Goal: Task Accomplishment & Management: Use online tool/utility

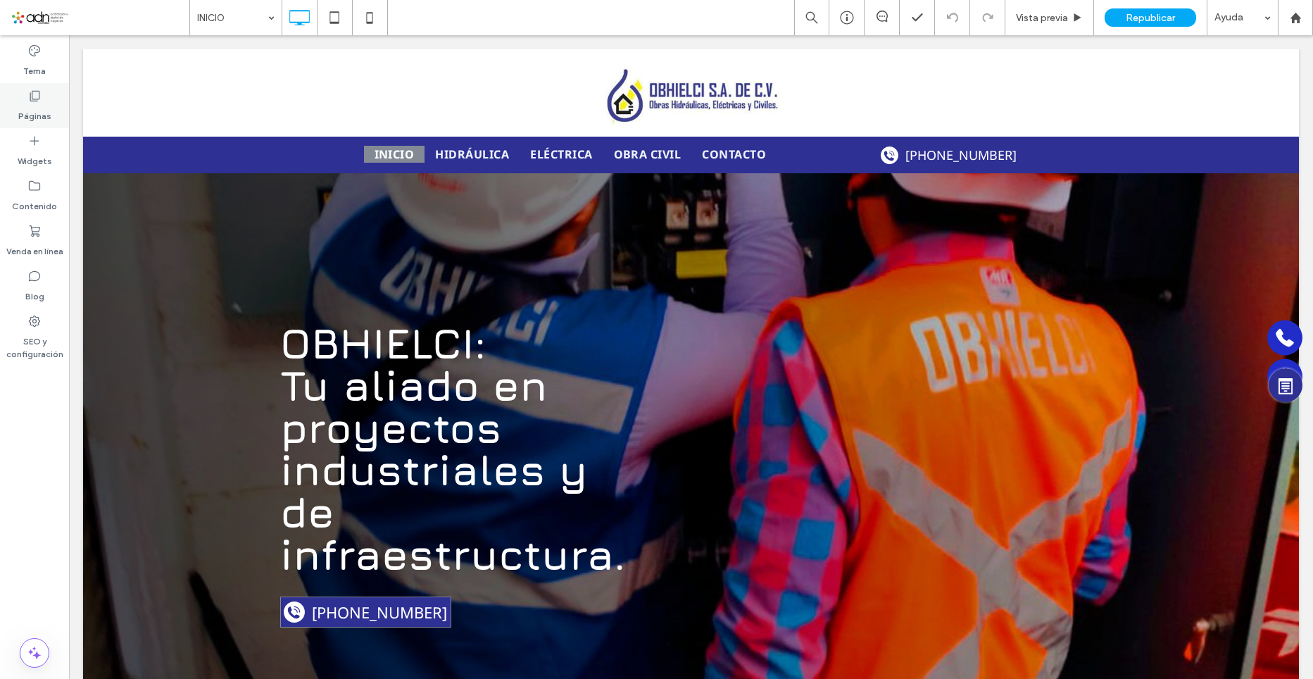
click at [35, 115] on label "Páginas" at bounding box center [34, 113] width 33 height 20
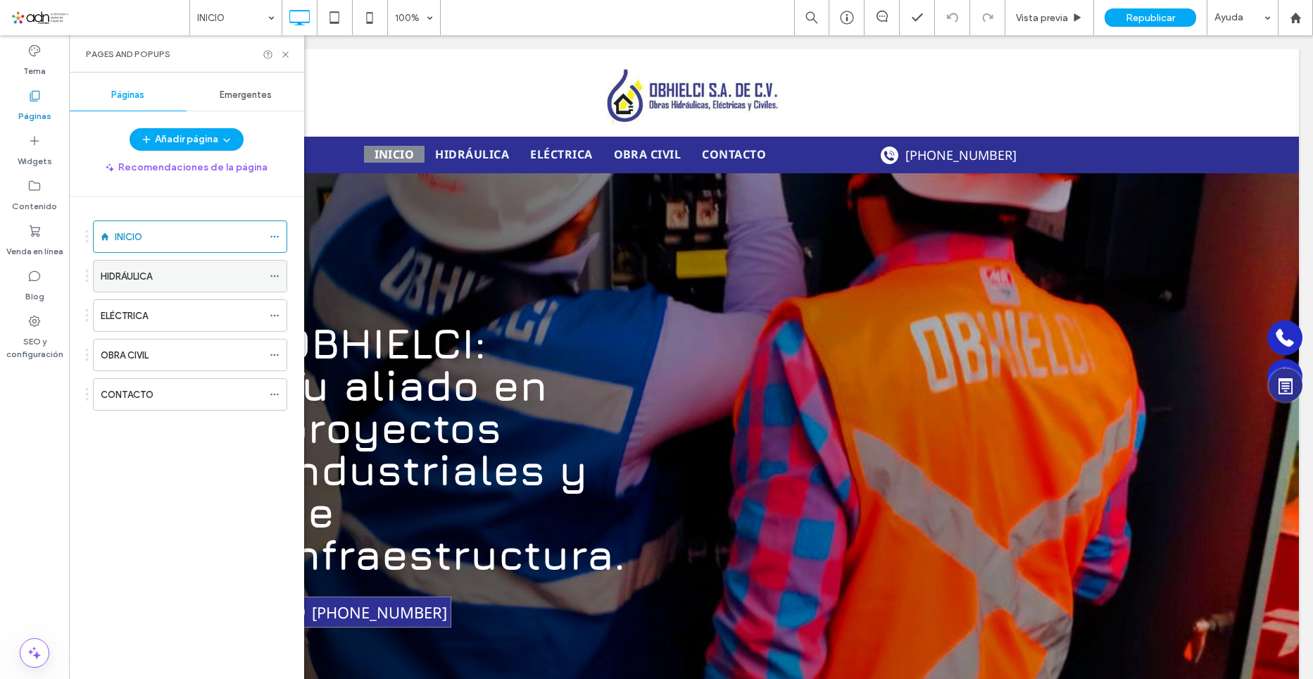
click at [168, 277] on div "HIDRÁULICA" at bounding box center [182, 276] width 162 height 15
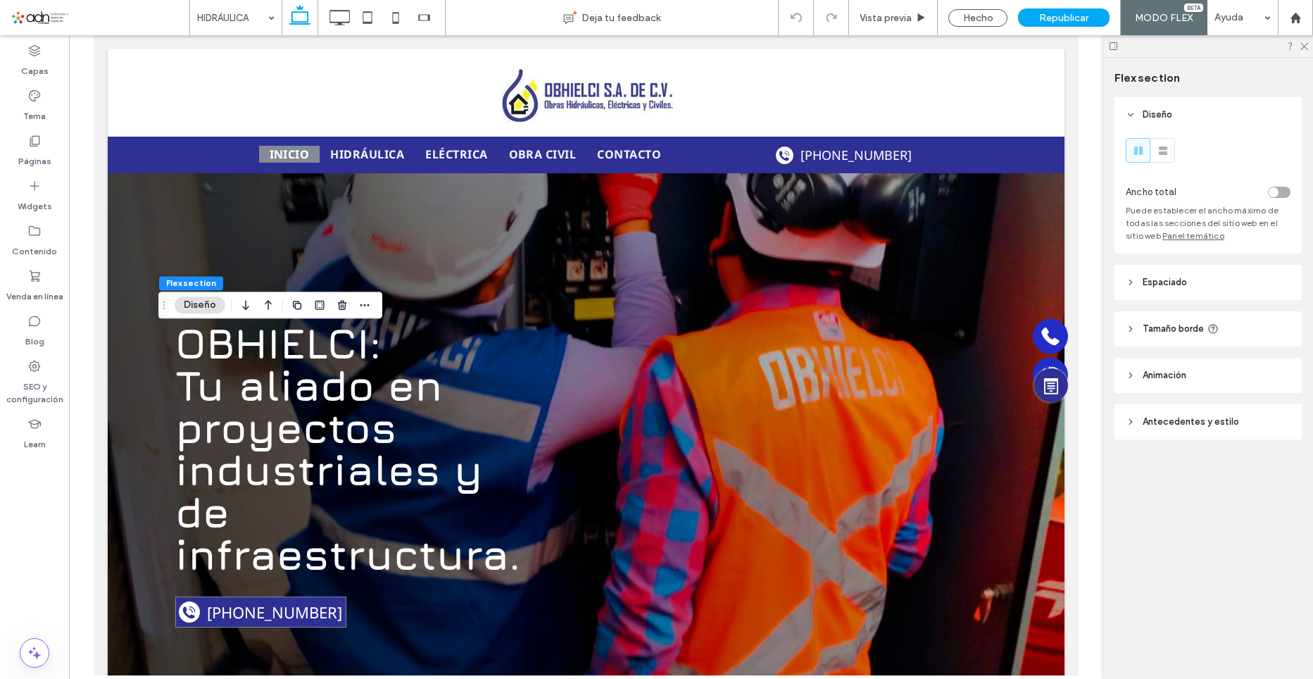
click at [199, 300] on button "Diseño" at bounding box center [200, 304] width 51 height 17
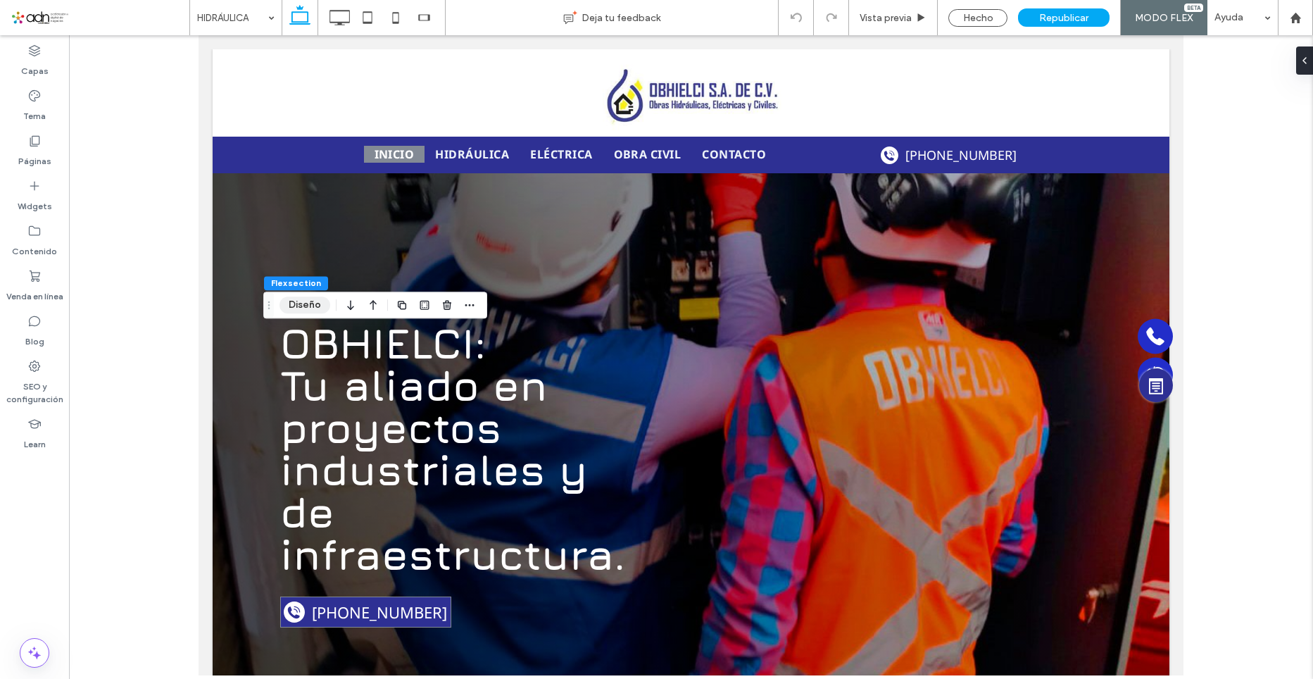
click at [304, 301] on button "Diseño" at bounding box center [305, 304] width 51 height 17
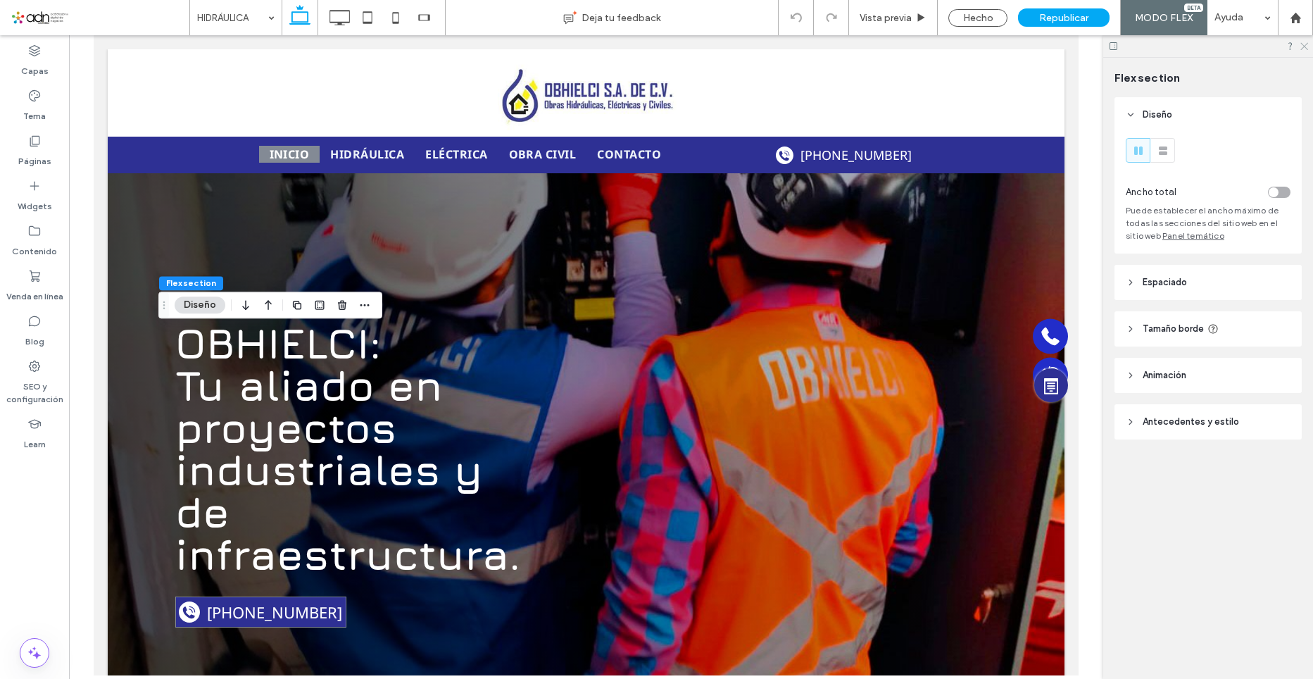
click at [1301, 46] on icon at bounding box center [1303, 45] width 9 height 9
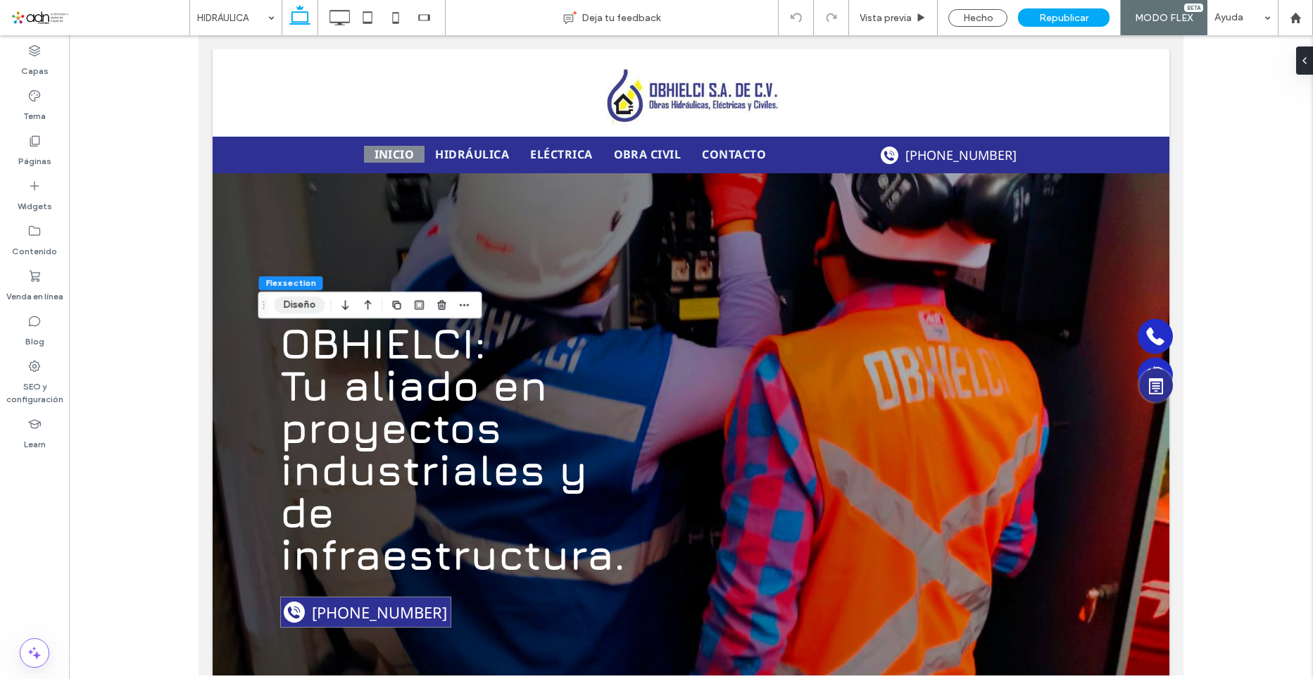
click at [304, 299] on button "Diseño" at bounding box center [300, 304] width 51 height 17
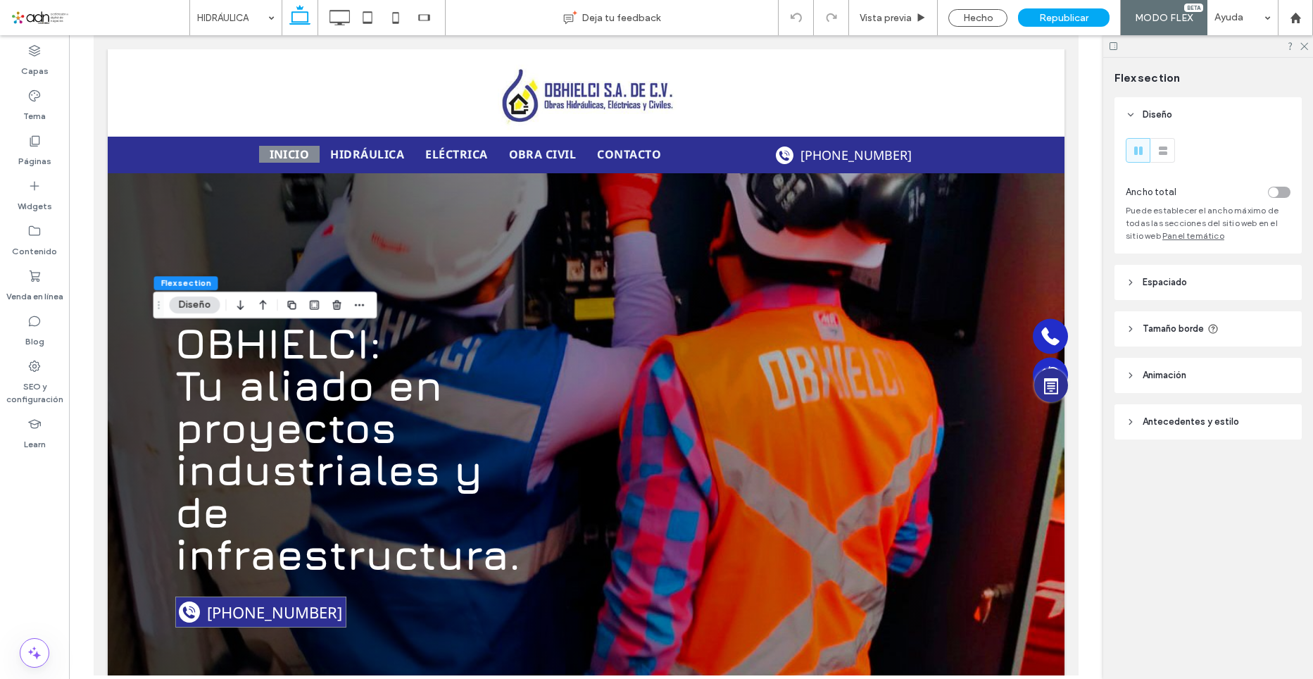
click at [1211, 413] on header "Antecedentes y estilo" at bounding box center [1208, 421] width 187 height 35
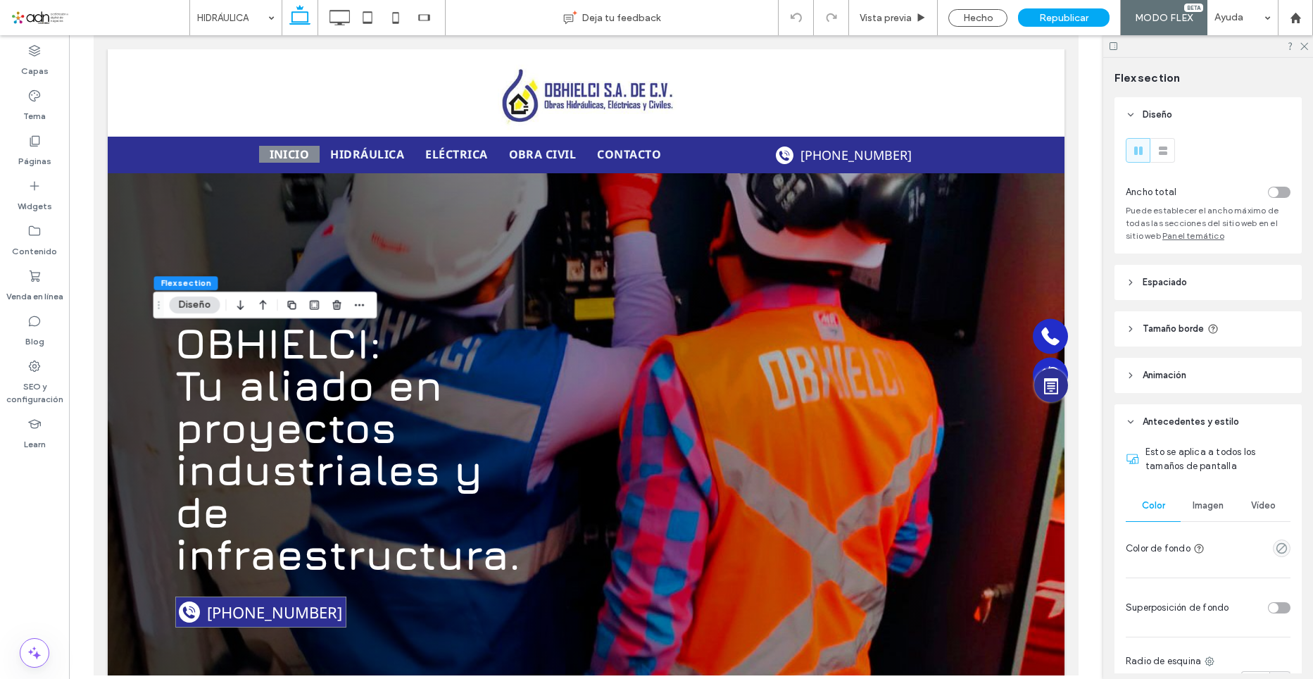
click at [1193, 510] on span "Imagen" at bounding box center [1208, 505] width 31 height 11
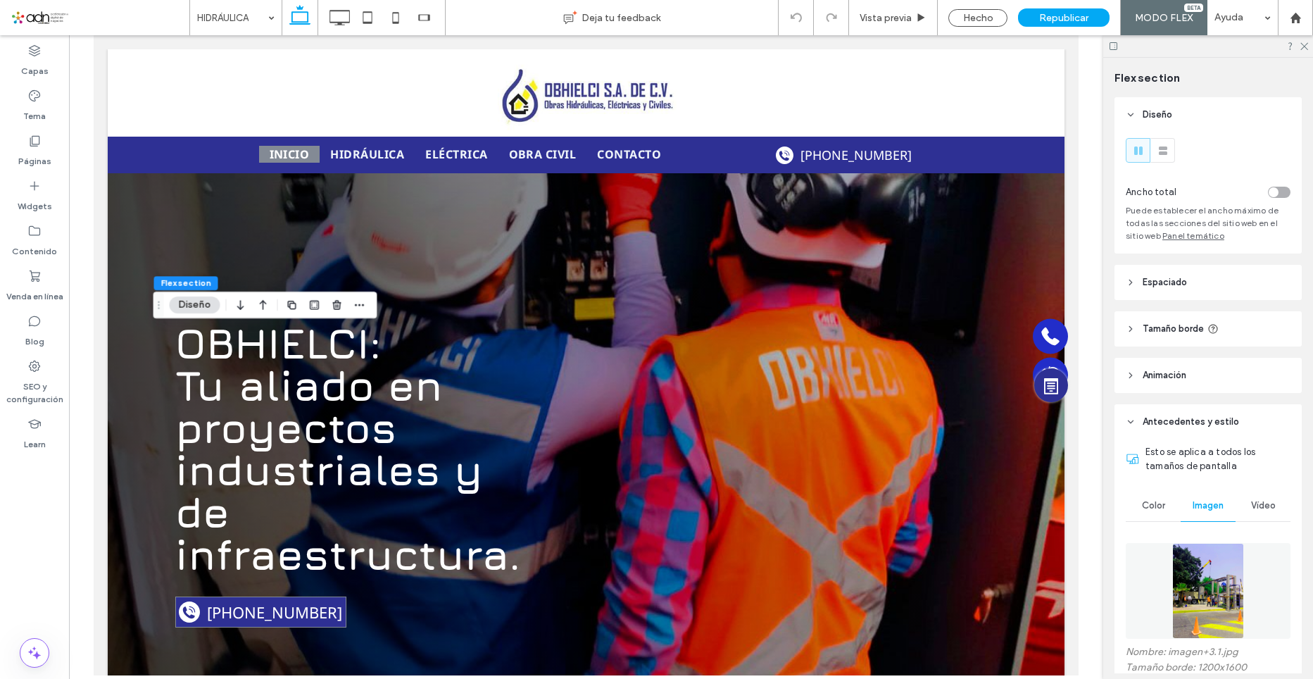
scroll to position [141, 0]
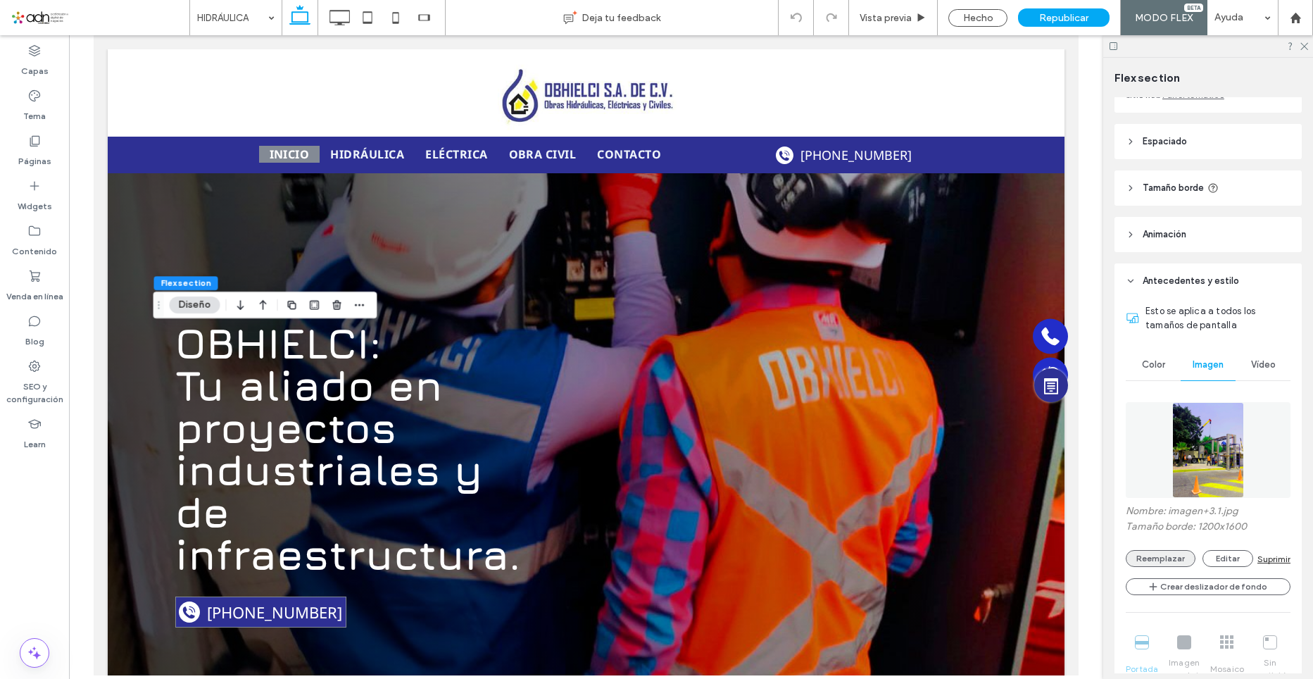
click at [1156, 556] on button "Reemplazar" at bounding box center [1161, 558] width 70 height 17
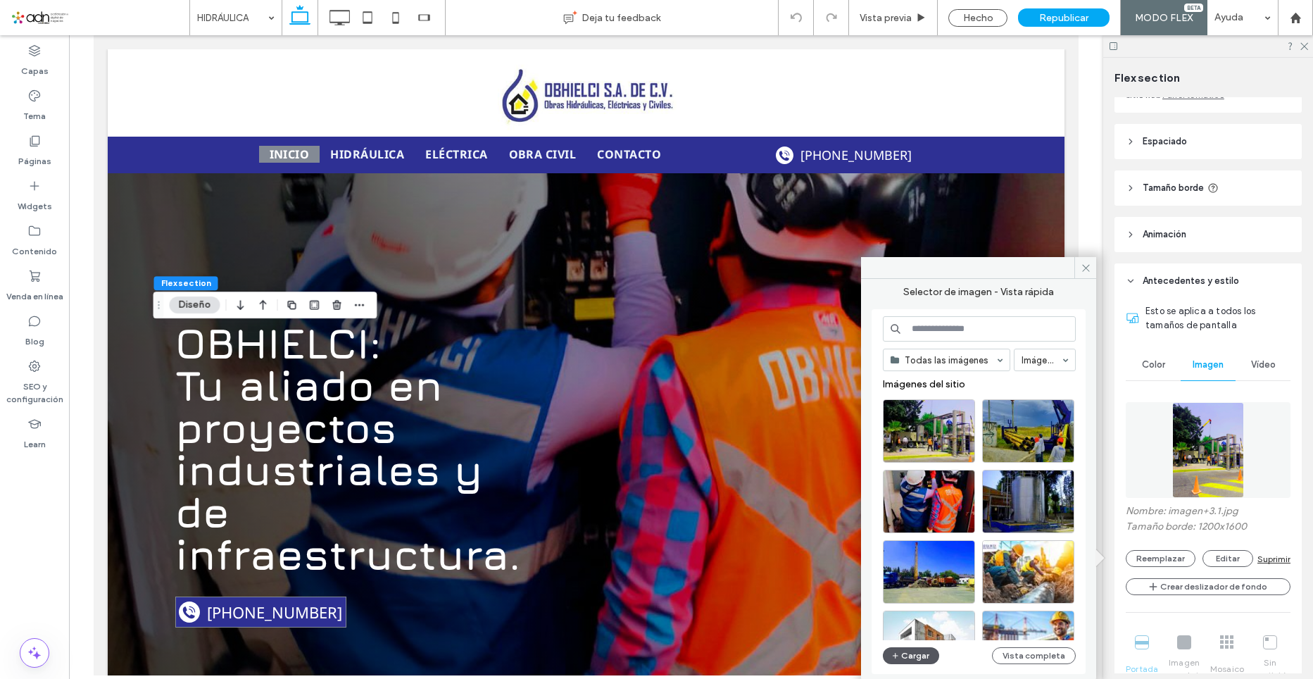
click at [918, 658] on button "Cargar" at bounding box center [911, 655] width 56 height 17
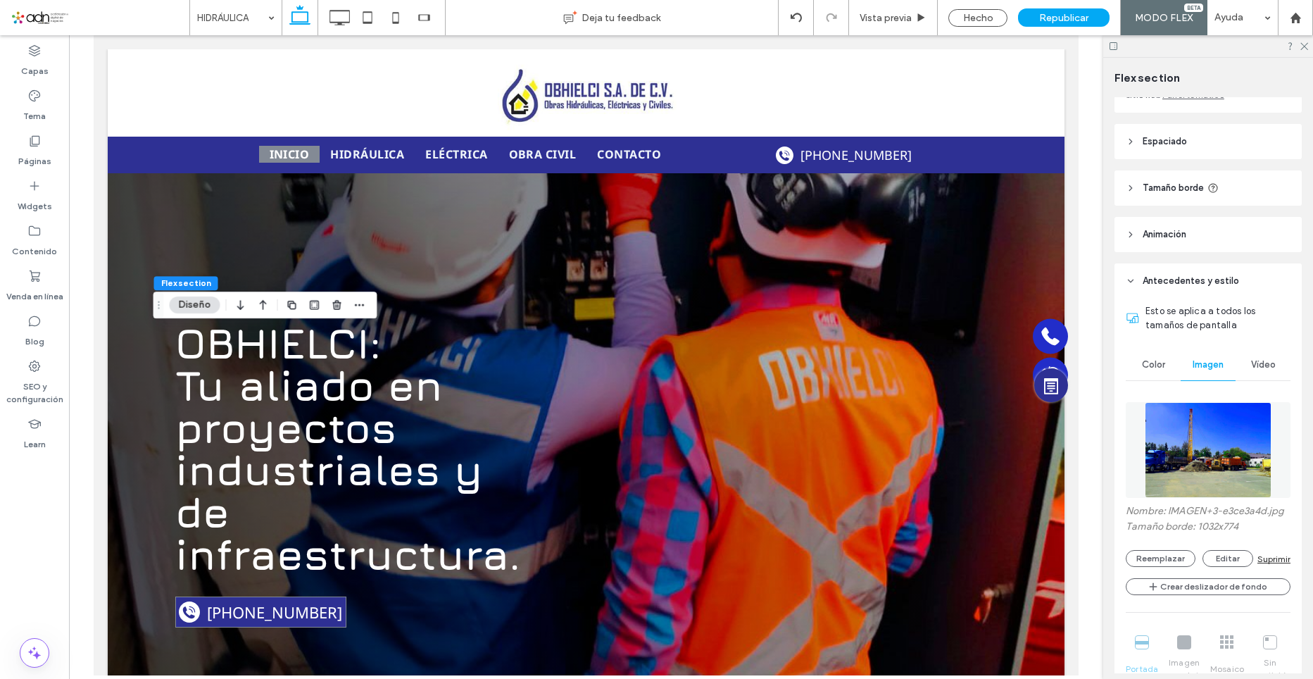
scroll to position [211, 0]
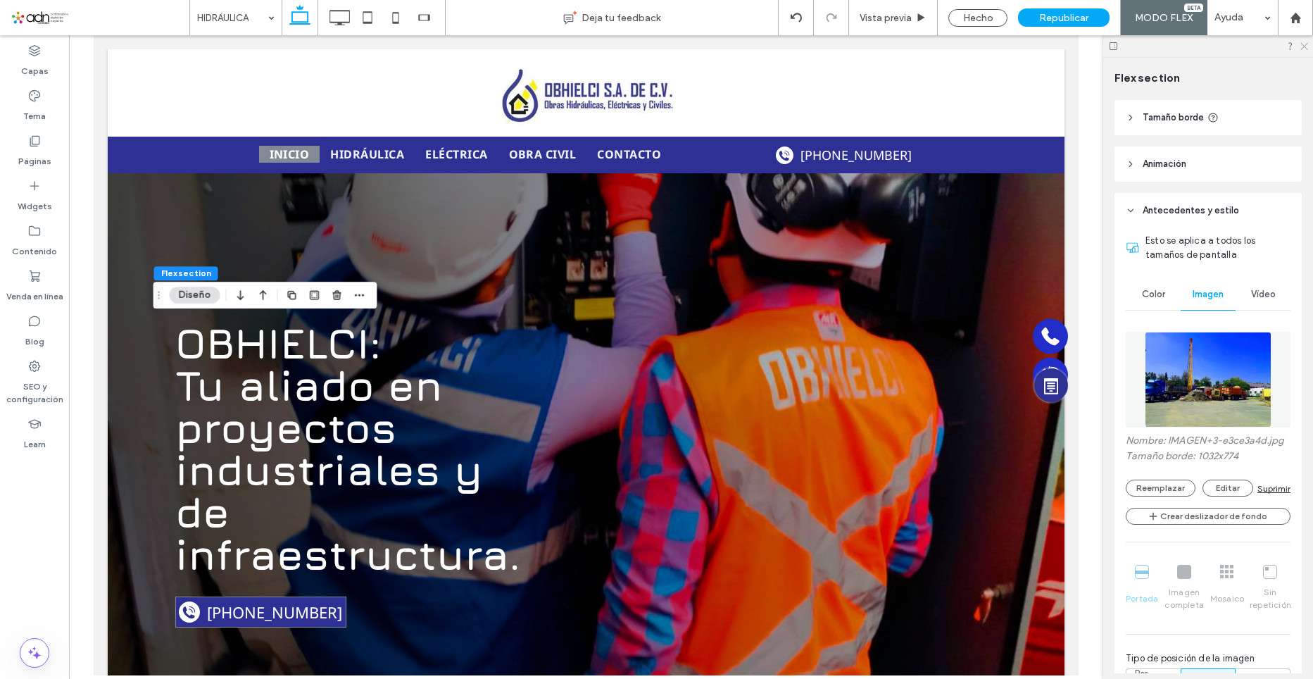
click at [1307, 43] on icon at bounding box center [1303, 45] width 9 height 9
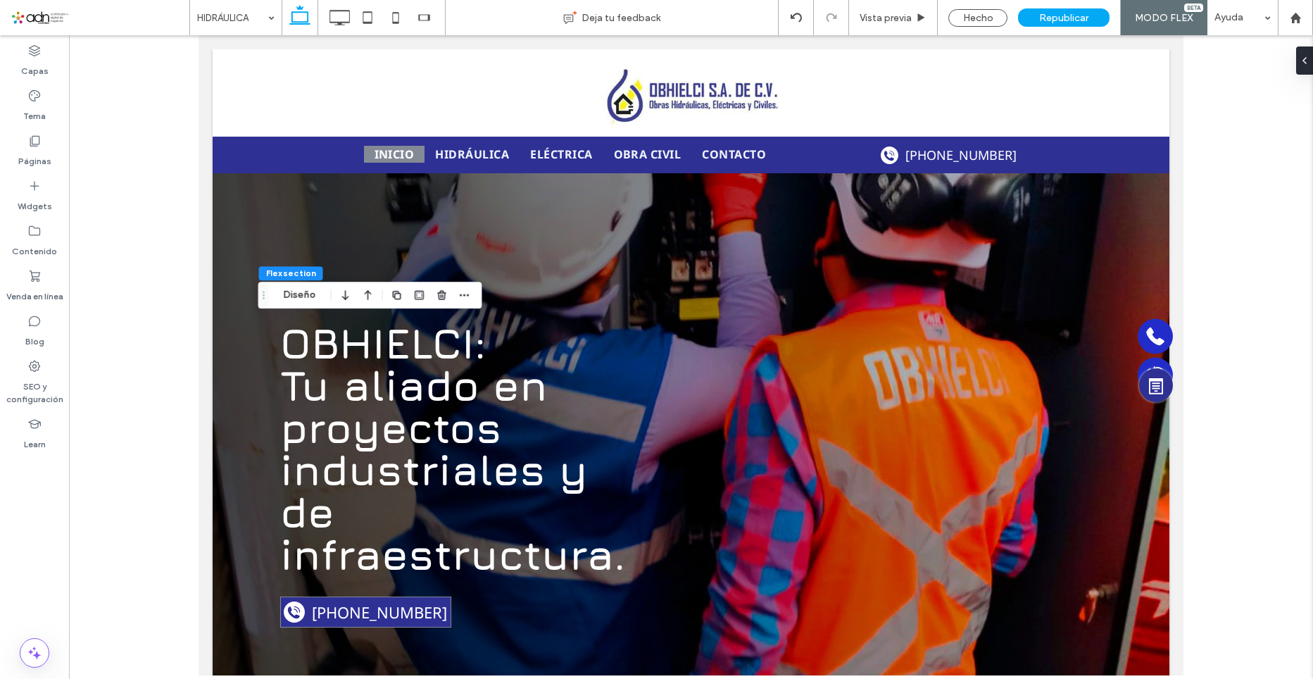
click at [158, 153] on div at bounding box center [691, 355] width 1244 height 640
click at [43, 149] on label "Páginas" at bounding box center [34, 158] width 33 height 20
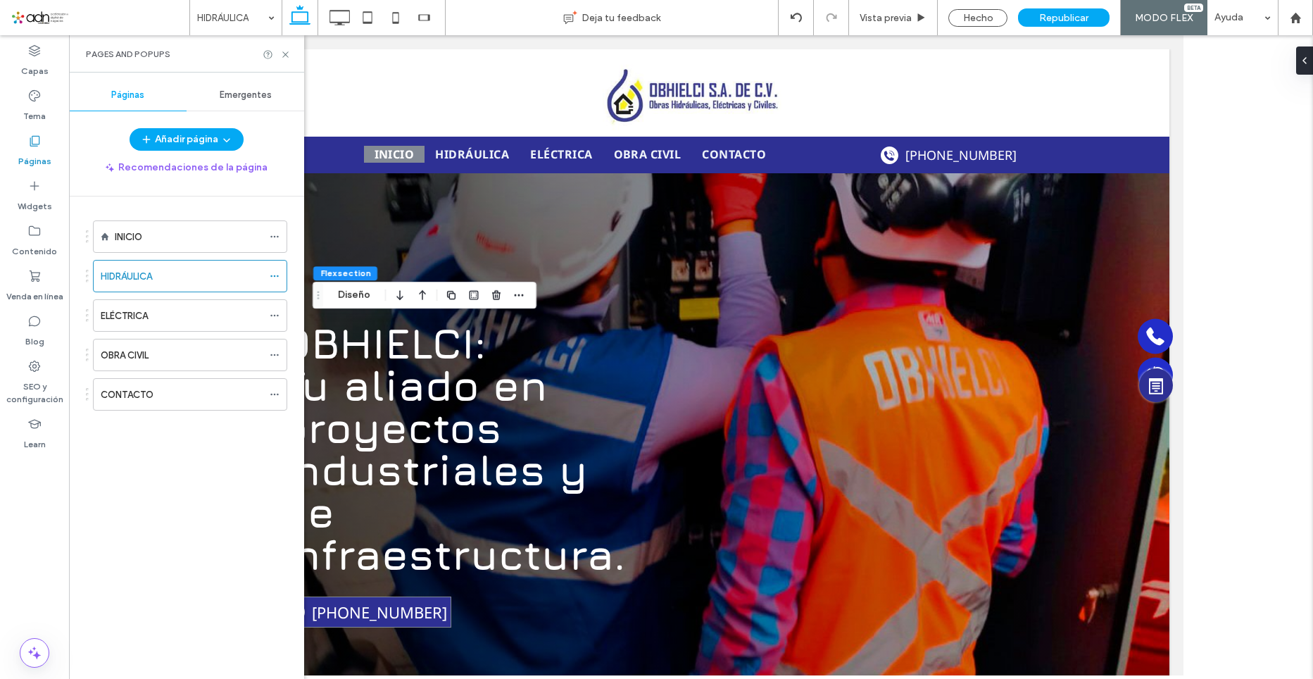
click at [122, 363] on div "OBRA CIVIL" at bounding box center [182, 354] width 162 height 31
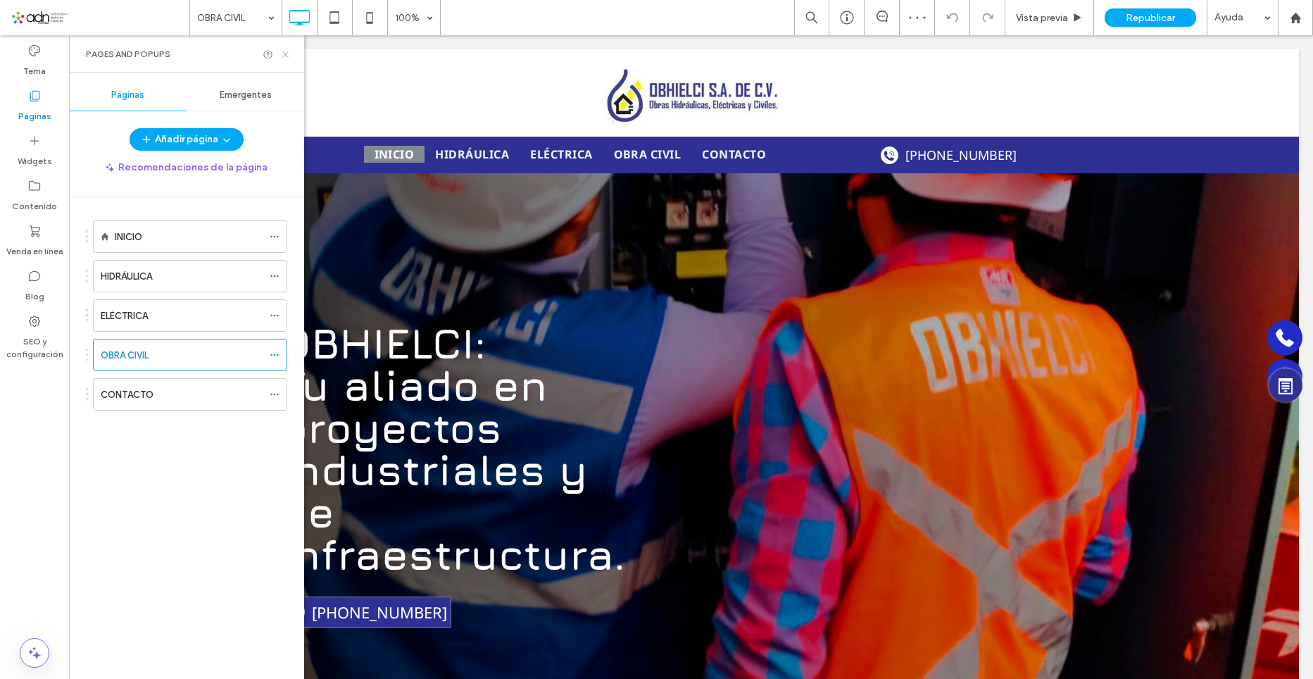
click at [283, 51] on use at bounding box center [285, 54] width 6 height 6
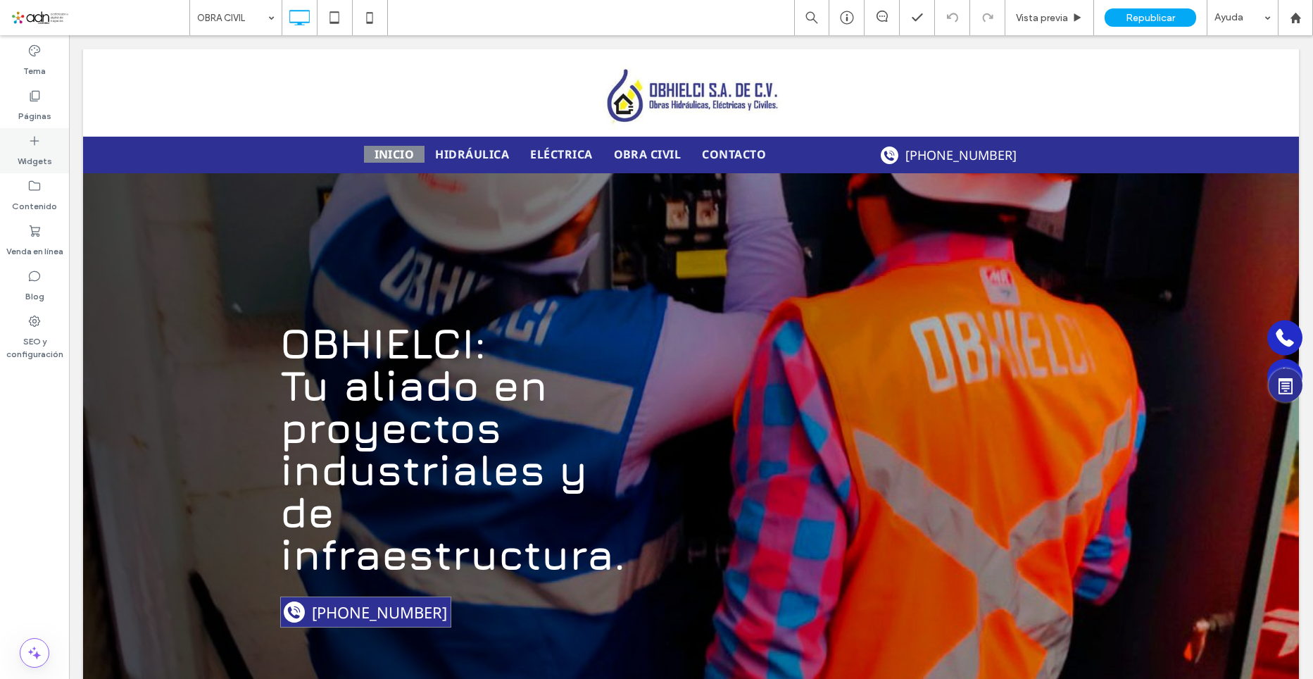
click at [40, 136] on icon at bounding box center [34, 141] width 14 height 14
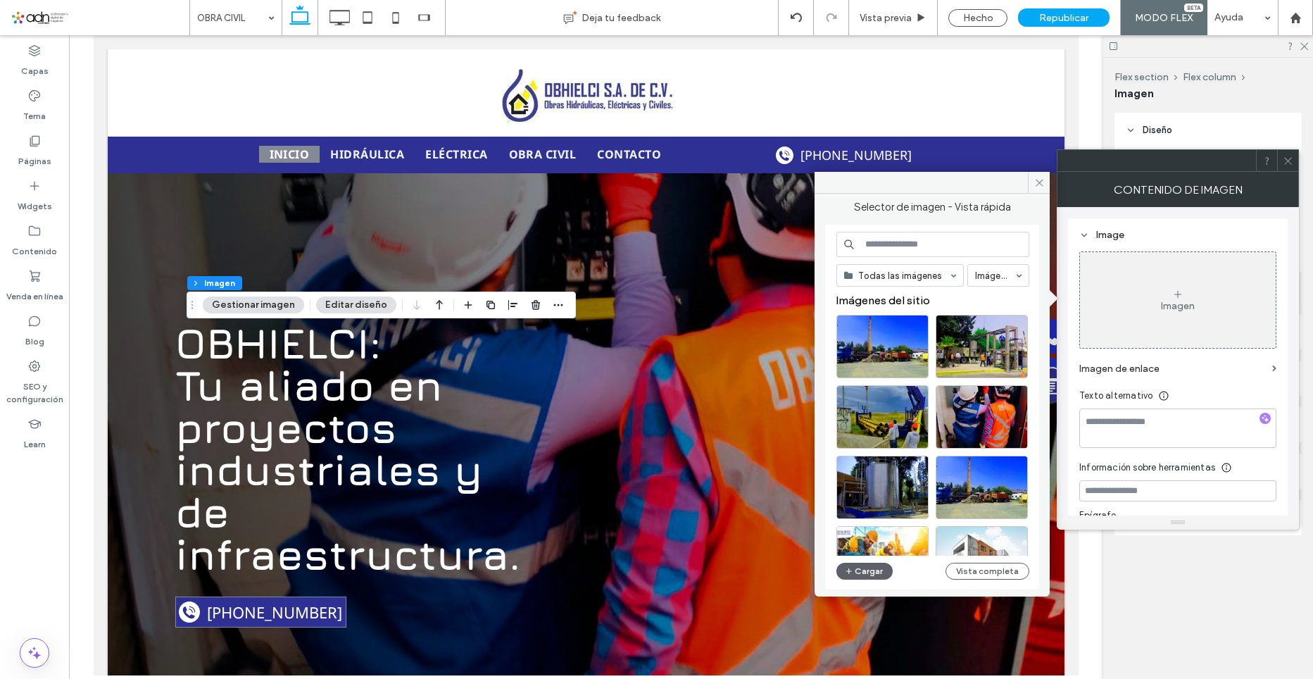
click at [1292, 170] on span at bounding box center [1288, 160] width 11 height 21
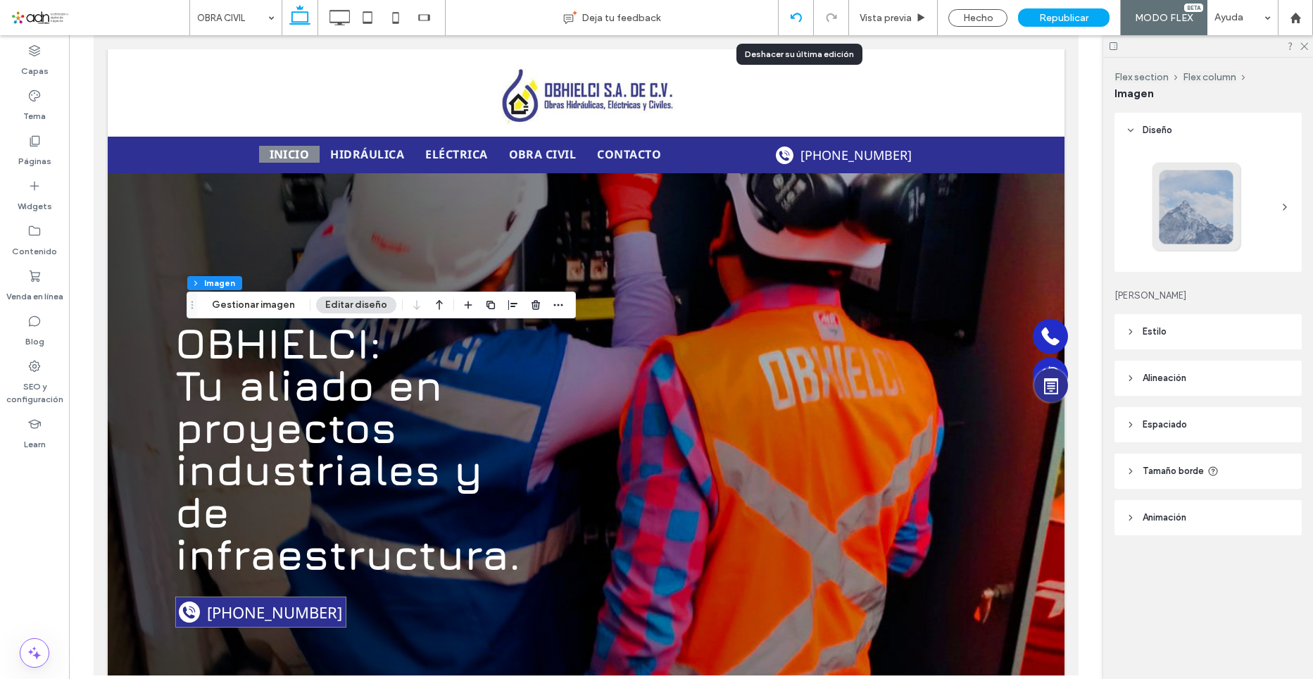
click at [795, 27] on div at bounding box center [796, 17] width 35 height 35
click at [799, 8] on div at bounding box center [796, 17] width 35 height 35
click at [805, 15] on div at bounding box center [796, 17] width 35 height 11
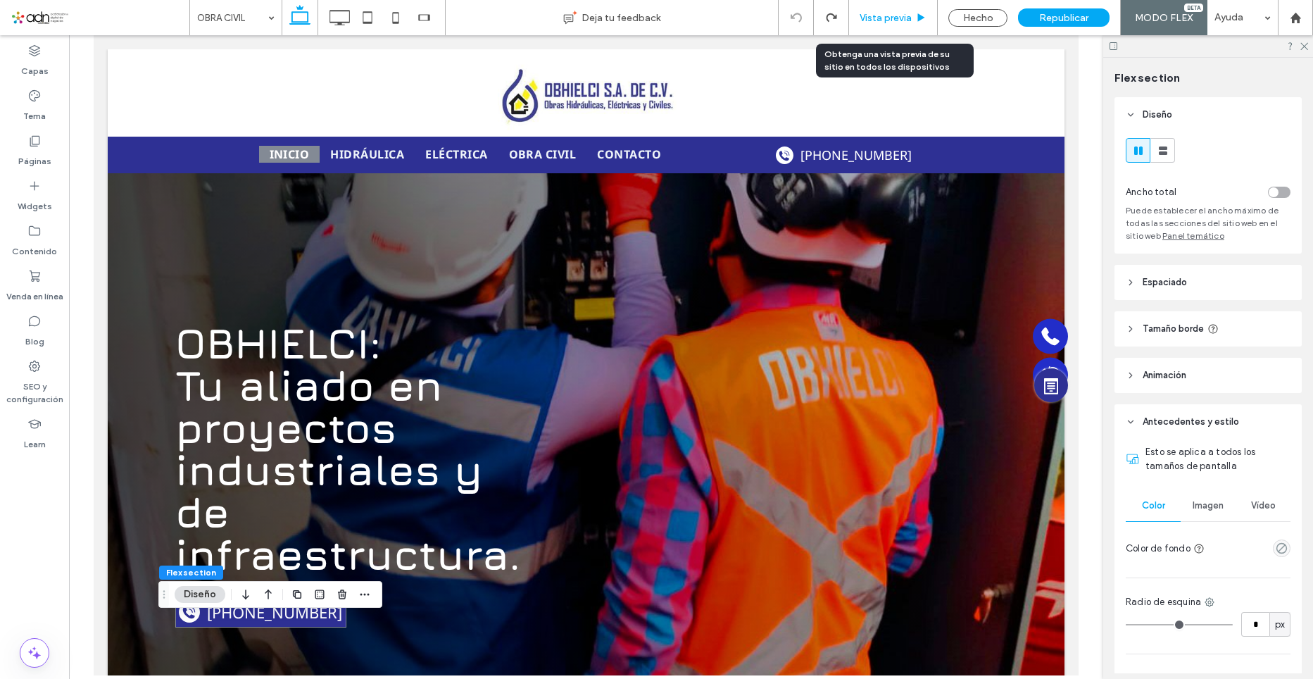
click at [888, 16] on span "Vista previa" at bounding box center [886, 18] width 52 height 12
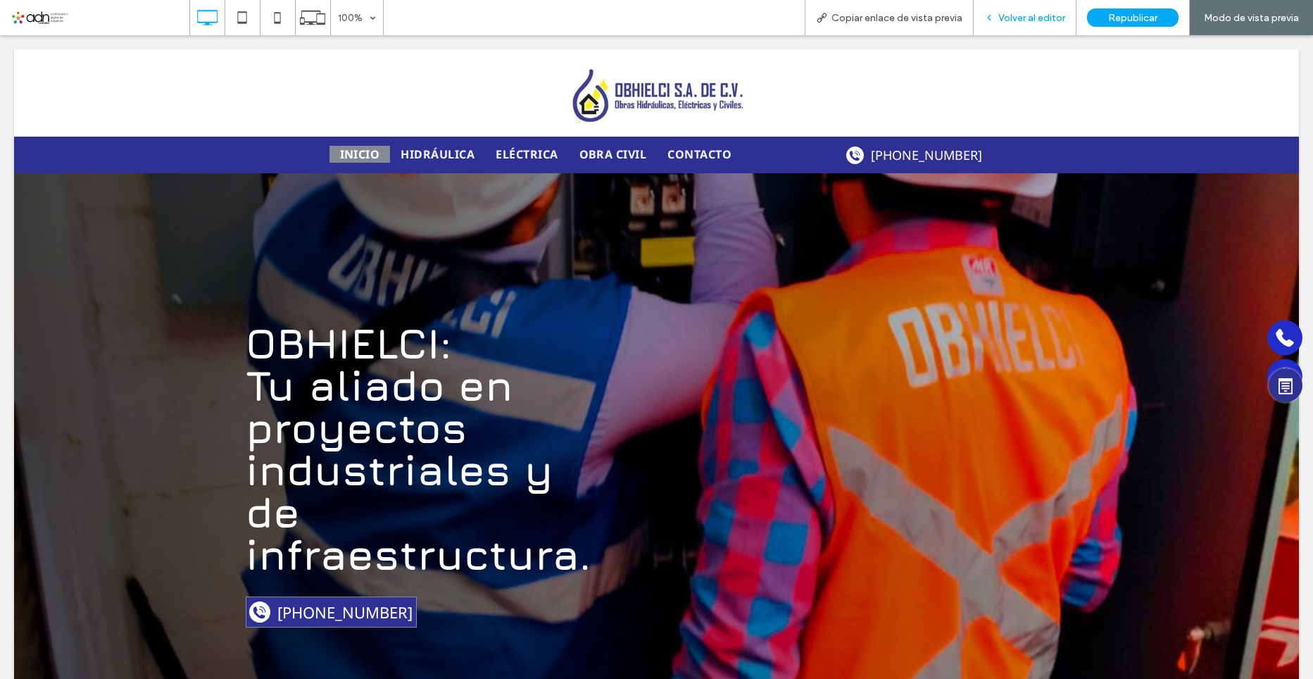
click at [1023, 20] on span "Volver al editor" at bounding box center [1032, 18] width 67 height 12
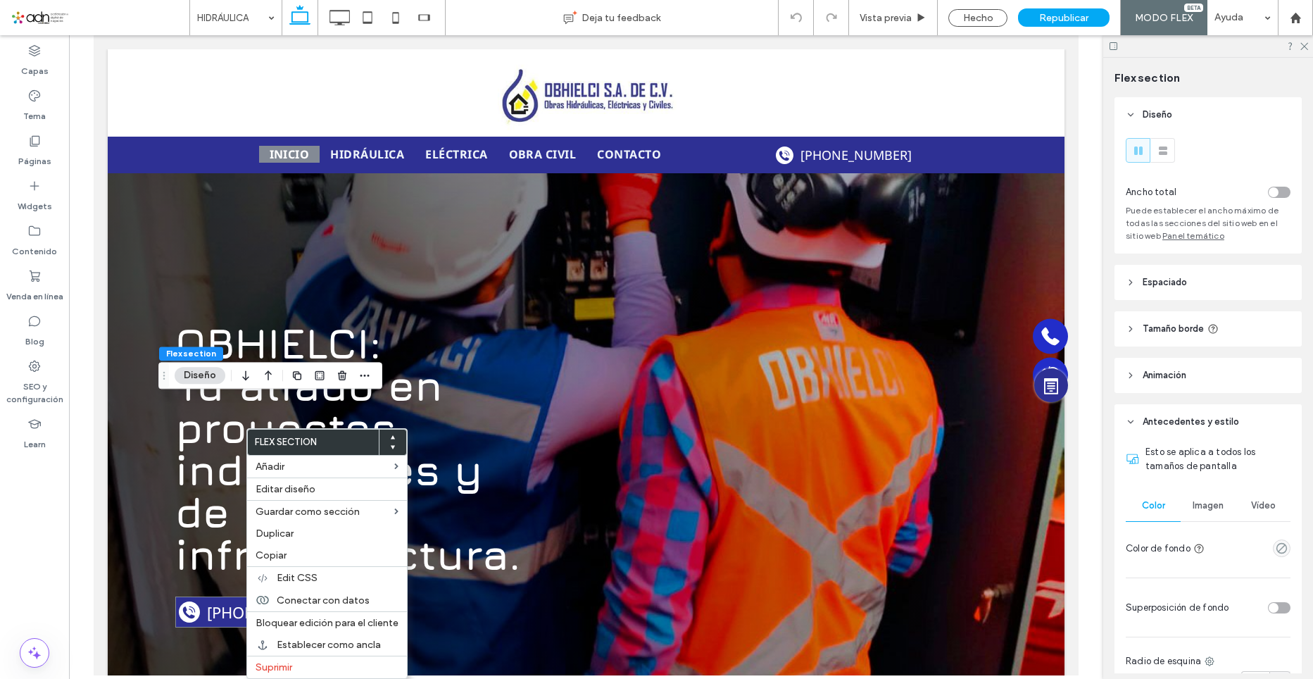
click at [1211, 504] on span "Imagen" at bounding box center [1208, 505] width 31 height 11
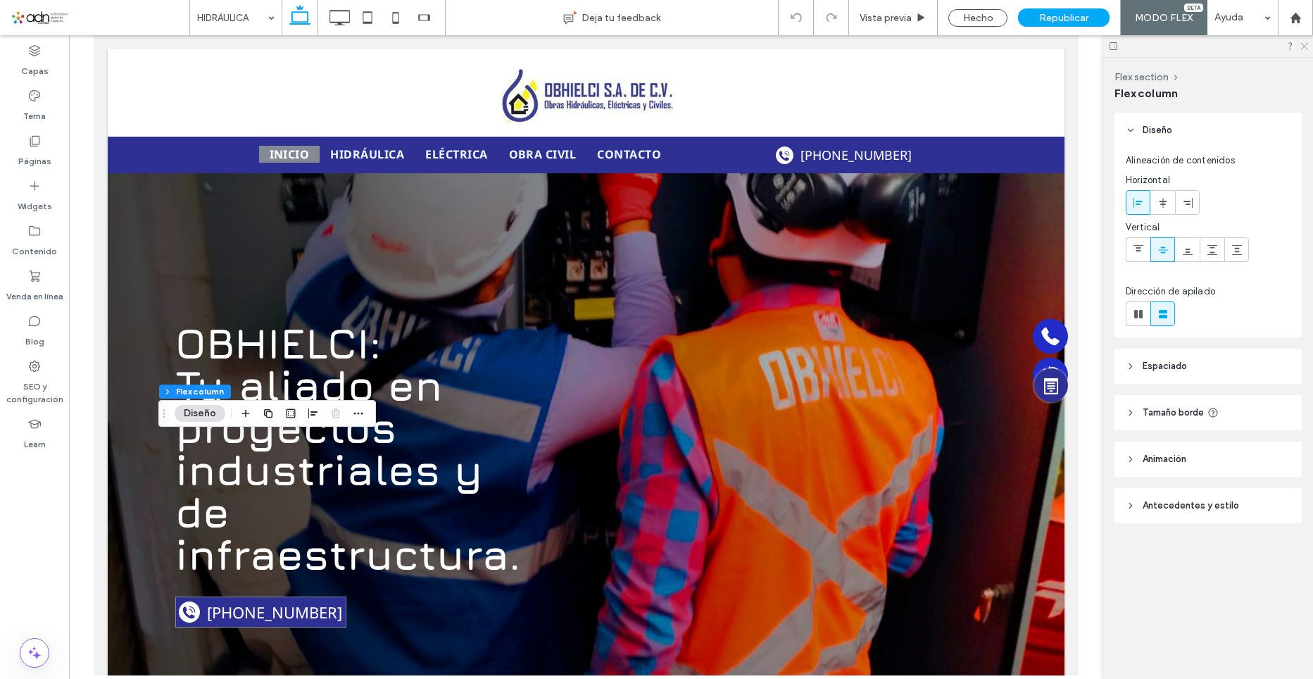
click at [1305, 44] on icon at bounding box center [1303, 45] width 9 height 9
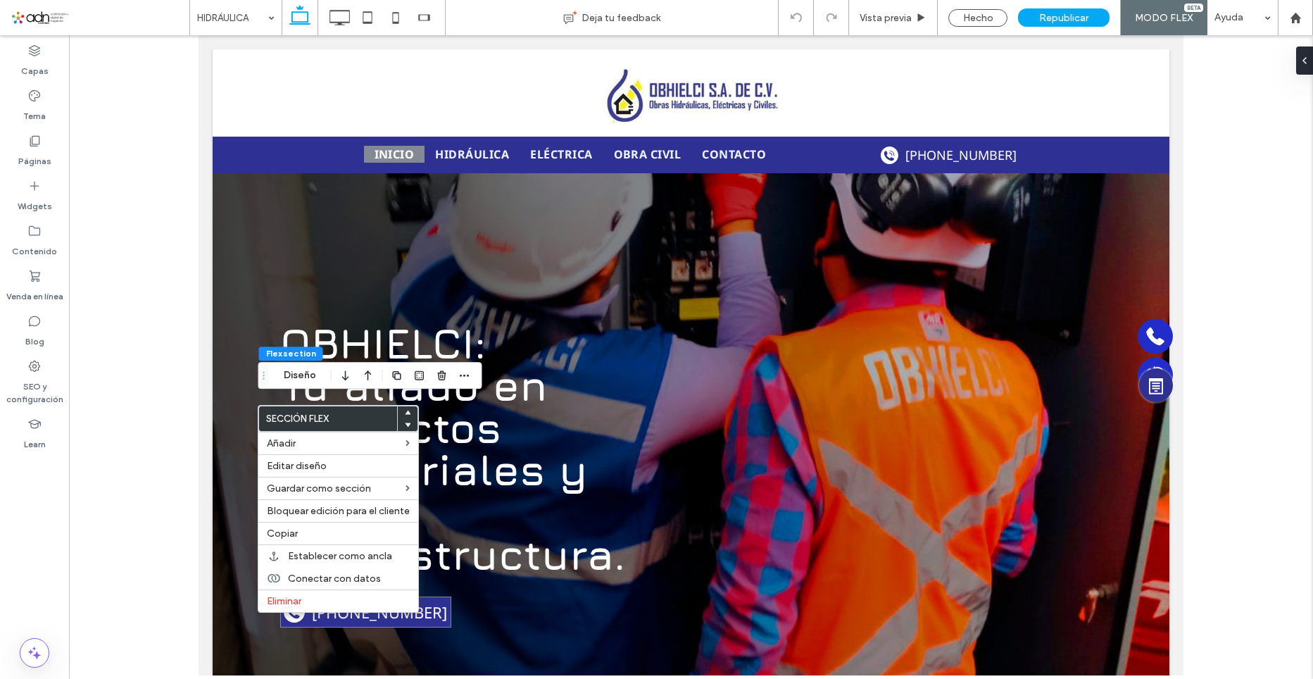
click at [295, 363] on div "Flex section Diseño" at bounding box center [370, 375] width 224 height 27
click at [295, 375] on button "Diseño" at bounding box center [300, 375] width 51 height 17
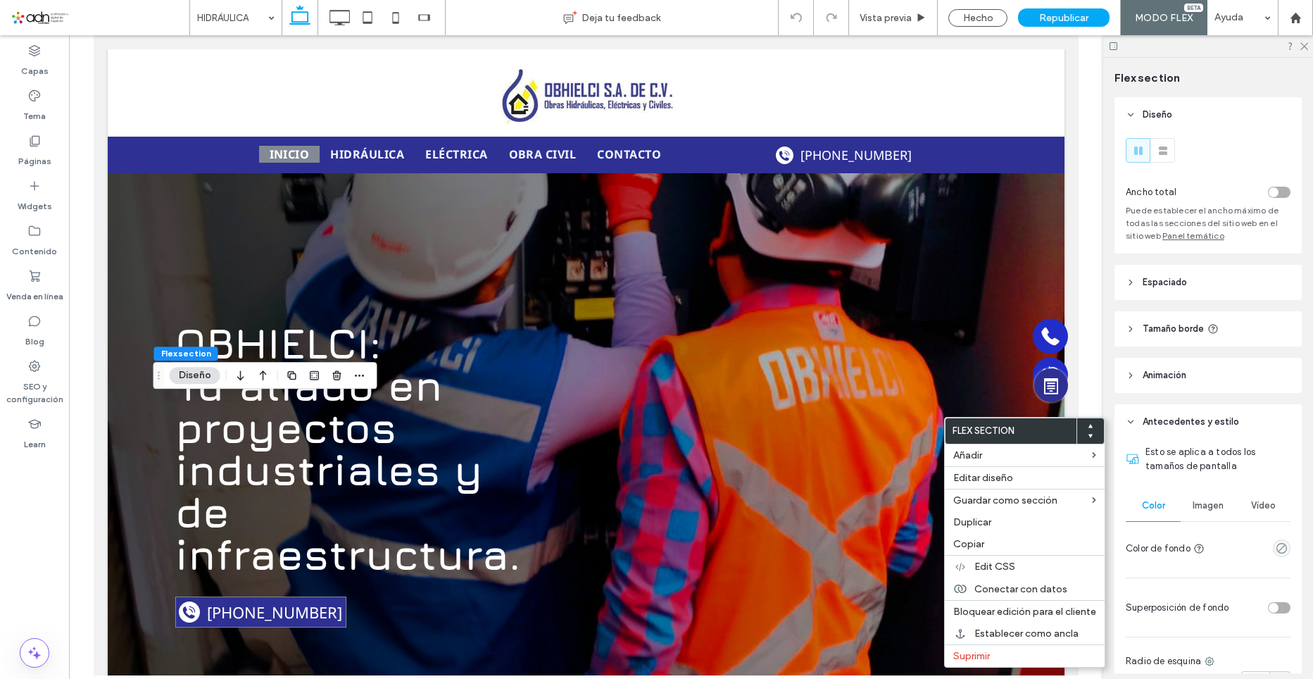
click at [1298, 51] on div at bounding box center [1209, 46] width 210 height 22
click at [1303, 49] on icon at bounding box center [1303, 45] width 9 height 9
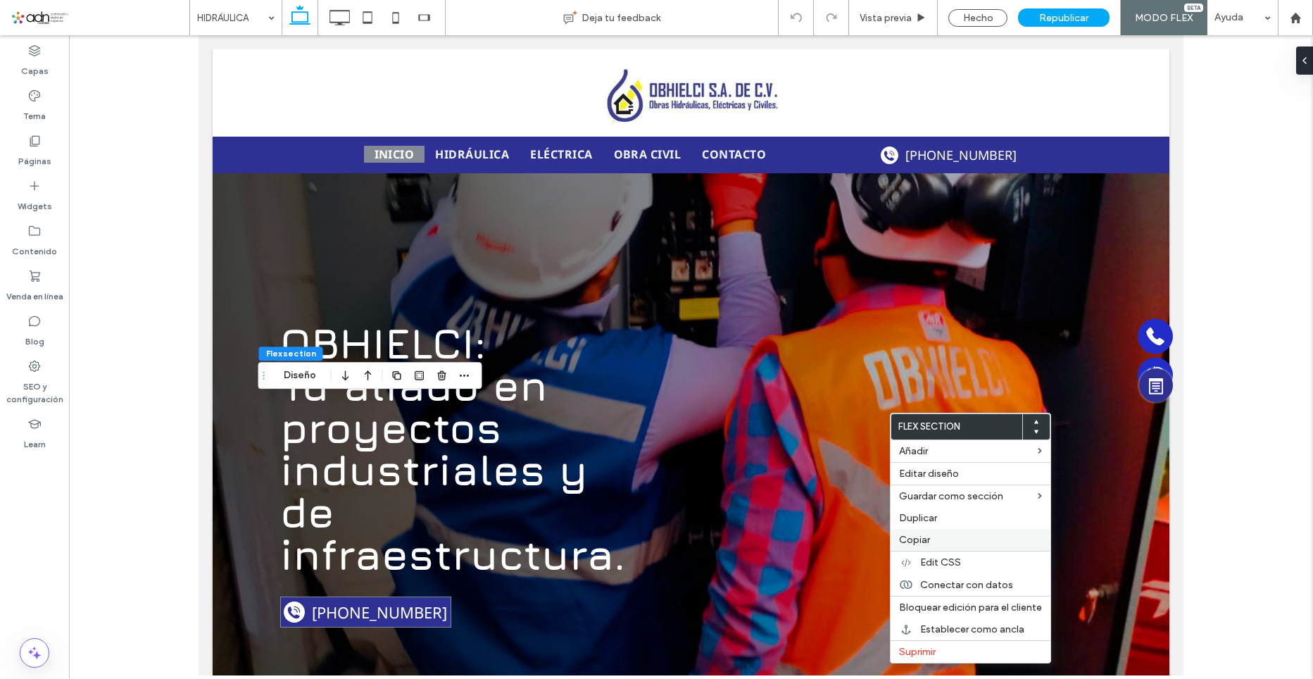
click at [927, 539] on span "Copiar" at bounding box center [914, 540] width 31 height 12
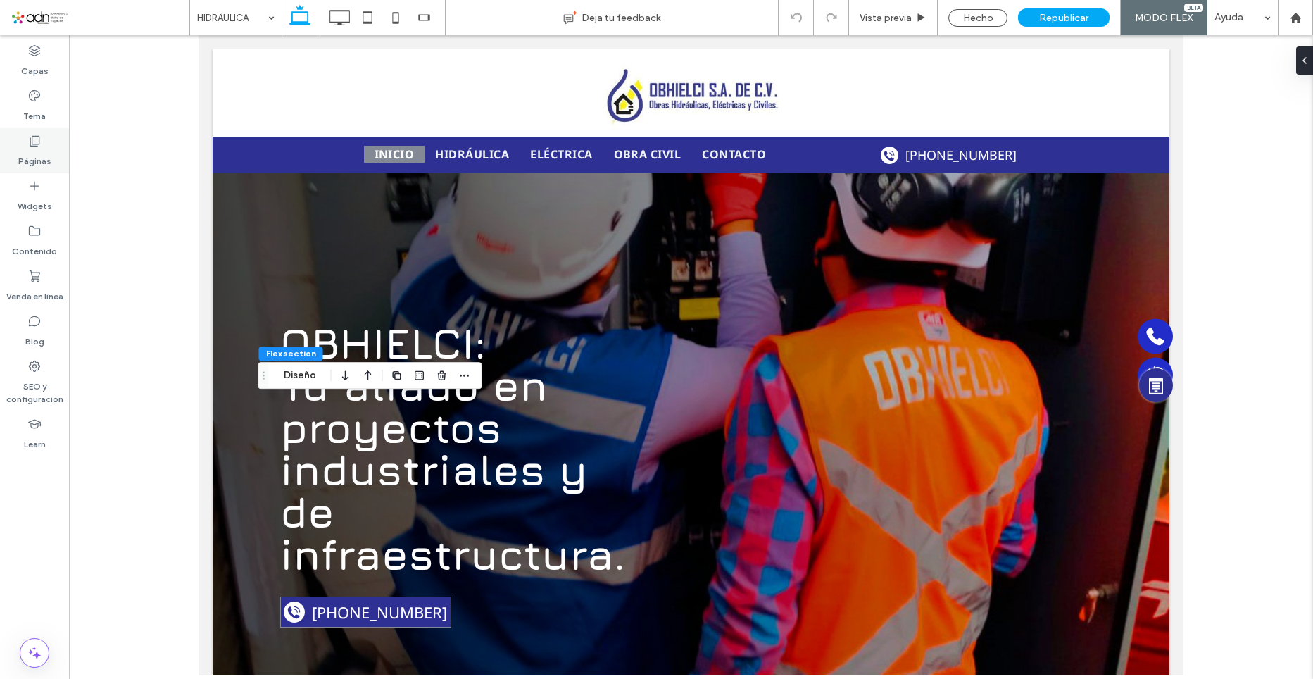
click at [25, 144] on div "Páginas" at bounding box center [34, 150] width 69 height 45
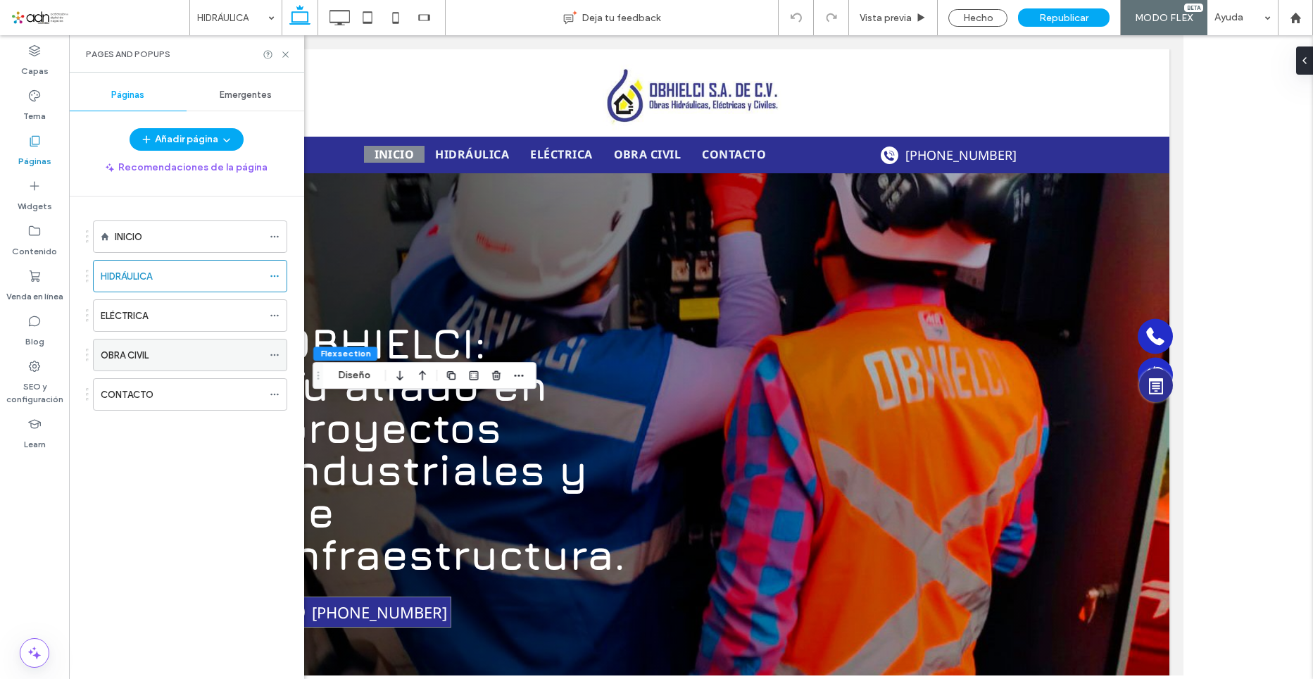
click at [155, 357] on div "OBRA CIVIL" at bounding box center [182, 355] width 162 height 15
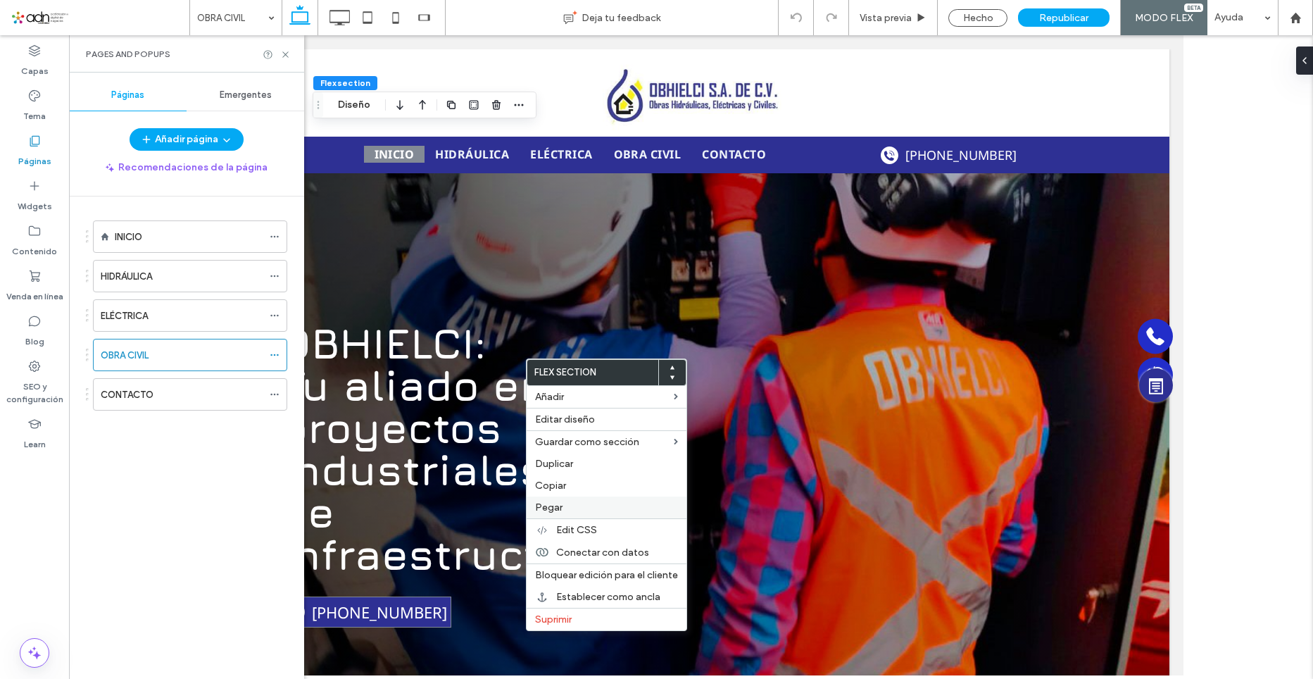
click at [580, 502] on label "Pegar" at bounding box center [606, 507] width 143 height 12
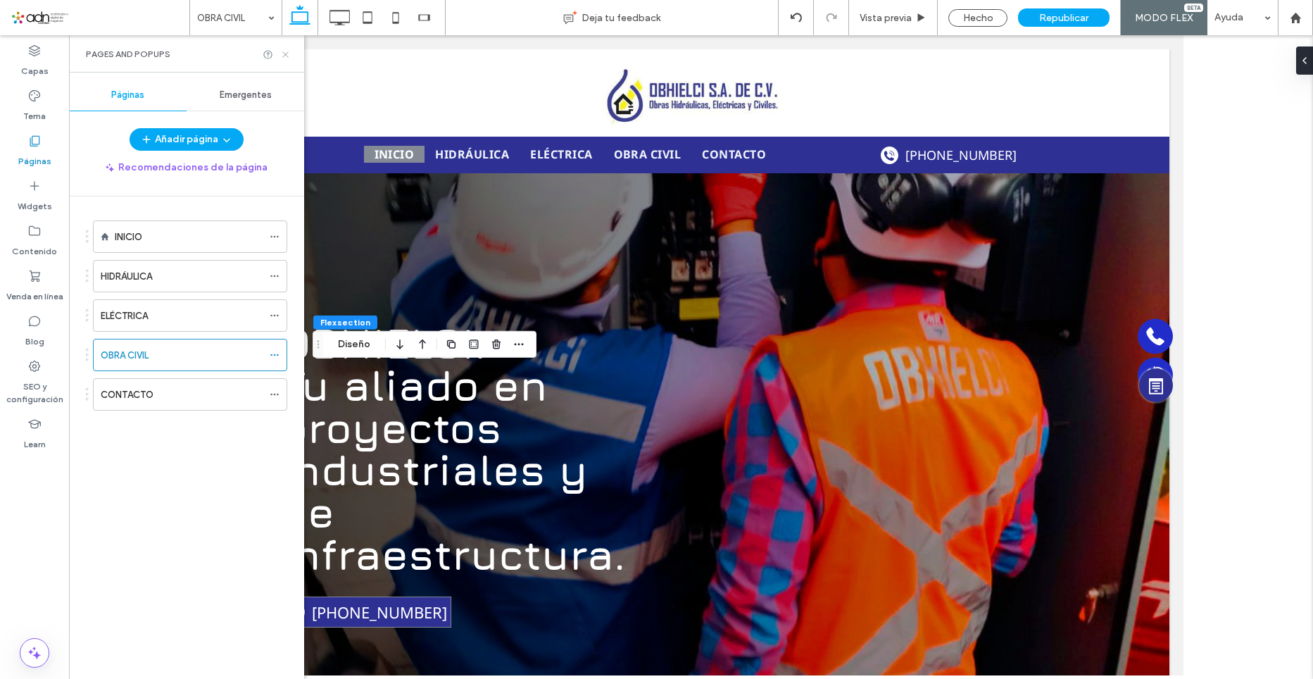
click at [287, 56] on use at bounding box center [285, 54] width 6 height 6
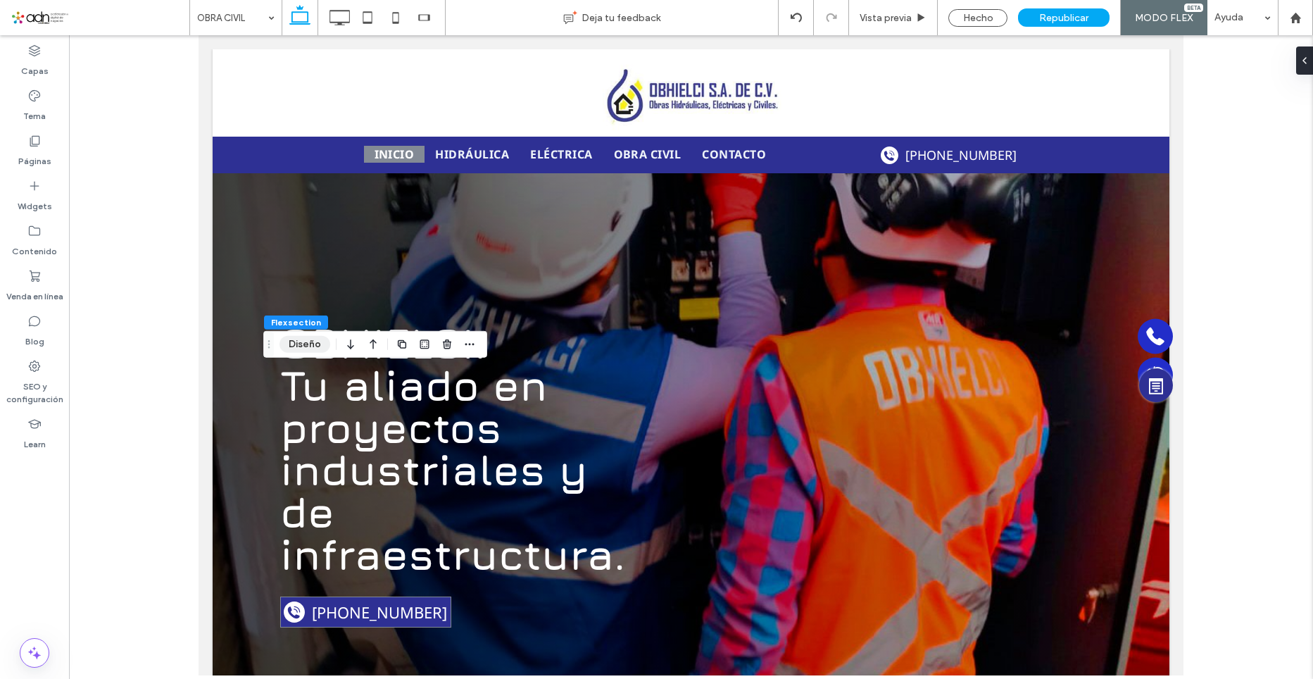
click at [304, 337] on button "Diseño" at bounding box center [305, 344] width 51 height 17
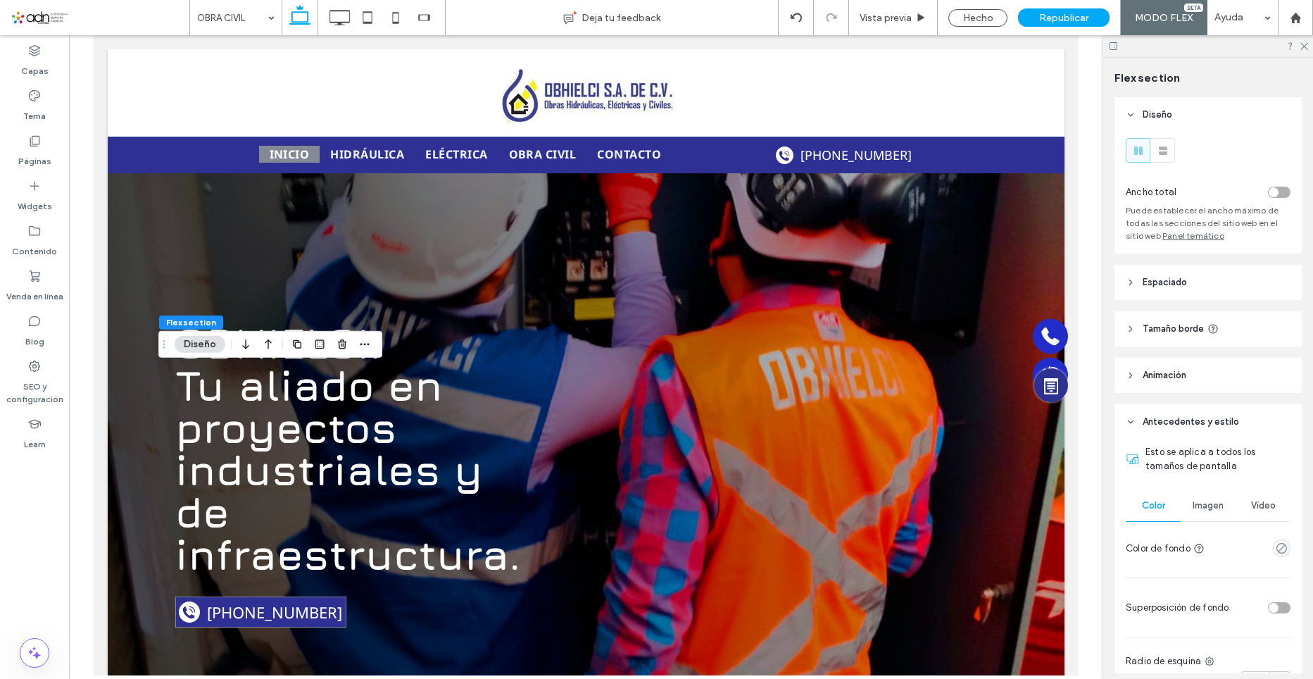
click at [1204, 505] on span "Imagen" at bounding box center [1208, 505] width 31 height 11
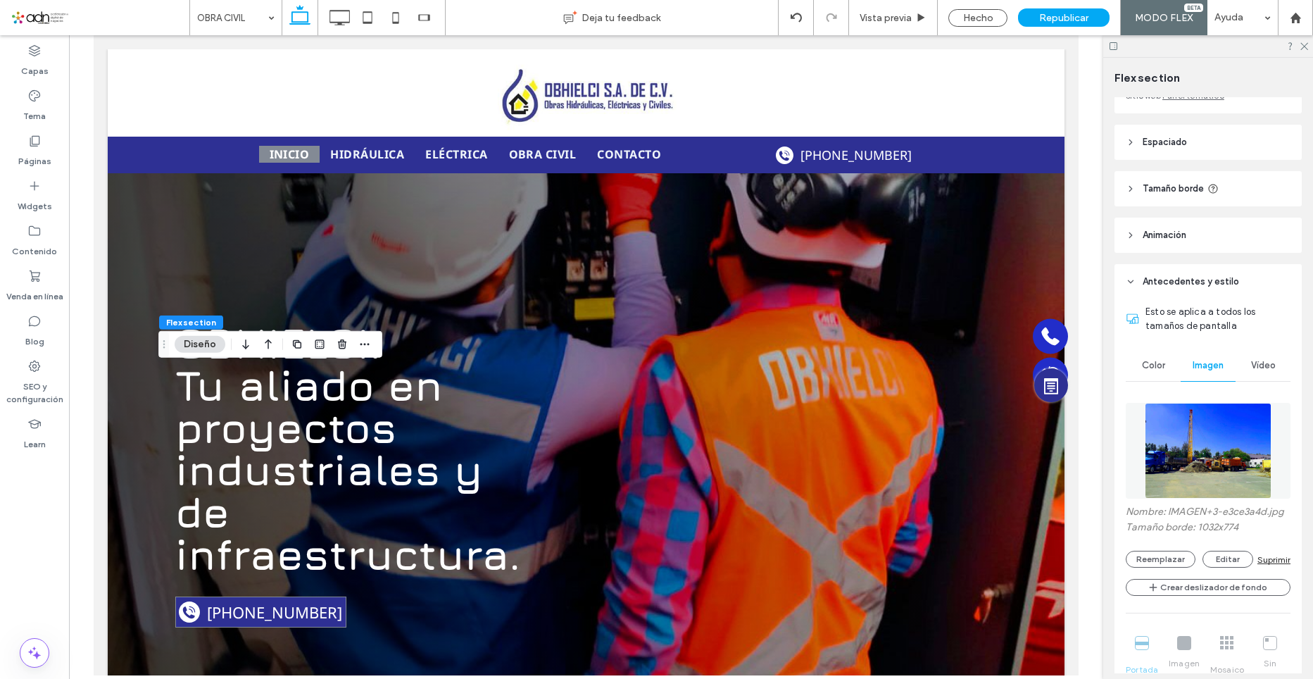
scroll to position [141, 0]
click at [1167, 567] on button "Reemplazar" at bounding box center [1161, 558] width 70 height 17
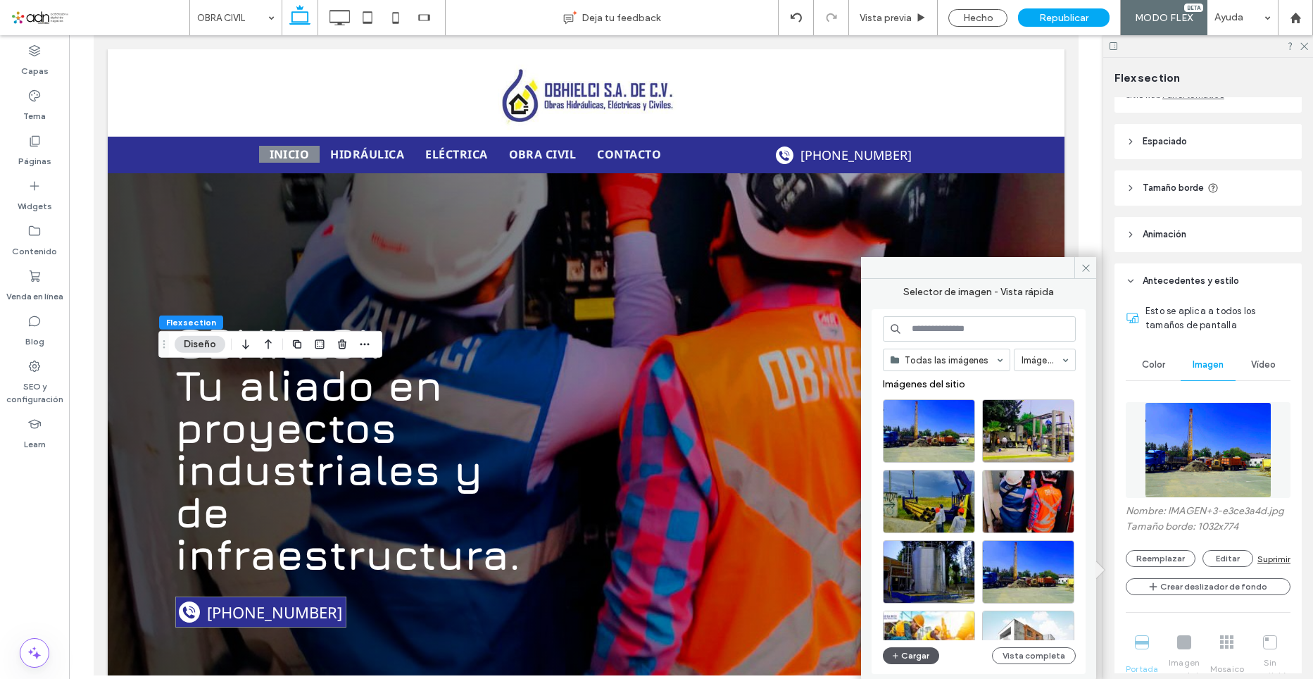
click at [912, 661] on button "Cargar" at bounding box center [911, 655] width 56 height 17
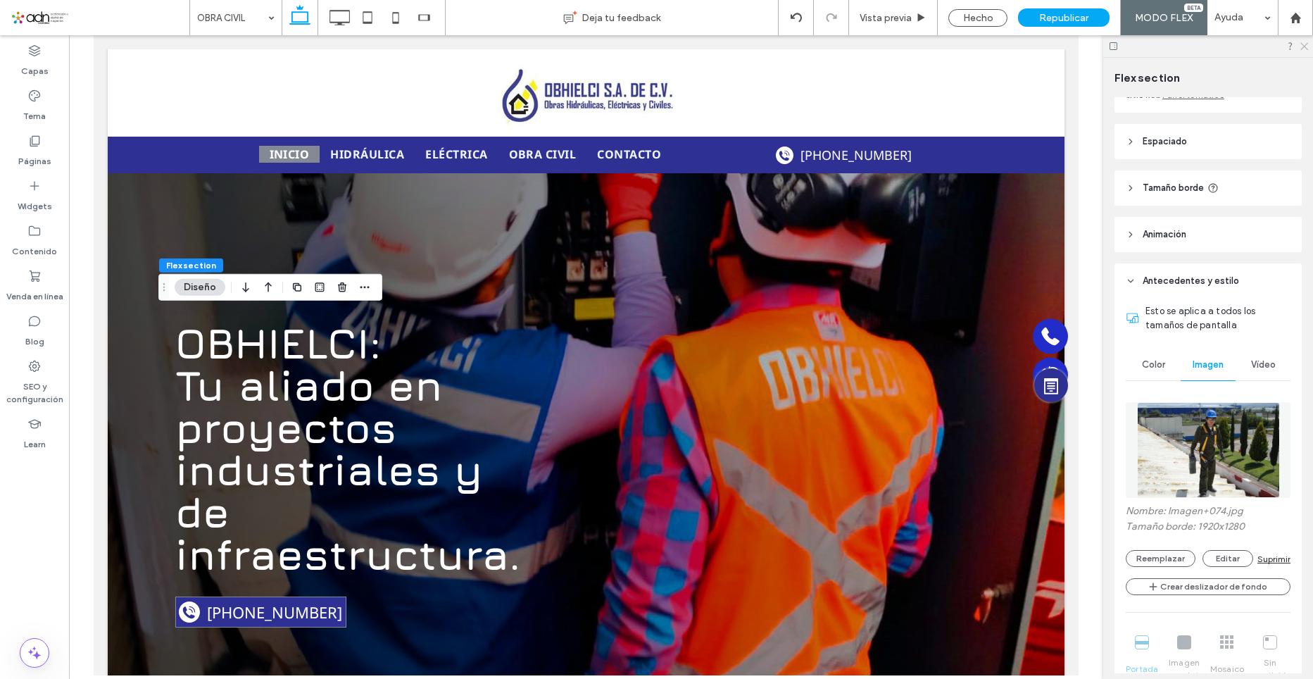
click at [1304, 49] on icon at bounding box center [1303, 45] width 9 height 9
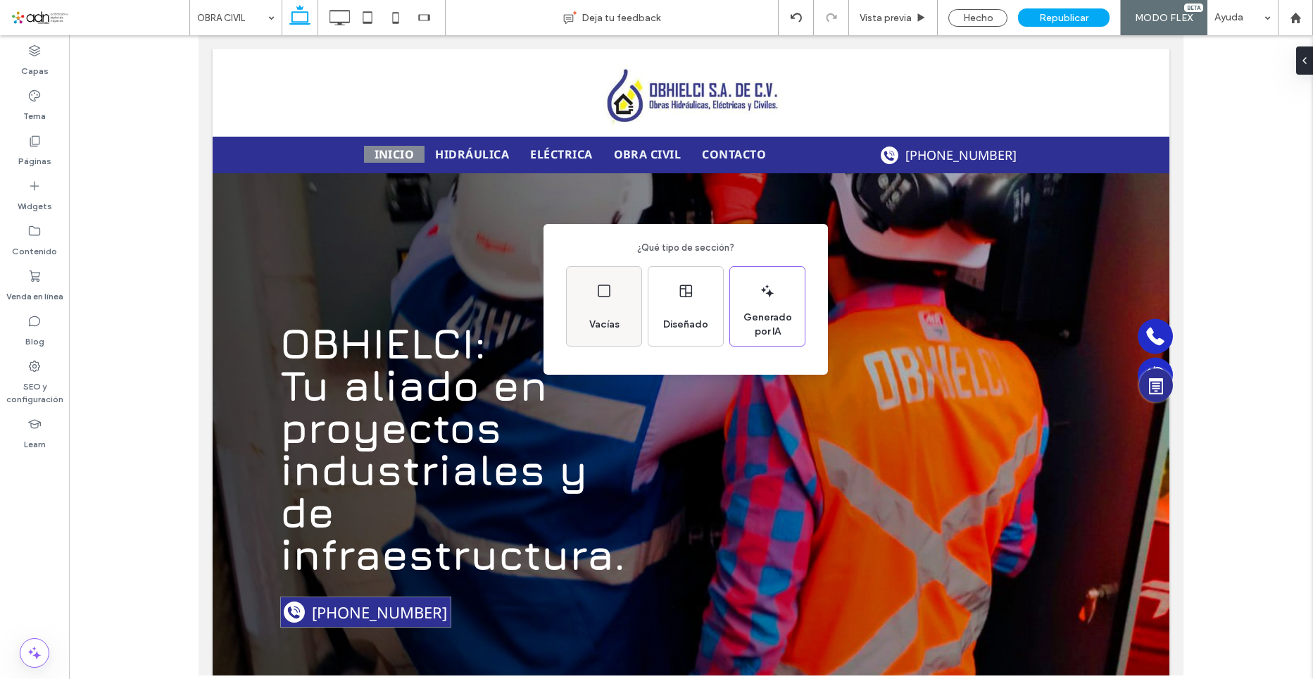
click at [599, 323] on span "Vacías" at bounding box center [605, 325] width 42 height 14
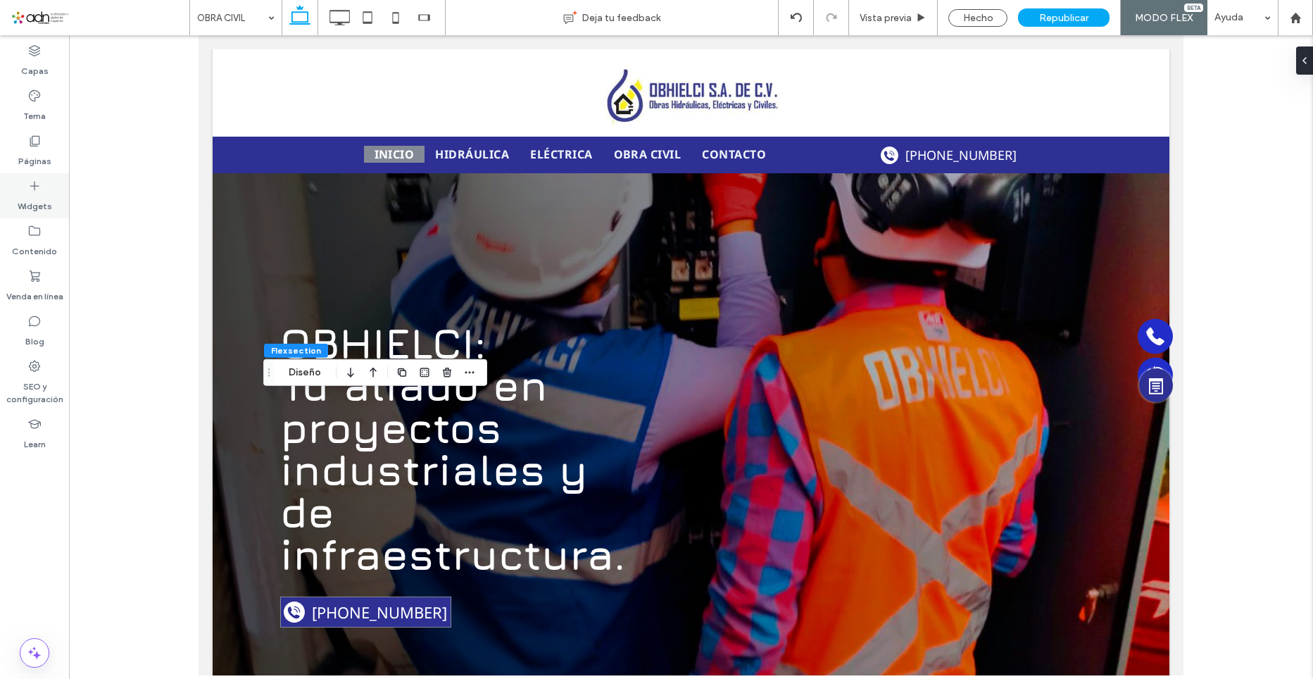
click at [37, 197] on label "Widgets" at bounding box center [35, 203] width 35 height 20
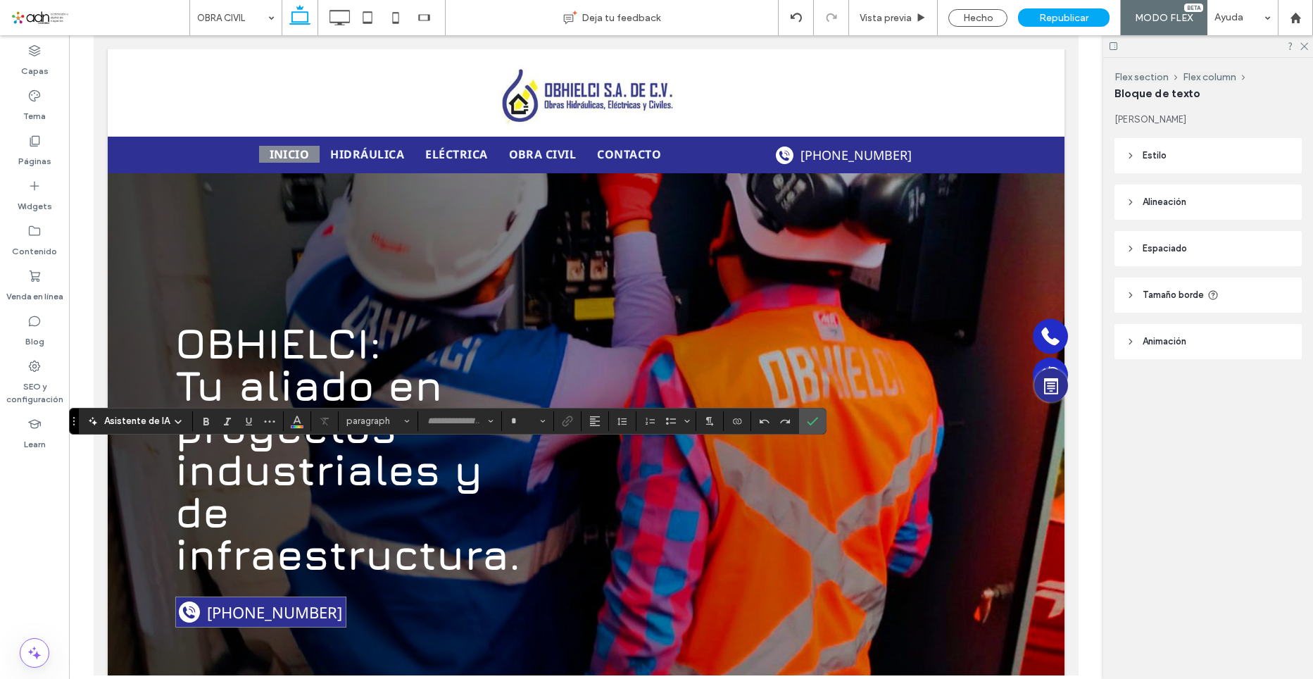
type input "*********"
type input "**"
click at [625, 427] on span "Altura de la línea" at bounding box center [622, 421] width 11 height 18
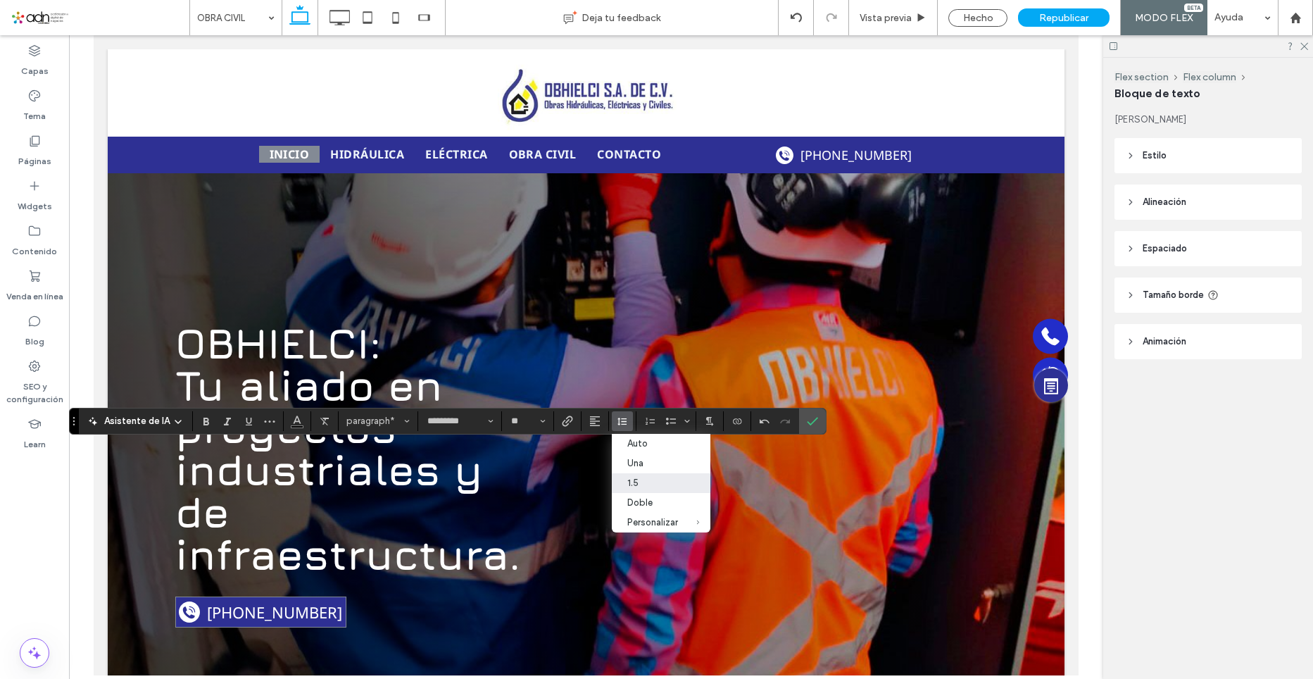
click at [637, 479] on div "1.5" at bounding box center [652, 482] width 51 height 11
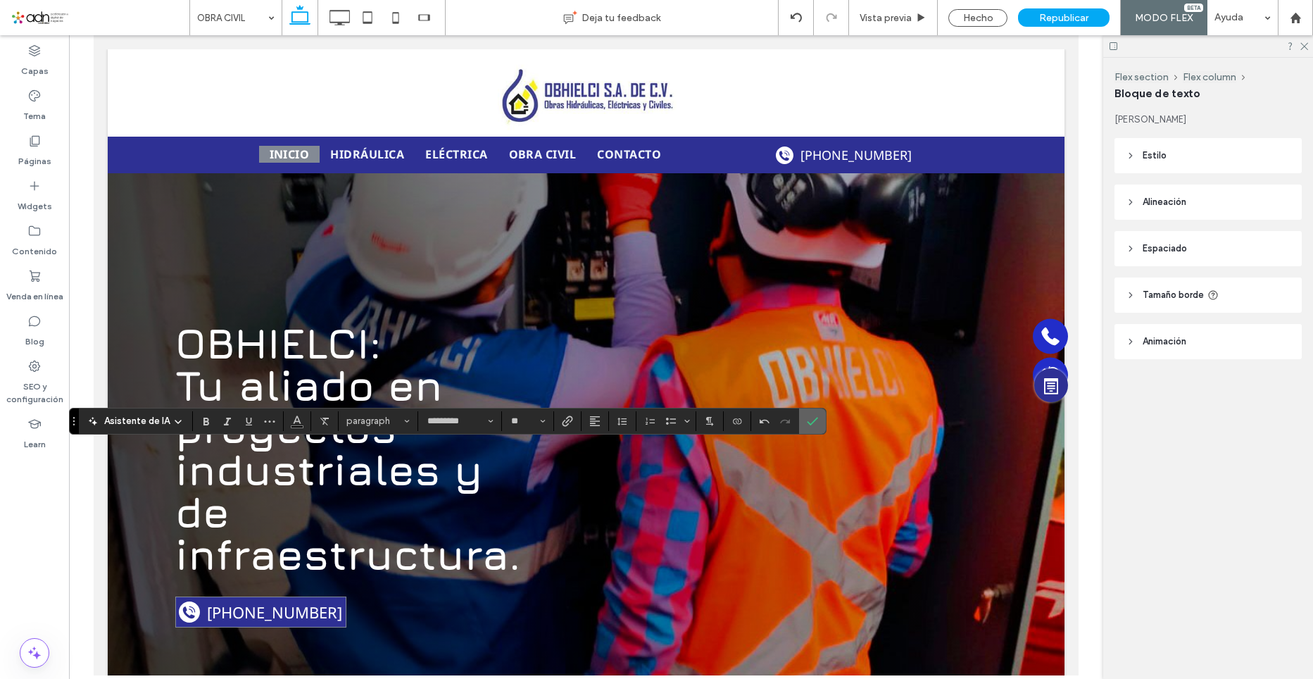
click at [808, 424] on icon "Confirmar" at bounding box center [812, 421] width 11 height 11
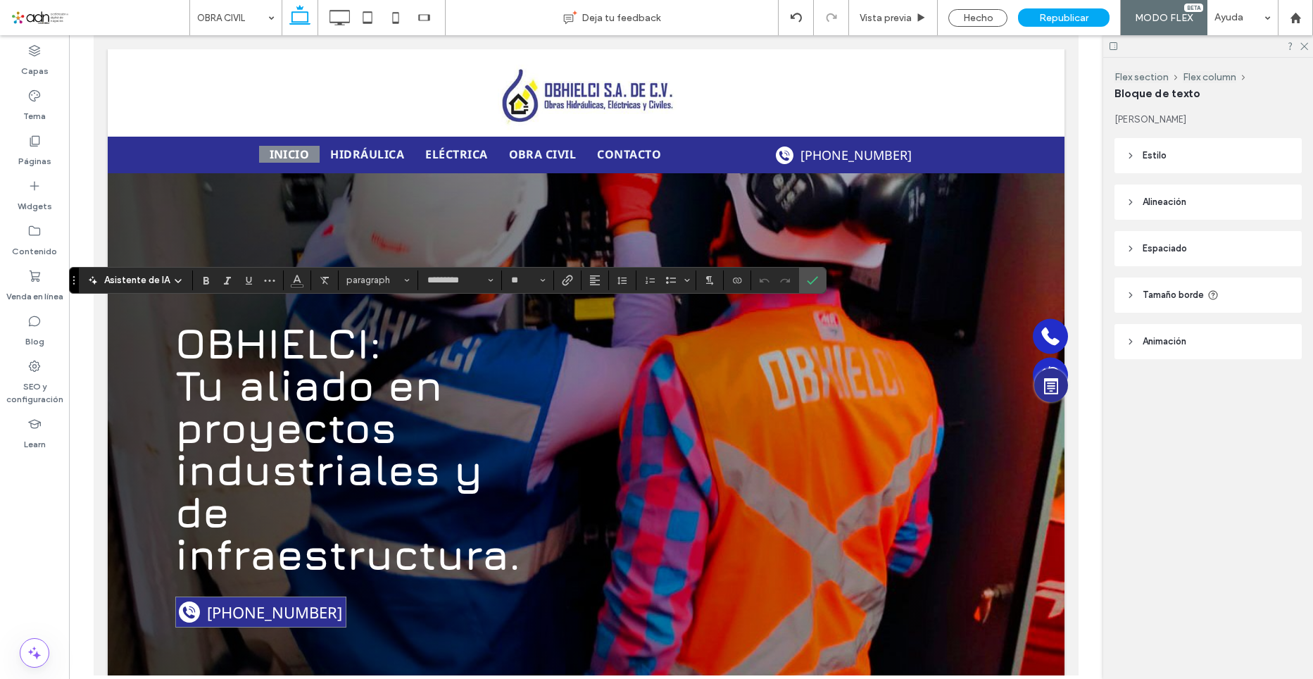
type input "*********"
type input "**"
click at [808, 275] on icon "Confirmar" at bounding box center [812, 280] width 11 height 11
type input "*********"
type input "**"
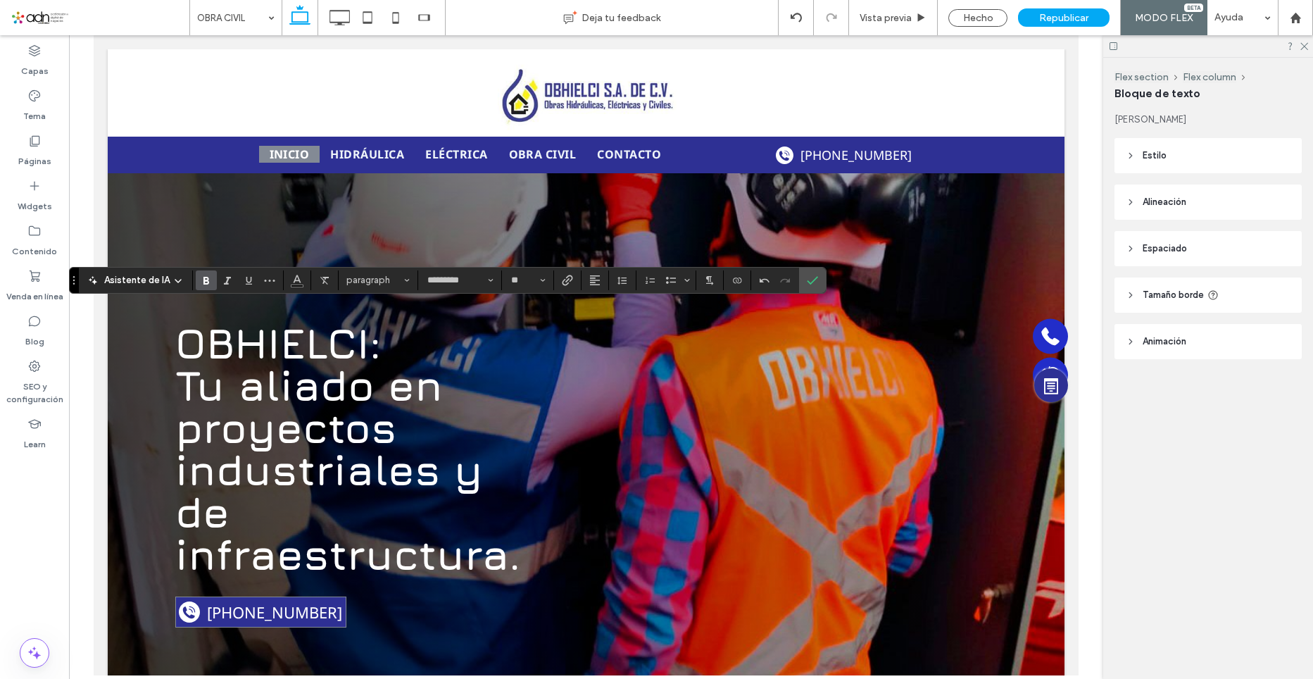
click at [209, 280] on icon "Negrilla" at bounding box center [206, 280] width 11 height 11
click at [808, 282] on use "Confirmar" at bounding box center [813, 280] width 11 height 8
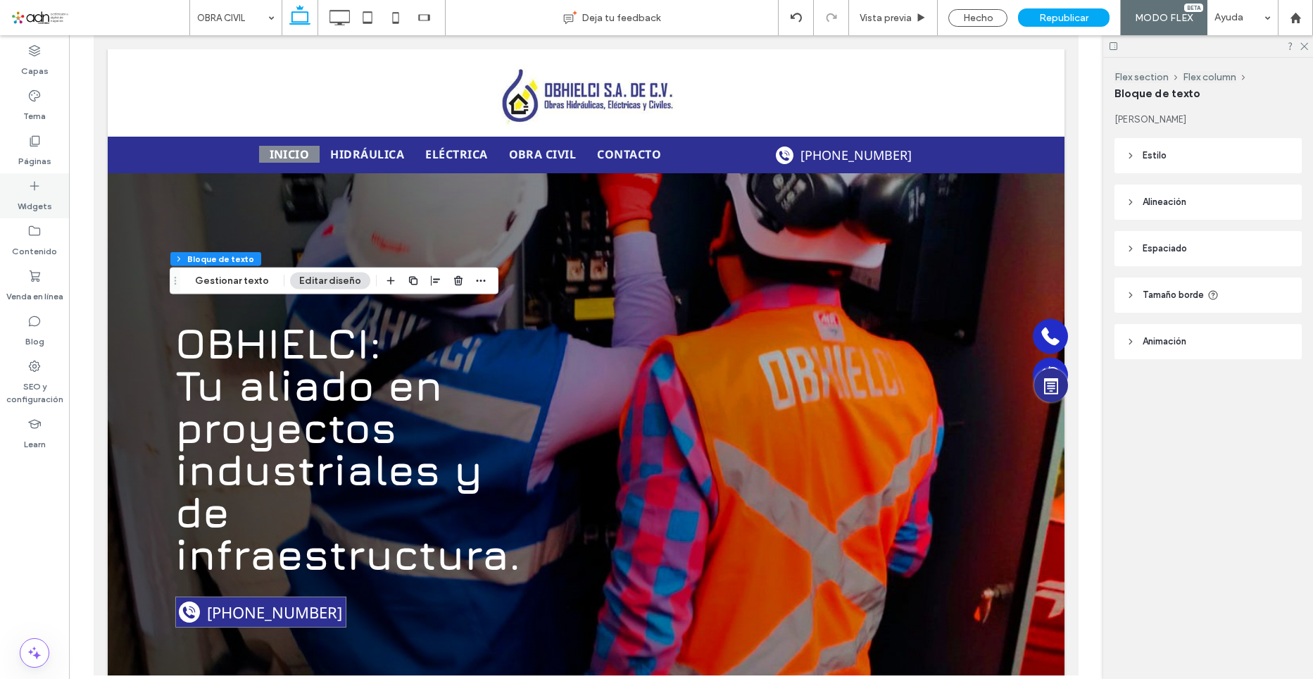
click at [32, 189] on icon at bounding box center [34, 186] width 14 height 14
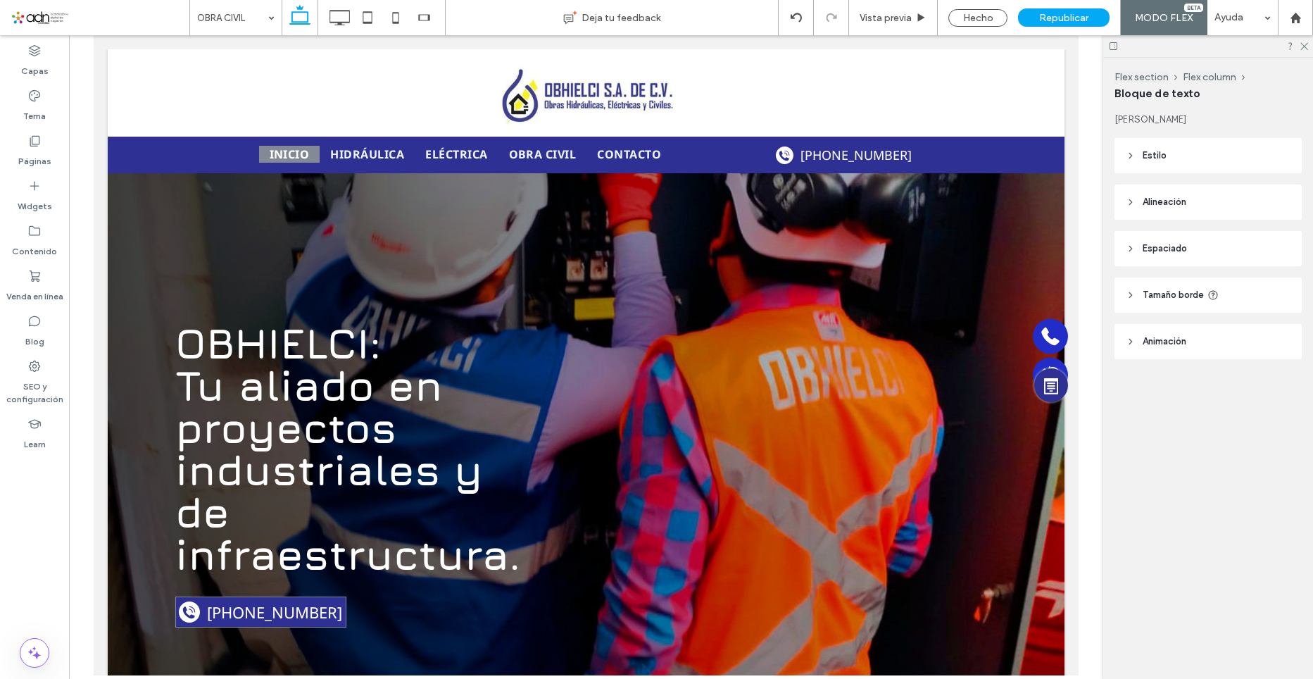
type input "*********"
type input "**"
type input "*********"
type input "**"
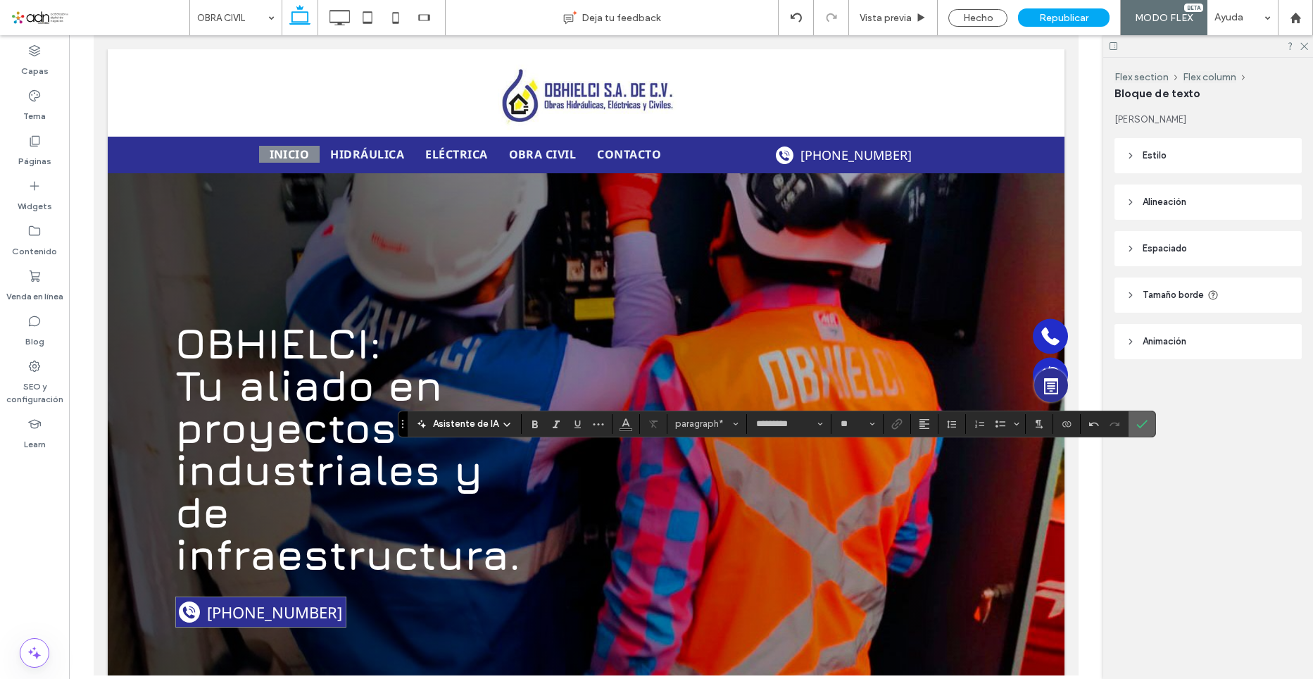
click at [1137, 432] on span "Confirmar" at bounding box center [1140, 423] width 6 height 25
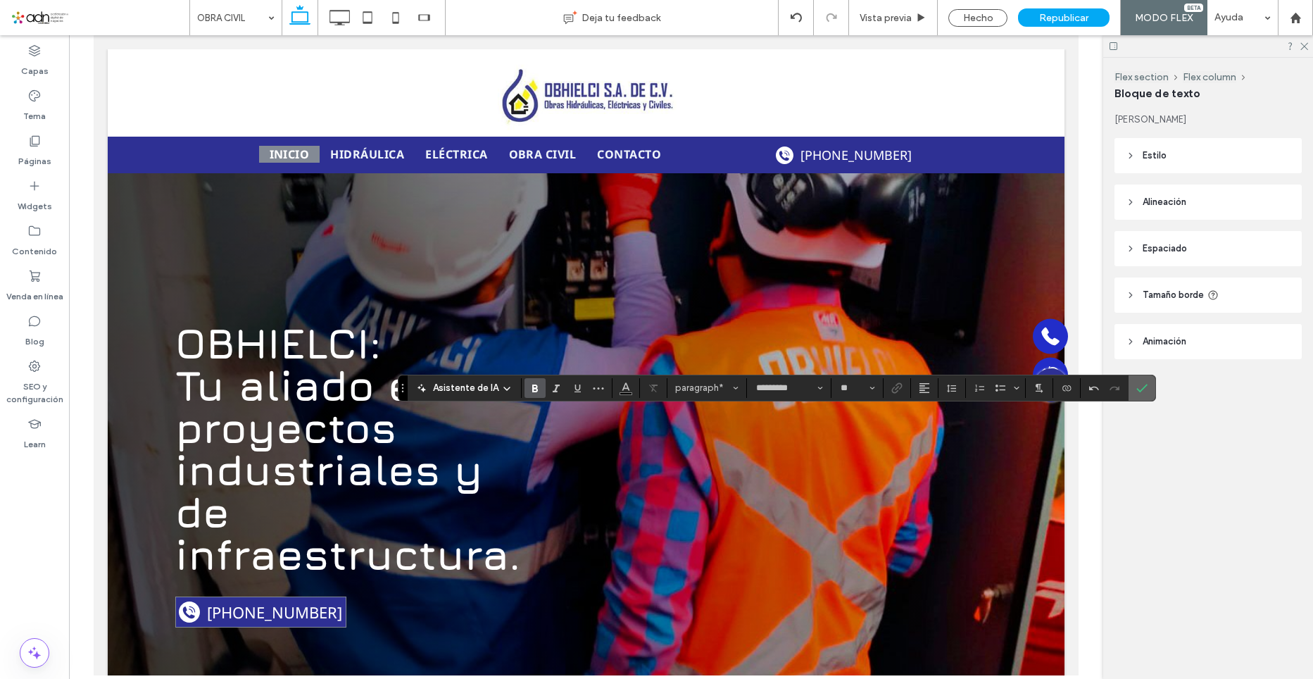
click at [1132, 389] on label "Confirmar" at bounding box center [1142, 387] width 21 height 25
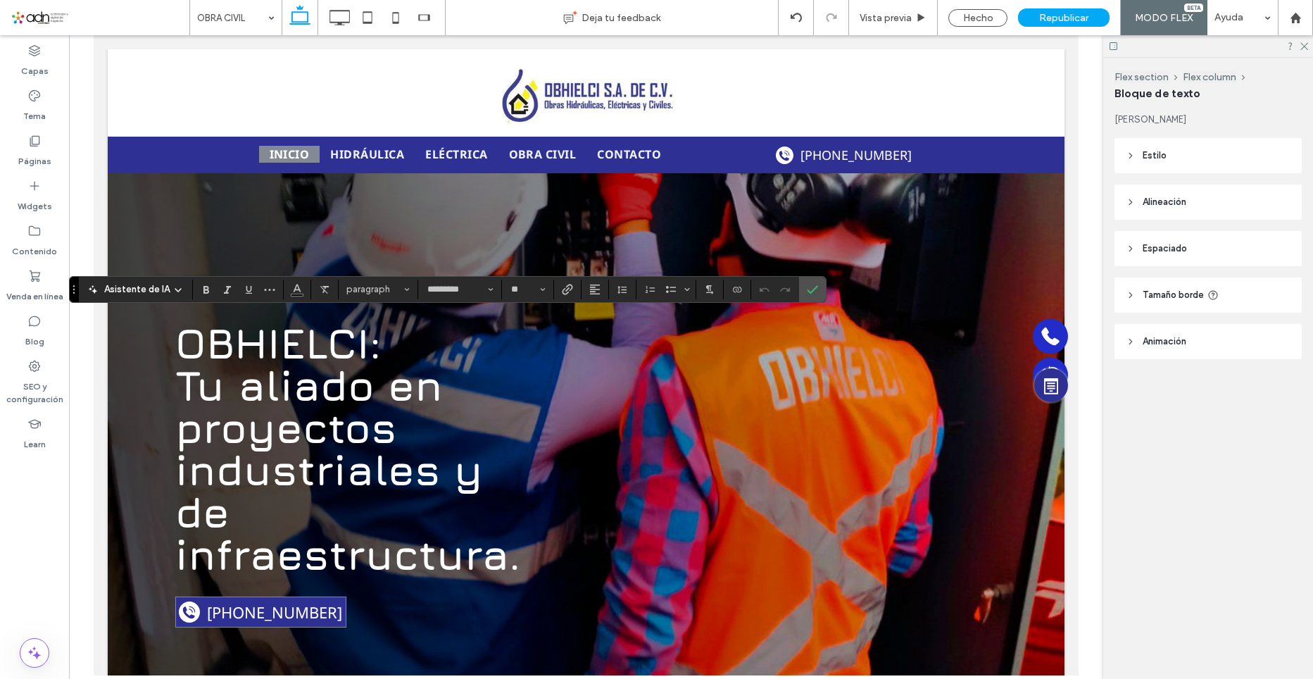
type input "*********"
type input "**"
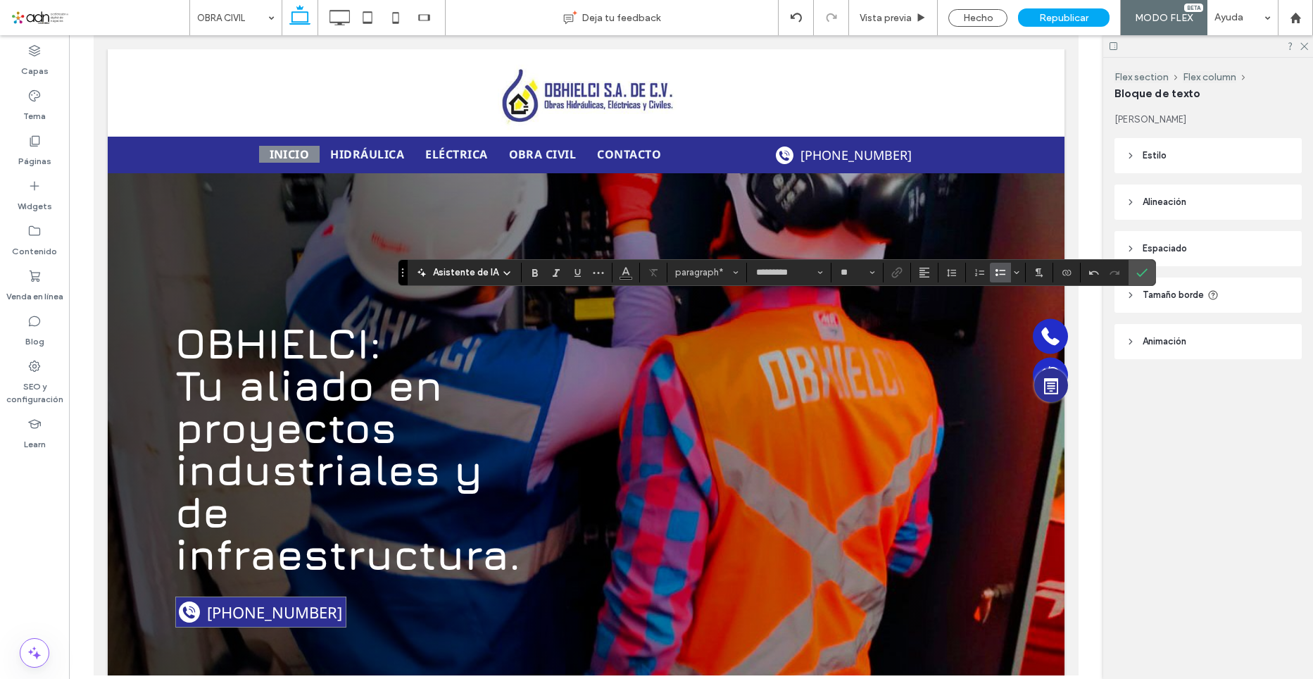
click at [992, 275] on label "Lista con viñetas" at bounding box center [1000, 273] width 21 height 20
click at [1142, 267] on icon "Confirmar" at bounding box center [1142, 272] width 11 height 11
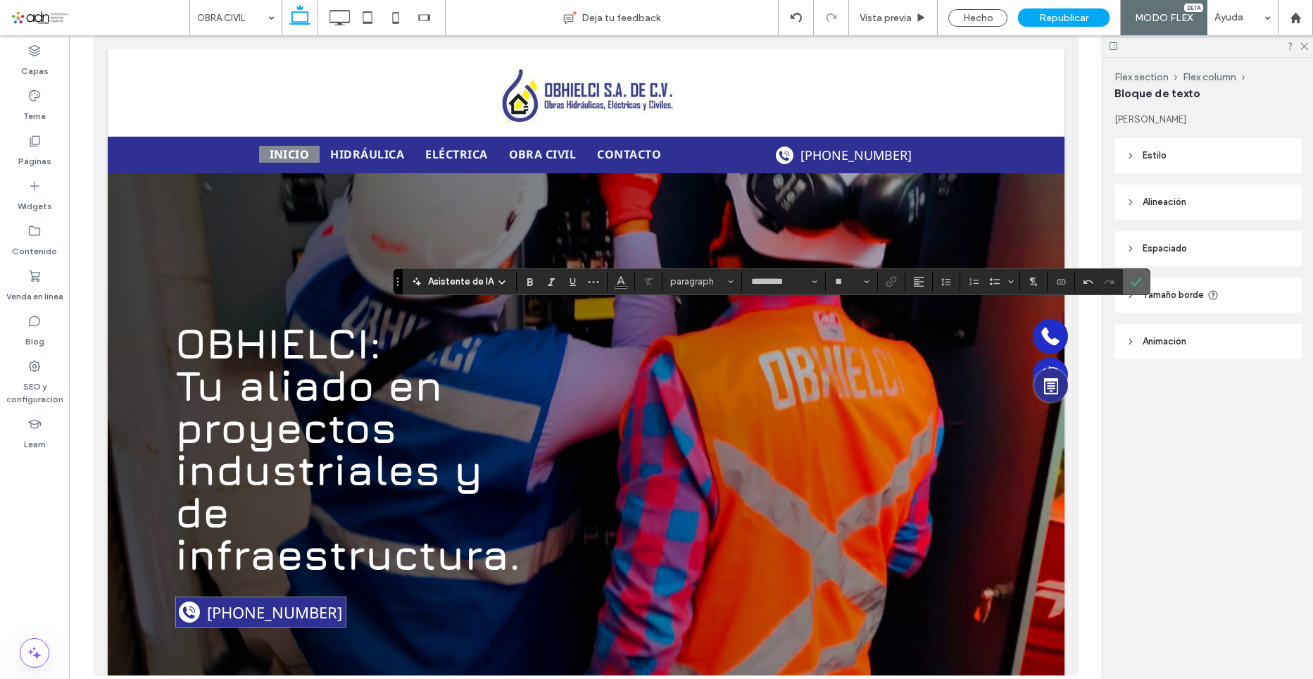
click at [1134, 273] on span "Confirmar" at bounding box center [1134, 281] width 6 height 25
type input "*********"
type input "**"
click at [1132, 281] on icon "Confirmar" at bounding box center [1136, 281] width 11 height 11
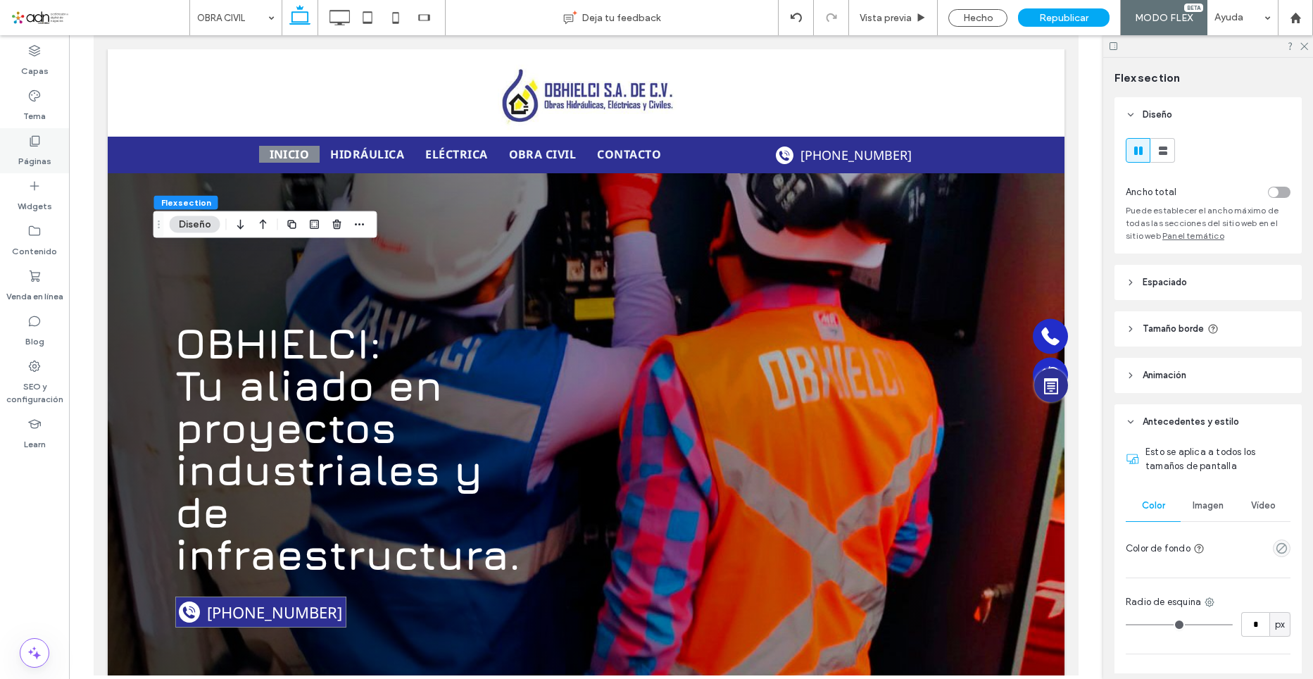
click at [44, 146] on div "Páginas" at bounding box center [34, 150] width 69 height 45
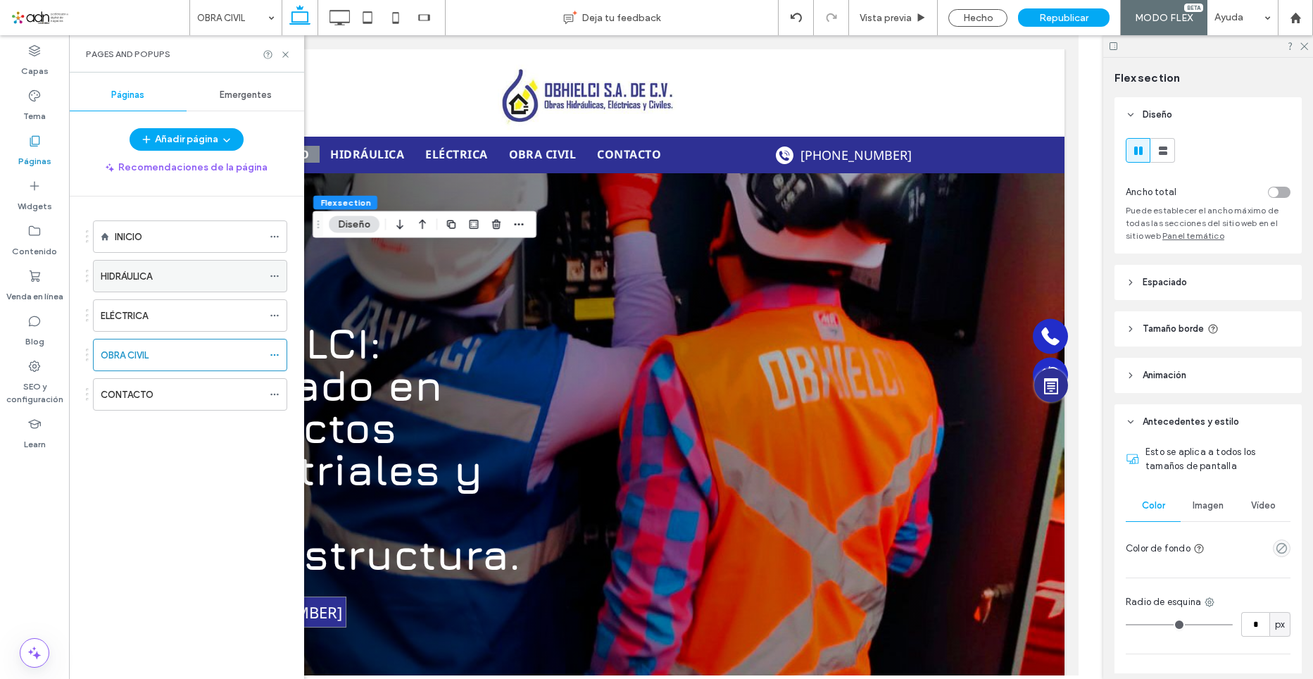
click at [166, 277] on div "HIDRÁULICA" at bounding box center [182, 276] width 162 height 15
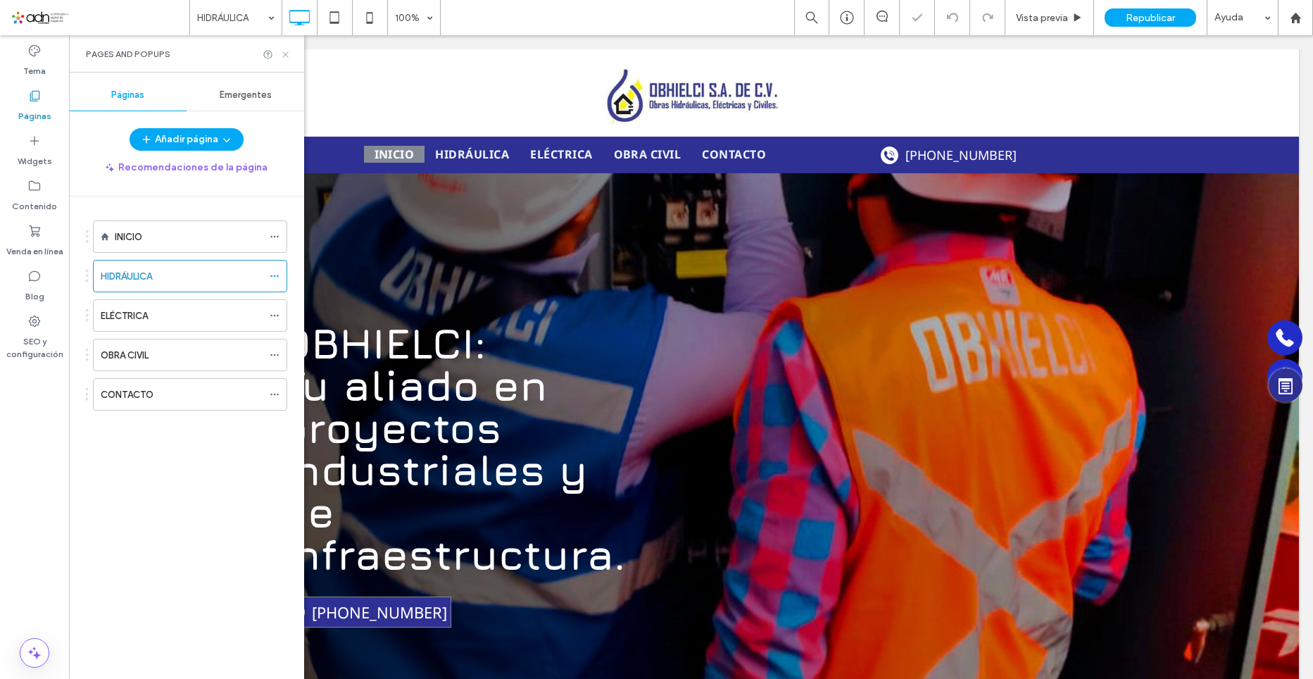
click at [287, 56] on icon at bounding box center [285, 54] width 11 height 11
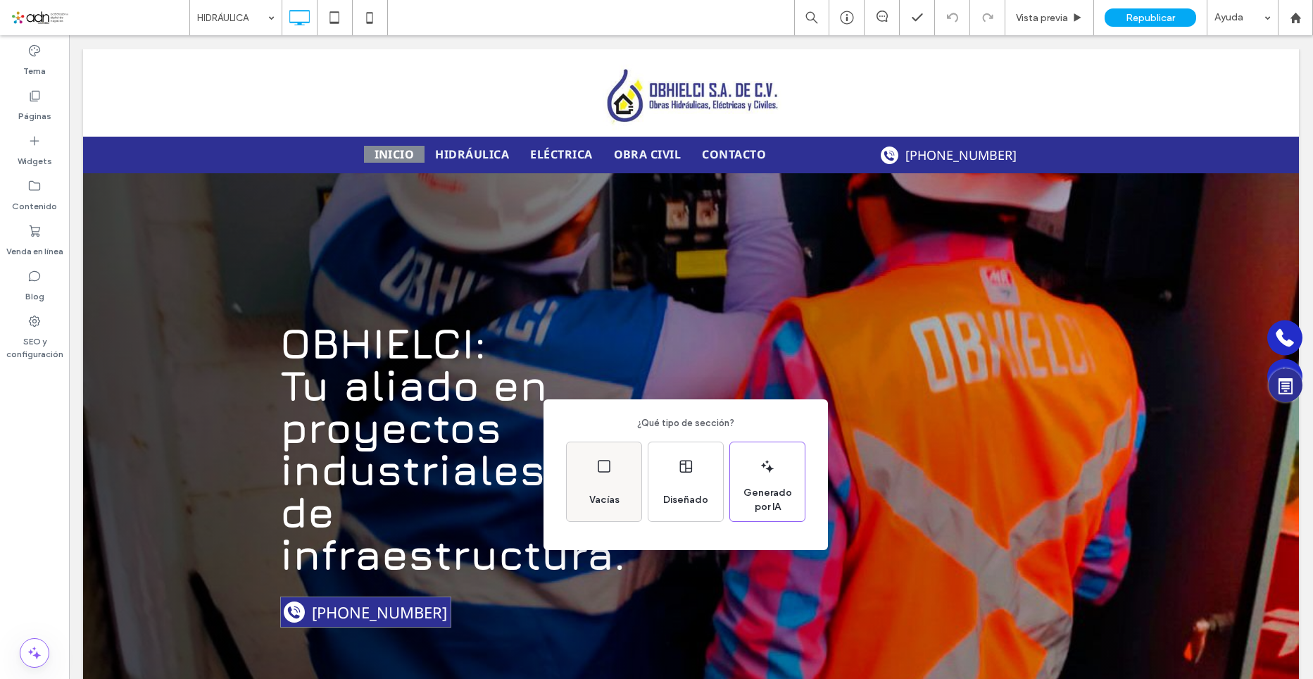
click at [621, 504] on span "Vacías" at bounding box center [605, 500] width 42 height 14
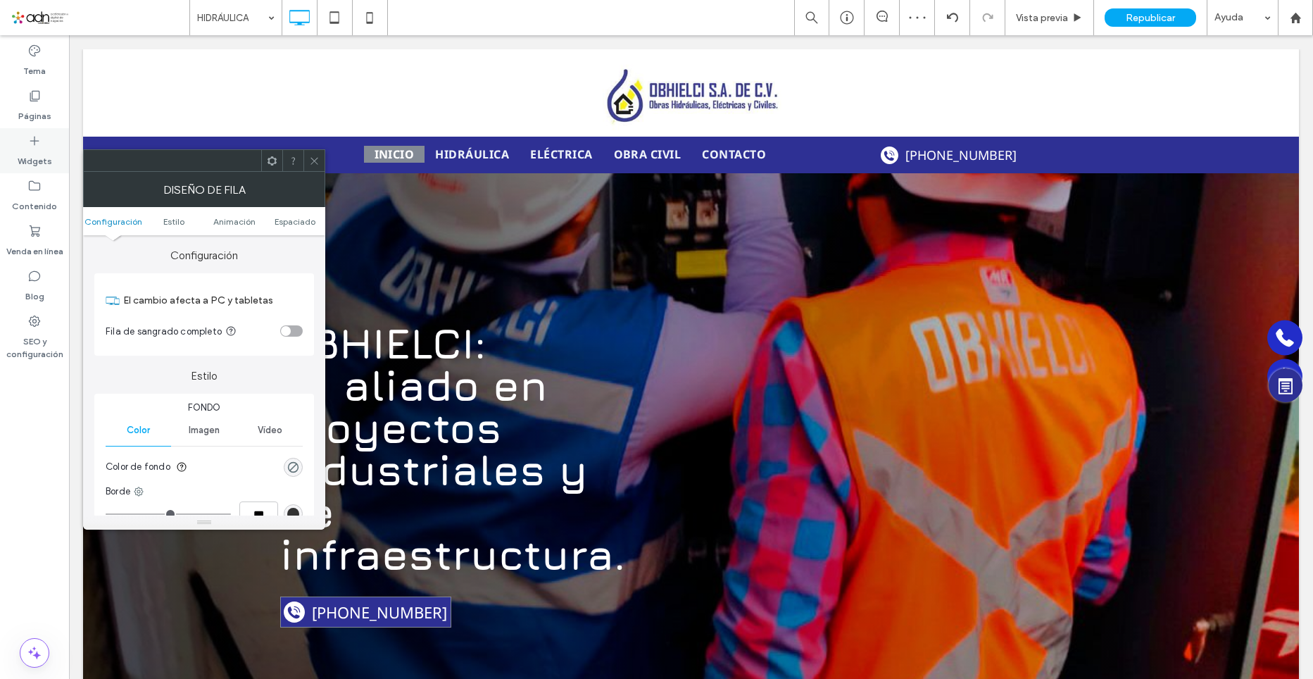
click at [35, 162] on label "Widgets" at bounding box center [35, 158] width 35 height 20
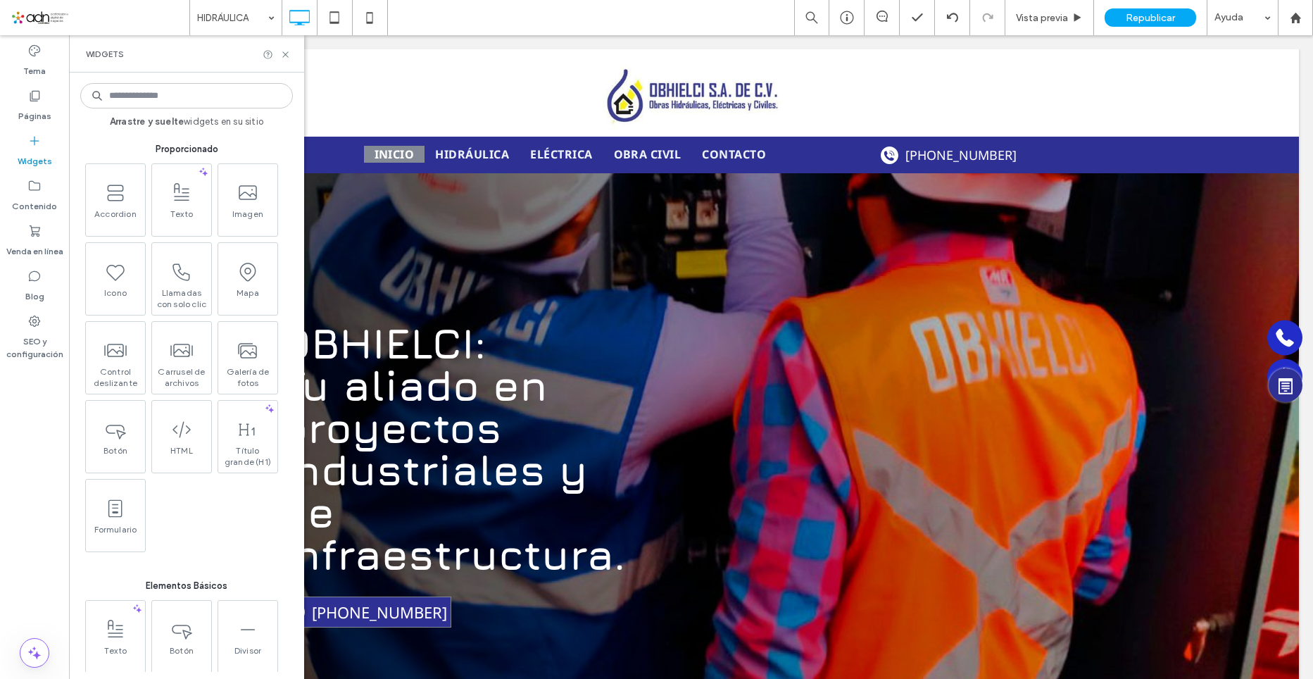
click at [217, 101] on input at bounding box center [186, 95] width 213 height 25
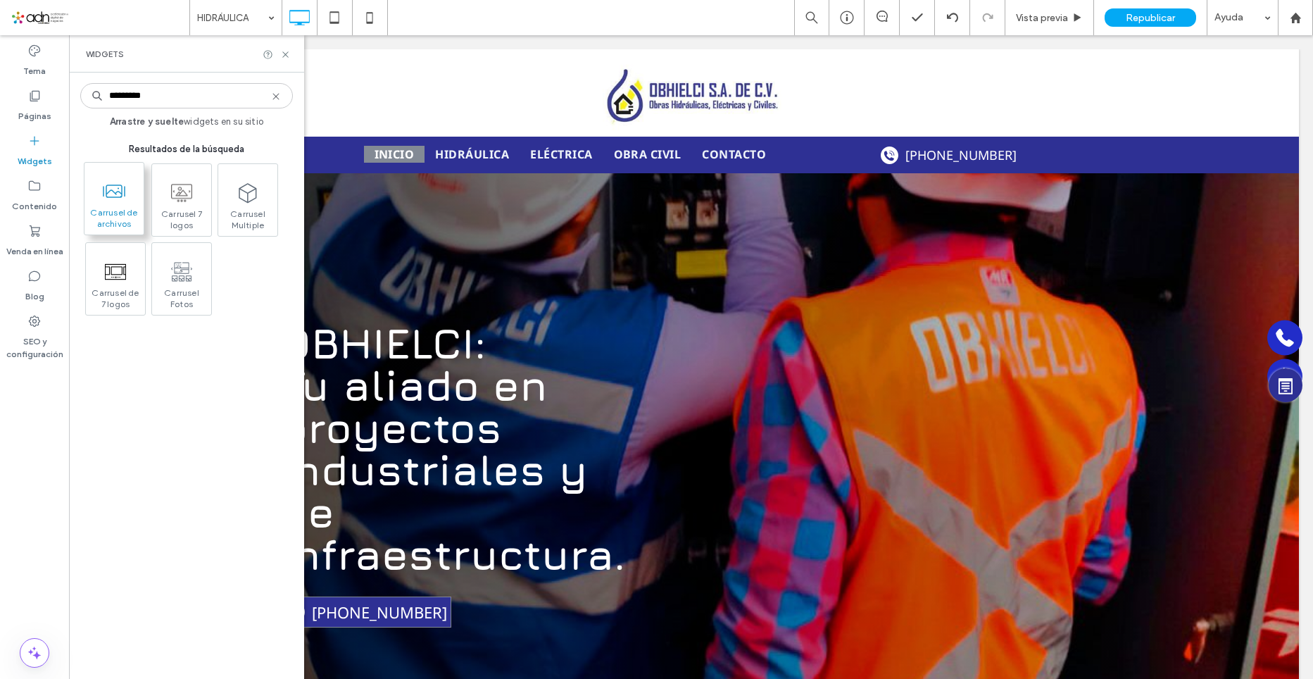
type input "********"
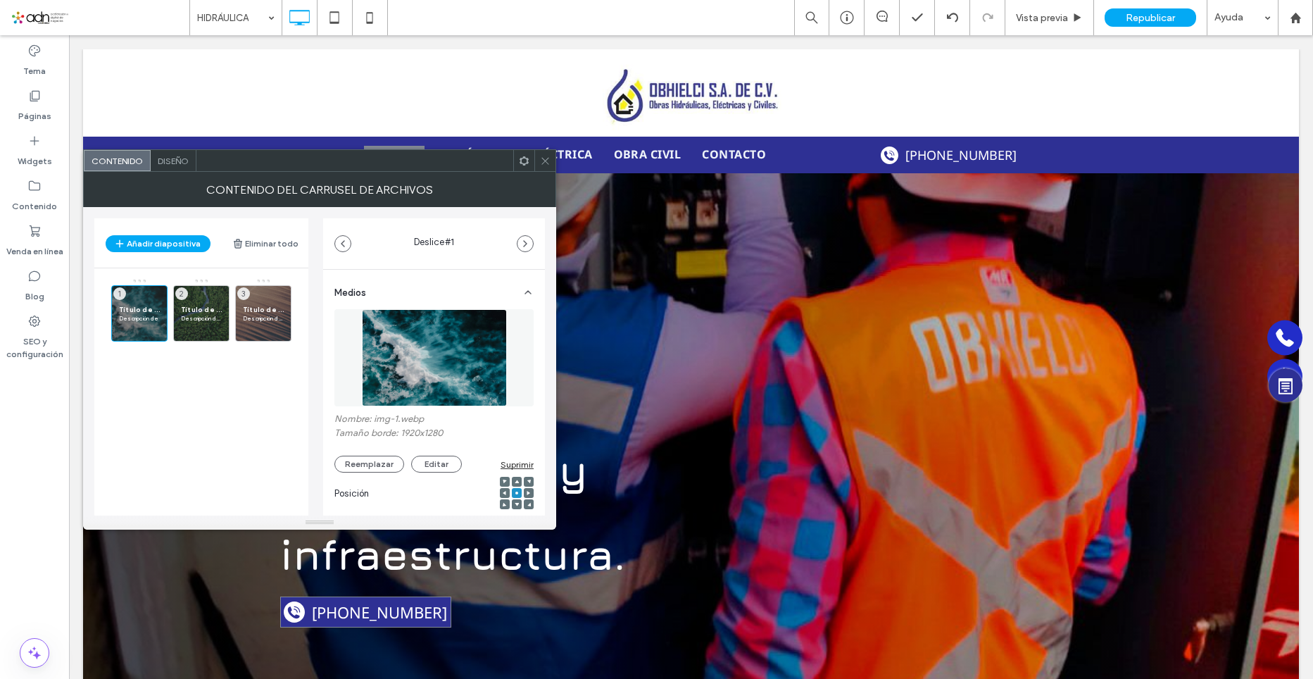
click at [548, 156] on icon at bounding box center [545, 161] width 11 height 11
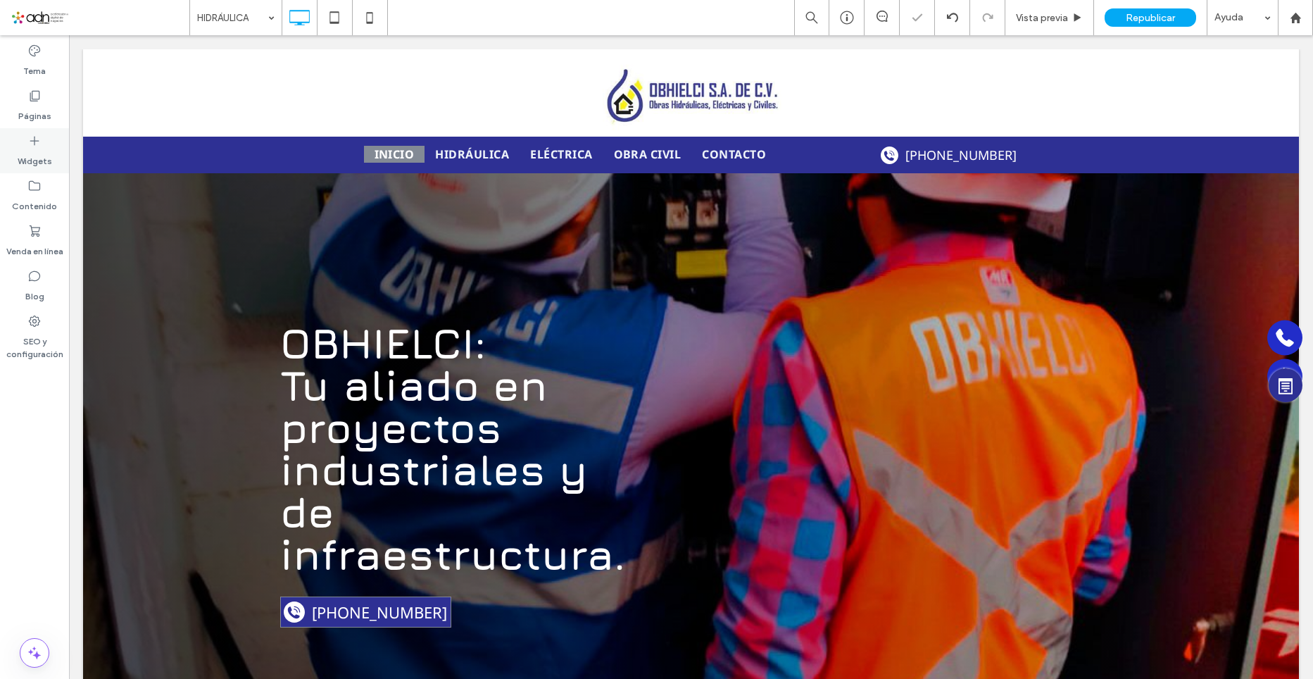
click at [32, 151] on label "Widgets" at bounding box center [35, 158] width 35 height 20
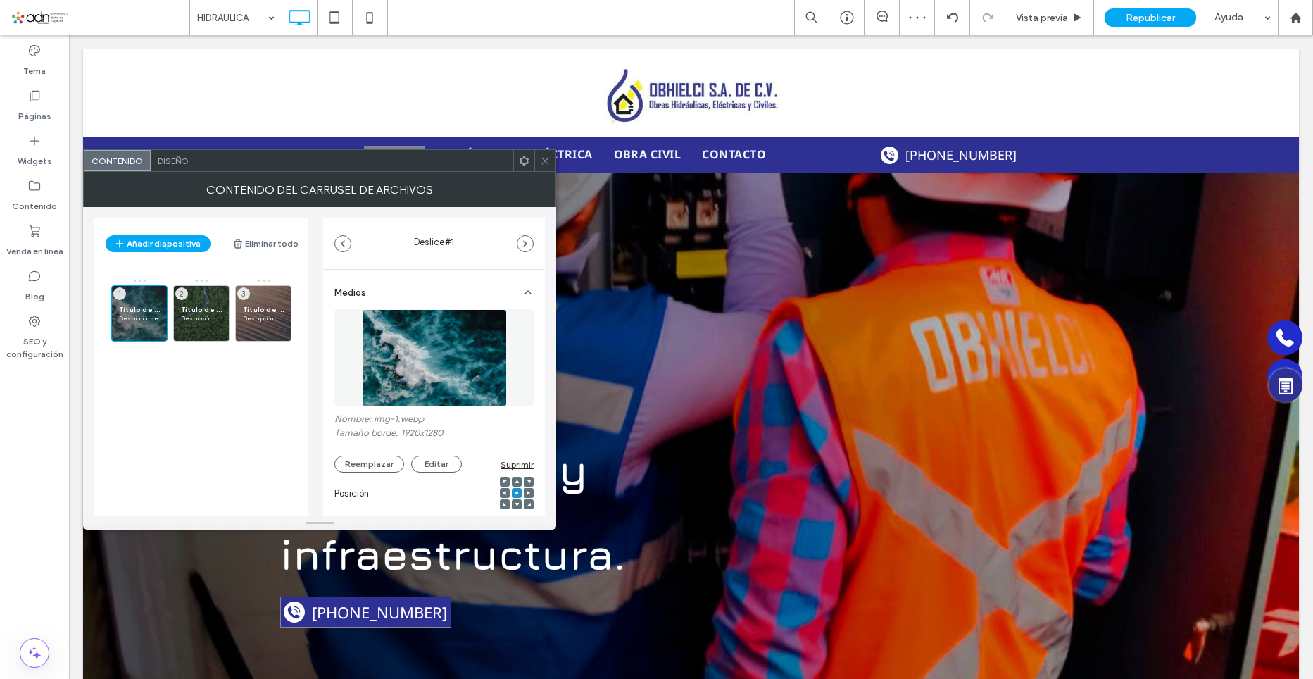
click at [543, 160] on icon at bounding box center [545, 161] width 11 height 11
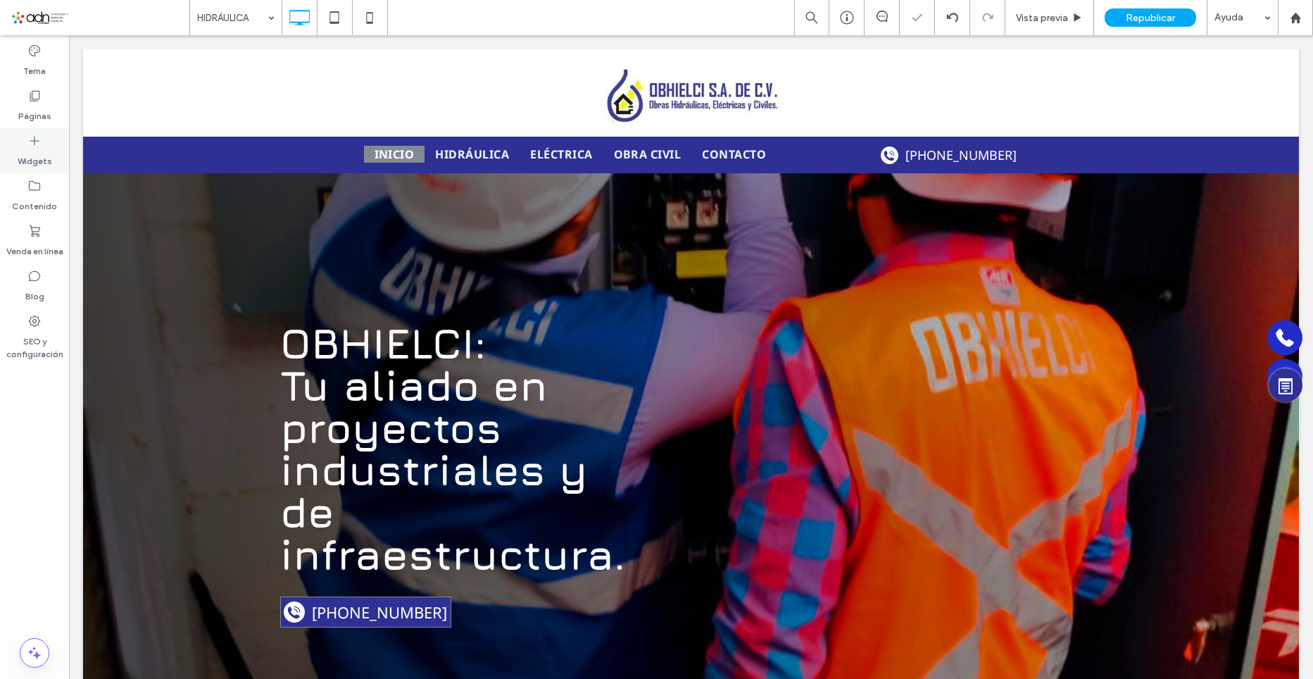
click at [35, 144] on icon at bounding box center [34, 141] width 14 height 14
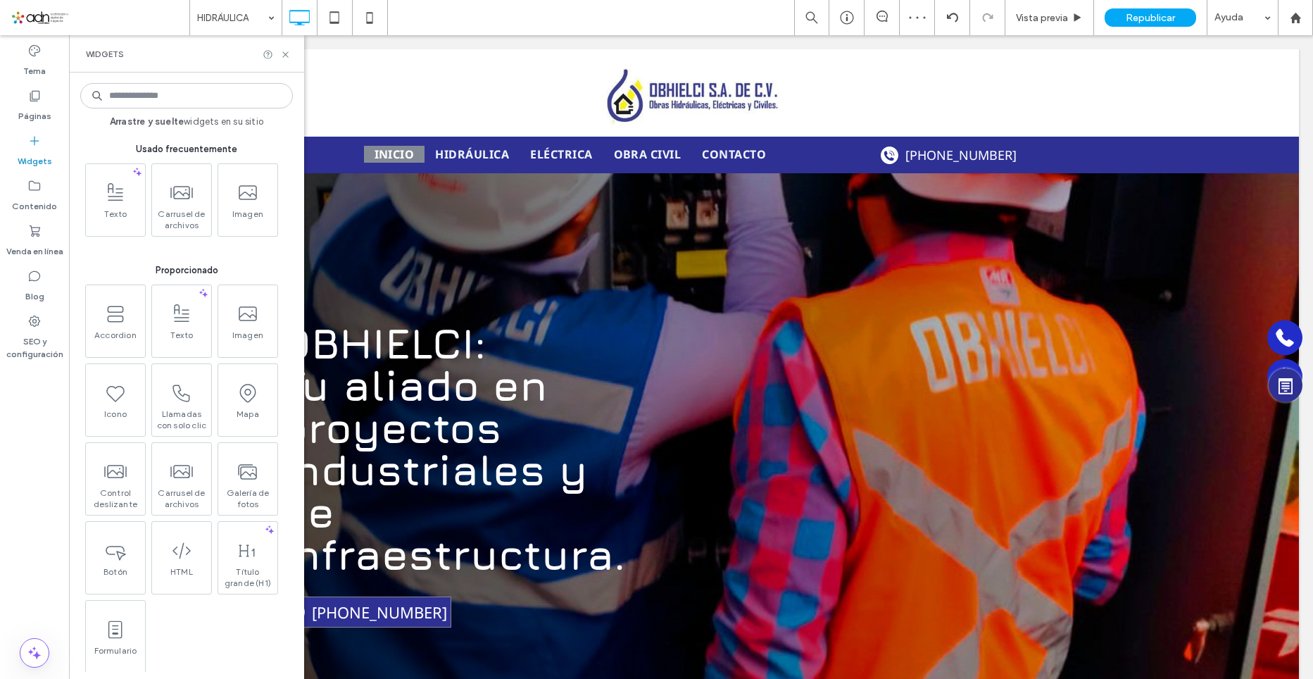
click at [117, 91] on input at bounding box center [186, 95] width 213 height 25
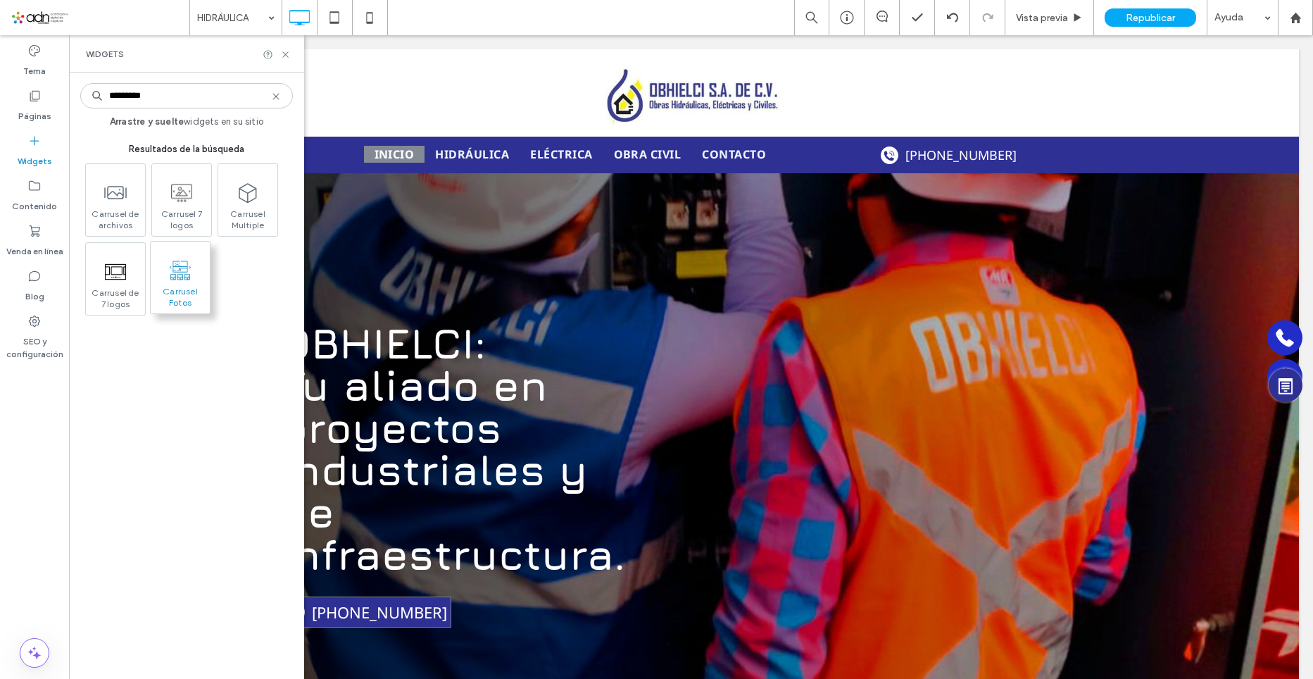
type input "********"
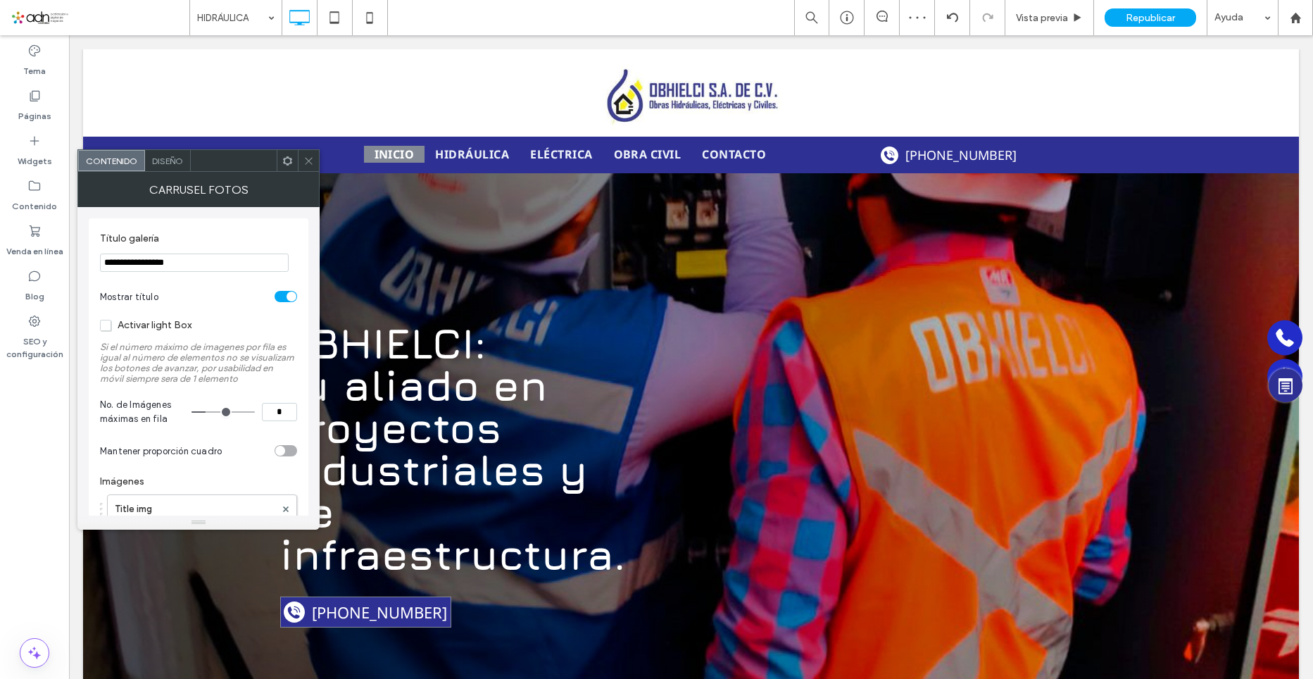
click at [312, 158] on icon at bounding box center [309, 161] width 11 height 11
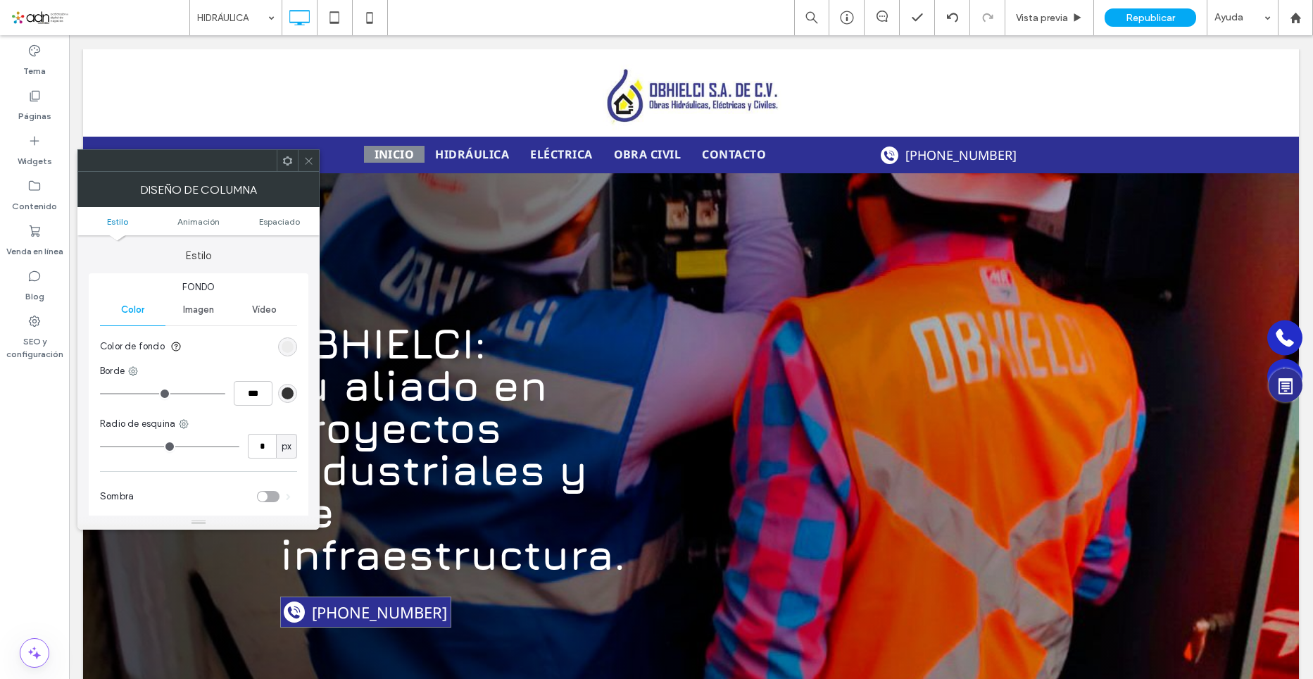
click at [302, 155] on div at bounding box center [308, 160] width 21 height 21
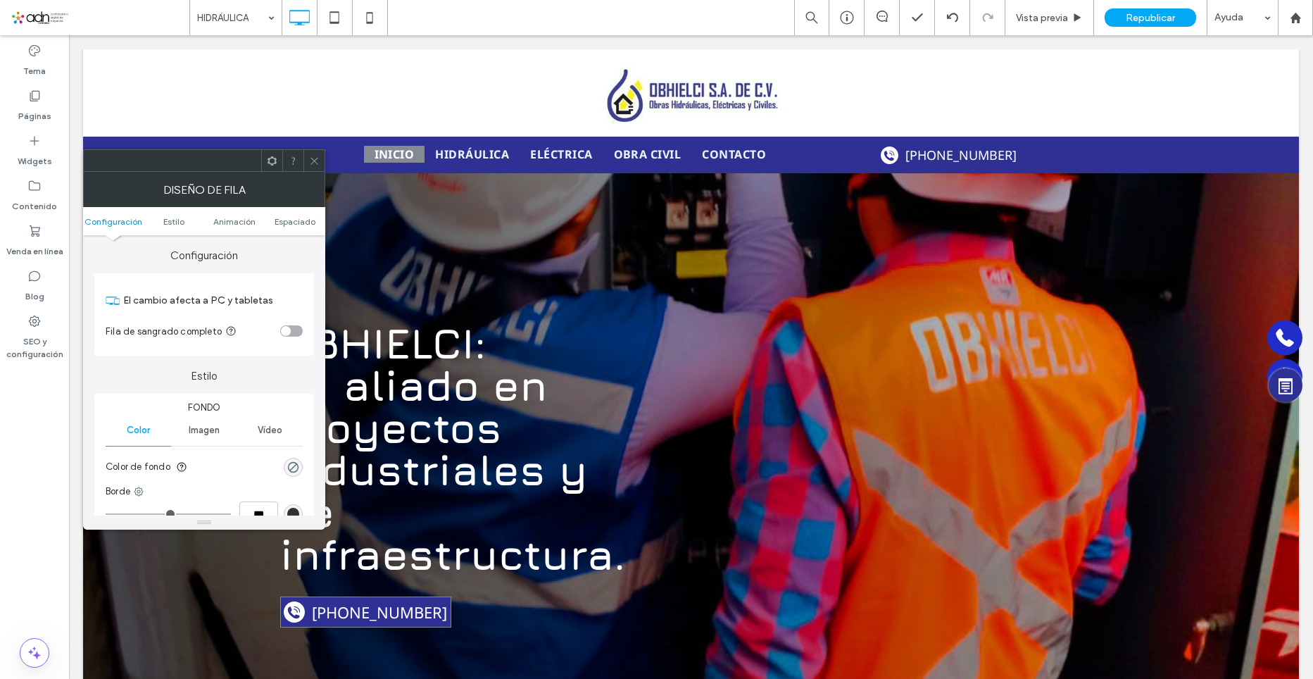
click at [313, 164] on icon at bounding box center [314, 161] width 11 height 11
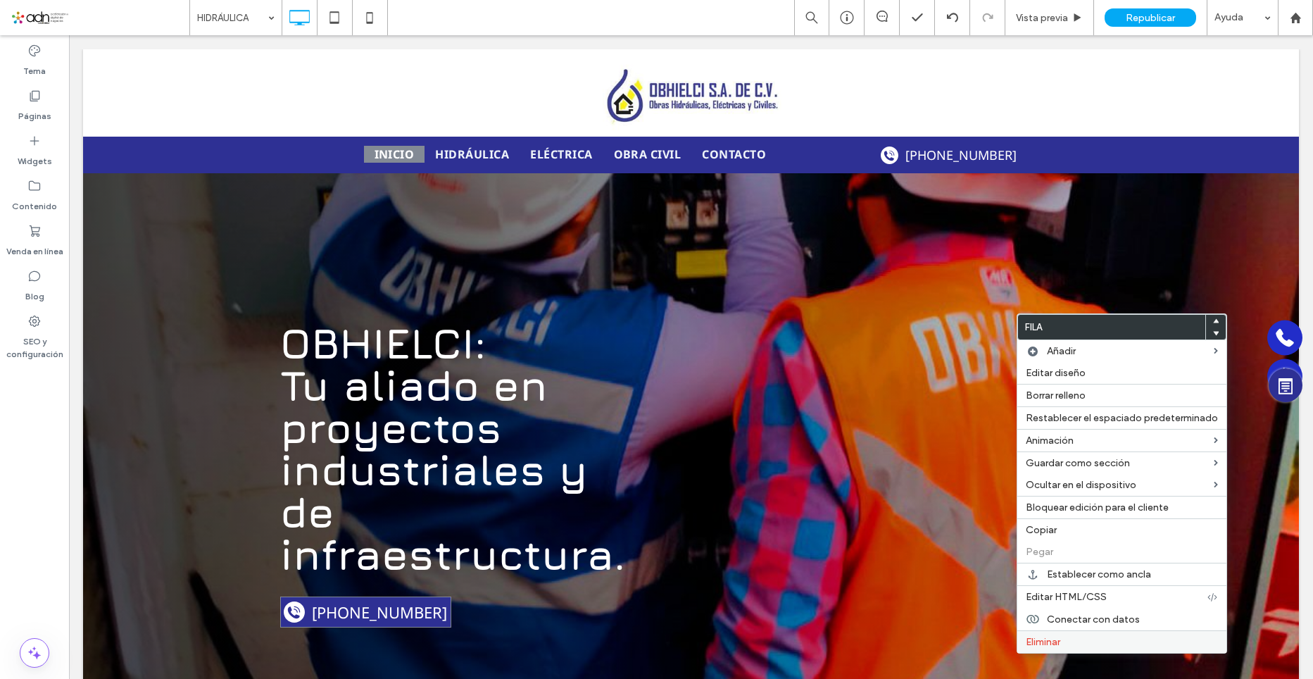
click at [1062, 632] on div "Eliminar" at bounding box center [1122, 641] width 209 height 23
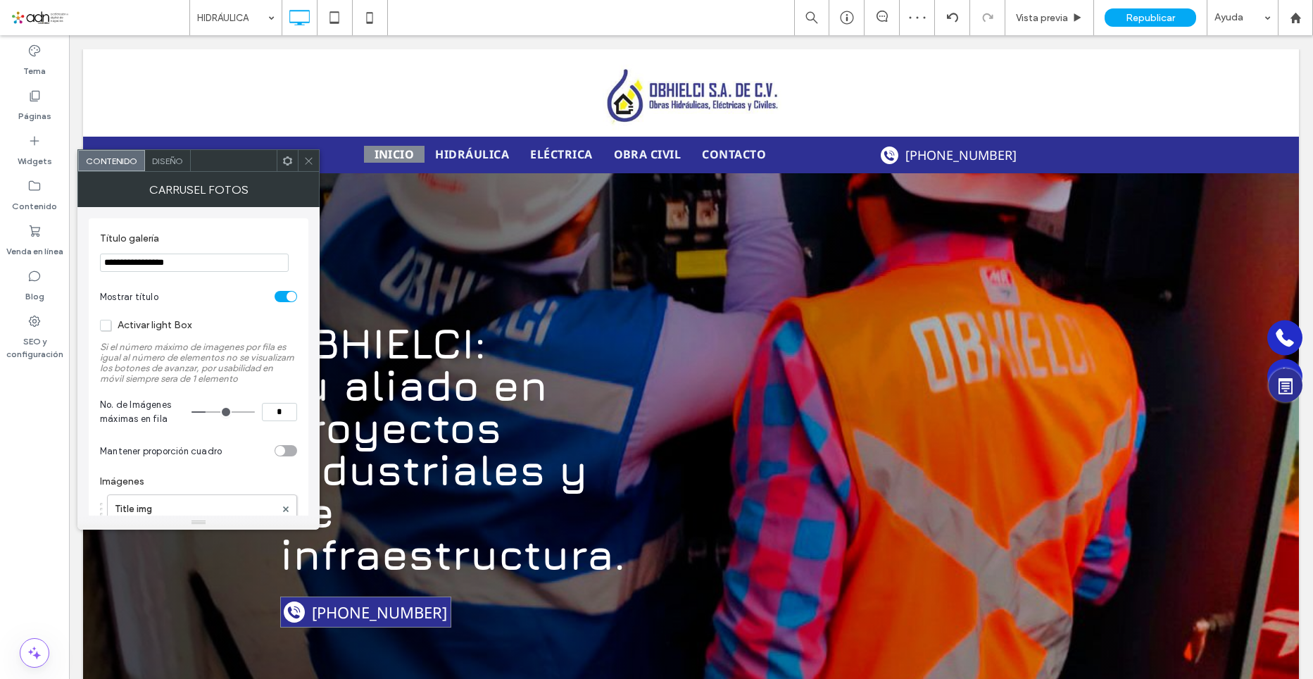
drag, startPoint x: 180, startPoint y: 266, endPoint x: 87, endPoint y: 262, distance: 93.1
click at [87, 262] on div "**********" at bounding box center [198, 361] width 242 height 308
click at [283, 416] on input "*" at bounding box center [279, 412] width 35 height 18
type input "*"
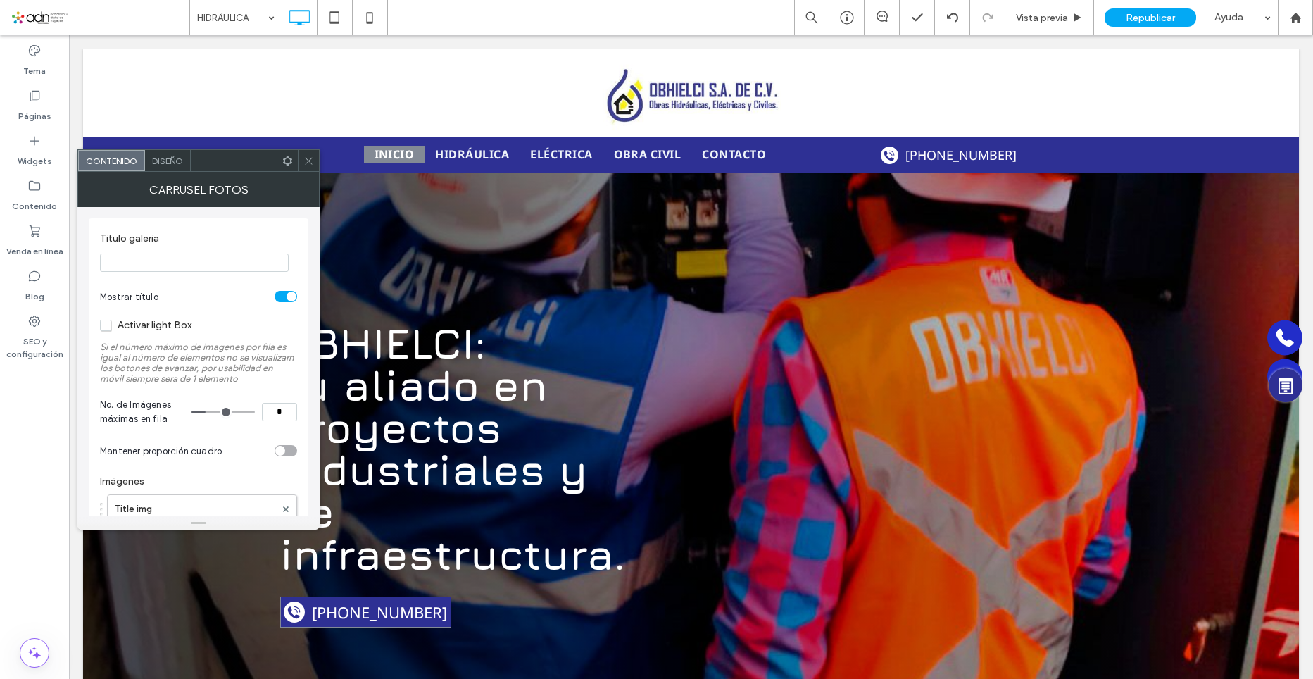
click at [287, 387] on label "Si el número máximo de imagenes por fila es igual al número de elementos no se …" at bounding box center [198, 363] width 197 height 56
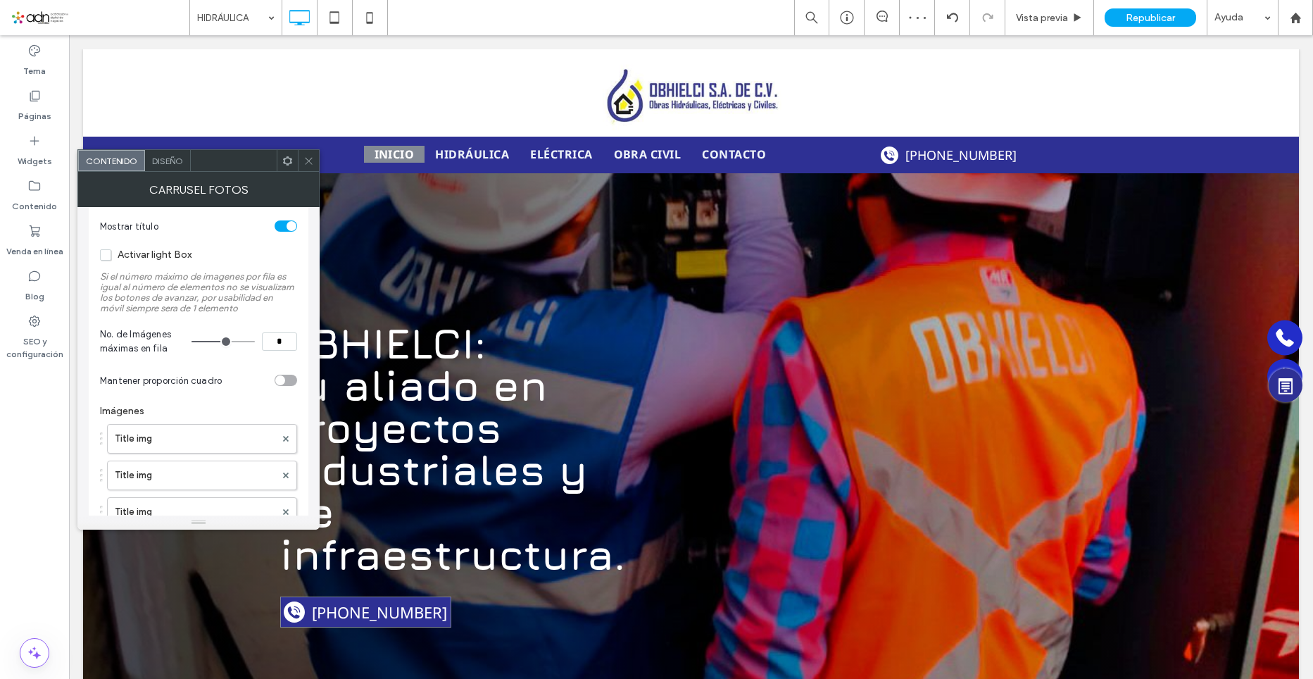
scroll to position [141, 0]
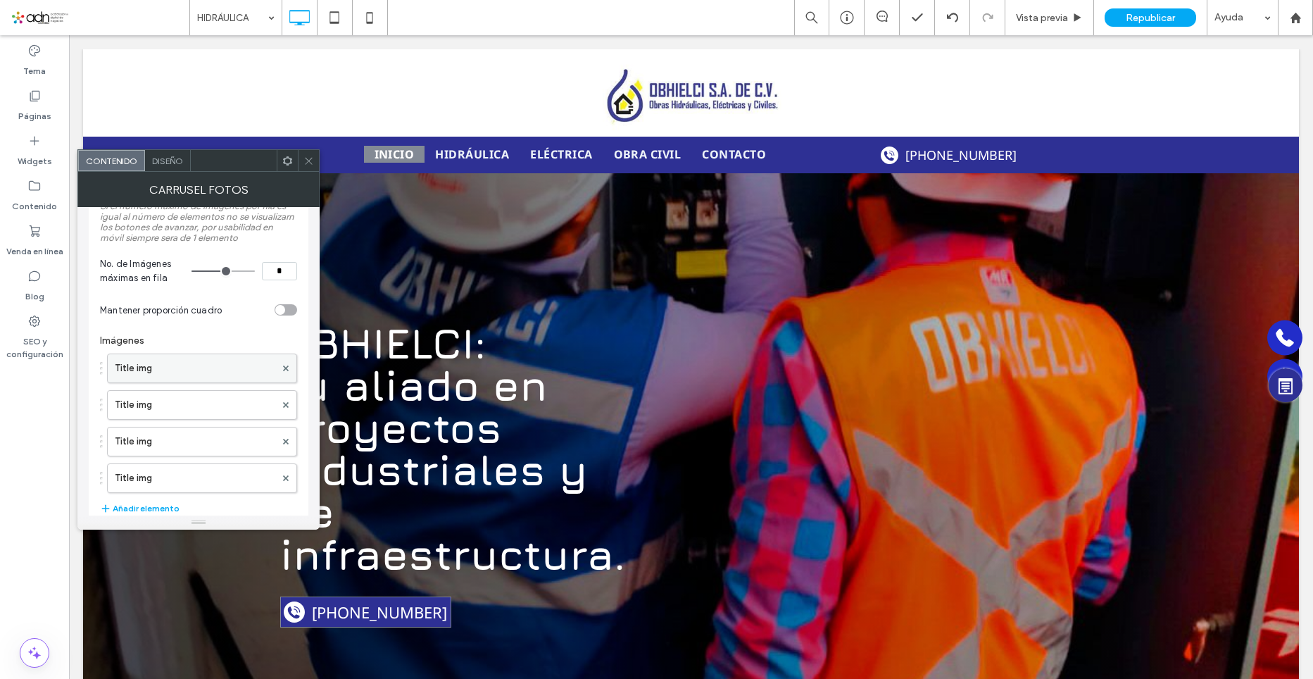
click at [111, 363] on div "Title img" at bounding box center [202, 369] width 190 height 30
click at [157, 365] on label "Title img" at bounding box center [195, 368] width 161 height 28
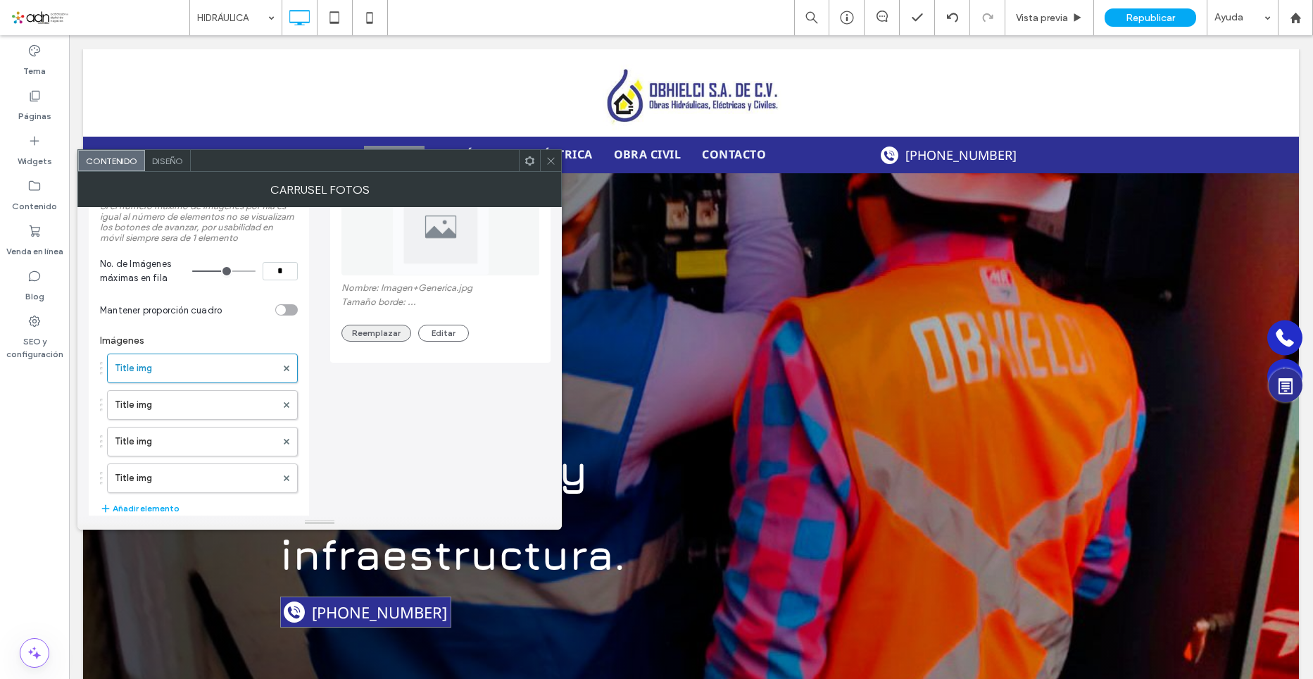
click at [385, 328] on button "Reemplazar" at bounding box center [377, 333] width 70 height 17
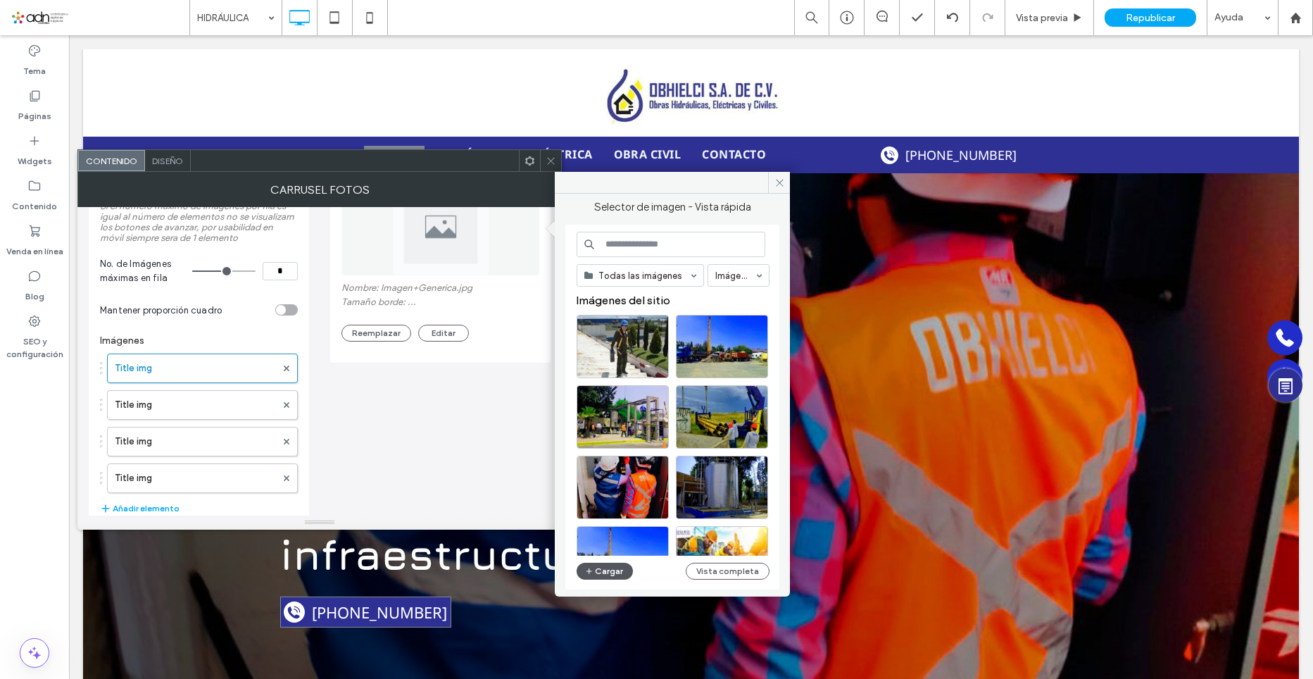
click at [592, 575] on icon "button" at bounding box center [589, 571] width 8 height 11
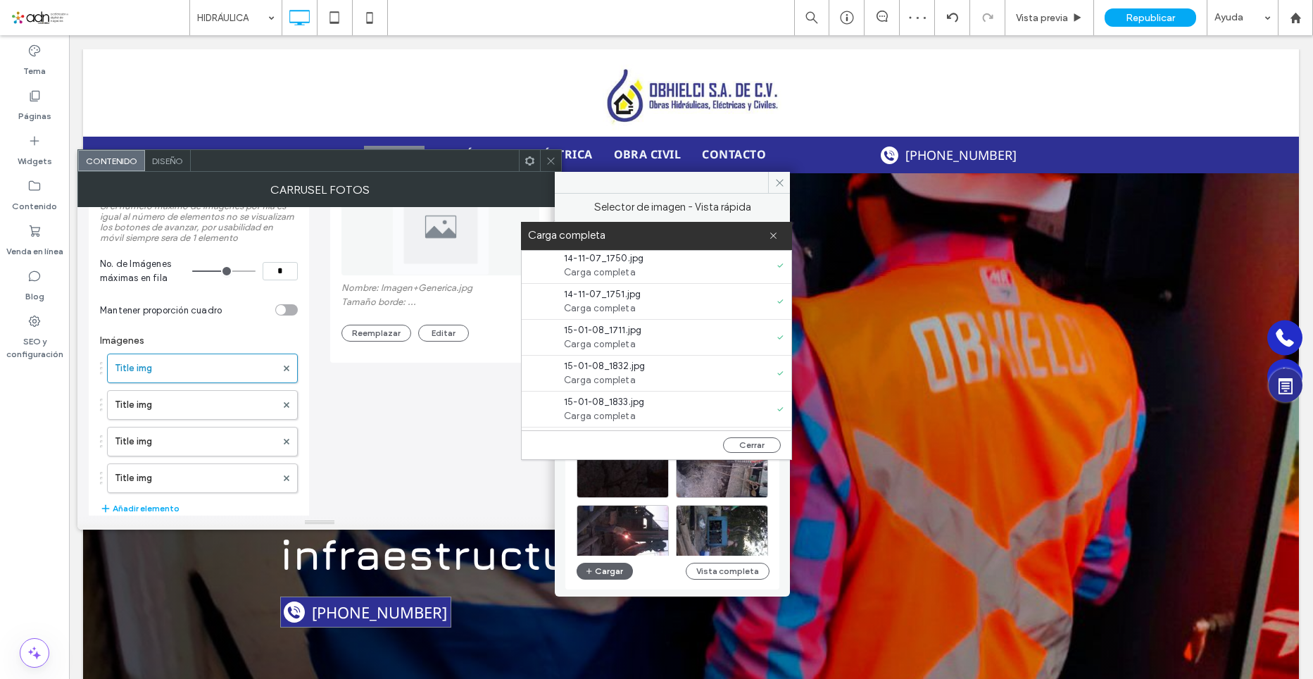
scroll to position [323, 0]
click at [754, 443] on button "Cerrar" at bounding box center [752, 444] width 58 height 15
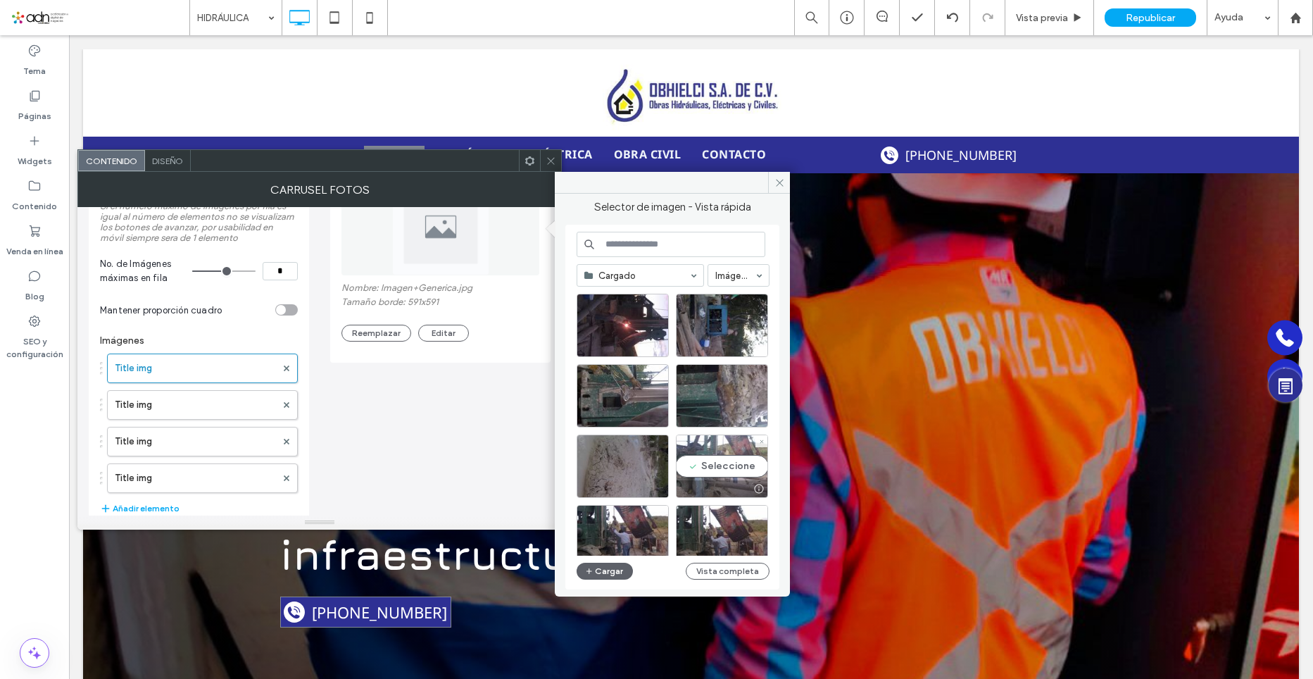
scroll to position [352, 0]
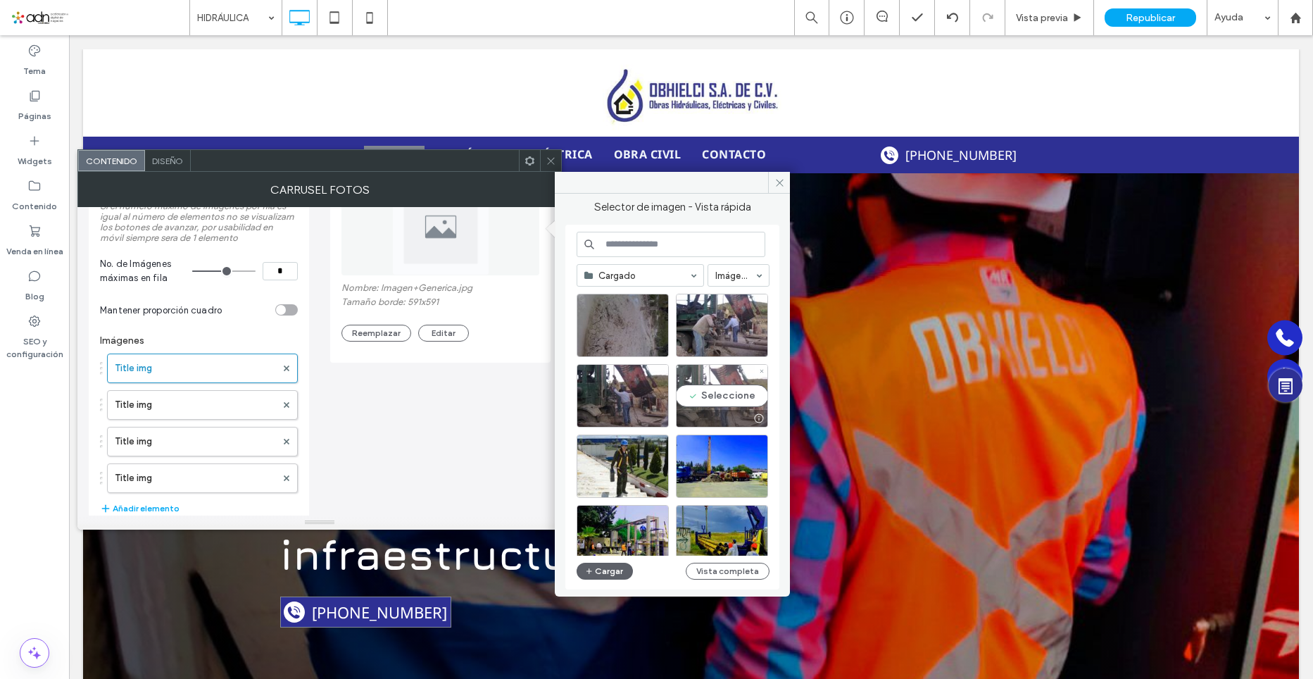
click at [731, 403] on div "Seleccione" at bounding box center [722, 395] width 92 height 63
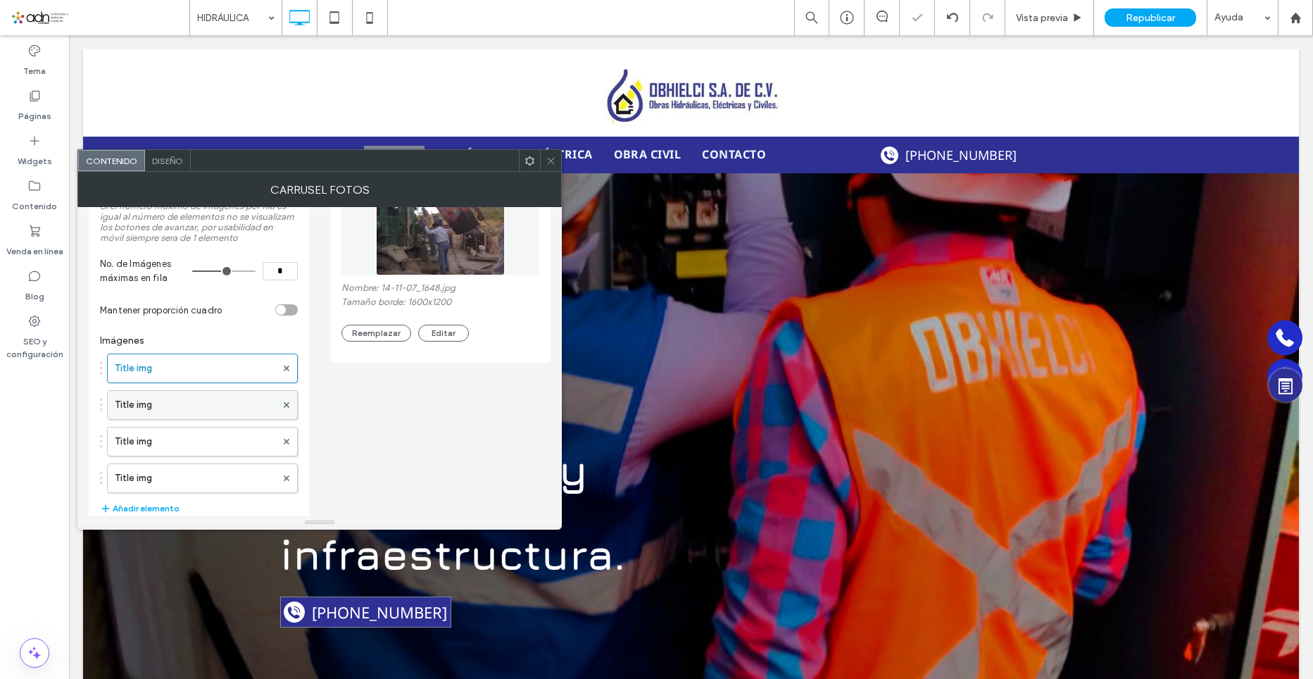
click at [211, 404] on label "Title img" at bounding box center [195, 405] width 161 height 28
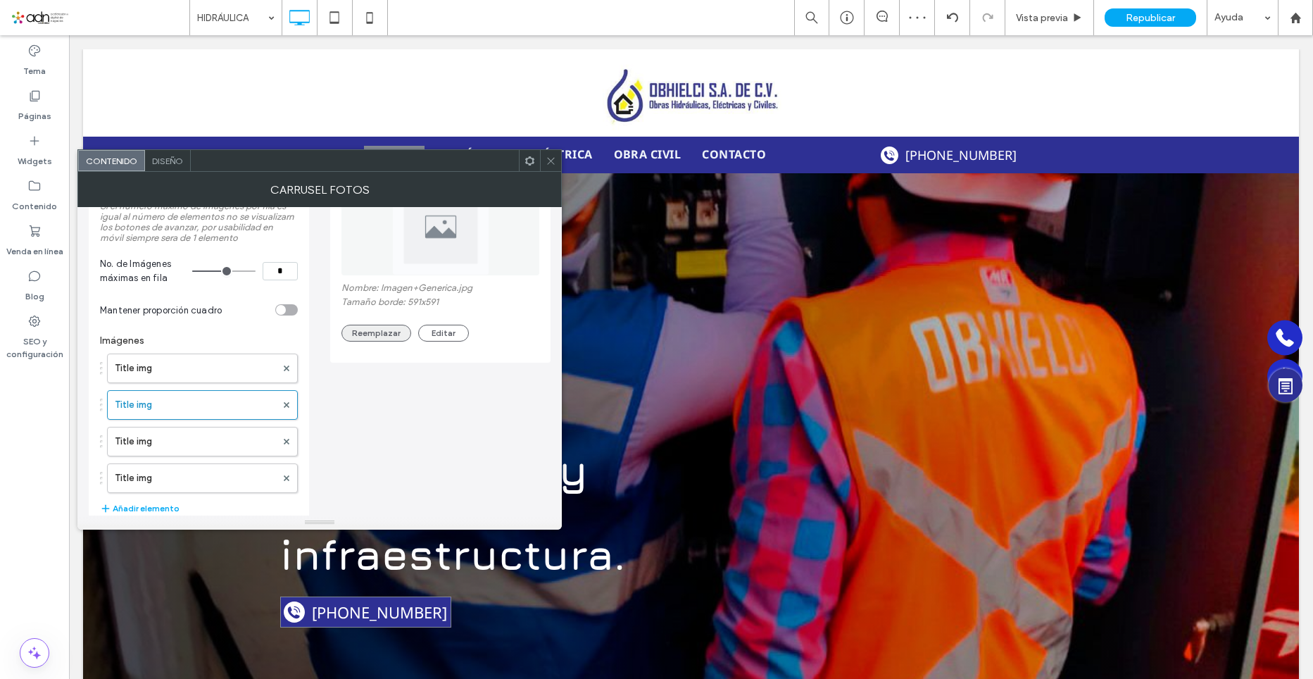
click at [375, 329] on button "Reemplazar" at bounding box center [377, 333] width 70 height 17
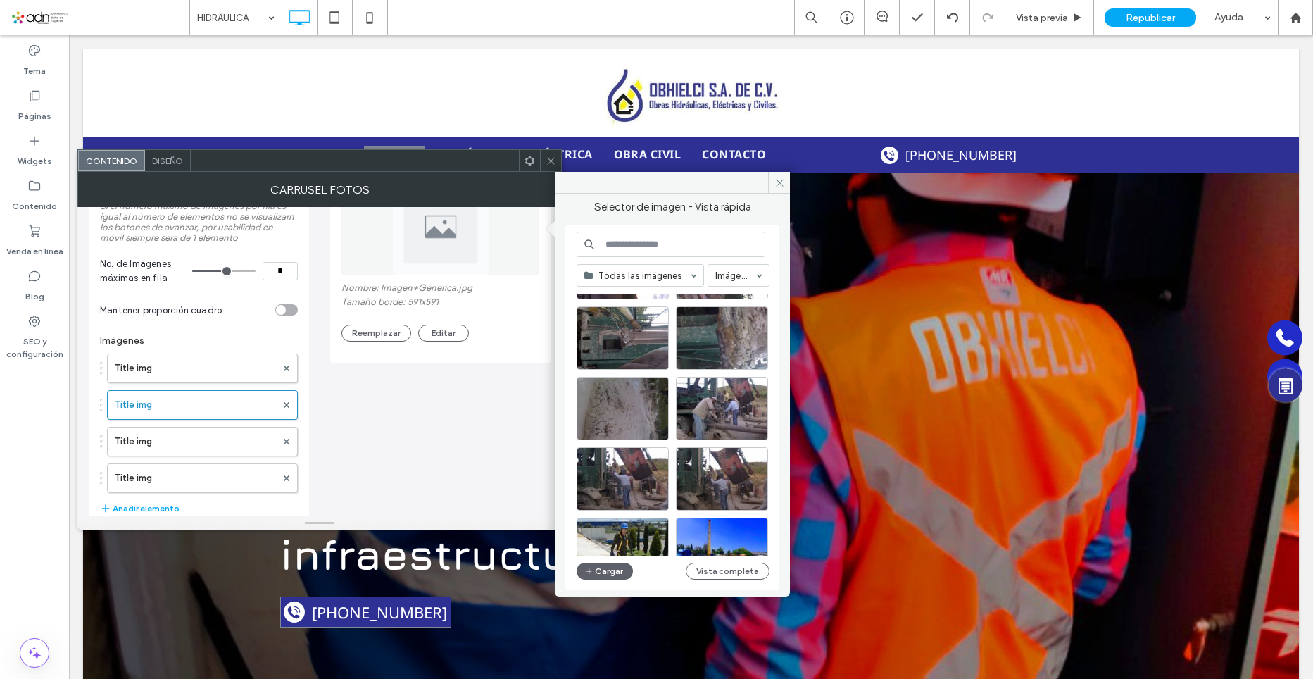
scroll to position [282, 0]
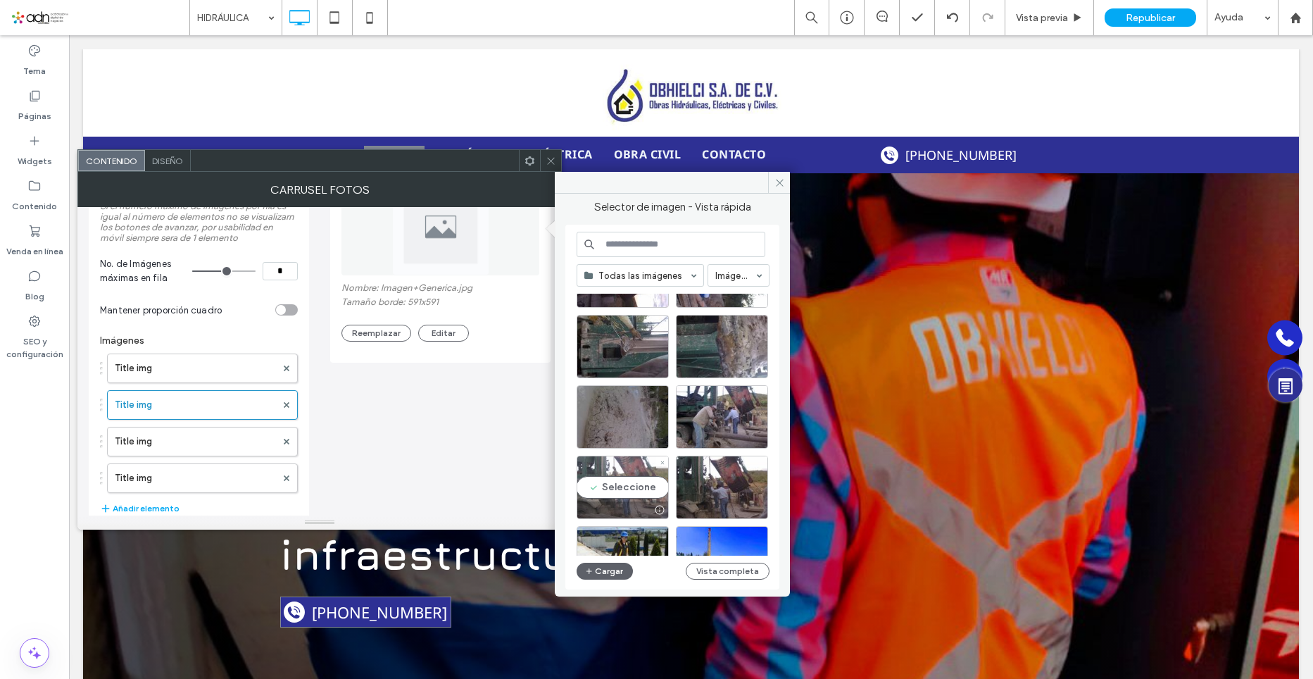
click at [621, 494] on div "Seleccione" at bounding box center [623, 487] width 92 height 63
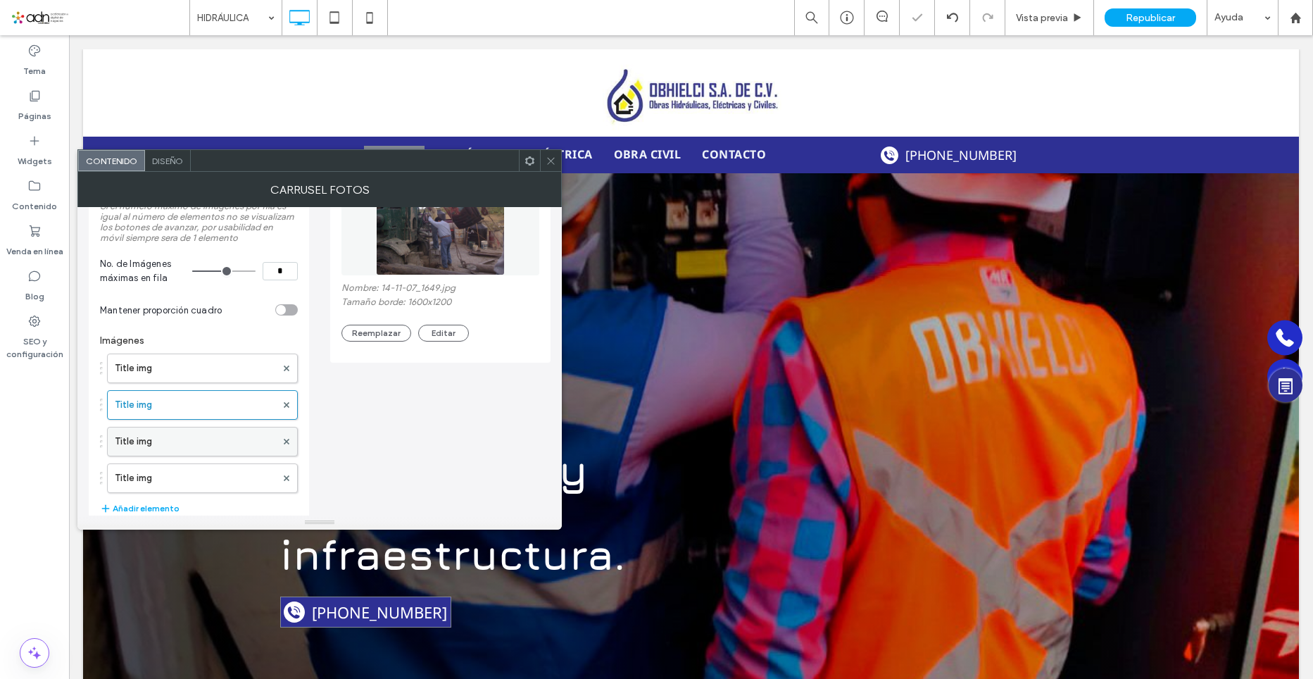
click at [169, 439] on label "Title img" at bounding box center [195, 441] width 161 height 28
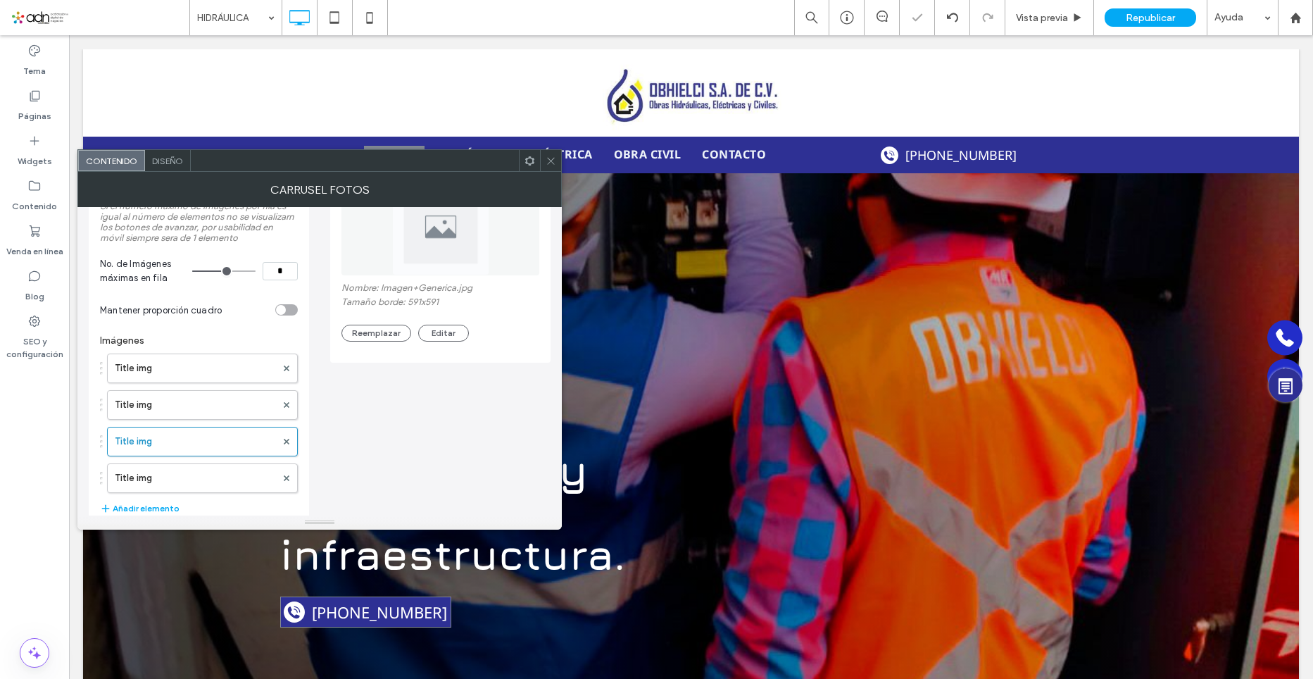
click at [371, 345] on div "Imagen * Nombre: Imagen+Generica.jpg Tamaño borde: 591x591 Reemplazar Editar" at bounding box center [441, 243] width 198 height 211
click at [378, 336] on button "Reemplazar" at bounding box center [377, 333] width 70 height 17
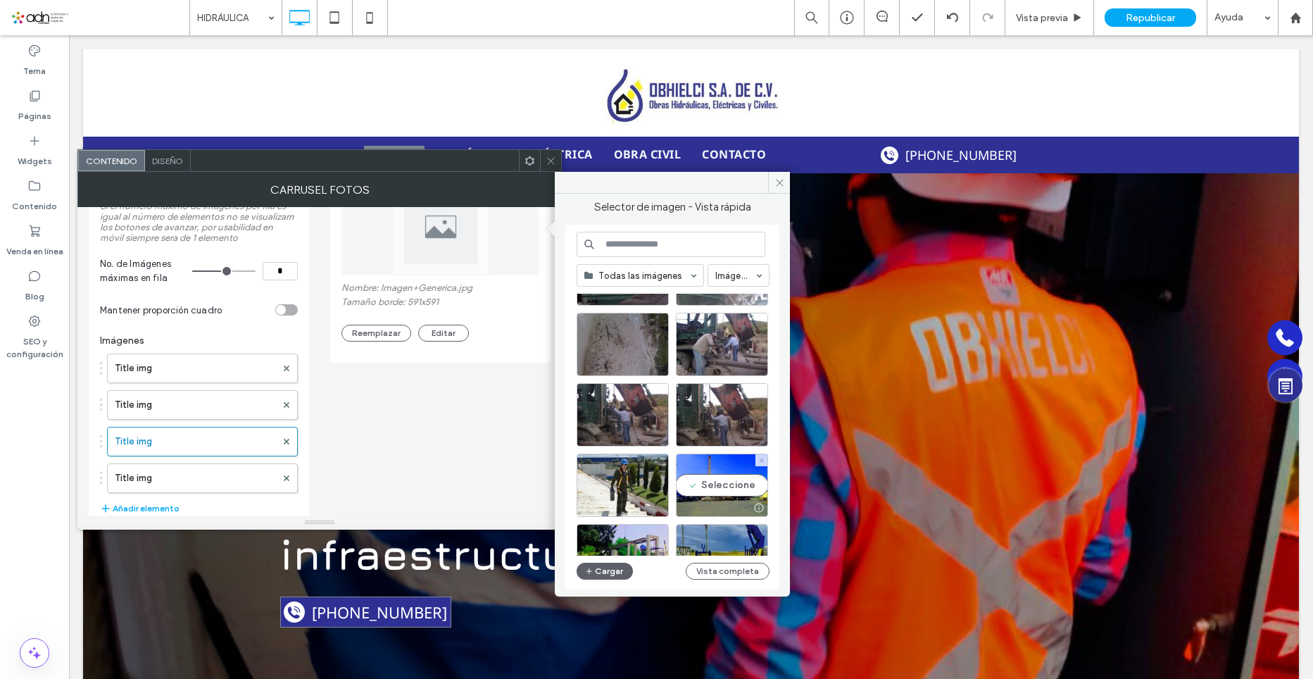
scroll to position [352, 0]
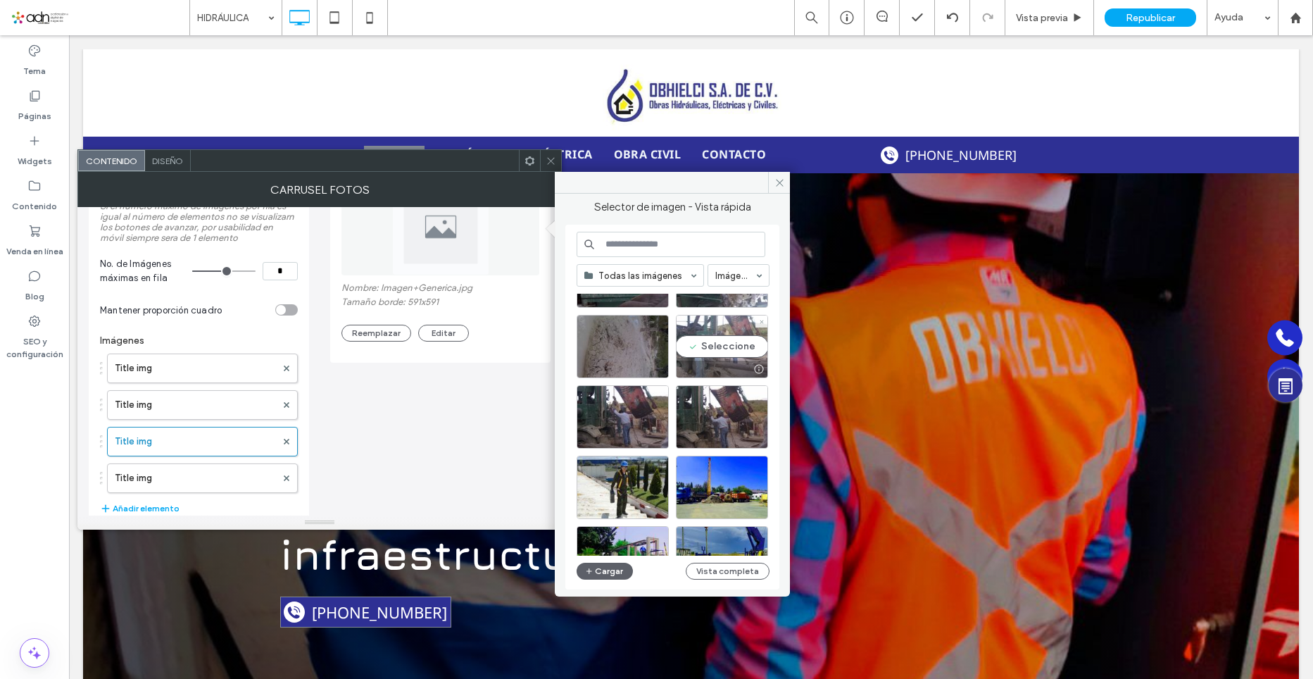
click at [729, 347] on div "Seleccione" at bounding box center [722, 346] width 92 height 63
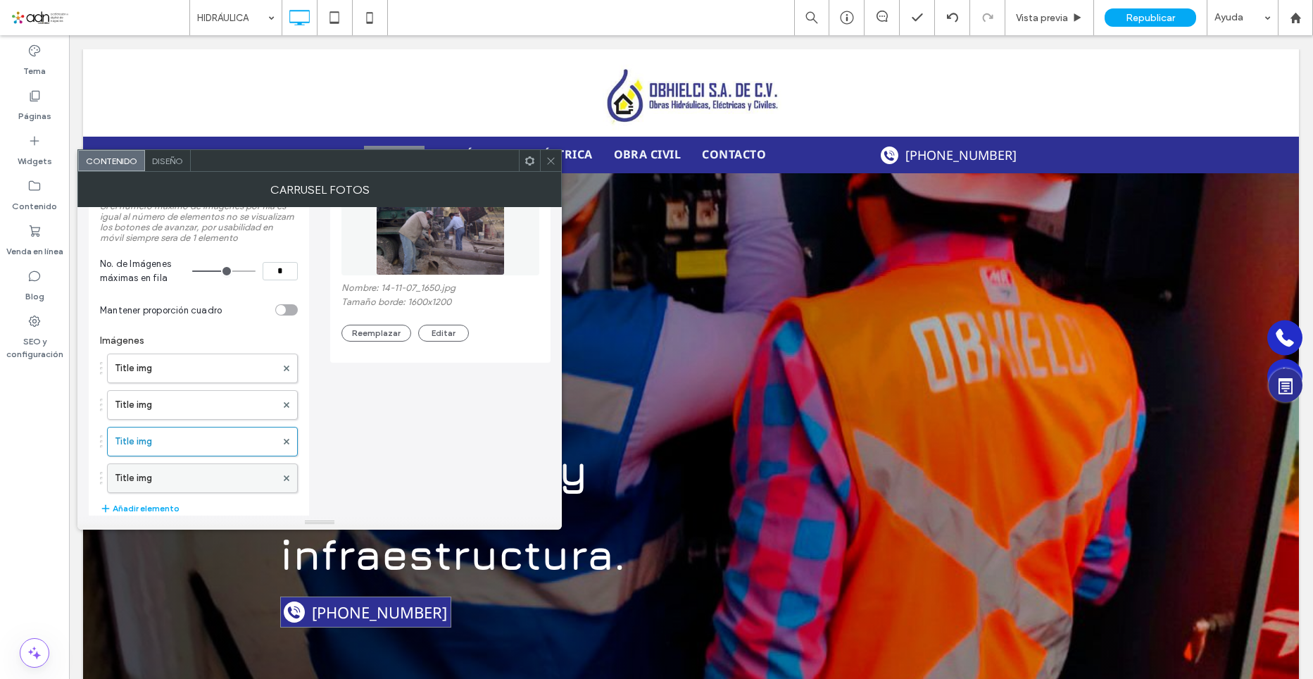
click at [172, 472] on label "Title img" at bounding box center [195, 478] width 161 height 28
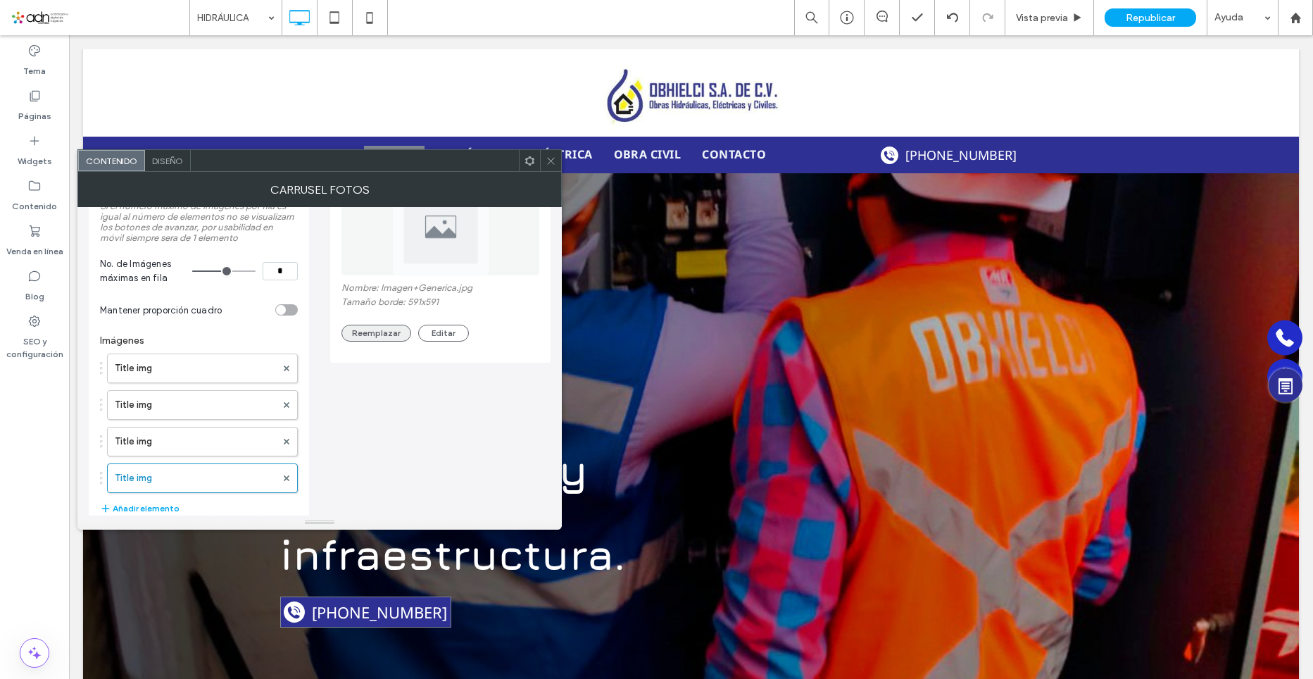
click at [373, 332] on button "Reemplazar" at bounding box center [377, 333] width 70 height 17
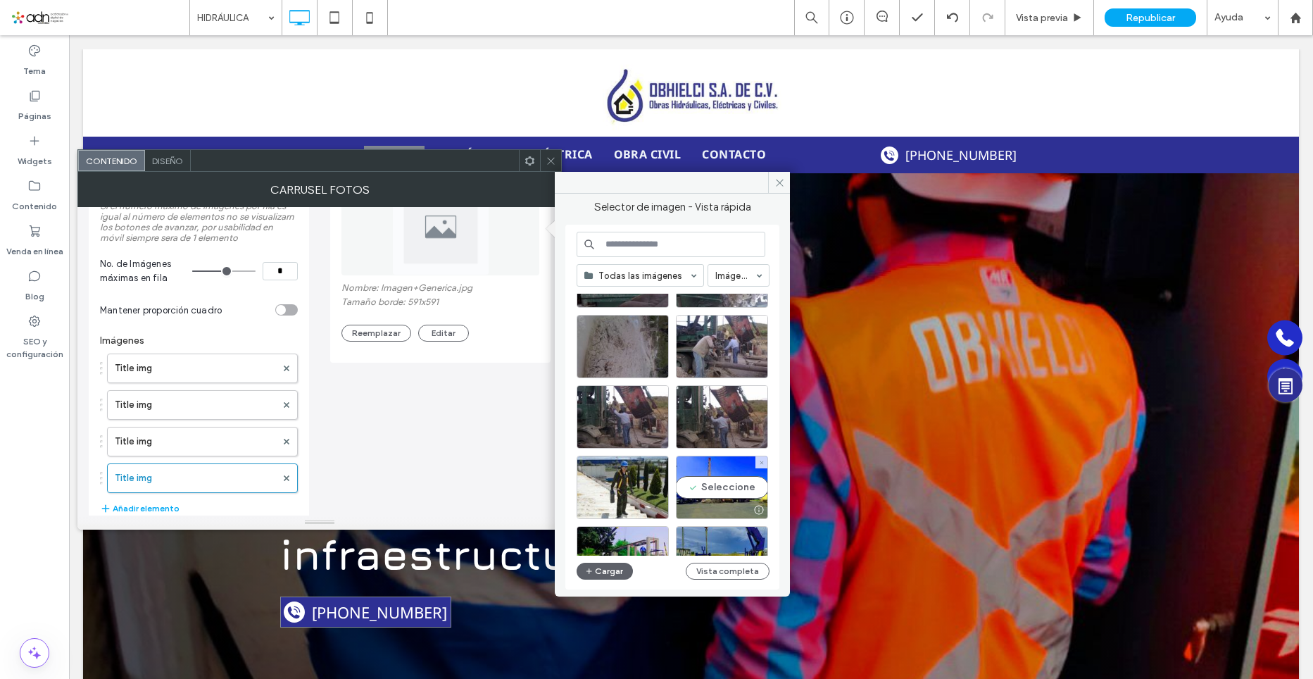
scroll to position [282, 0]
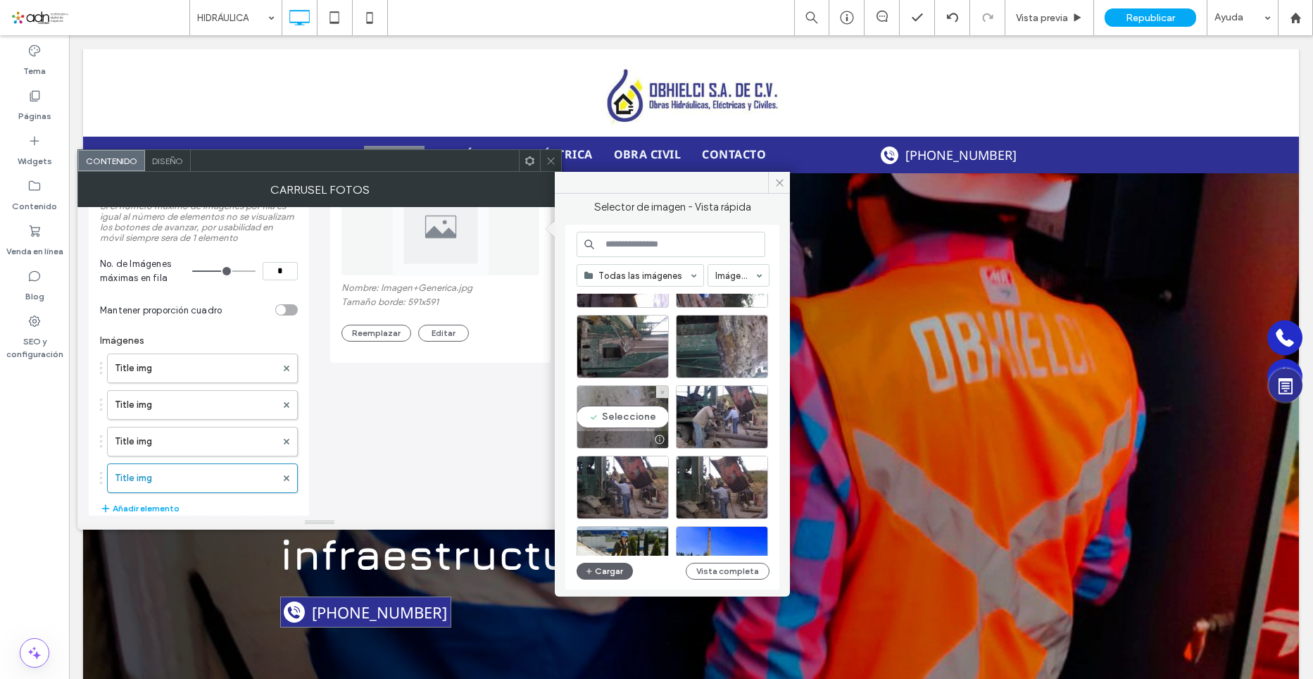
click at [616, 413] on div "Seleccione" at bounding box center [623, 416] width 92 height 63
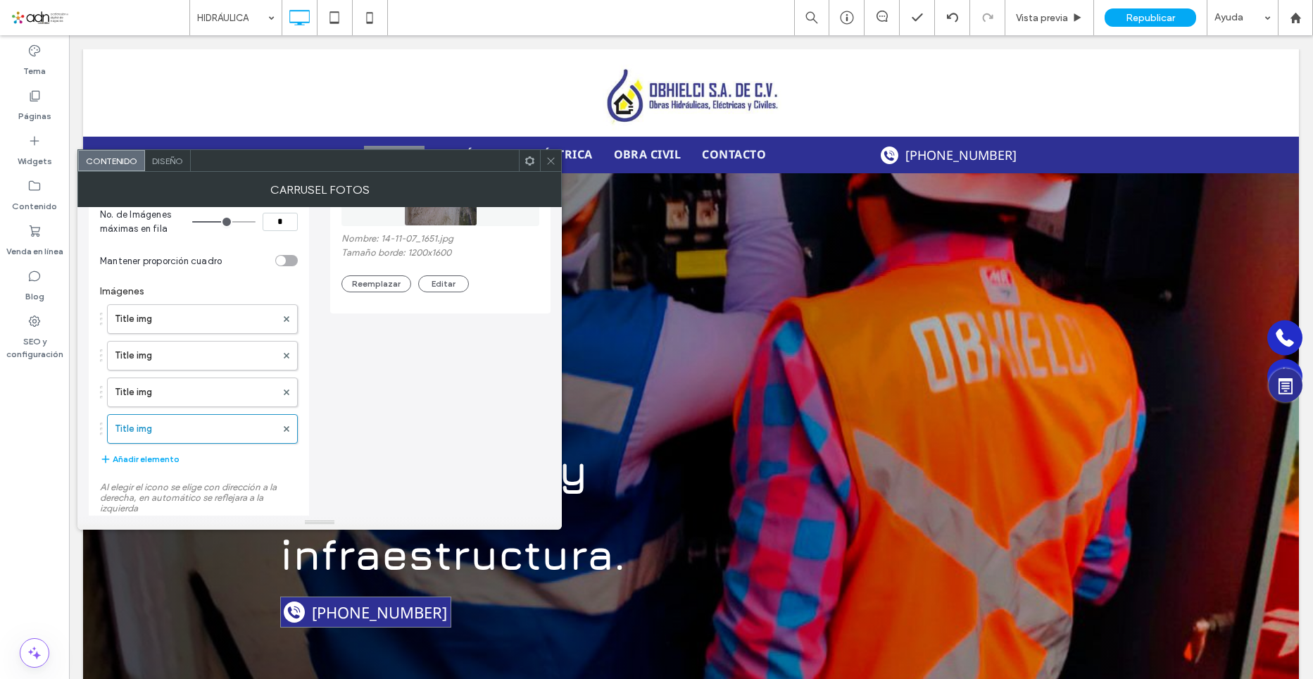
scroll to position [211, 0]
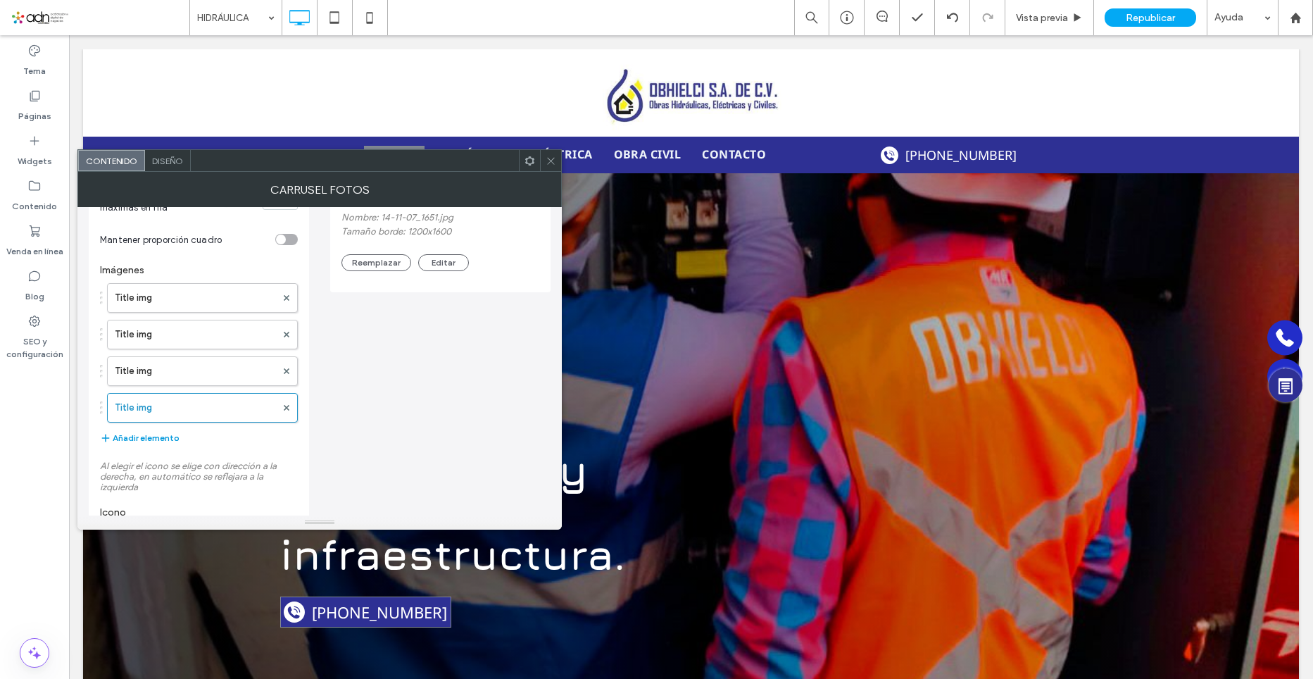
click at [165, 434] on button "Añadir elemento" at bounding box center [140, 438] width 80 height 17
click at [167, 475] on button "Añadir elemento" at bounding box center [140, 474] width 80 height 17
click at [168, 509] on button "Añadir elemento" at bounding box center [140, 511] width 80 height 17
click at [173, 441] on label "Title img" at bounding box center [195, 444] width 161 height 28
click at [385, 266] on button "Reemplazar" at bounding box center [377, 262] width 70 height 17
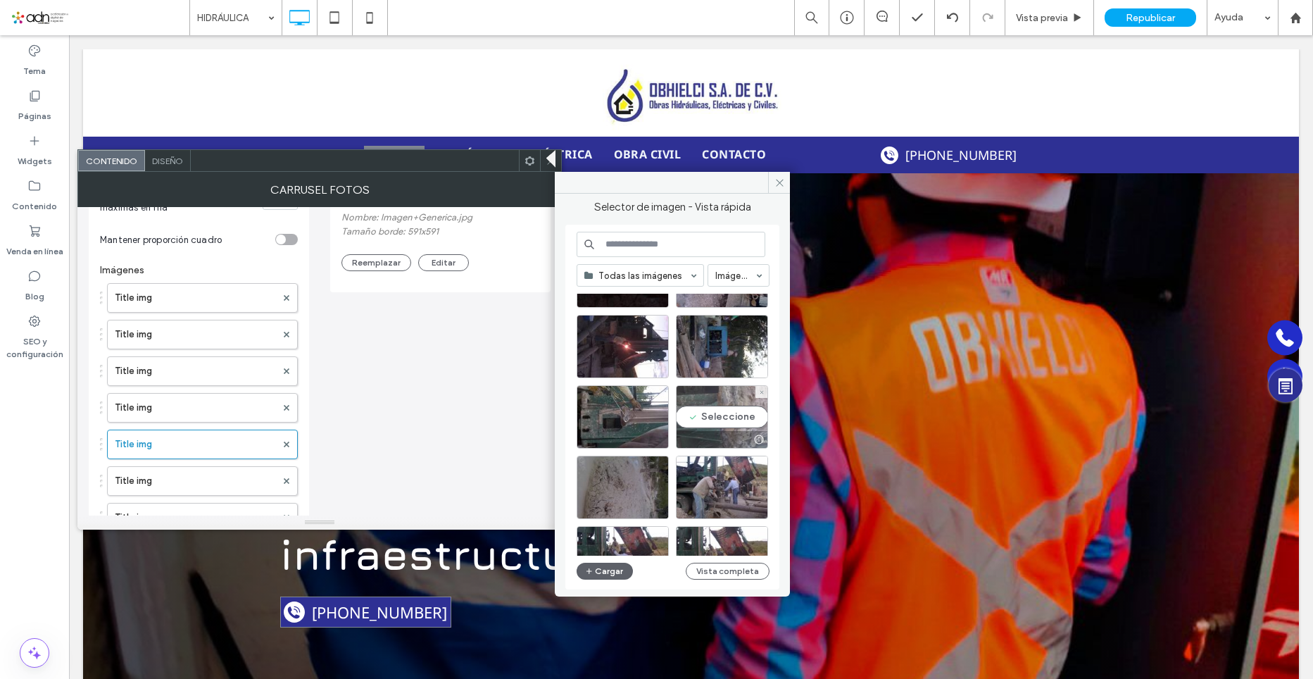
click at [730, 418] on div "Seleccione" at bounding box center [722, 416] width 92 height 63
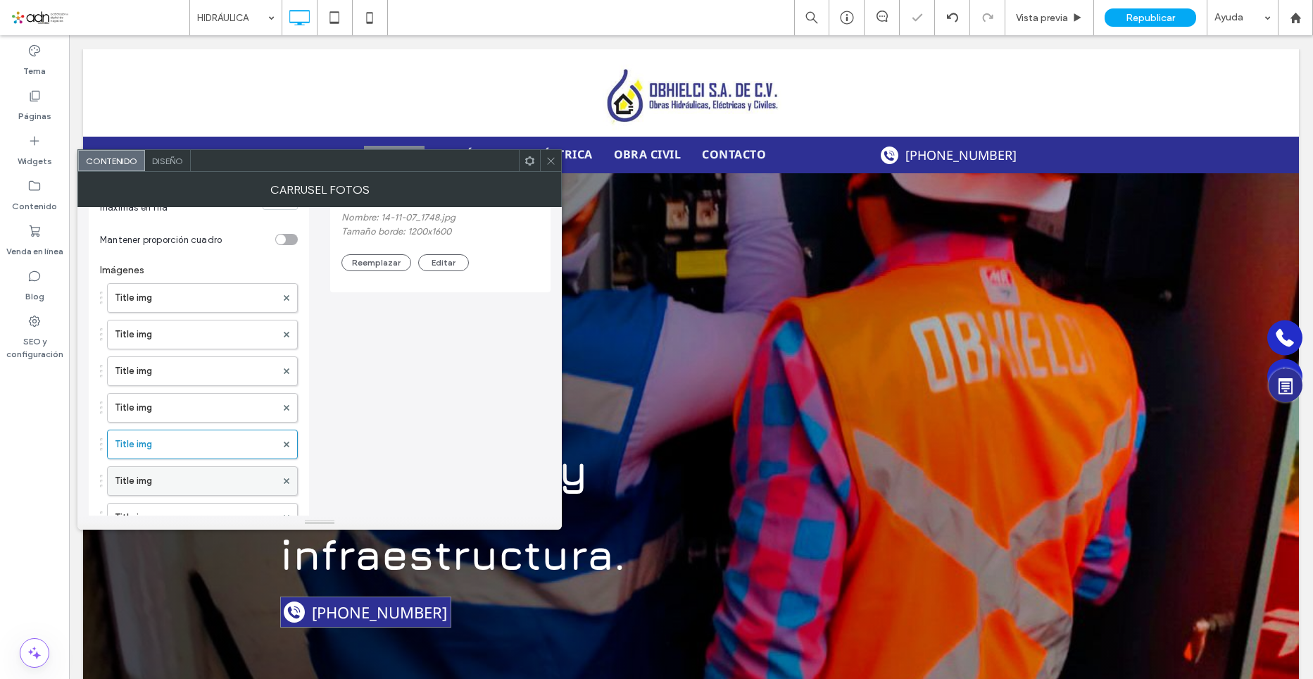
click at [211, 482] on label "Title img" at bounding box center [195, 481] width 161 height 28
click at [372, 263] on button "Reemplazar" at bounding box center [377, 262] width 70 height 17
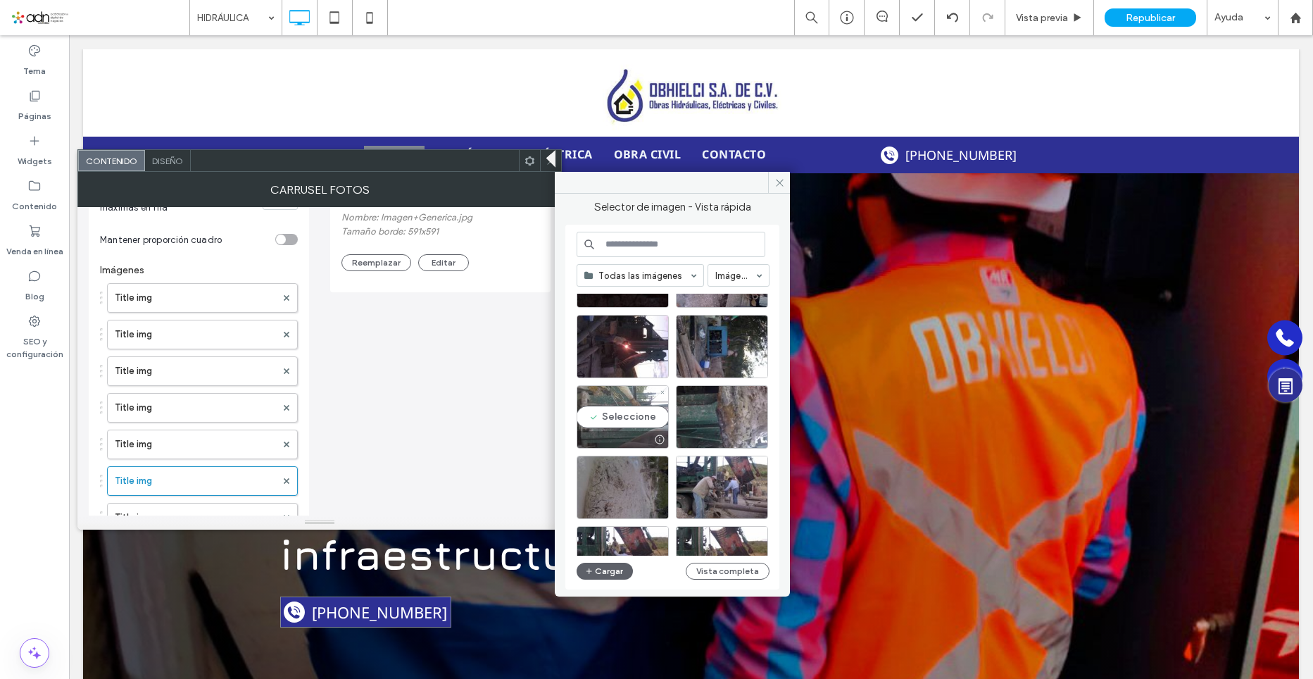
click at [638, 416] on div "Seleccione" at bounding box center [623, 416] width 92 height 63
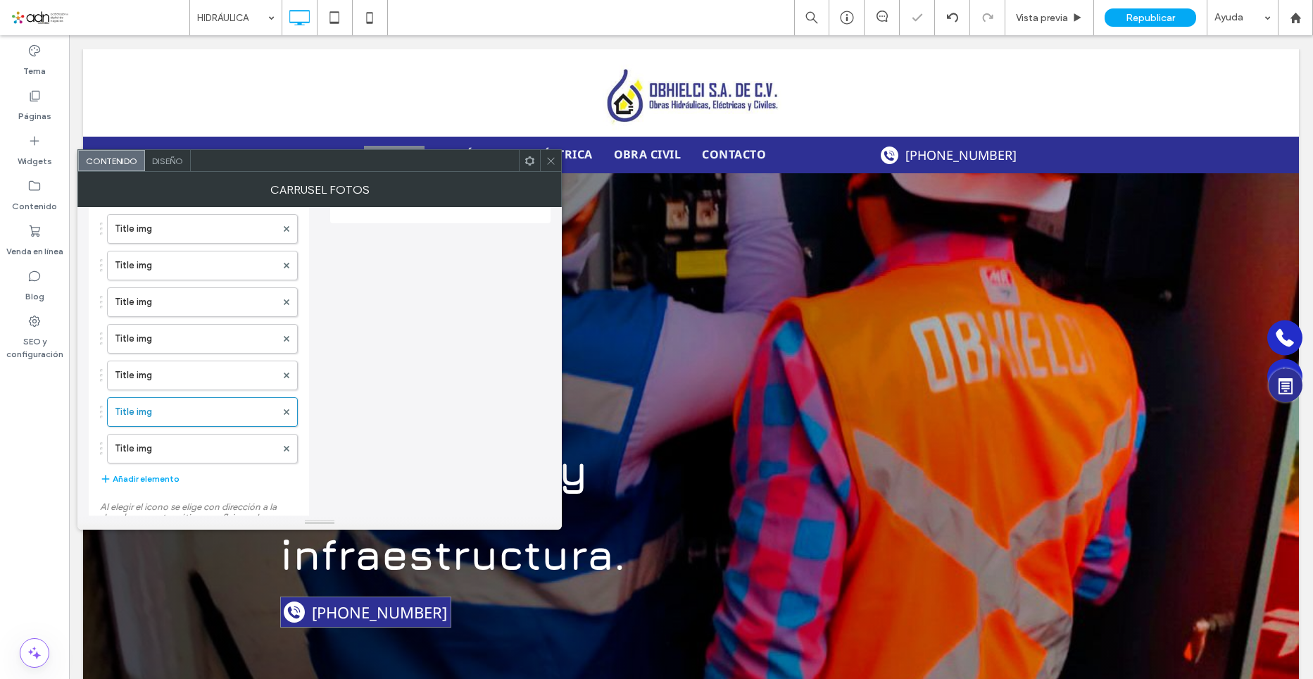
scroll to position [352, 0]
click at [161, 383] on label "Title img" at bounding box center [195, 377] width 161 height 28
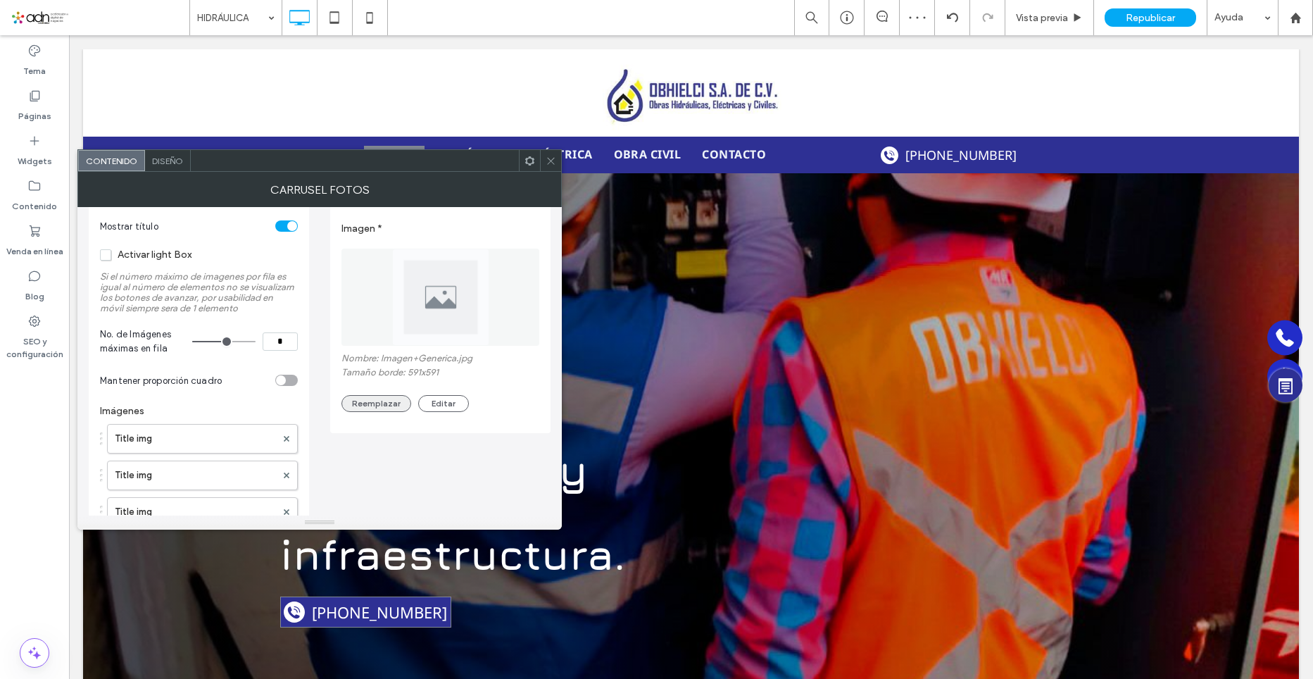
click at [390, 401] on button "Reemplazar" at bounding box center [377, 403] width 70 height 17
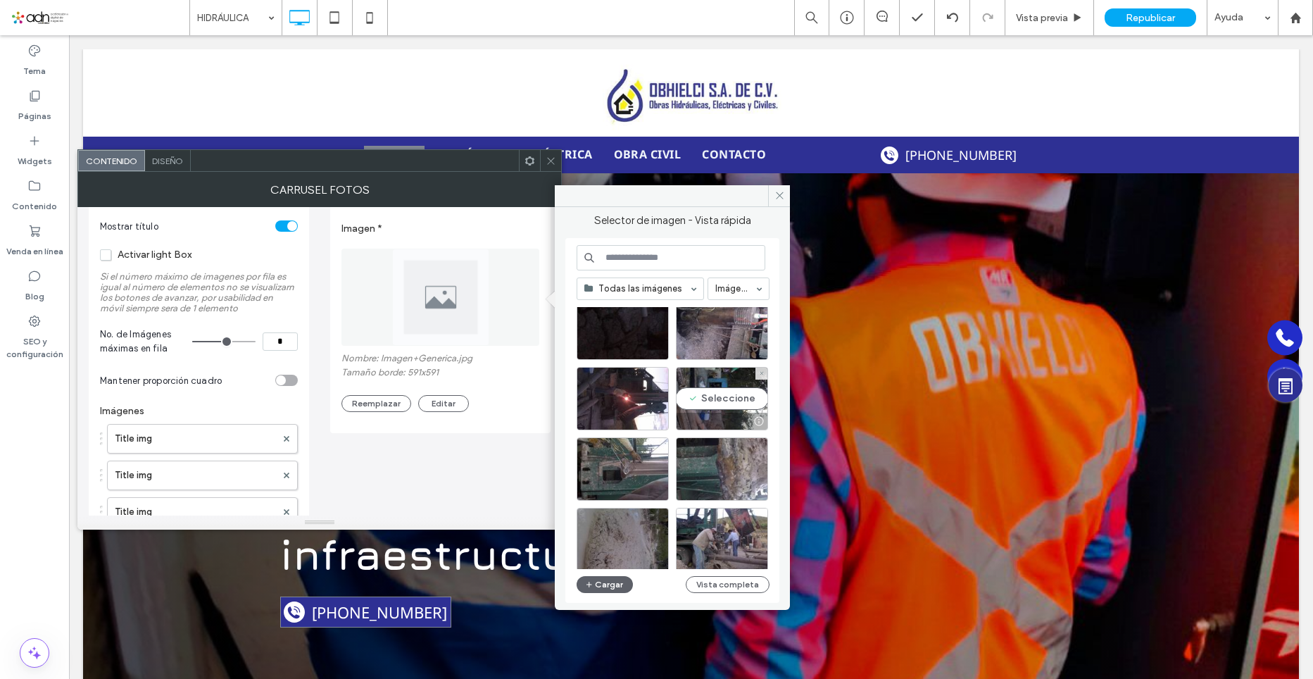
scroll to position [141, 0]
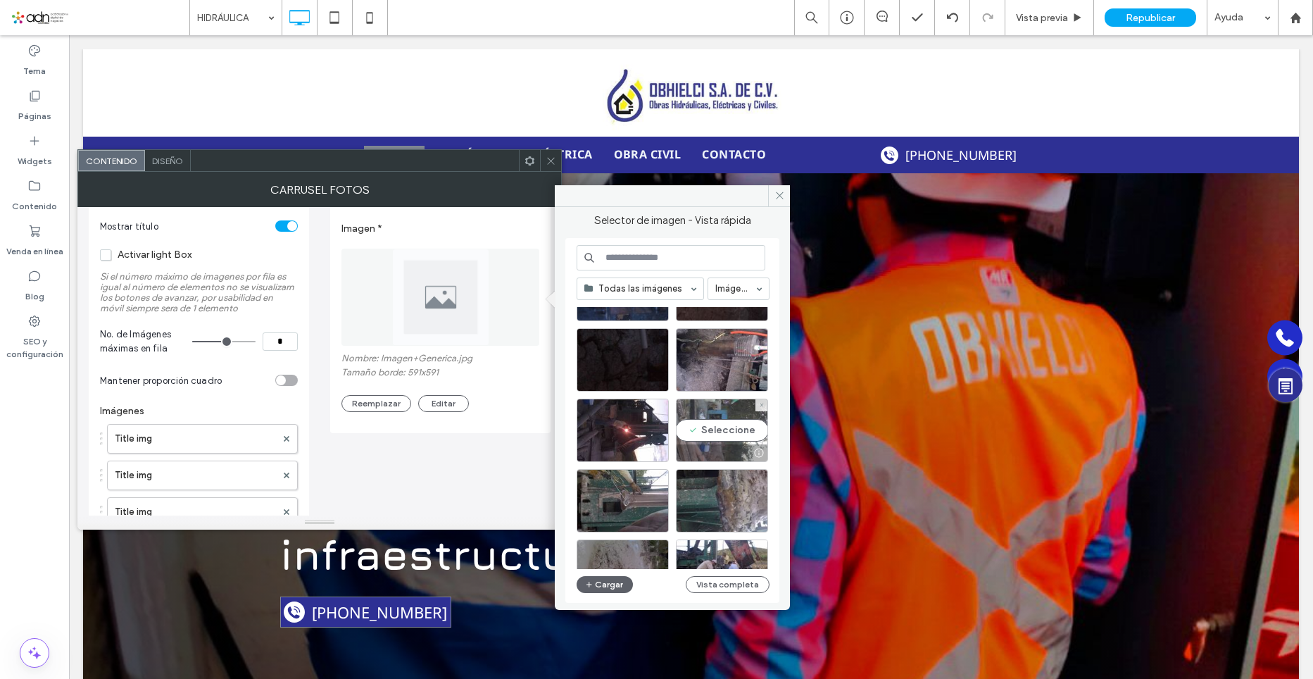
click at [726, 427] on div "Seleccione" at bounding box center [722, 430] width 92 height 63
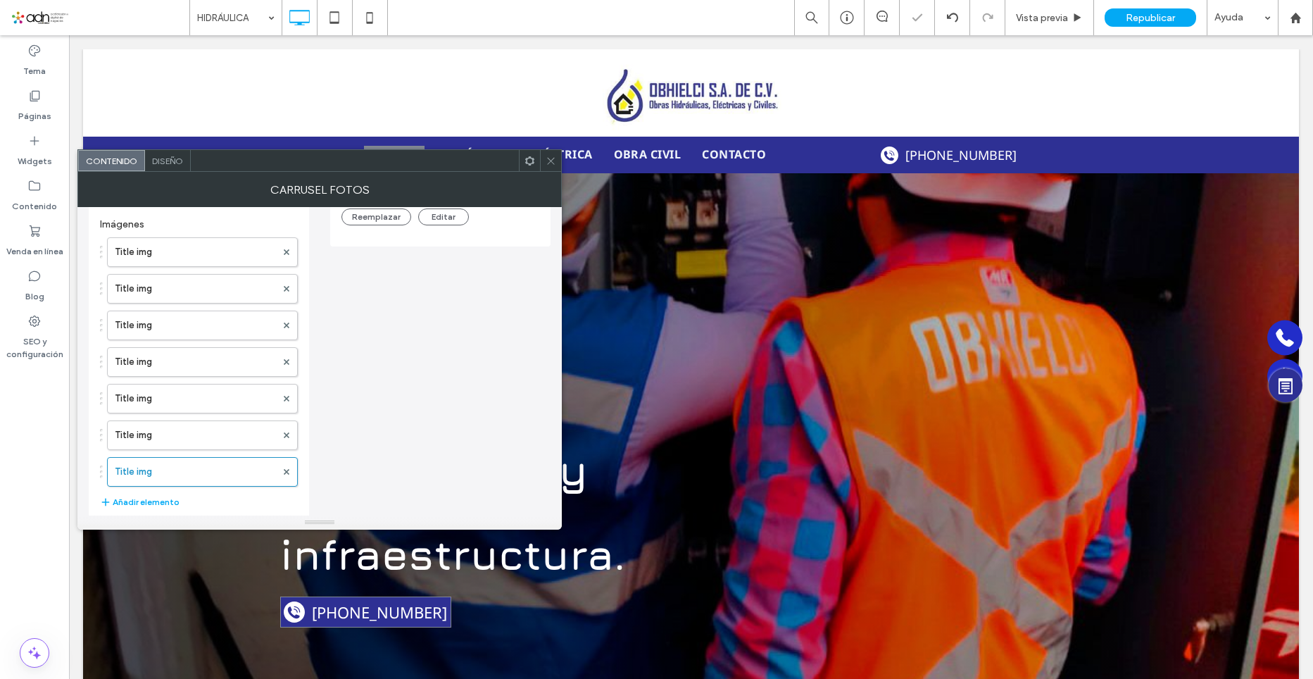
scroll to position [282, 0]
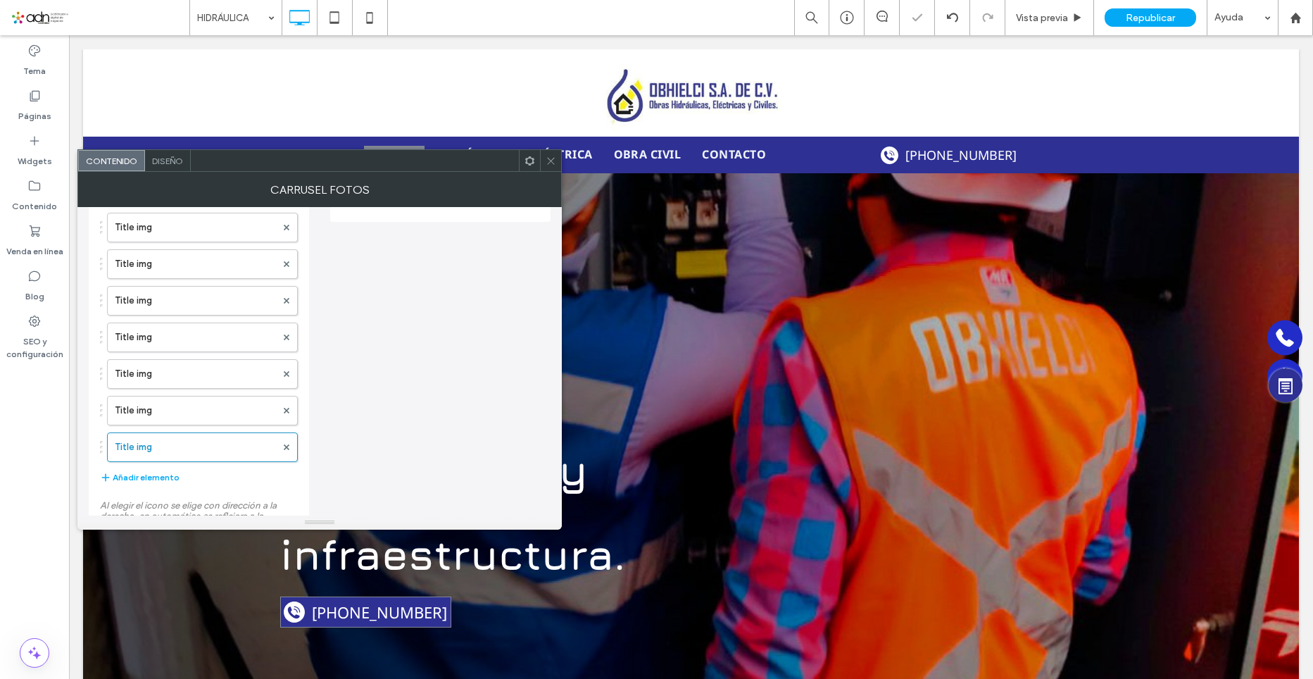
click at [198, 475] on div "Title img Title img Title img Title img Title img Title img Title img Añadir el…" at bounding box center [199, 349] width 198 height 287
click at [174, 479] on button "Añadir elemento" at bounding box center [140, 477] width 80 height 17
click at [157, 446] on button "Añadir elemento" at bounding box center [140, 443] width 80 height 17
click at [158, 476] on button "Añadir elemento" at bounding box center [140, 480] width 80 height 17
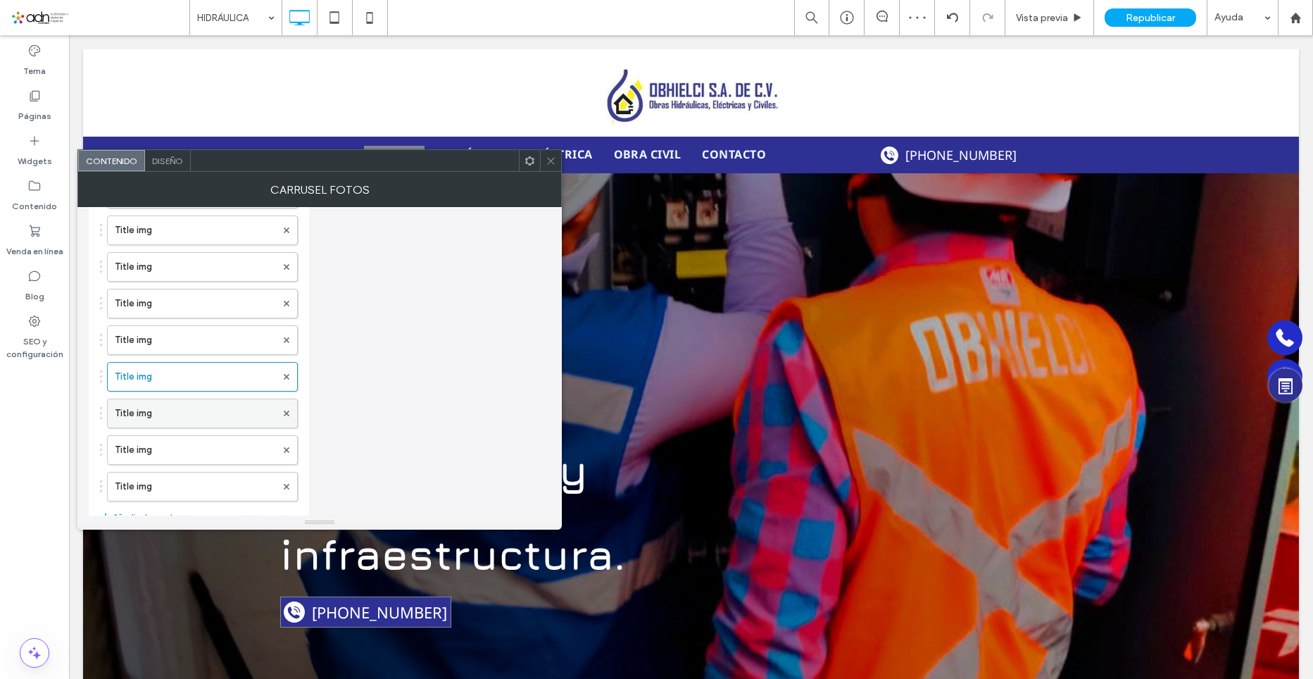
click at [144, 418] on label "Title img" at bounding box center [195, 413] width 161 height 28
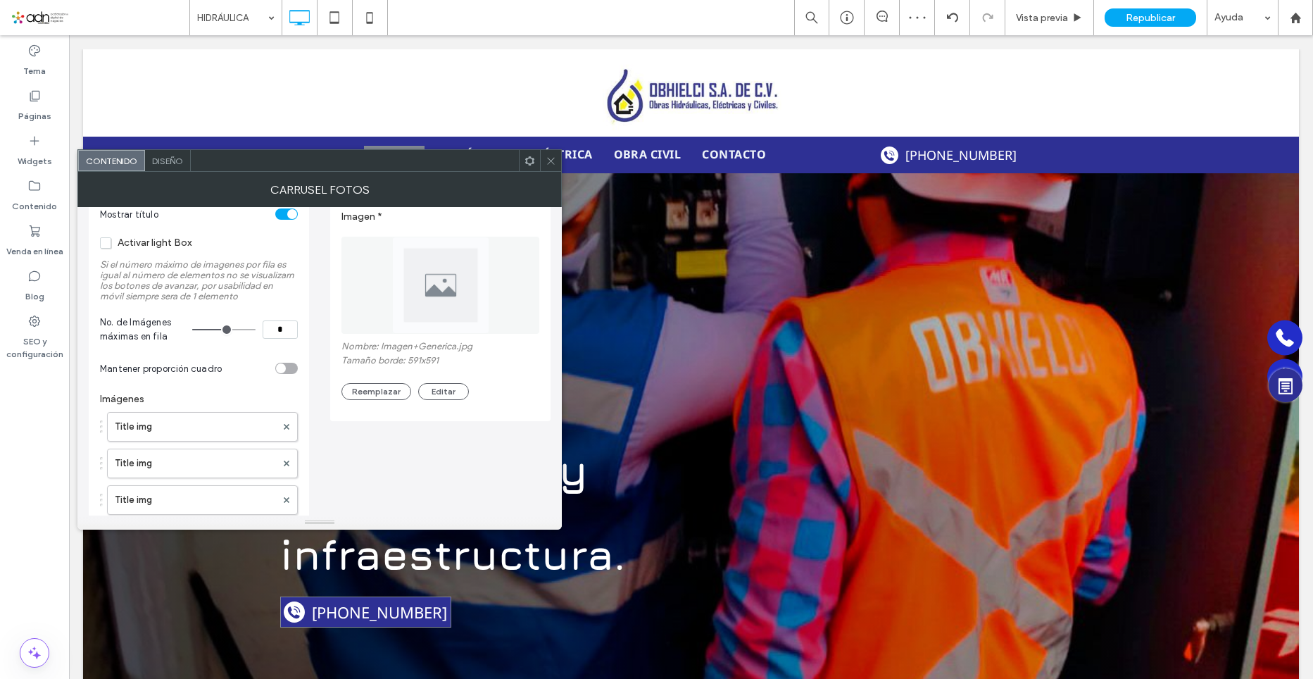
scroll to position [0, 0]
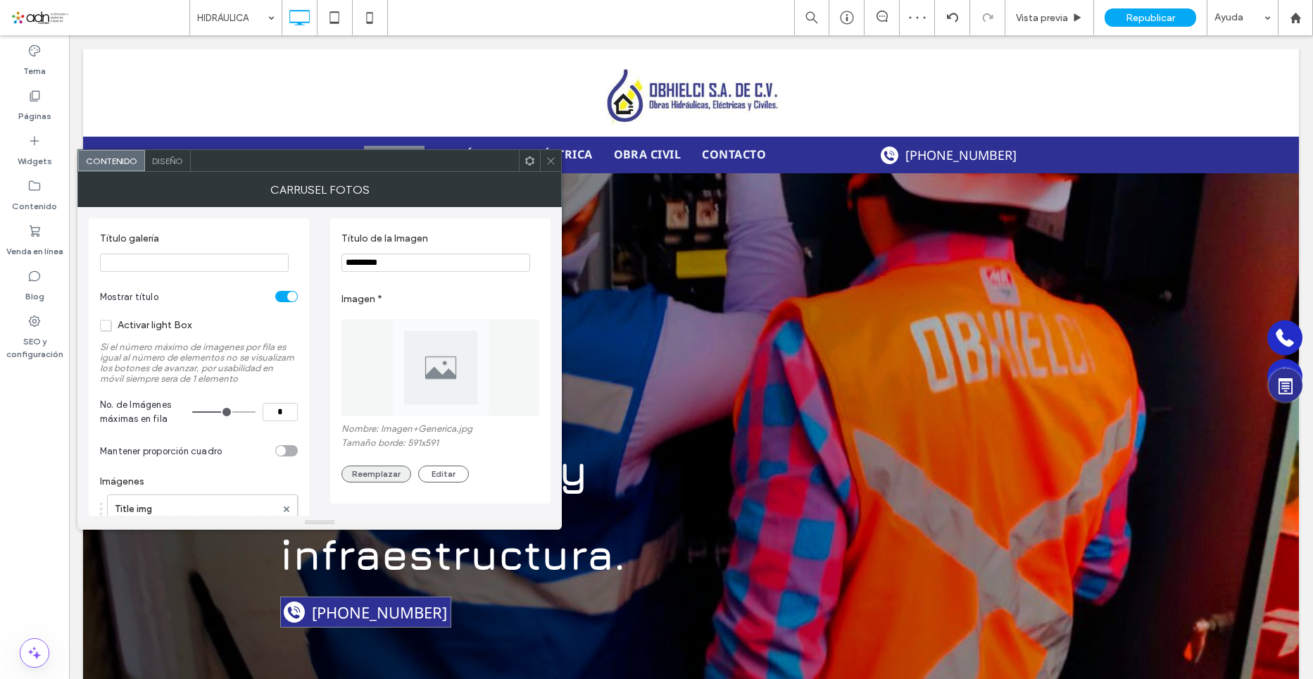
click at [375, 472] on button "Reemplazar" at bounding box center [377, 474] width 70 height 17
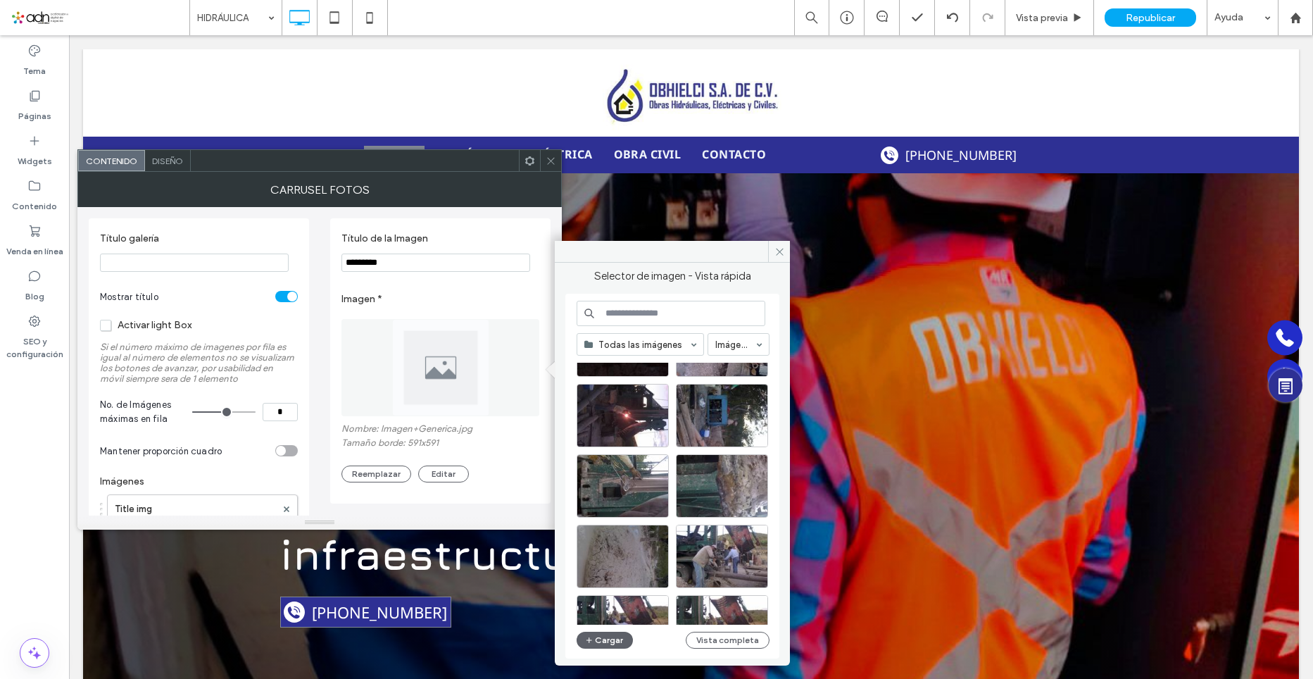
scroll to position [141, 0]
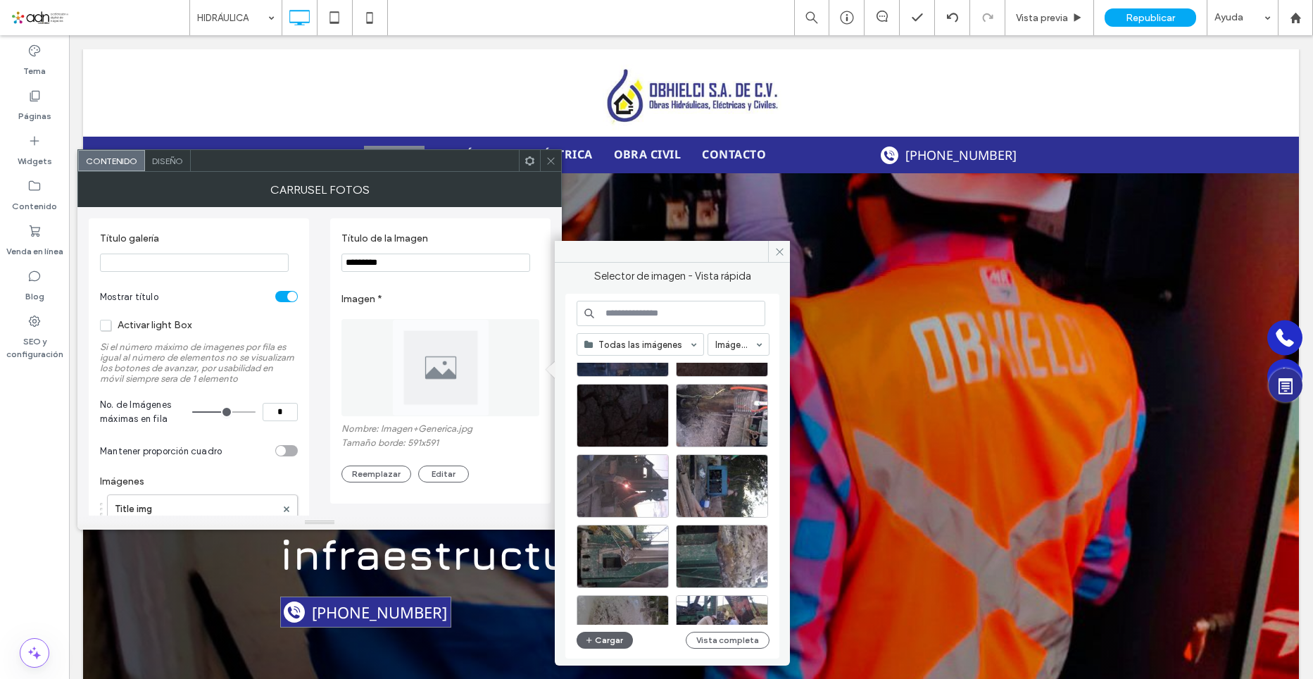
click at [630, 484] on div at bounding box center [623, 485] width 92 height 63
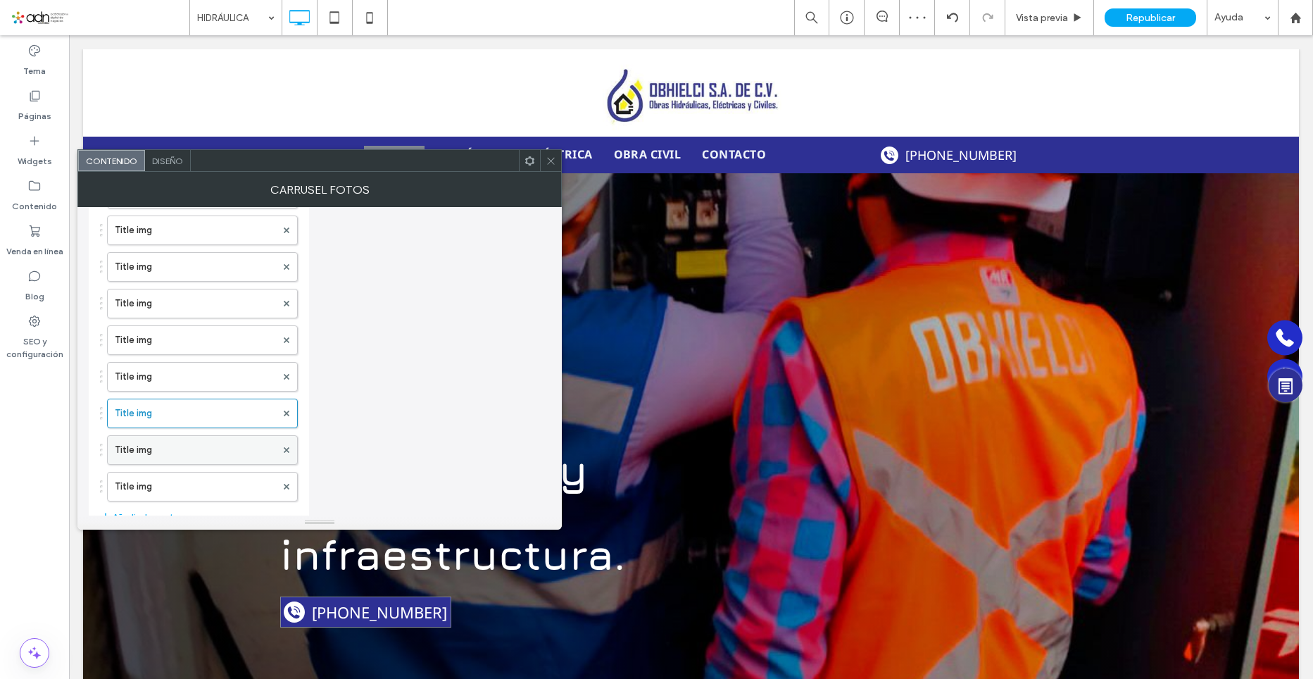
click at [196, 458] on label "Title img" at bounding box center [195, 450] width 161 height 28
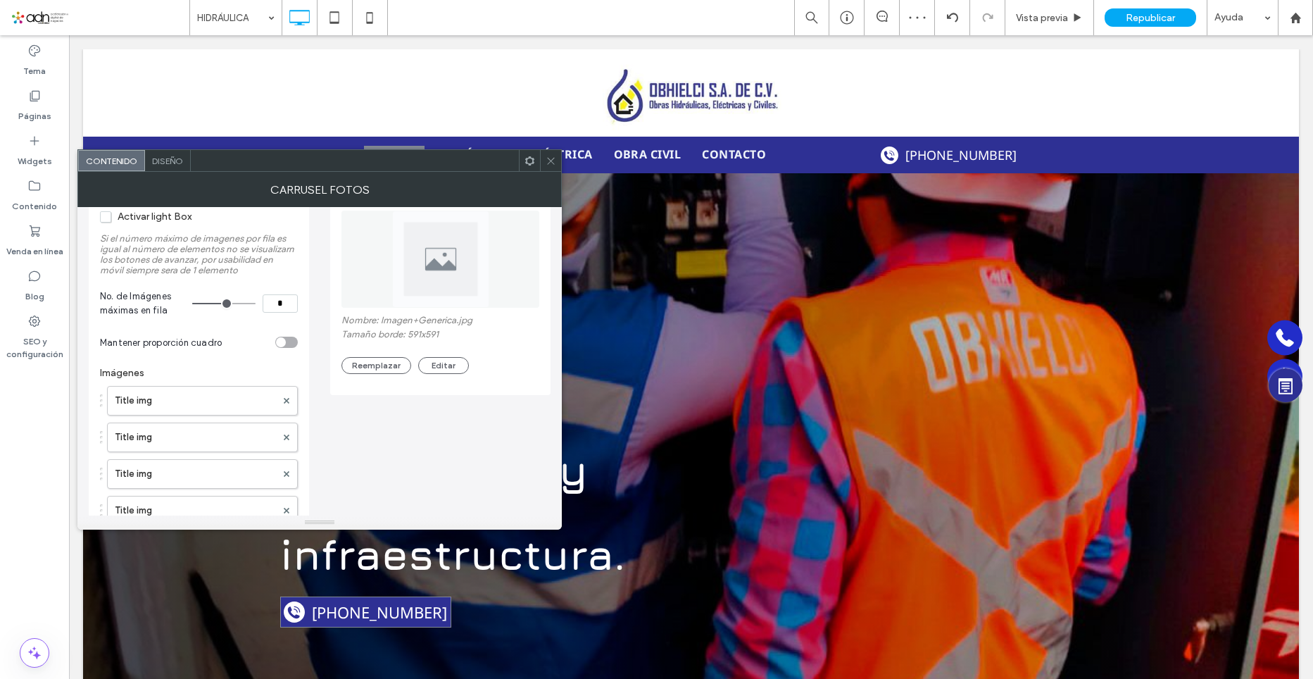
scroll to position [0, 0]
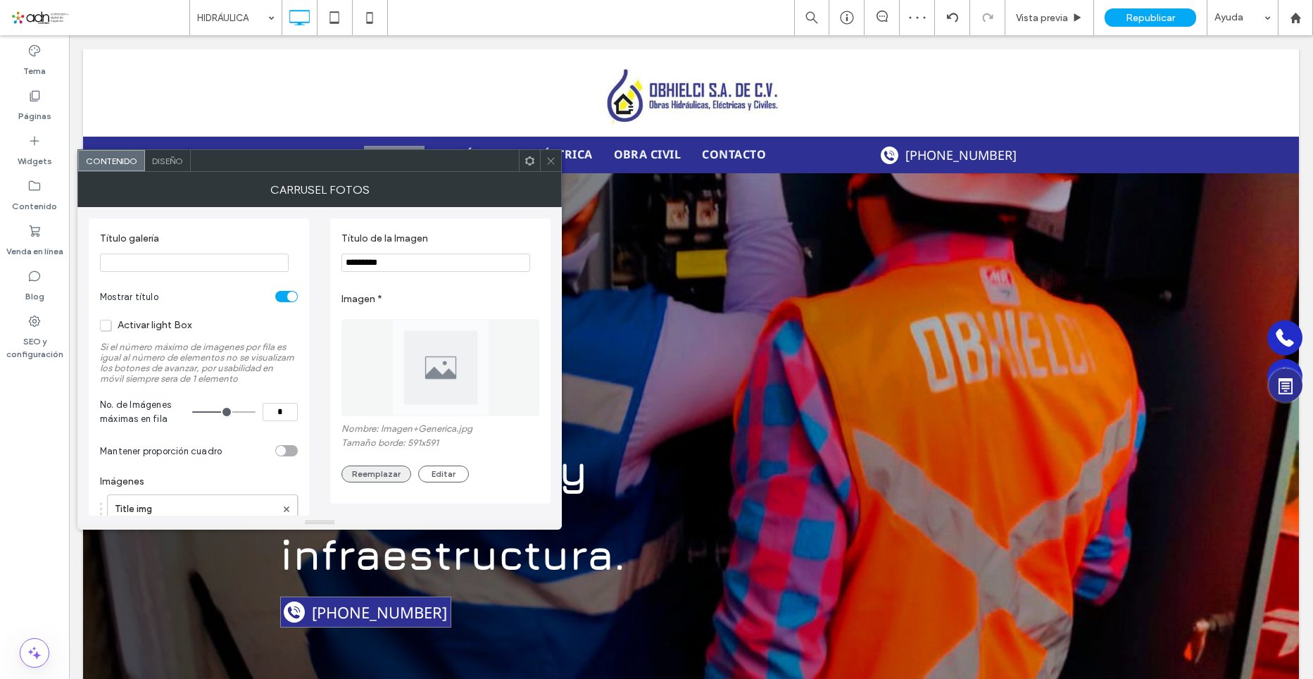
click at [375, 477] on button "Reemplazar" at bounding box center [377, 474] width 70 height 17
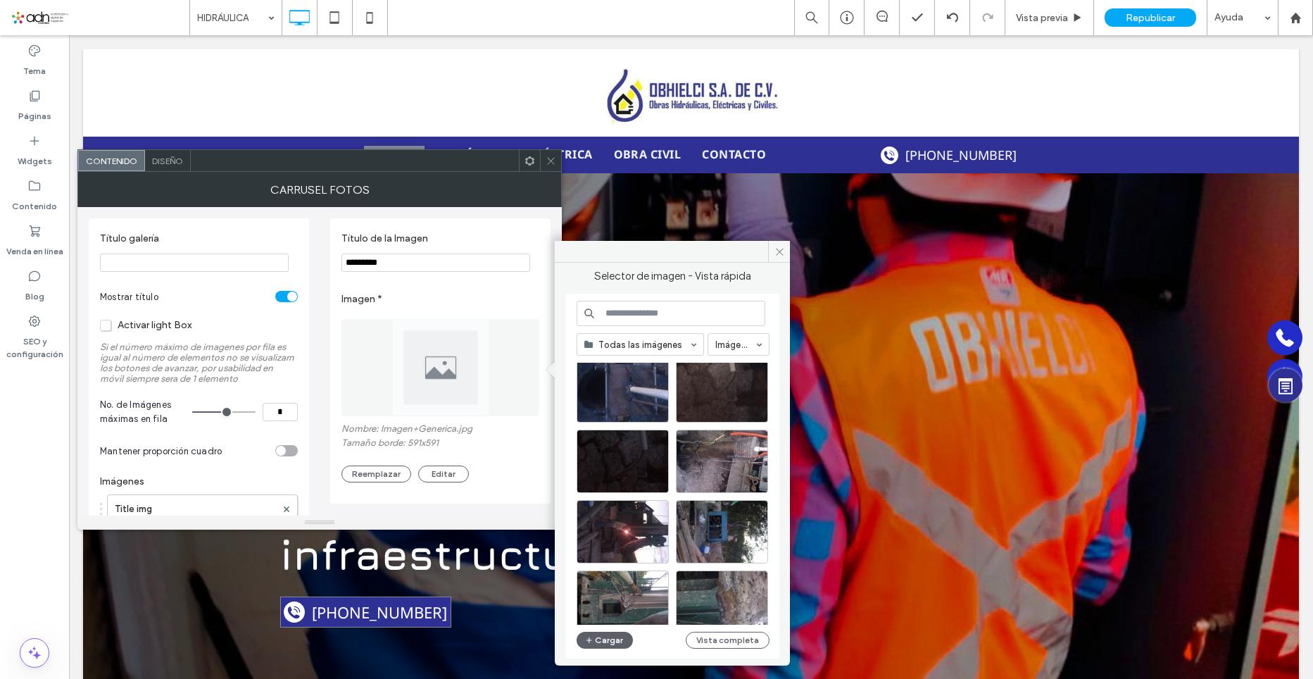
scroll to position [70, 0]
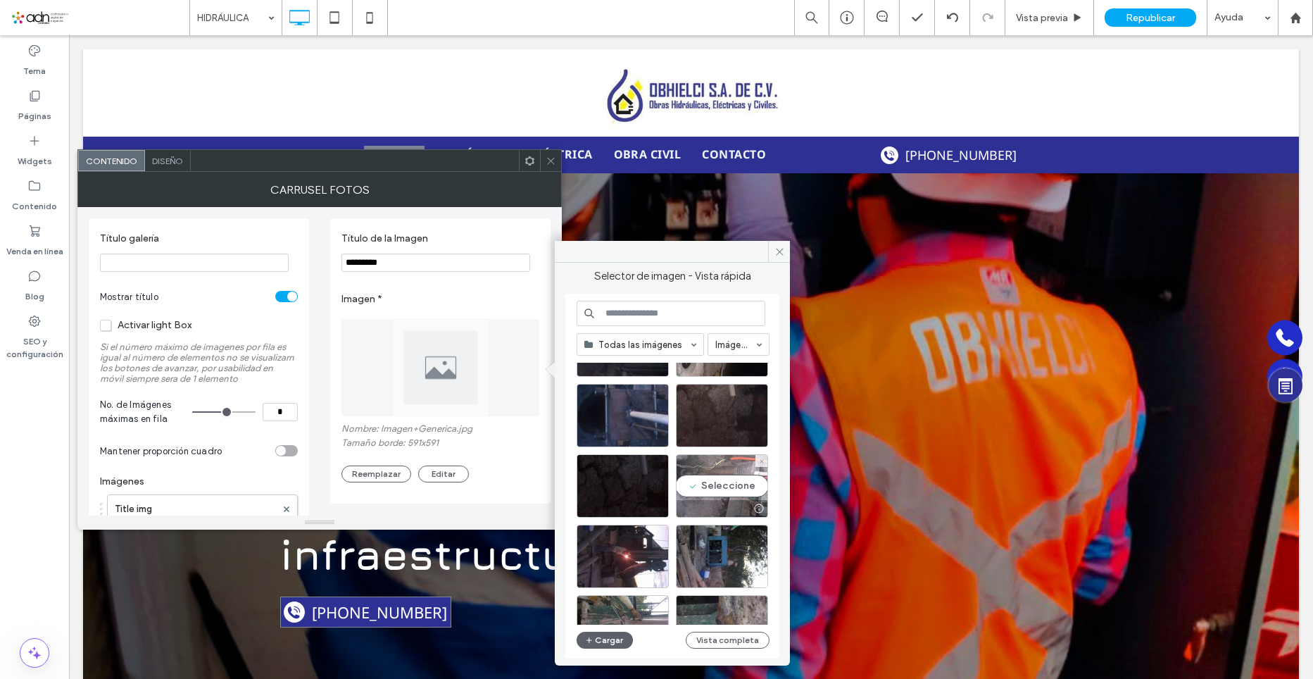
click at [713, 468] on div "Seleccione" at bounding box center [722, 485] width 92 height 63
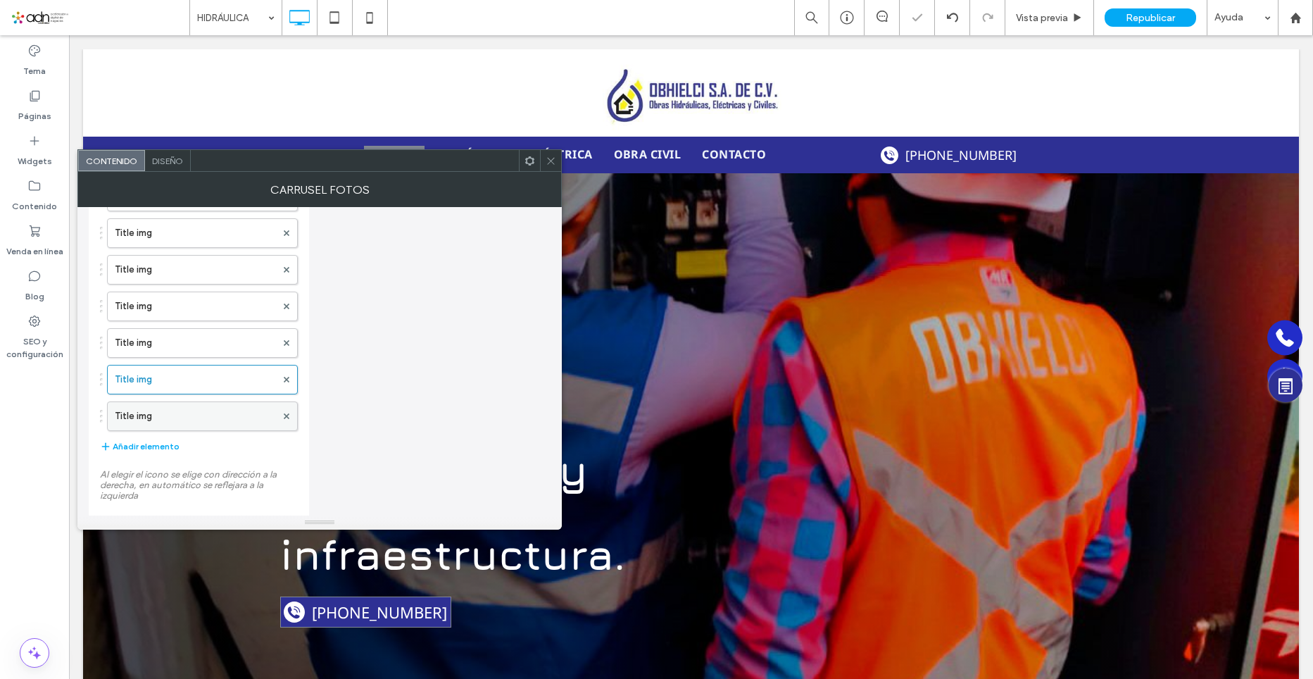
click at [176, 412] on label "Title img" at bounding box center [195, 416] width 161 height 28
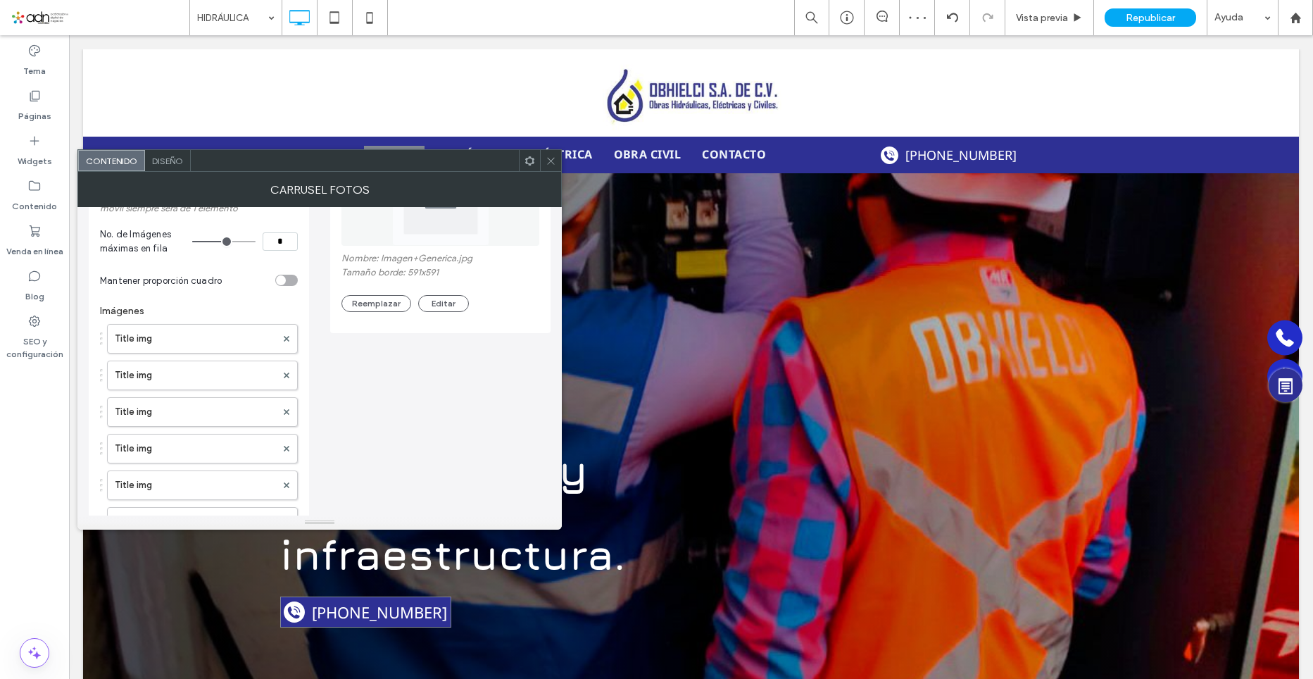
scroll to position [0, 0]
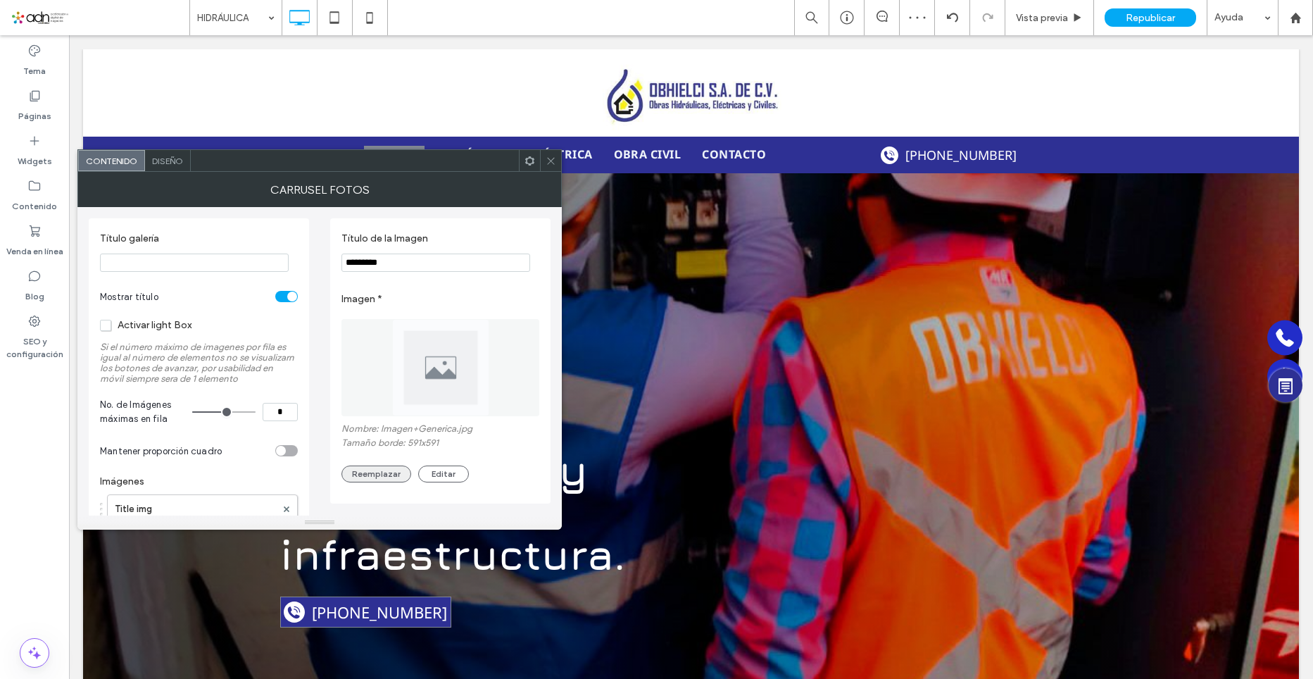
click at [386, 470] on button "Reemplazar" at bounding box center [377, 474] width 70 height 17
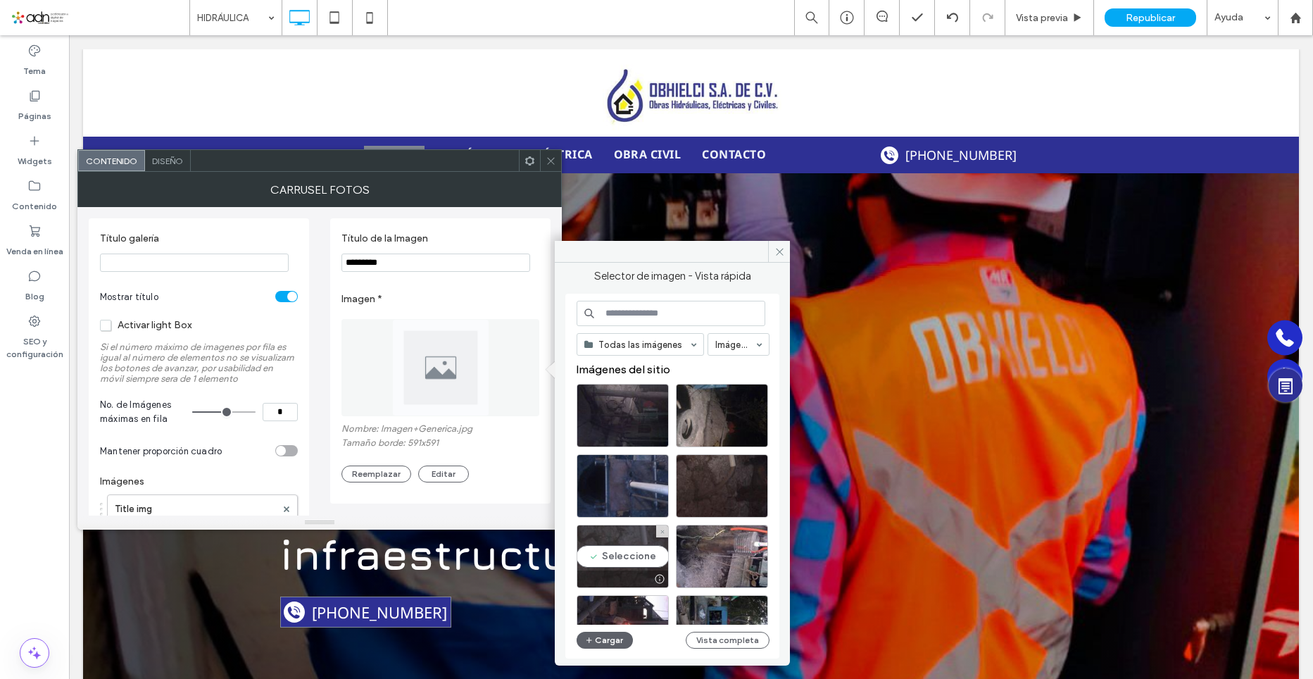
click at [606, 561] on div "Seleccione" at bounding box center [623, 556] width 92 height 63
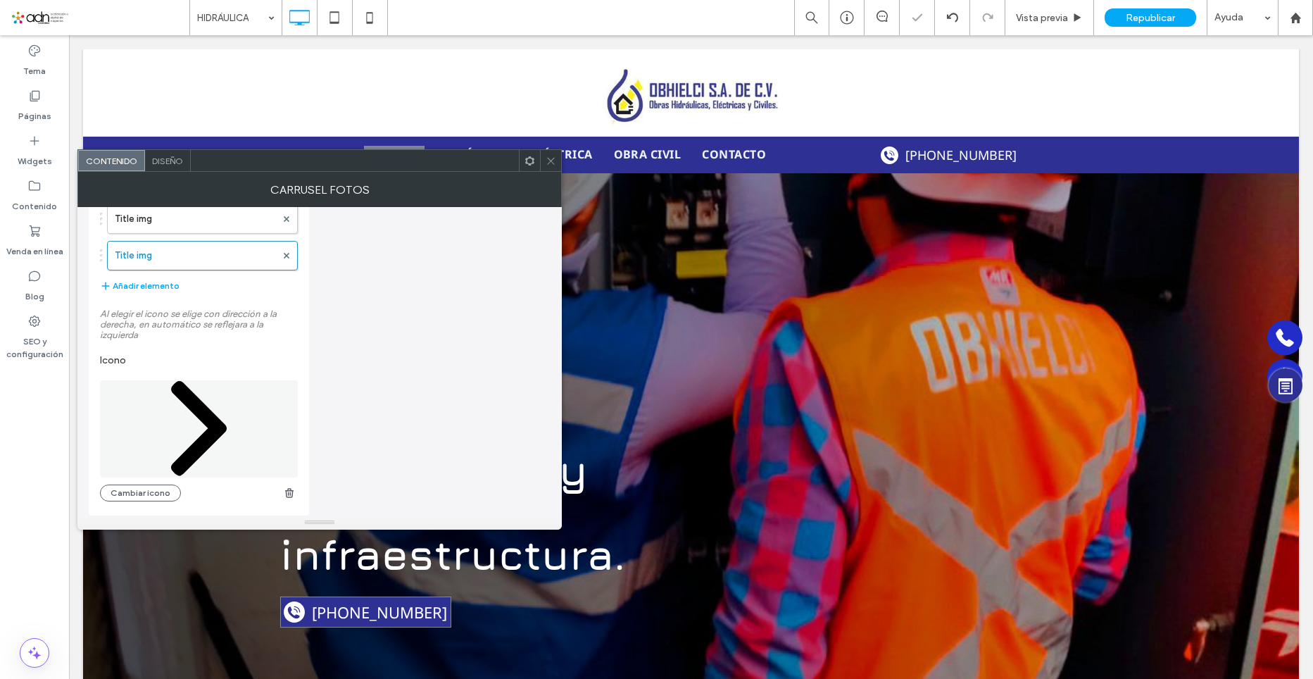
scroll to position [513, 0]
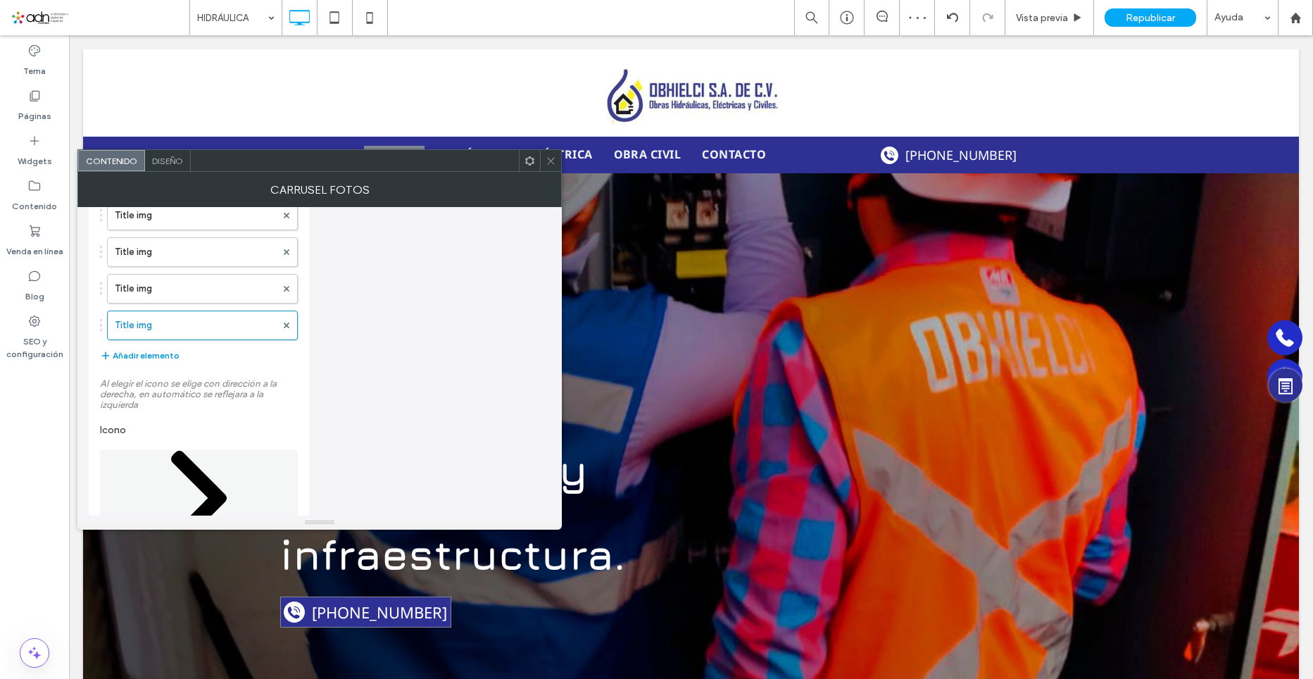
click at [168, 358] on button "Añadir elemento" at bounding box center [140, 355] width 80 height 17
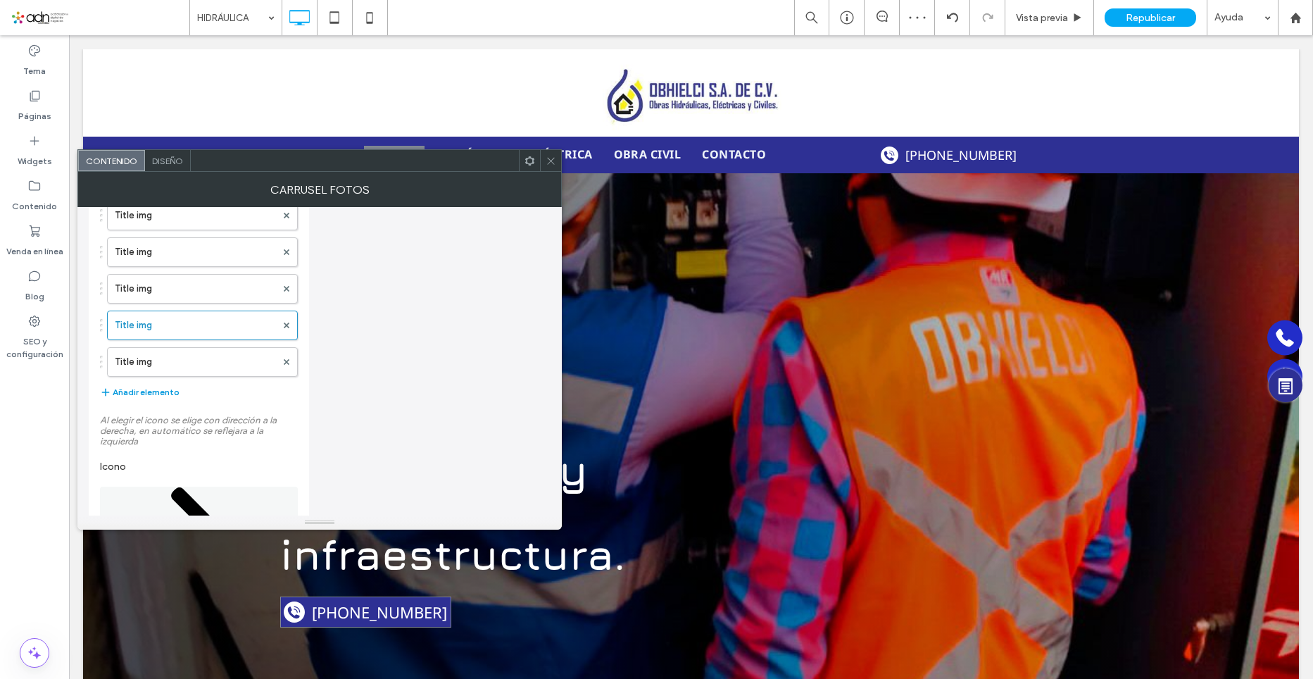
click at [158, 391] on button "Añadir elemento" at bounding box center [140, 392] width 80 height 17
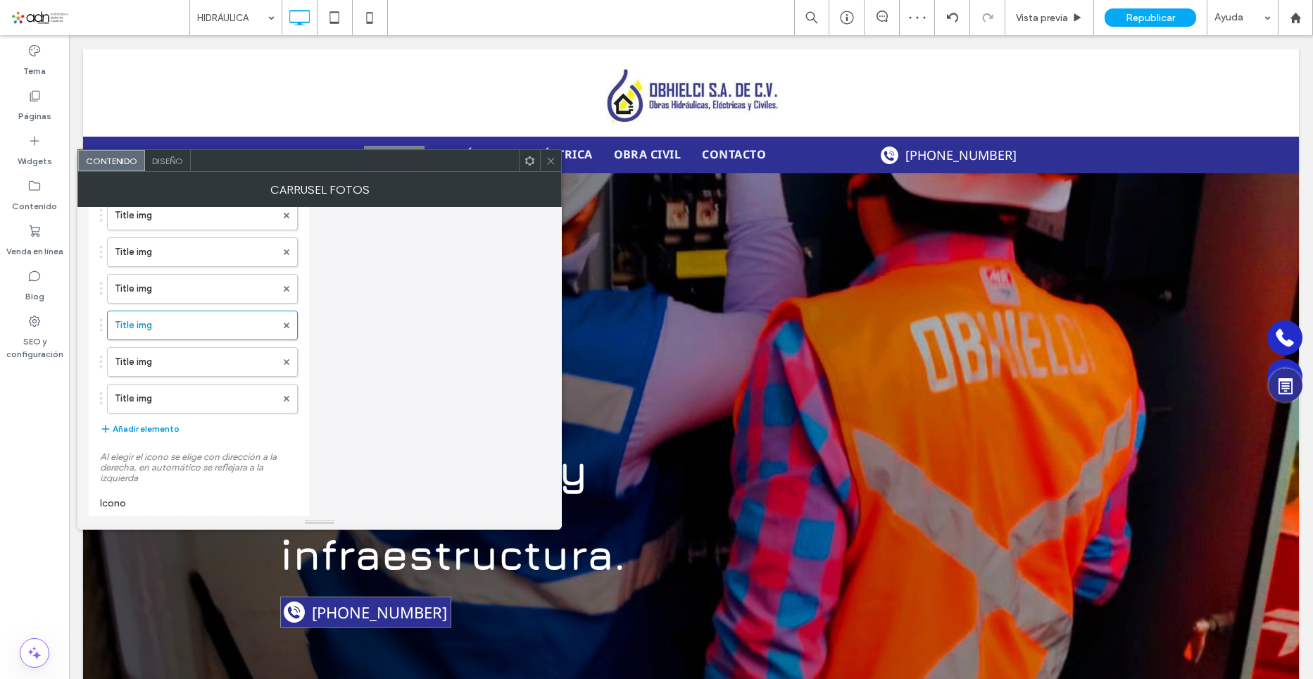
click at [165, 427] on button "Añadir elemento" at bounding box center [140, 428] width 80 height 17
click at [166, 462] on button "Añadir elemento" at bounding box center [140, 465] width 80 height 17
click at [158, 368] on label "Title img" at bounding box center [195, 362] width 161 height 28
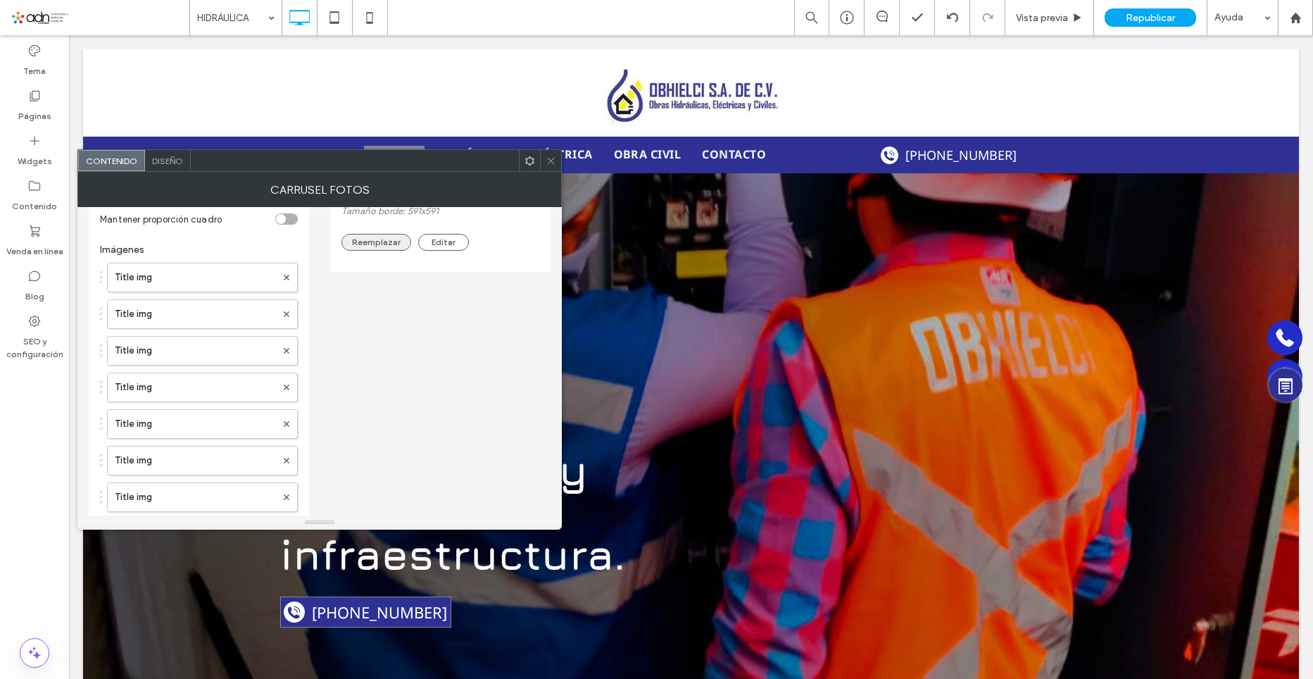
click at [381, 246] on button "Reemplazar" at bounding box center [377, 242] width 70 height 17
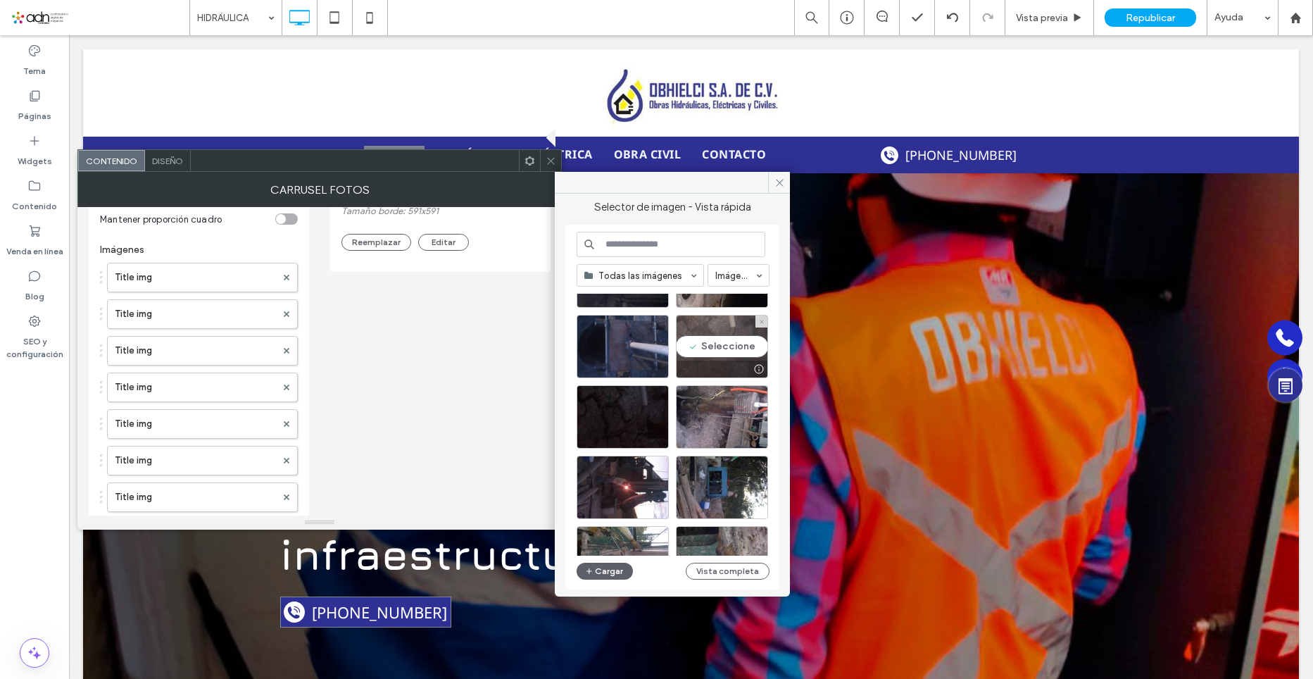
scroll to position [0, 0]
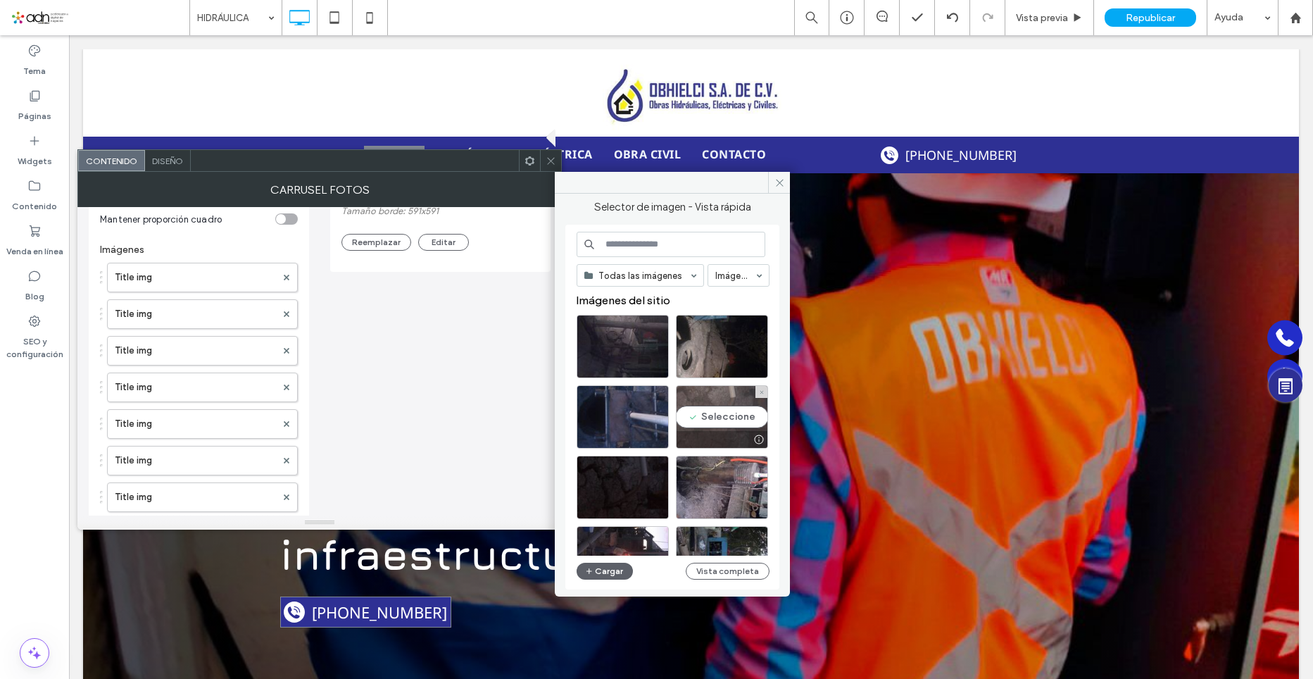
click at [712, 410] on div "Seleccione" at bounding box center [722, 416] width 92 height 63
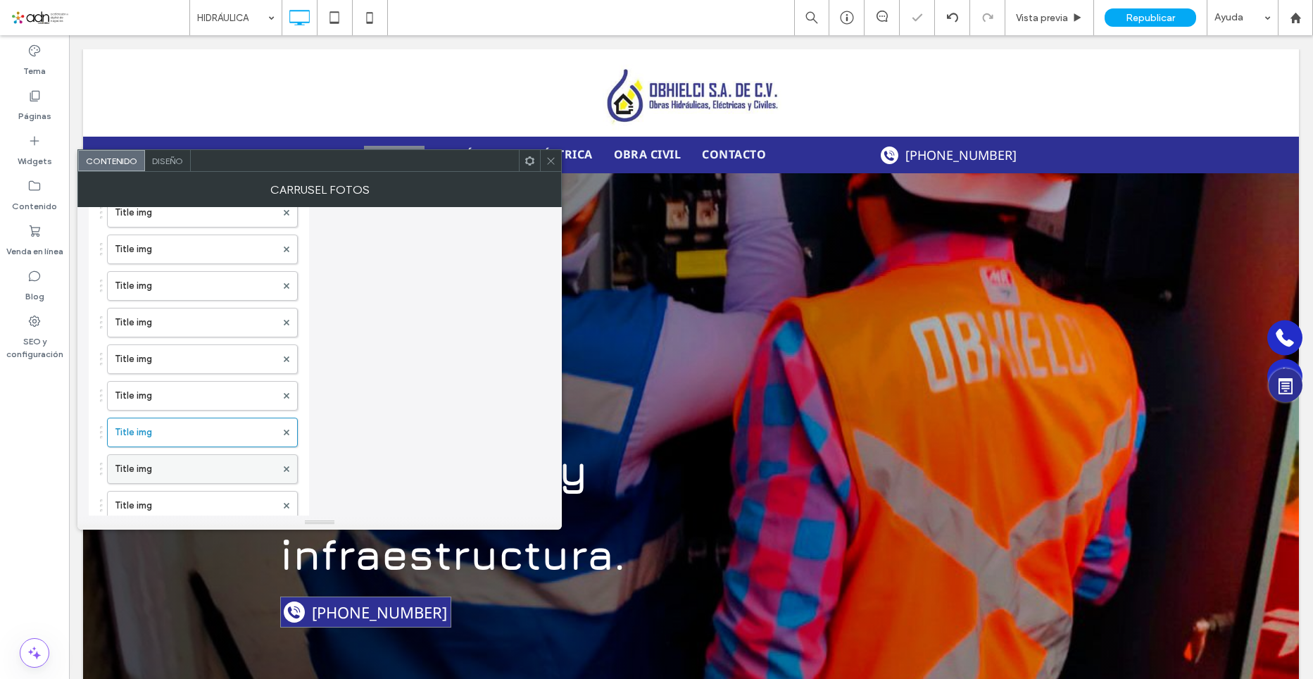
click at [194, 466] on label "Title img" at bounding box center [195, 469] width 161 height 28
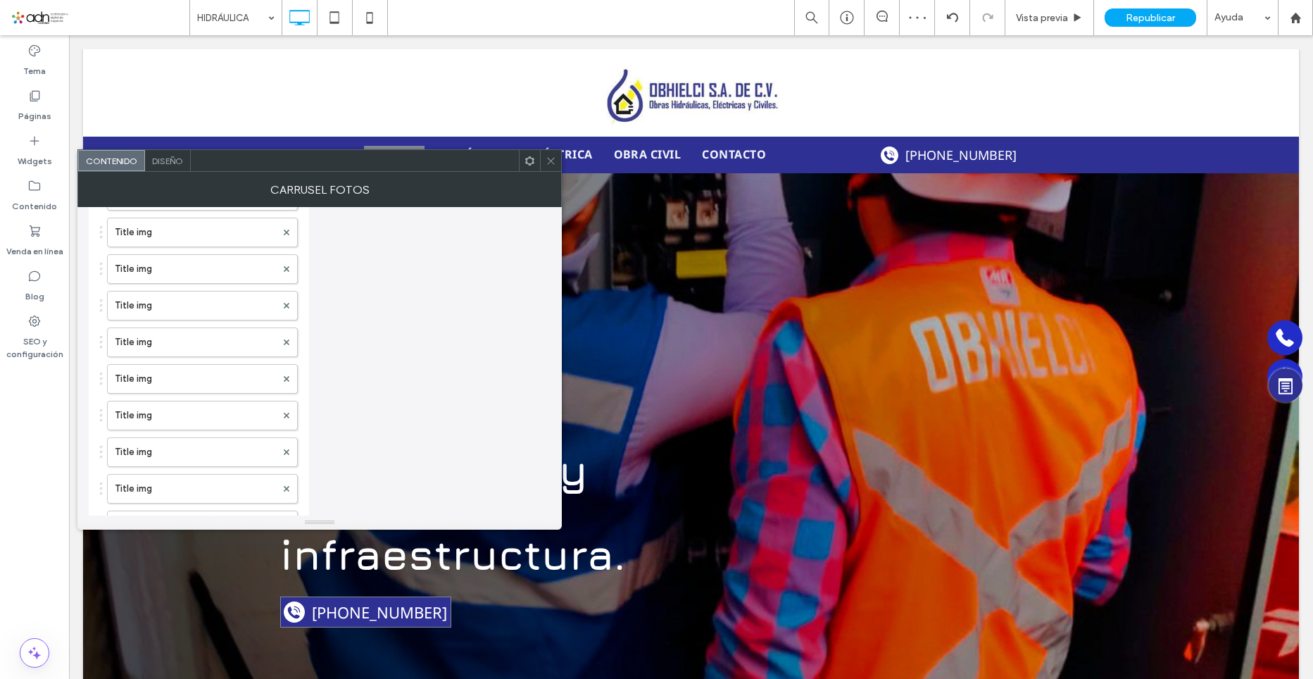
scroll to position [91, 0]
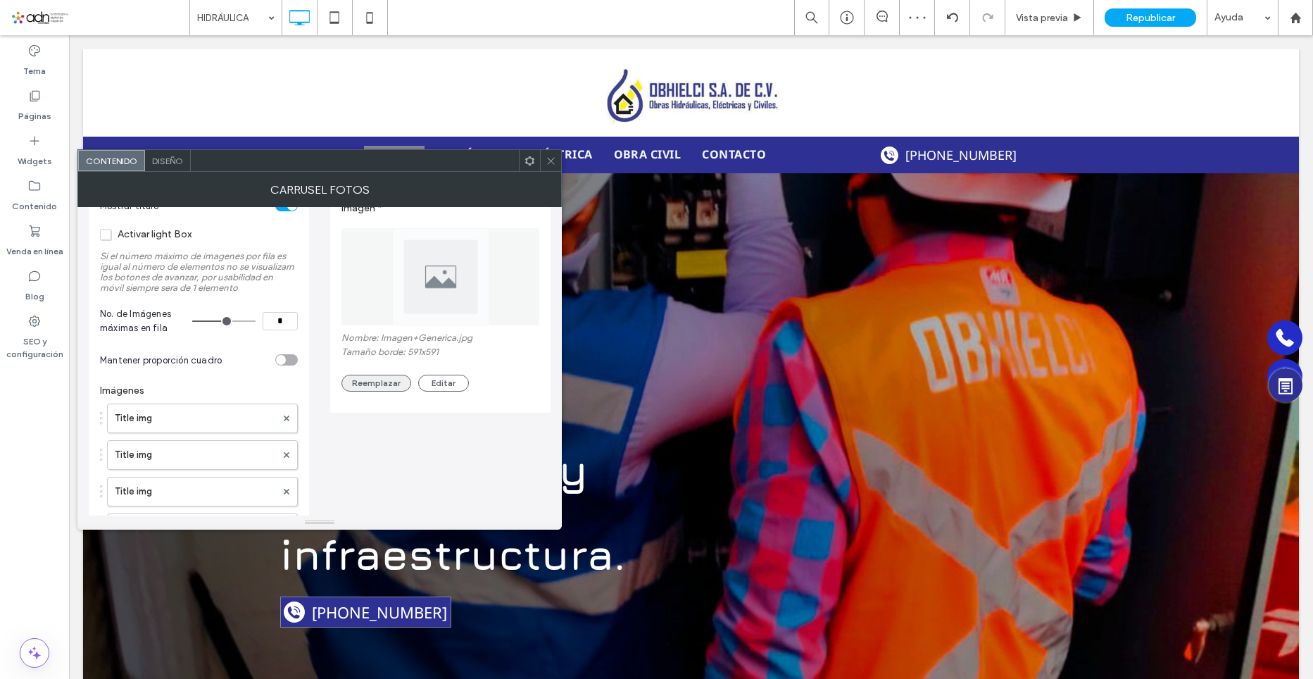
click at [388, 384] on button "Reemplazar" at bounding box center [377, 383] width 70 height 17
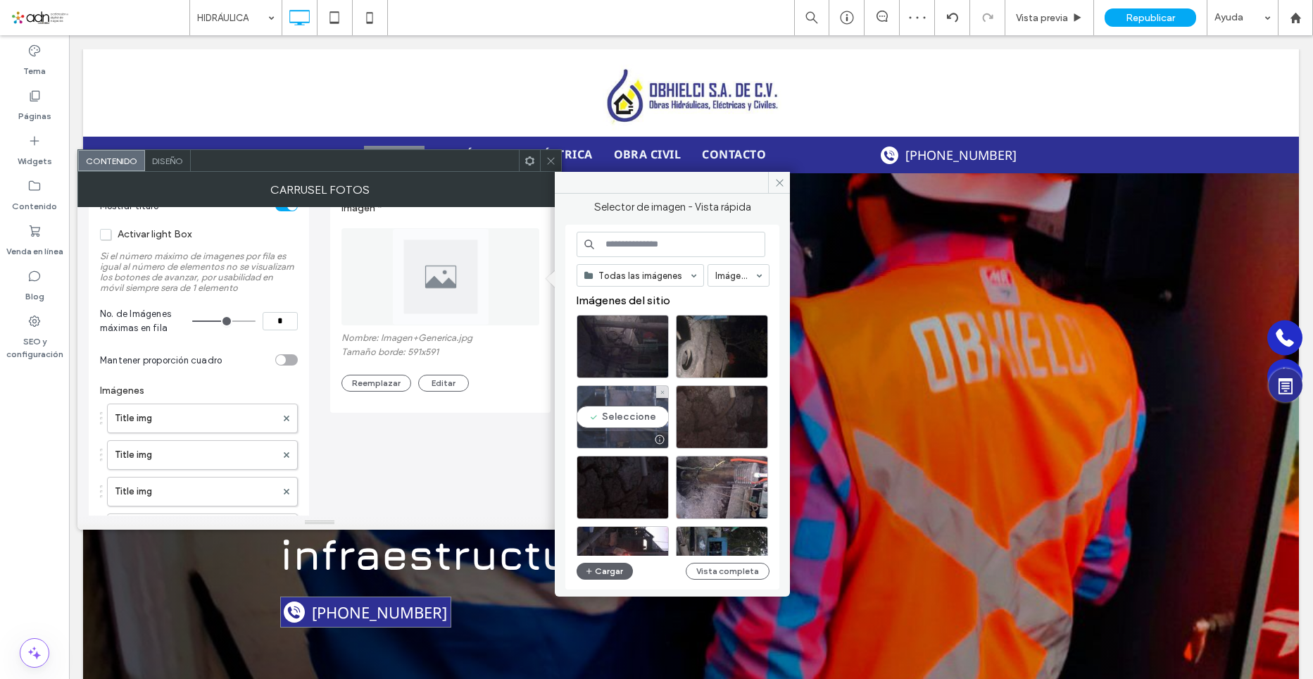
click at [611, 425] on div "Seleccione" at bounding box center [623, 416] width 92 height 63
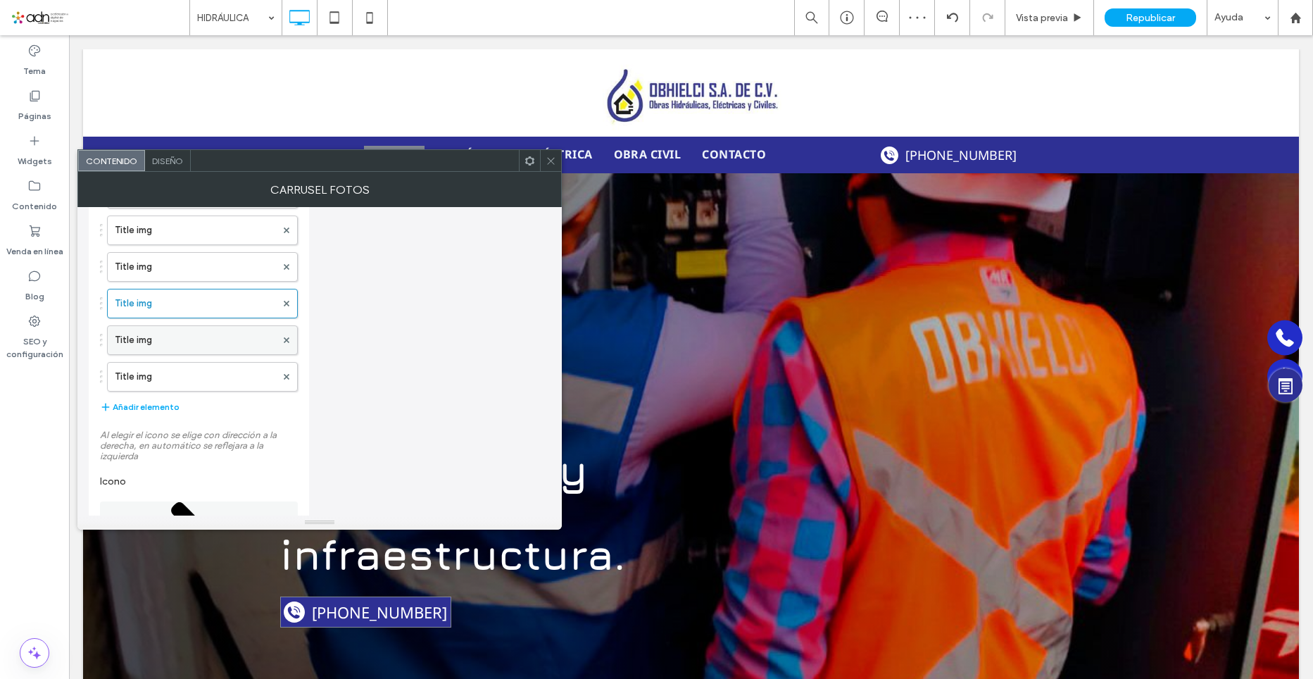
scroll to position [584, 0]
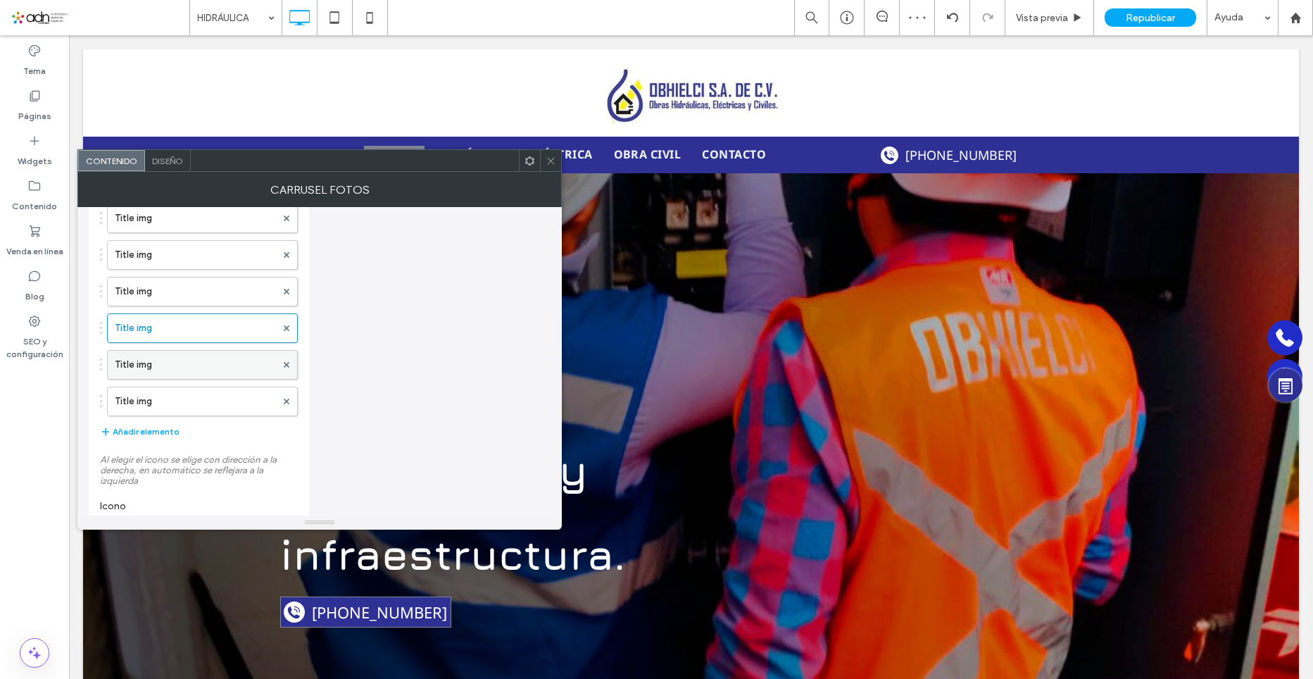
click at [154, 366] on label "Title img" at bounding box center [195, 365] width 161 height 28
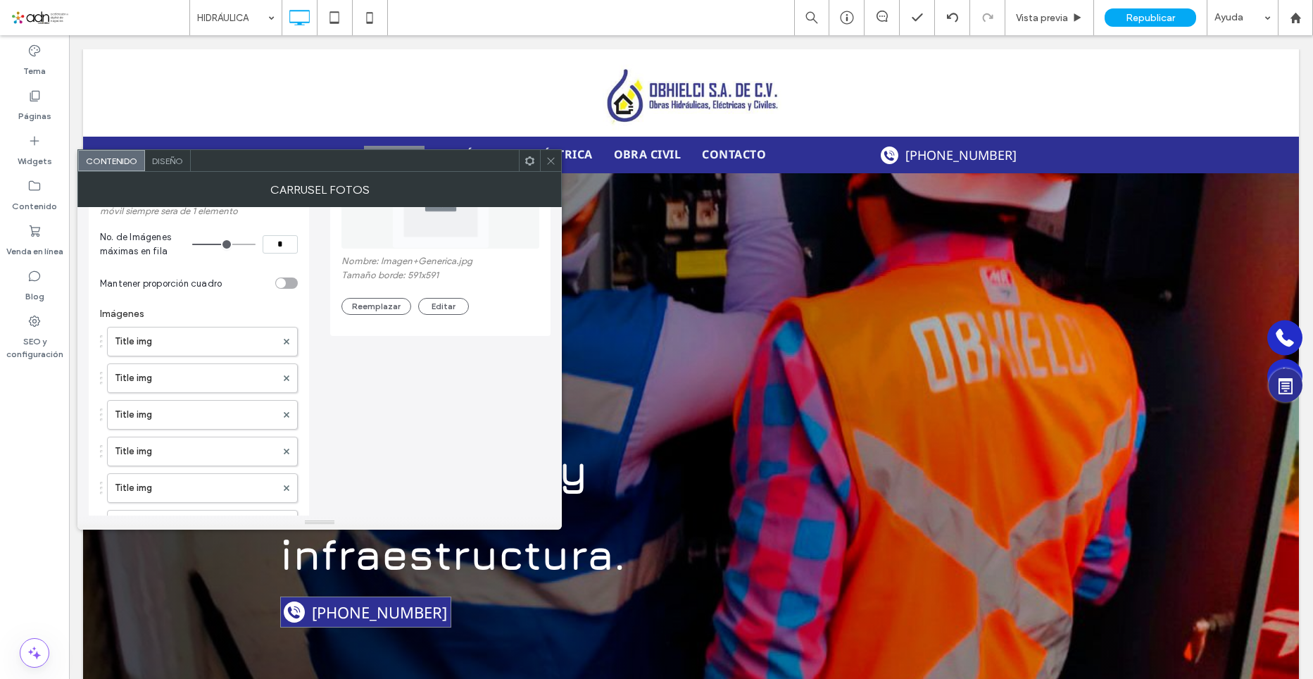
scroll to position [0, 0]
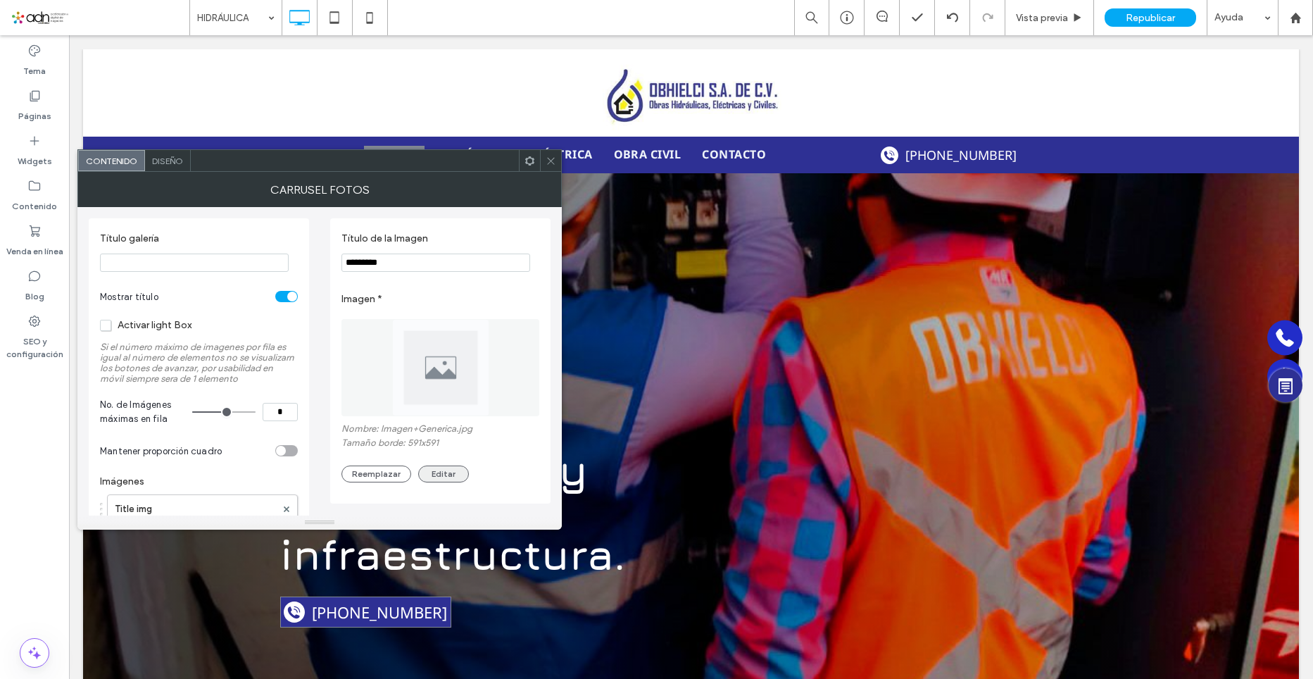
click at [393, 469] on button "Reemplazar" at bounding box center [377, 474] width 70 height 17
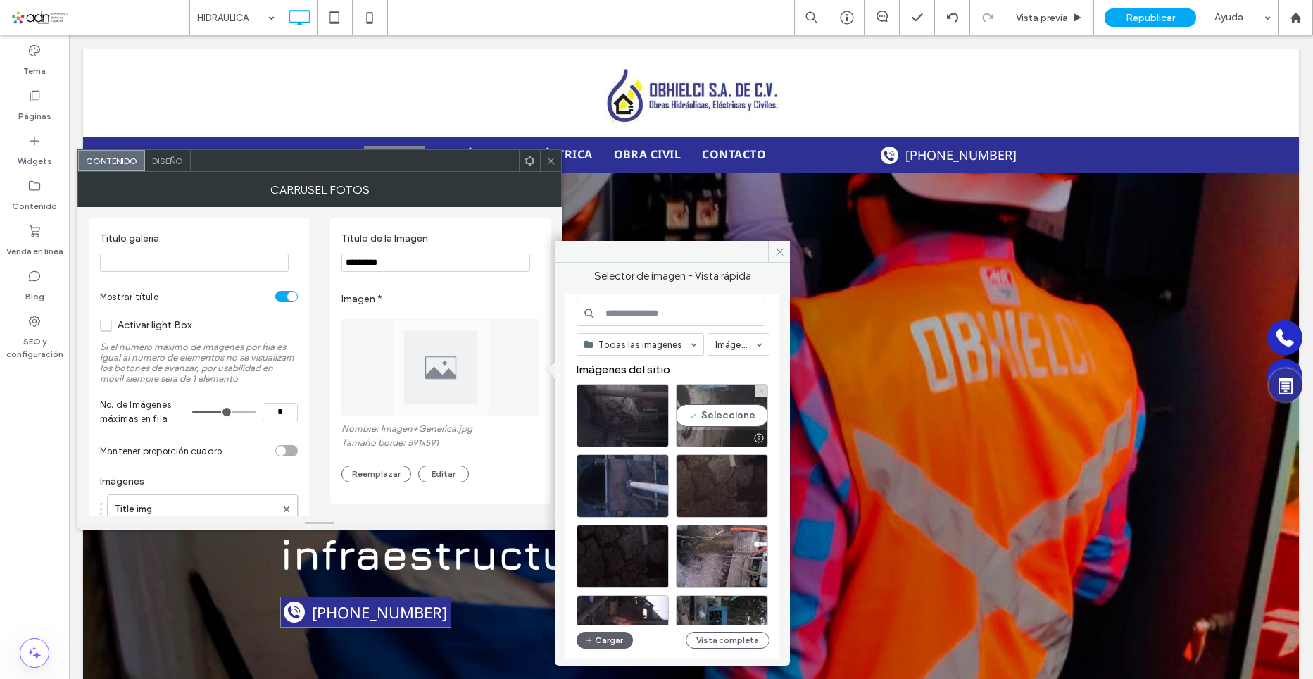
click at [731, 424] on div "Seleccione" at bounding box center [722, 415] width 92 height 63
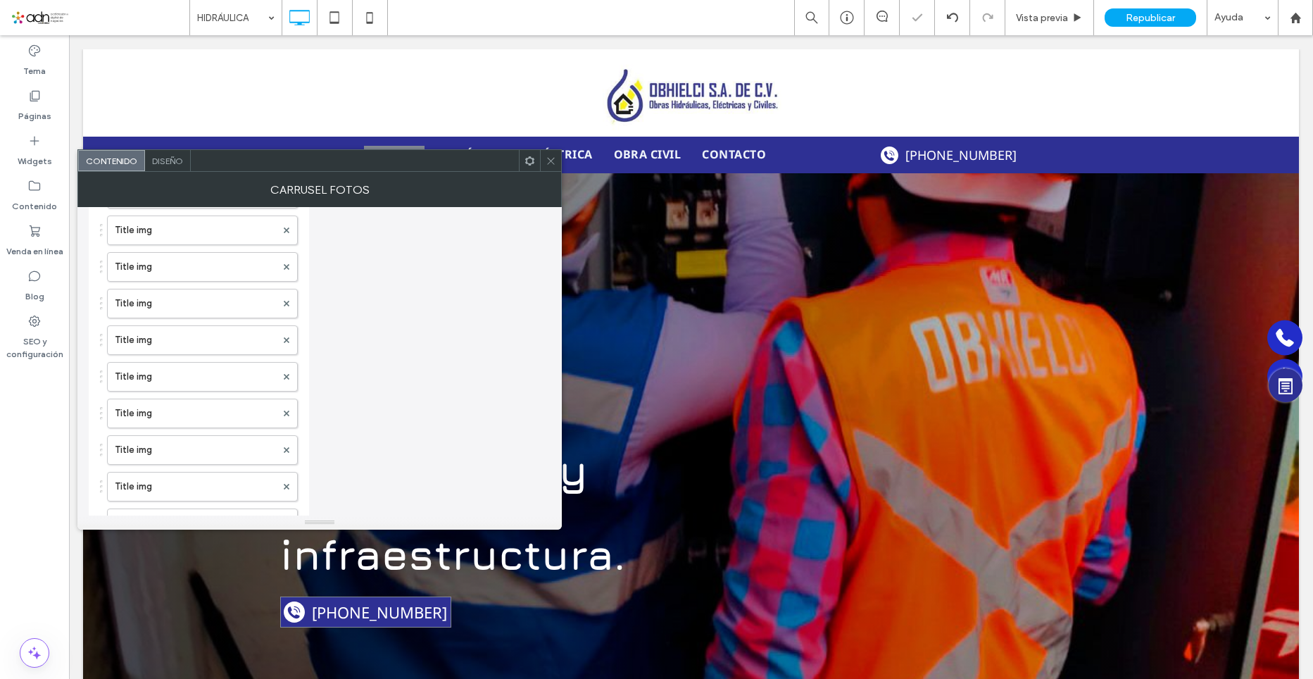
scroll to position [730, 0]
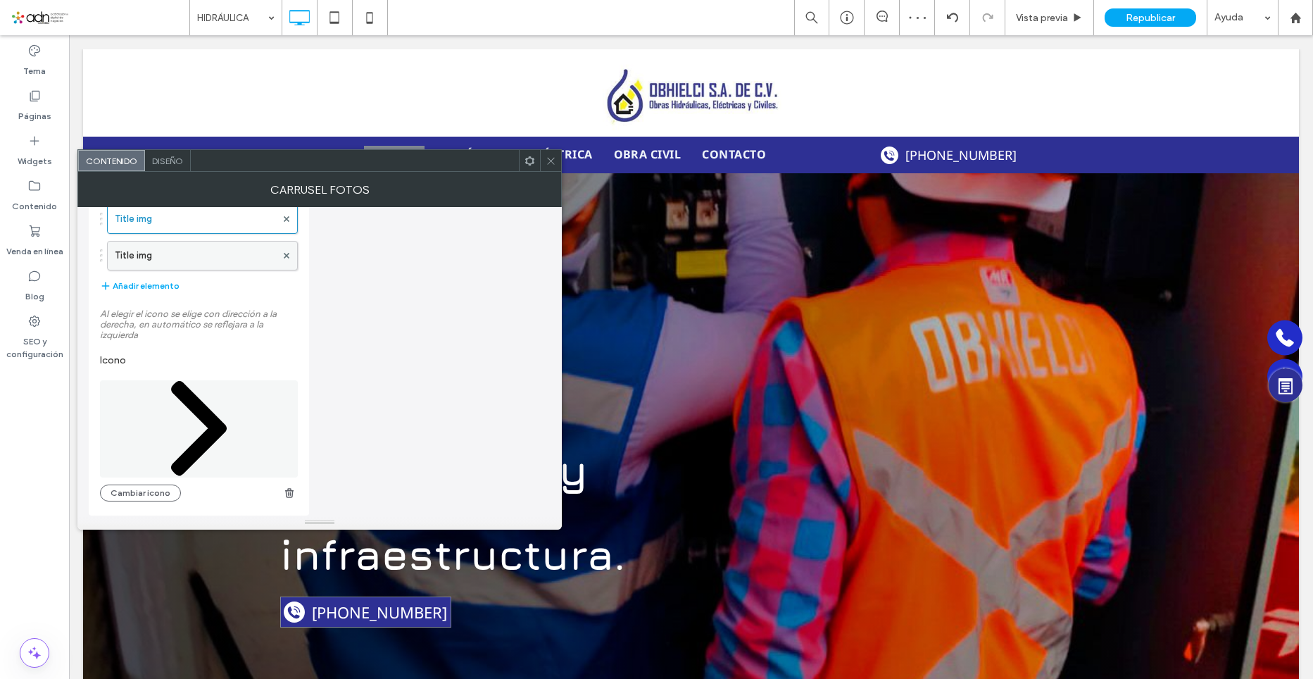
click at [142, 266] on label "Title img" at bounding box center [195, 256] width 161 height 28
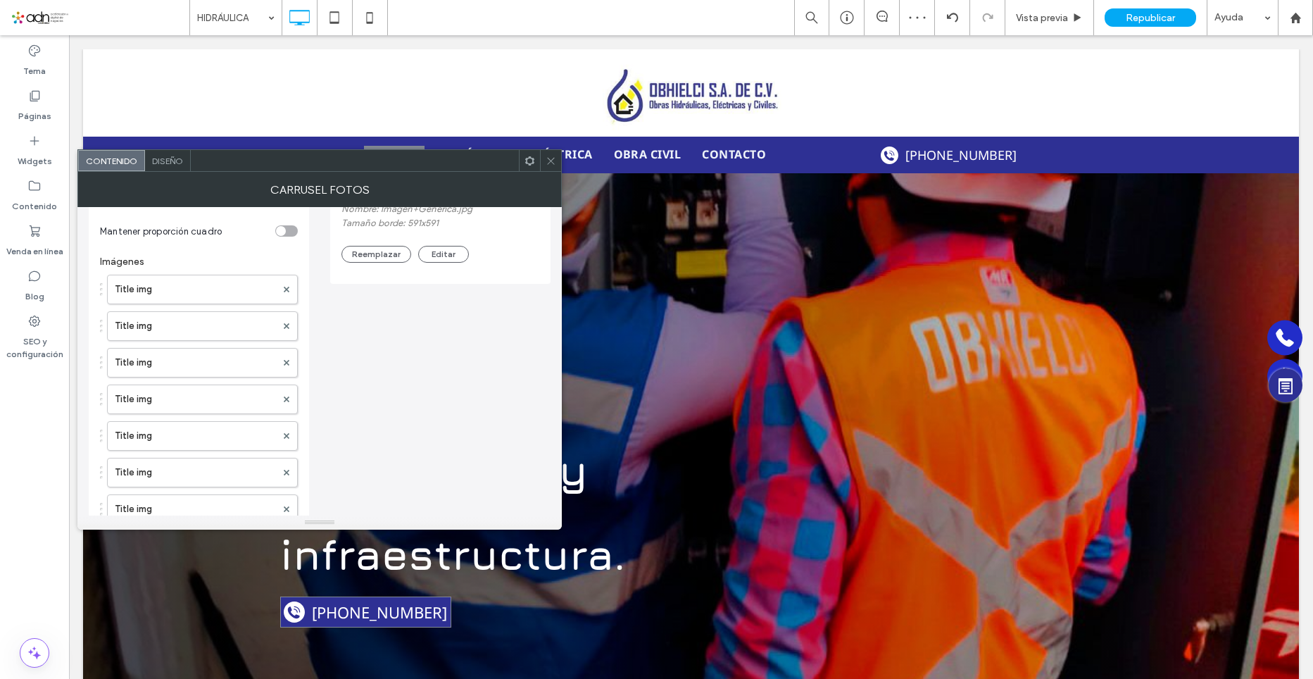
scroll to position [0, 0]
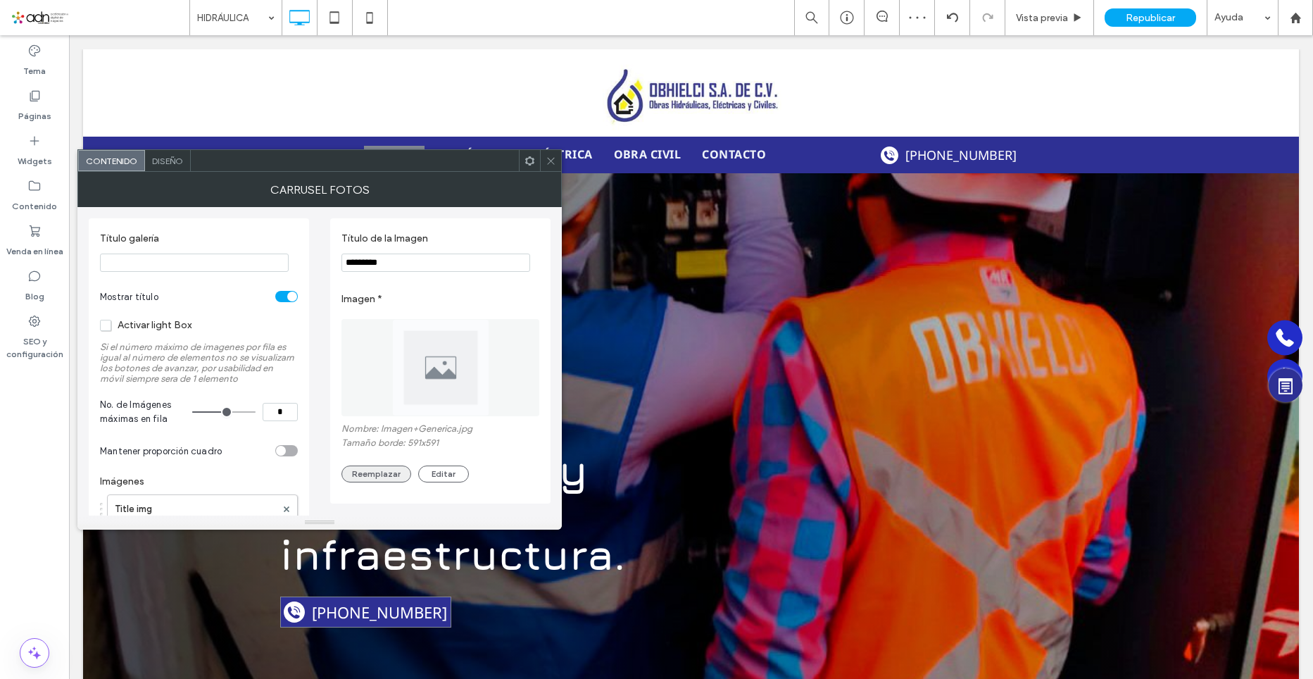
click at [389, 470] on button "Reemplazar" at bounding box center [377, 474] width 70 height 17
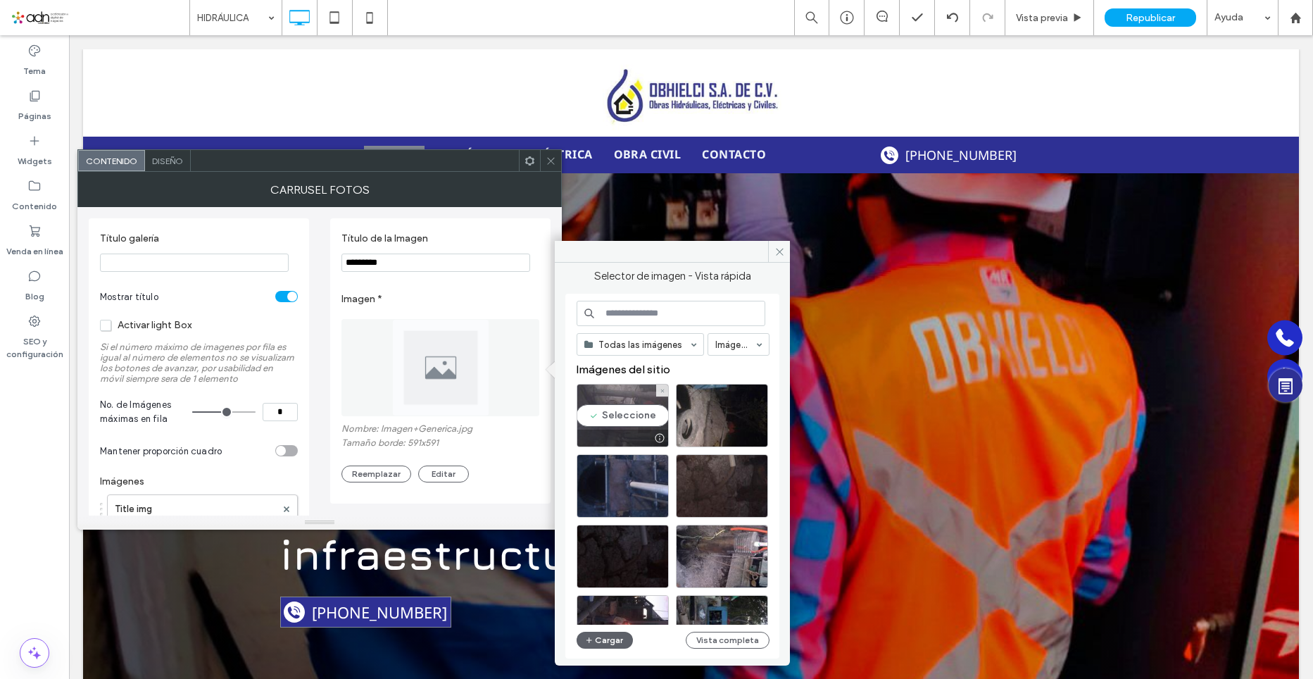
click at [624, 427] on div "Seleccione" at bounding box center [623, 415] width 92 height 63
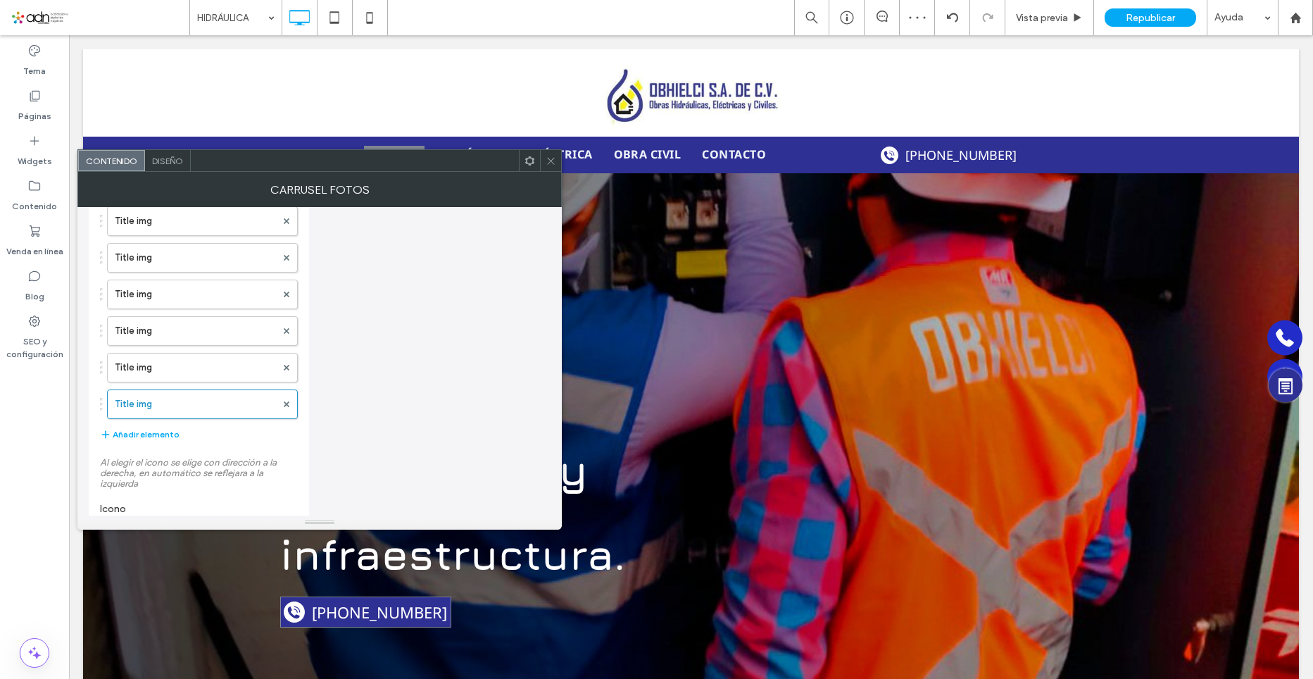
scroll to position [730, 0]
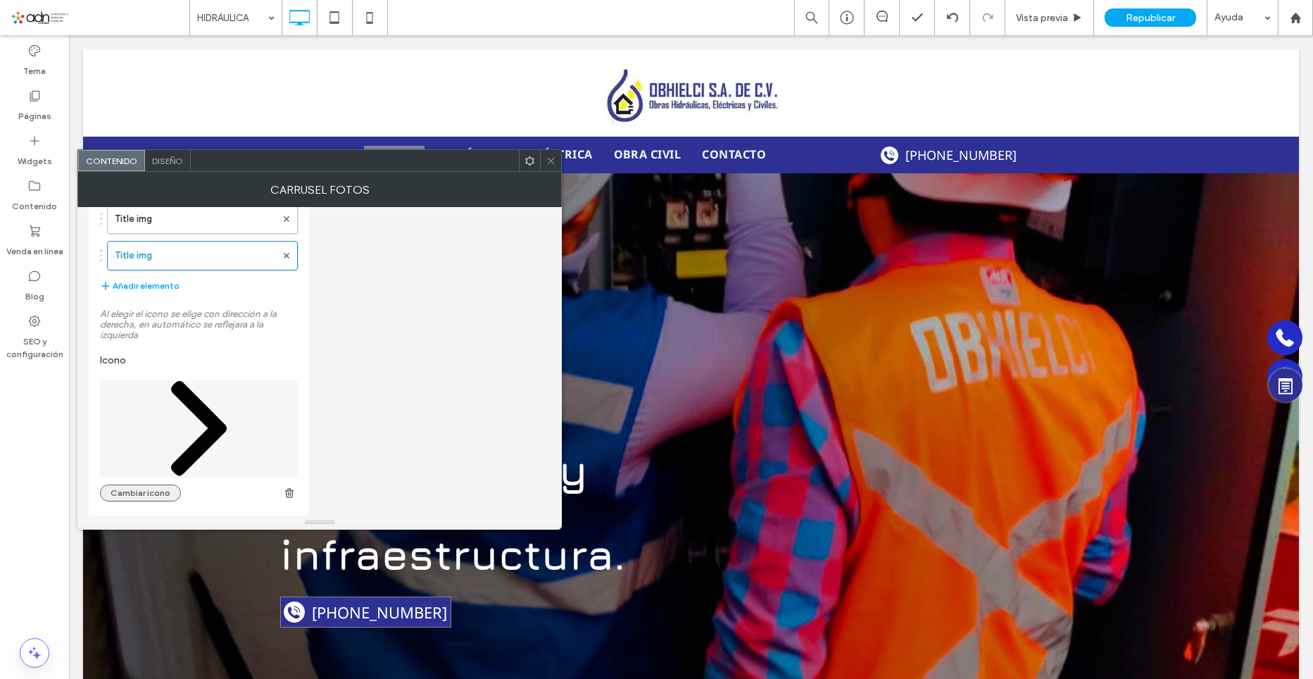
click at [172, 497] on button "Cambiar icono" at bounding box center [140, 493] width 81 height 17
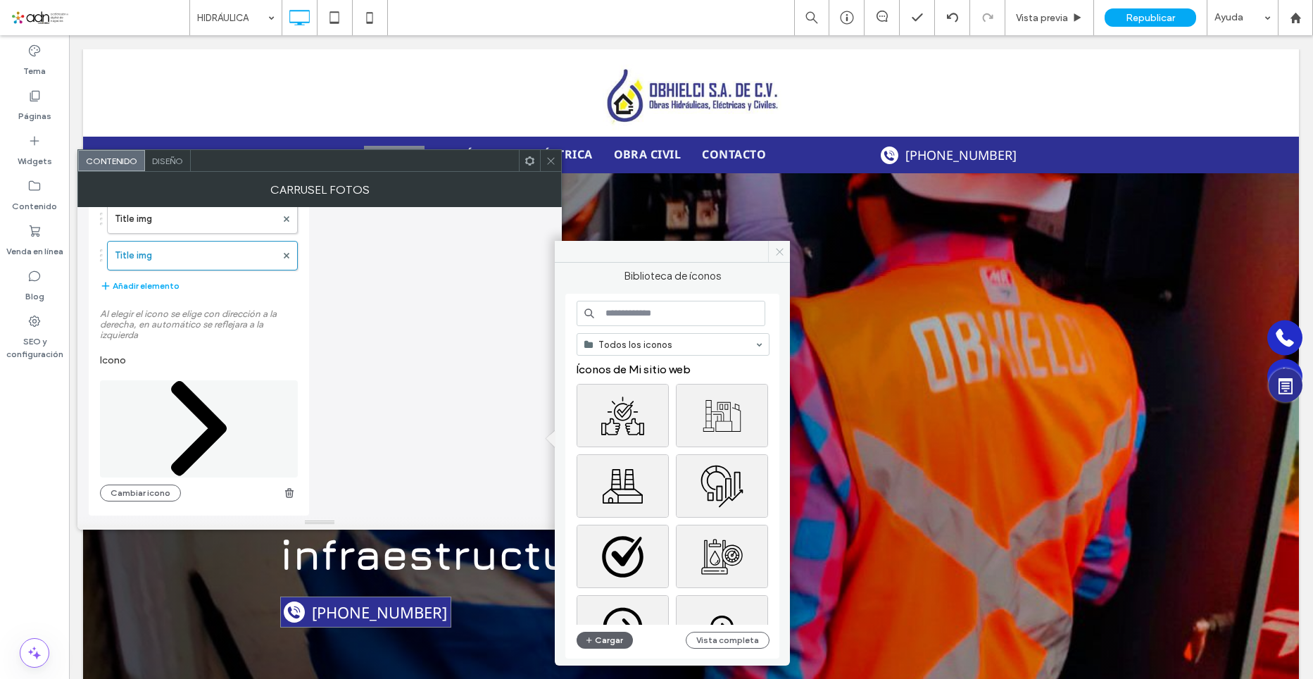
click at [780, 251] on icon at bounding box center [780, 251] width 11 height 11
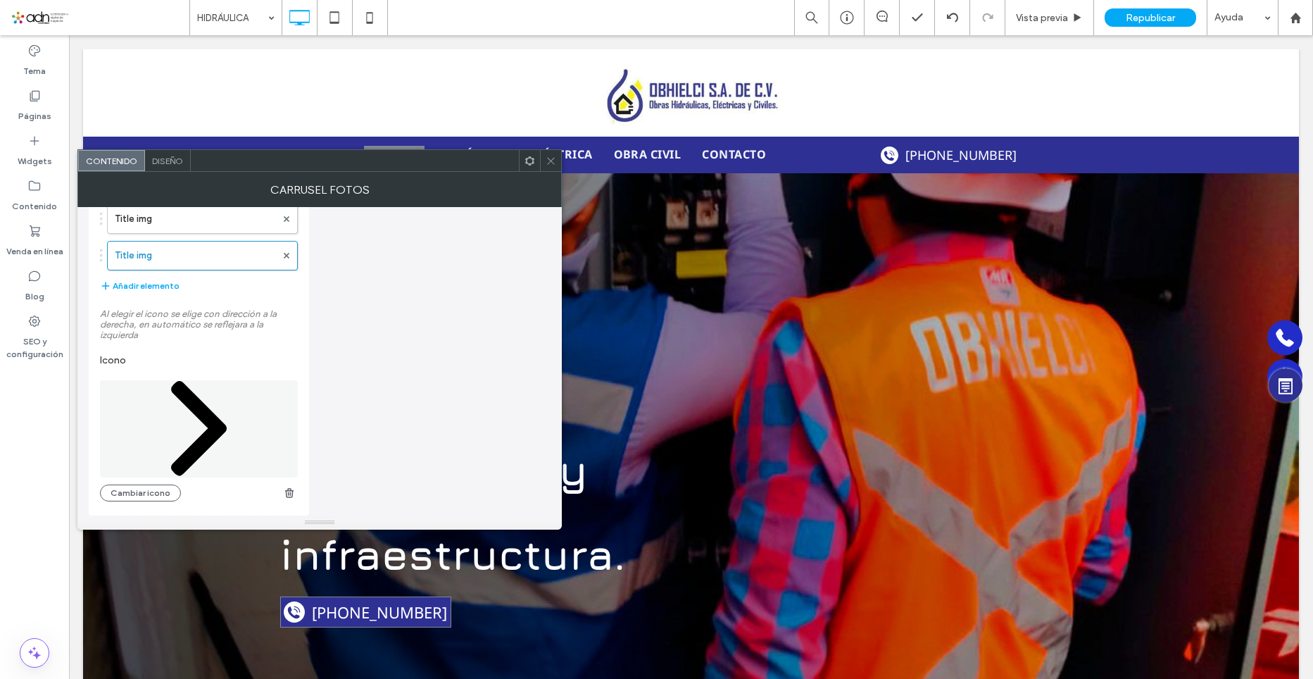
click at [170, 161] on span "Diseño" at bounding box center [167, 161] width 31 height 11
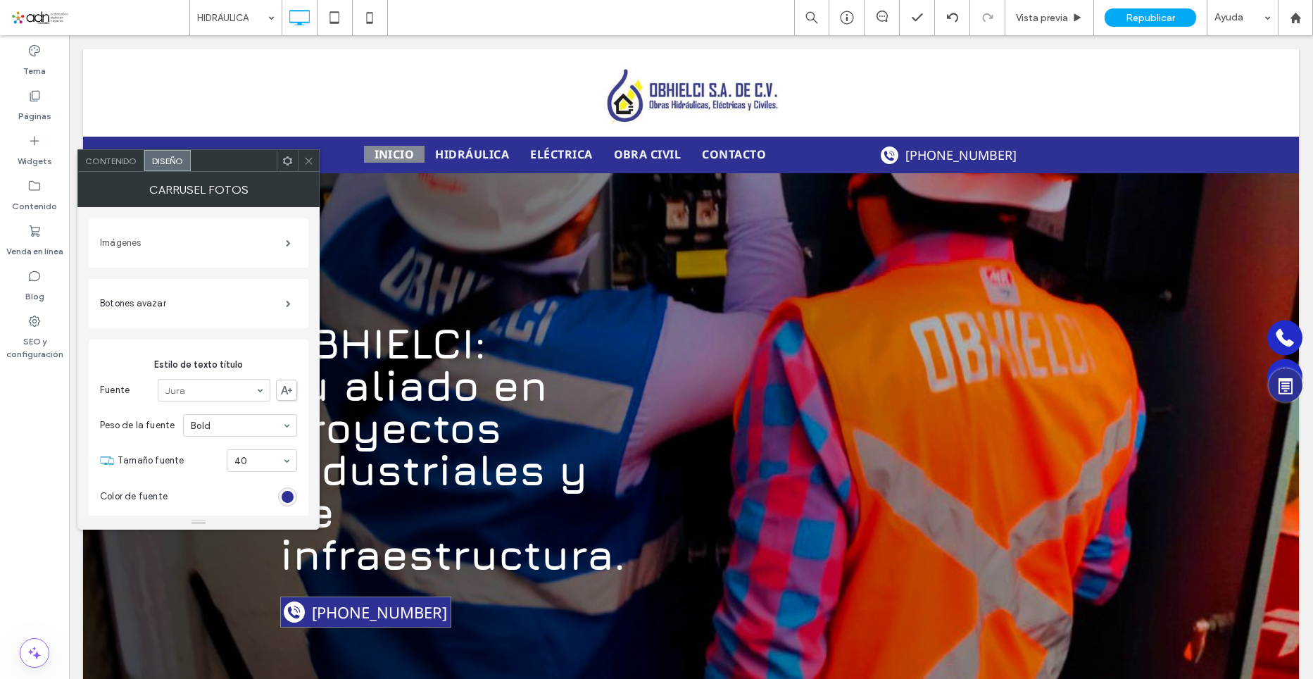
click at [164, 249] on label "Imágenes" at bounding box center [193, 243] width 186 height 28
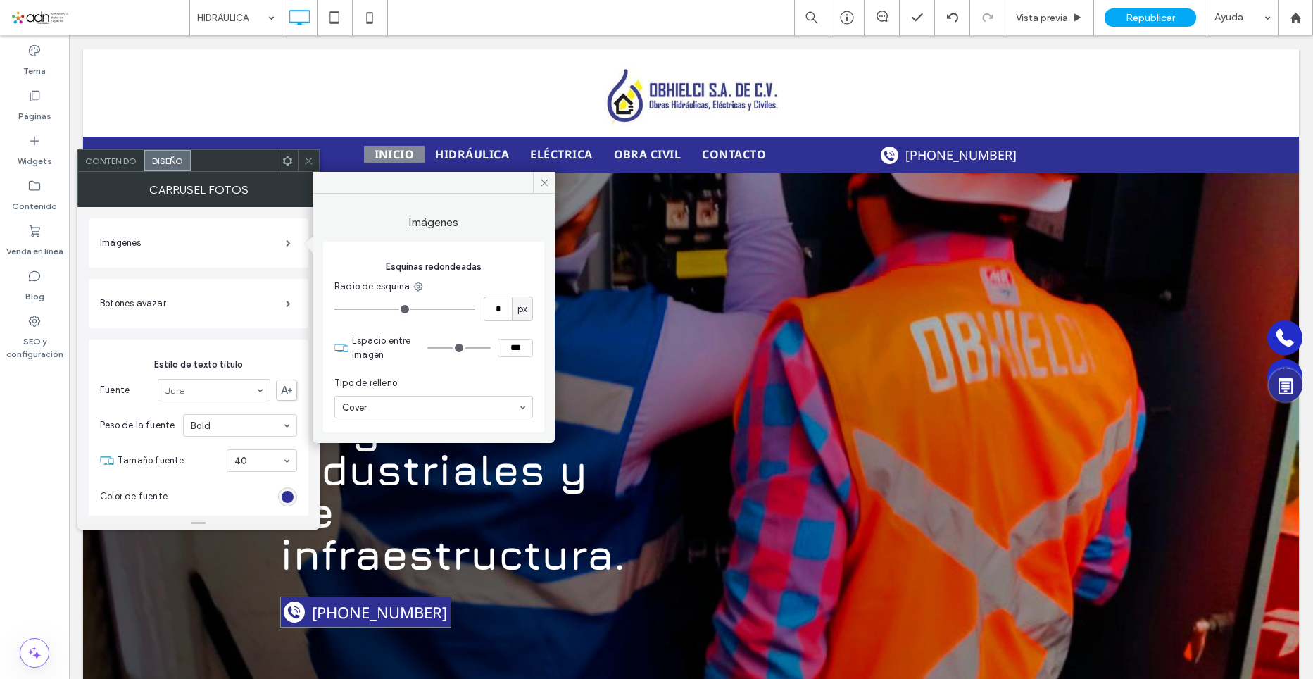
type input "*"
type input "***"
type input "*"
type input "***"
type input "*"
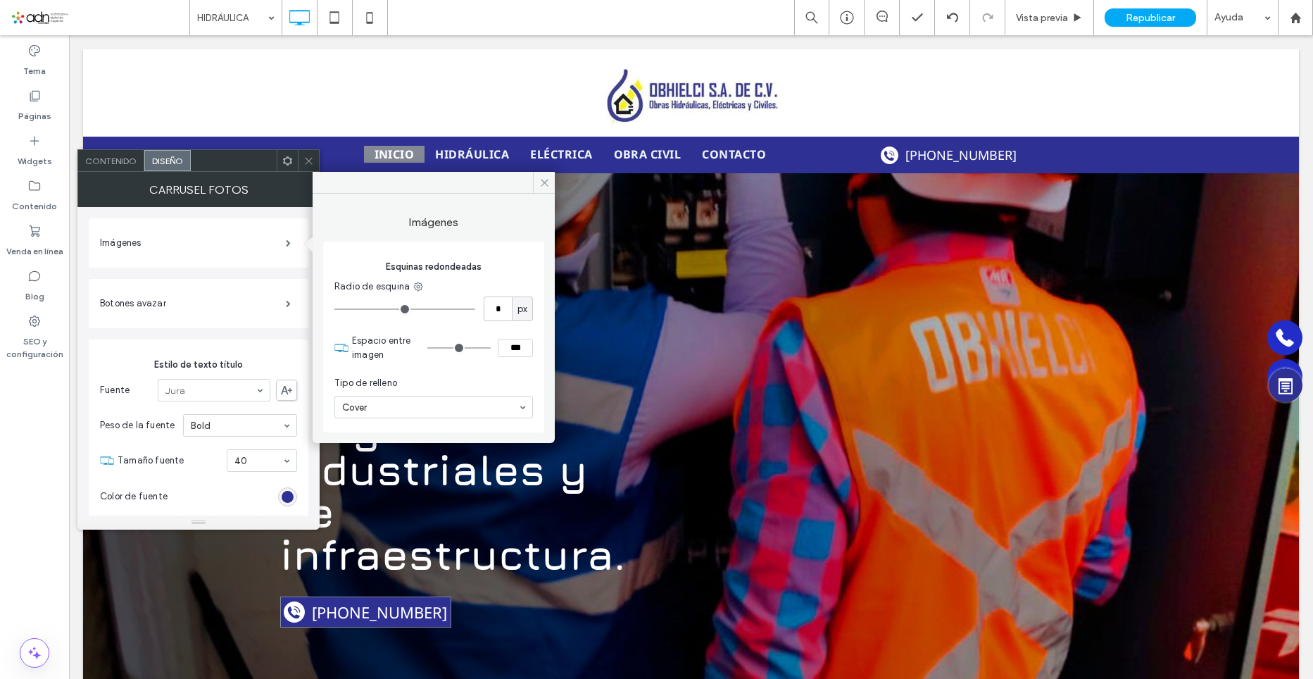
type input "***"
type input "*"
type input "***"
type input "*"
type input "***"
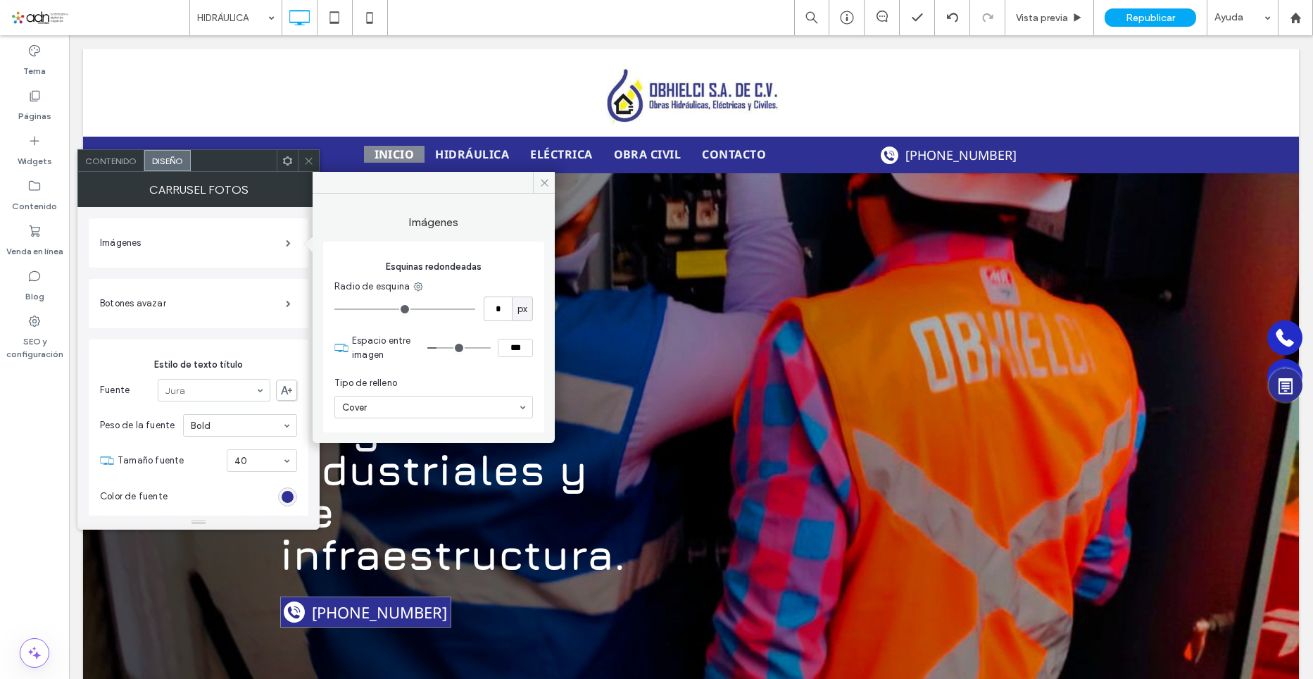
type input "*"
type input "***"
type input "*"
type input "***"
type input "**"
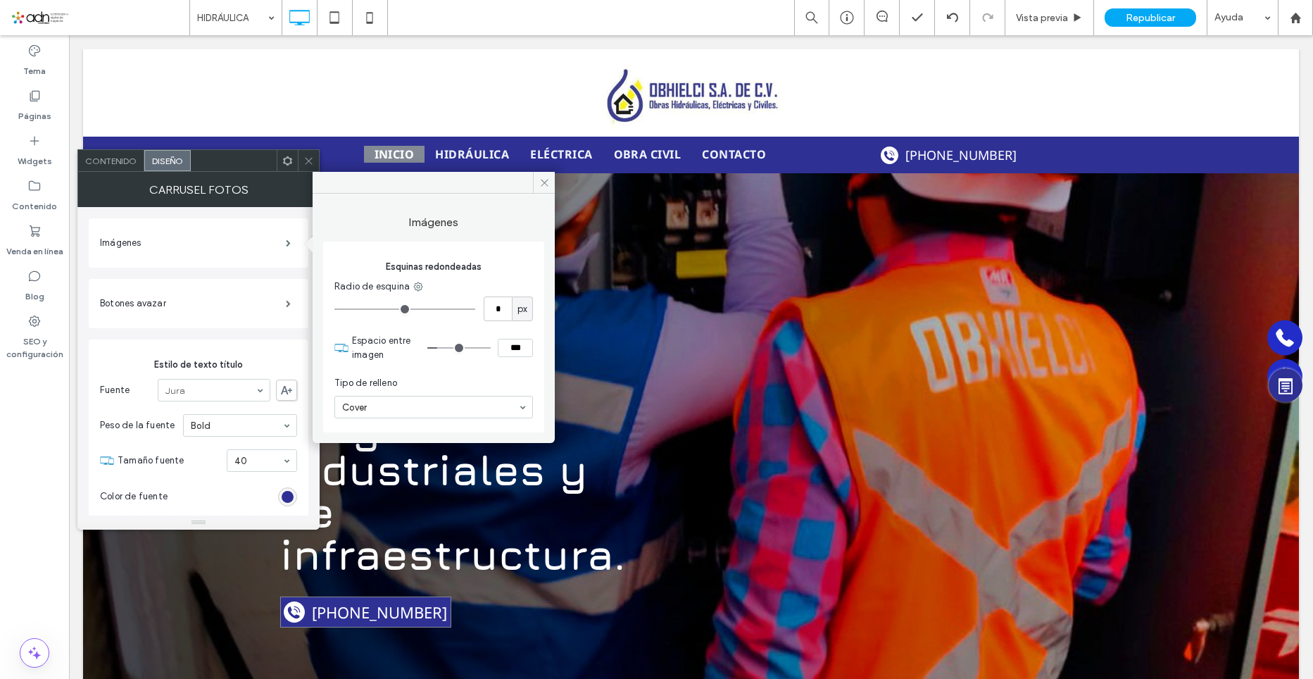
type input "****"
type input "**"
type input "****"
type input "**"
type input "****"
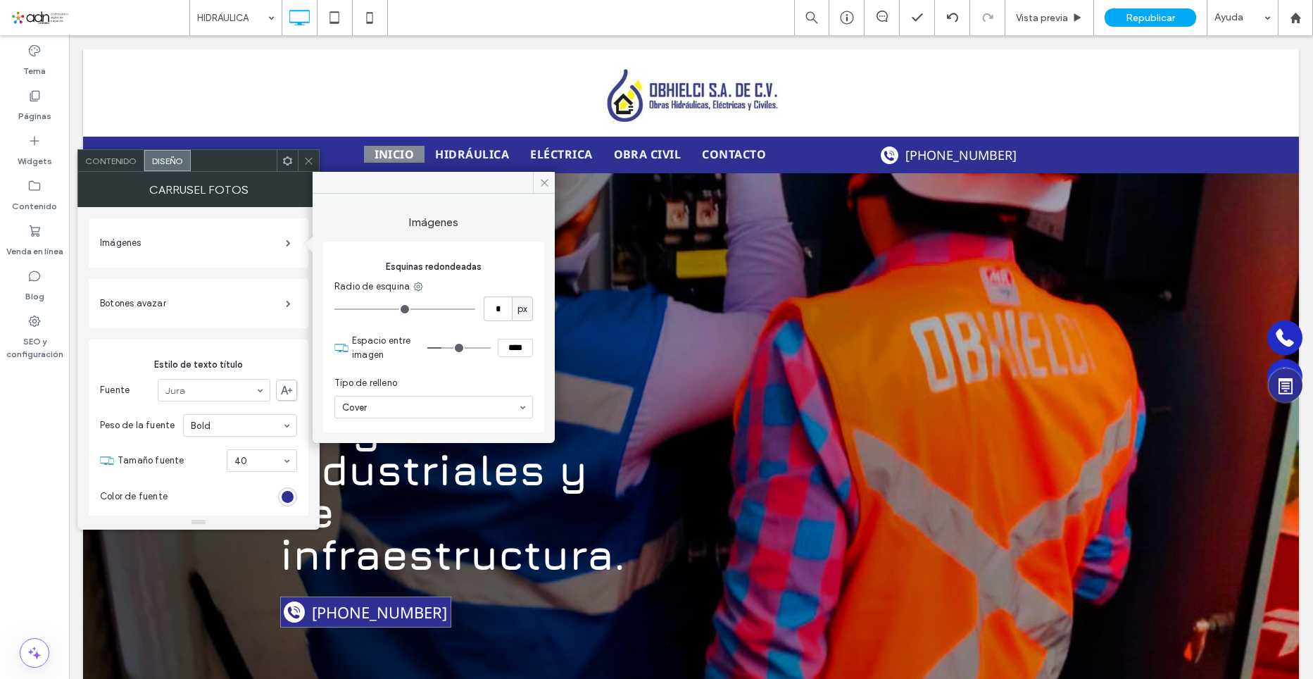
type input "*"
type input "***"
type input "*"
type input "***"
type input "*"
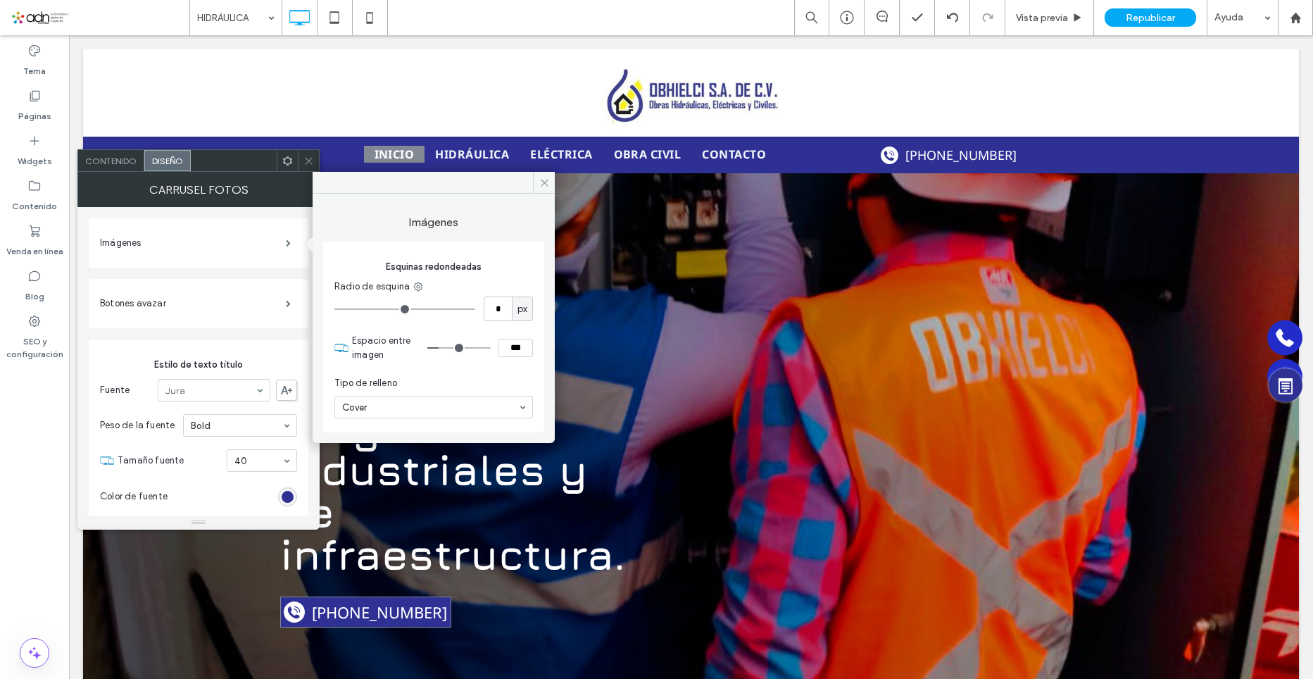
type input "***"
type input "*"
type input "***"
type input "*"
type input "***"
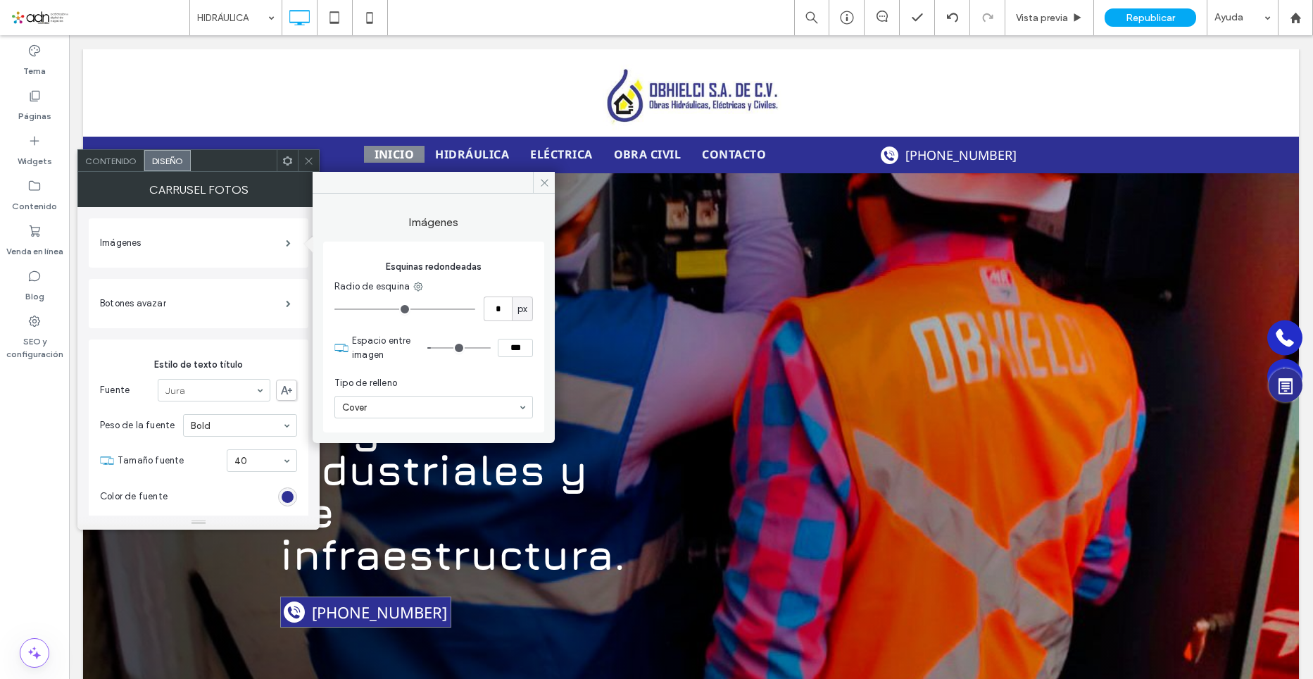
type input "*"
click at [436, 347] on input "range" at bounding box center [458, 347] width 63 height 1
click at [203, 306] on label "Botones avazar" at bounding box center [193, 303] width 186 height 28
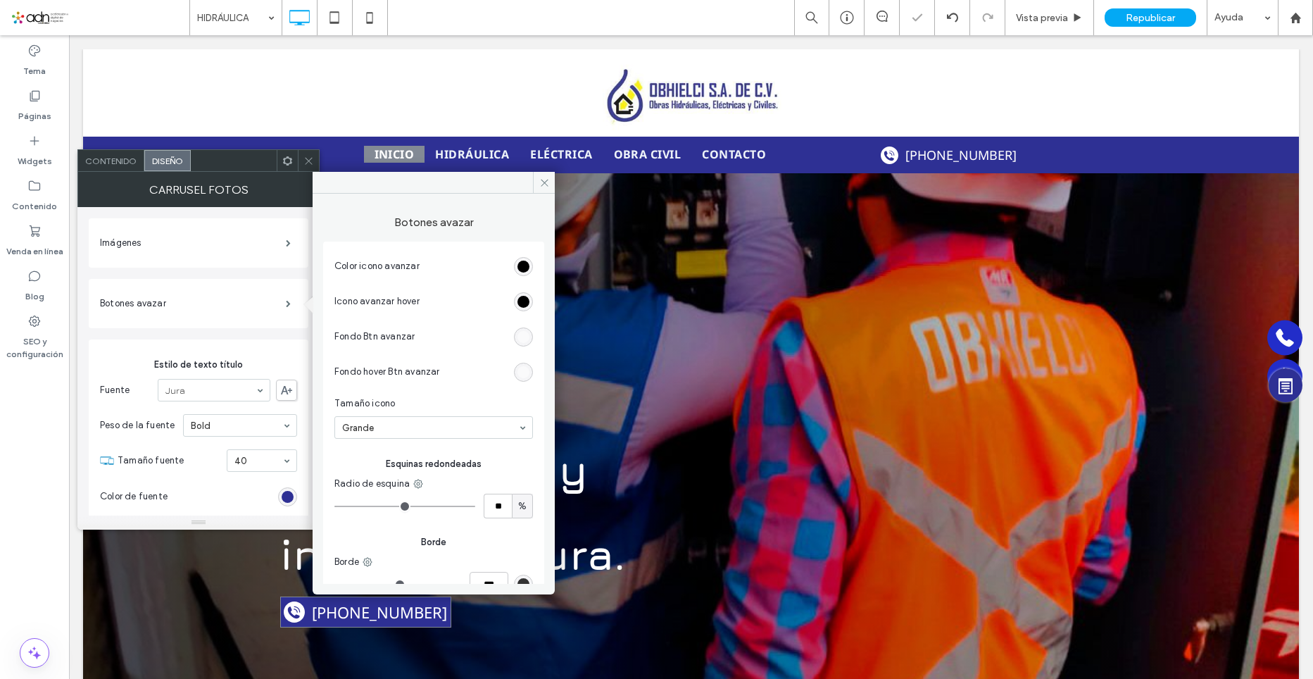
click at [477, 430] on input at bounding box center [430, 428] width 176 height 10
click at [475, 431] on input at bounding box center [430, 428] width 176 height 10
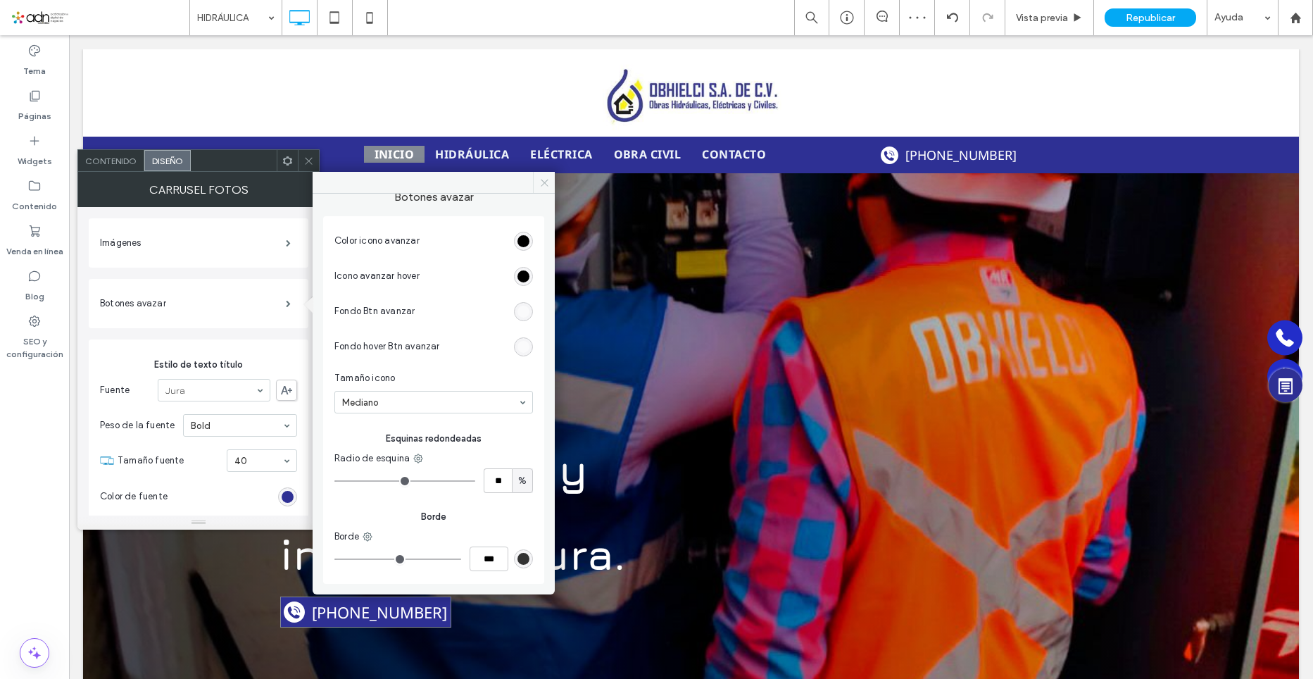
click at [551, 187] on span at bounding box center [544, 182] width 22 height 21
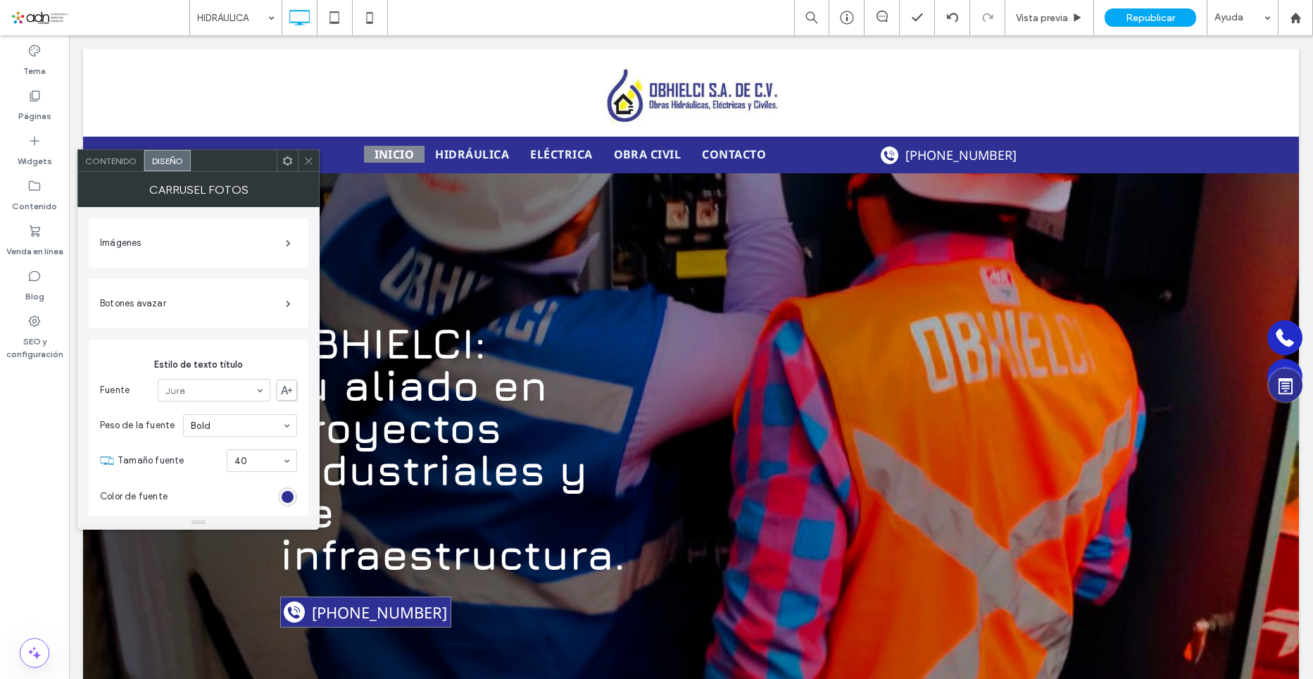
click at [312, 165] on icon at bounding box center [309, 161] width 11 height 11
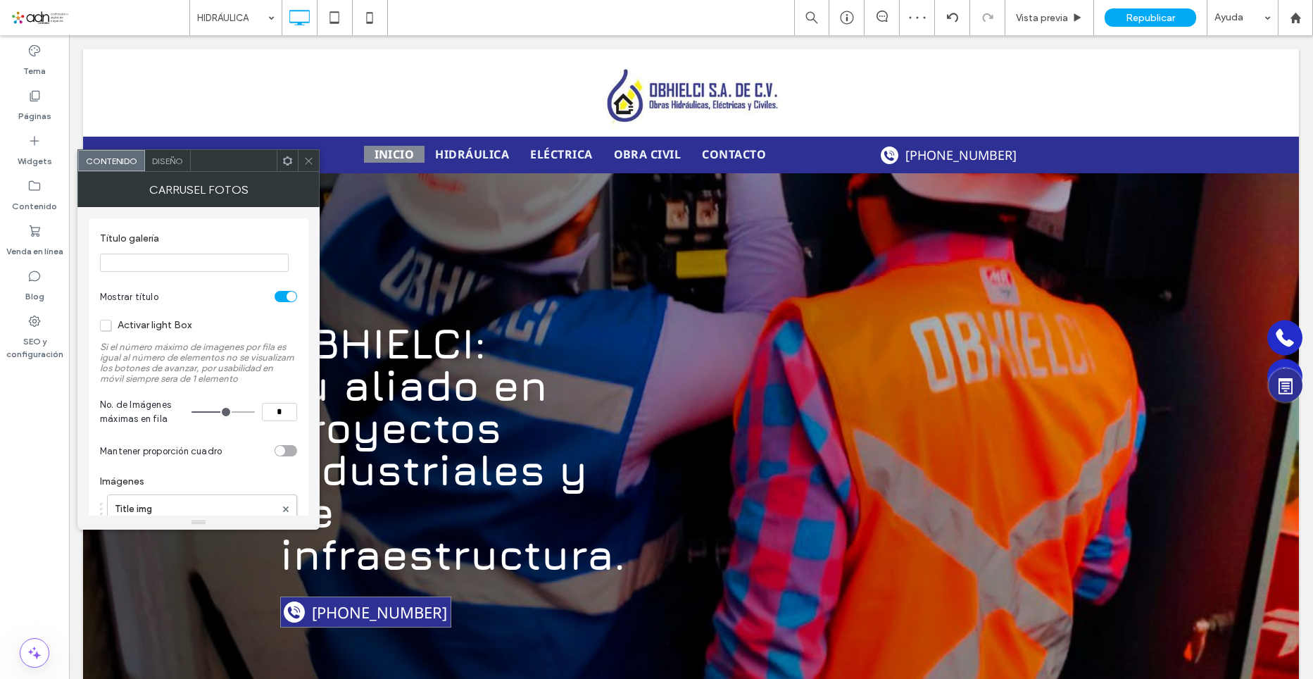
click at [285, 420] on input "*" at bounding box center [279, 412] width 35 height 18
type input "*"
click at [308, 163] on icon at bounding box center [309, 161] width 11 height 11
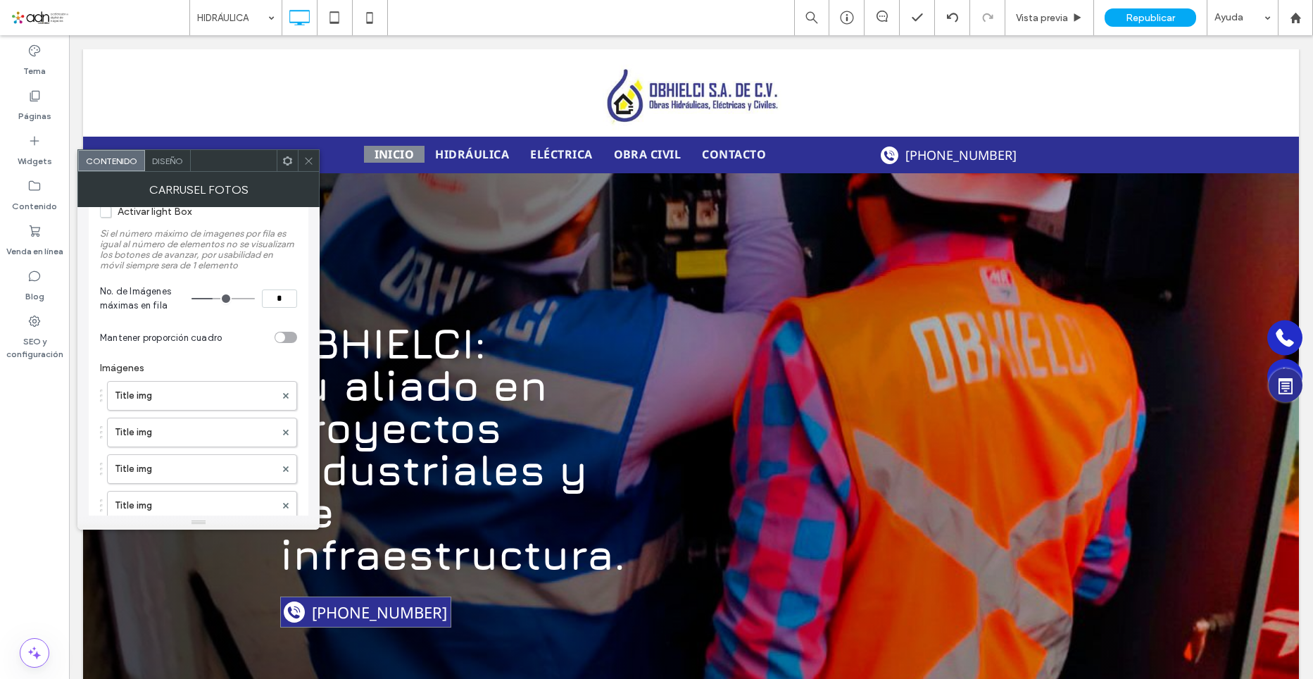
scroll to position [141, 0]
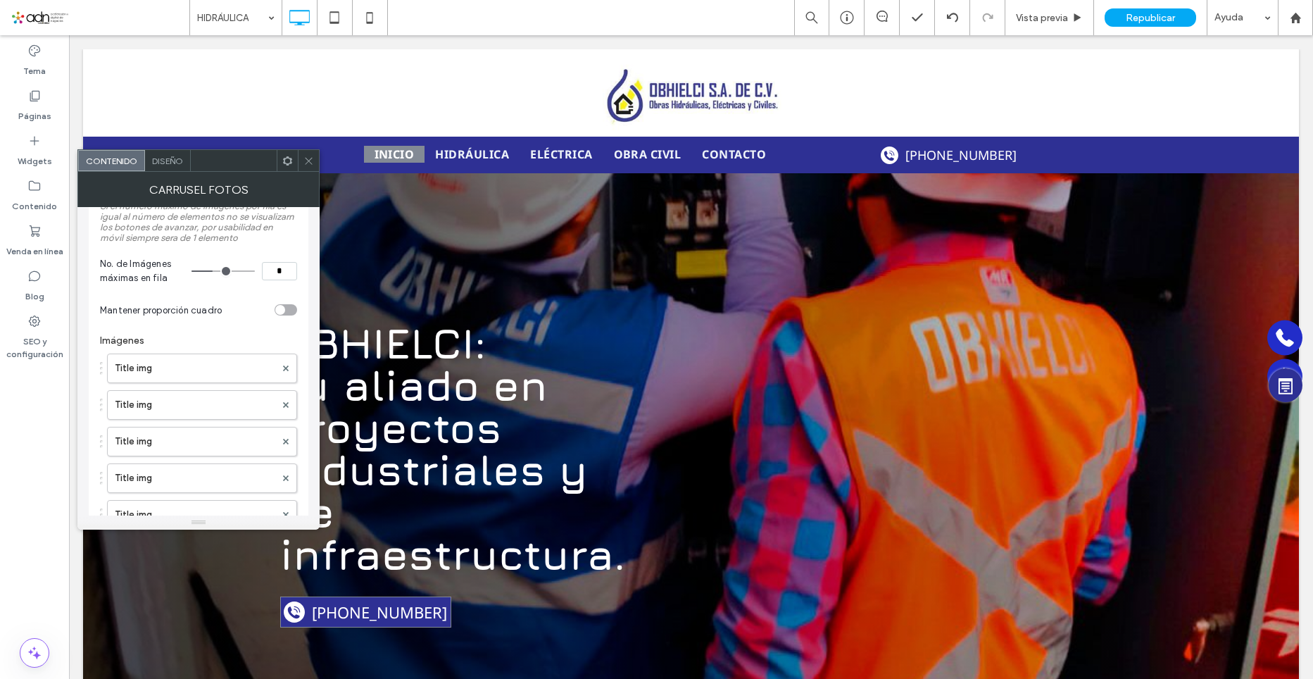
click at [286, 311] on div "toggle" at bounding box center [286, 309] width 23 height 11
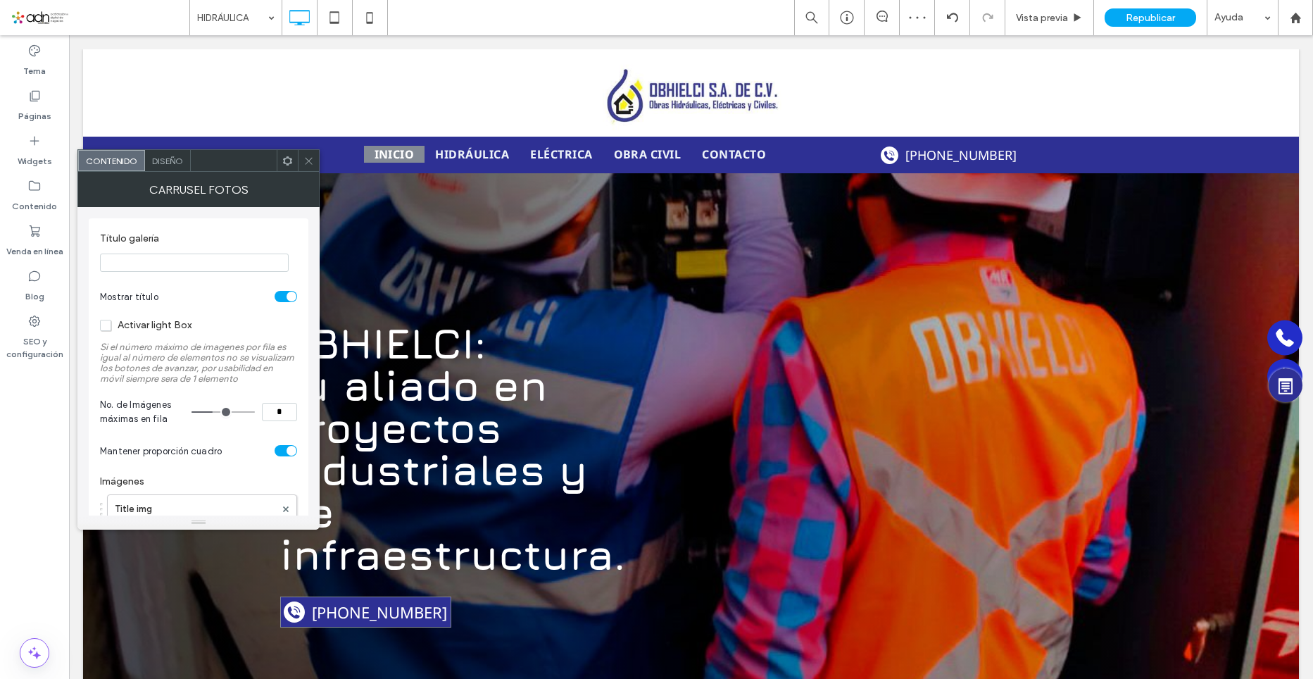
click at [1070, 485] on div at bounding box center [656, 339] width 1313 height 679
click at [316, 168] on div at bounding box center [308, 160] width 21 height 21
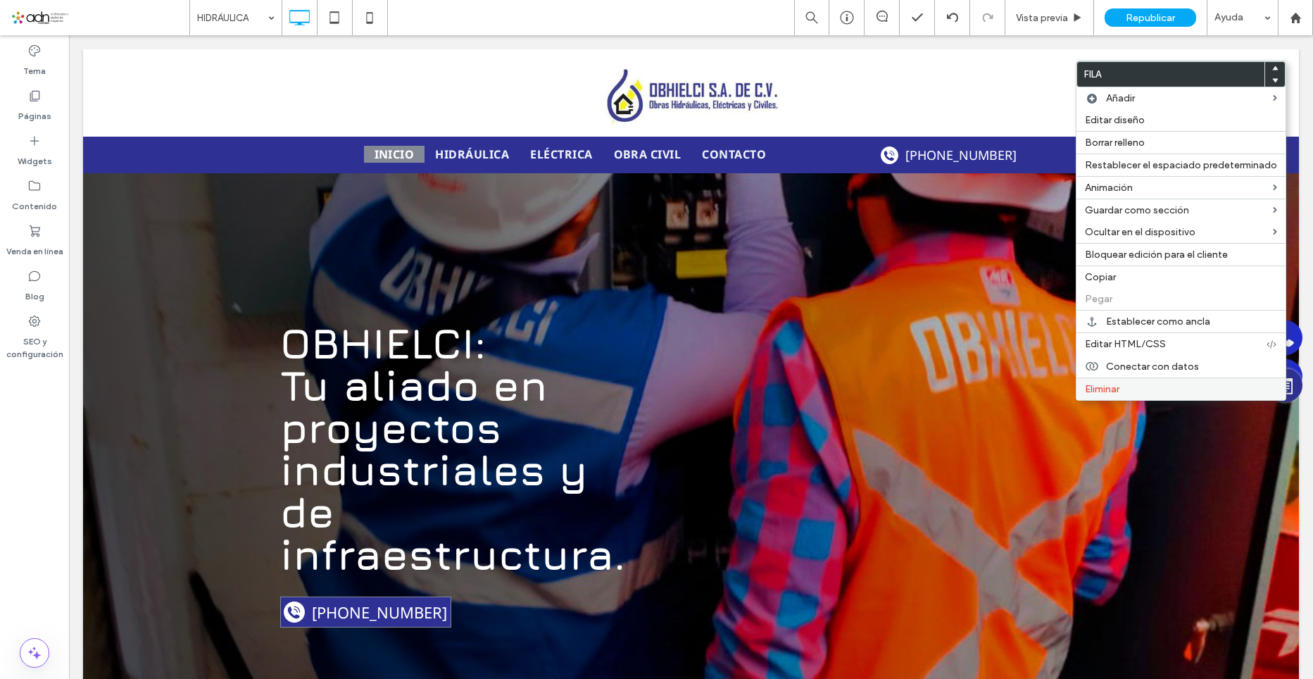
click at [1085, 388] on div "Eliminar" at bounding box center [1181, 388] width 209 height 23
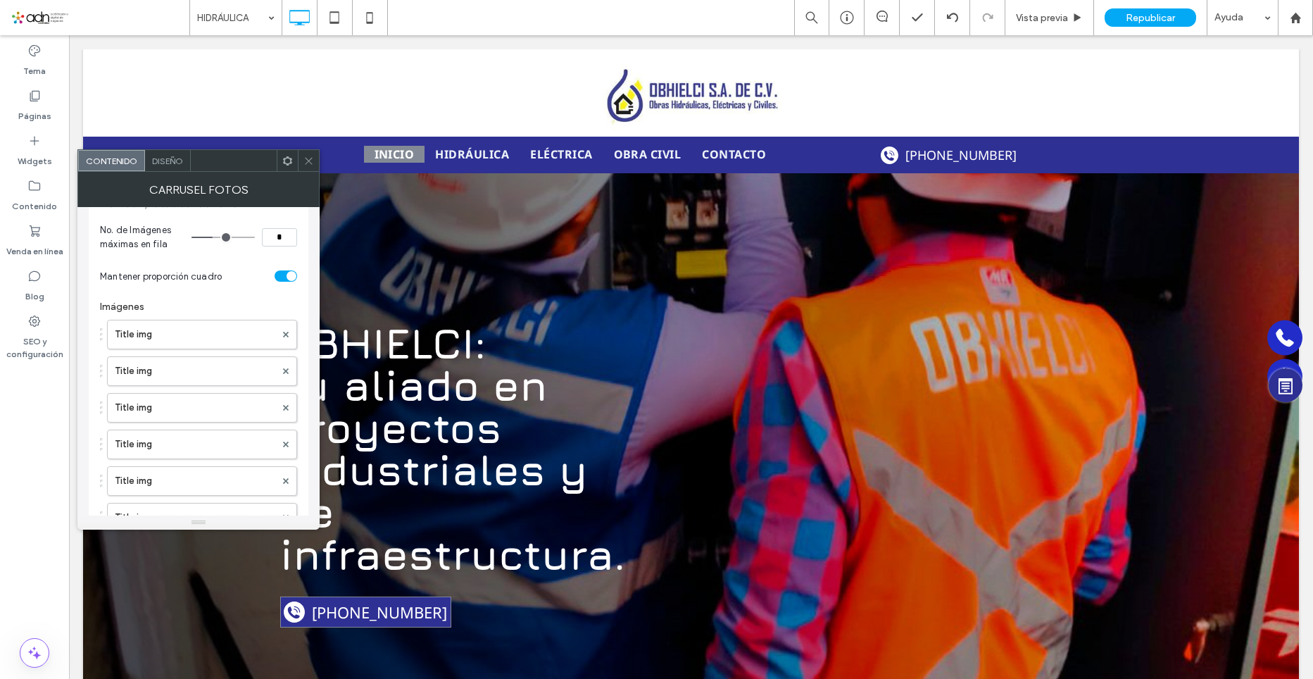
scroll to position [174, 0]
click at [171, 480] on label "Title img" at bounding box center [195, 482] width 161 height 28
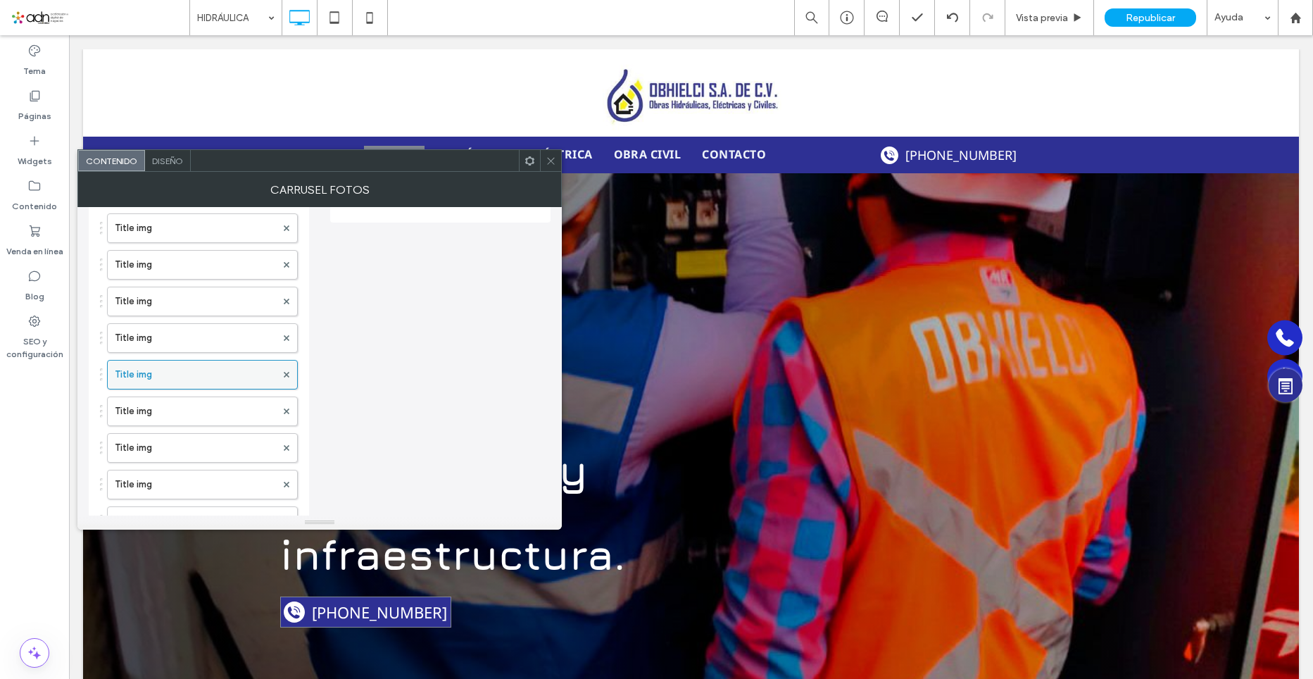
scroll to position [315, 0]
click at [161, 480] on label "Title img" at bounding box center [195, 487] width 161 height 28
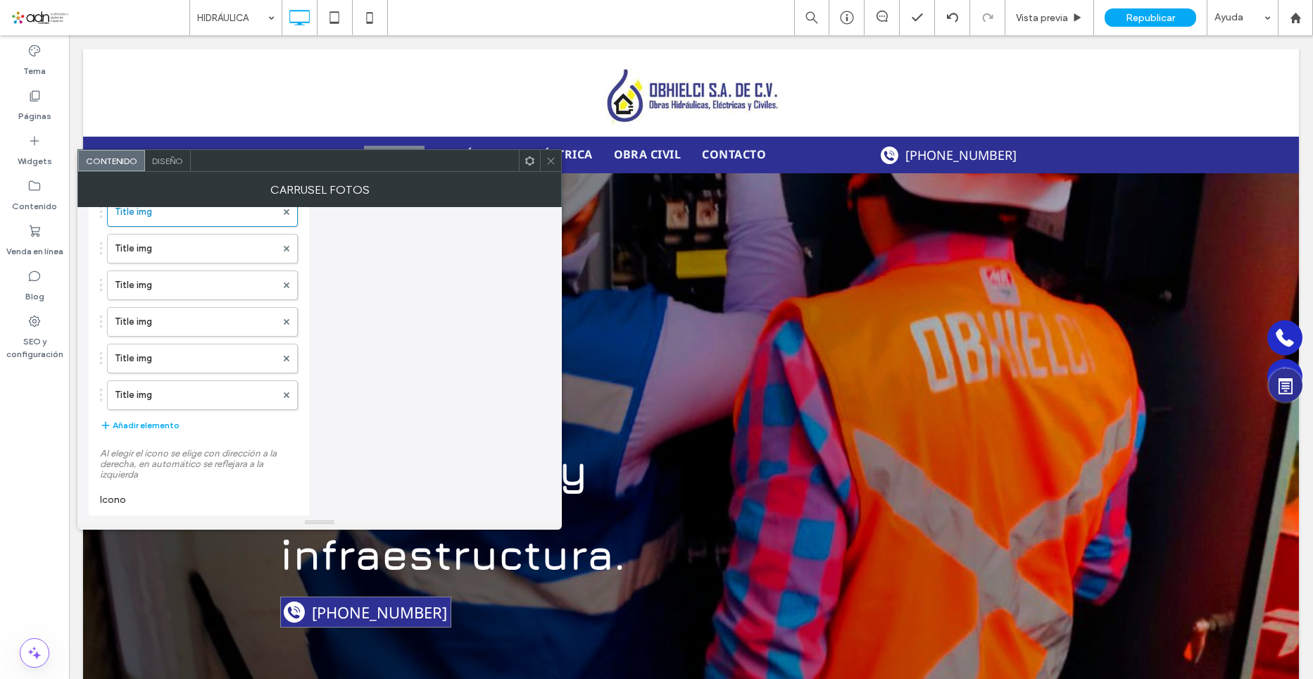
scroll to position [596, 0]
click at [552, 166] on span at bounding box center [551, 160] width 11 height 21
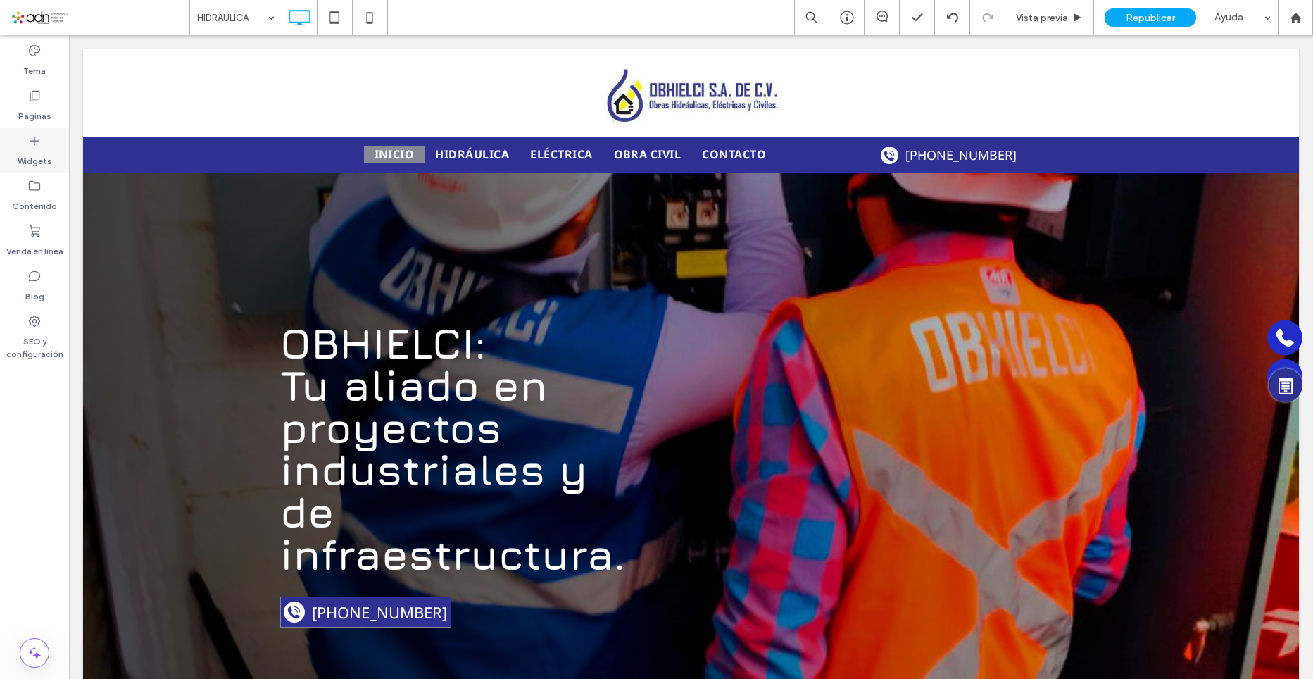
click at [42, 146] on div "Widgets" at bounding box center [34, 150] width 69 height 45
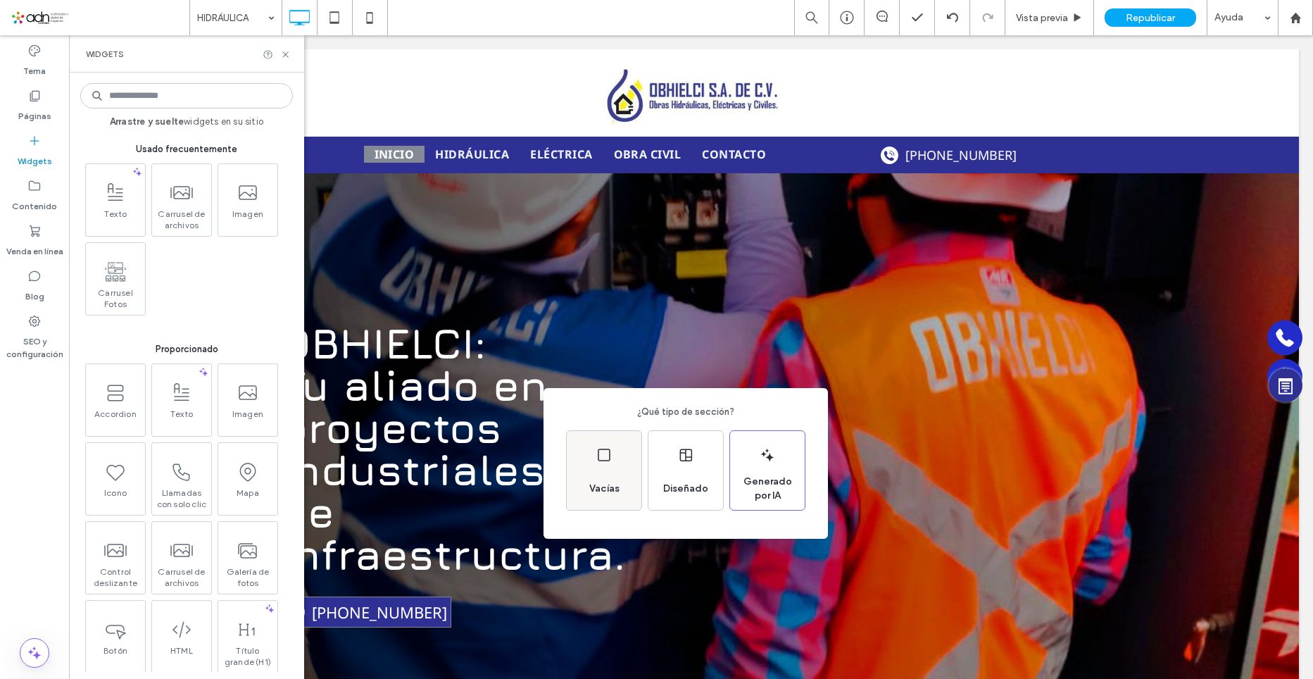
click at [601, 473] on div "Vacías" at bounding box center [604, 470] width 75 height 79
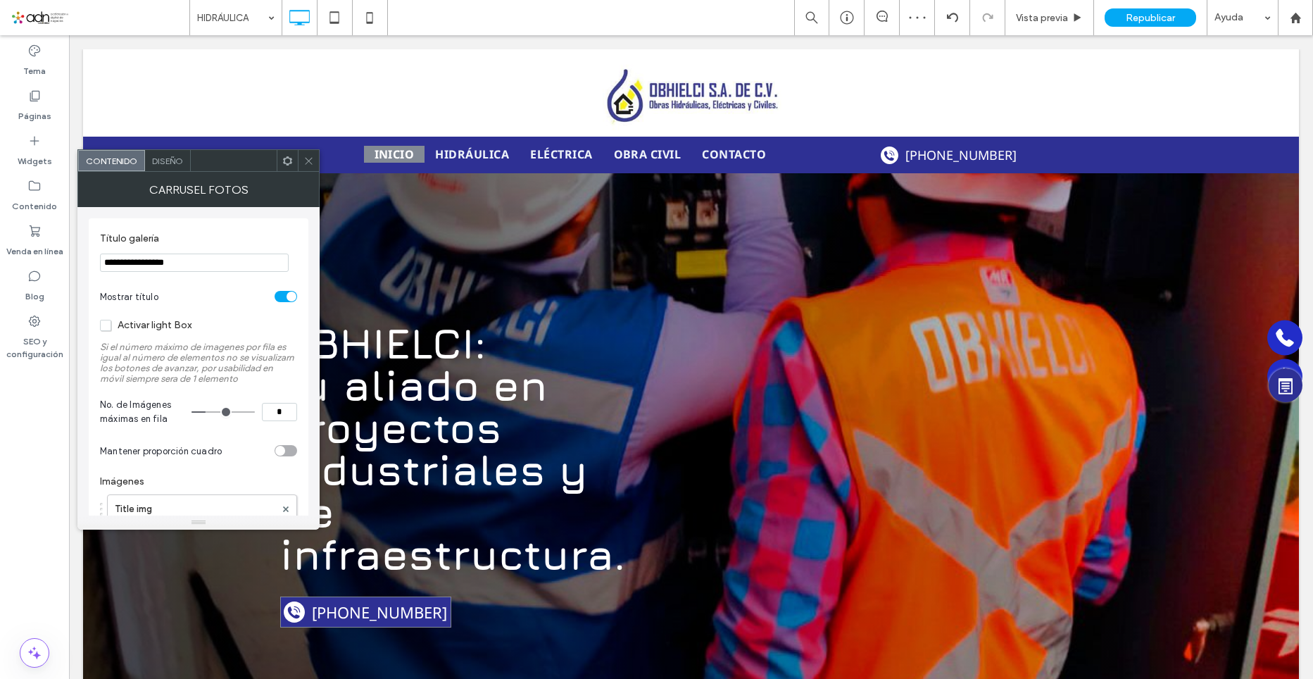
drag, startPoint x: 205, startPoint y: 260, endPoint x: 85, endPoint y: 254, distance: 120.6
click at [85, 254] on div "**********" at bounding box center [198, 361] width 242 height 308
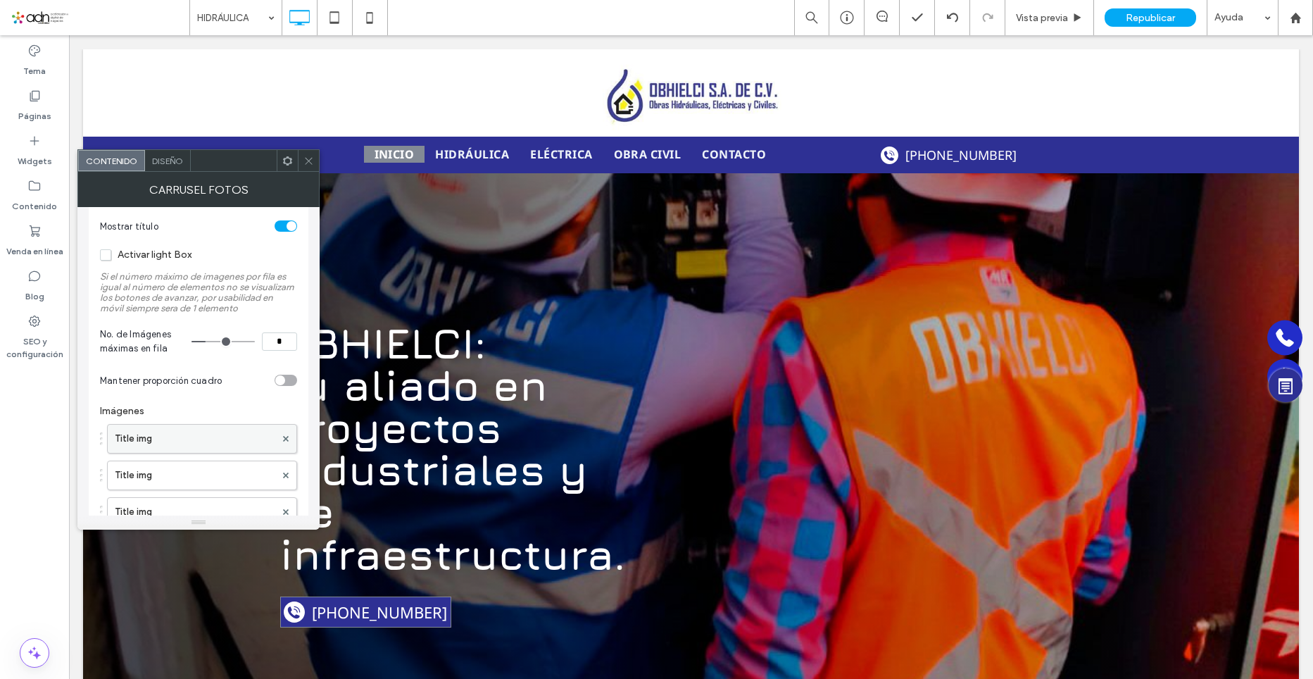
click at [187, 438] on label "Title img" at bounding box center [195, 439] width 161 height 28
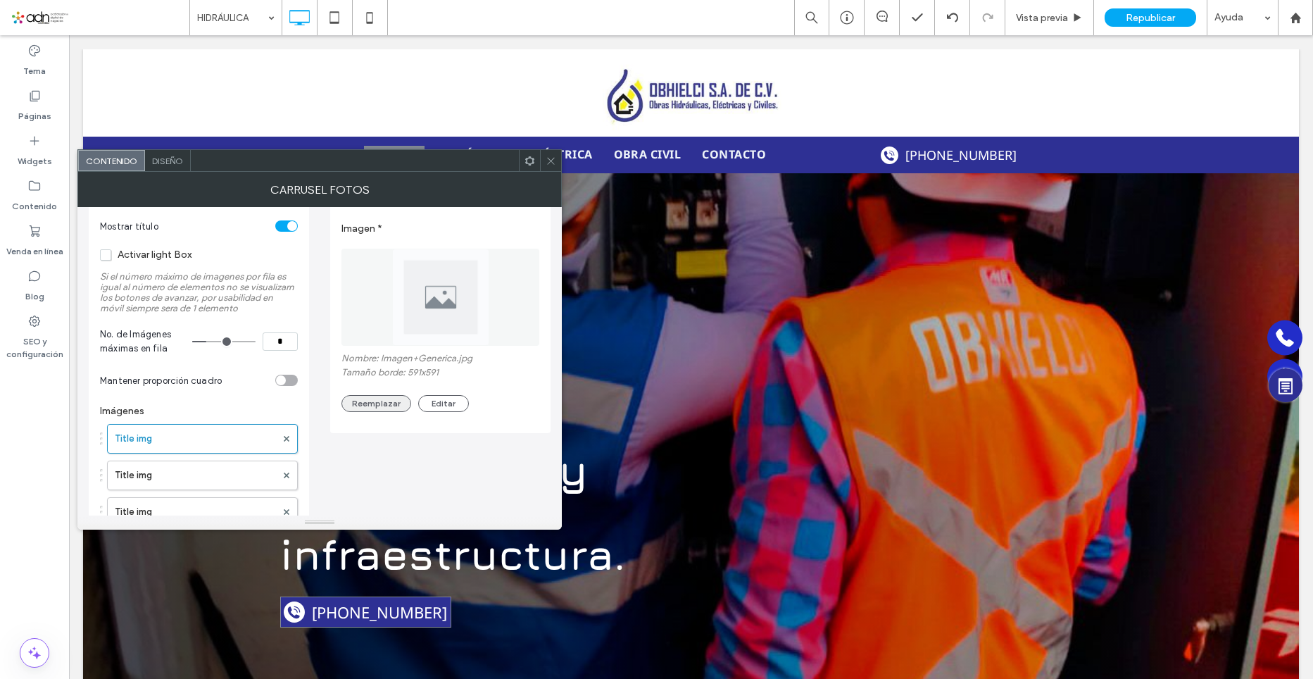
click at [386, 408] on button "Reemplazar" at bounding box center [377, 403] width 70 height 17
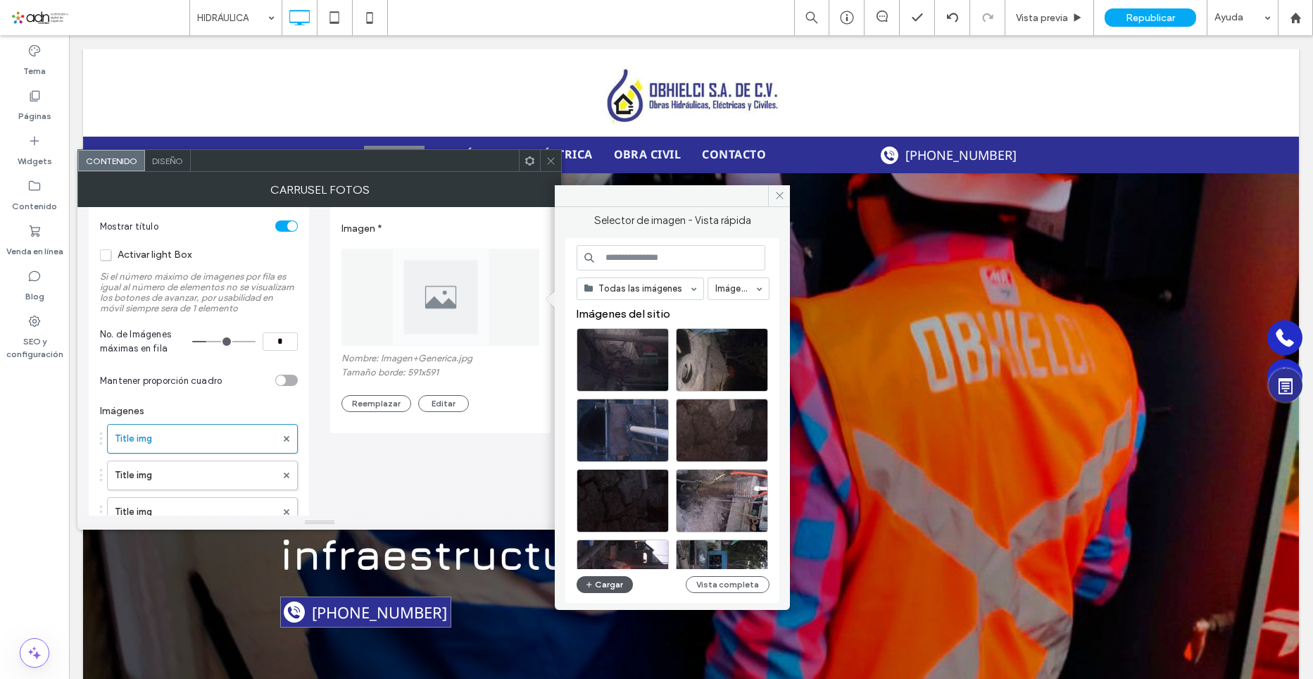
click at [604, 592] on button "Cargar" at bounding box center [605, 584] width 56 height 17
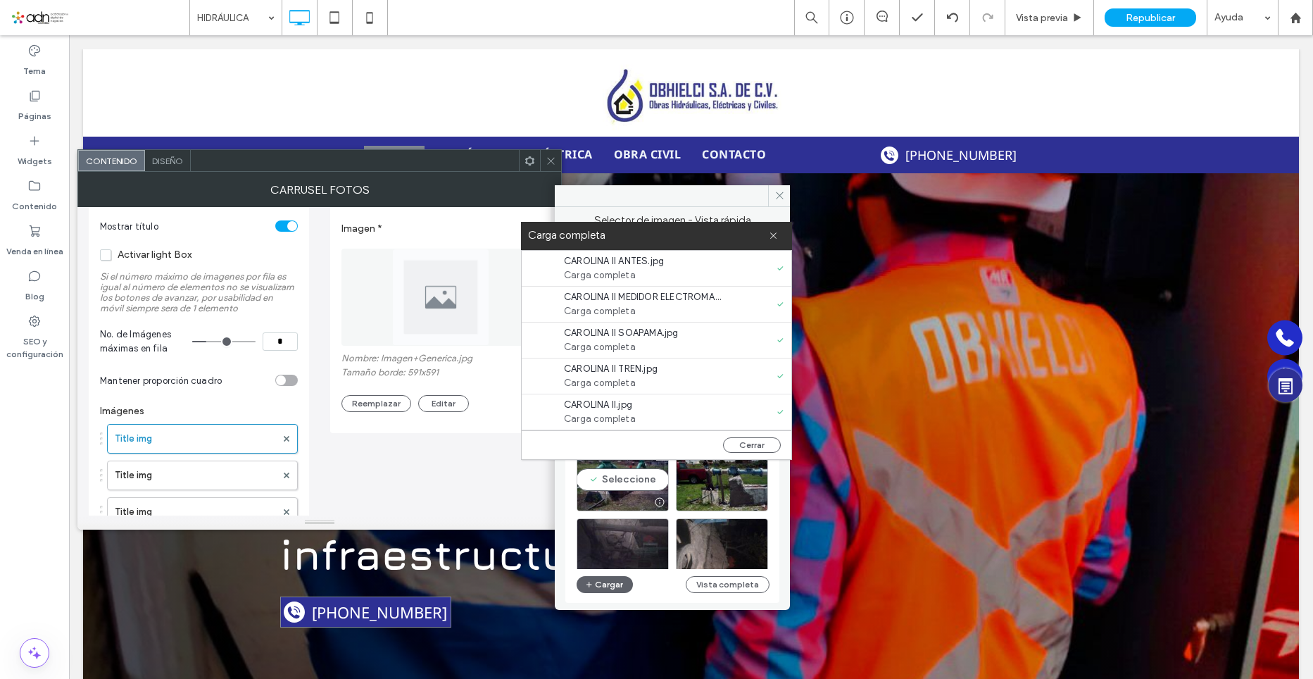
scroll to position [0, 0]
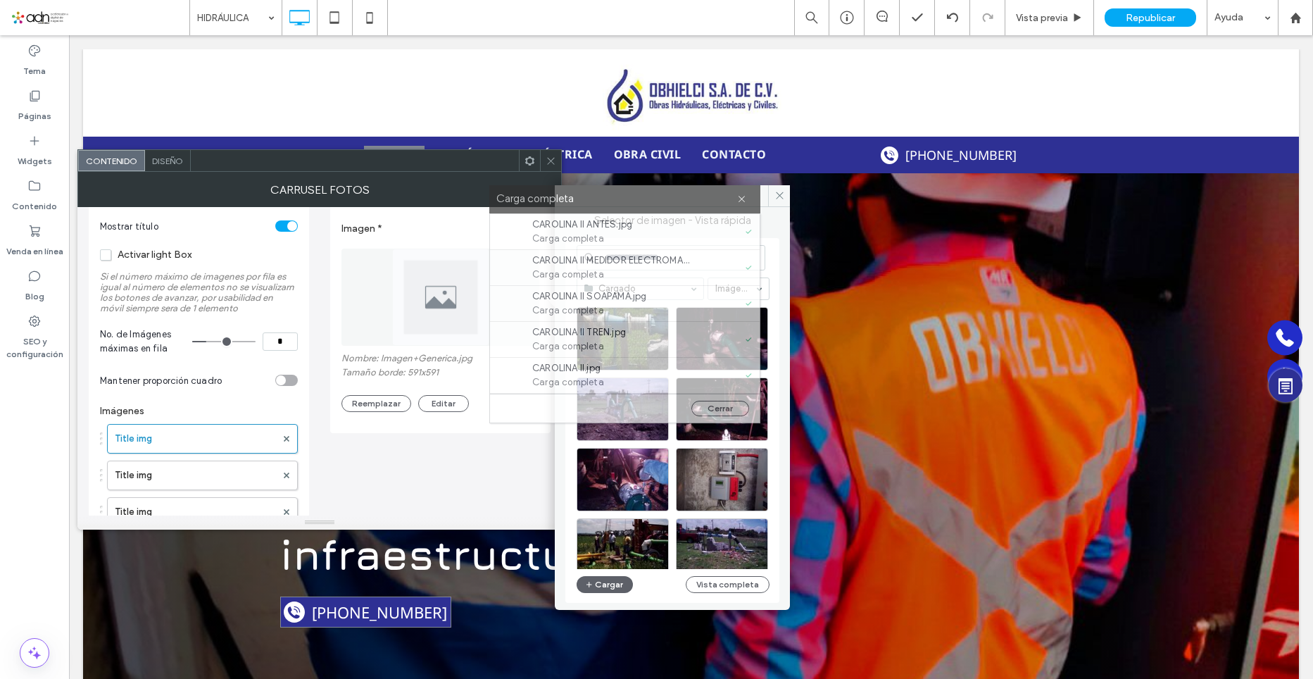
drag, startPoint x: 713, startPoint y: 228, endPoint x: 676, endPoint y: 192, distance: 52.3
click at [676, 192] on label "Carga completa" at bounding box center [616, 198] width 241 height 19
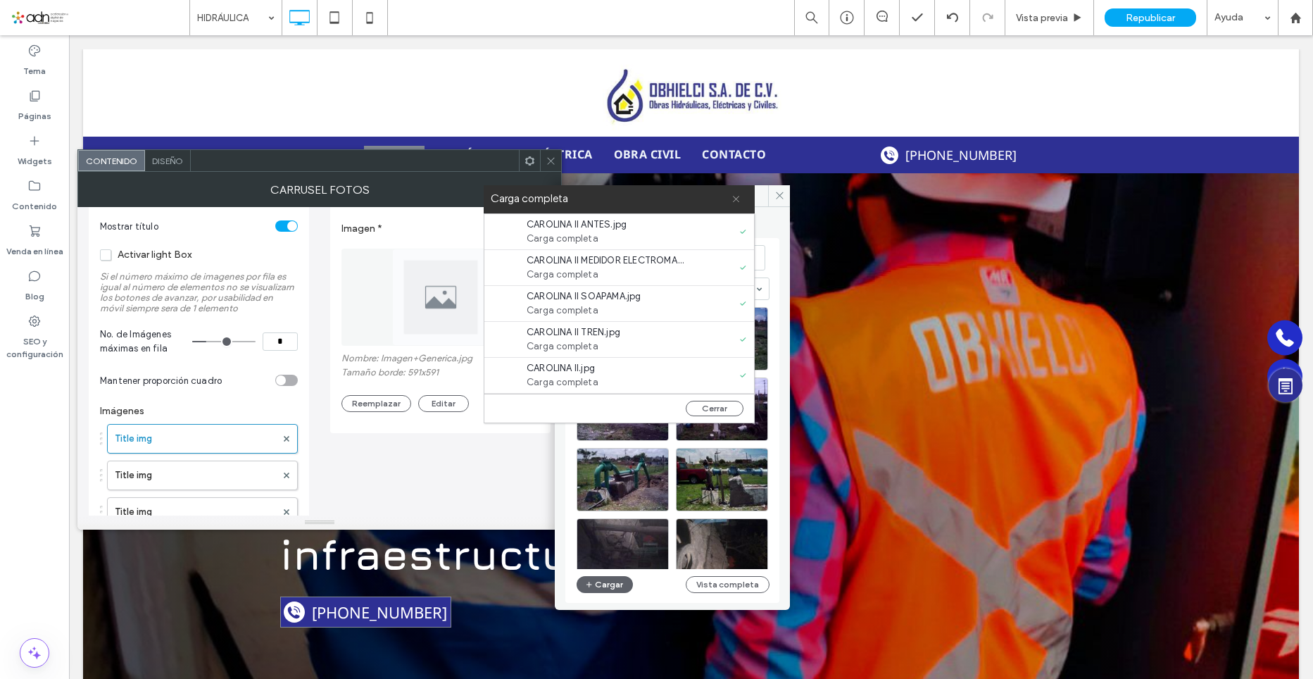
click at [738, 198] on icon at bounding box center [736, 198] width 9 height 9
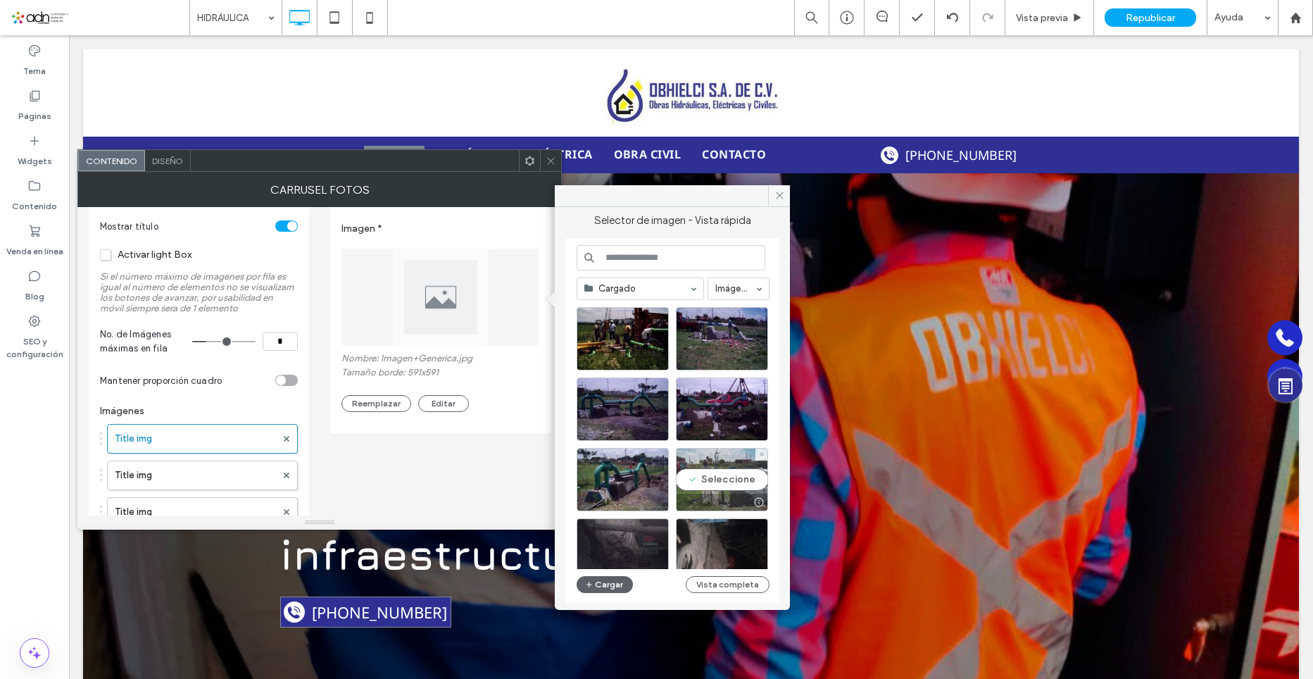
click at [720, 470] on div "Seleccione" at bounding box center [722, 479] width 92 height 63
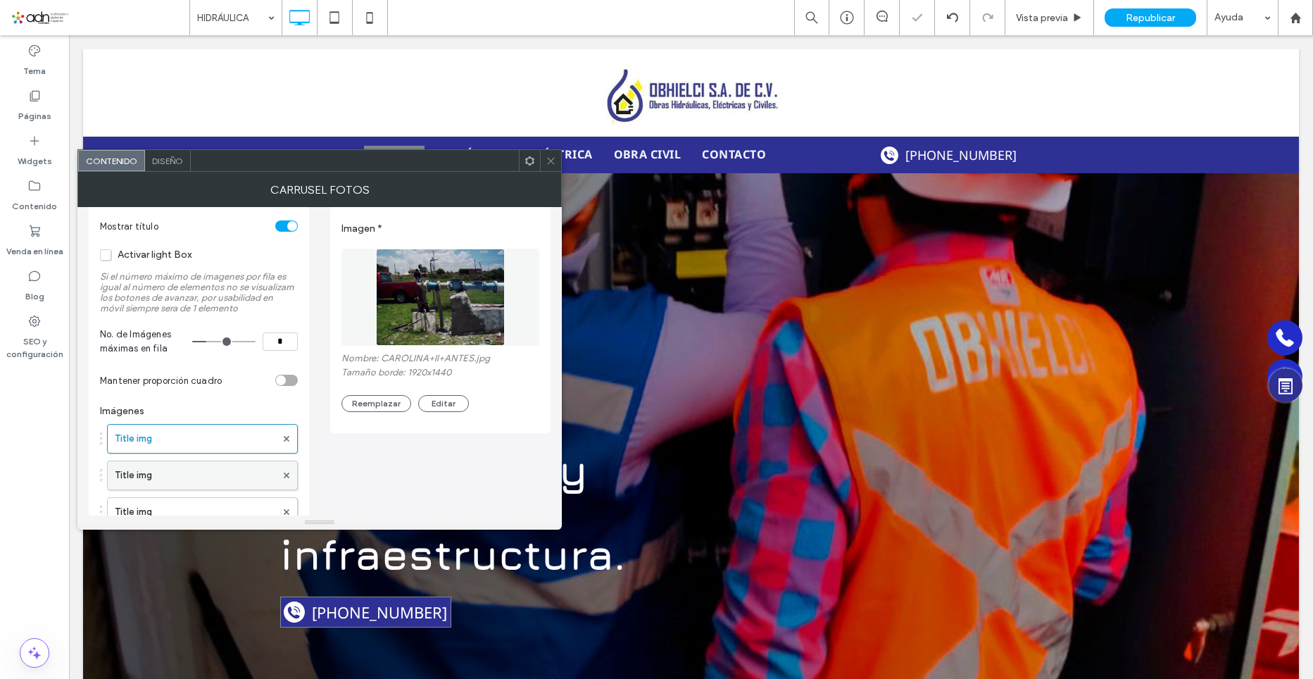
click at [155, 477] on label "Title img" at bounding box center [195, 475] width 161 height 28
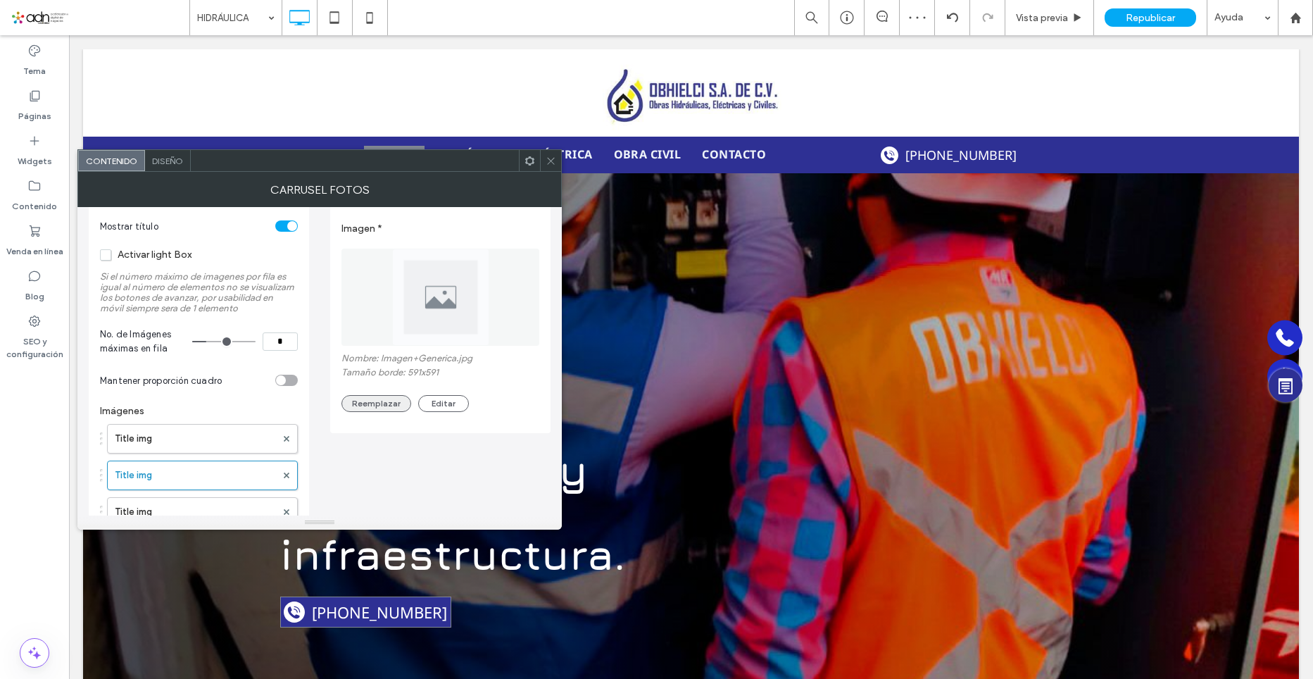
click at [391, 403] on button "Reemplazar" at bounding box center [377, 403] width 70 height 17
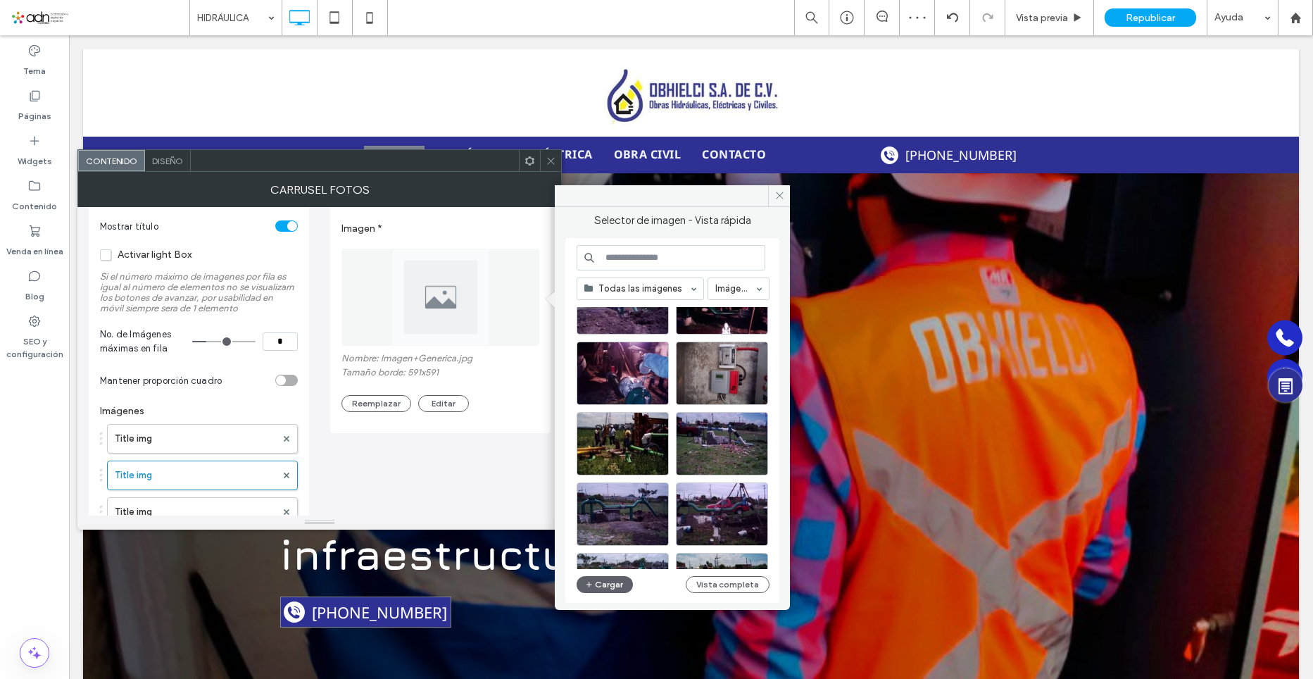
scroll to position [282, 0]
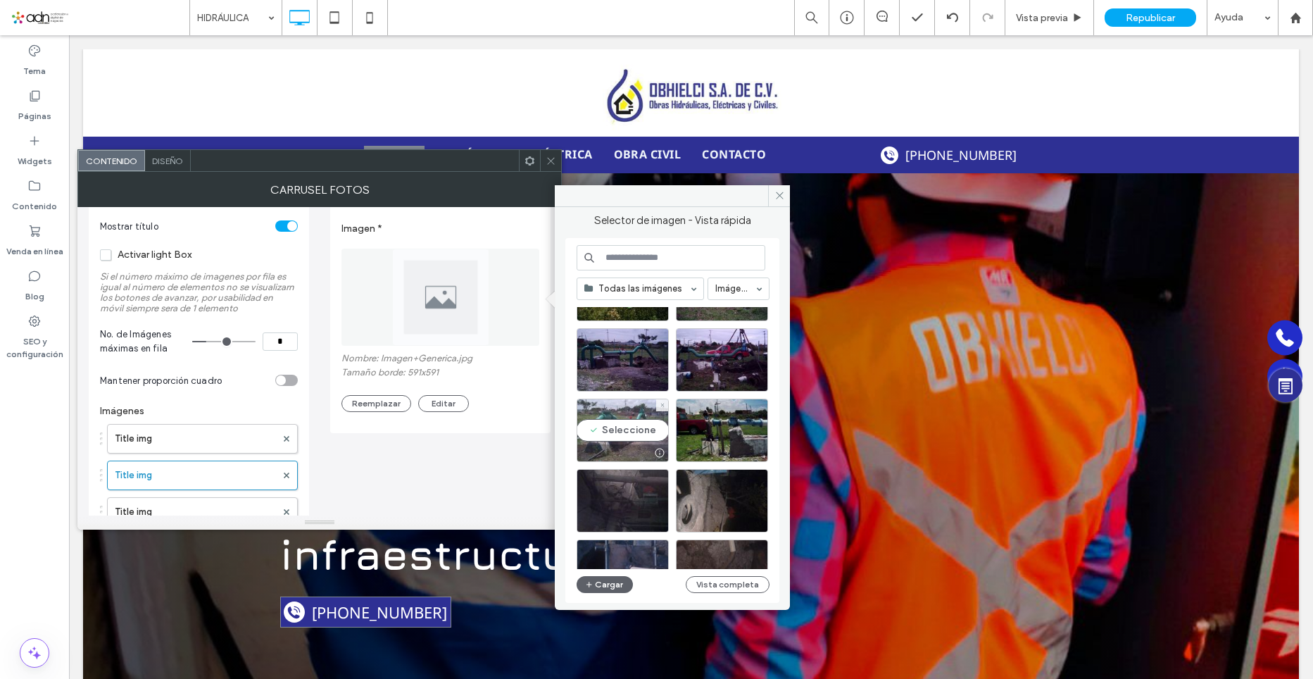
click at [619, 430] on div "Seleccione" at bounding box center [623, 430] width 92 height 63
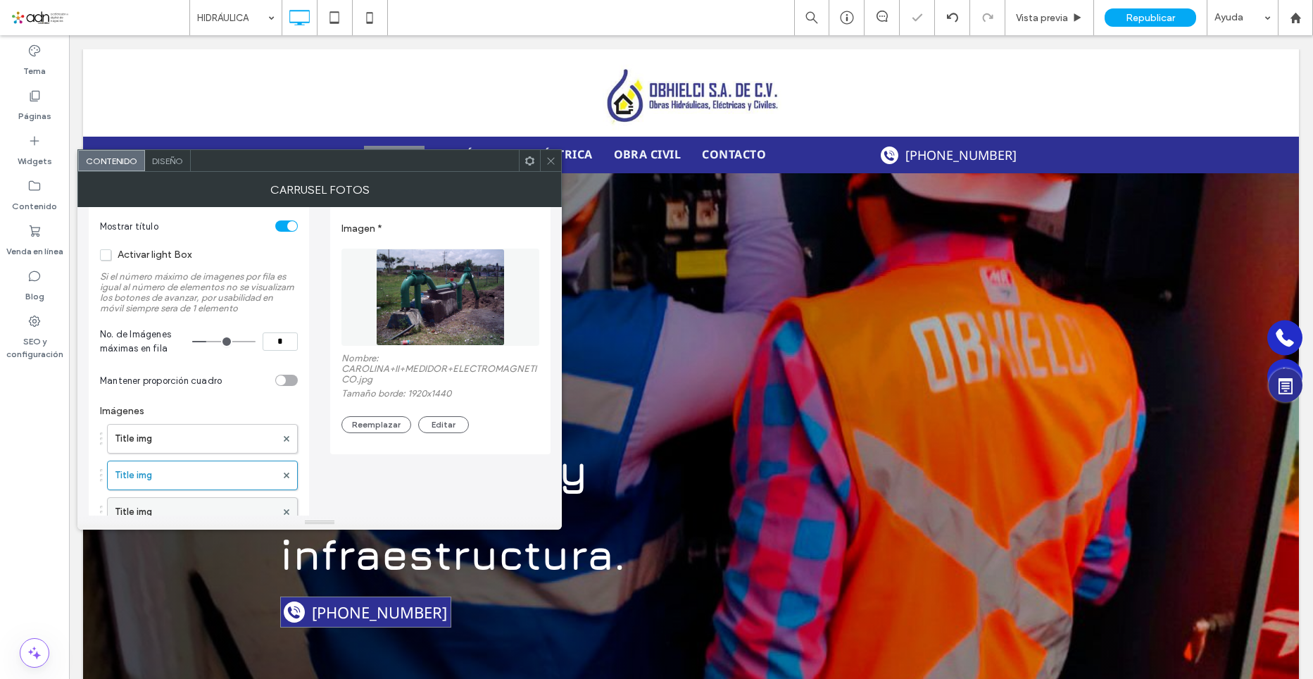
click at [179, 505] on label "Title img" at bounding box center [195, 512] width 161 height 28
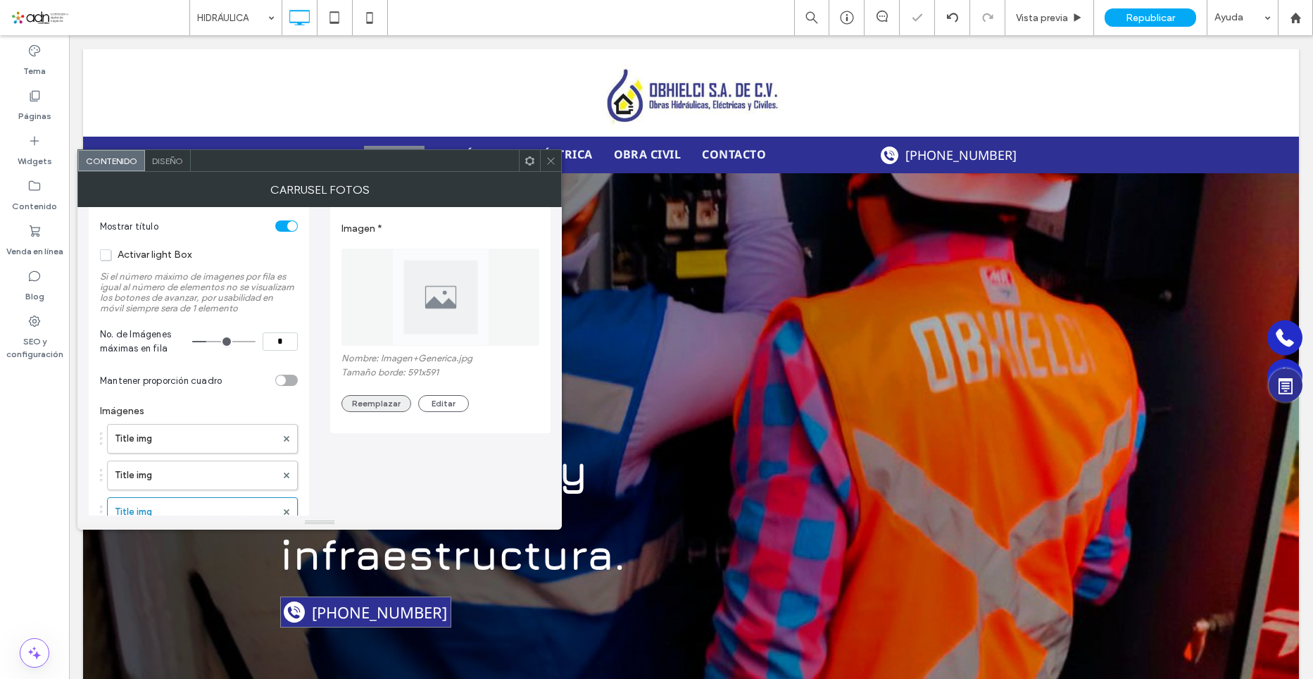
click at [355, 404] on button "Reemplazar" at bounding box center [377, 403] width 70 height 17
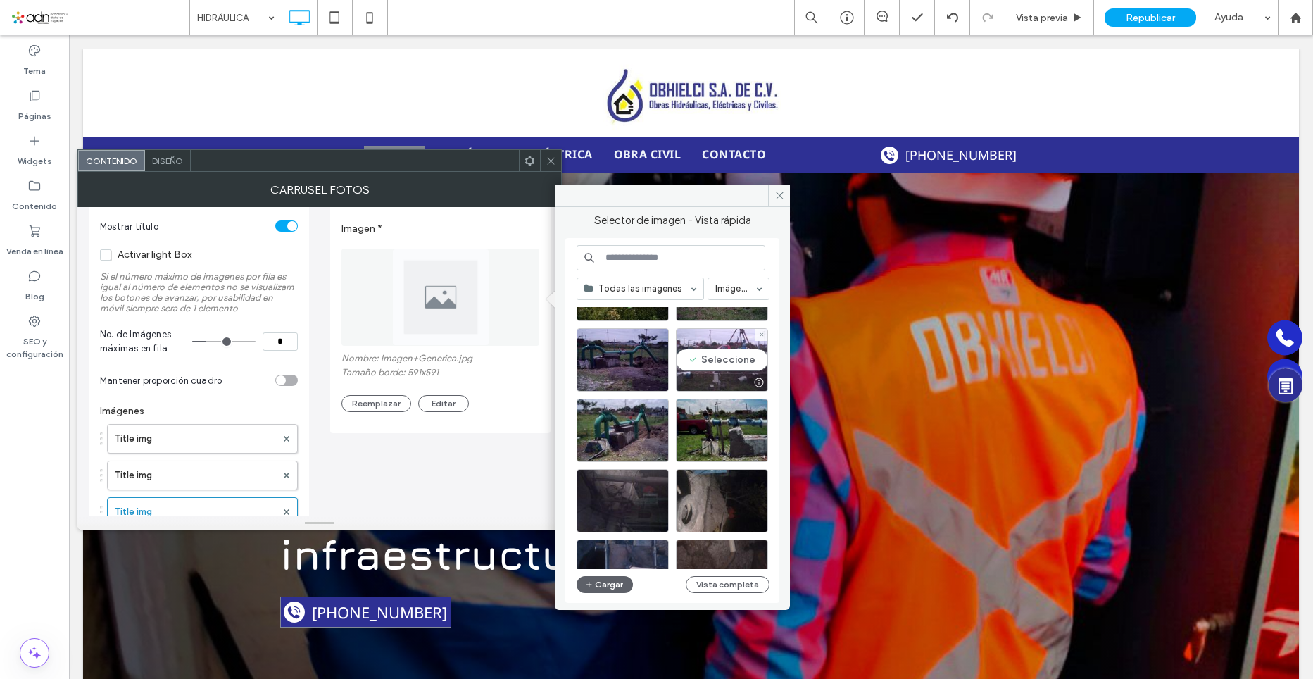
click at [726, 367] on div "Seleccione" at bounding box center [722, 359] width 92 height 63
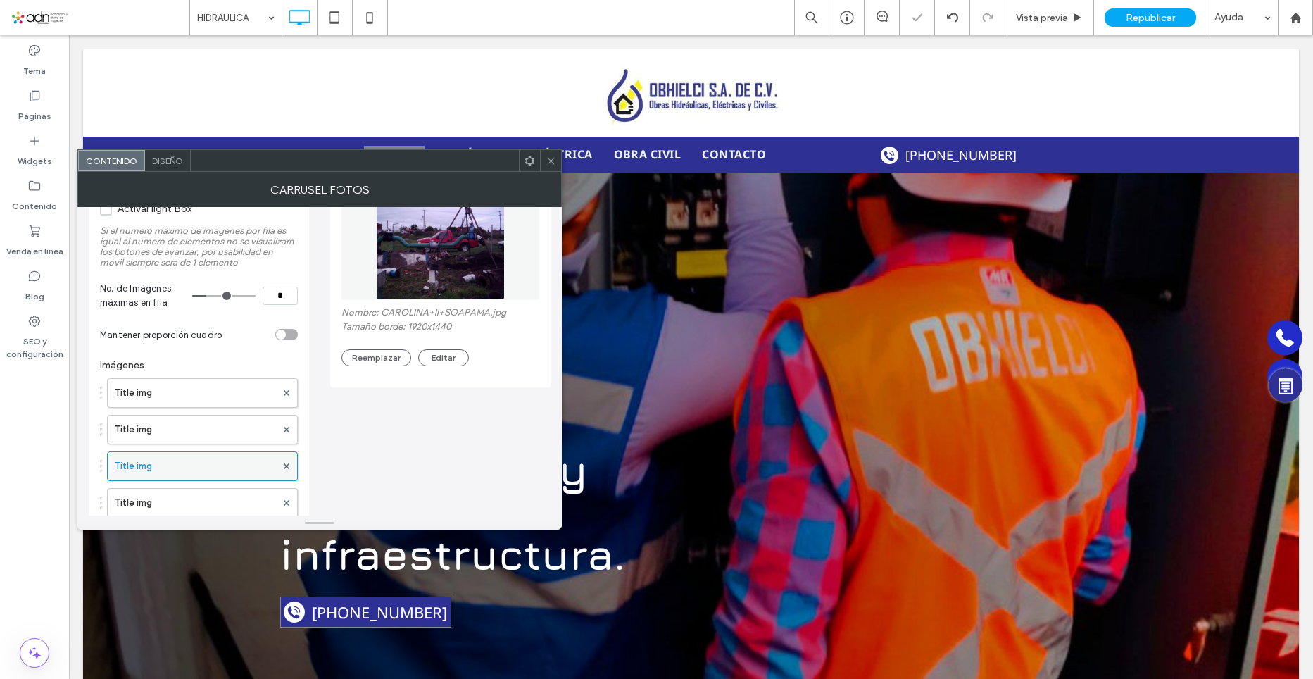
scroll to position [141, 0]
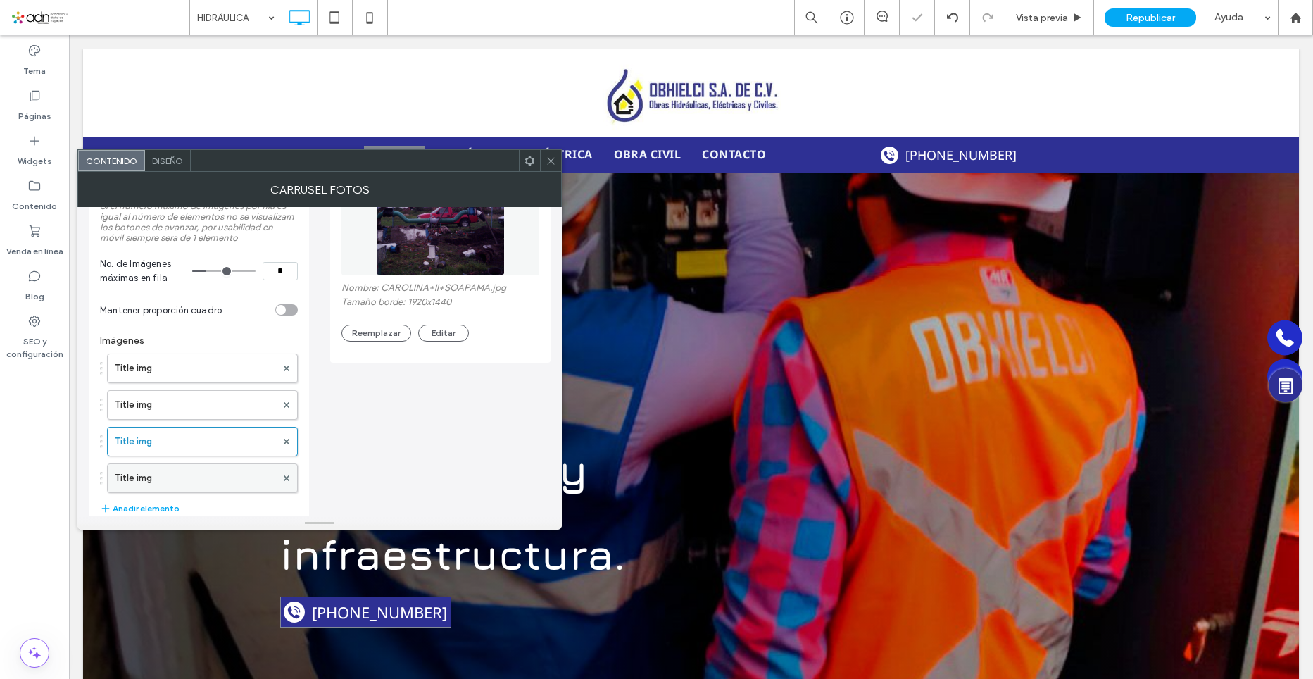
click at [174, 475] on label "Title img" at bounding box center [195, 478] width 161 height 28
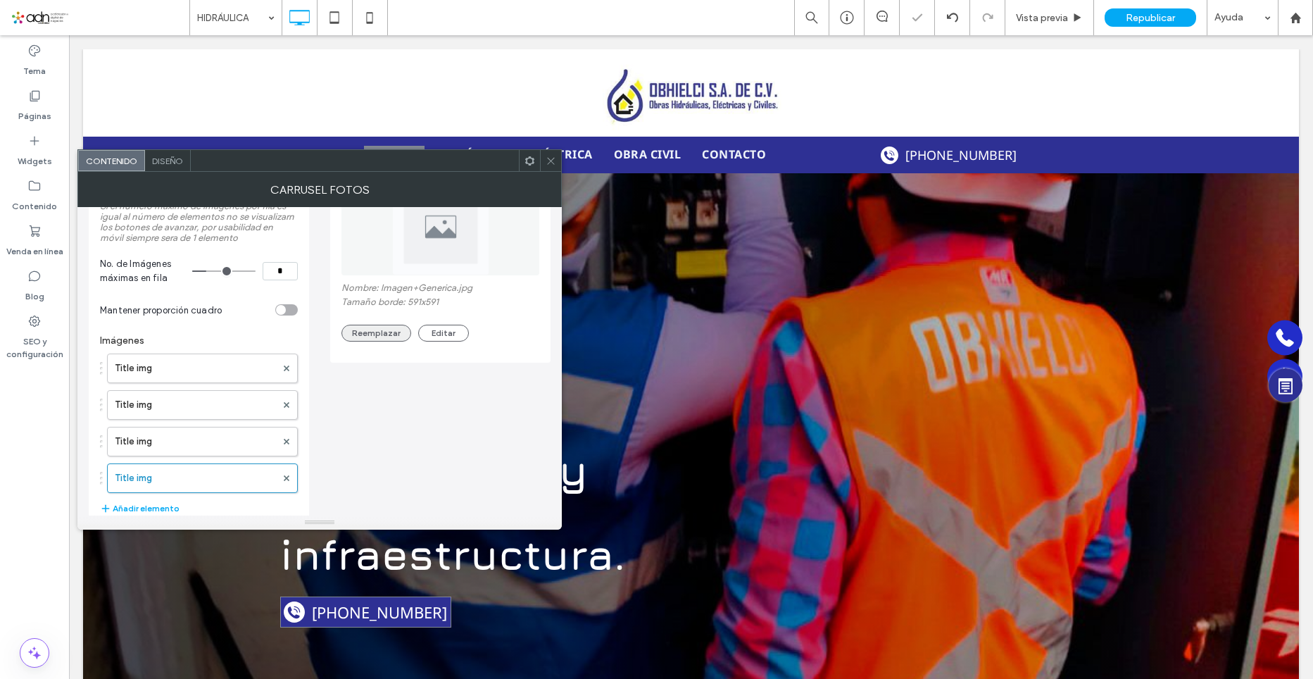
click at [382, 327] on button "Reemplazar" at bounding box center [377, 333] width 70 height 17
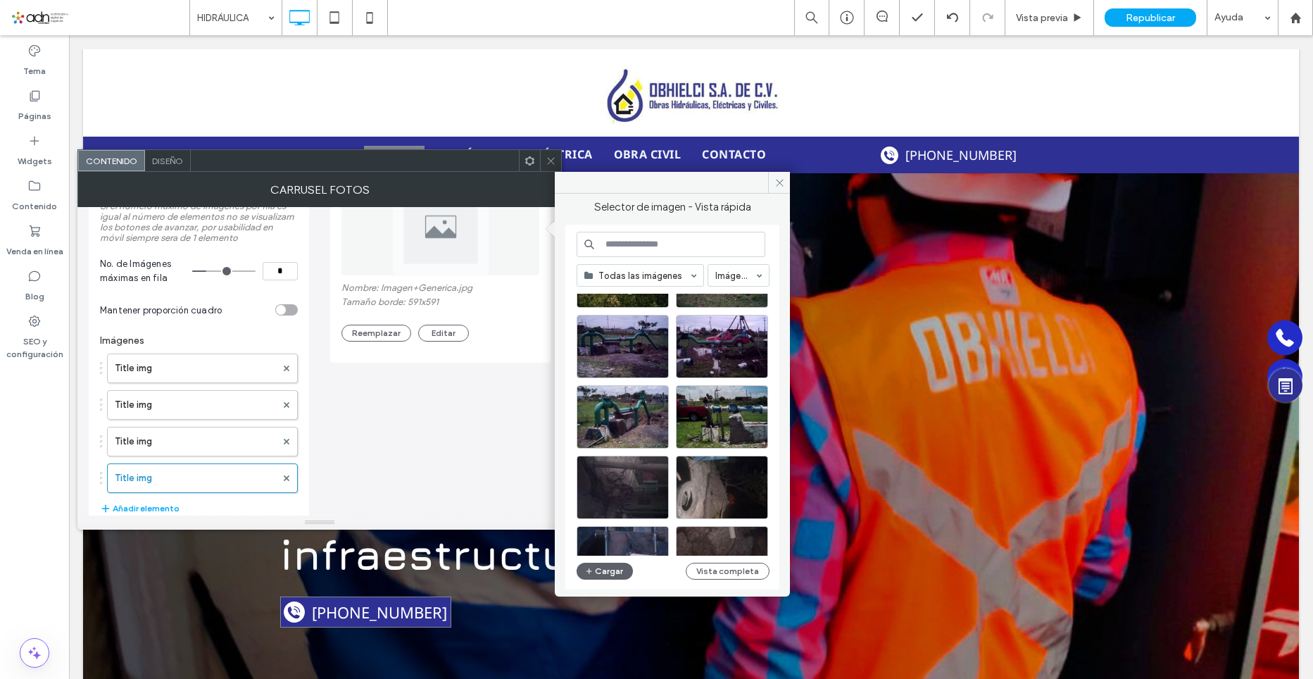
scroll to position [211, 0]
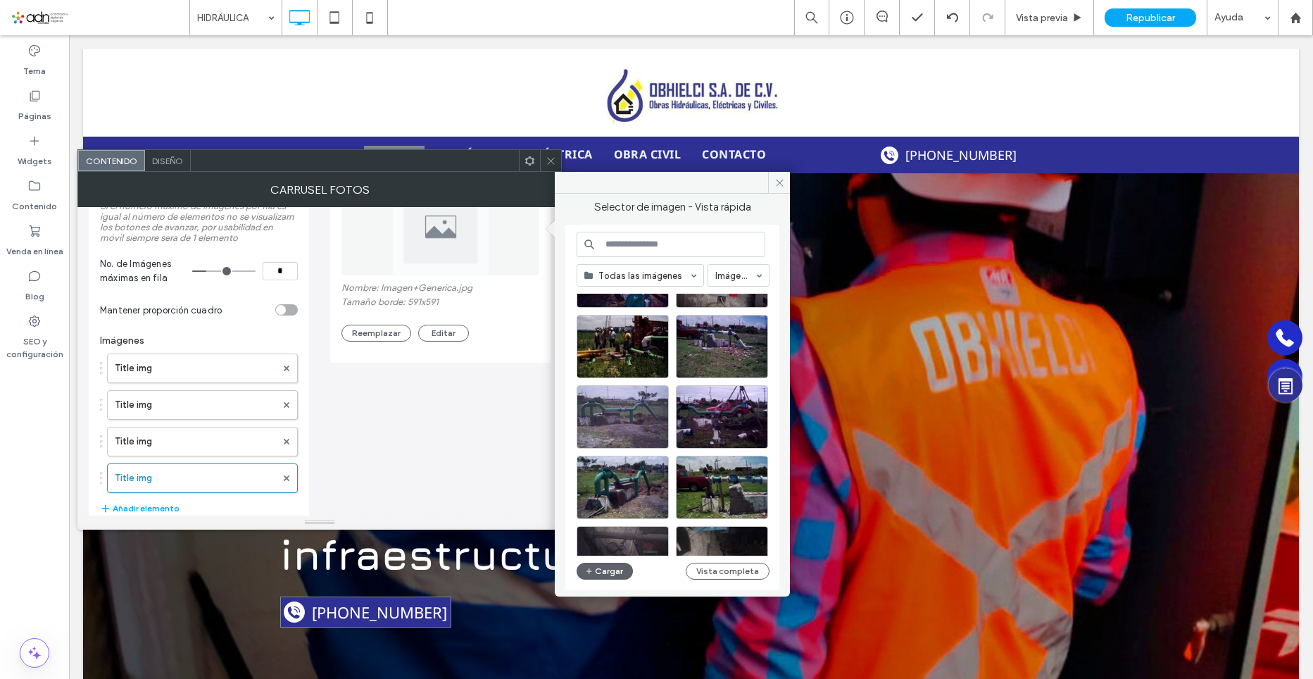
click at [626, 422] on div at bounding box center [623, 416] width 92 height 63
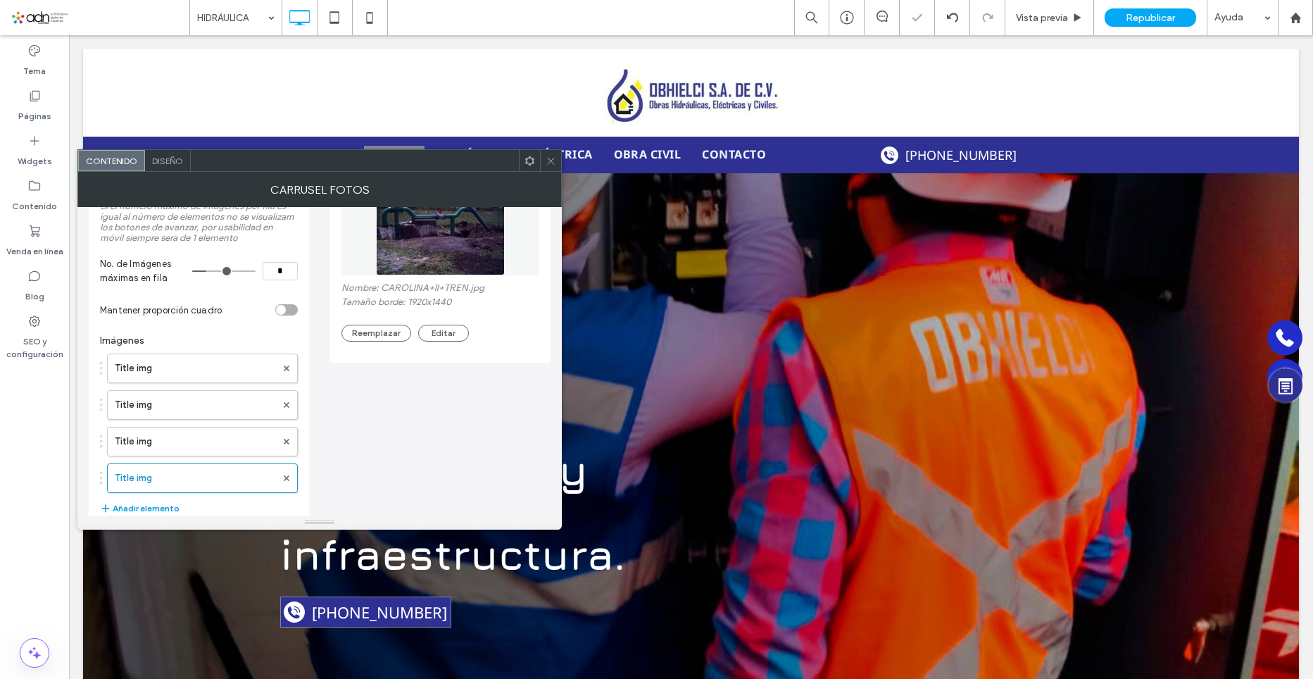
click at [170, 508] on button "Añadir elemento" at bounding box center [140, 508] width 80 height 17
click at [178, 509] on label "Title img" at bounding box center [195, 515] width 161 height 28
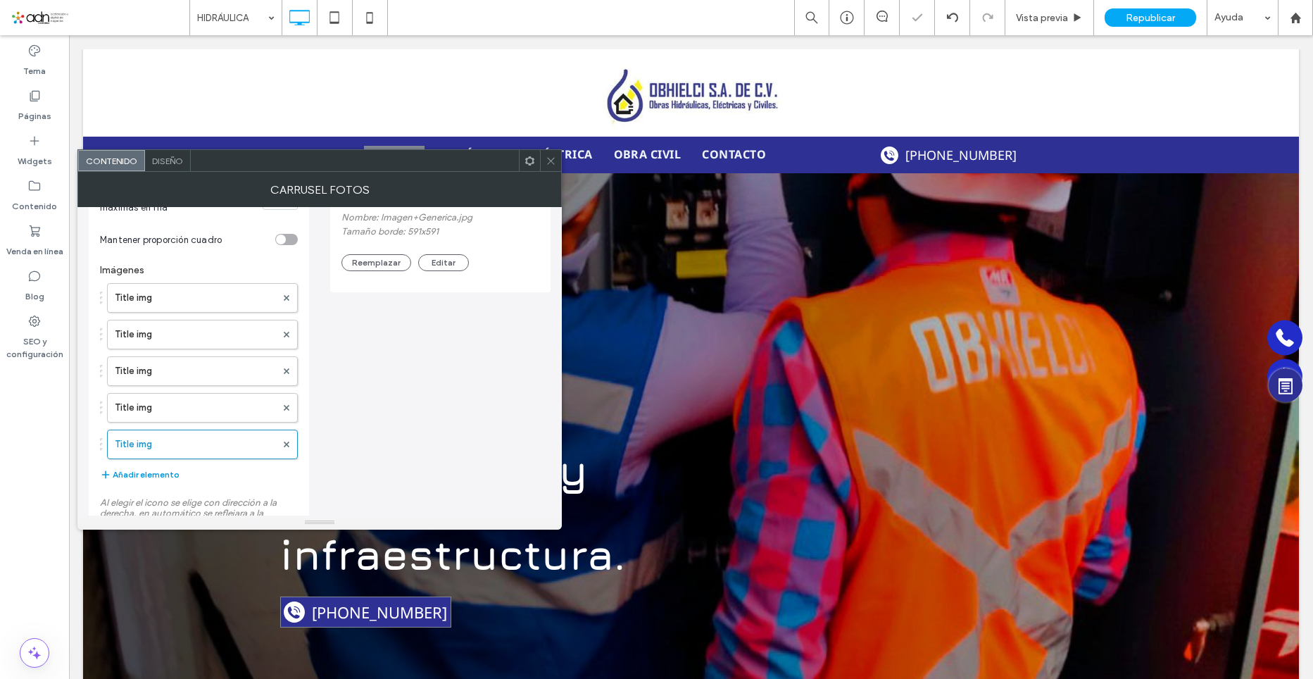
click at [154, 477] on button "Añadir elemento" at bounding box center [140, 474] width 80 height 17
click at [165, 507] on button "Añadir elemento" at bounding box center [140, 511] width 80 height 17
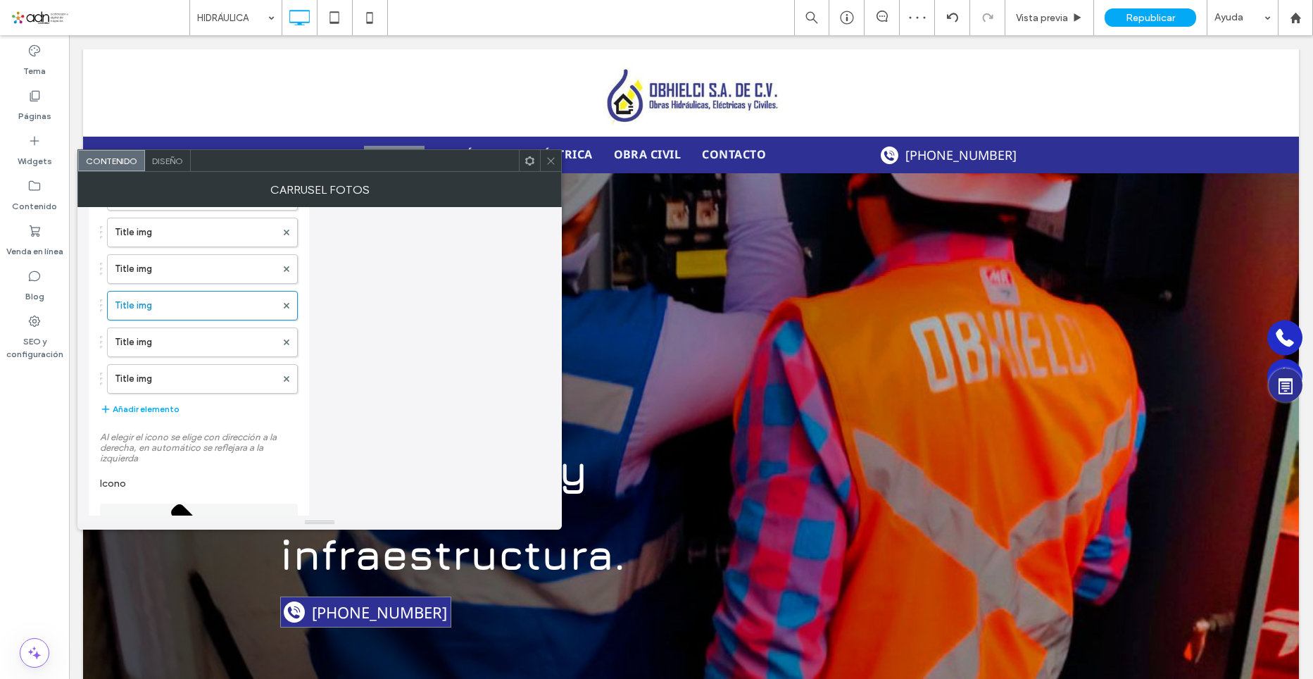
scroll to position [352, 0]
click at [158, 408] on button "Añadir elemento" at bounding box center [140, 407] width 80 height 17
click at [161, 443] on button "Añadir elemento" at bounding box center [140, 443] width 80 height 17
click at [151, 308] on label "Title img" at bounding box center [195, 303] width 161 height 28
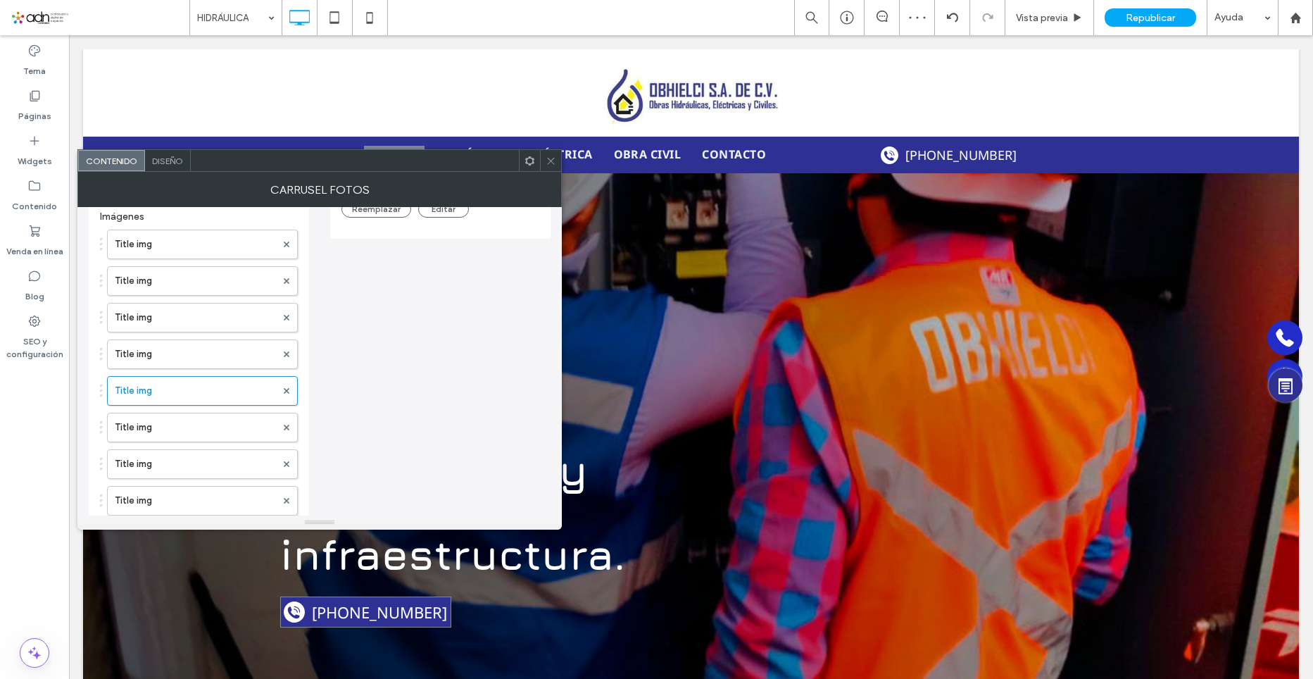
scroll to position [141, 0]
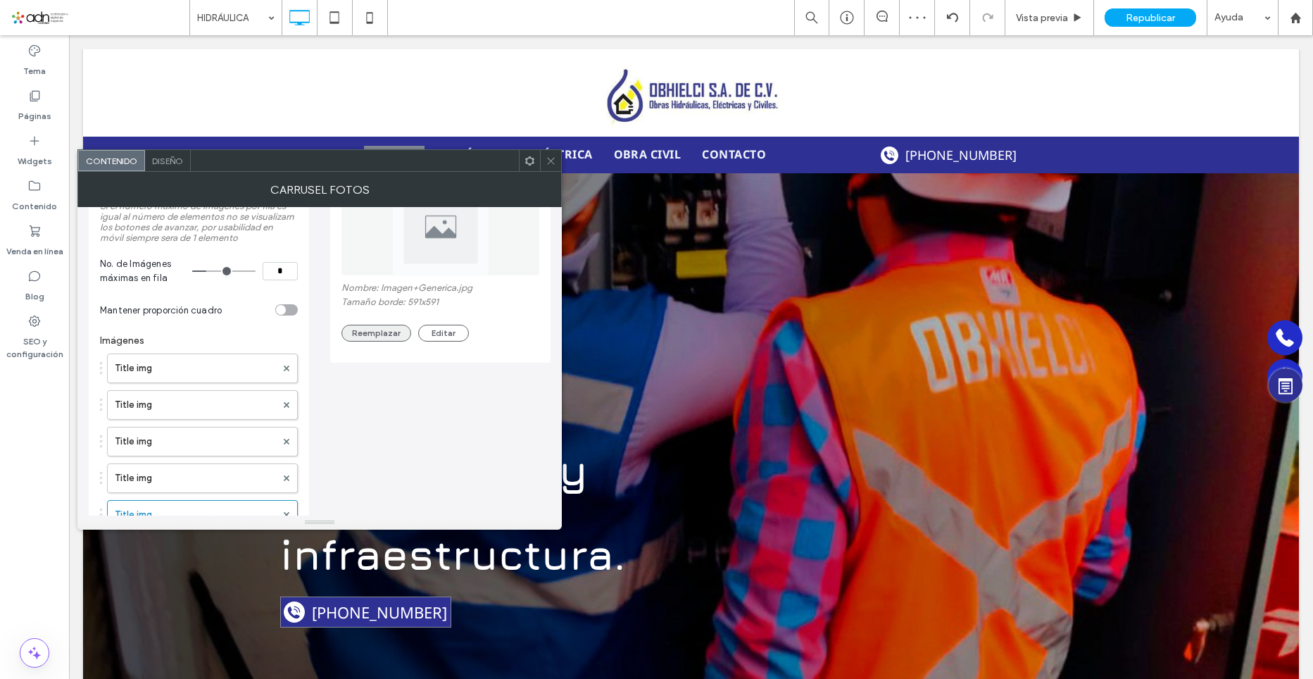
click at [387, 340] on button "Reemplazar" at bounding box center [377, 333] width 70 height 17
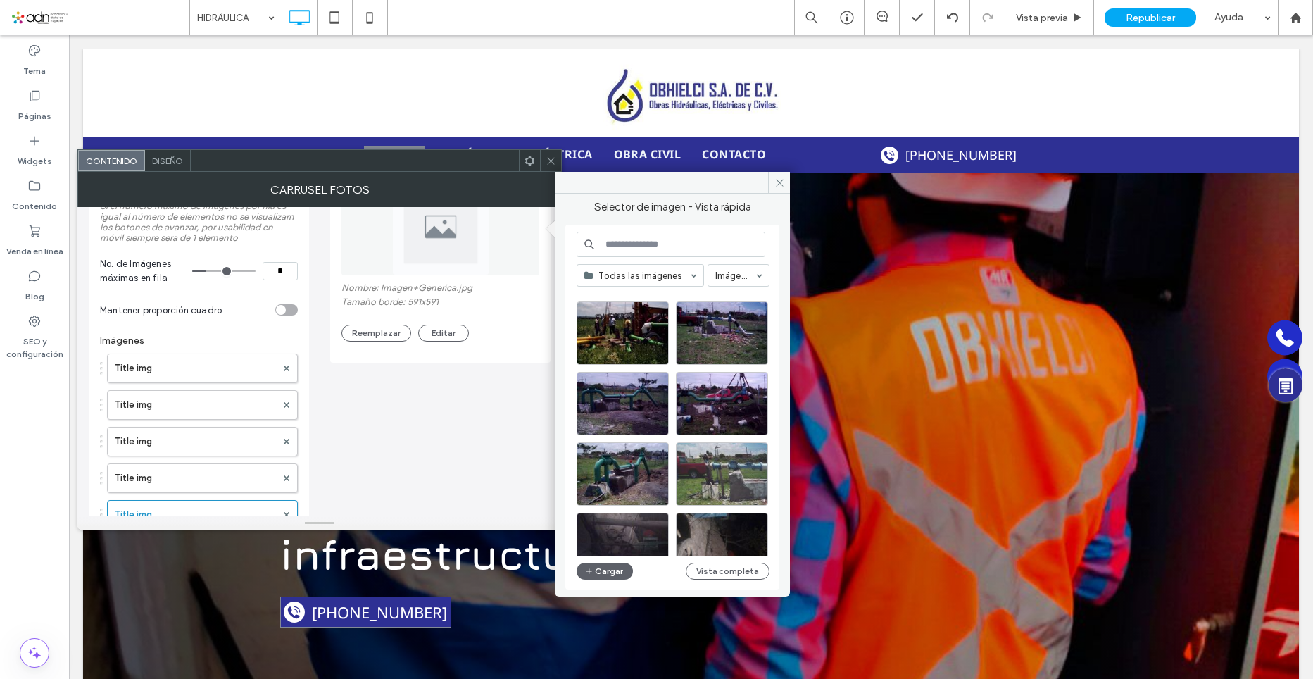
scroll to position [211, 0]
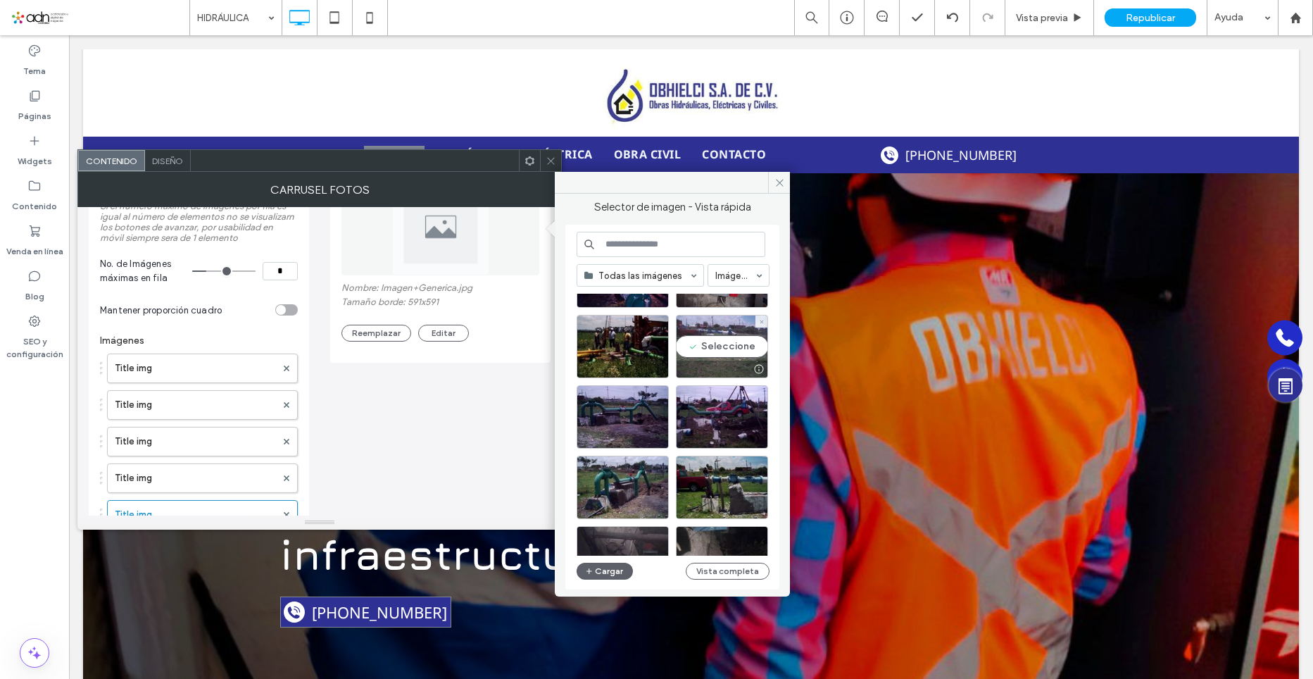
click at [709, 343] on div "Seleccione" at bounding box center [722, 346] width 92 height 63
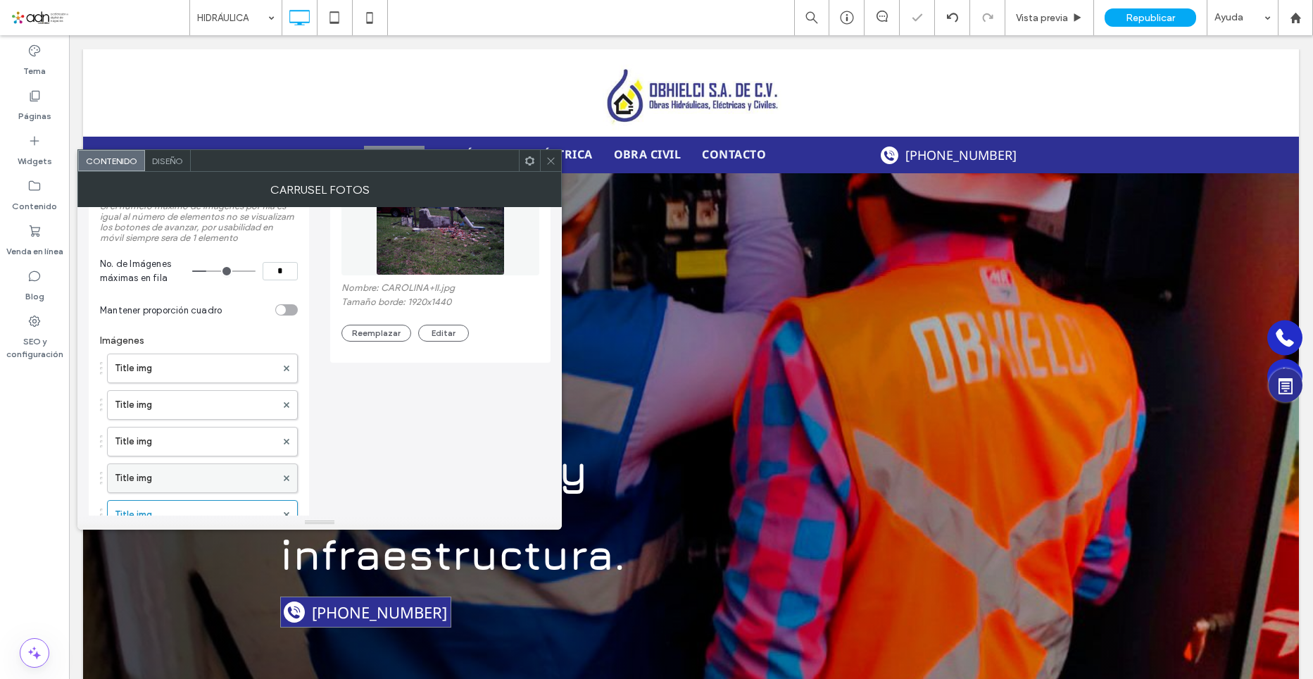
click at [170, 473] on label "Title img" at bounding box center [195, 478] width 161 height 28
click at [187, 506] on label "Title img" at bounding box center [195, 515] width 161 height 28
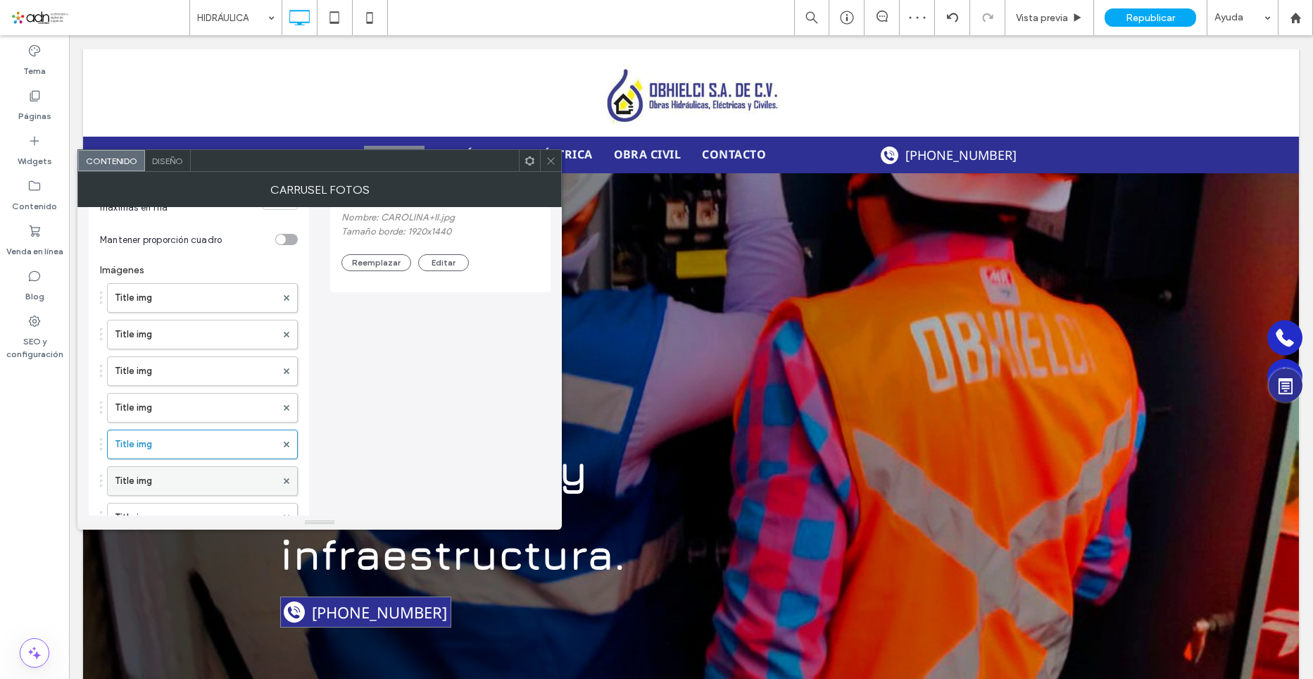
click at [168, 482] on label "Title img" at bounding box center [195, 481] width 161 height 28
click at [375, 268] on button "Reemplazar" at bounding box center [377, 262] width 70 height 17
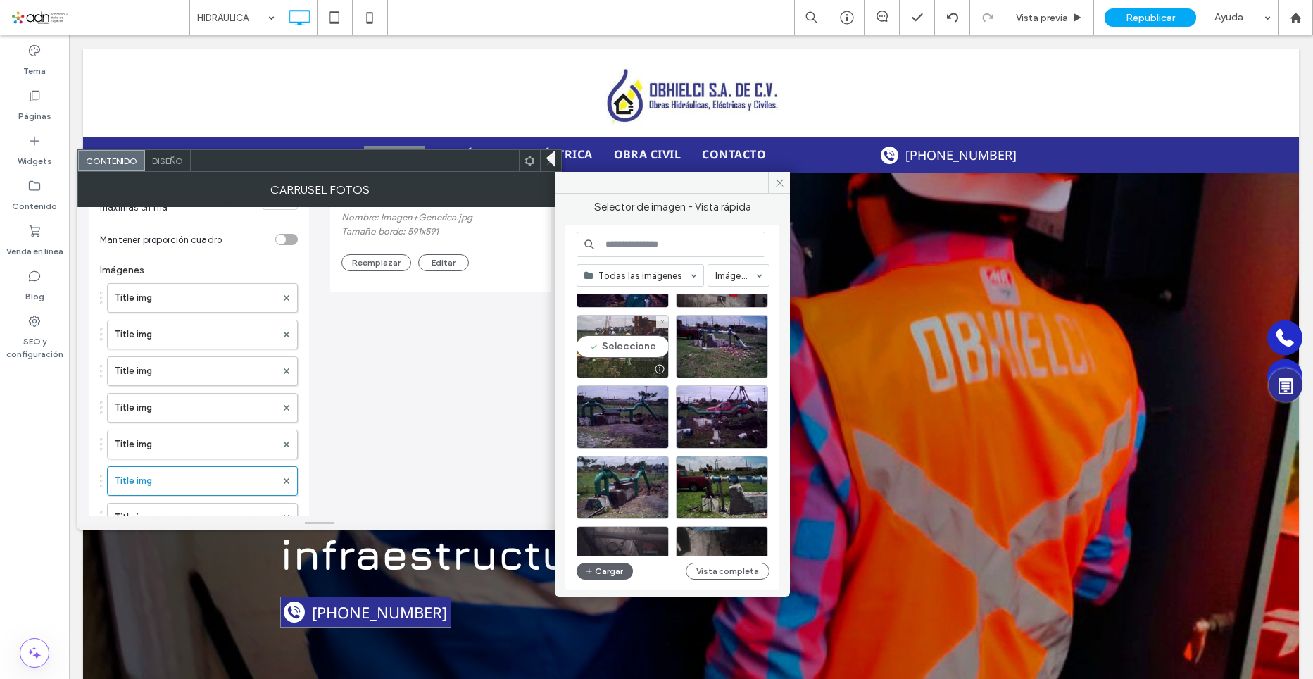
click at [613, 363] on div at bounding box center [622, 369] width 91 height 17
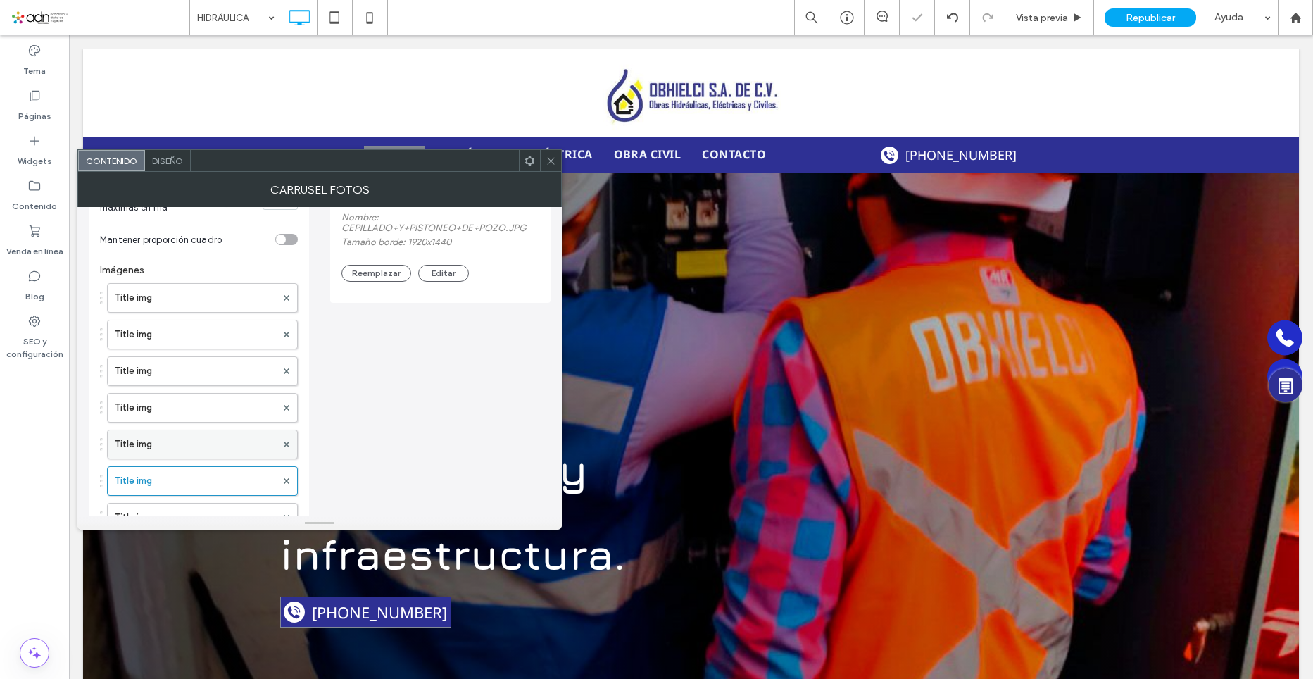
scroll to position [282, 0]
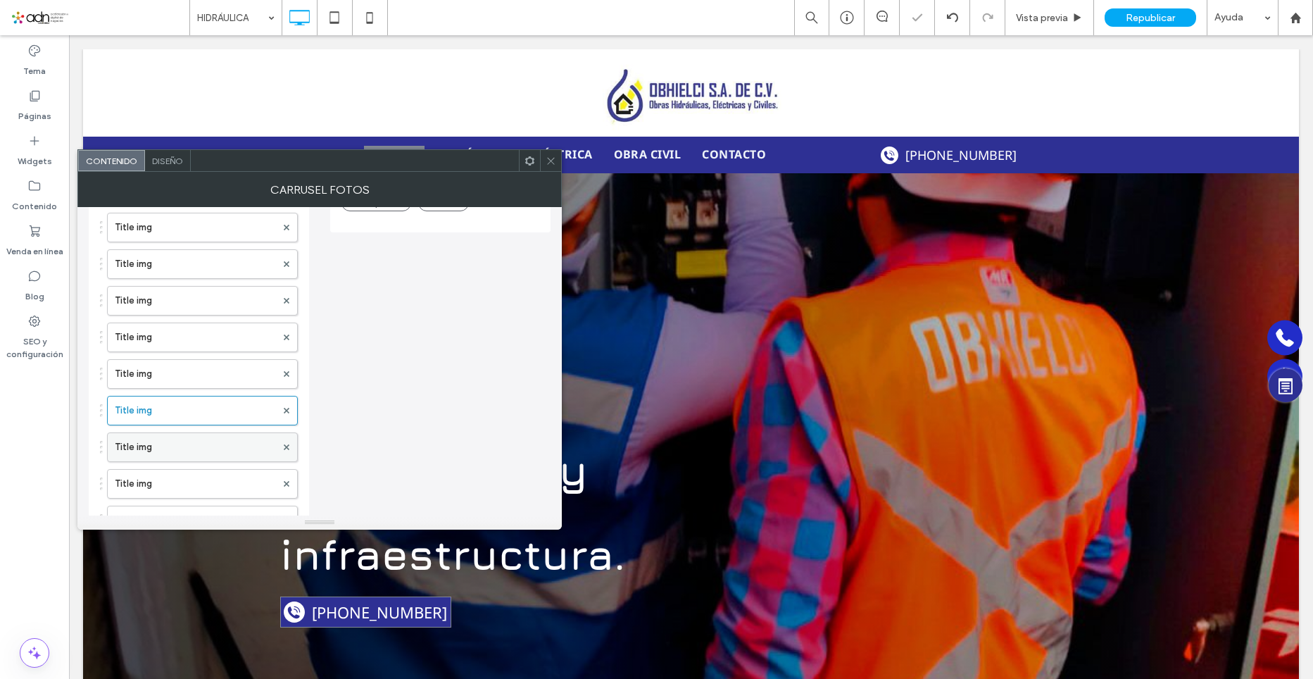
click at [179, 444] on label "Title img" at bounding box center [195, 447] width 161 height 28
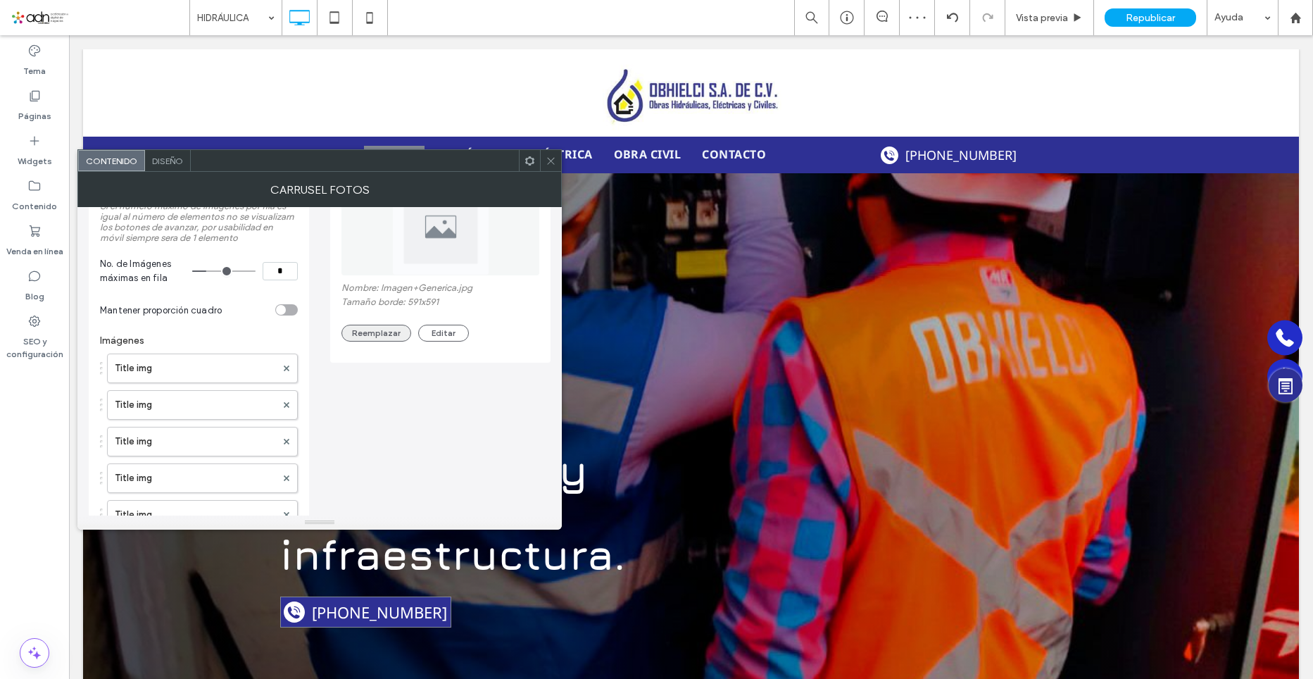
click at [370, 338] on button "Reemplazar" at bounding box center [377, 333] width 70 height 17
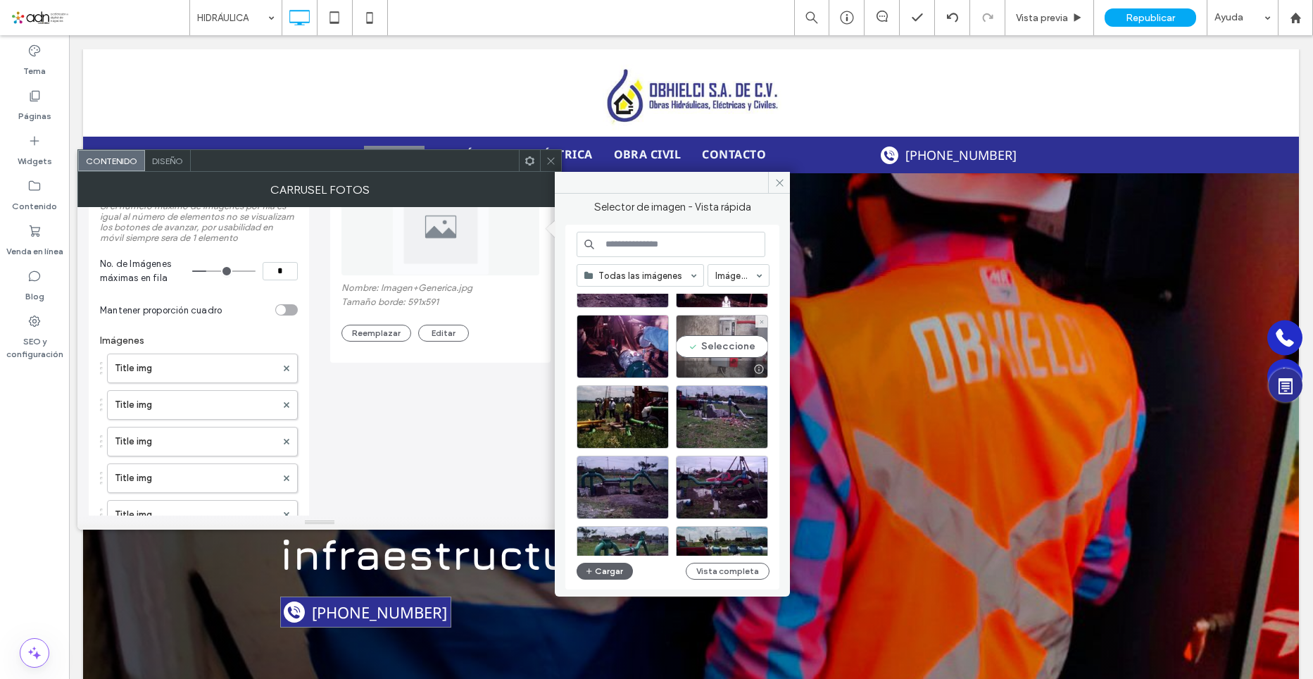
click at [725, 348] on div "Seleccione" at bounding box center [722, 346] width 92 height 63
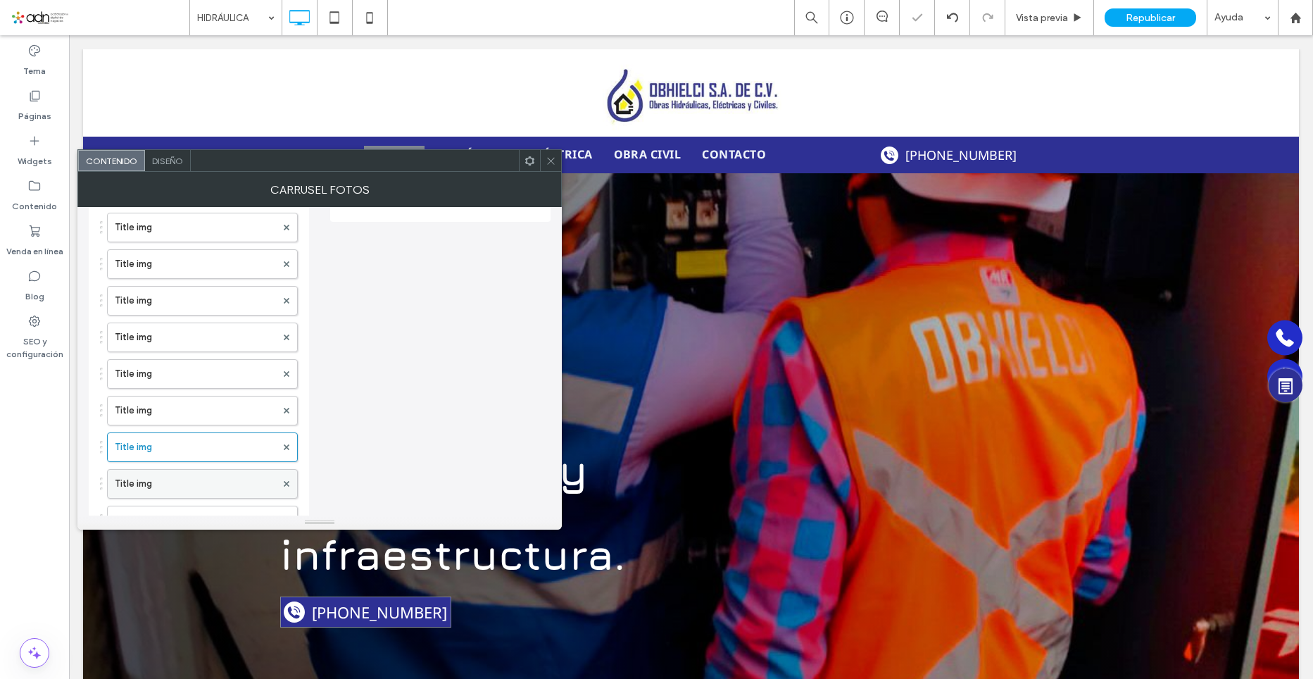
click at [182, 492] on label "Title img" at bounding box center [195, 484] width 161 height 28
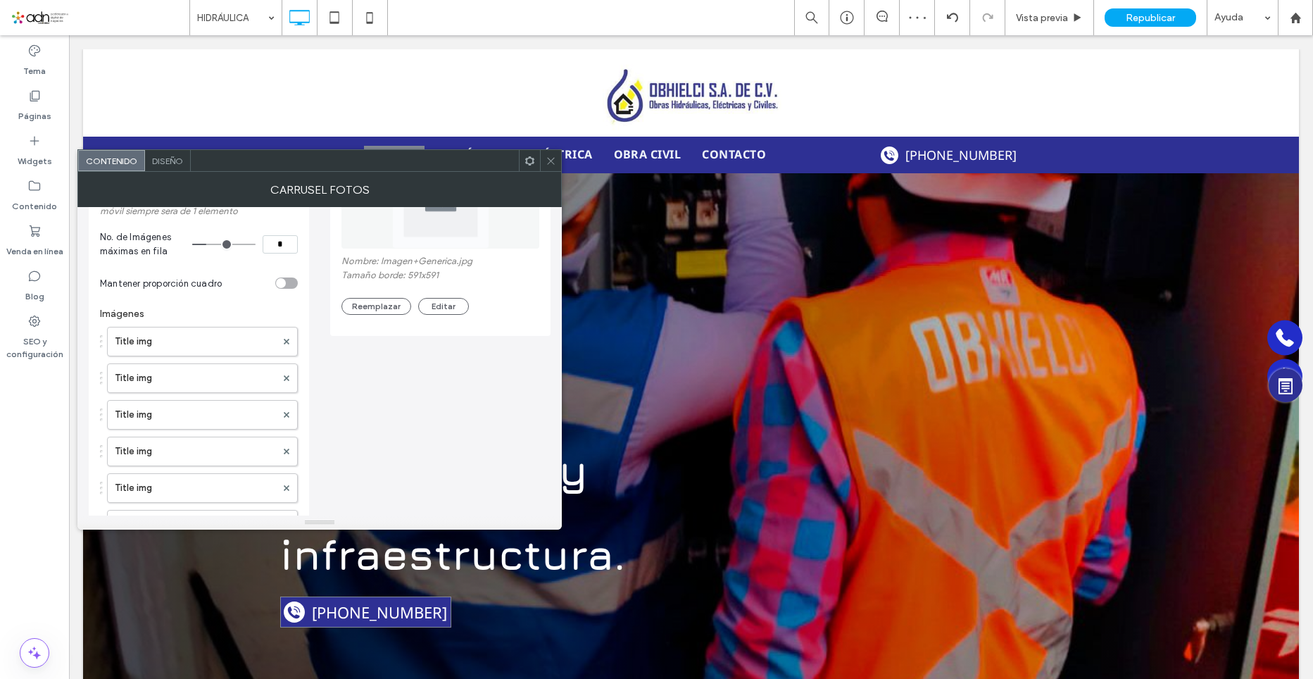
scroll to position [70, 0]
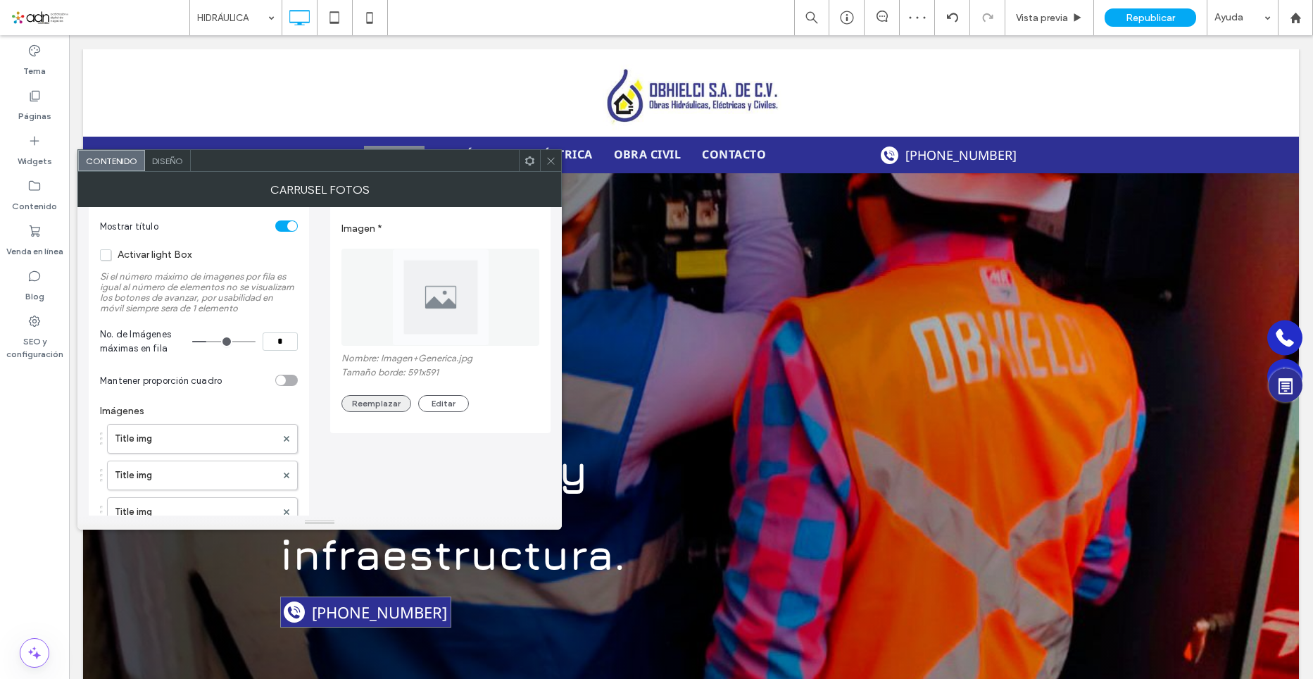
click at [392, 410] on button "Reemplazar" at bounding box center [377, 403] width 70 height 17
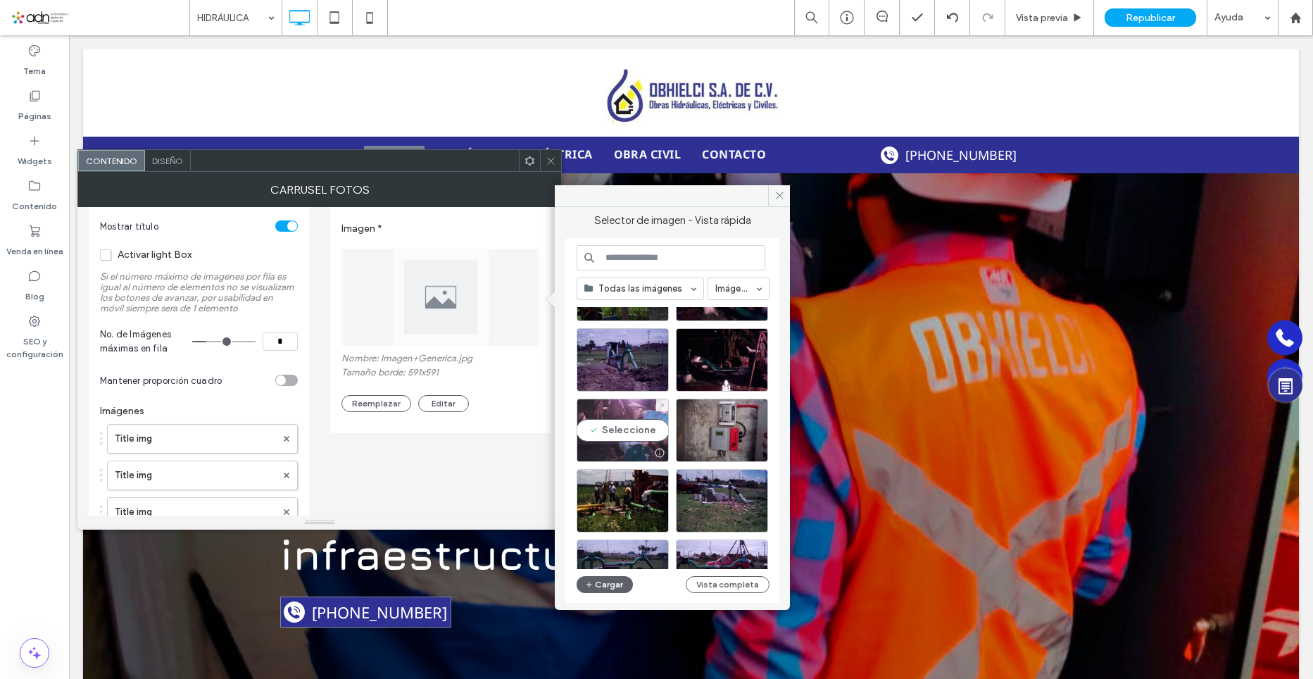
click at [626, 428] on div "Seleccione" at bounding box center [623, 430] width 92 height 63
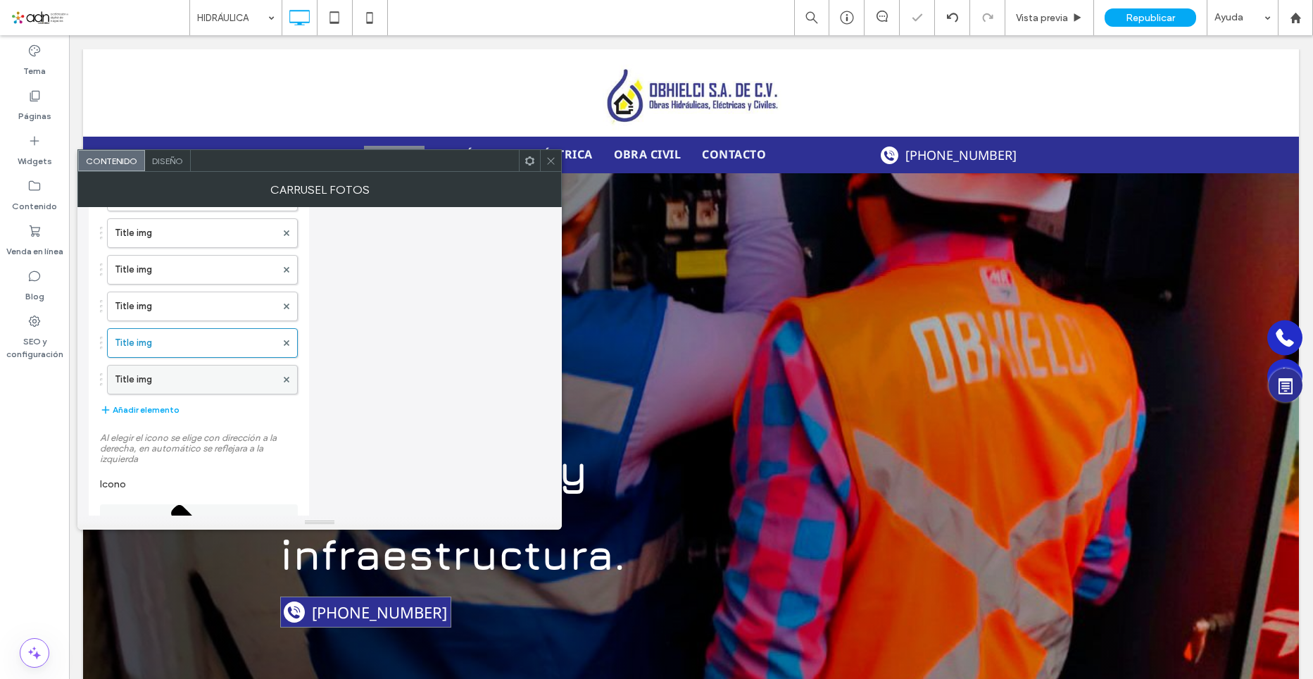
click at [151, 381] on label "Title img" at bounding box center [195, 380] width 161 height 28
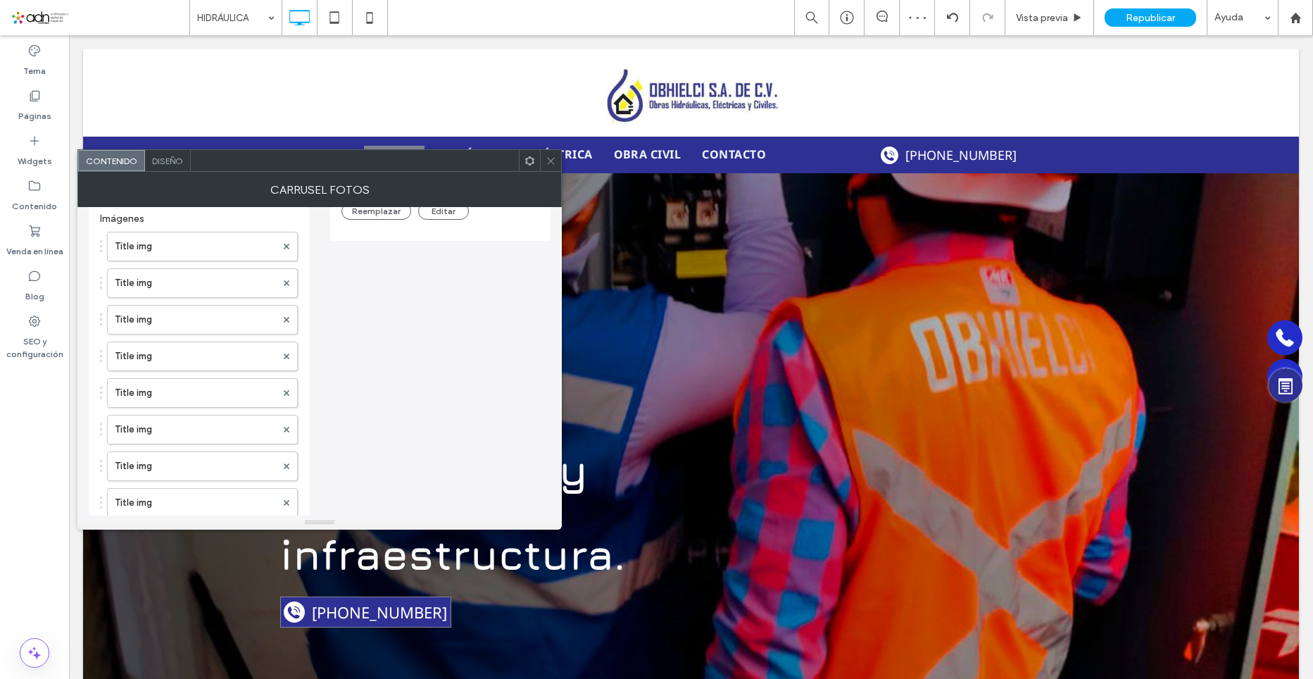
scroll to position [141, 0]
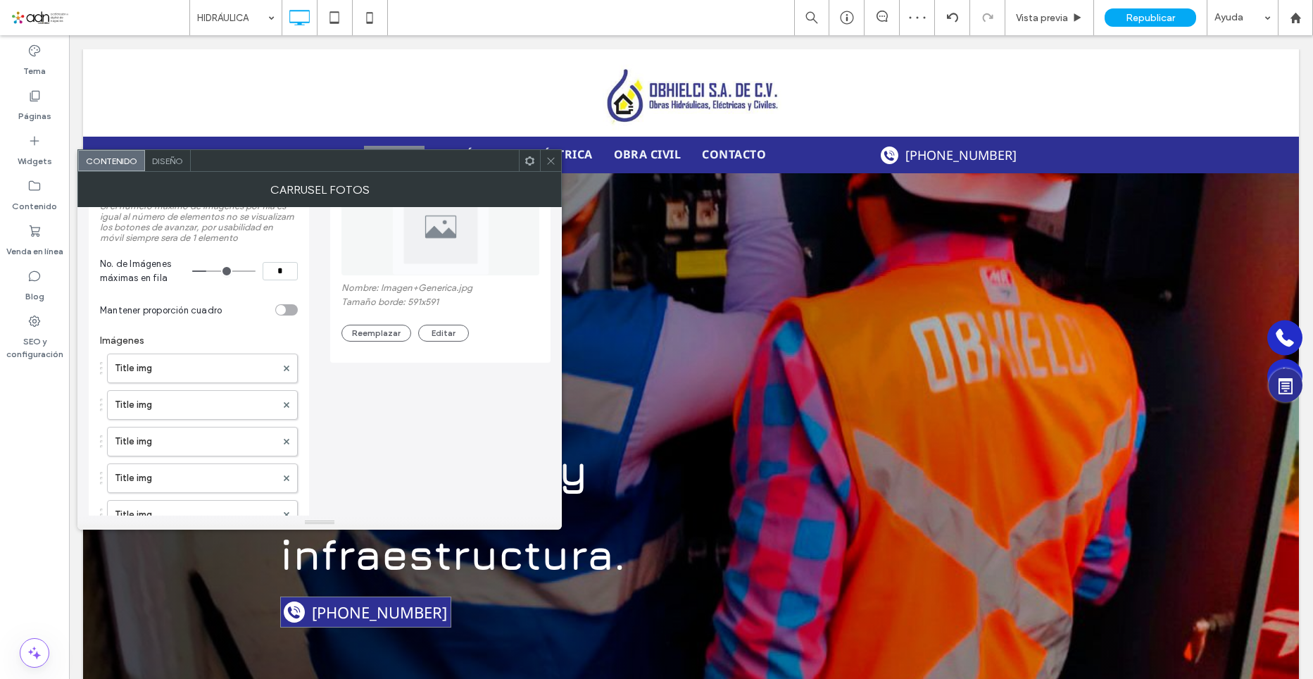
click at [384, 342] on div "Imagen * Nombre: Imagen+Generica.jpg Tamaño borde: 591x591 Reemplazar Editar" at bounding box center [441, 243] width 198 height 211
click at [384, 337] on button "Reemplazar" at bounding box center [377, 333] width 70 height 17
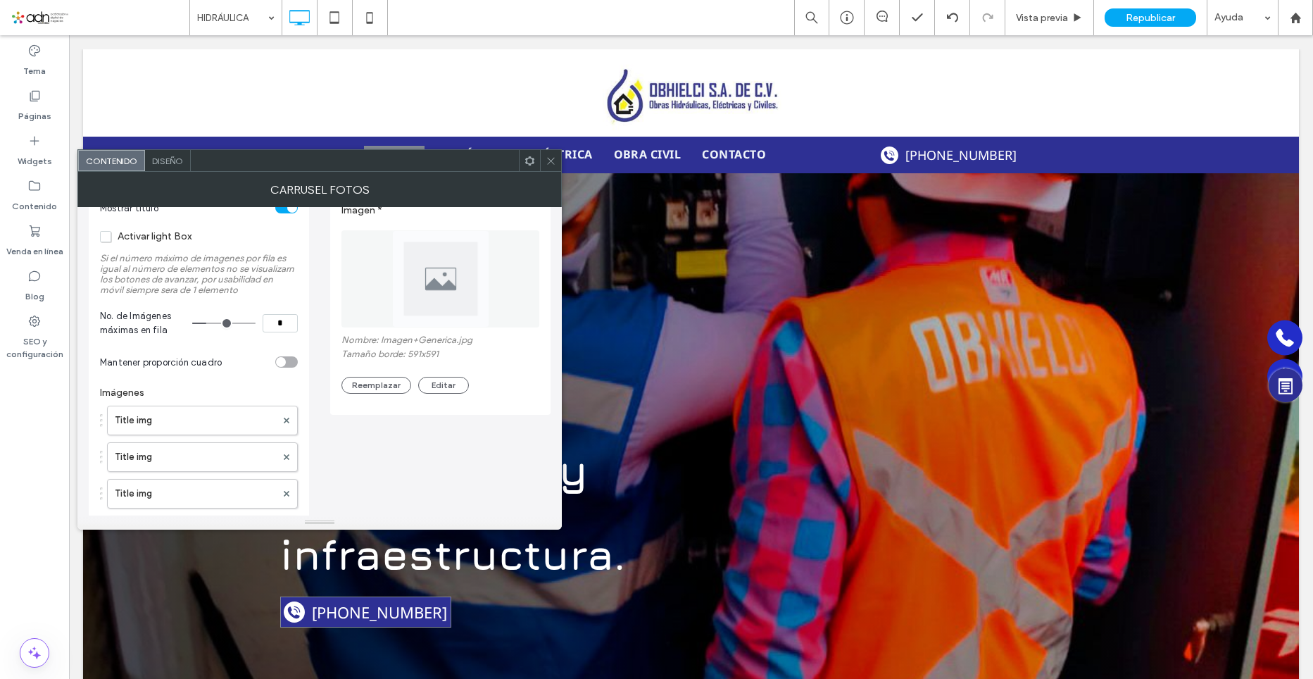
scroll to position [70, 0]
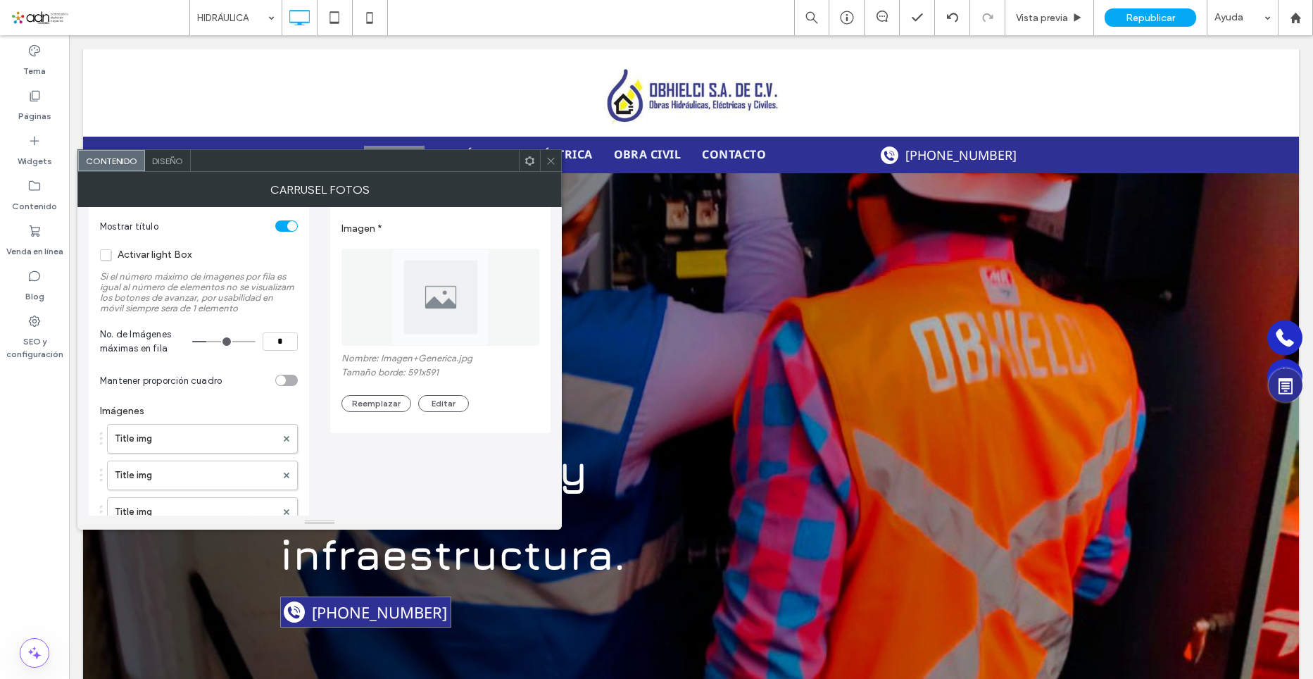
click at [391, 413] on div "Imagen * Nombre: Imagen+Generica.jpg Tamaño borde: 591x591 Reemplazar Editar" at bounding box center [441, 313] width 198 height 211
click at [390, 406] on button "Reemplazar" at bounding box center [377, 403] width 70 height 17
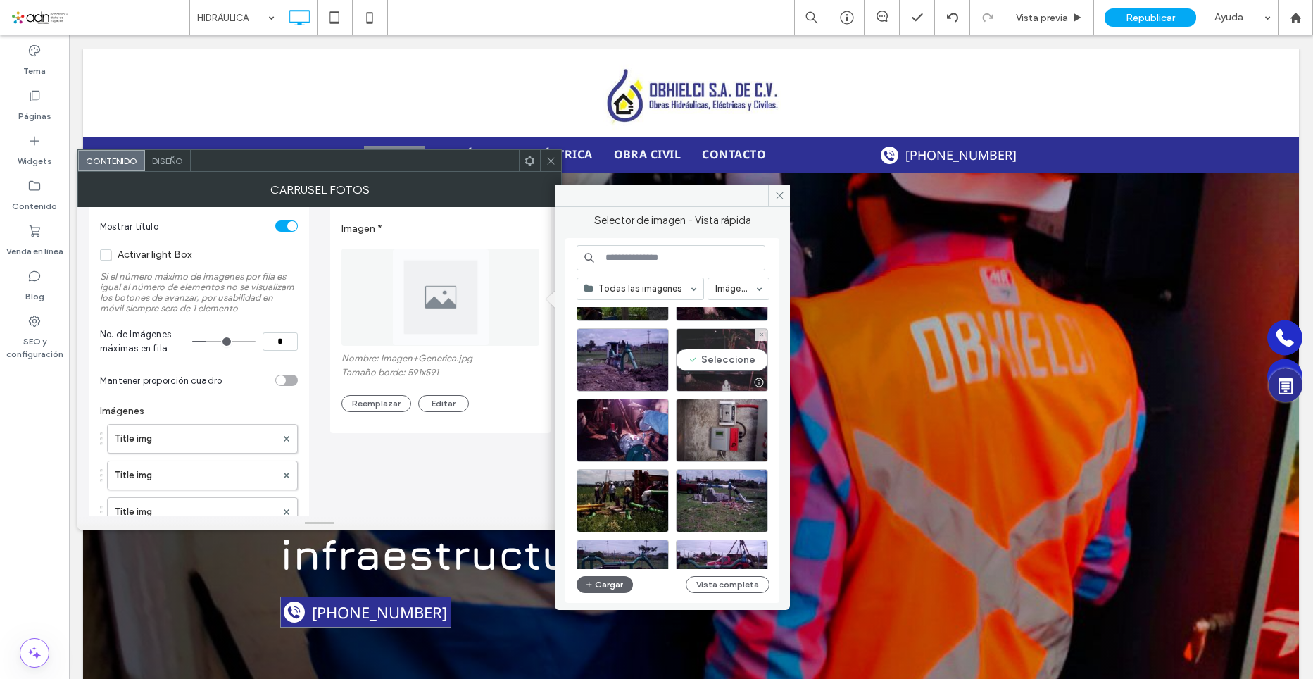
click at [716, 357] on div "Seleccione" at bounding box center [722, 359] width 92 height 63
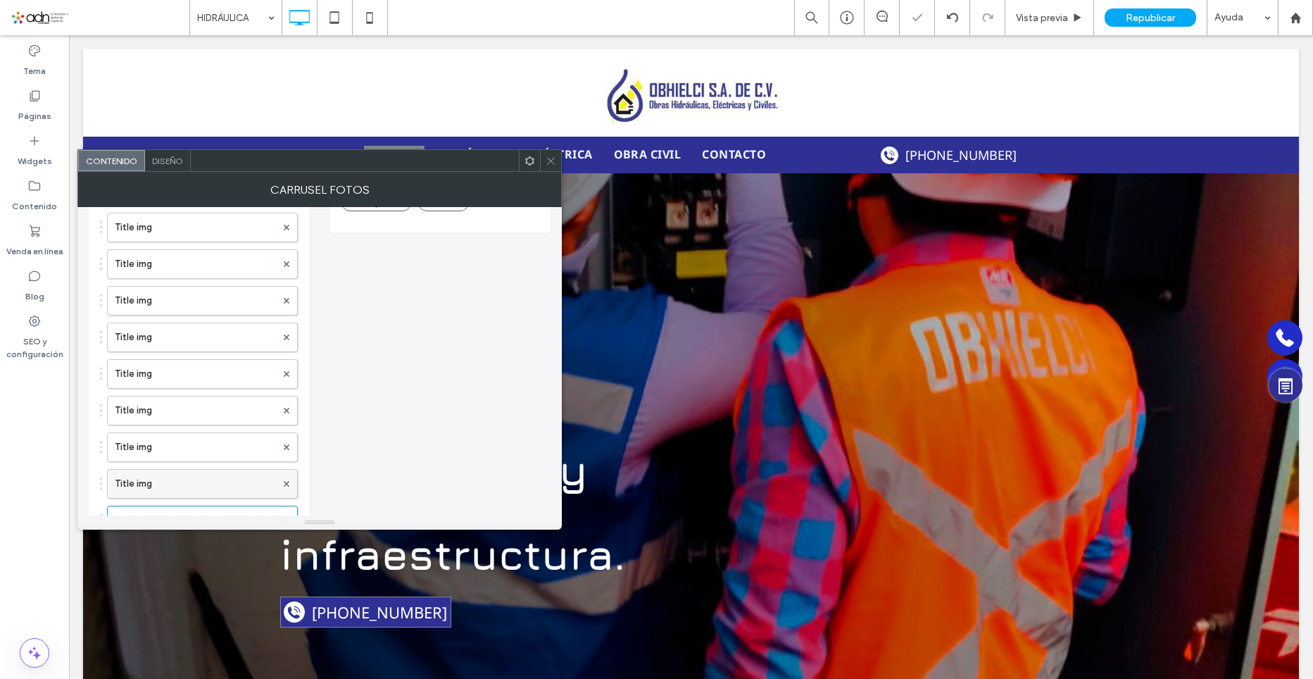
scroll to position [493, 0]
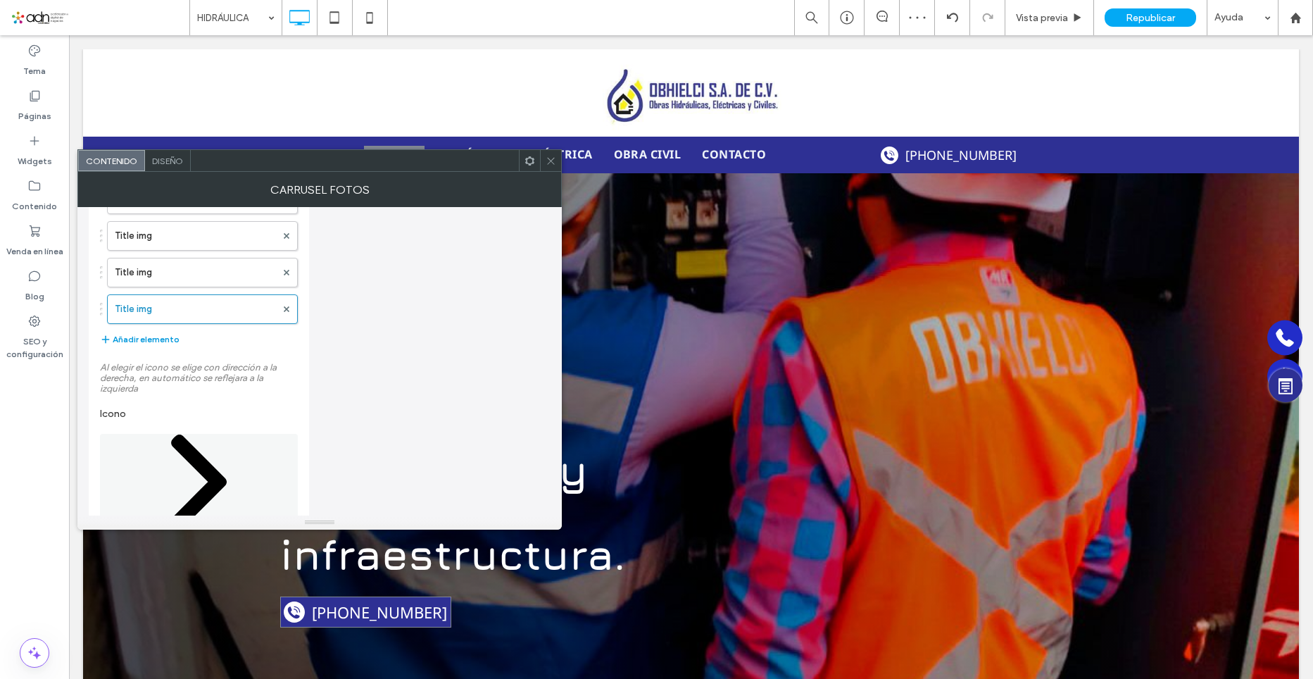
click at [135, 337] on button "Añadir elemento" at bounding box center [140, 339] width 80 height 17
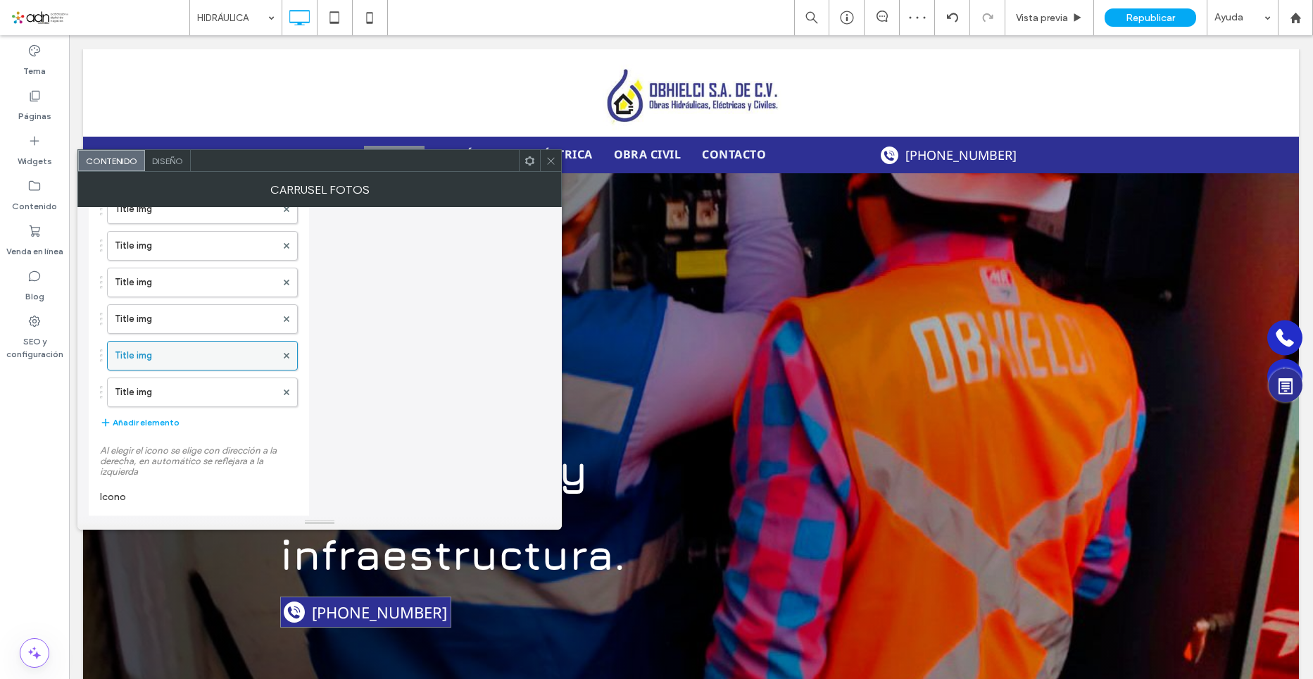
scroll to position [423, 0]
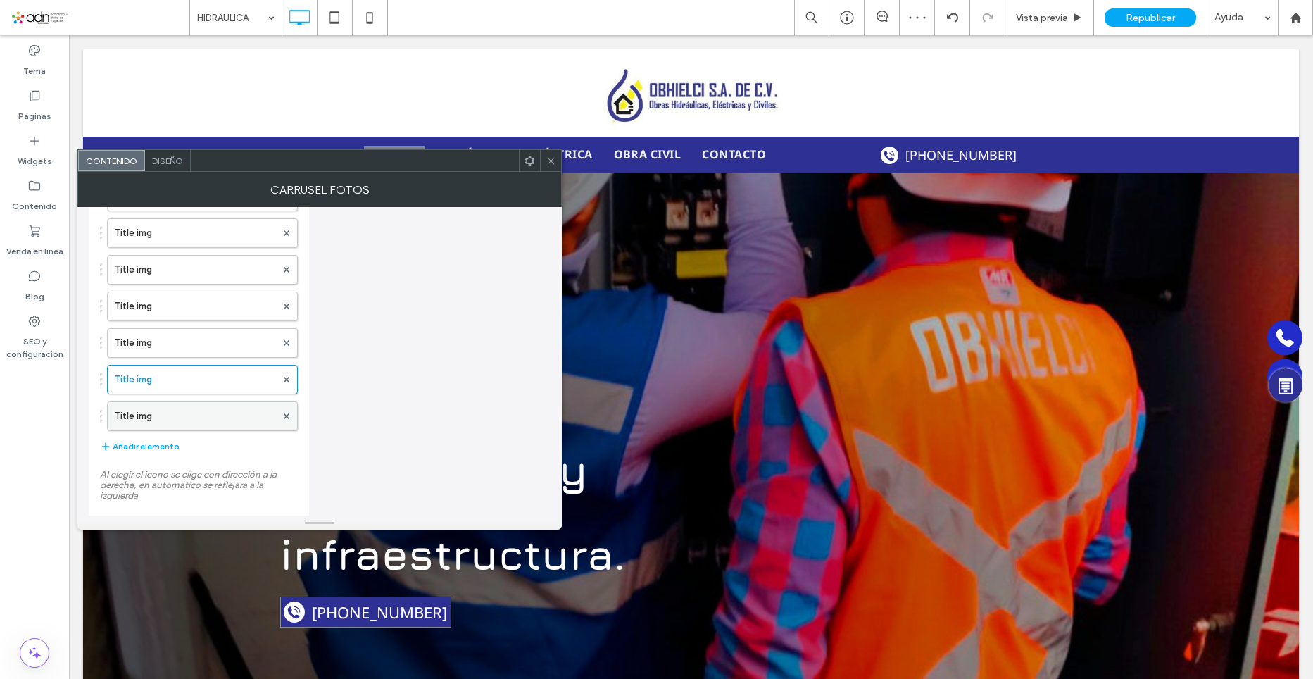
click at [225, 430] on label "Title img" at bounding box center [195, 416] width 161 height 28
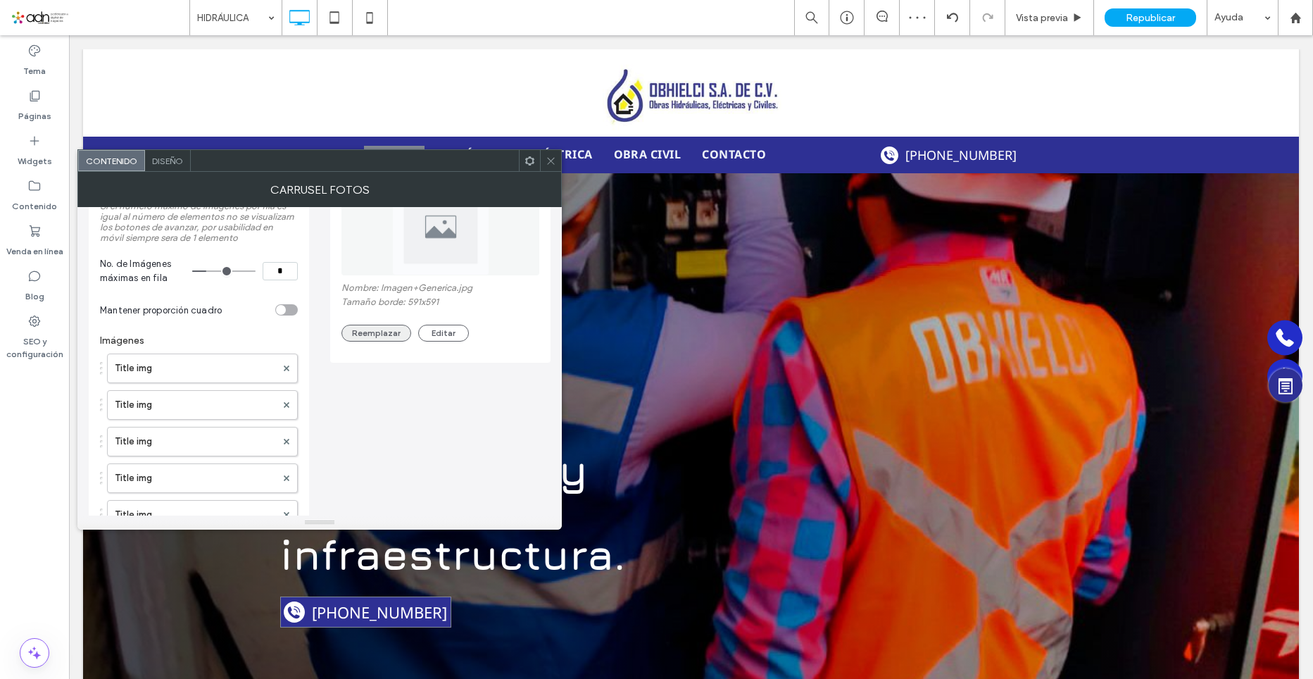
click at [397, 336] on button "Reemplazar" at bounding box center [377, 333] width 70 height 17
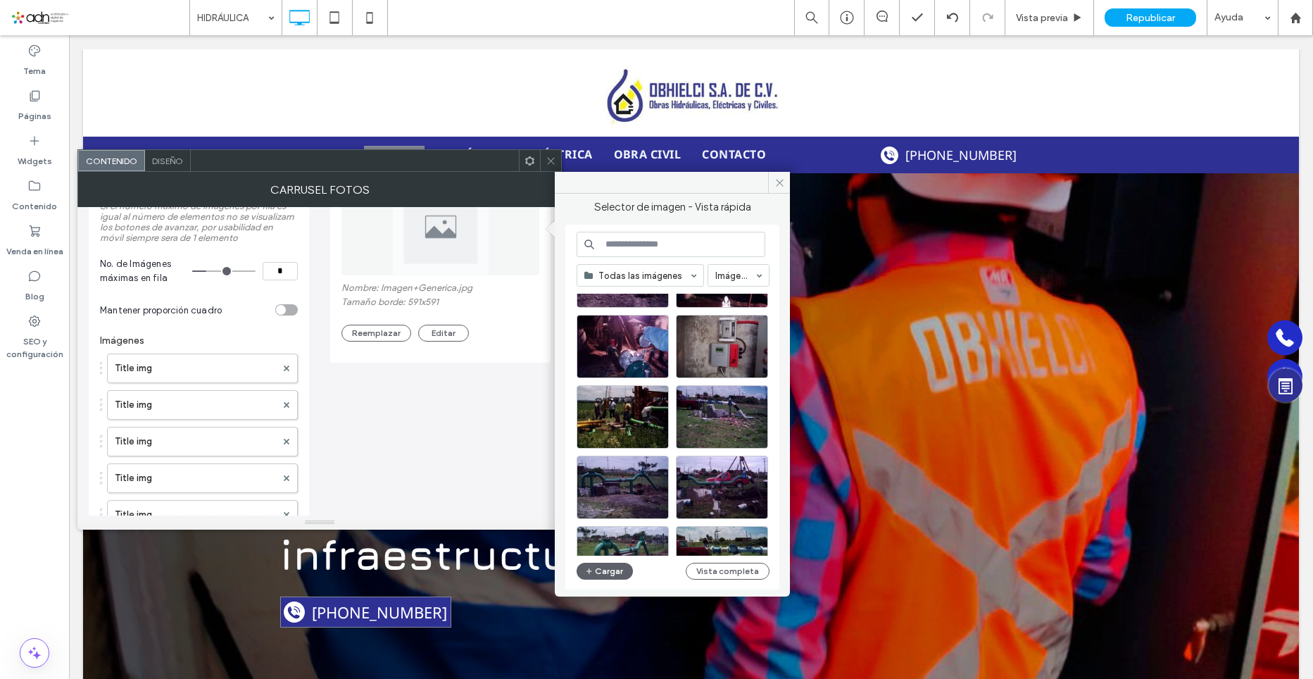
scroll to position [70, 0]
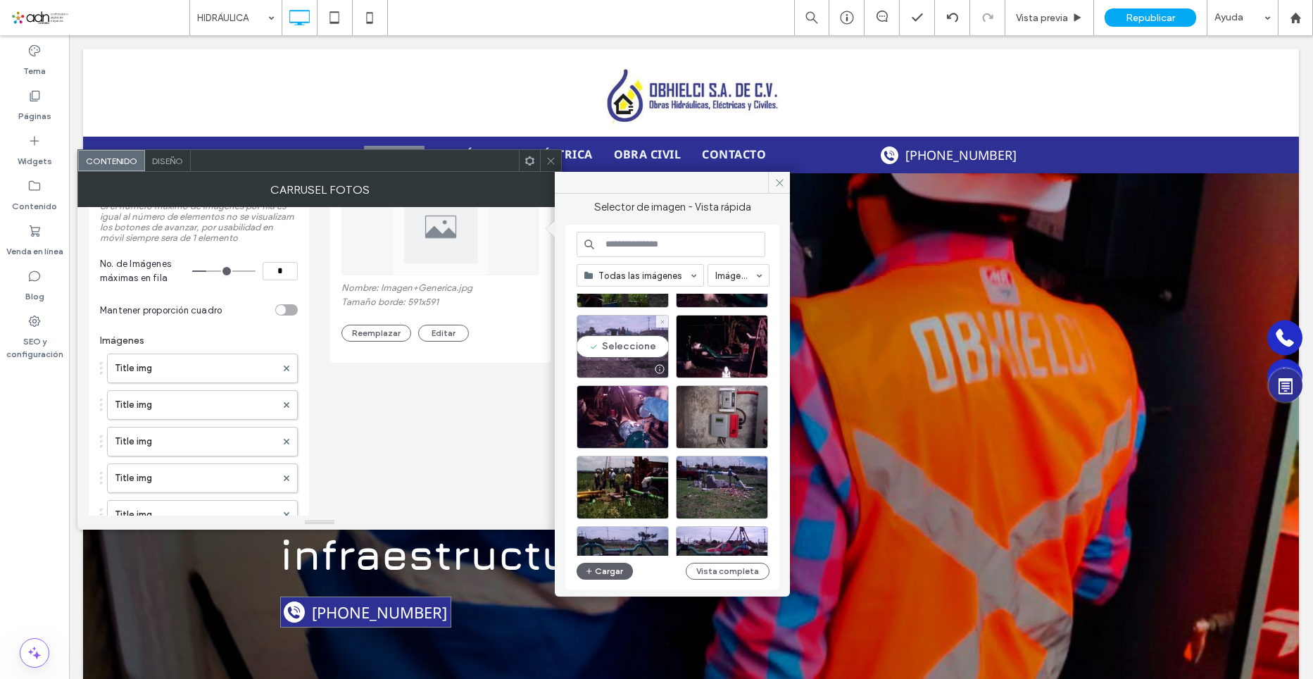
click at [623, 352] on div "Seleccione" at bounding box center [623, 346] width 92 height 63
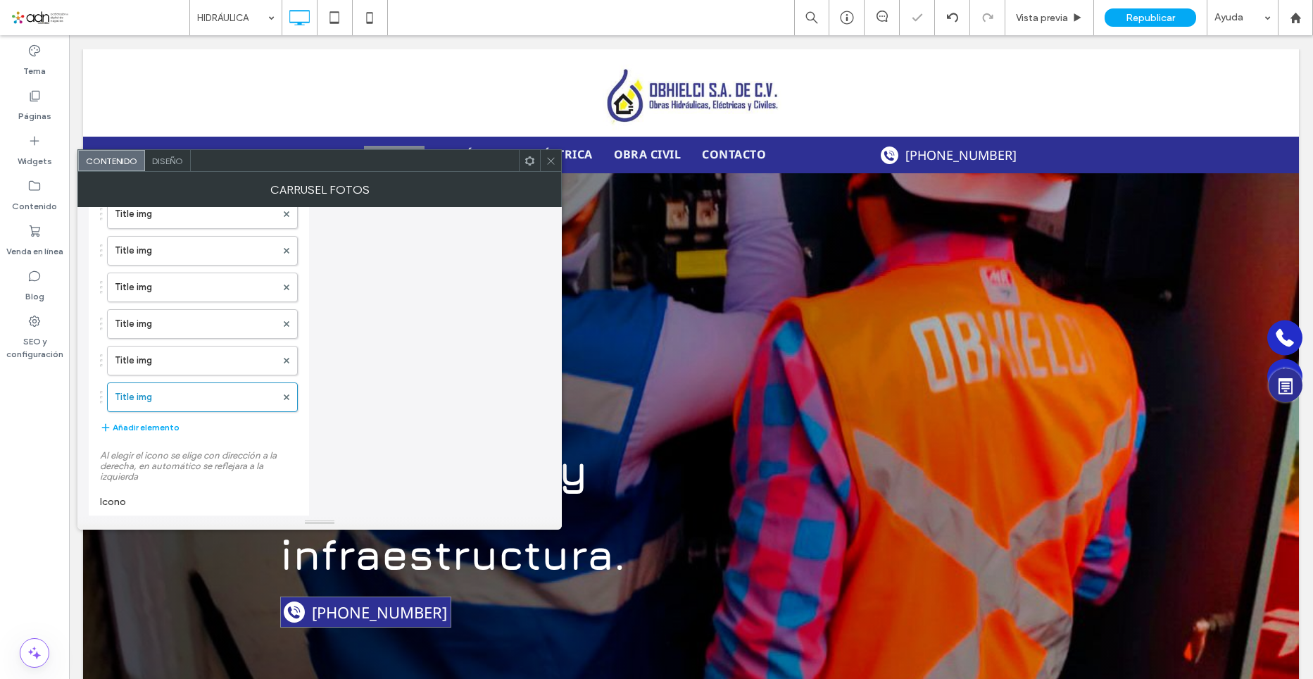
scroll to position [493, 0]
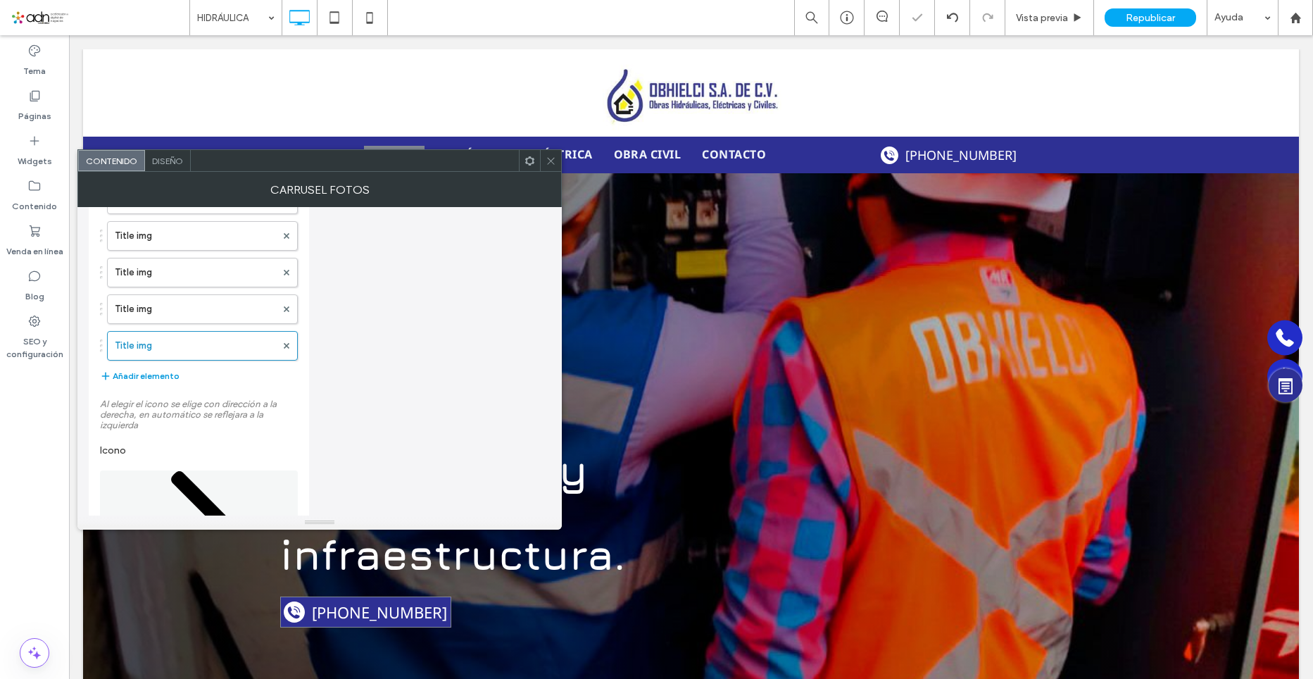
click at [155, 376] on button "Añadir elemento" at bounding box center [140, 376] width 80 height 17
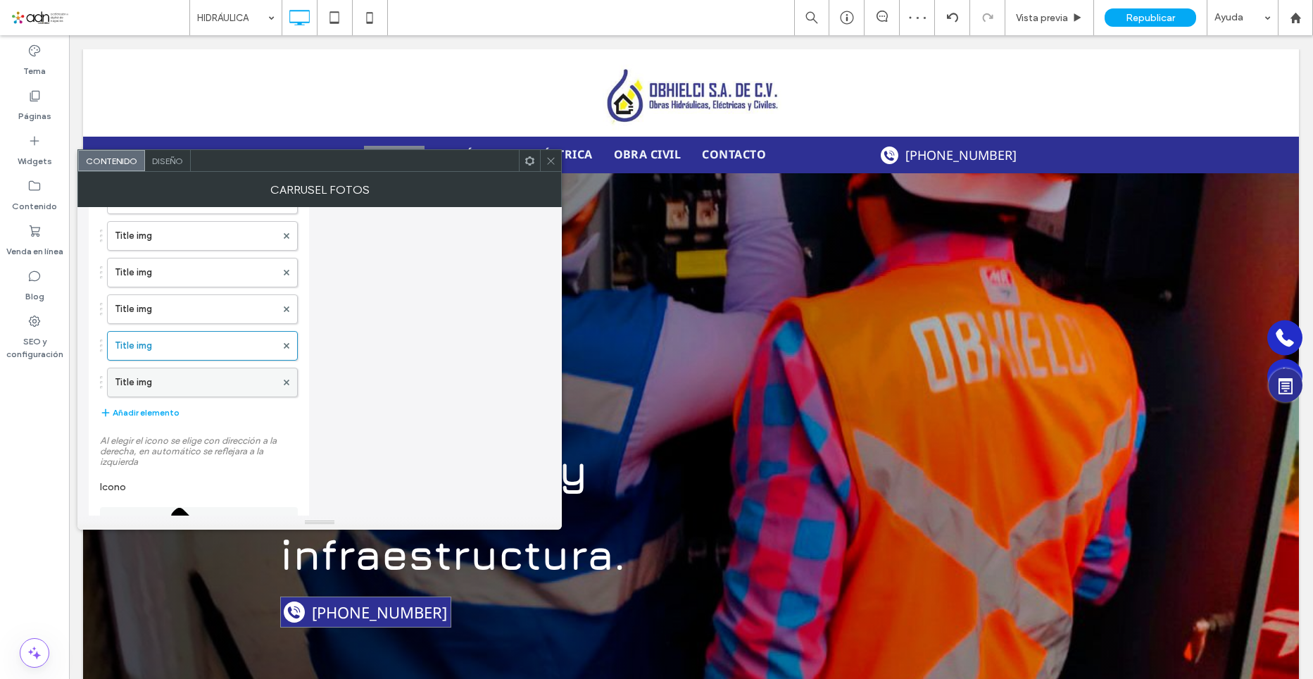
click at [223, 385] on label "Title img" at bounding box center [195, 382] width 161 height 28
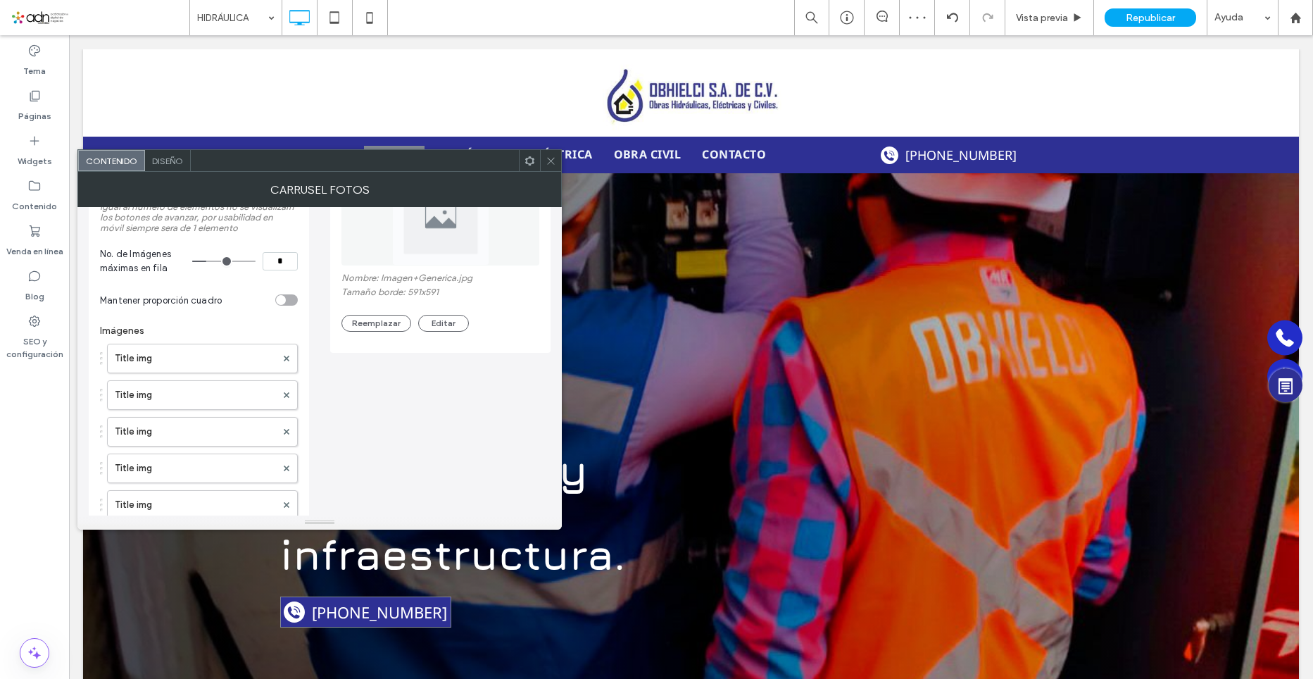
scroll to position [0, 0]
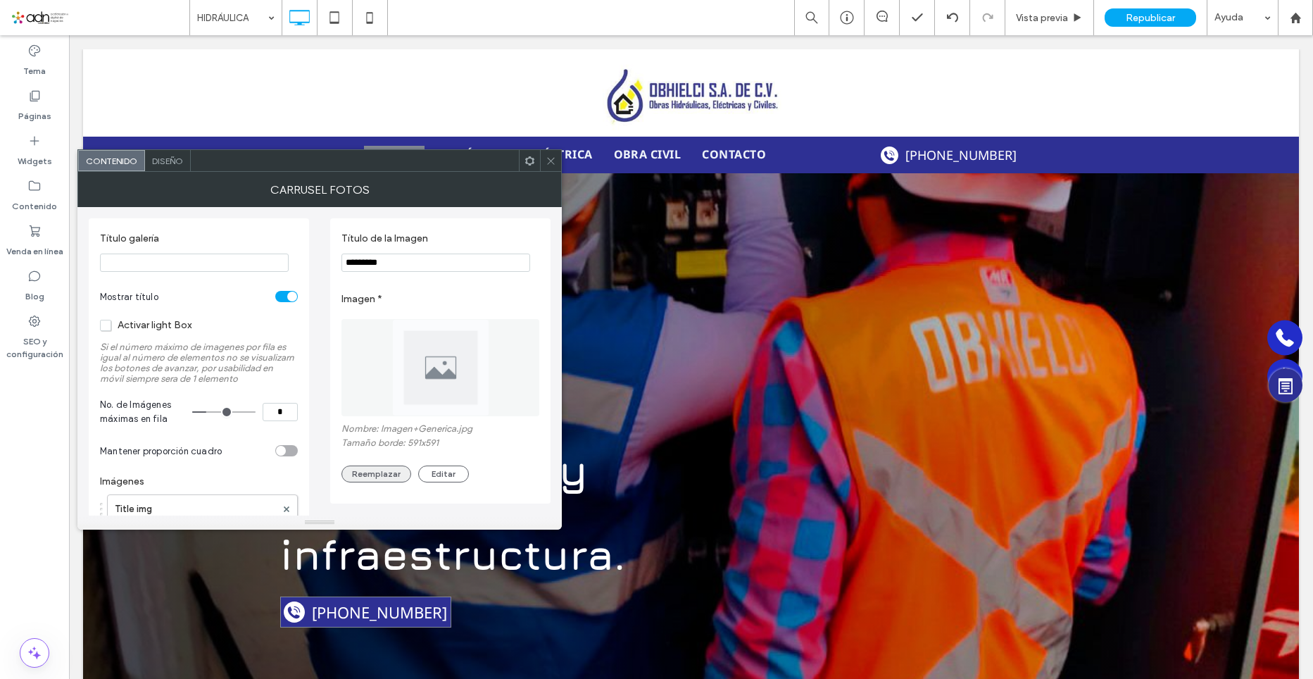
click at [389, 471] on button "Reemplazar" at bounding box center [377, 474] width 70 height 17
click at [377, 475] on button "Reemplazar" at bounding box center [377, 474] width 70 height 17
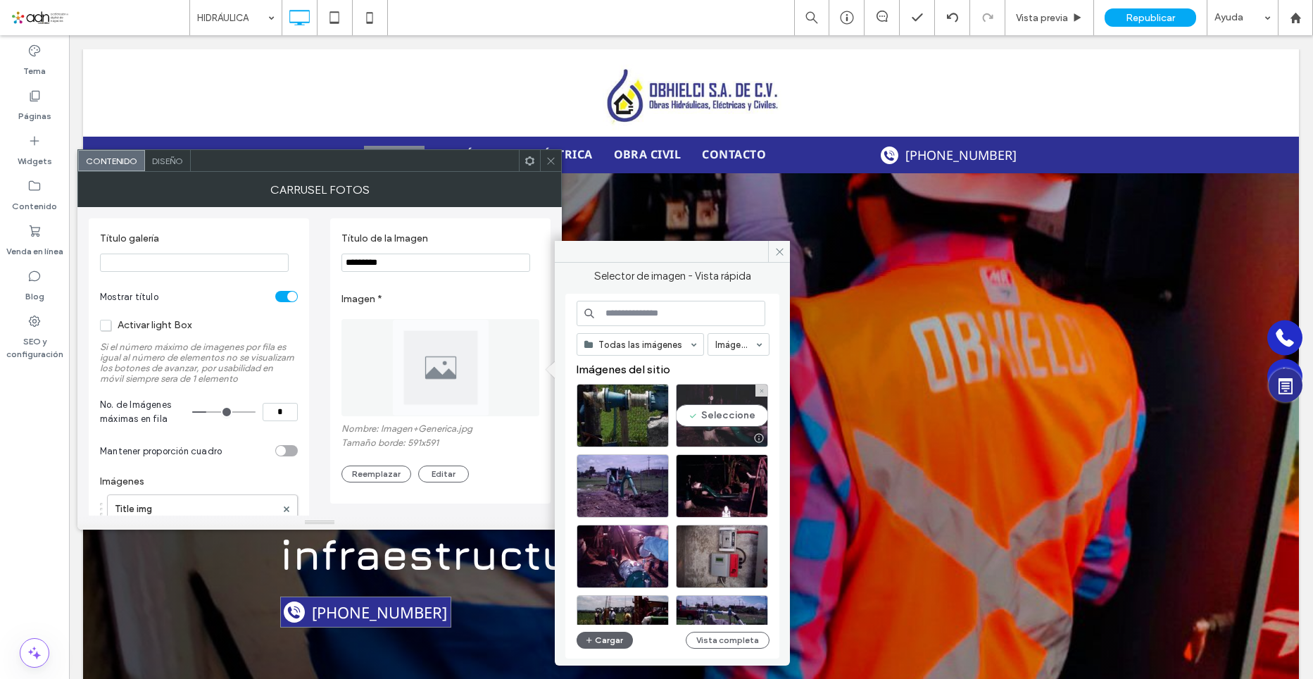
click at [718, 416] on div "Seleccione" at bounding box center [722, 415] width 92 height 63
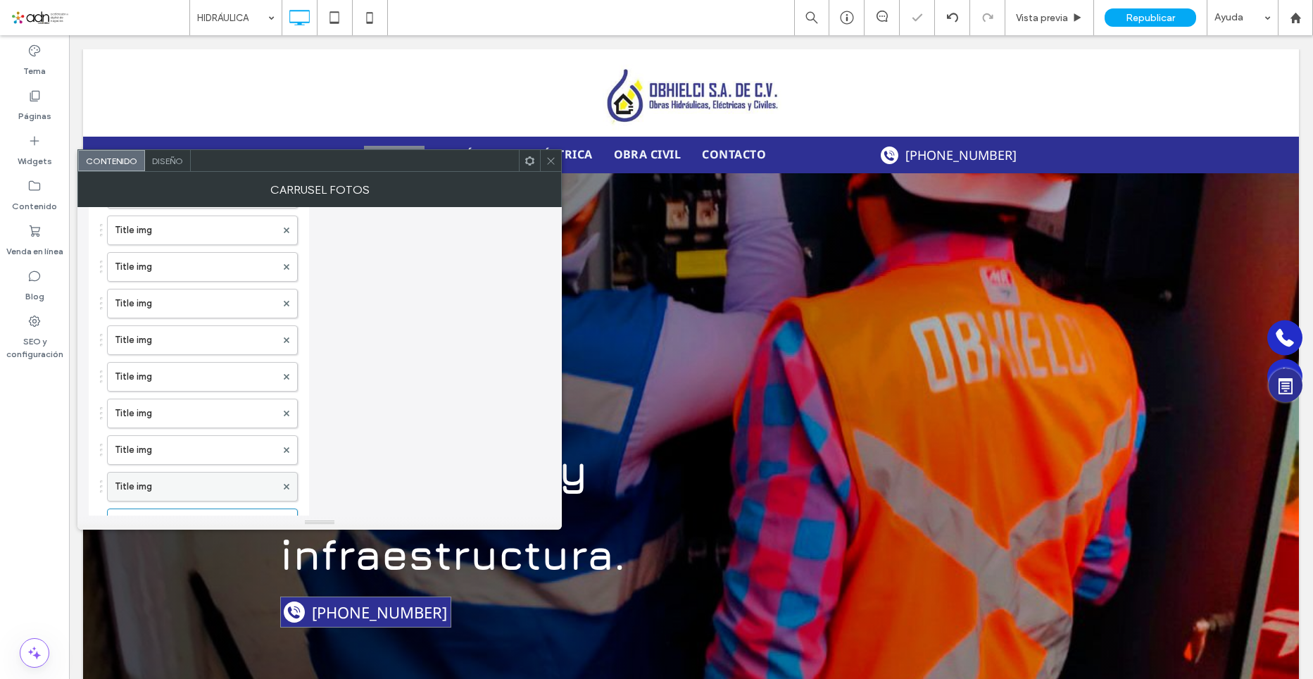
scroll to position [423, 0]
click at [165, 485] on button "Añadir elemento" at bounding box center [140, 483] width 80 height 17
click at [180, 486] on label "Title img" at bounding box center [195, 489] width 161 height 28
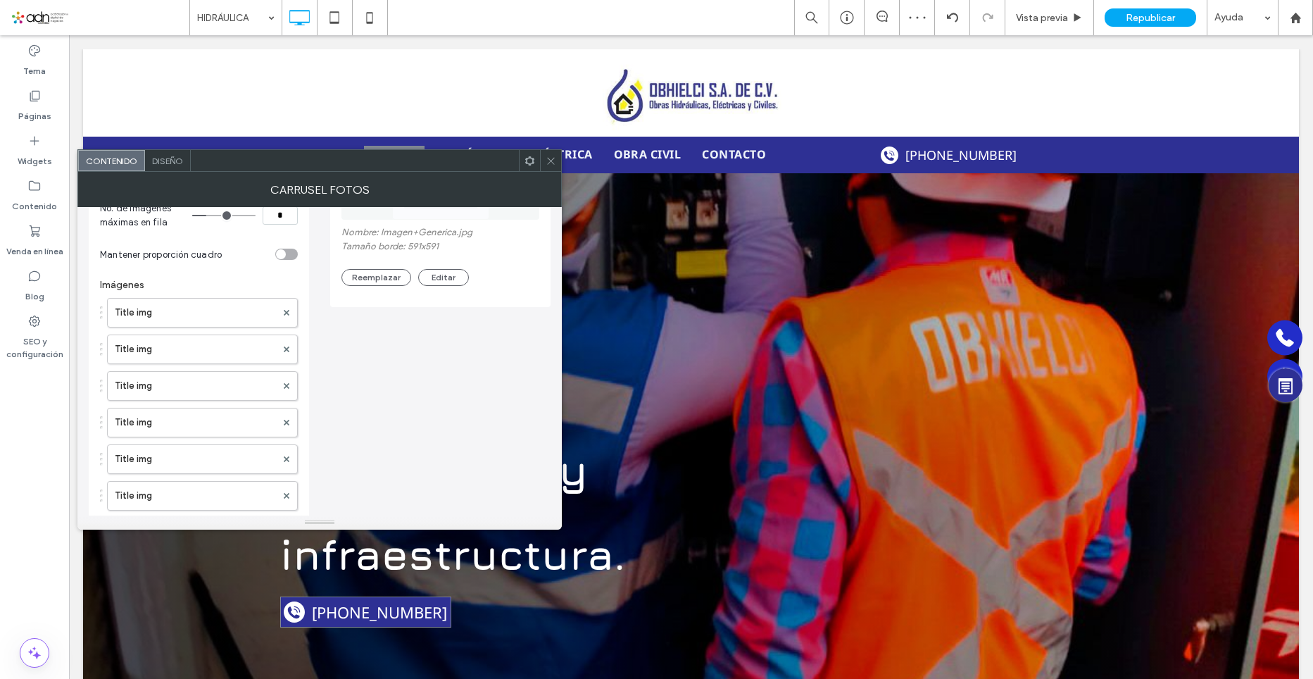
scroll to position [70, 0]
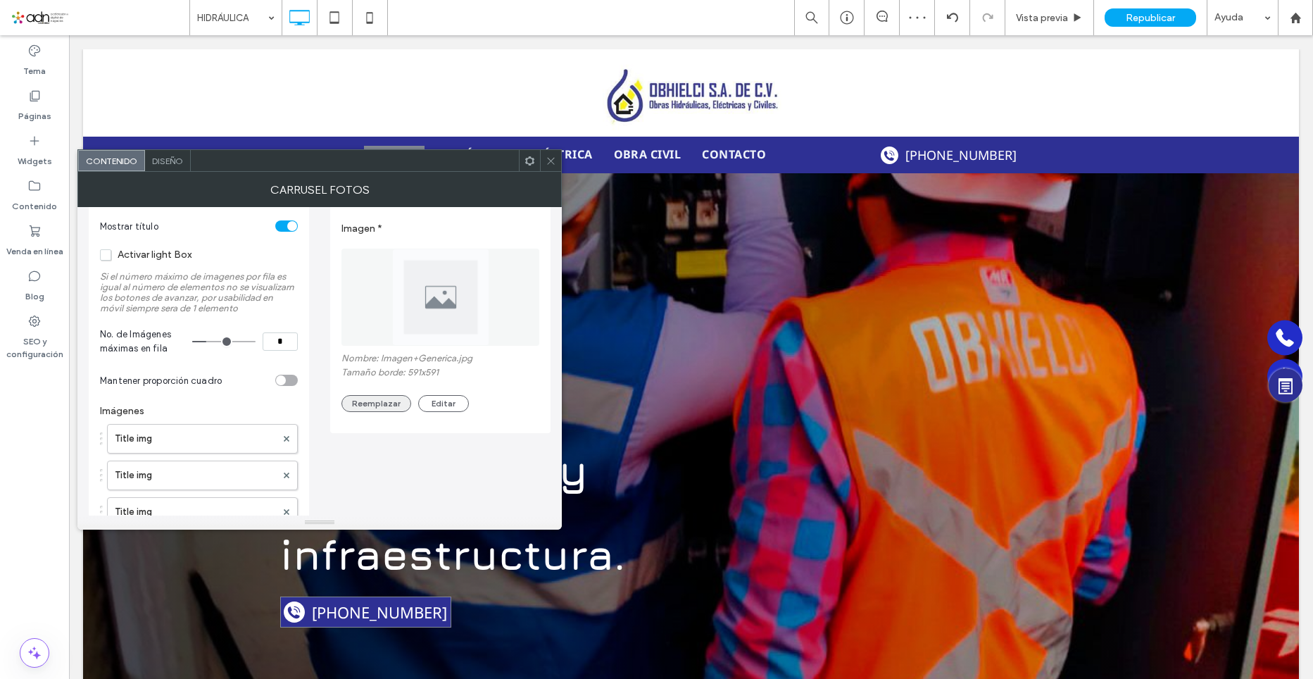
click at [374, 408] on button "Reemplazar" at bounding box center [377, 403] width 70 height 17
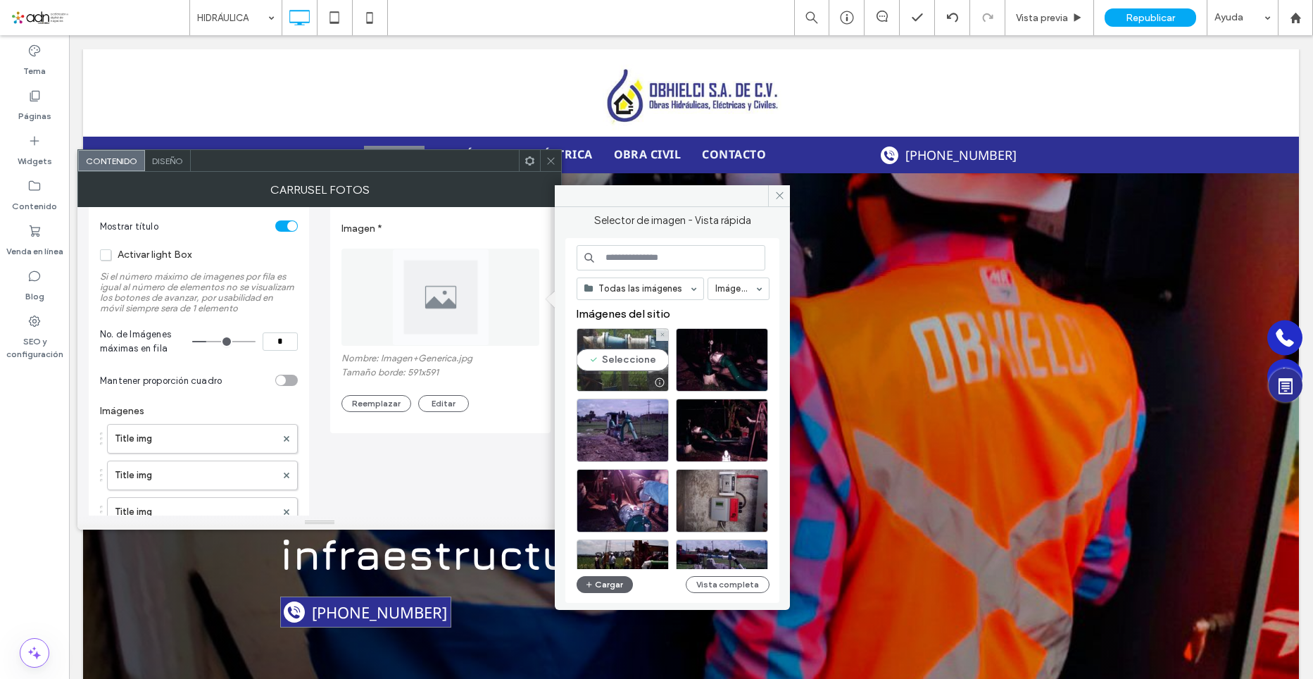
click at [608, 369] on div "Seleccione" at bounding box center [623, 359] width 92 height 63
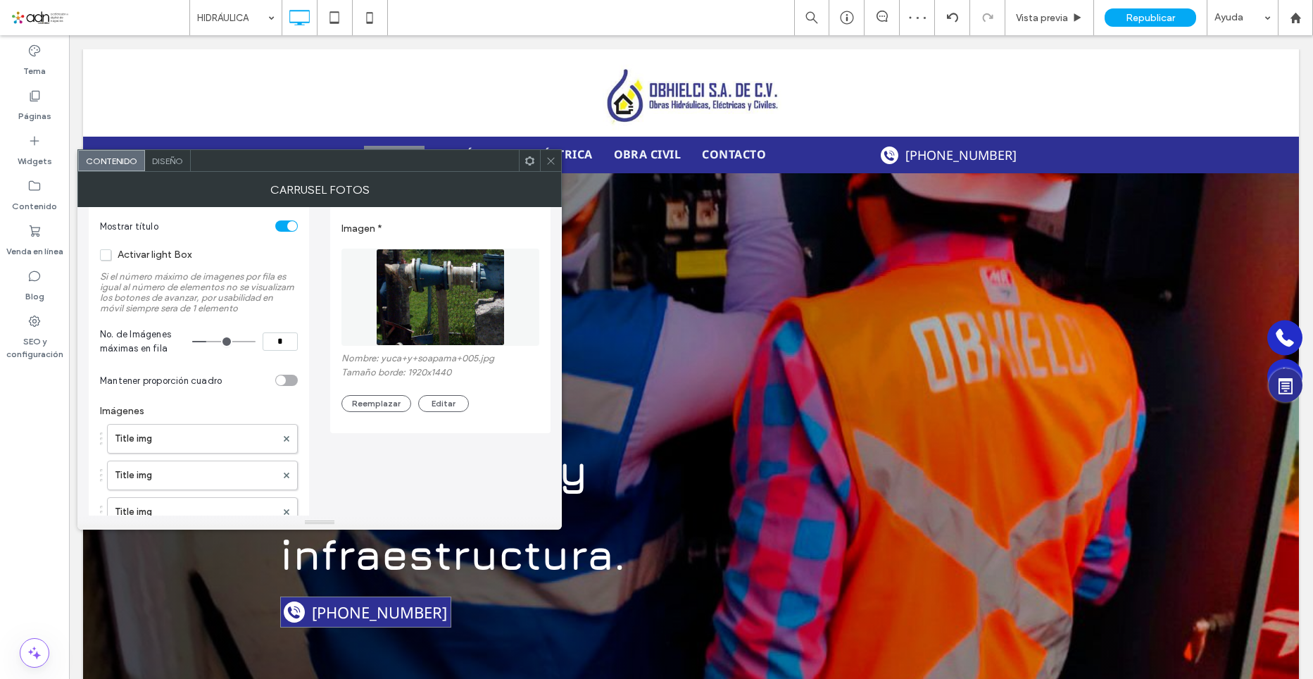
scroll to position [0, 0]
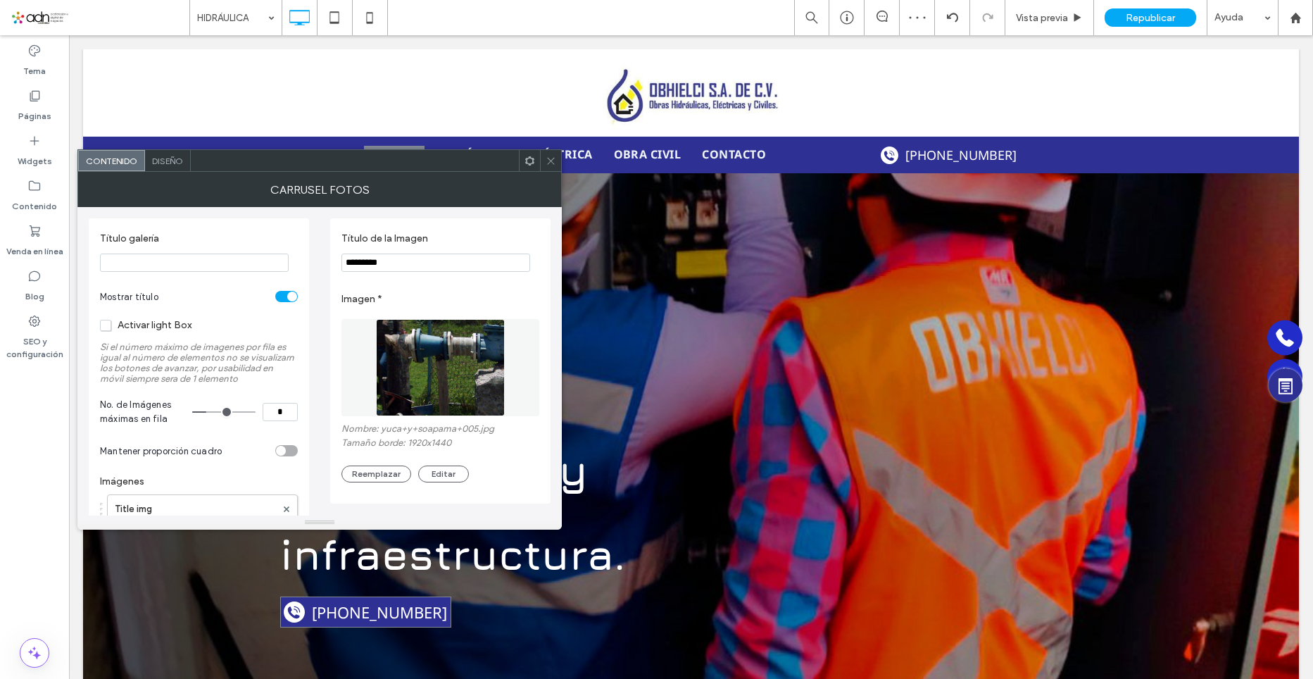
click at [280, 414] on input "*" at bounding box center [280, 412] width 35 height 18
drag, startPoint x: 287, startPoint y: 413, endPoint x: 280, endPoint y: 413, distance: 7.8
click at [280, 413] on input "*" at bounding box center [280, 412] width 35 height 18
type input "*"
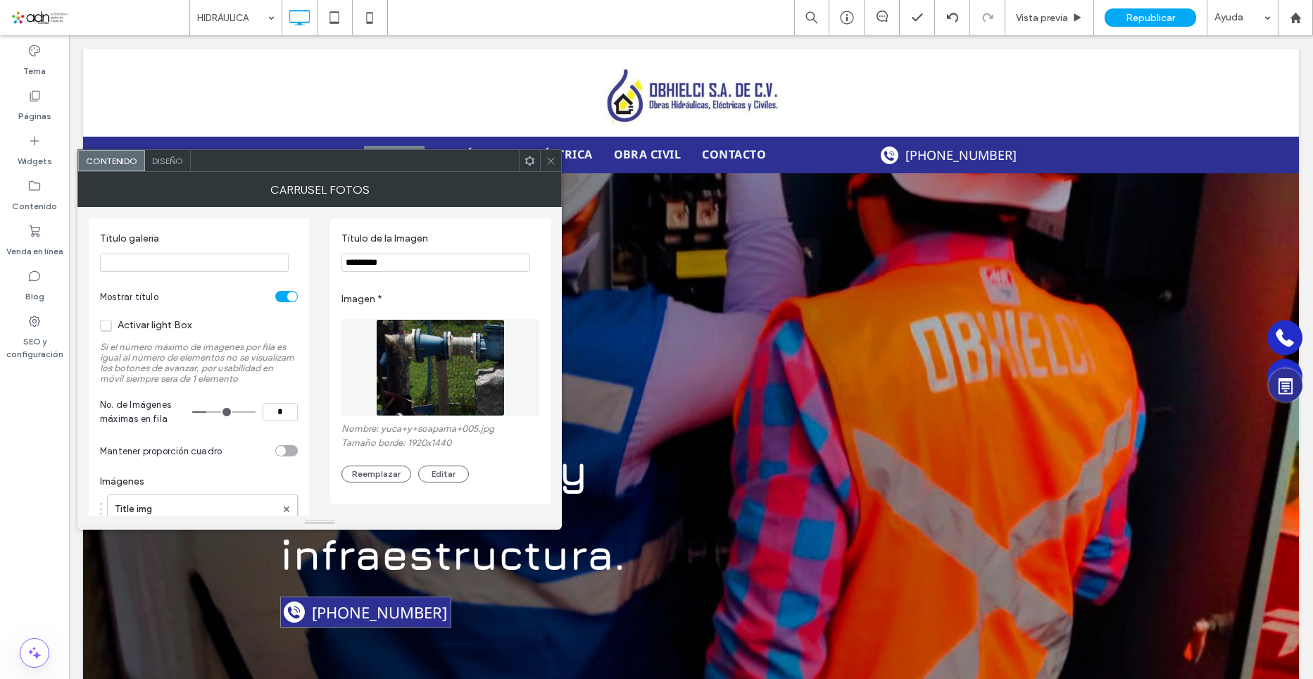
click at [292, 387] on label "Si el número máximo de imagenes por fila es igual al número de elementos no se …" at bounding box center [199, 363] width 198 height 56
click at [162, 165] on span "Diseño" at bounding box center [167, 161] width 31 height 11
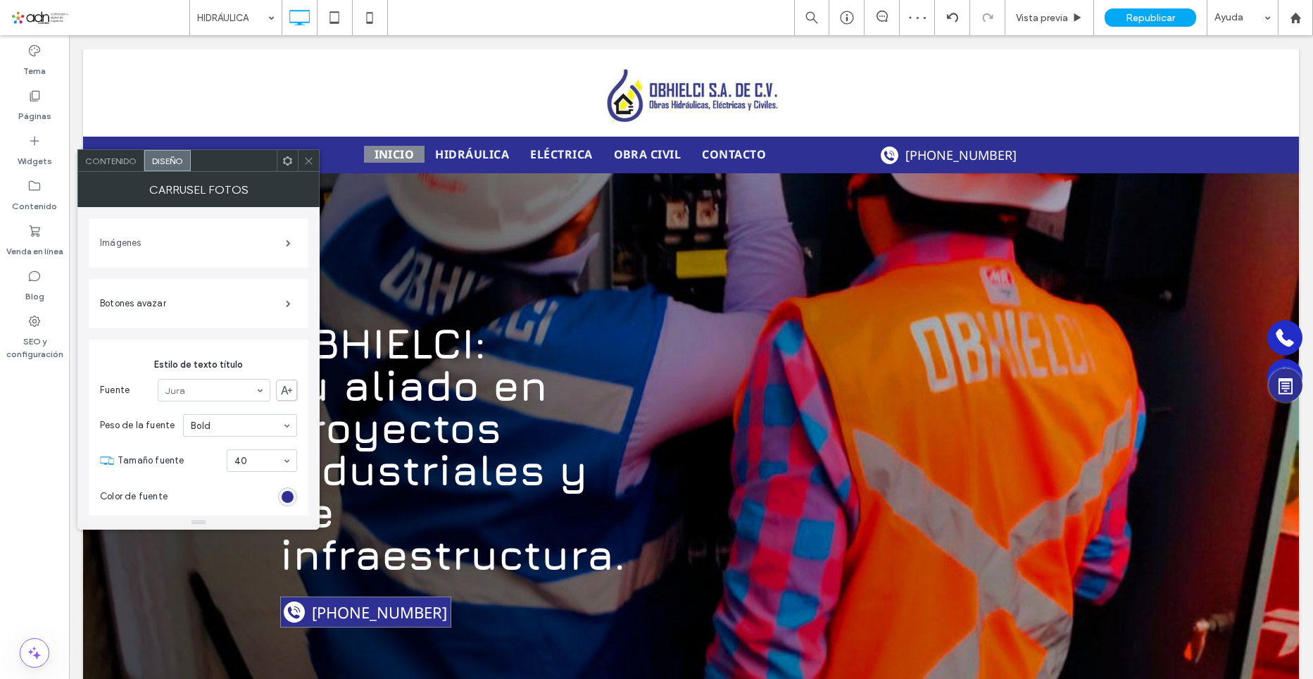
click at [194, 246] on label "Imágenes" at bounding box center [193, 243] width 186 height 28
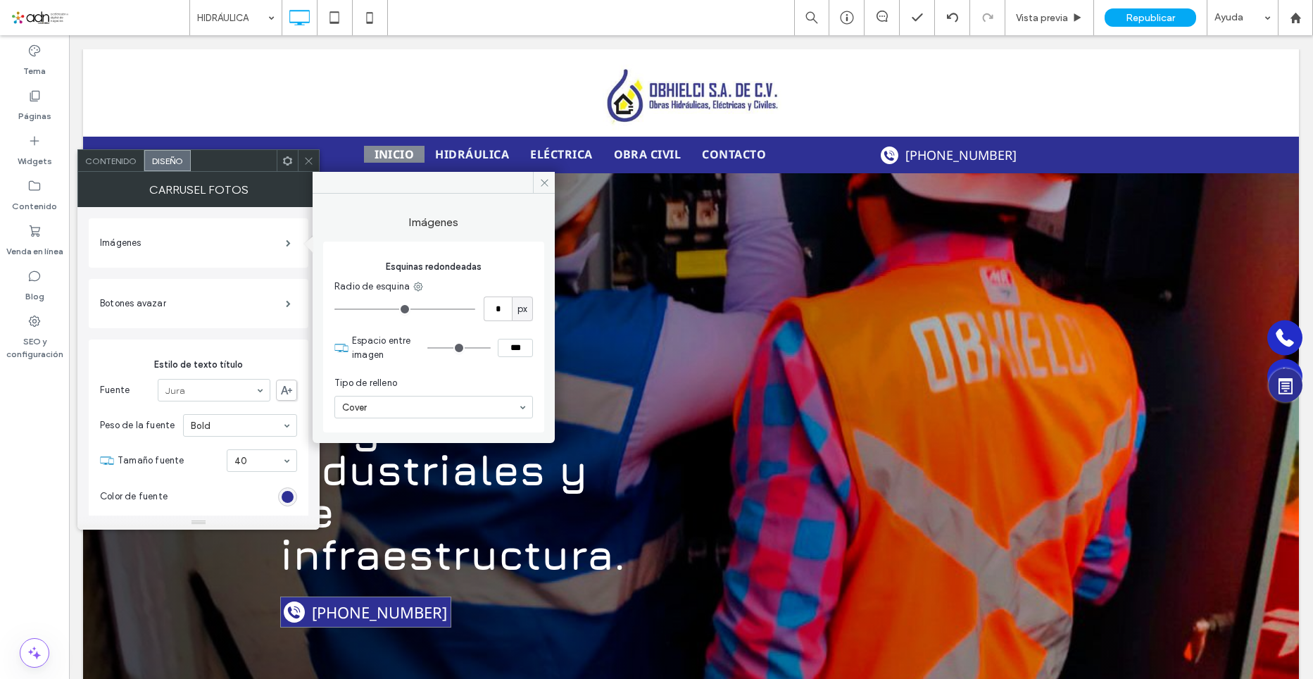
type input "*"
type input "***"
type input "*"
type input "***"
type input "*"
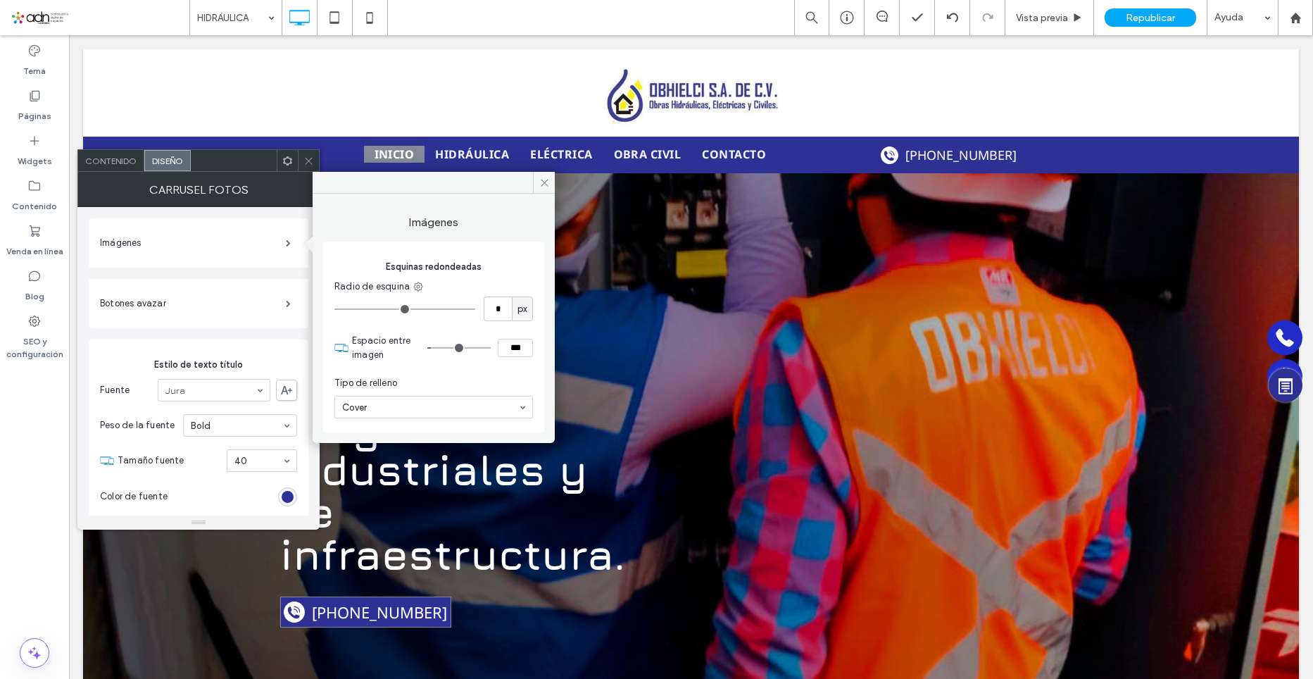
type input "***"
type input "*"
type input "***"
type input "*"
click at [437, 349] on input "range" at bounding box center [458, 347] width 63 height 1
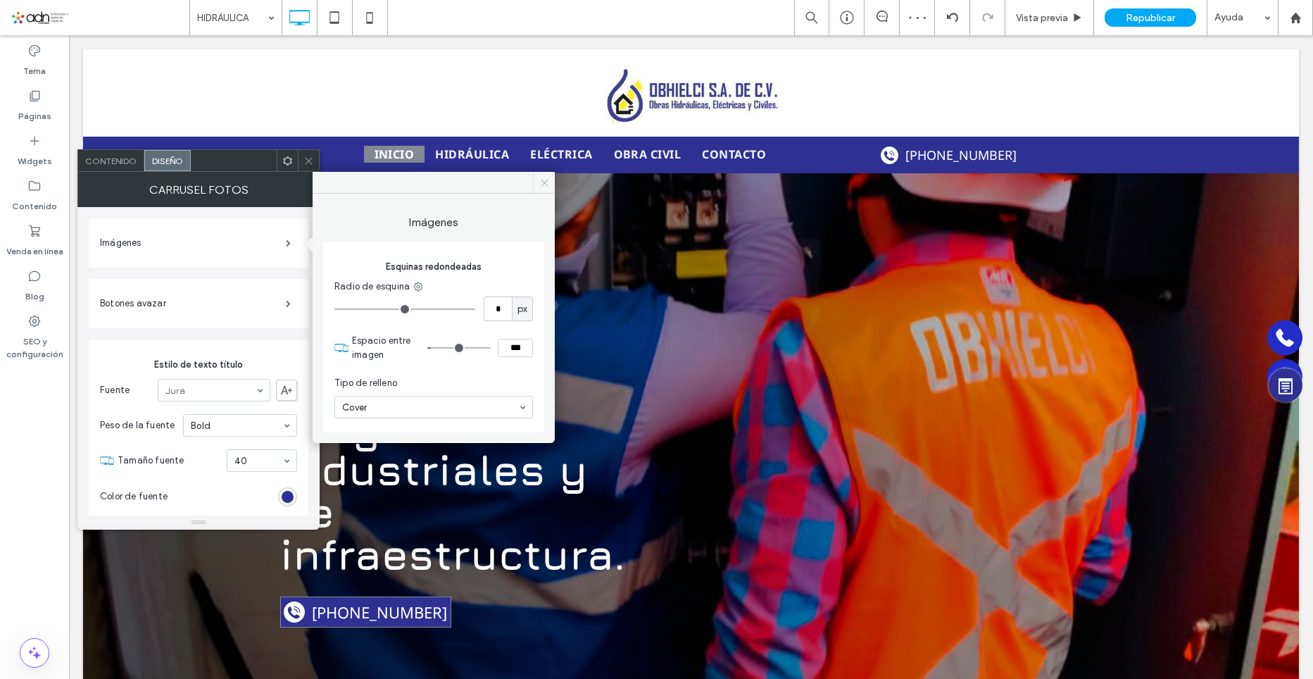
click at [539, 182] on icon at bounding box center [544, 182] width 11 height 11
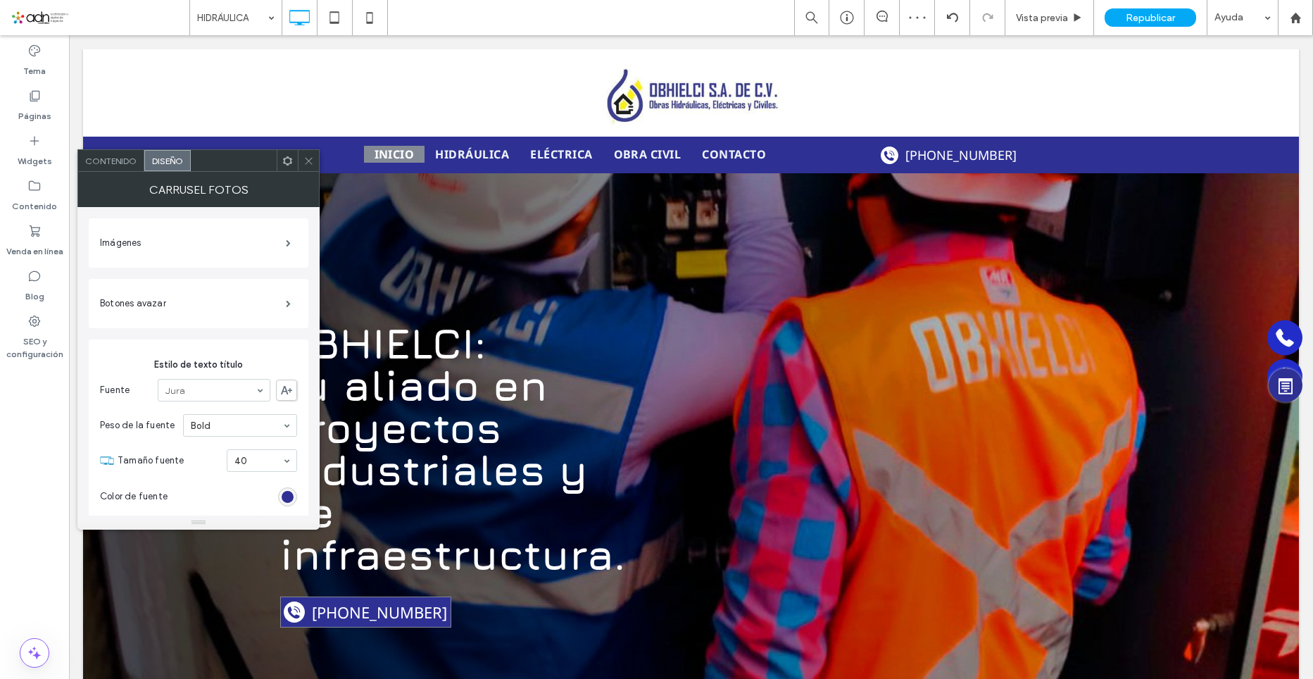
click at [311, 162] on icon at bounding box center [309, 161] width 11 height 11
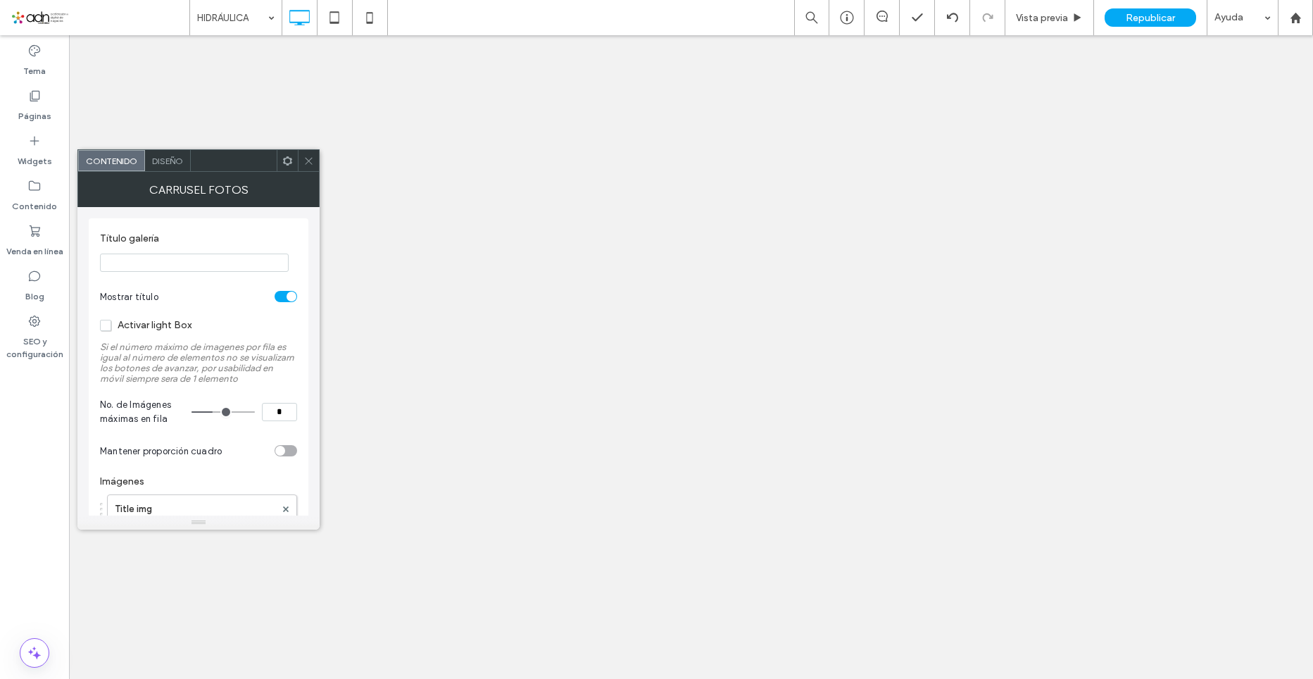
click at [296, 452] on div "toggle" at bounding box center [286, 450] width 23 height 11
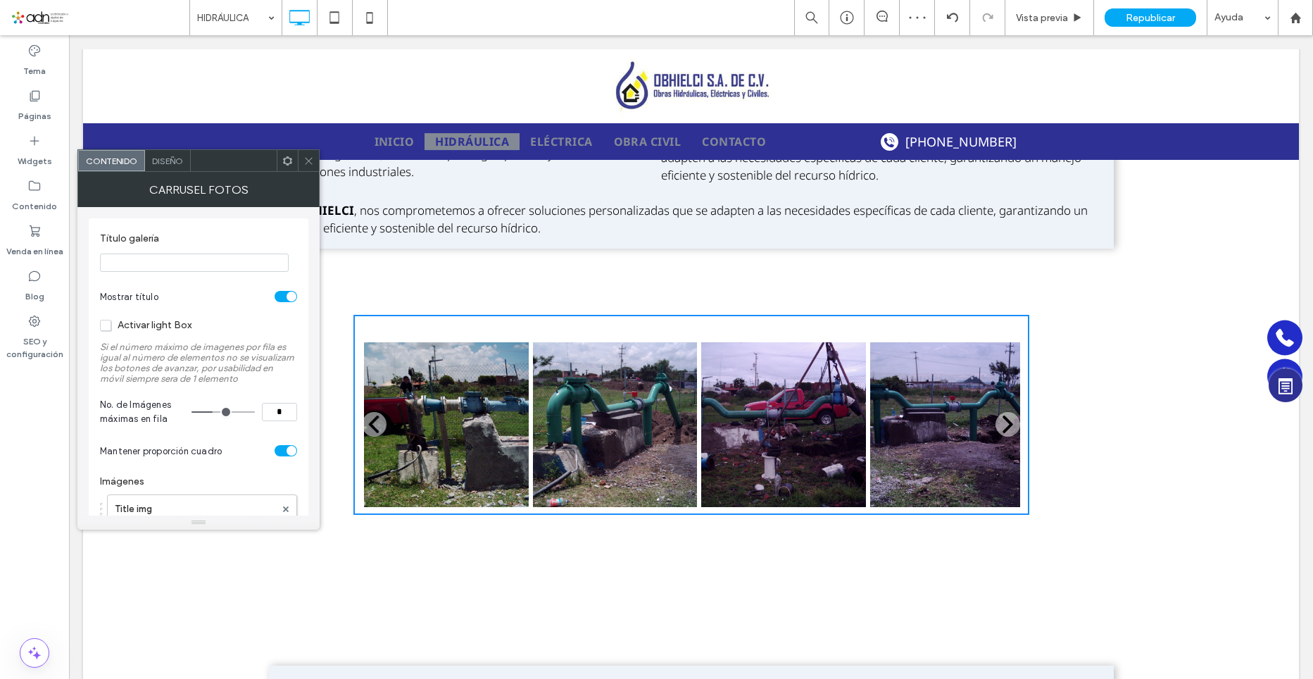
click at [308, 168] on span at bounding box center [309, 160] width 11 height 21
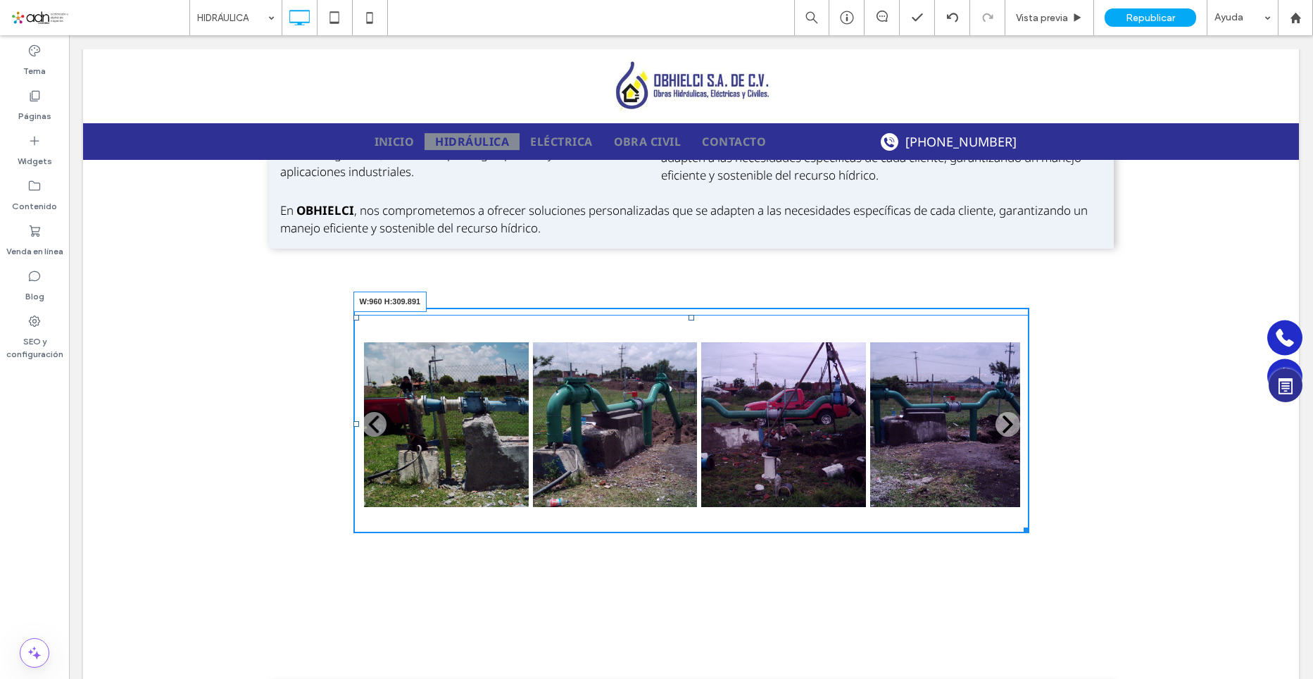
drag, startPoint x: 1023, startPoint y: 489, endPoint x: 1079, endPoint y: 508, distance: 58.8
click at [1083, 507] on div "Click To Paste Click To Paste W:960 H:309.891 Fila + Añadir sección" at bounding box center [691, 420] width 1216 height 246
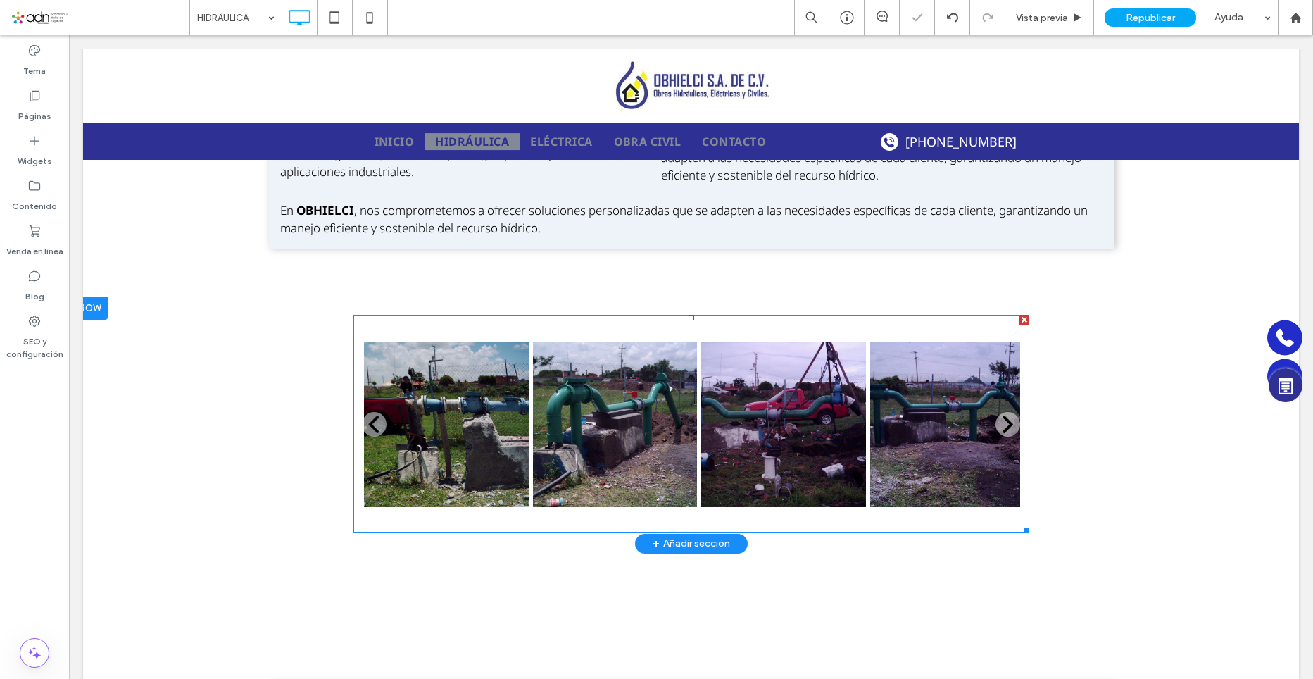
click at [906, 376] on span at bounding box center [692, 424] width 676 height 218
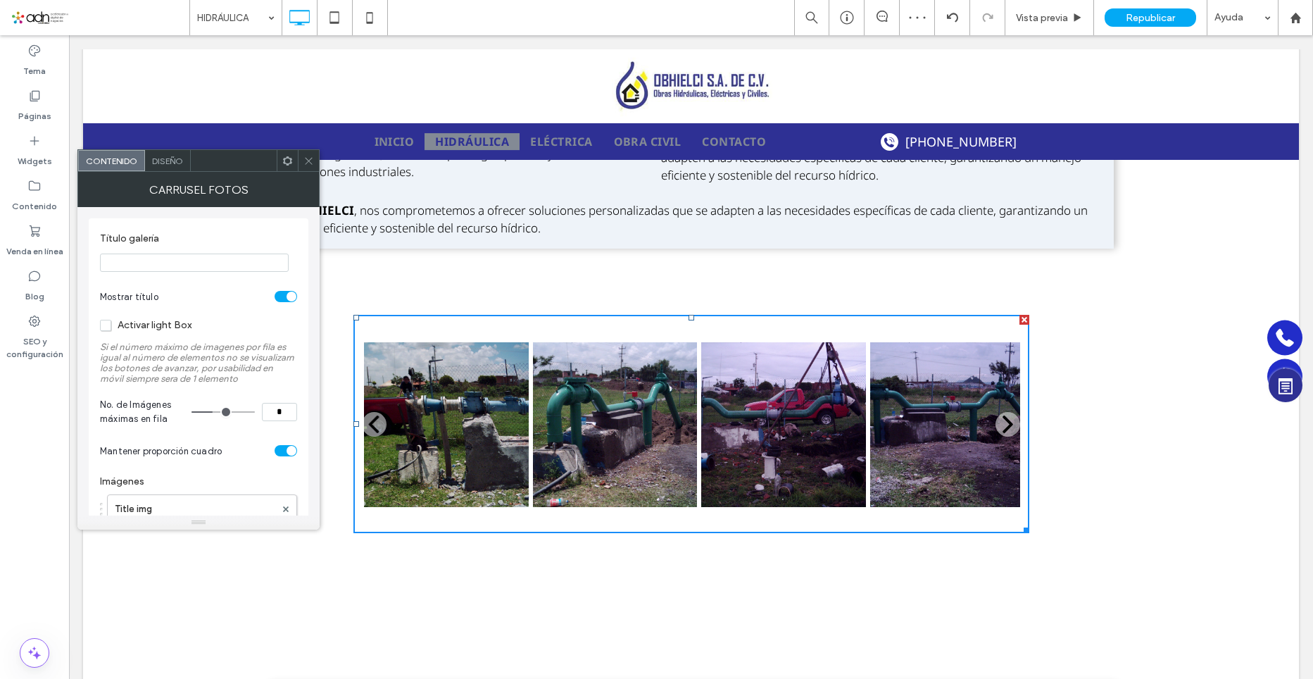
click at [303, 156] on div at bounding box center [308, 160] width 21 height 21
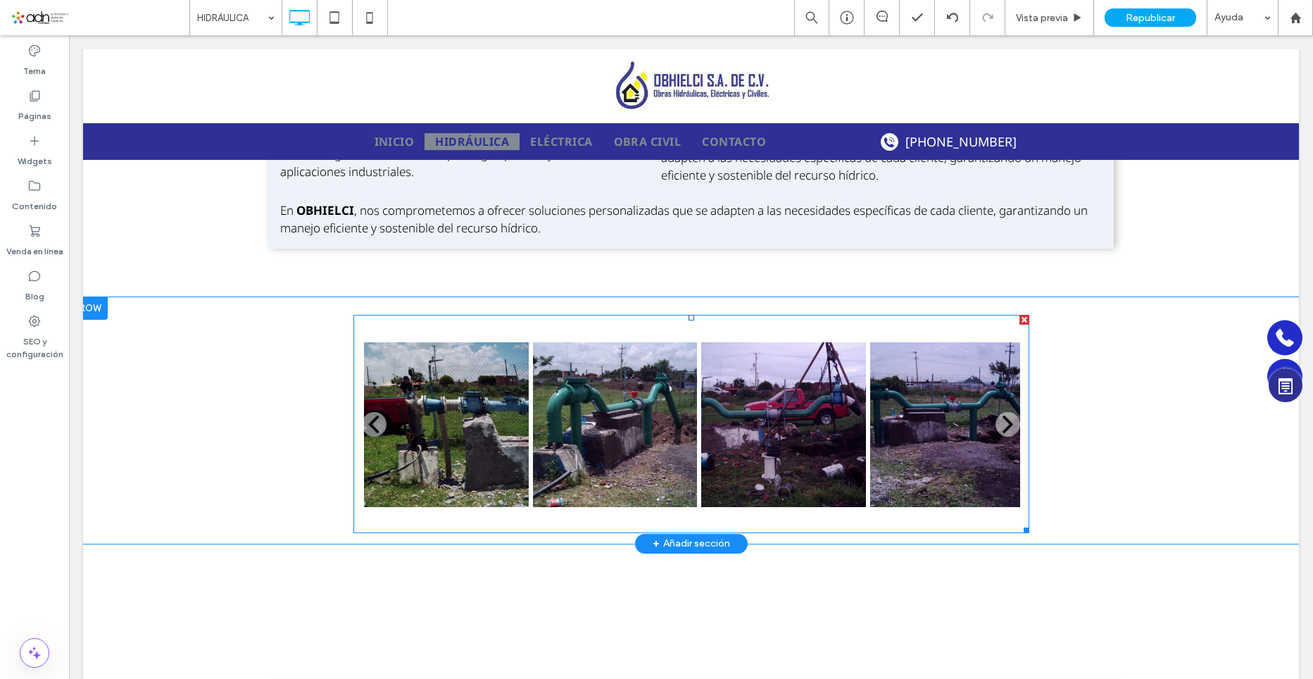
click at [536, 400] on span at bounding box center [692, 424] width 676 height 218
click at [536, 400] on img at bounding box center [615, 424] width 169 height 169
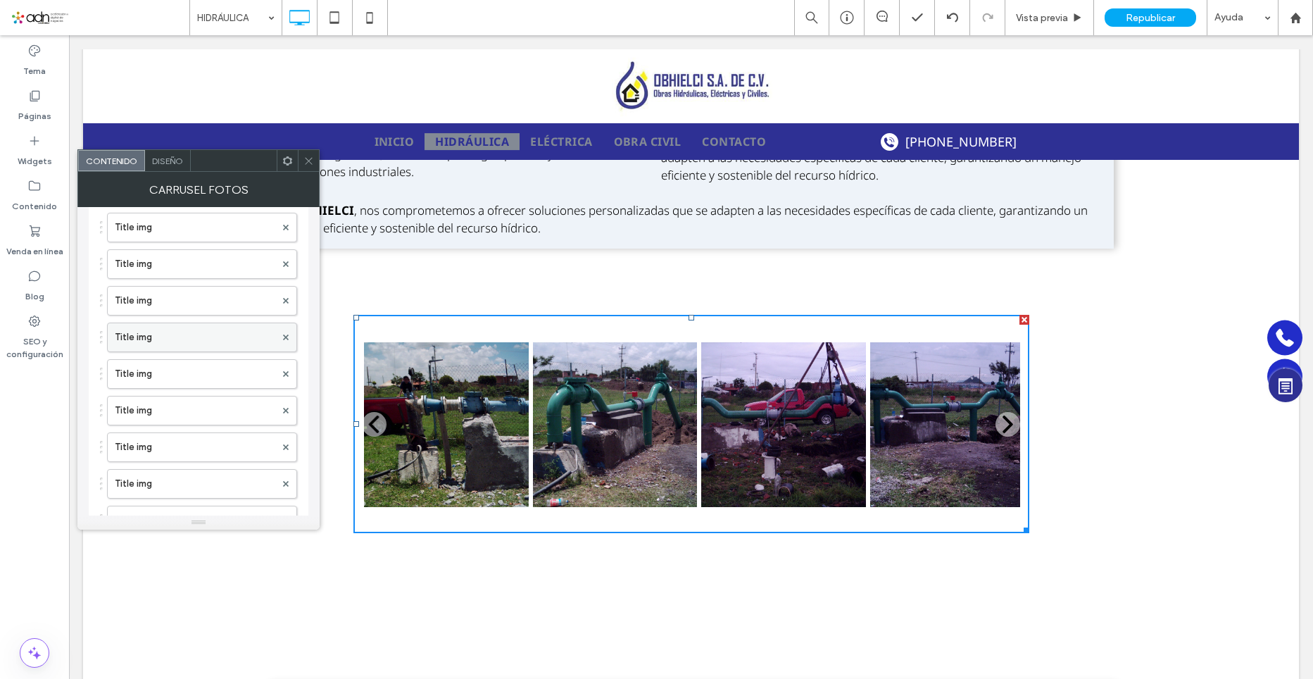
scroll to position [211, 0]
click at [302, 480] on div "Título galería Mostrar título Activar light Box Si el número máximo de imagenes…" at bounding box center [199, 484] width 220 height 954
click at [306, 159] on icon at bounding box center [309, 161] width 11 height 11
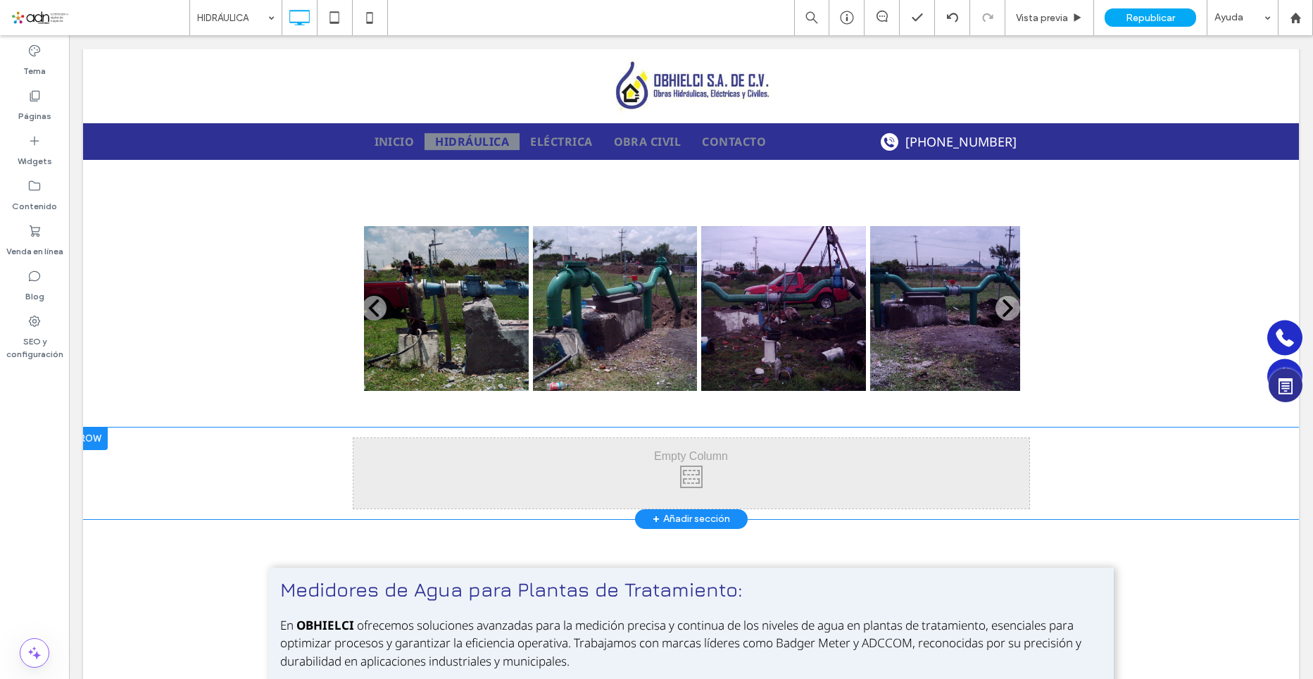
scroll to position [2455, 0]
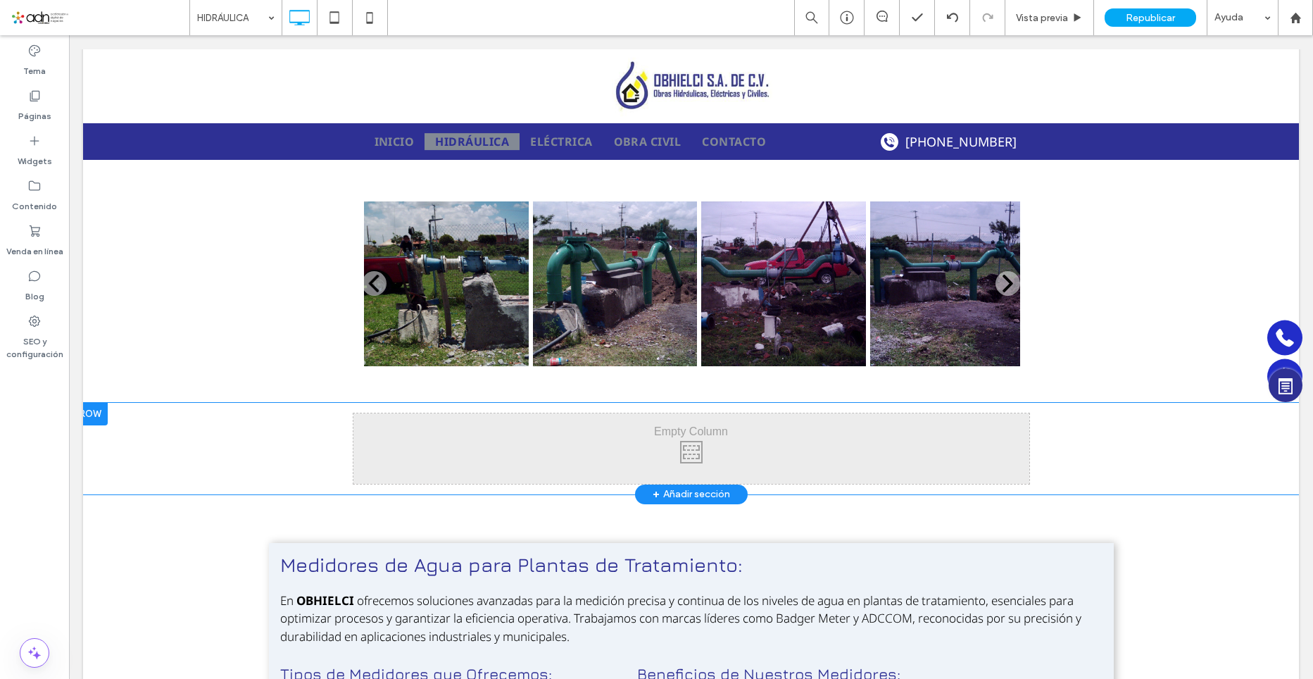
click at [1167, 435] on div "Click To Paste Click To Paste Fila + Añadir sección" at bounding box center [691, 449] width 1216 height 92
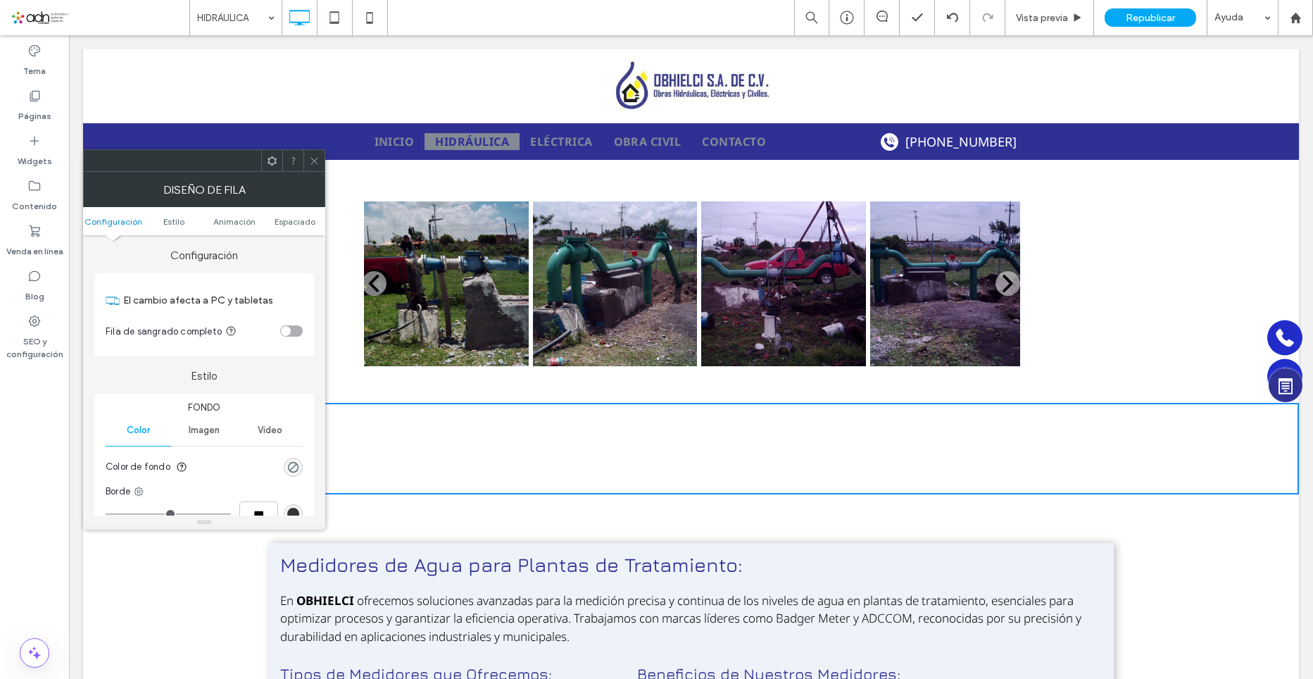
click at [312, 157] on icon at bounding box center [314, 161] width 11 height 11
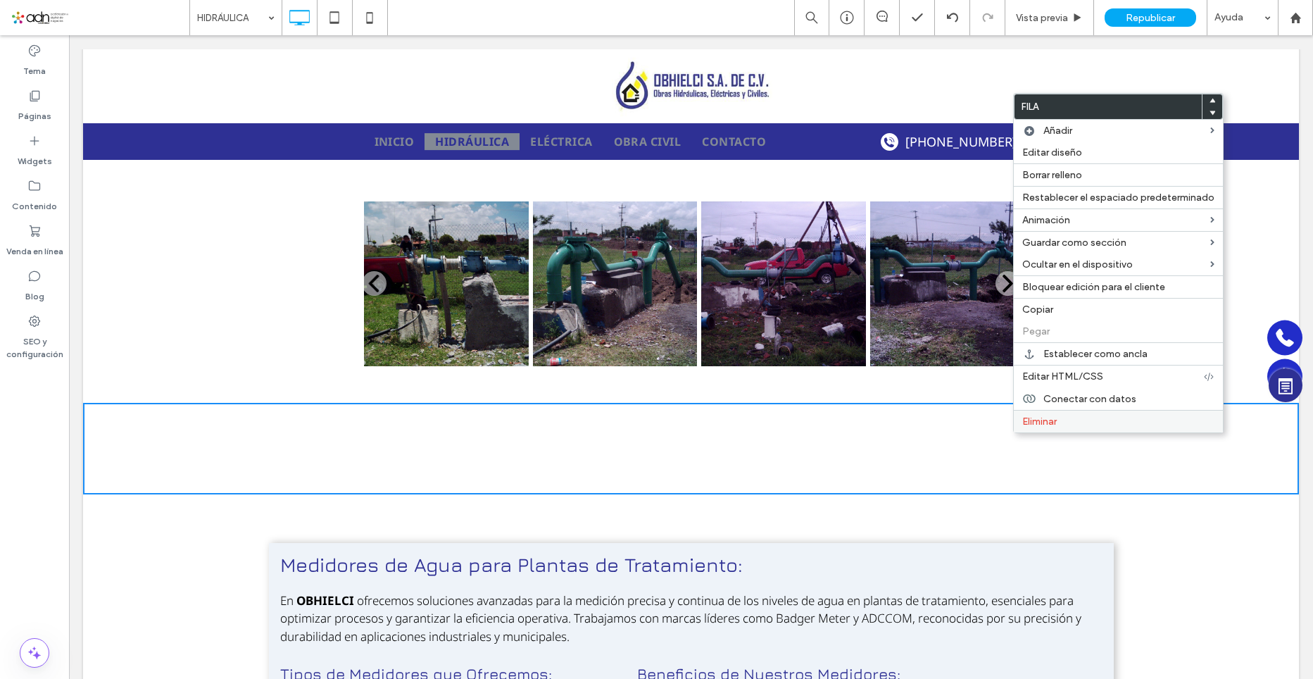
click at [1066, 422] on label "Eliminar" at bounding box center [1119, 422] width 192 height 12
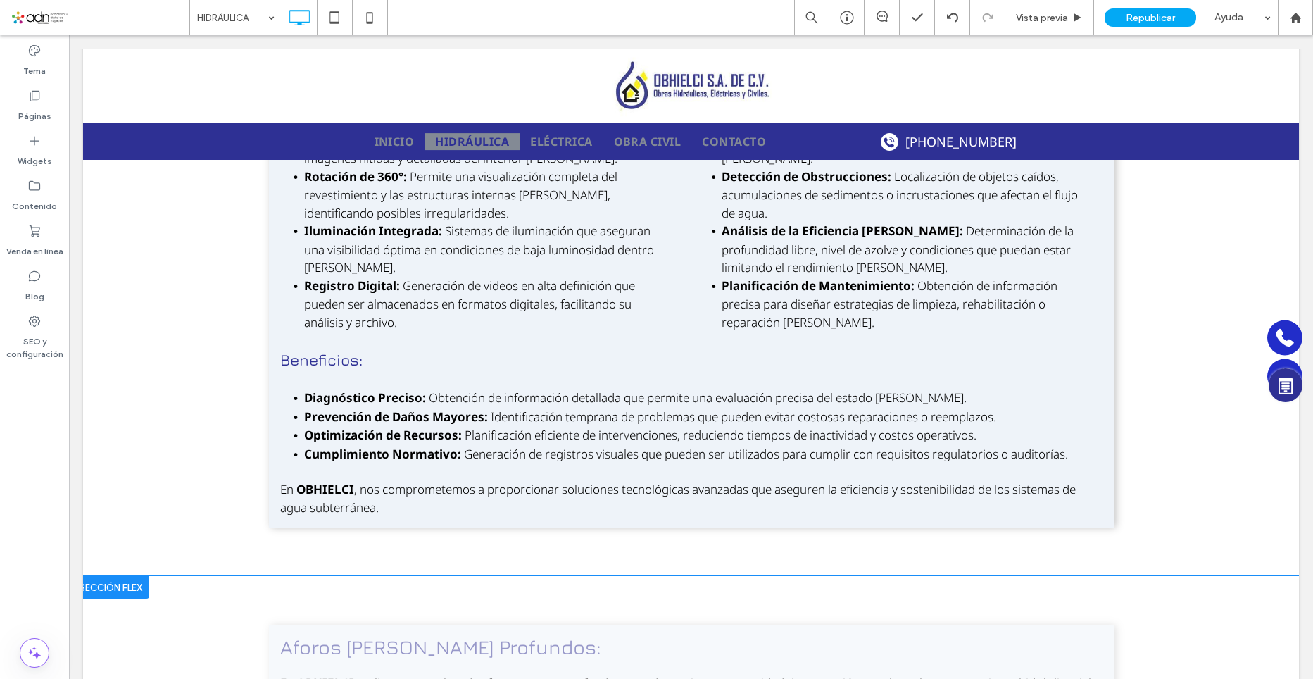
scroll to position [4356, 0]
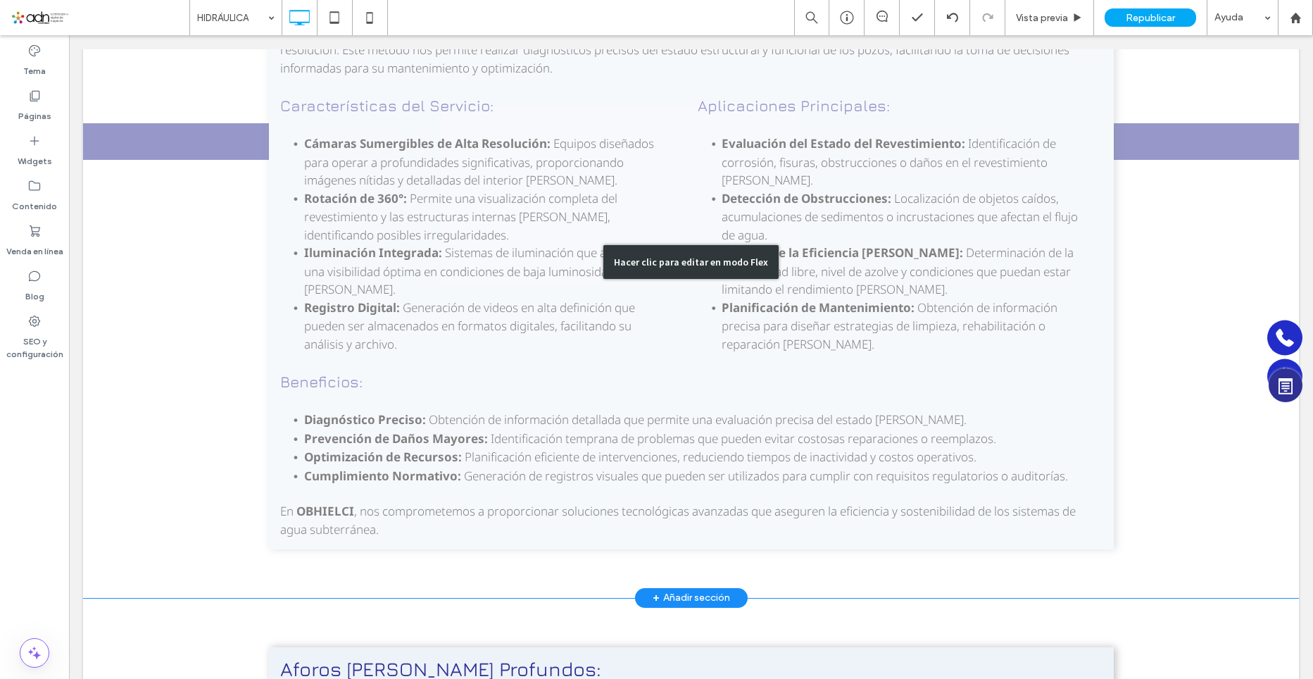
click at [673, 589] on div "+ Añadir sección" at bounding box center [691, 597] width 77 height 17
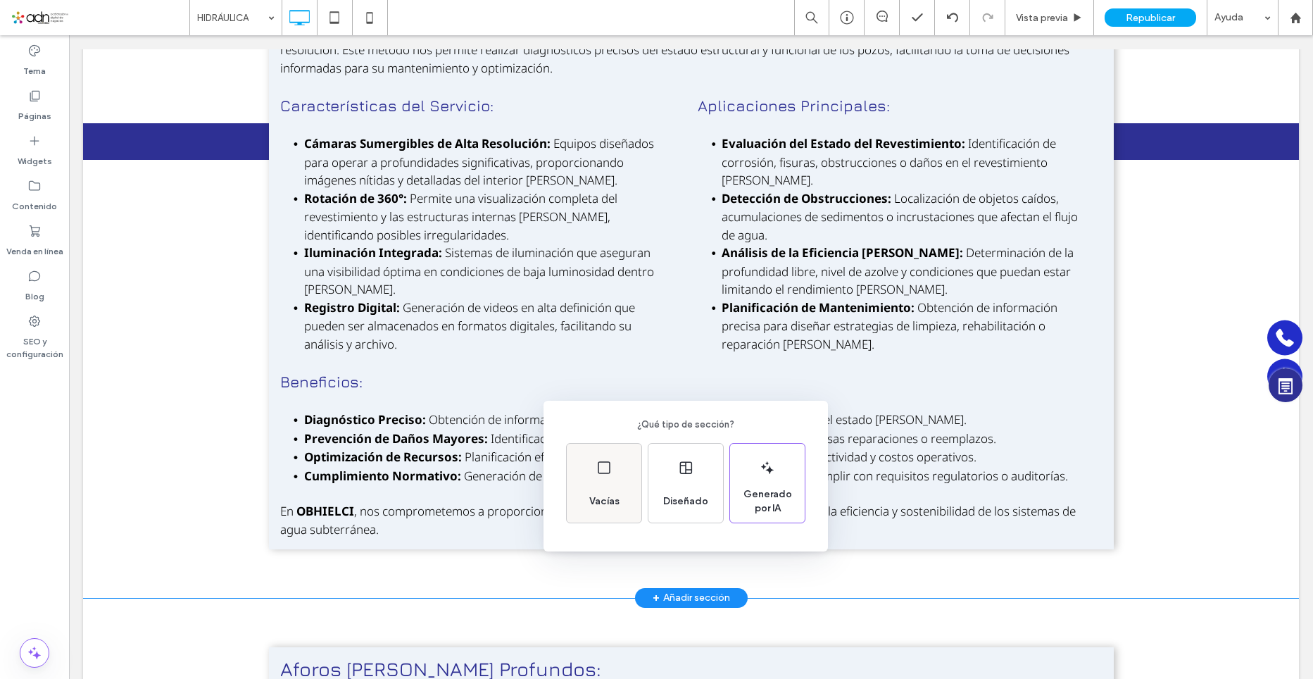
click at [620, 502] on span "Vacías" at bounding box center [605, 501] width 42 height 14
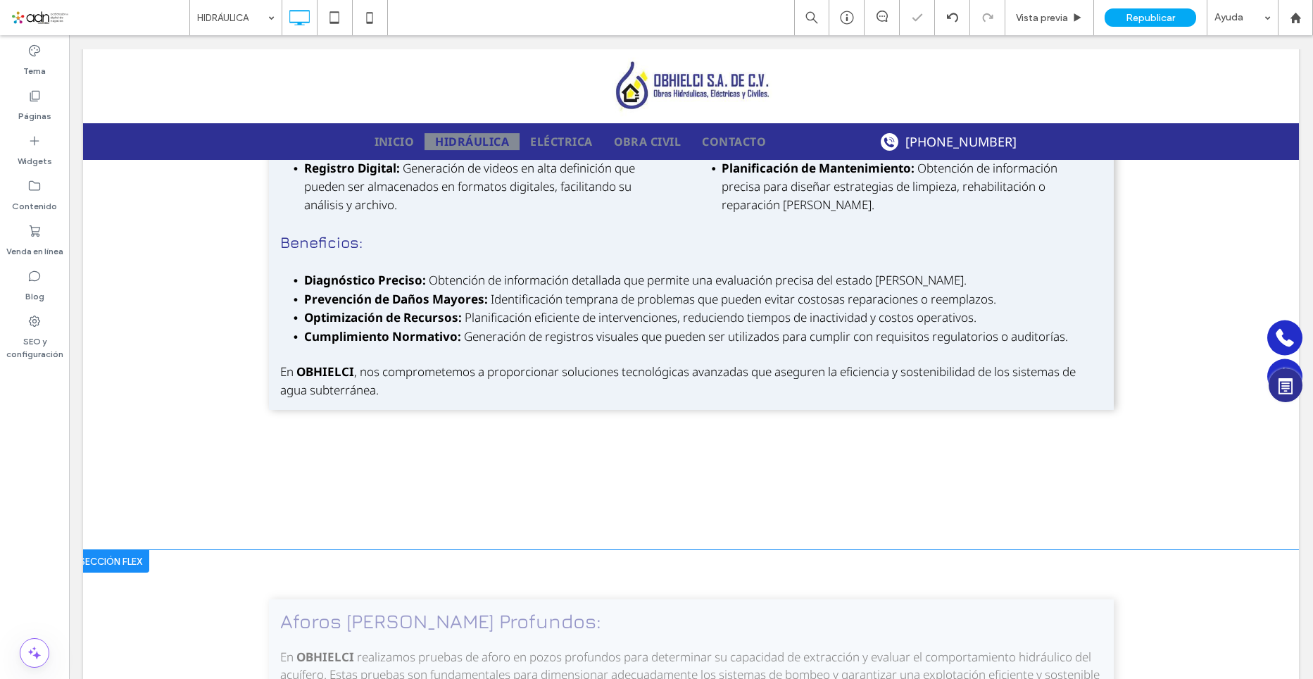
scroll to position [4497, 0]
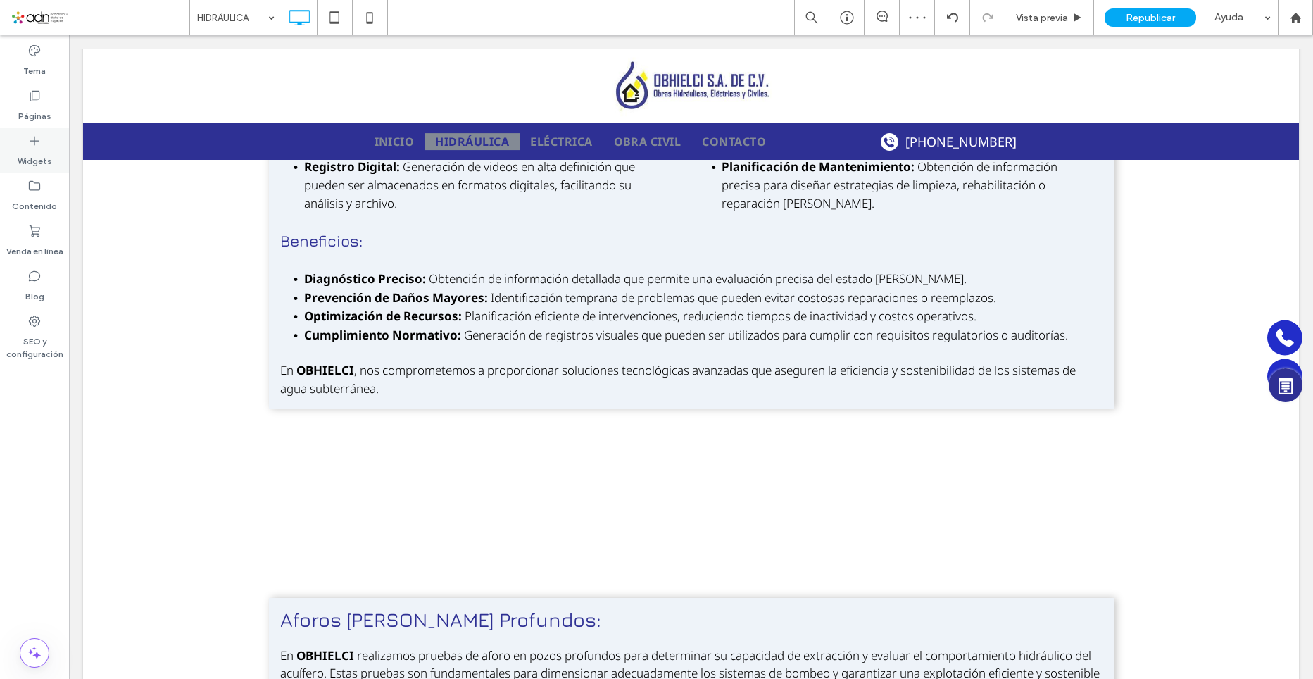
click at [46, 157] on label "Widgets" at bounding box center [35, 158] width 35 height 20
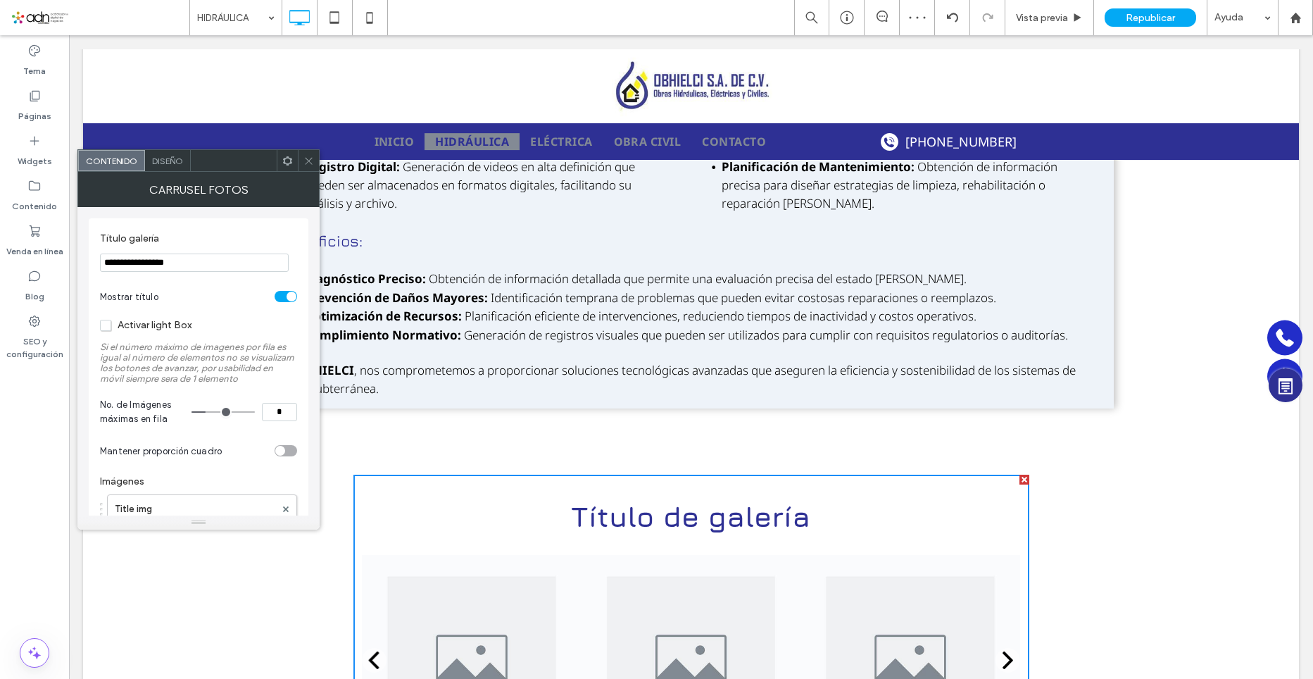
drag, startPoint x: 275, startPoint y: 304, endPoint x: 75, endPoint y: 268, distance: 203.2
click at [290, 410] on input "*" at bounding box center [279, 412] width 35 height 18
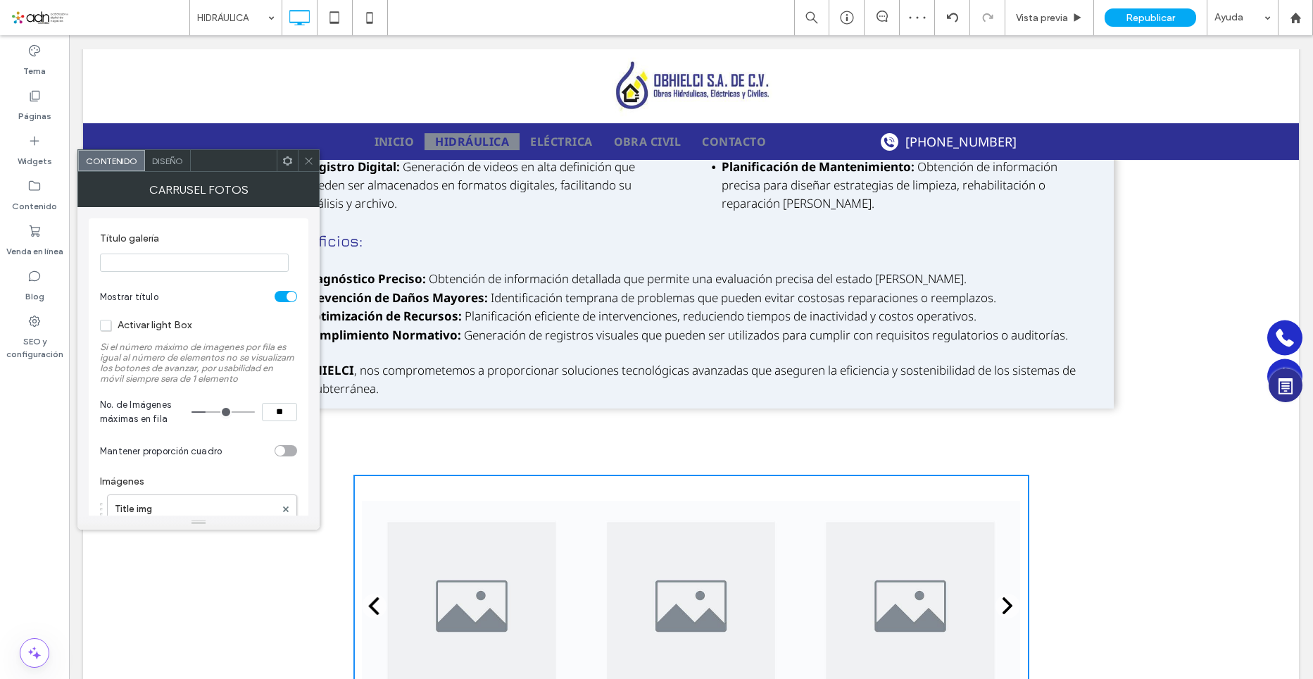
type input "*"
click at [287, 404] on input "*" at bounding box center [279, 412] width 35 height 18
type input "*"
click at [289, 388] on label "Si el número máximo de imagenes por fila es igual al número de elementos no se …" at bounding box center [198, 363] width 197 height 56
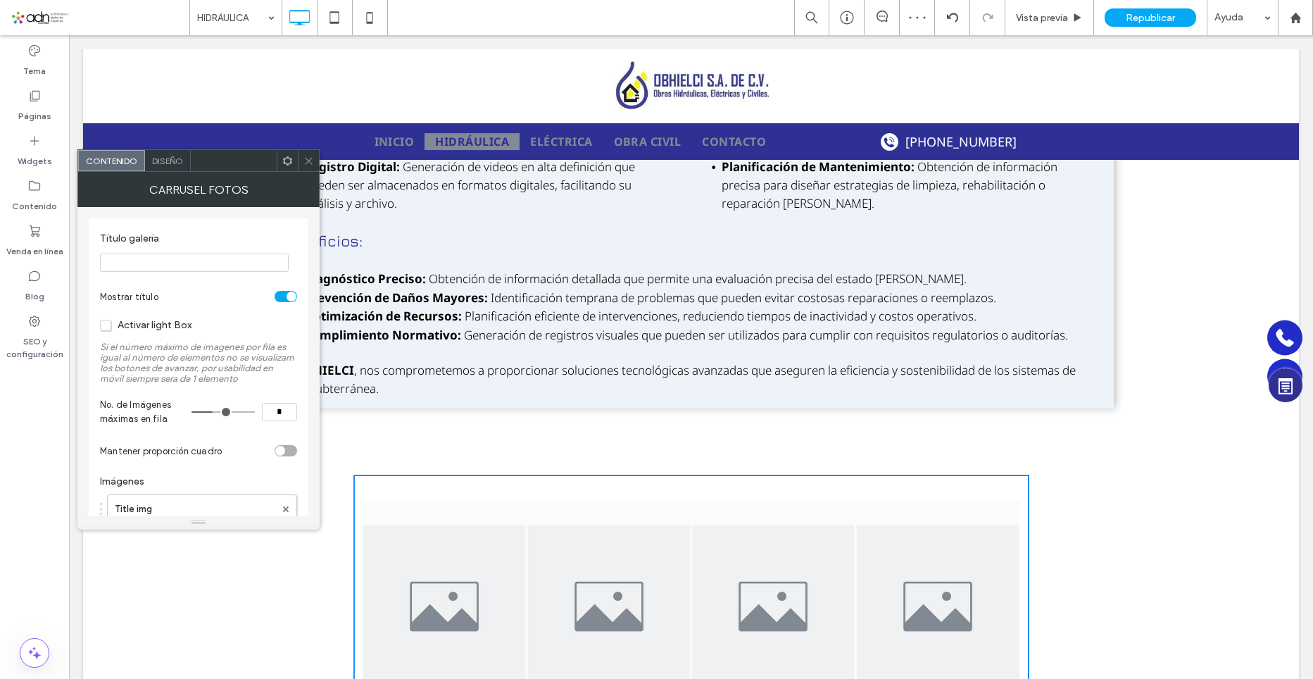
click at [306, 161] on icon at bounding box center [309, 161] width 11 height 11
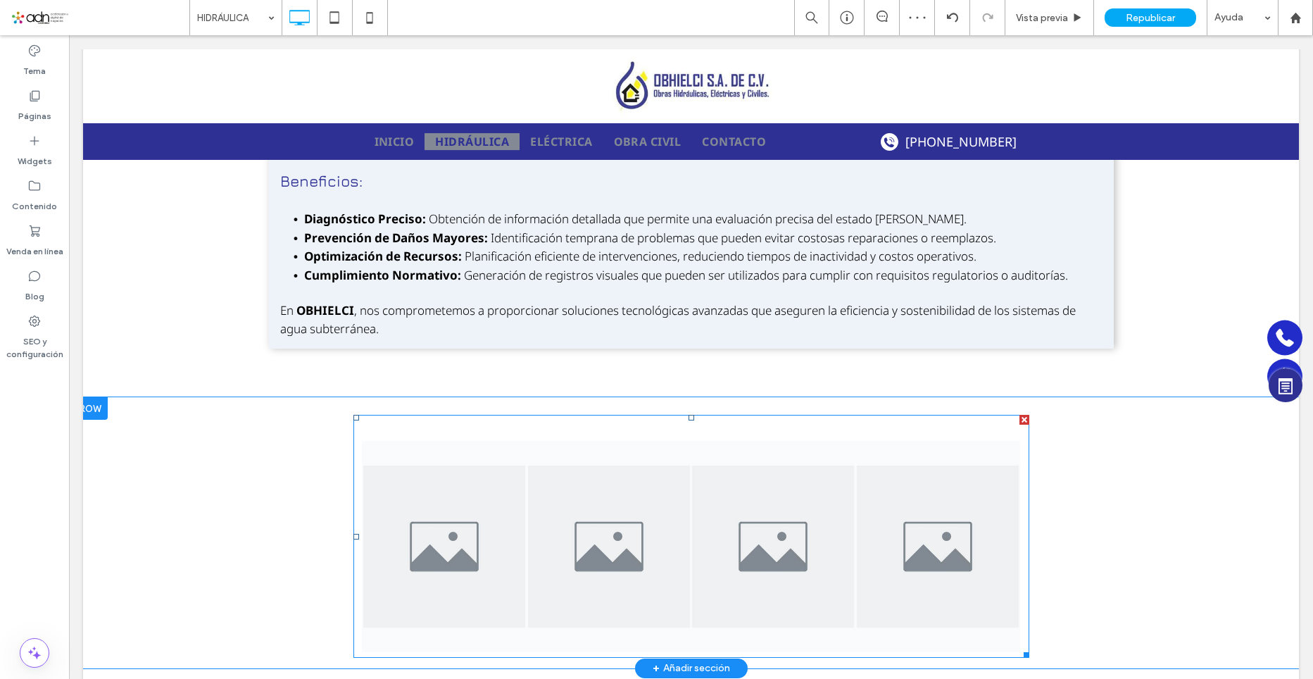
scroll to position [4638, 0]
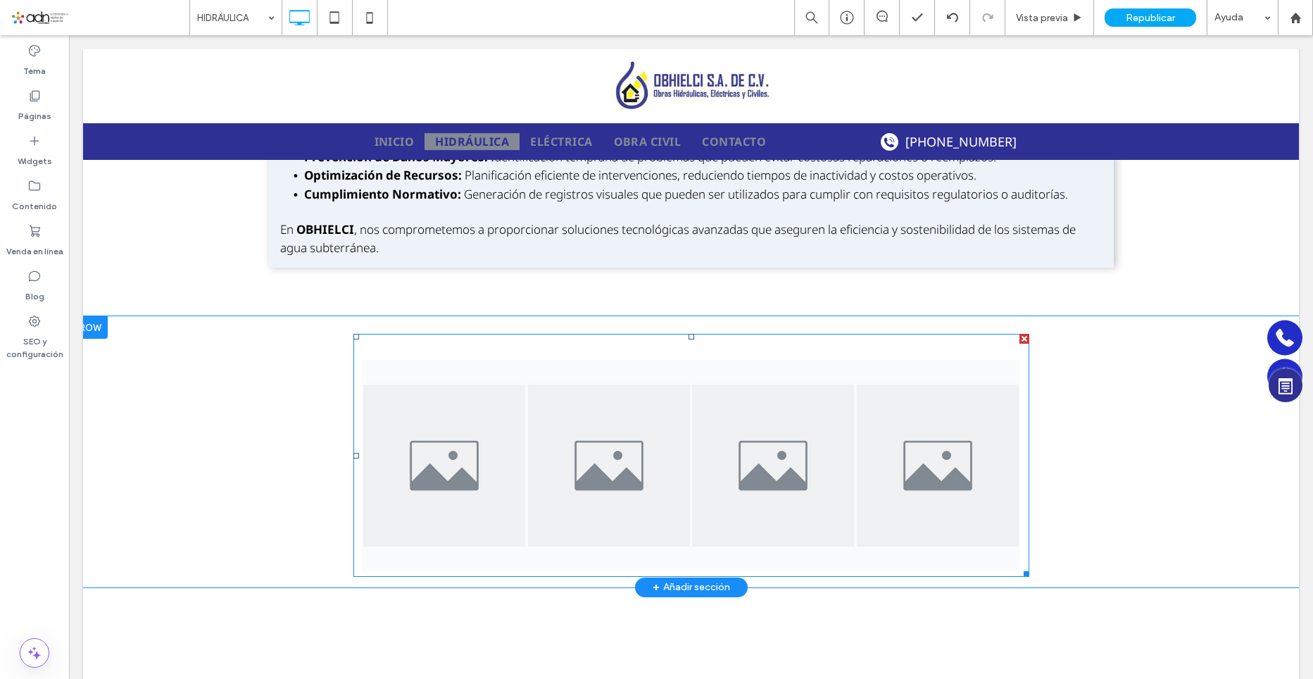
click at [475, 446] on span at bounding box center [692, 455] width 676 height 242
click at [475, 446] on img at bounding box center [444, 465] width 165 height 211
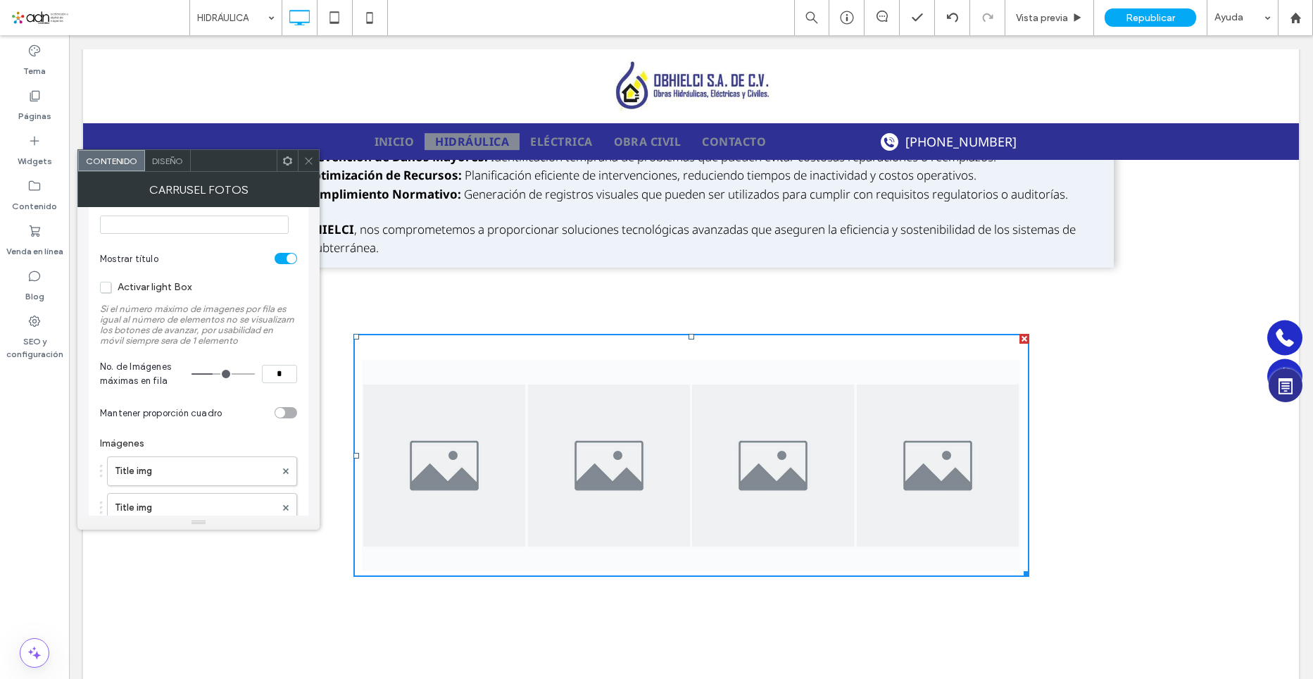
scroll to position [70, 0]
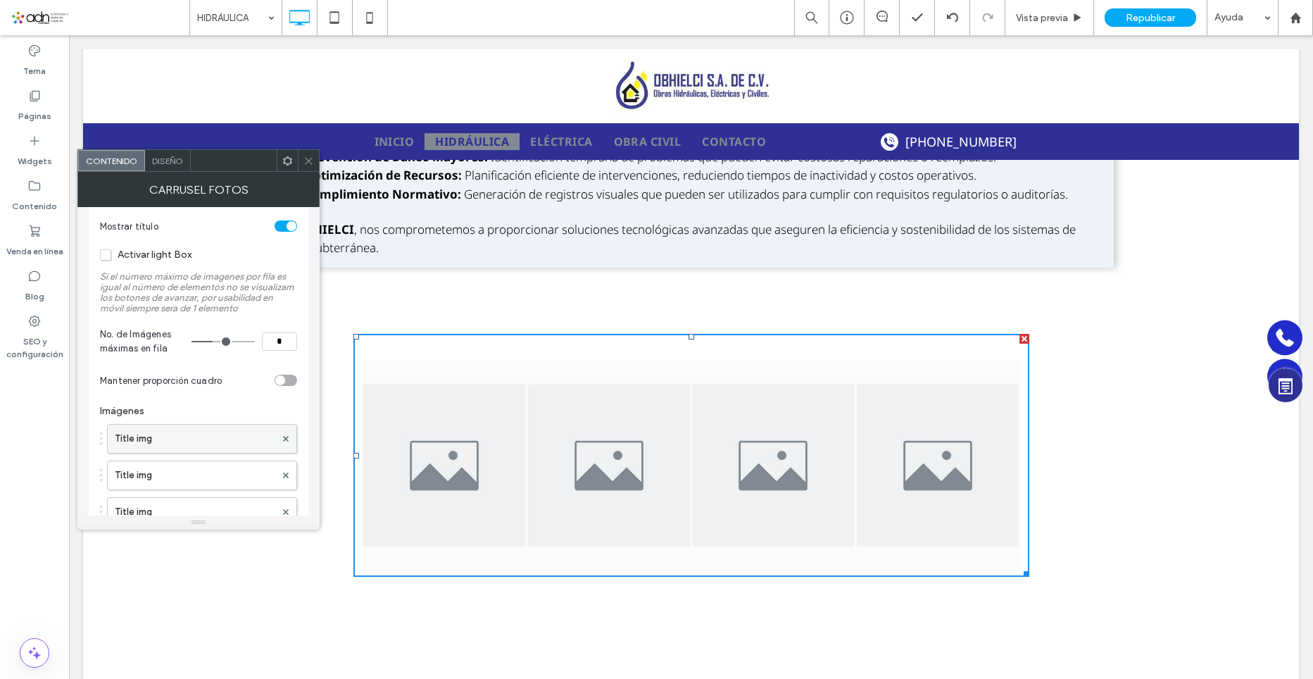
click at [204, 433] on label "Title img" at bounding box center [195, 439] width 161 height 28
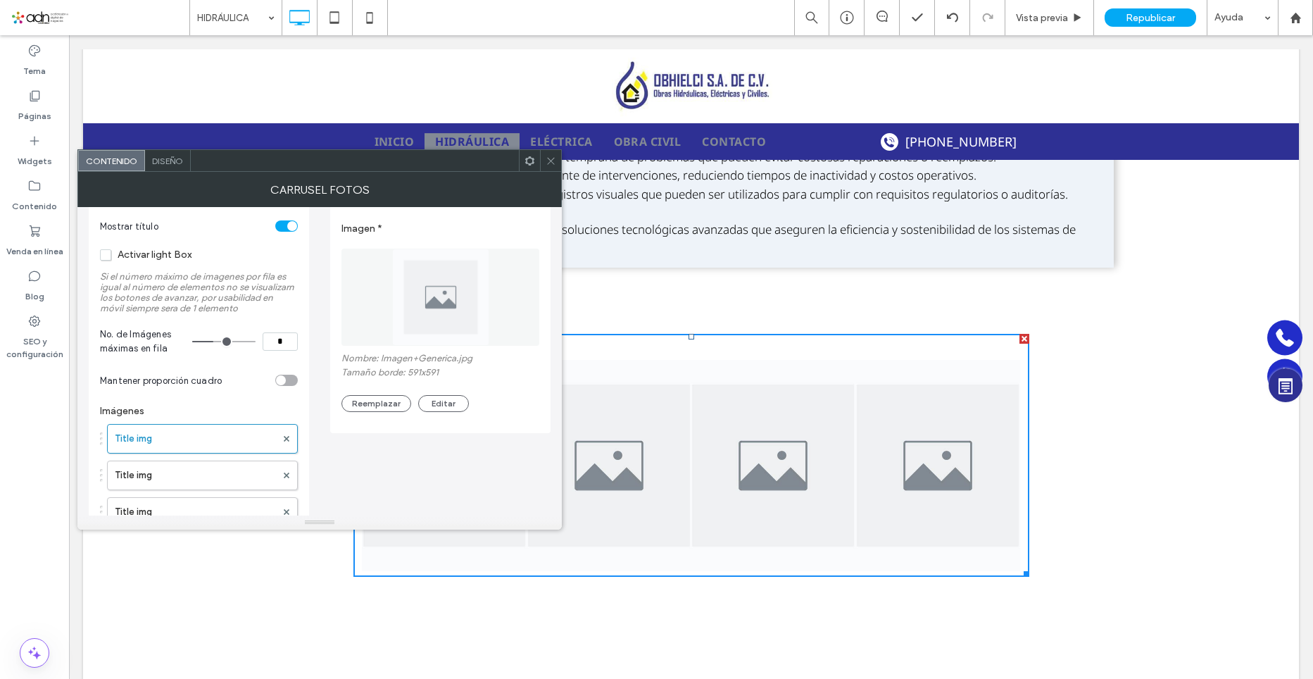
click at [368, 405] on button "Reemplazar" at bounding box center [377, 403] width 70 height 17
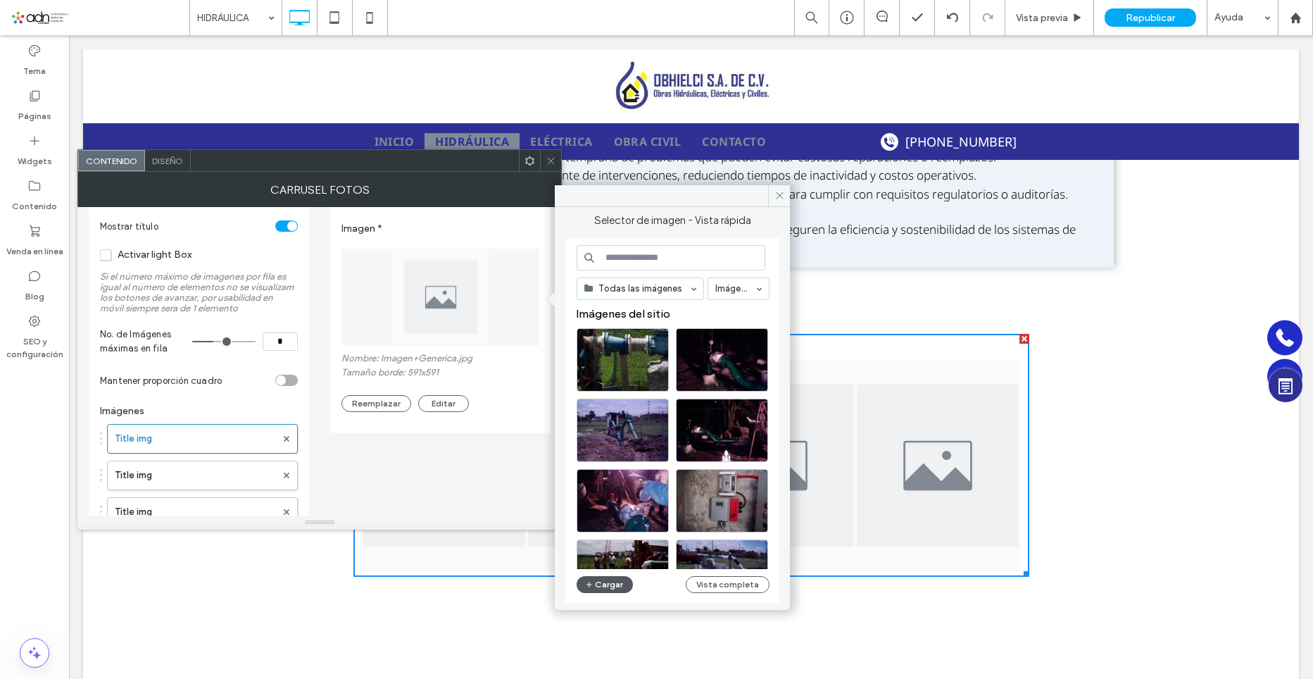
click at [606, 584] on button "Cargar" at bounding box center [605, 584] width 56 height 17
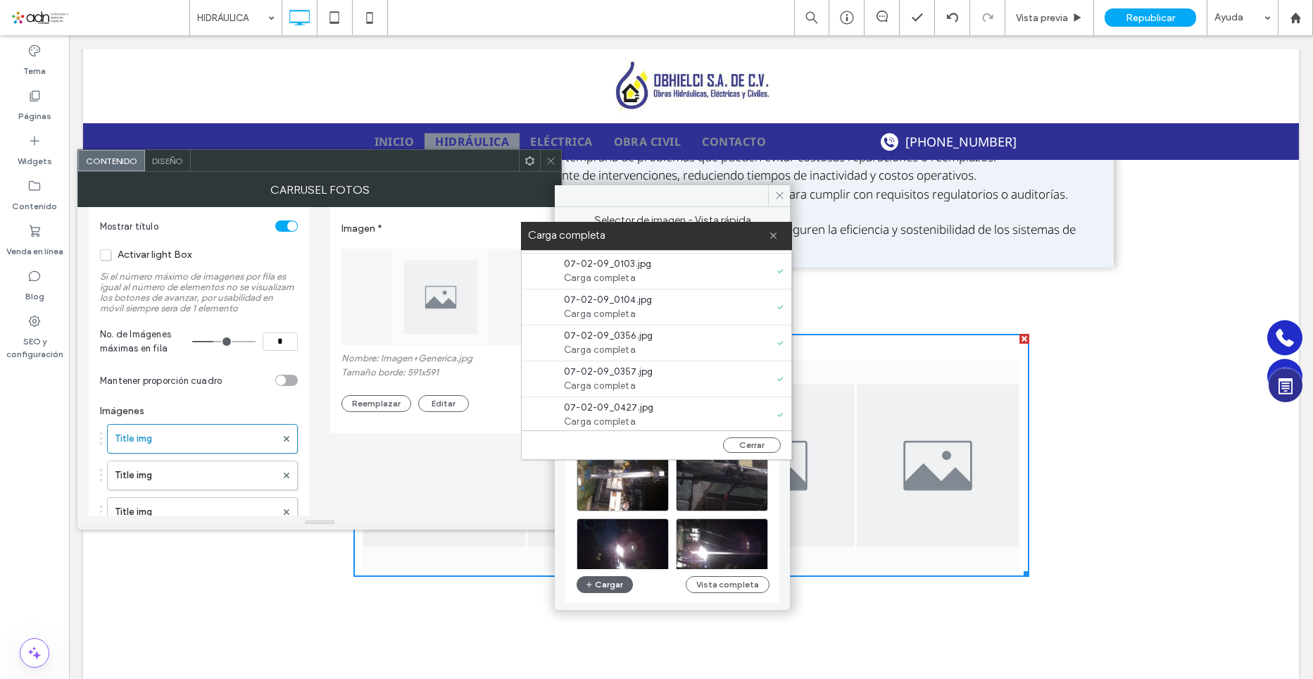
scroll to position [431, 0]
click at [744, 447] on button "Cerrar" at bounding box center [752, 444] width 58 height 15
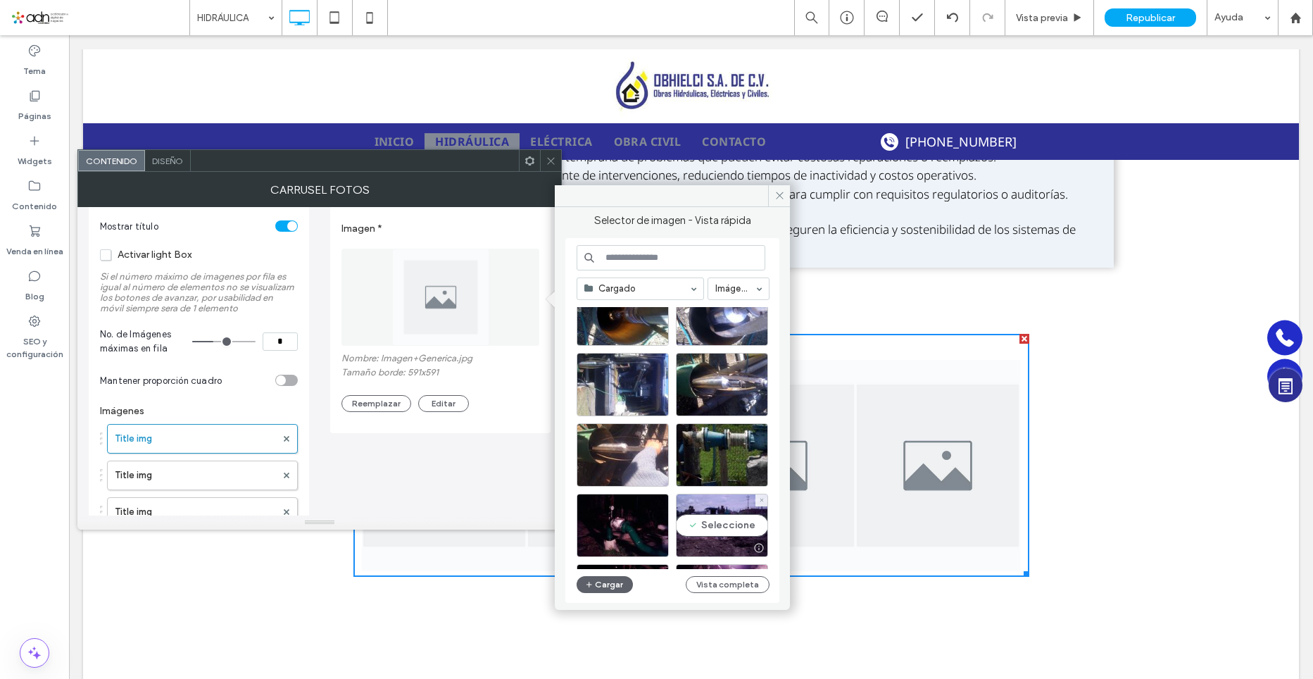
scroll to position [423, 0]
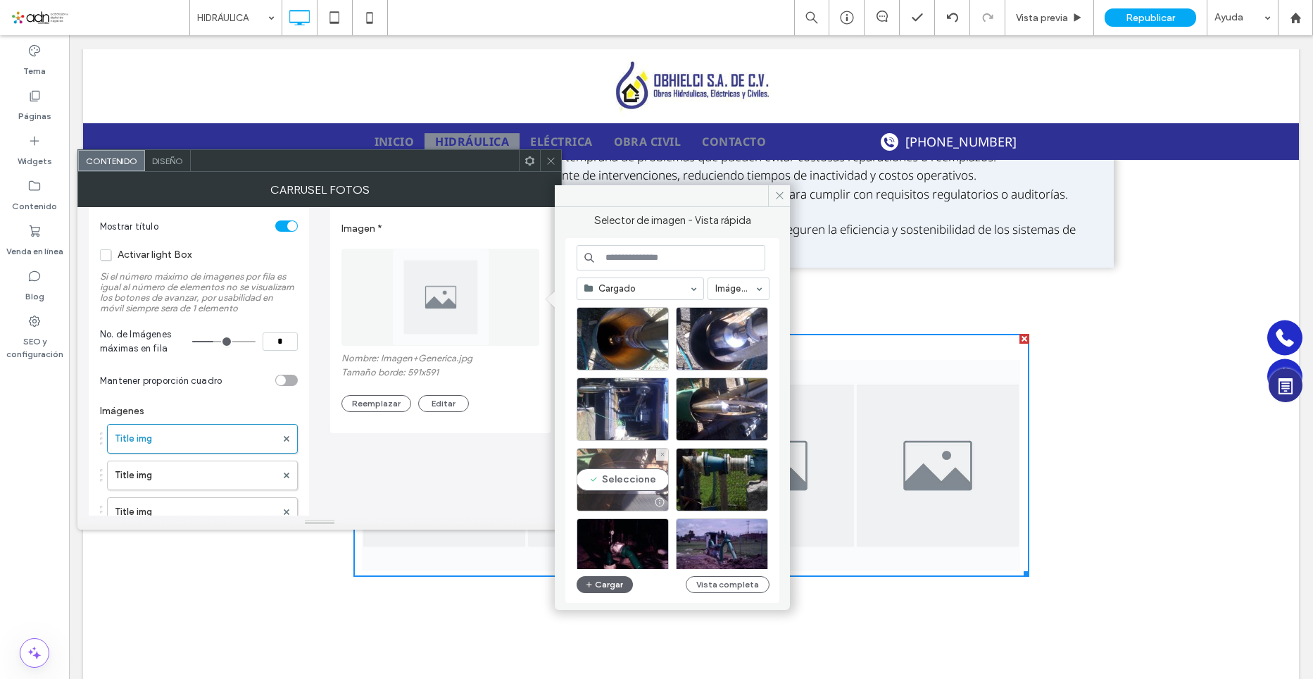
click at [626, 477] on div "Seleccione" at bounding box center [623, 479] width 92 height 63
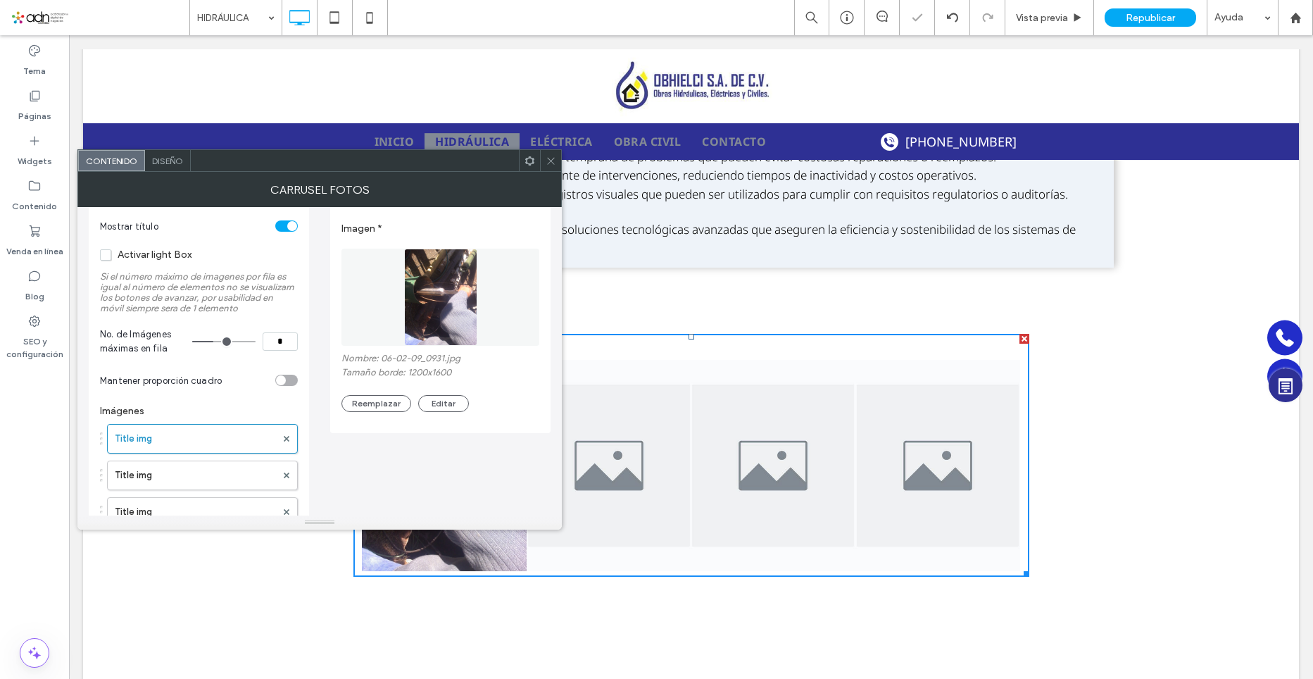
scroll to position [211, 0]
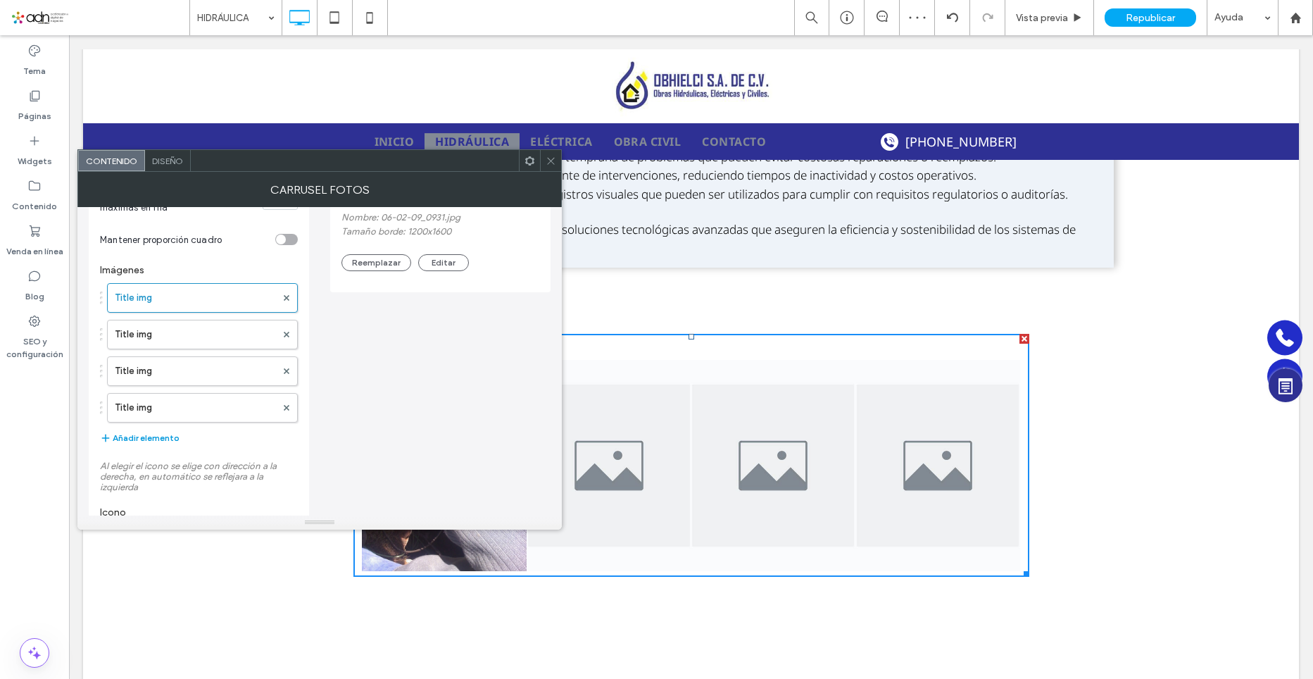
click at [150, 438] on button "Añadir elemento" at bounding box center [140, 438] width 80 height 17
click at [163, 473] on button "Añadir elemento" at bounding box center [140, 474] width 80 height 17
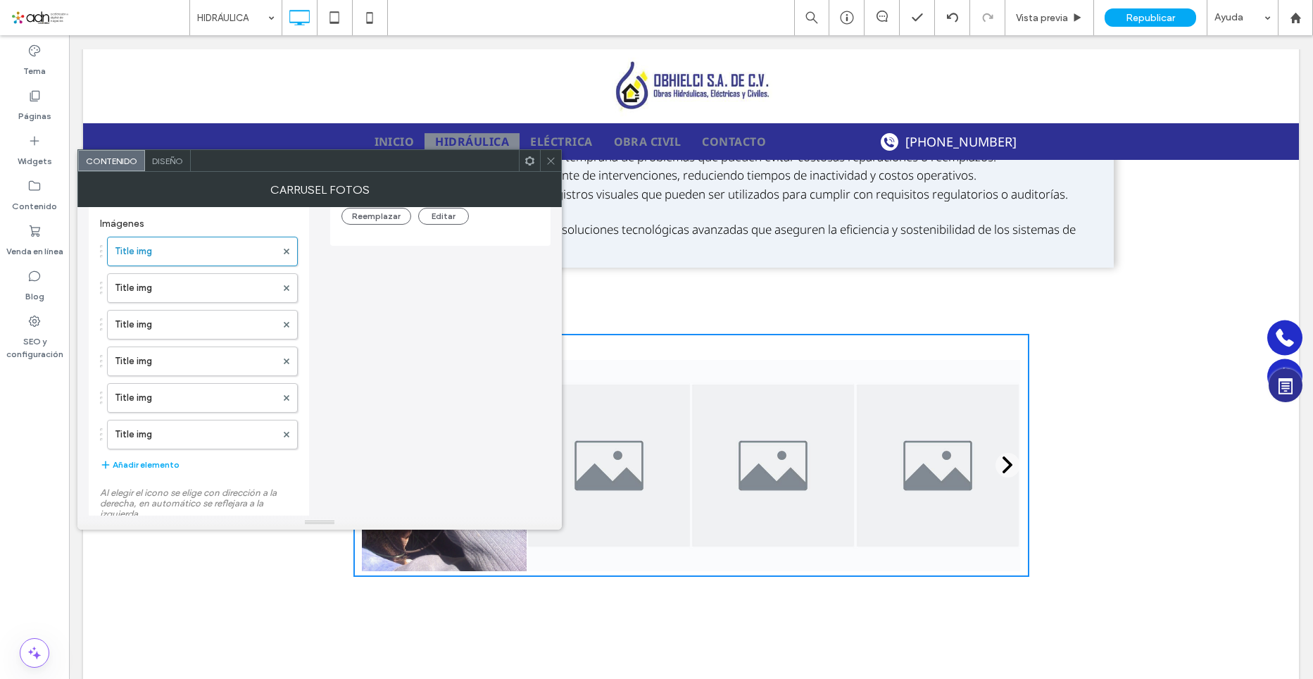
scroll to position [282, 0]
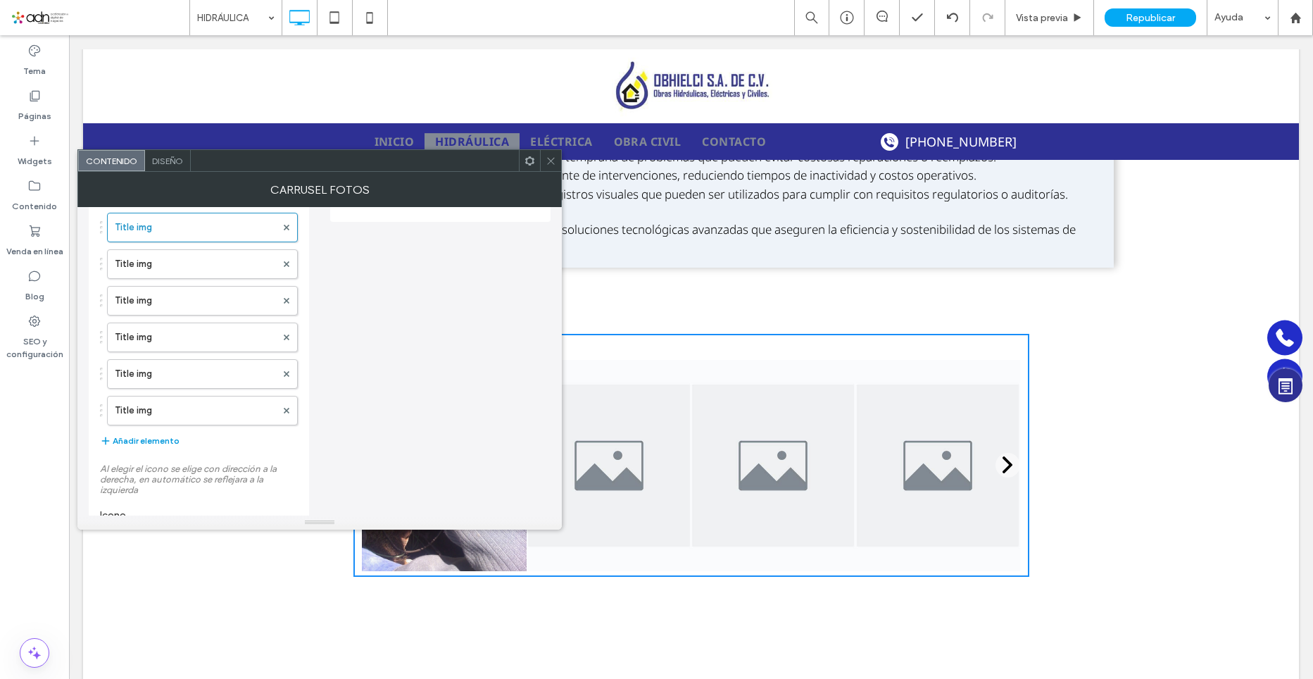
click at [154, 446] on button "Añadir elemento" at bounding box center [140, 440] width 80 height 17
click at [163, 480] on button "Añadir elemento" at bounding box center [140, 477] width 80 height 17
click at [169, 513] on button "Añadir elemento" at bounding box center [140, 514] width 80 height 17
click at [146, 412] on button "Añadir elemento" at bounding box center [140, 409] width 80 height 17
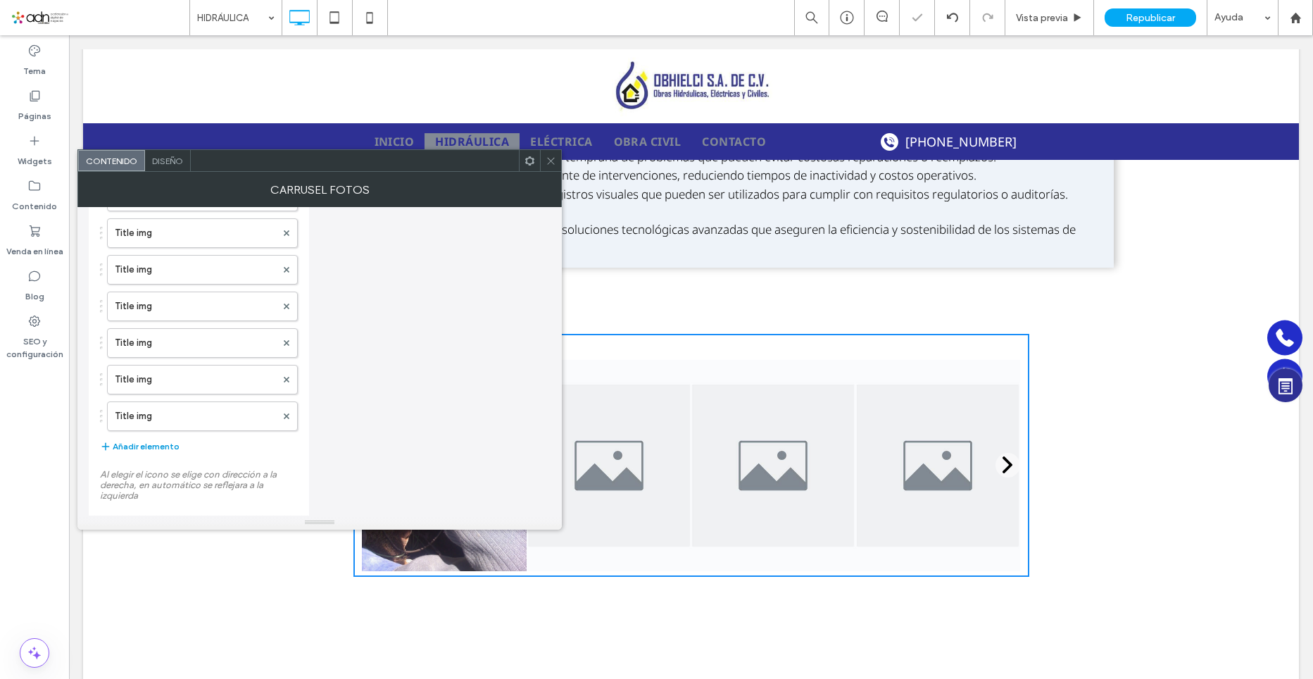
click at [157, 451] on button "Añadir elemento" at bounding box center [140, 446] width 80 height 17
click at [156, 473] on div "Title img Title img Title img Title img Title img Title img Title img Title img…" at bounding box center [199, 282] width 198 height 434
click at [158, 482] on button "Añadir elemento" at bounding box center [140, 483] width 80 height 17
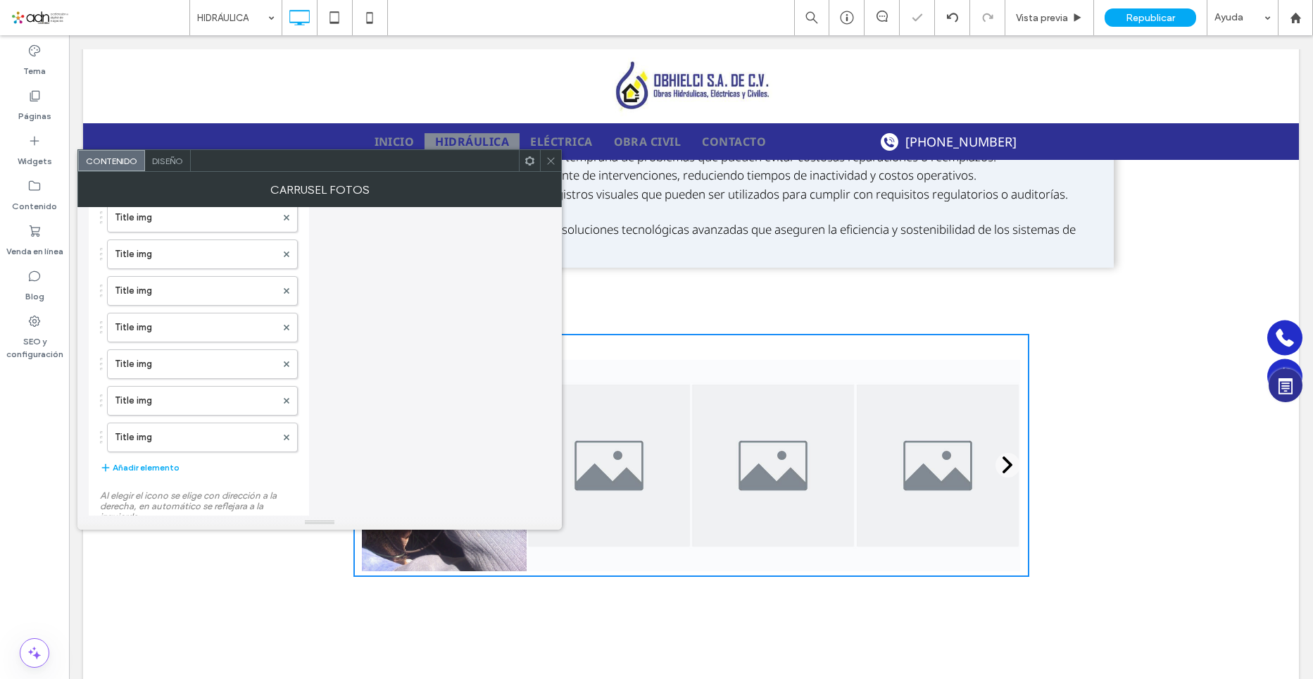
scroll to position [563, 0]
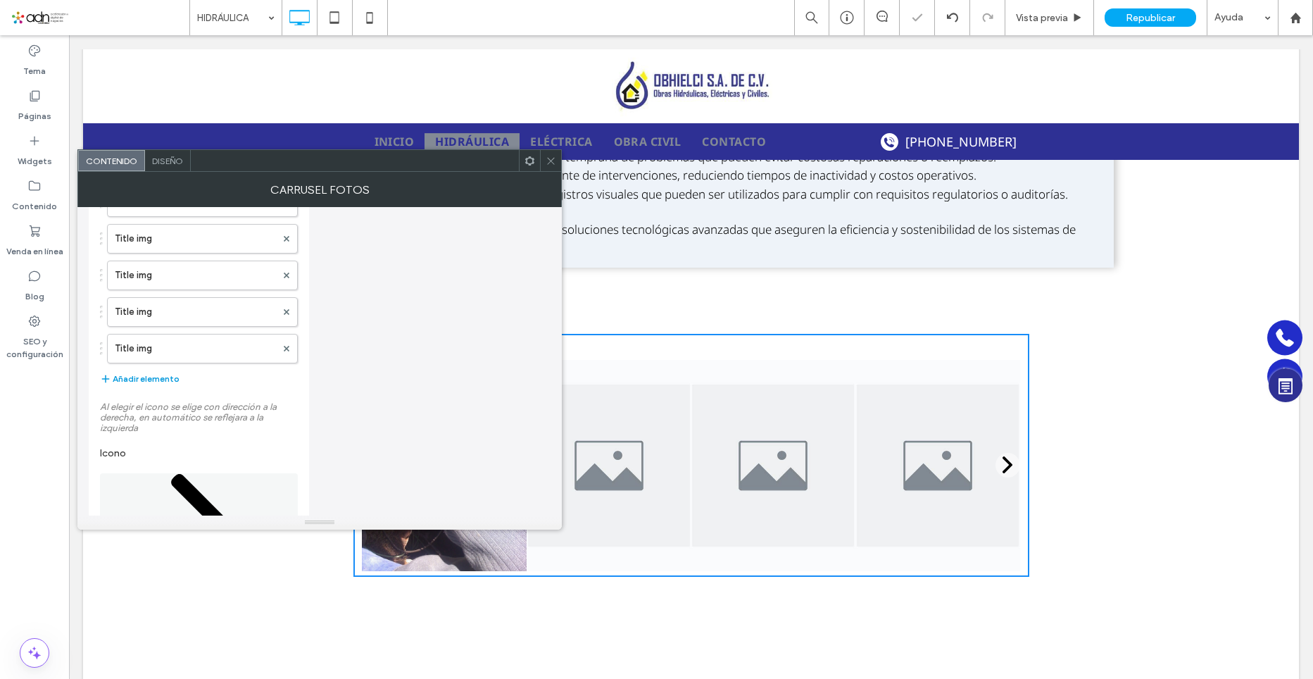
click at [152, 379] on button "Añadir elemento" at bounding box center [140, 378] width 80 height 17
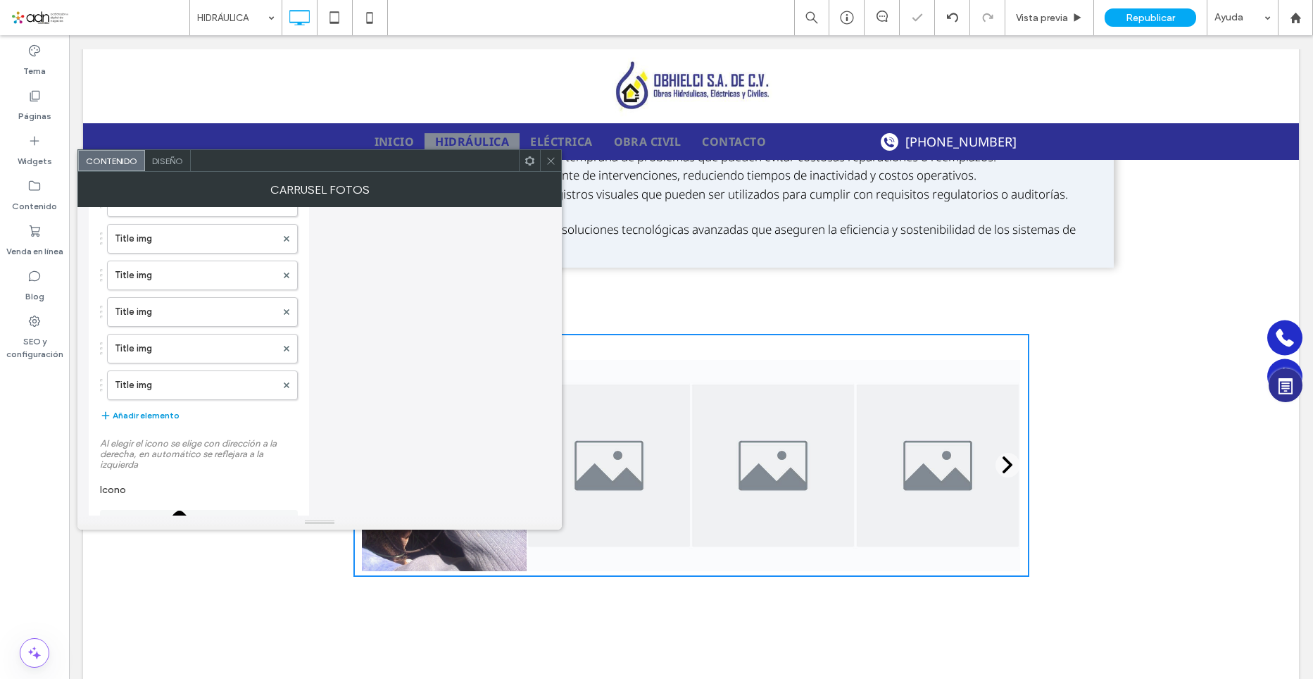
click at [147, 415] on button "Añadir elemento" at bounding box center [140, 415] width 80 height 17
click at [151, 454] on button "Añadir elemento" at bounding box center [140, 452] width 80 height 17
click at [158, 489] on button "Añadir elemento" at bounding box center [140, 488] width 80 height 17
click at [155, 454] on button "Añadir elemento" at bounding box center [140, 454] width 80 height 17
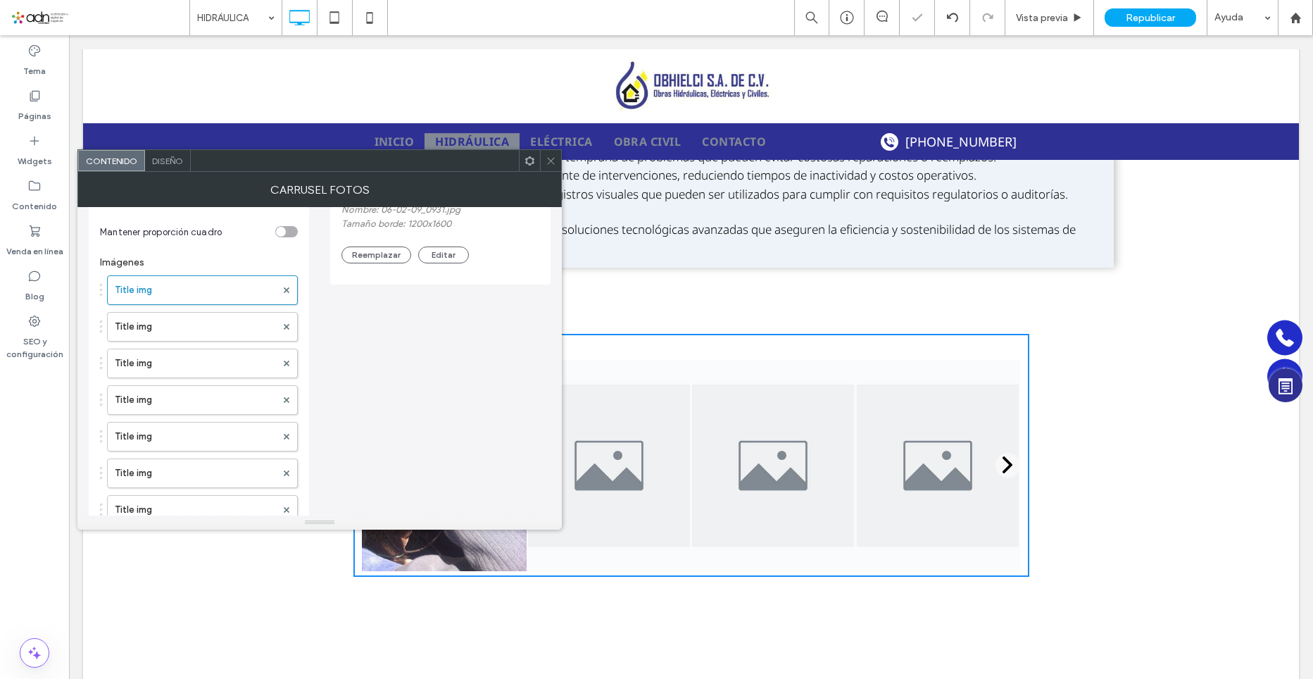
scroll to position [211, 0]
click at [144, 300] on label "Title img" at bounding box center [195, 298] width 161 height 28
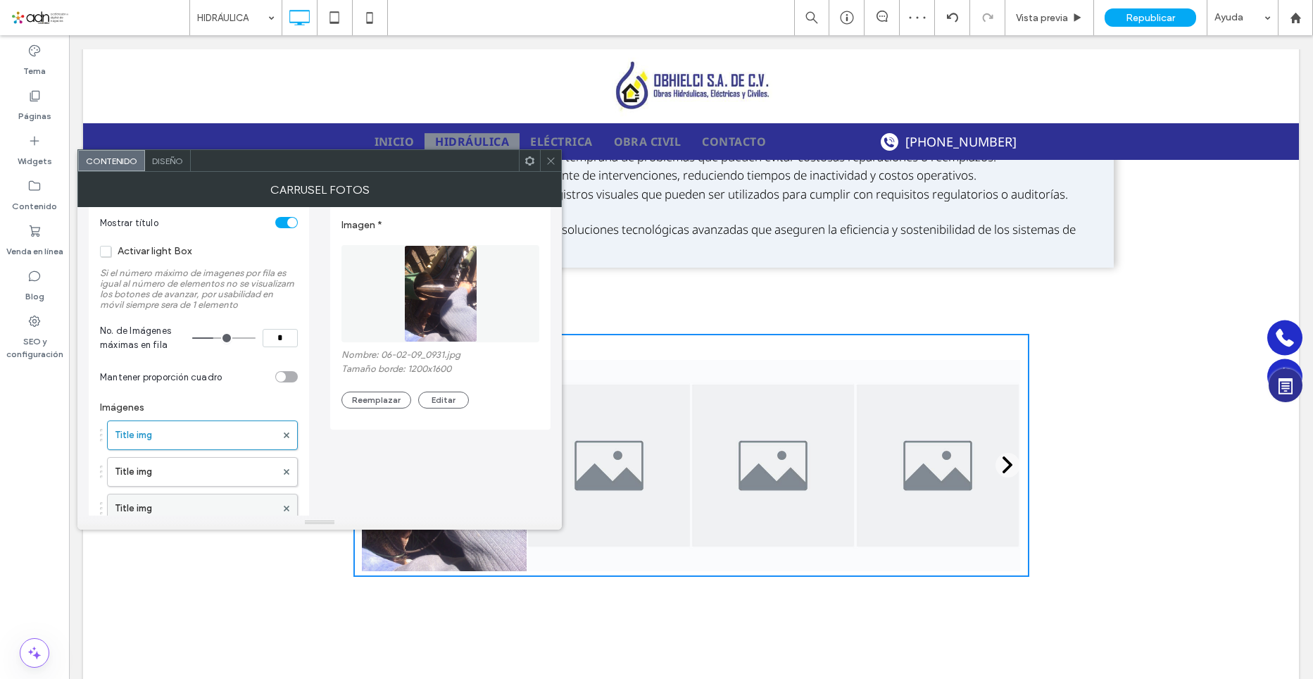
scroll to position [70, 0]
click at [182, 470] on label "Title img" at bounding box center [195, 475] width 161 height 28
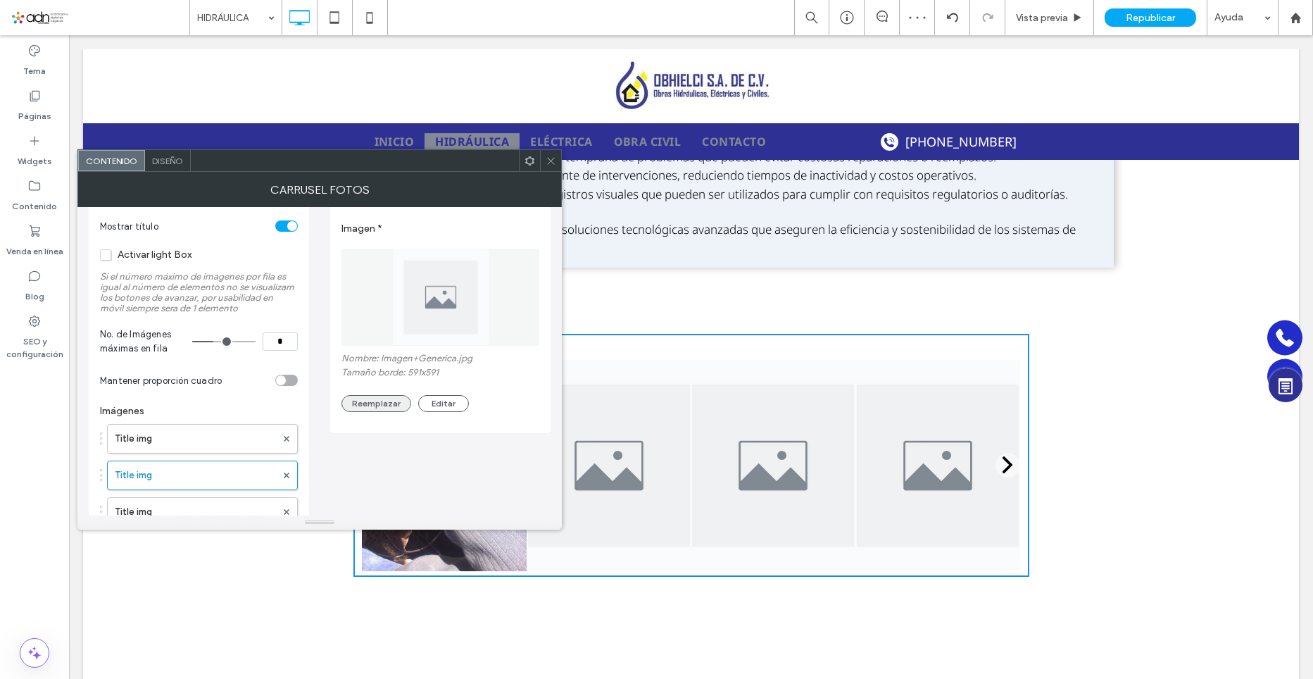
click at [390, 408] on button "Reemplazar" at bounding box center [377, 403] width 70 height 17
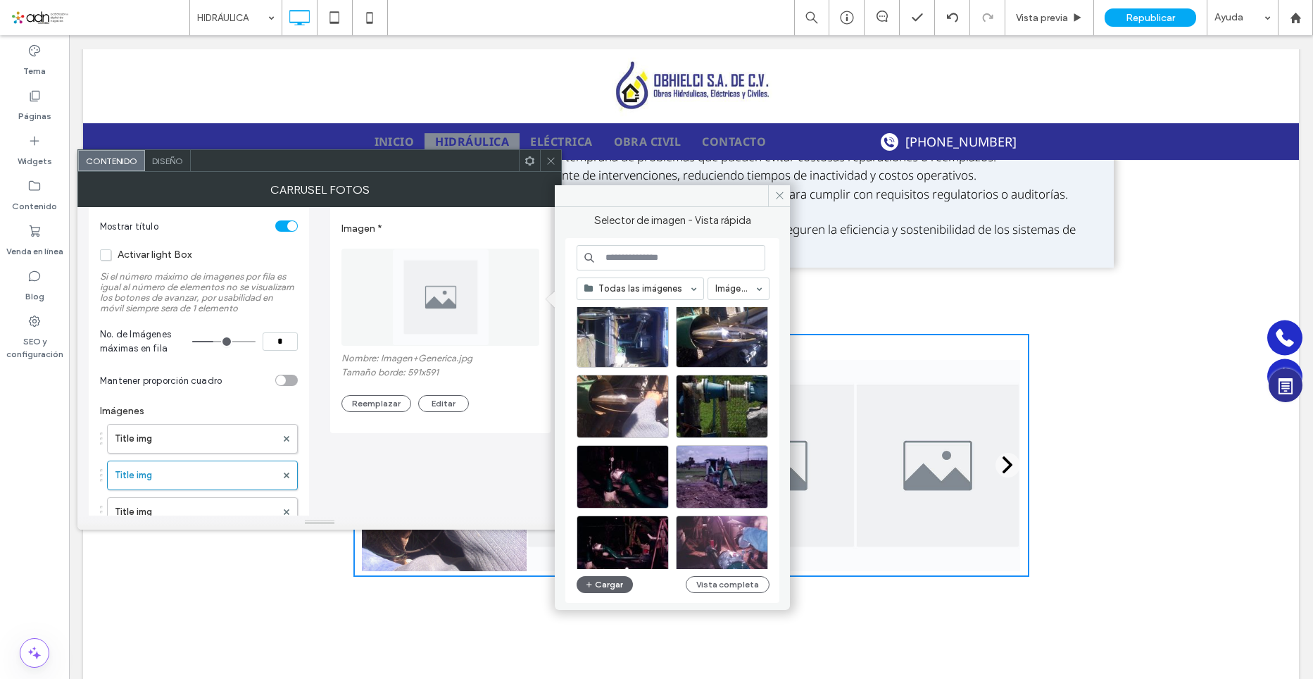
scroll to position [493, 0]
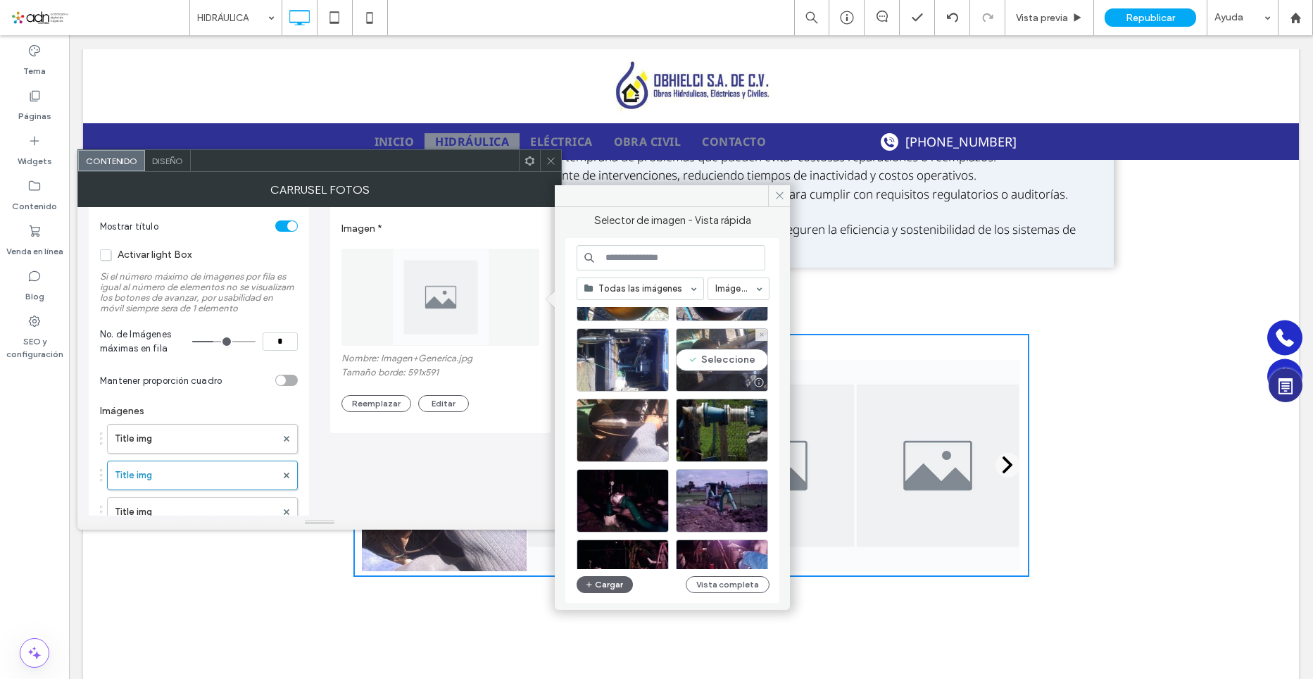
click at [721, 359] on div "Seleccione" at bounding box center [722, 359] width 92 height 63
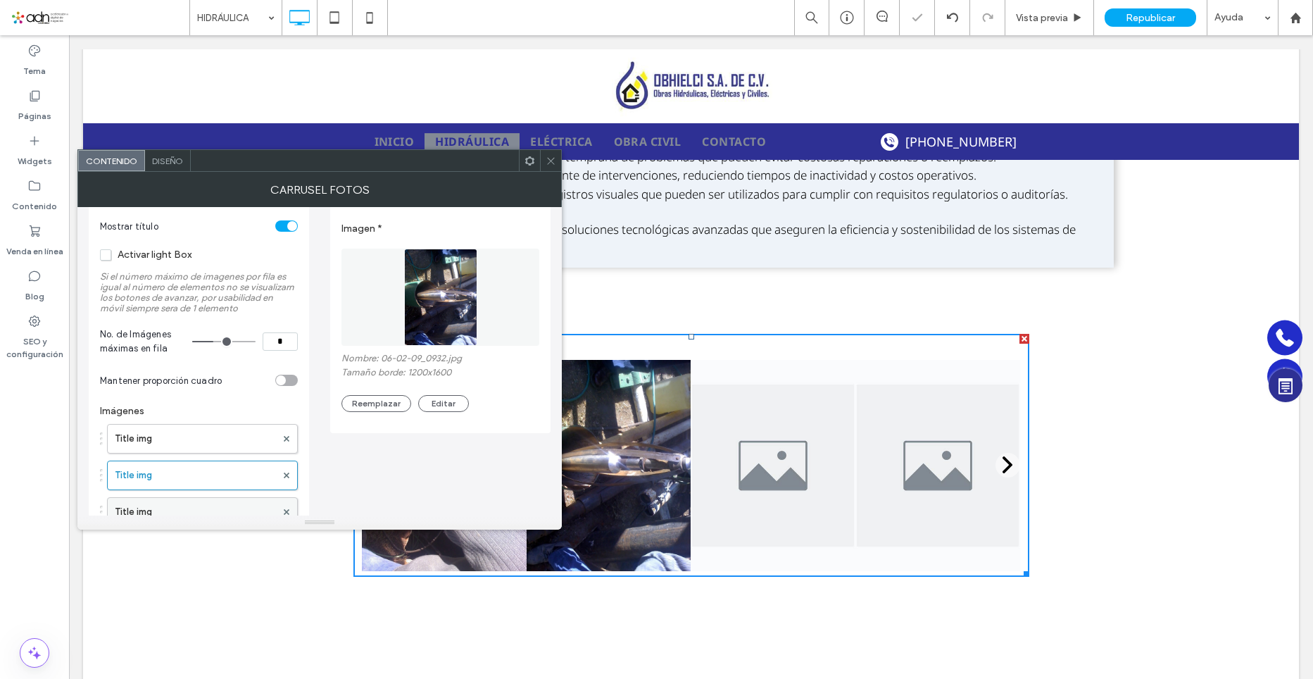
click at [182, 507] on label "Title img" at bounding box center [195, 512] width 161 height 28
click at [358, 406] on button "Reemplazar" at bounding box center [377, 403] width 70 height 17
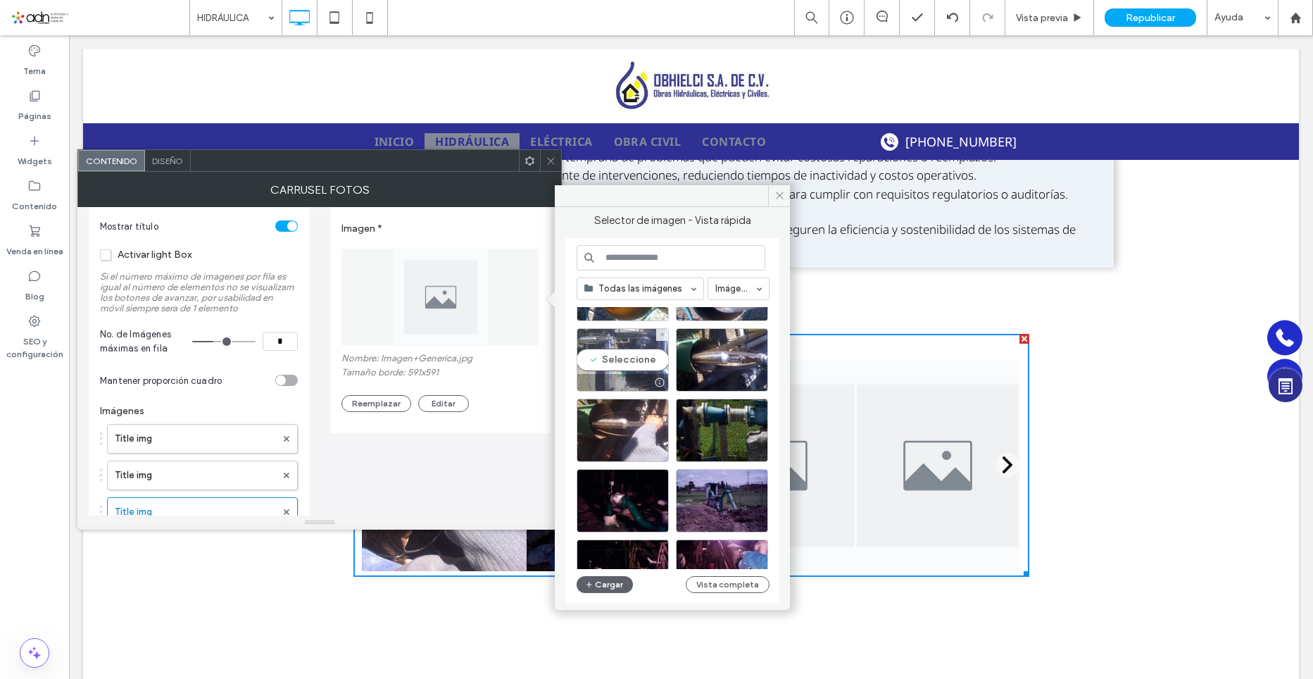
click at [616, 358] on div "Seleccione" at bounding box center [623, 359] width 92 height 63
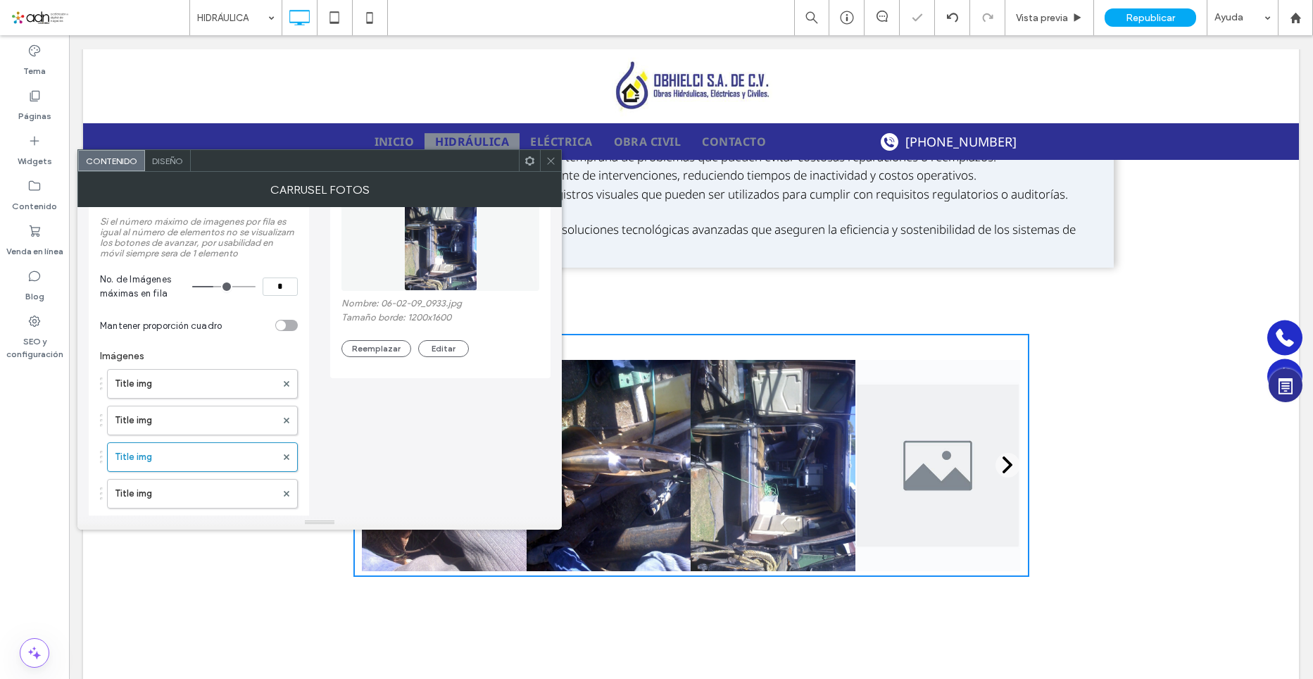
scroll to position [141, 0]
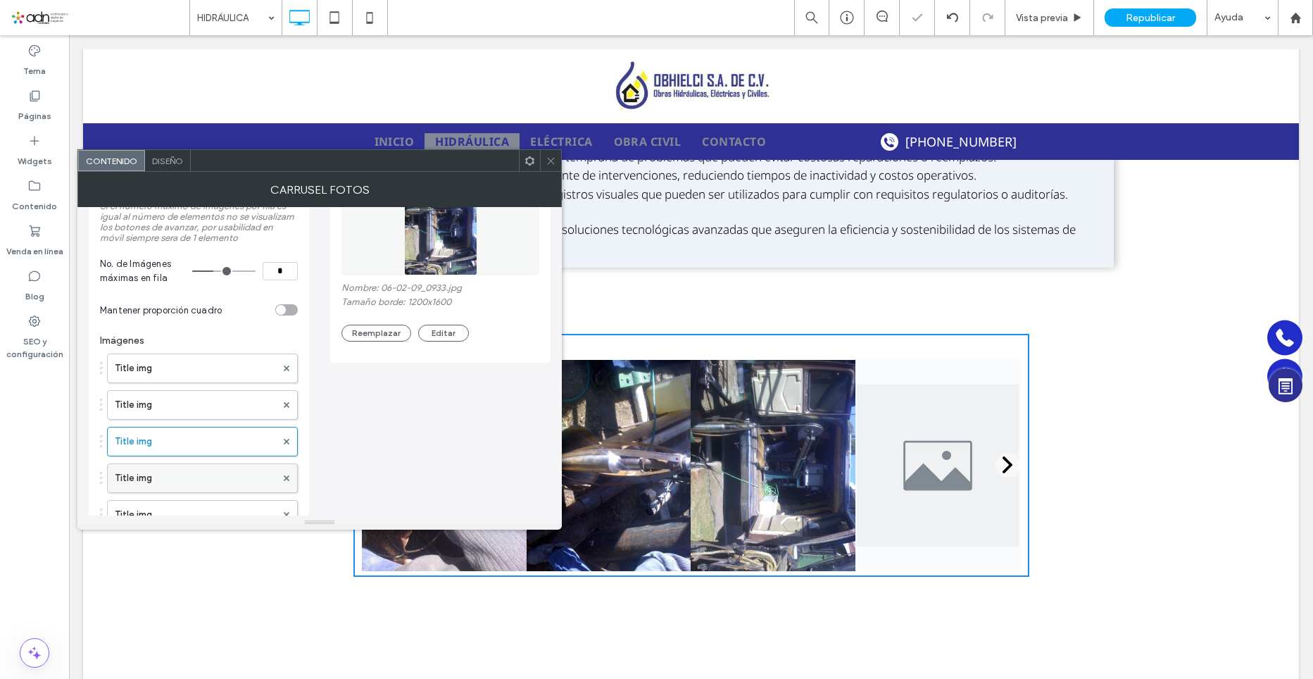
click at [157, 471] on label "Title img" at bounding box center [195, 478] width 161 height 28
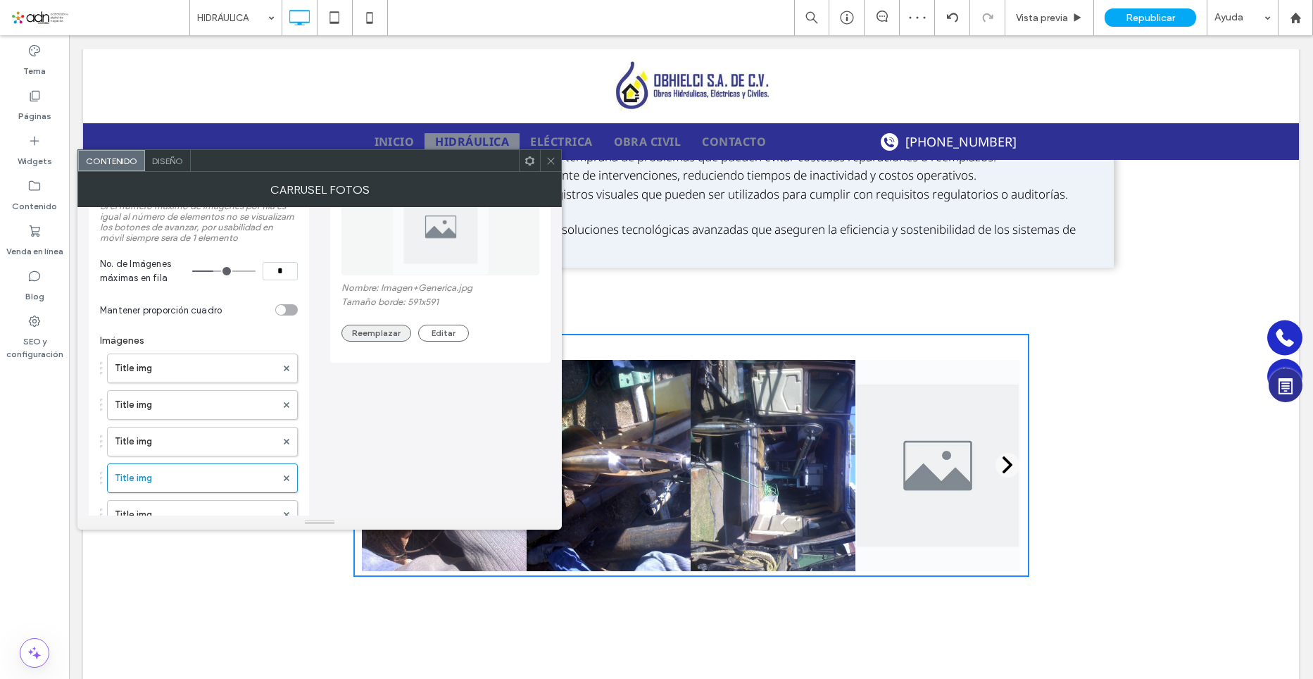
click at [387, 333] on button "Reemplazar" at bounding box center [377, 333] width 70 height 17
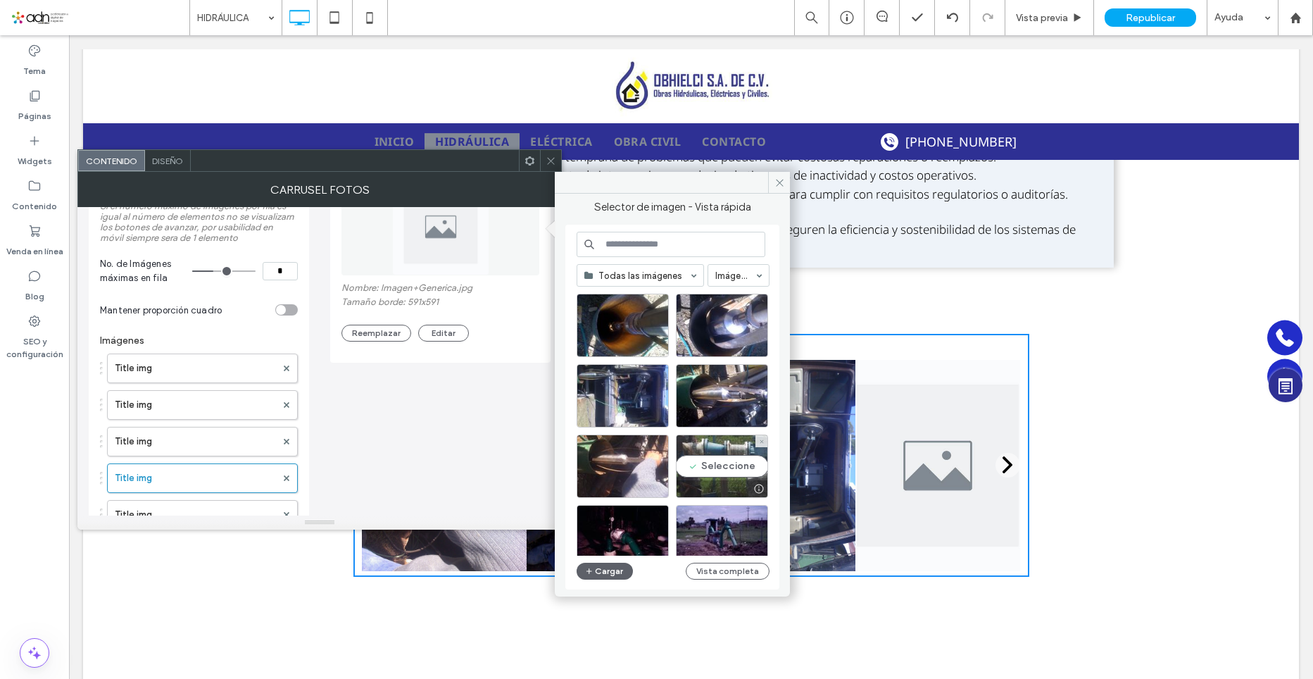
scroll to position [423, 0]
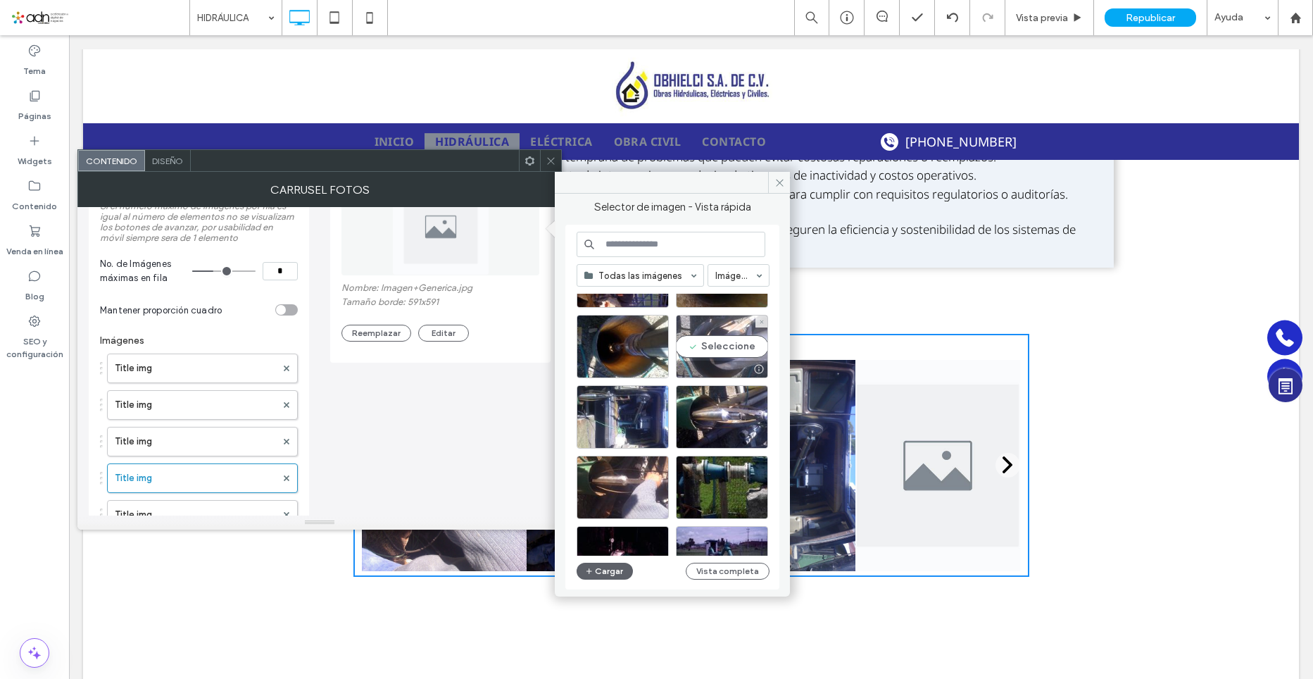
click at [728, 358] on div "Seleccione" at bounding box center [722, 346] width 92 height 63
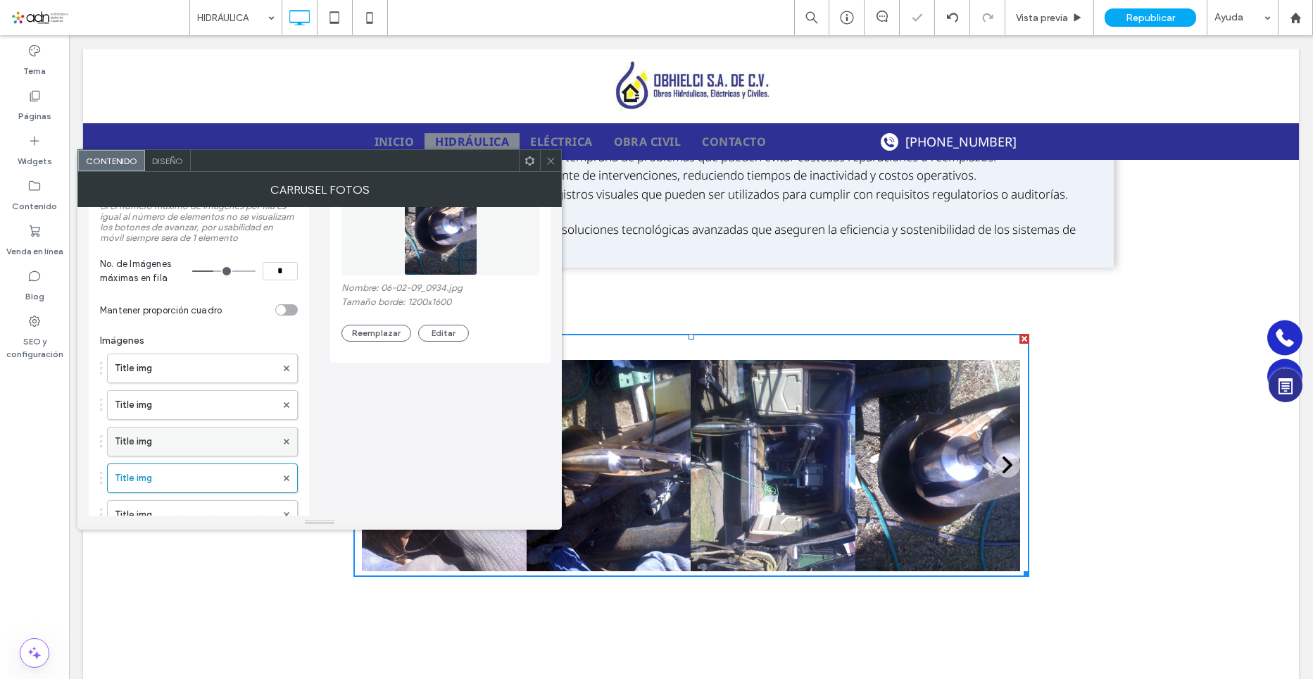
click at [169, 454] on label "Title img" at bounding box center [195, 441] width 161 height 28
click at [180, 478] on label "Title img" at bounding box center [195, 478] width 161 height 28
click at [177, 507] on label "Title img" at bounding box center [195, 515] width 161 height 28
click at [358, 339] on button "Reemplazar" at bounding box center [377, 333] width 70 height 17
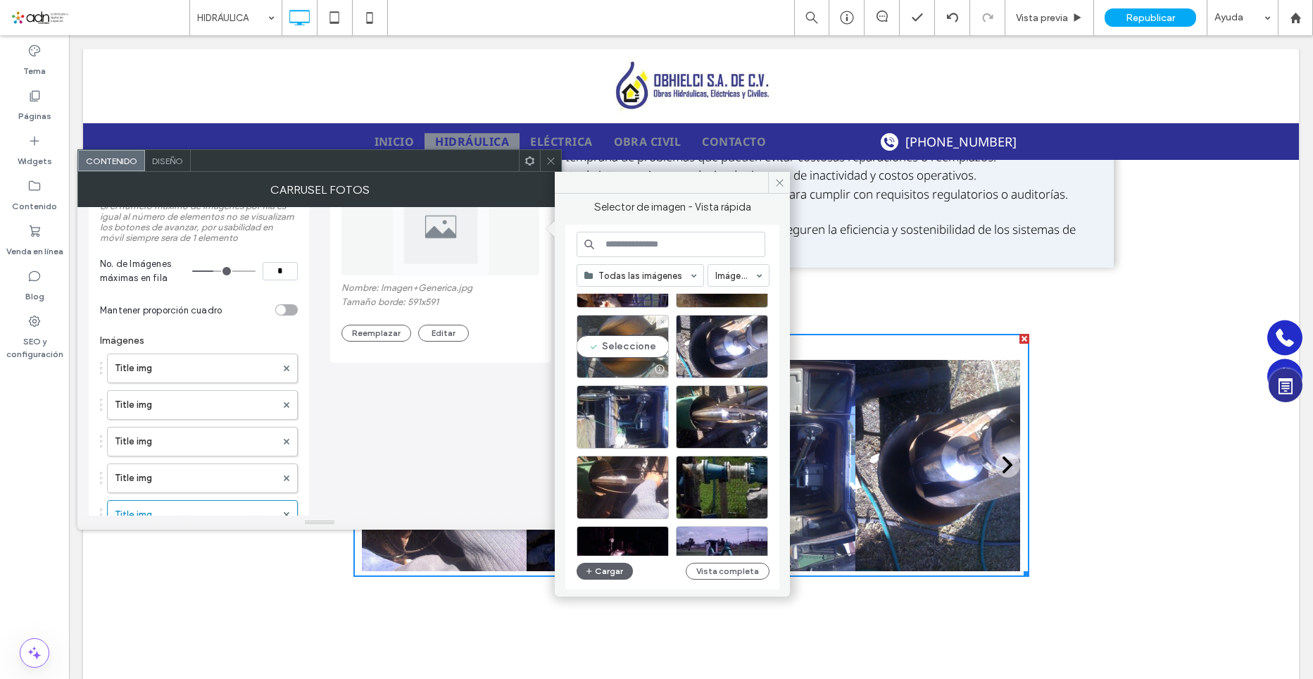
click at [626, 346] on div "Seleccione" at bounding box center [623, 346] width 92 height 63
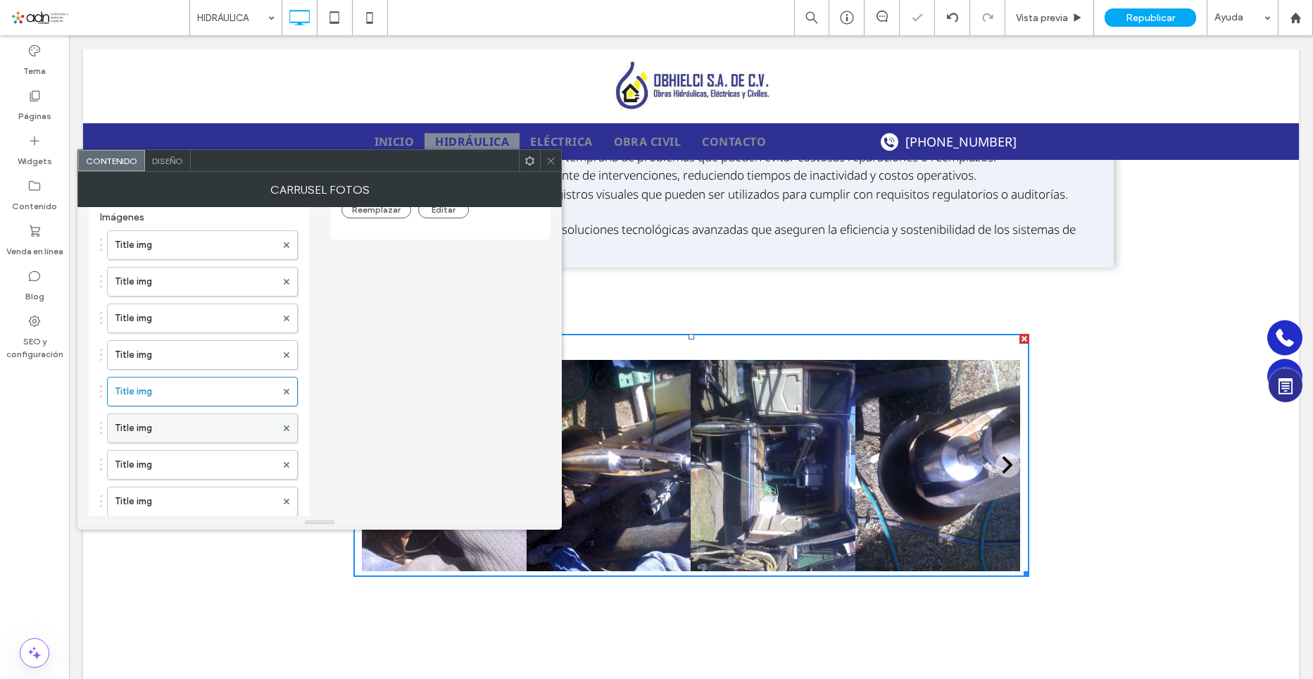
scroll to position [282, 0]
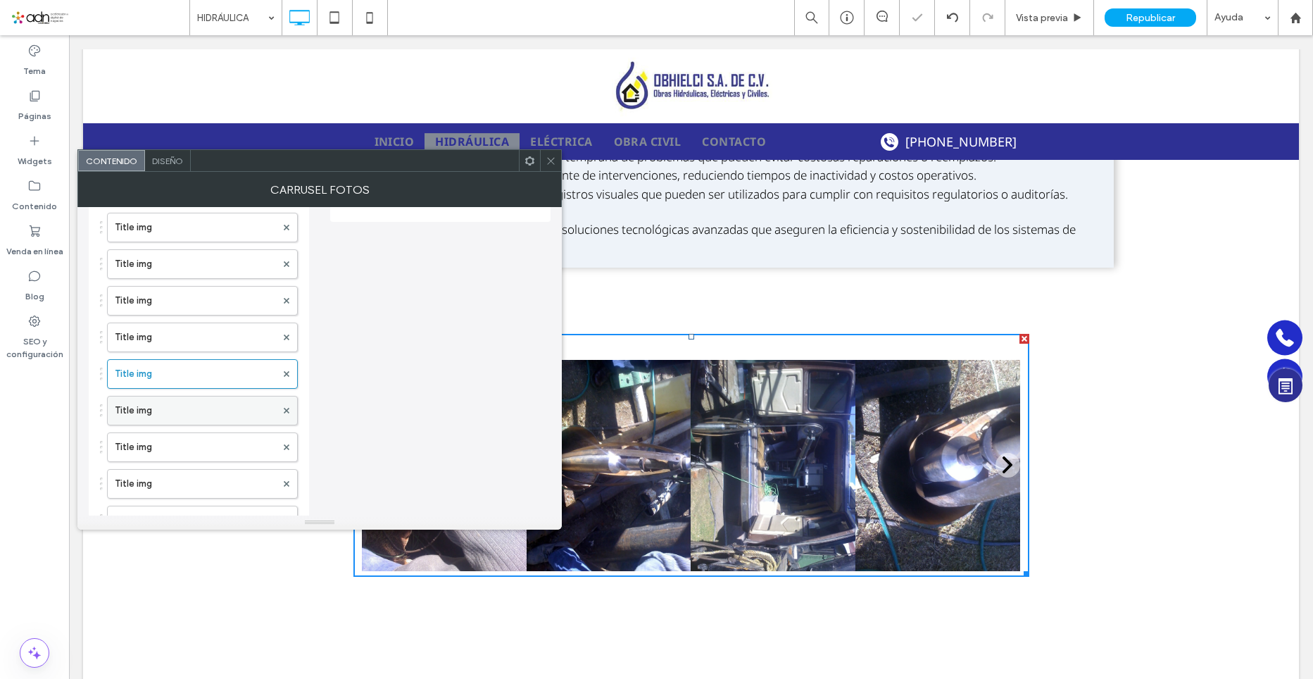
click at [150, 406] on label "Title img" at bounding box center [195, 410] width 161 height 28
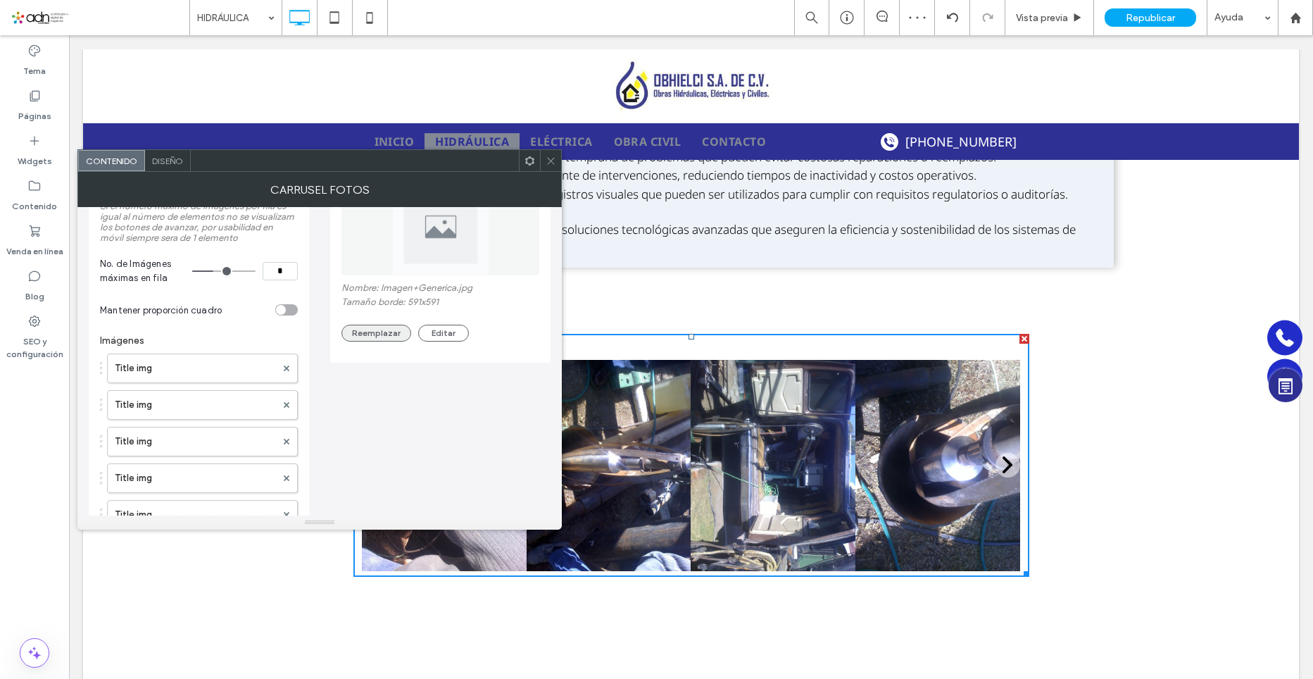
click at [389, 326] on button "Reemplazar" at bounding box center [377, 333] width 70 height 17
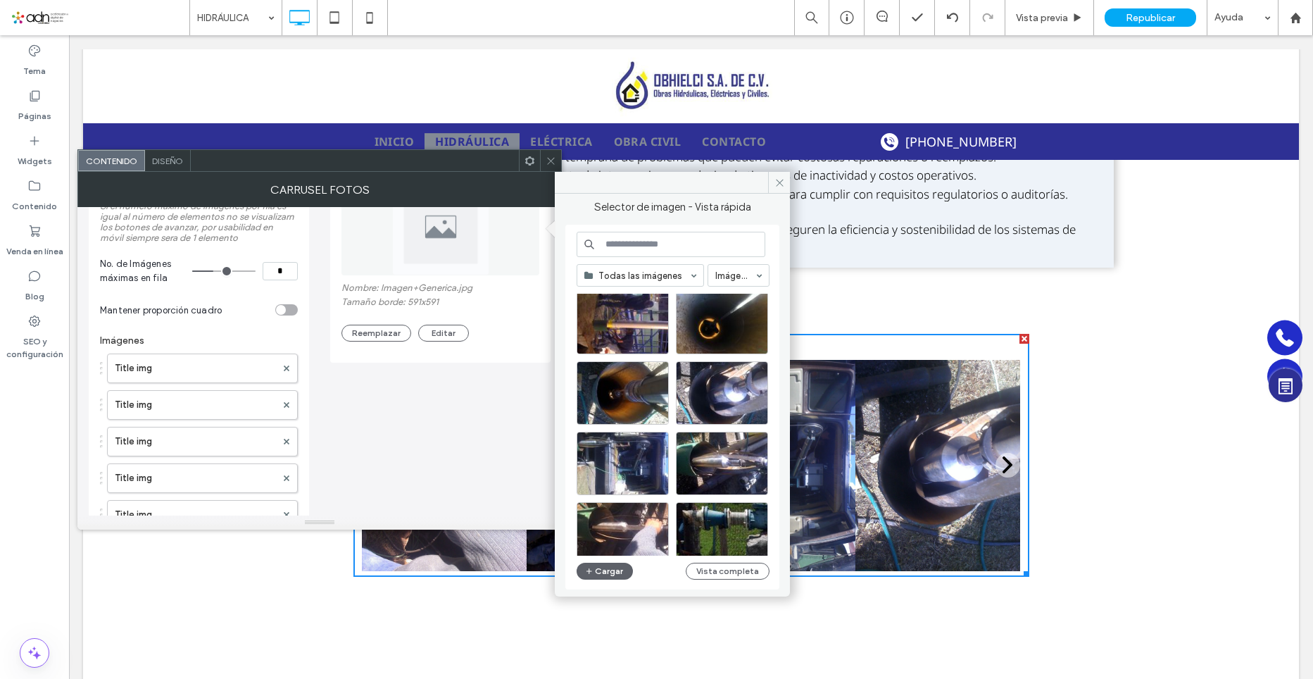
scroll to position [352, 0]
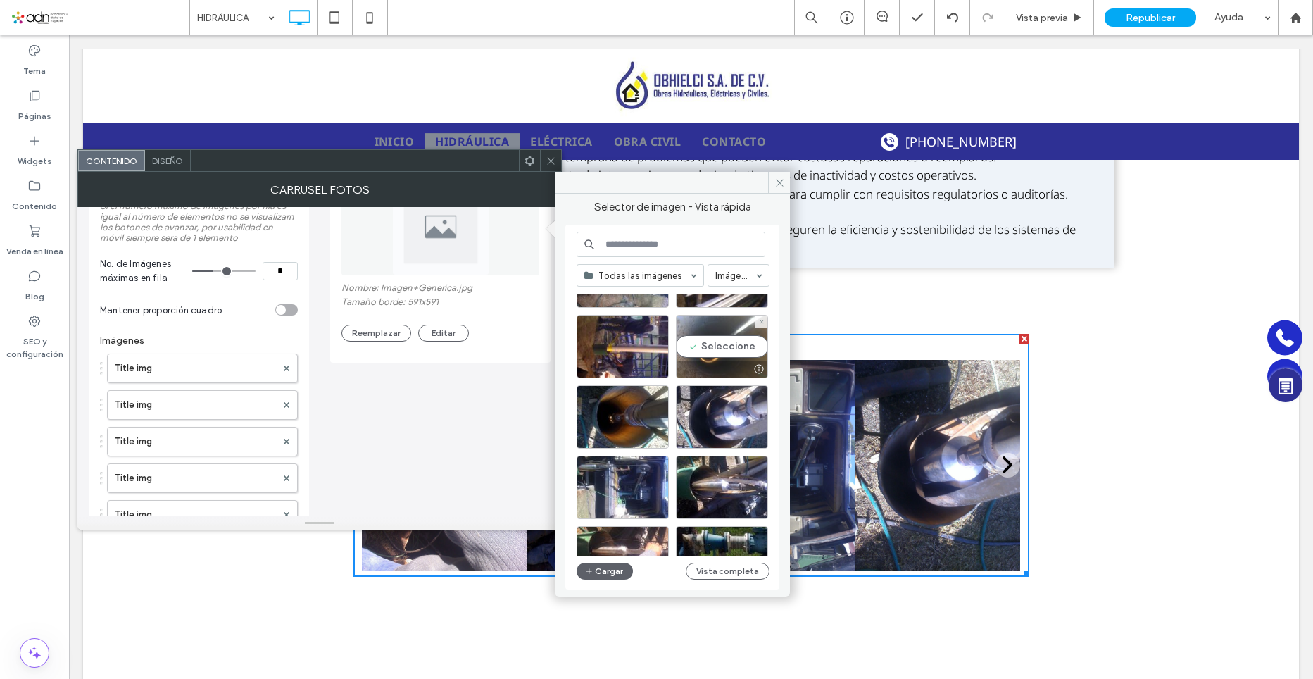
click at [716, 345] on div "Seleccione" at bounding box center [722, 346] width 92 height 63
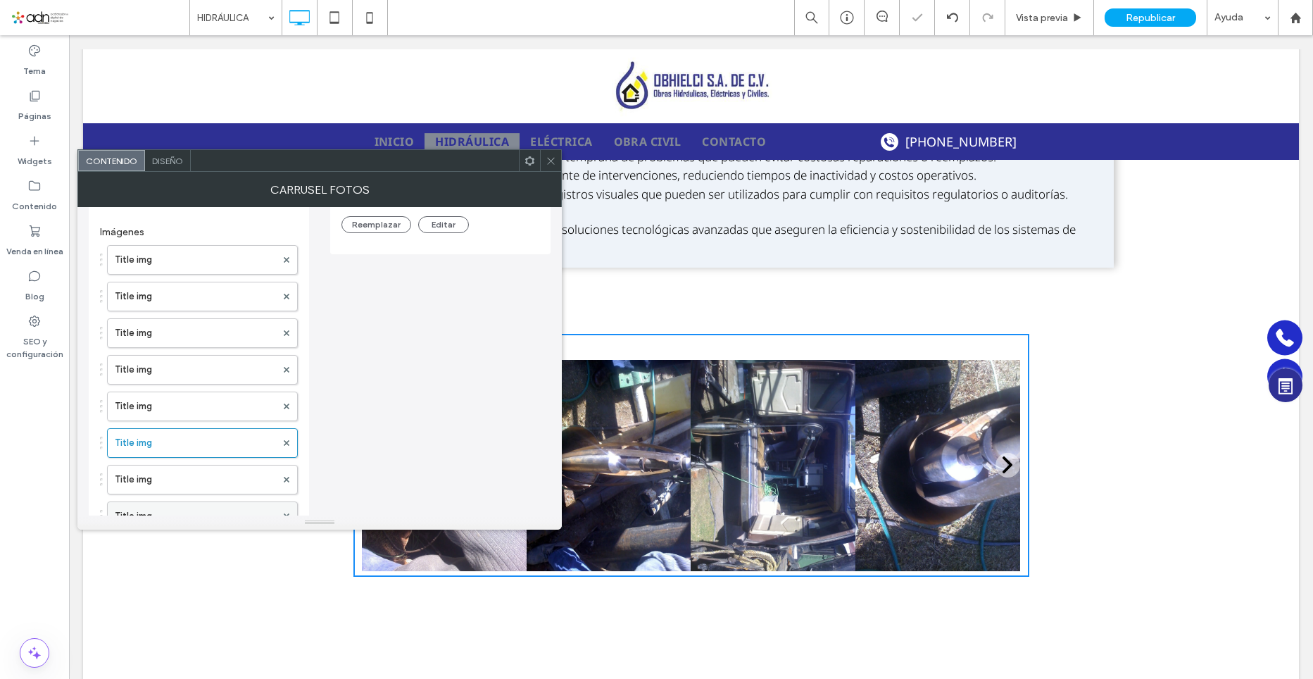
scroll to position [282, 0]
click at [164, 452] on label "Title img" at bounding box center [195, 447] width 161 height 28
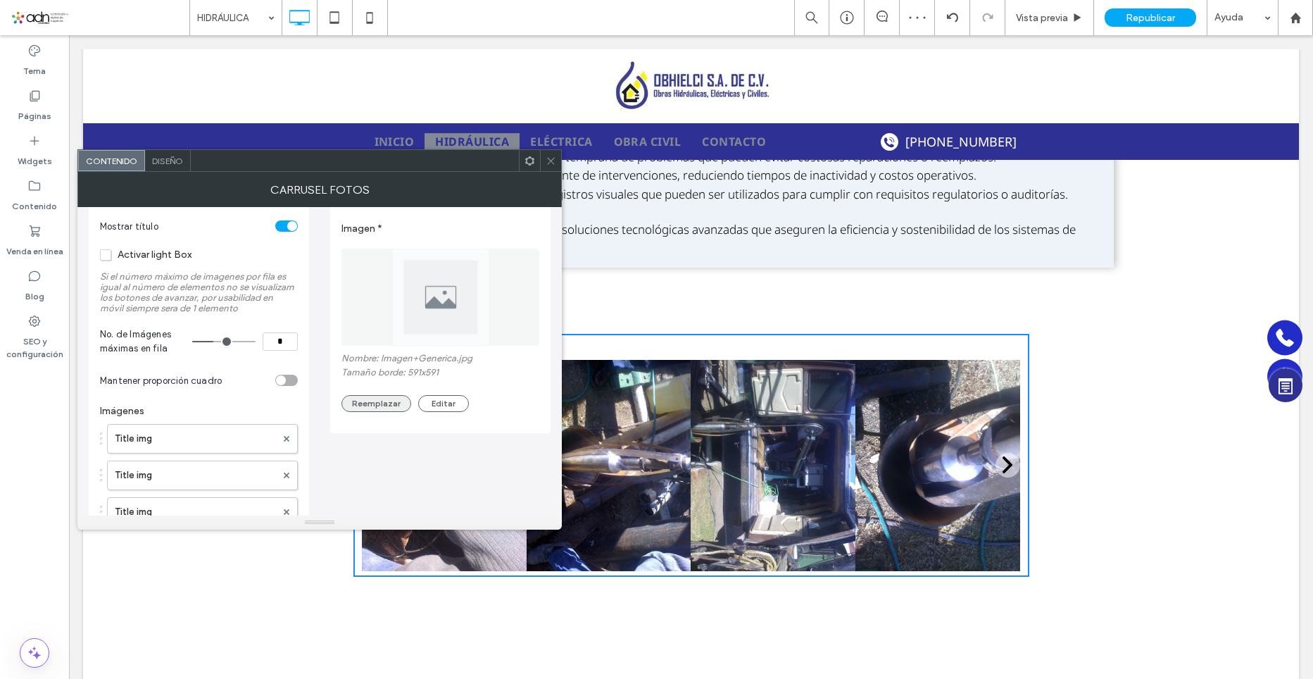
click at [383, 396] on button "Reemplazar" at bounding box center [377, 403] width 70 height 17
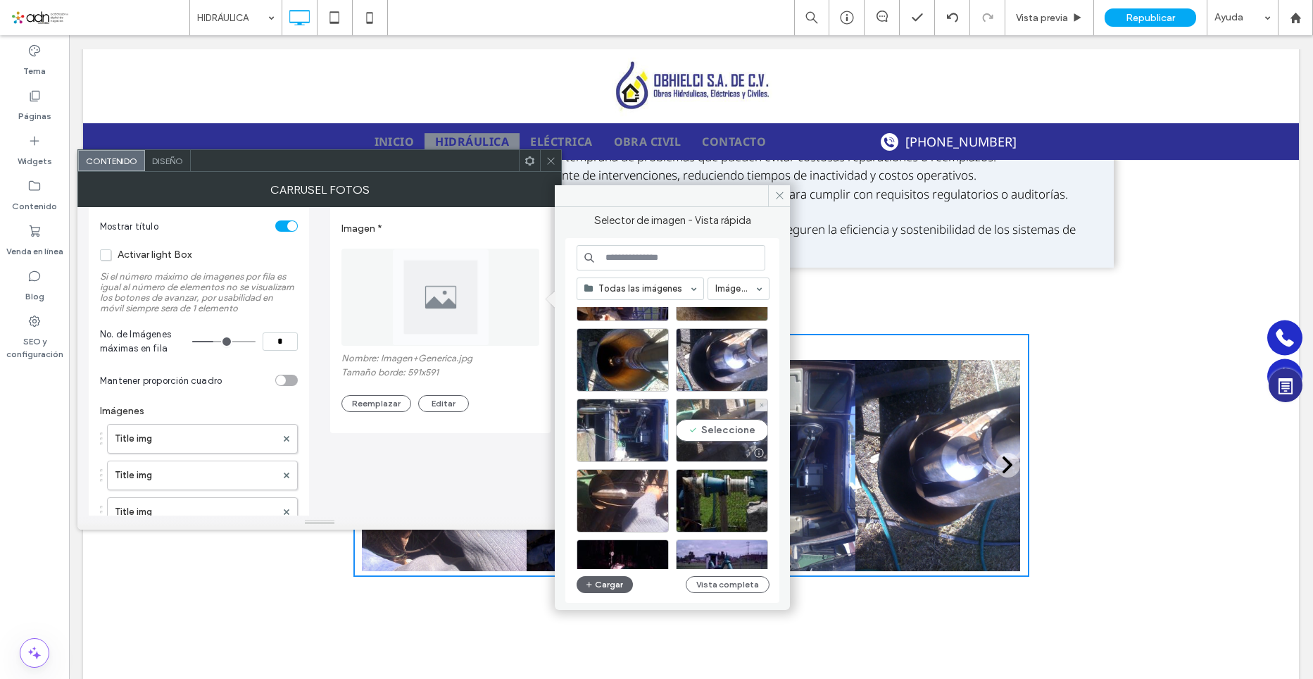
scroll to position [352, 0]
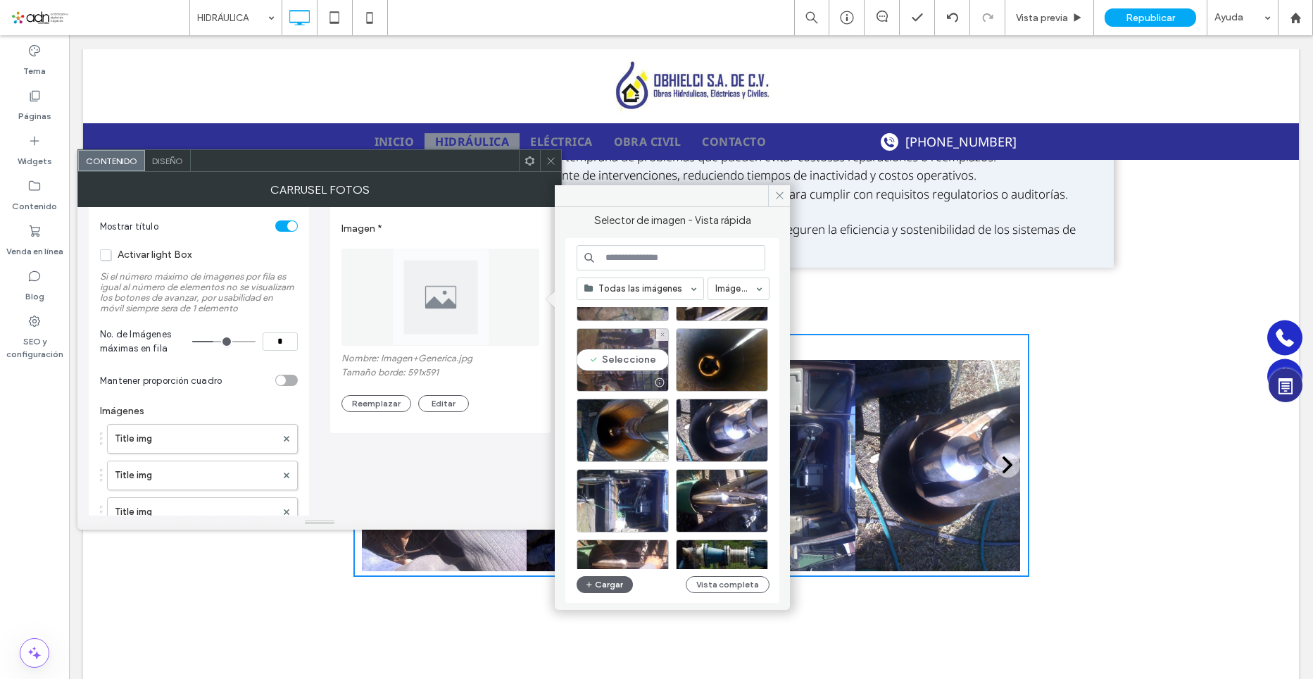
click at [623, 353] on div "Seleccione" at bounding box center [623, 359] width 92 height 63
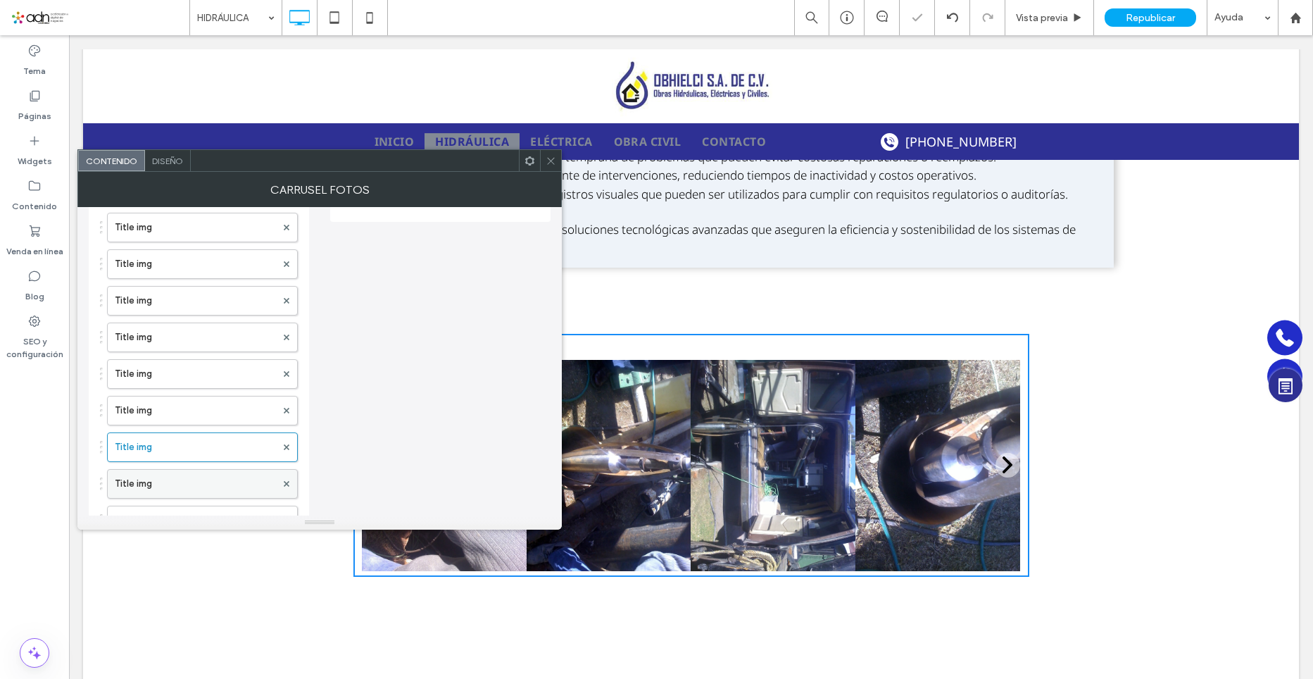
click at [165, 480] on label "Title img" at bounding box center [195, 484] width 161 height 28
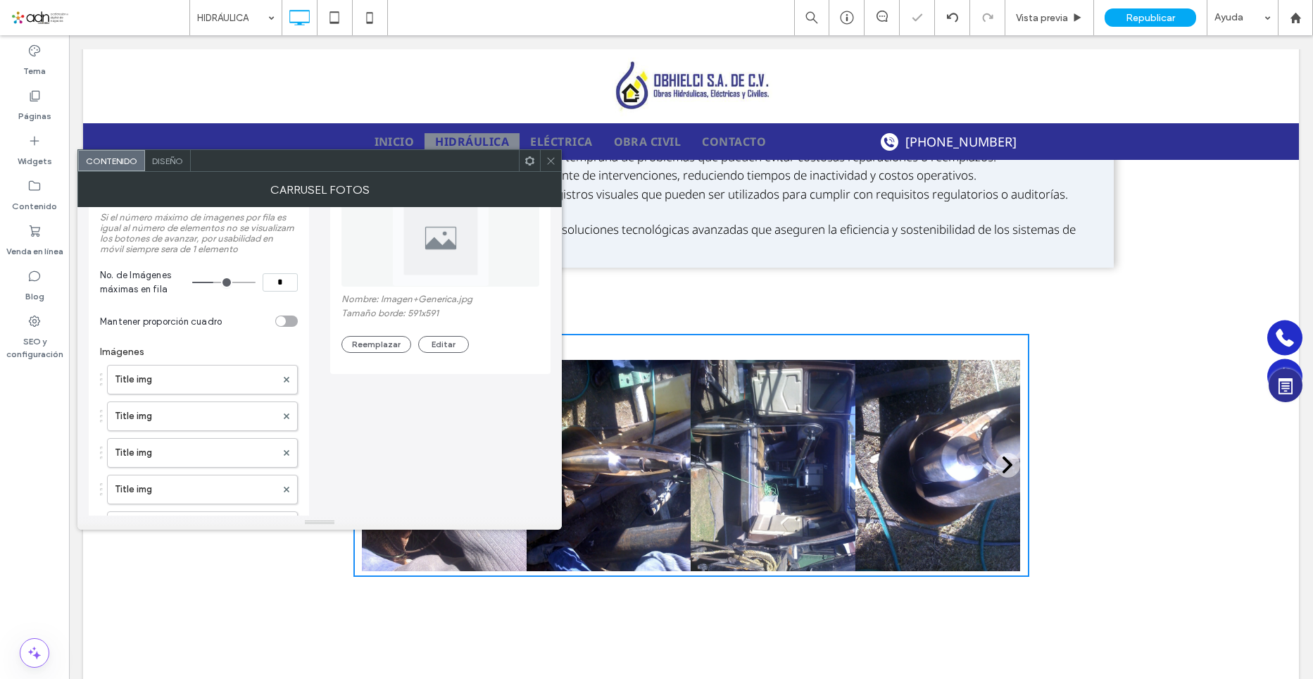
scroll to position [0, 0]
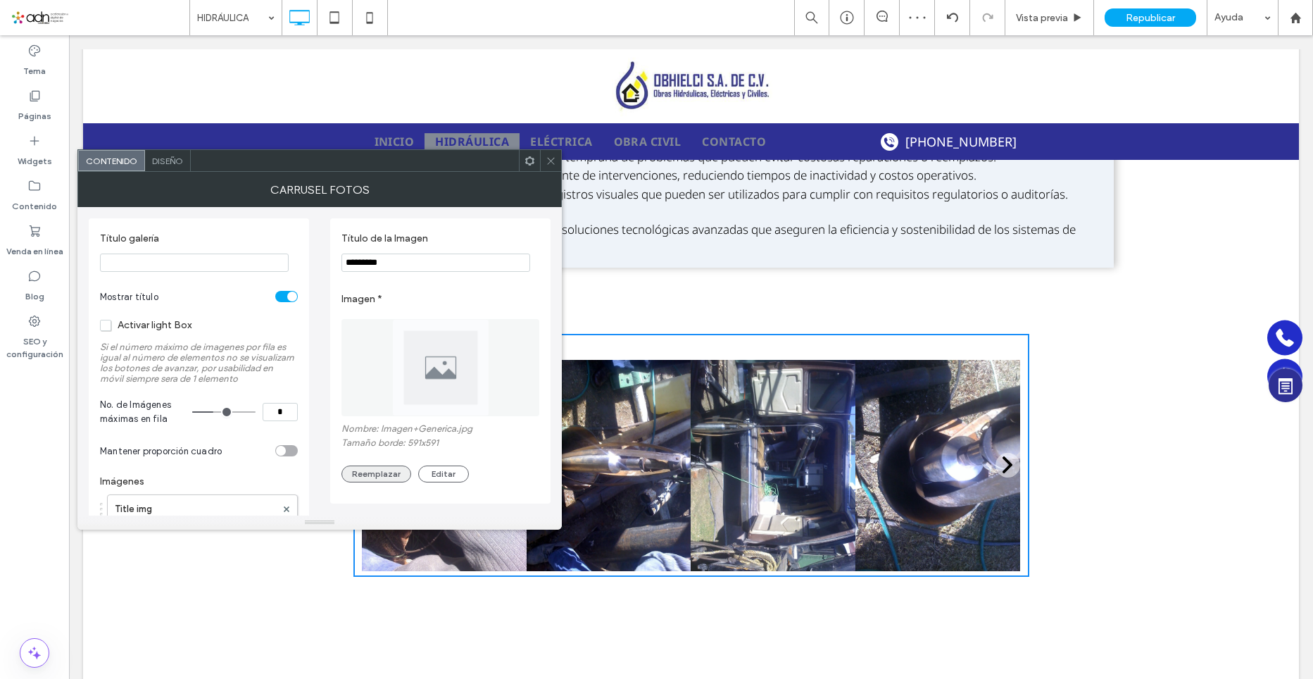
click at [396, 470] on button "Reemplazar" at bounding box center [377, 474] width 70 height 17
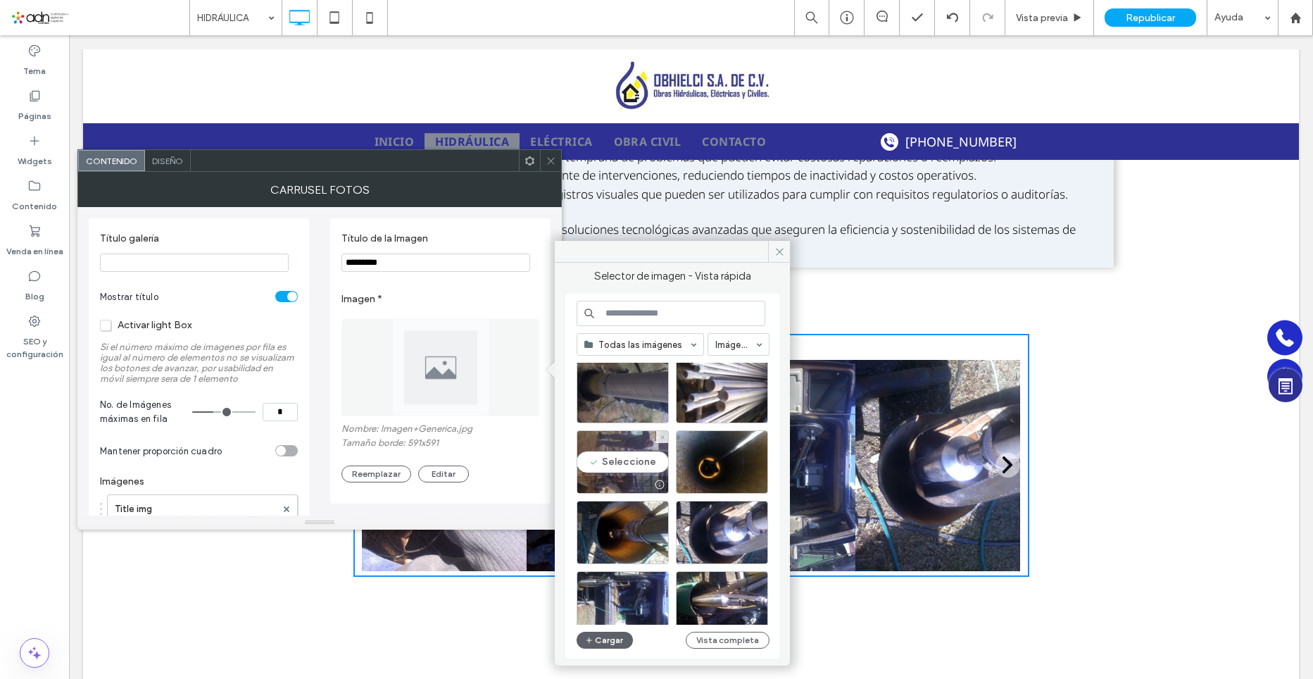
scroll to position [282, 0]
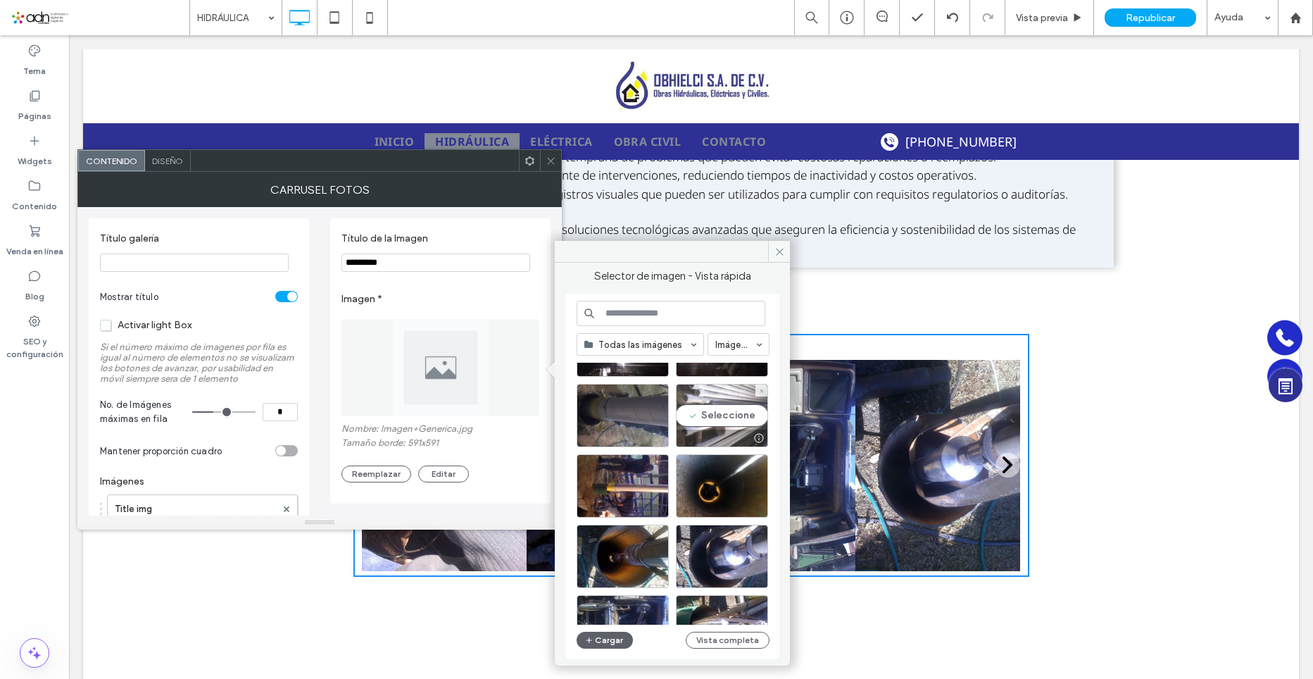
click at [706, 407] on div "Seleccione" at bounding box center [722, 415] width 92 height 63
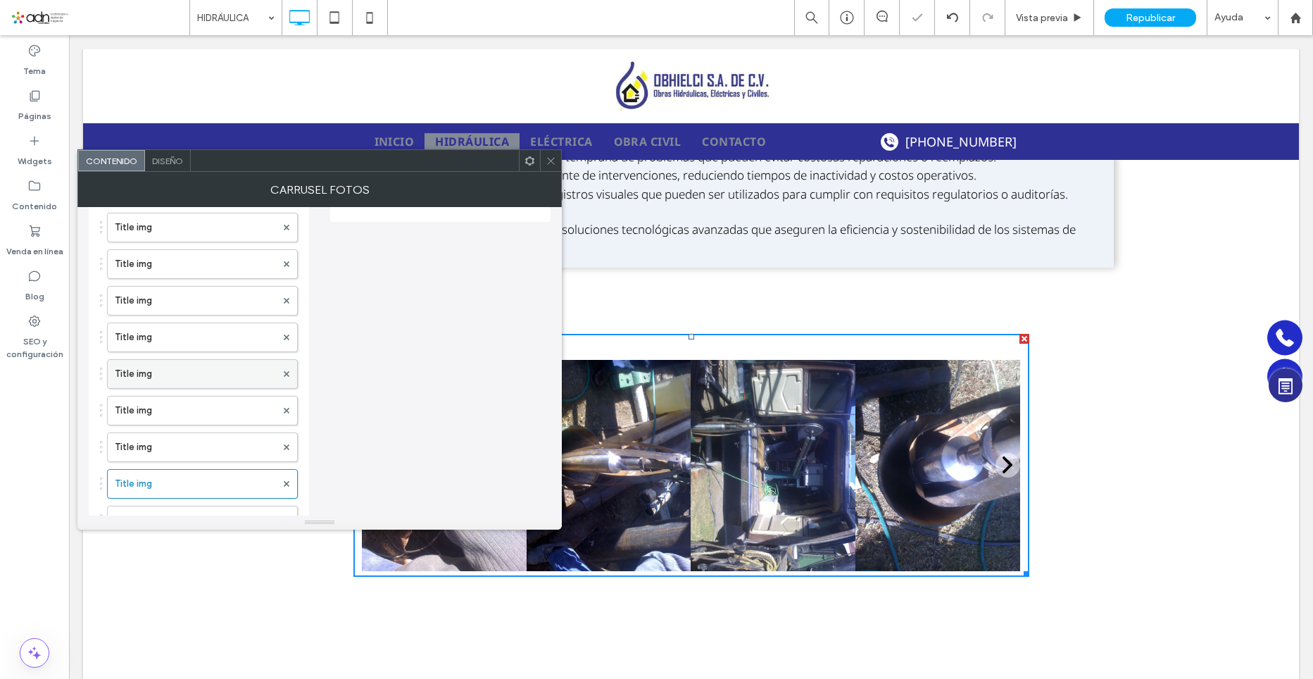
scroll to position [423, 0]
click at [141, 389] on label "Title img" at bounding box center [195, 380] width 161 height 28
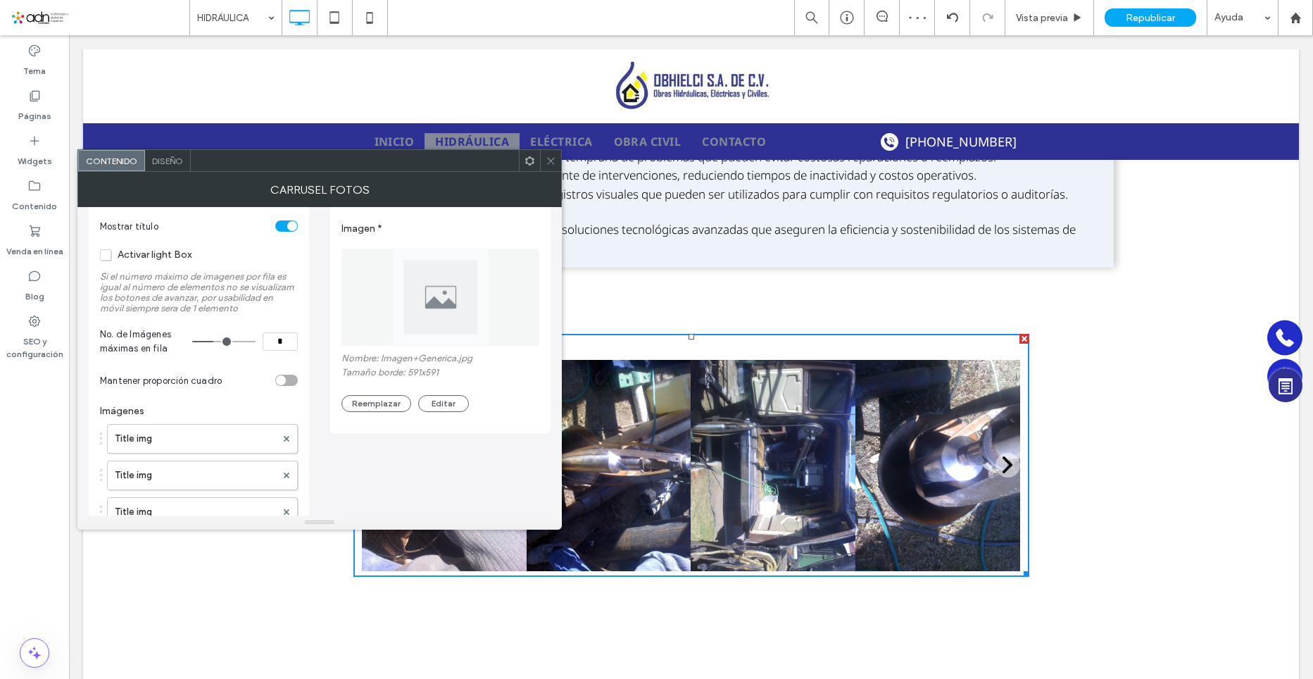
scroll to position [0, 0]
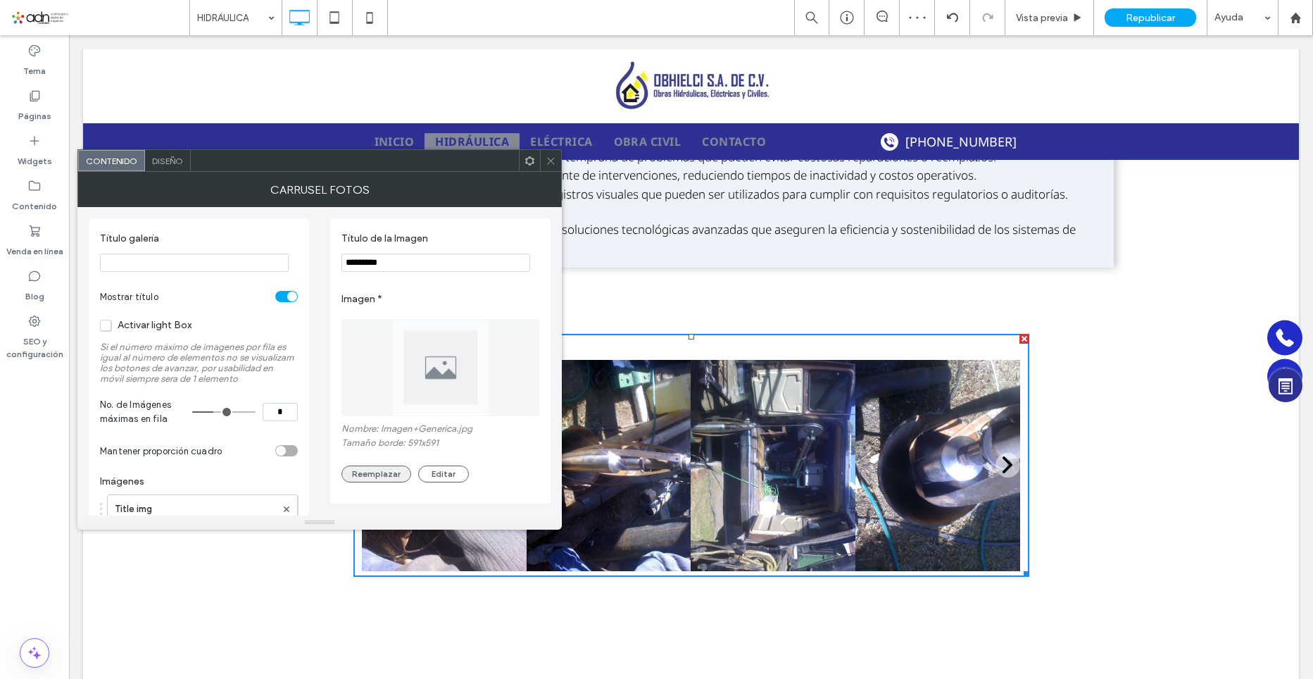
click at [387, 475] on button "Reemplazar" at bounding box center [377, 474] width 70 height 17
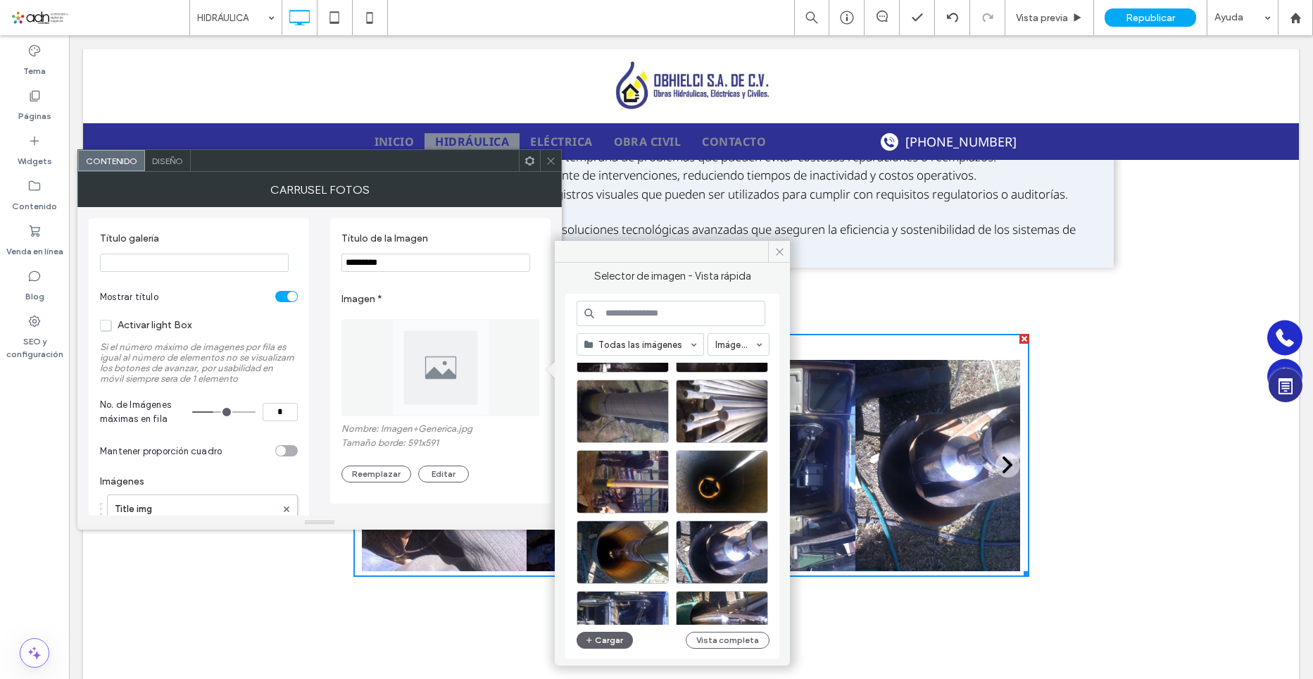
scroll to position [252, 0]
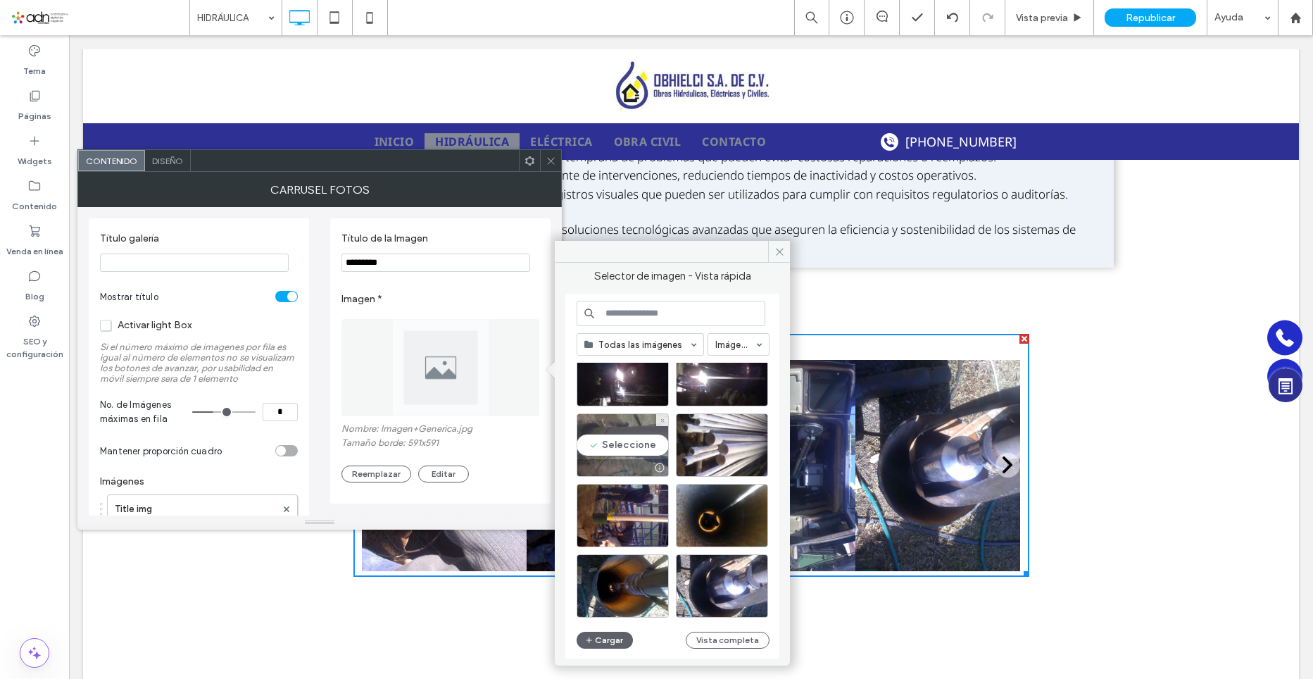
click at [635, 446] on div "Seleccione" at bounding box center [623, 444] width 92 height 63
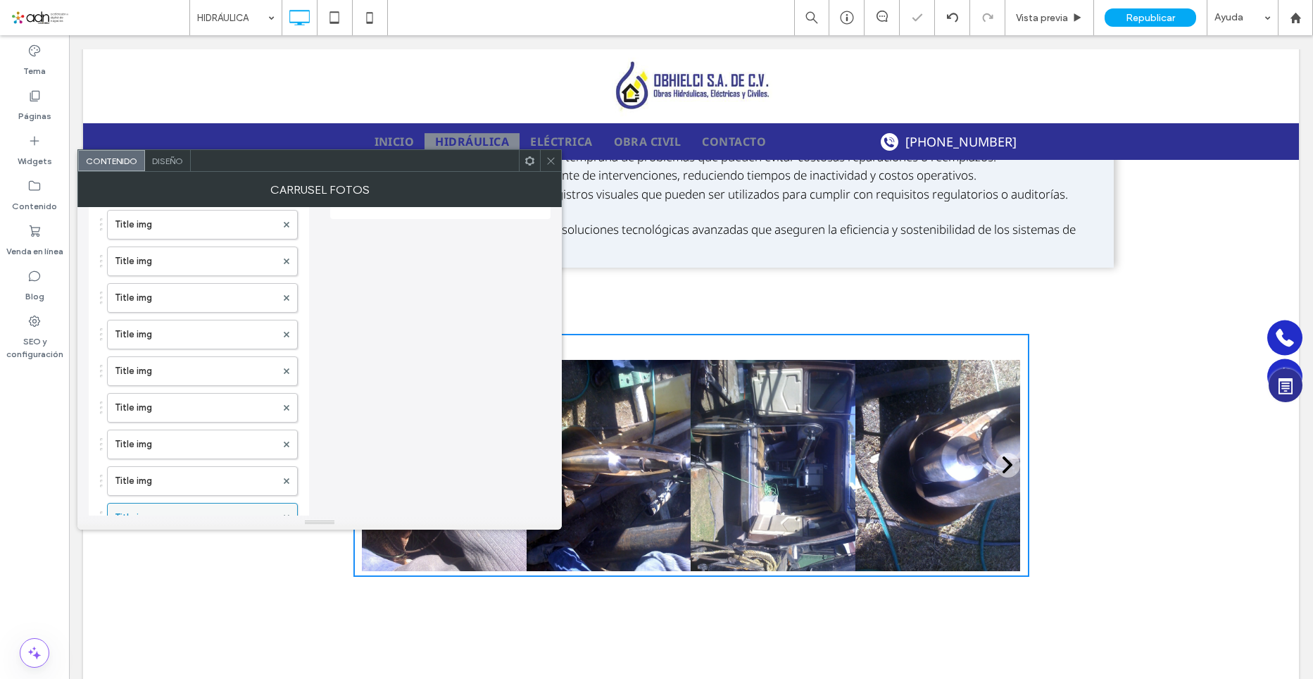
scroll to position [352, 0]
click at [203, 482] on label "Title img" at bounding box center [195, 487] width 161 height 28
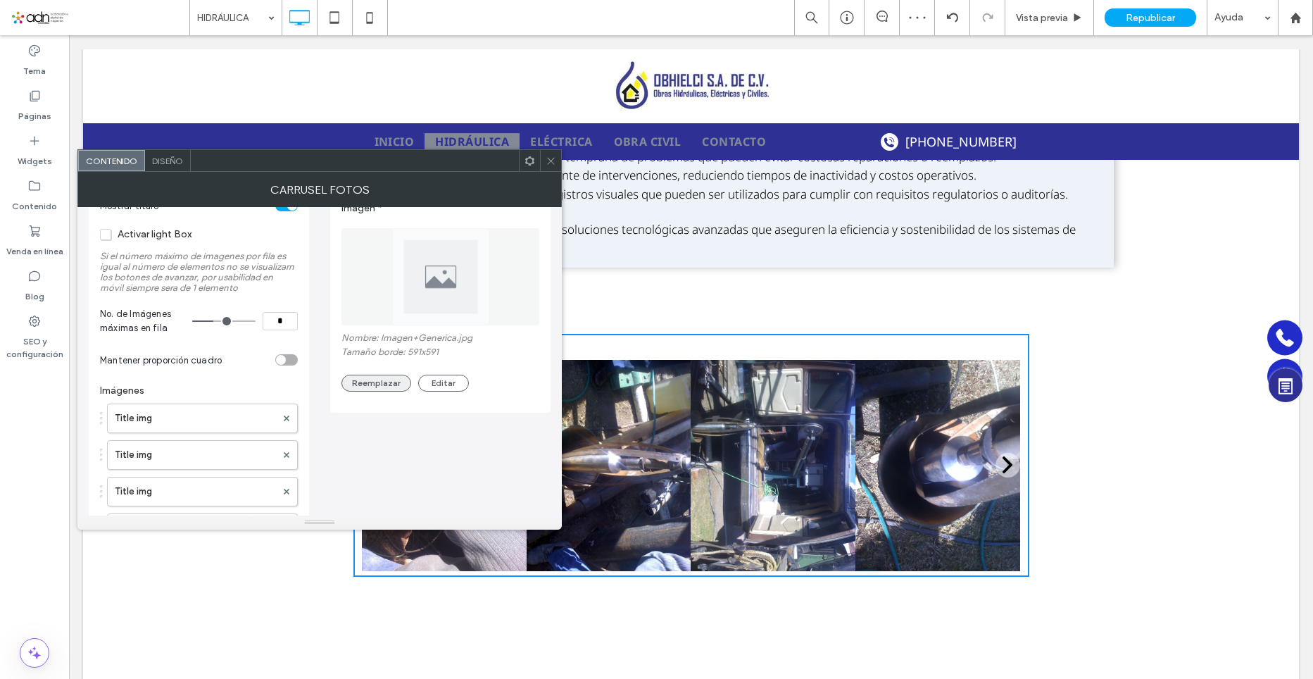
scroll to position [70, 0]
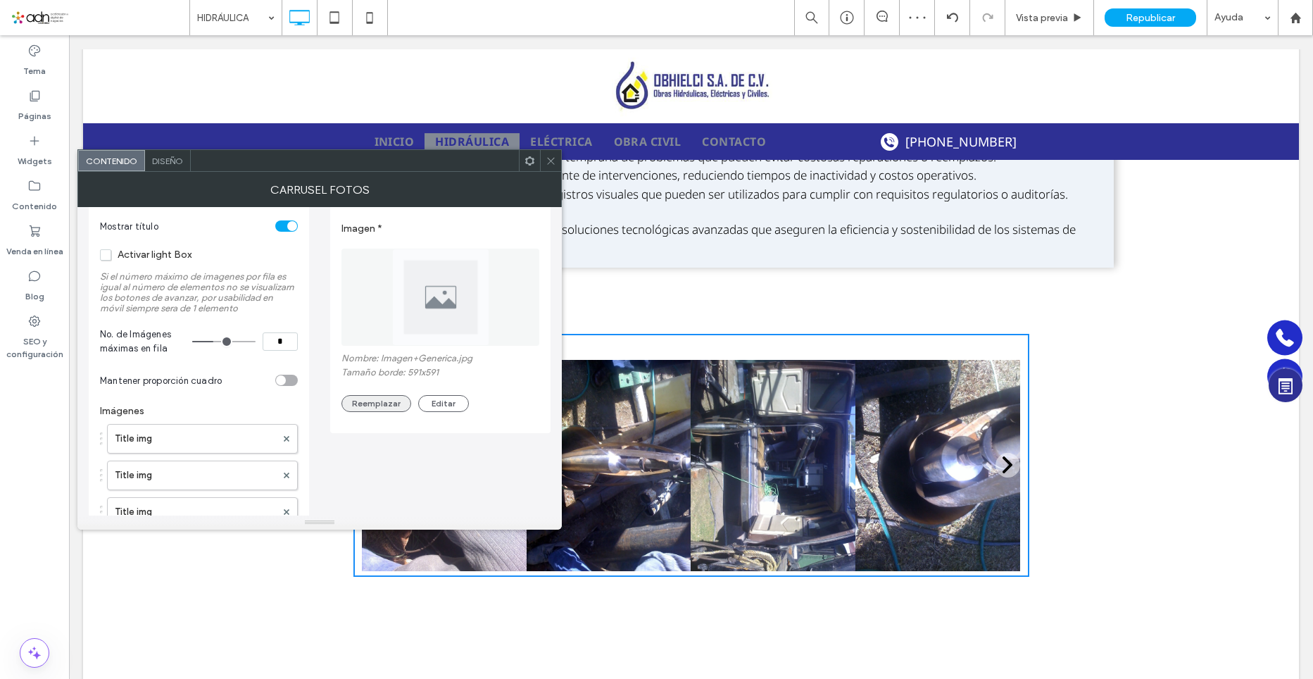
click at [364, 400] on button "Reemplazar" at bounding box center [377, 403] width 70 height 17
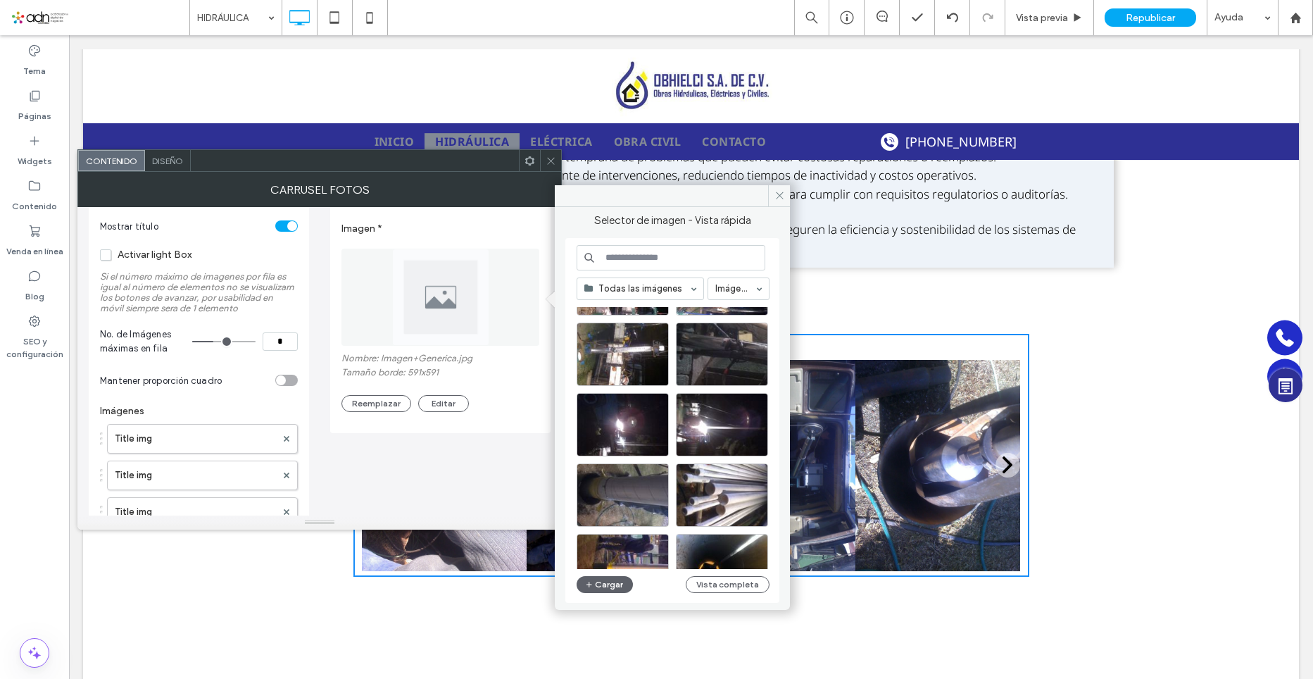
scroll to position [141, 0]
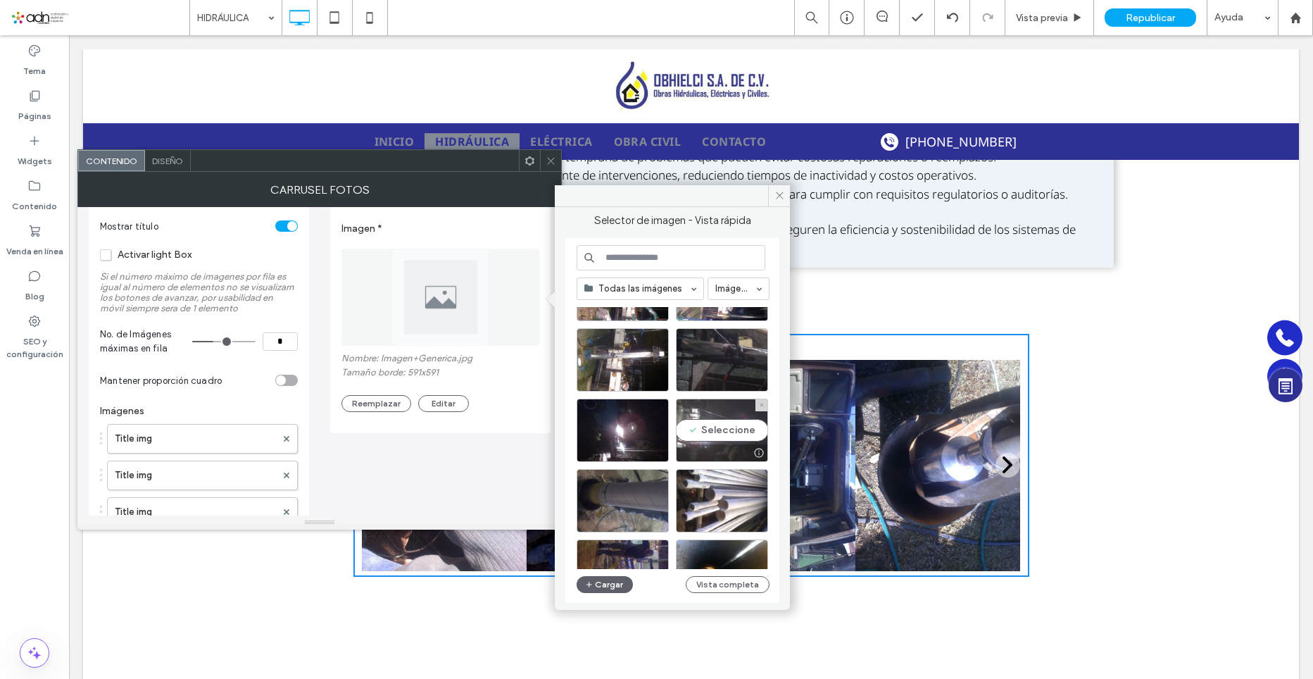
click at [704, 432] on div "Seleccione" at bounding box center [722, 430] width 92 height 63
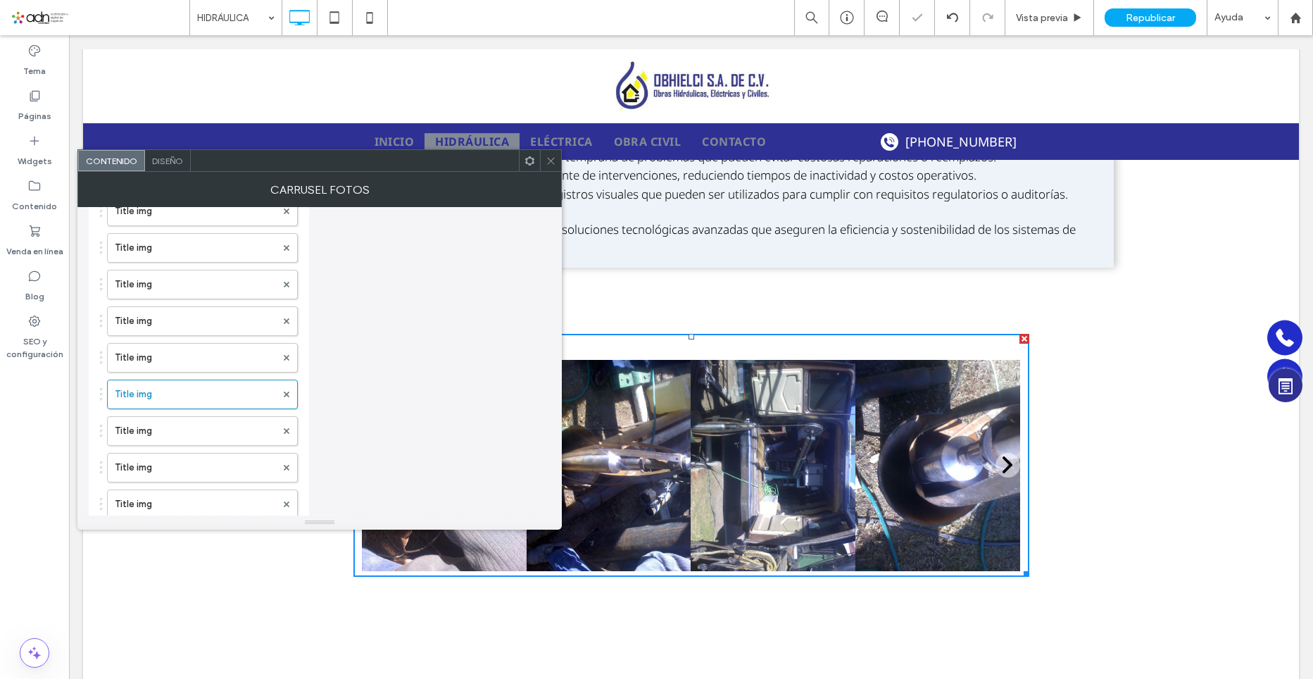
scroll to position [563, 0]
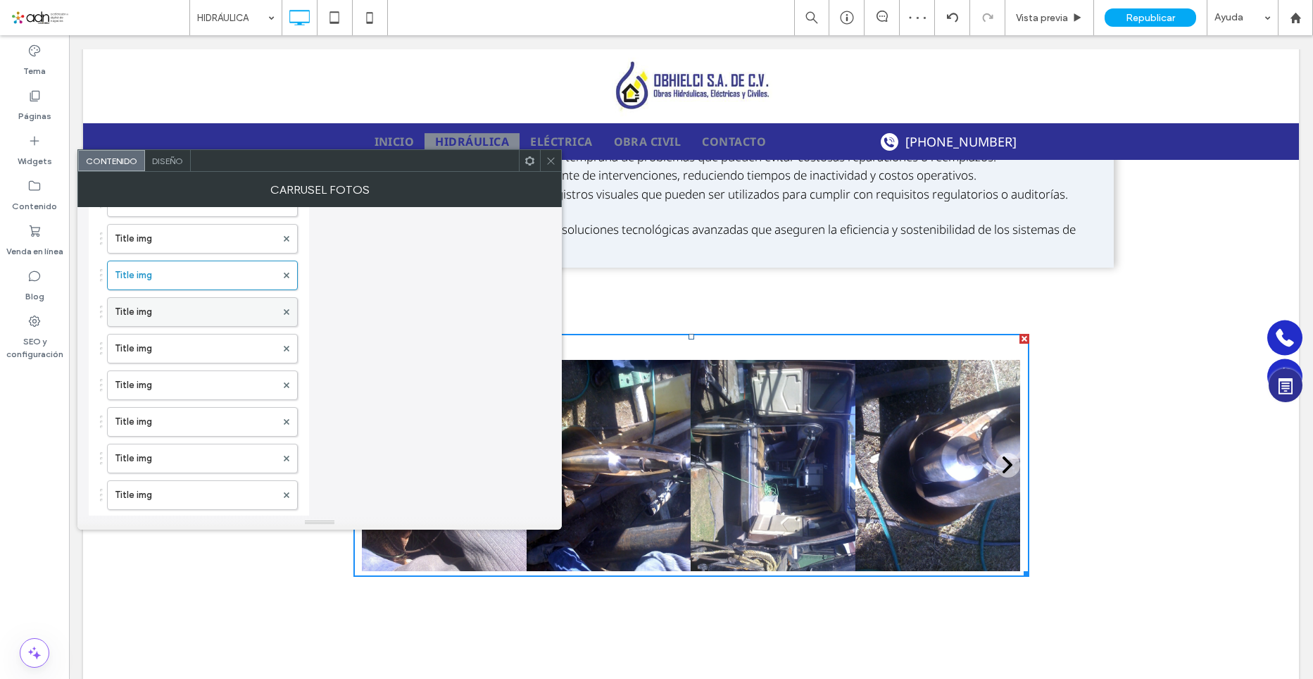
click at [164, 308] on label "Title img" at bounding box center [195, 312] width 161 height 28
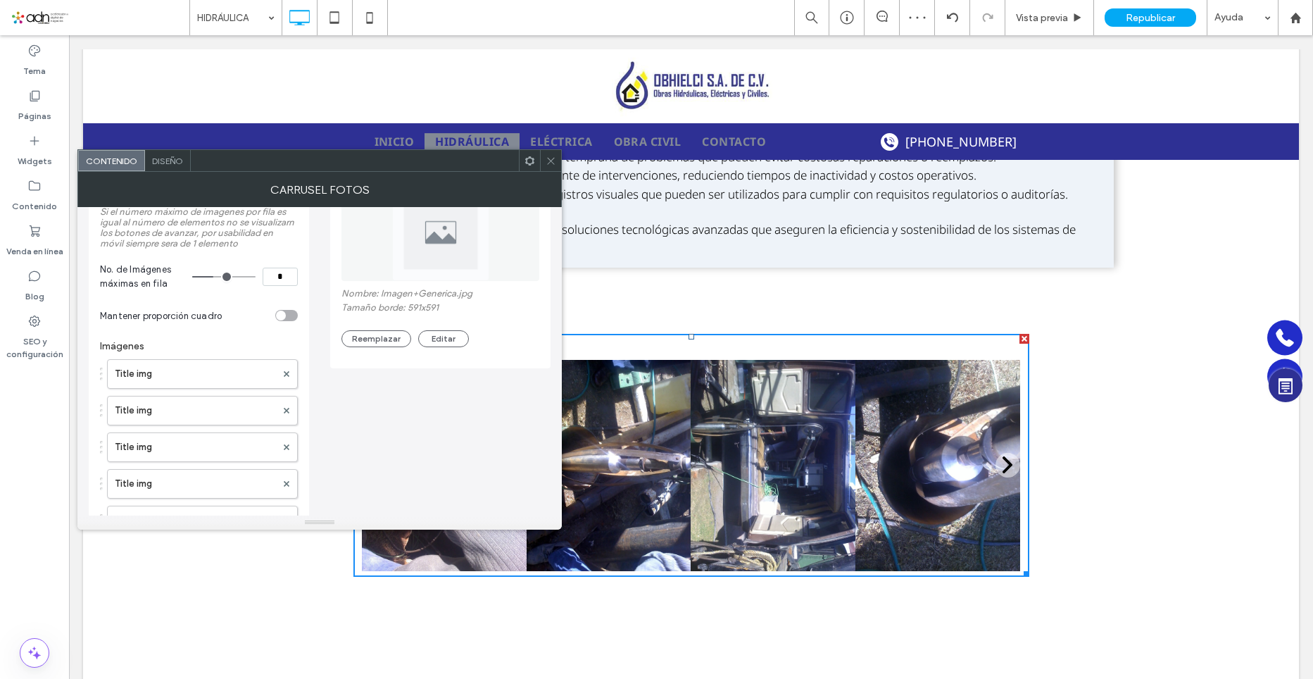
scroll to position [0, 0]
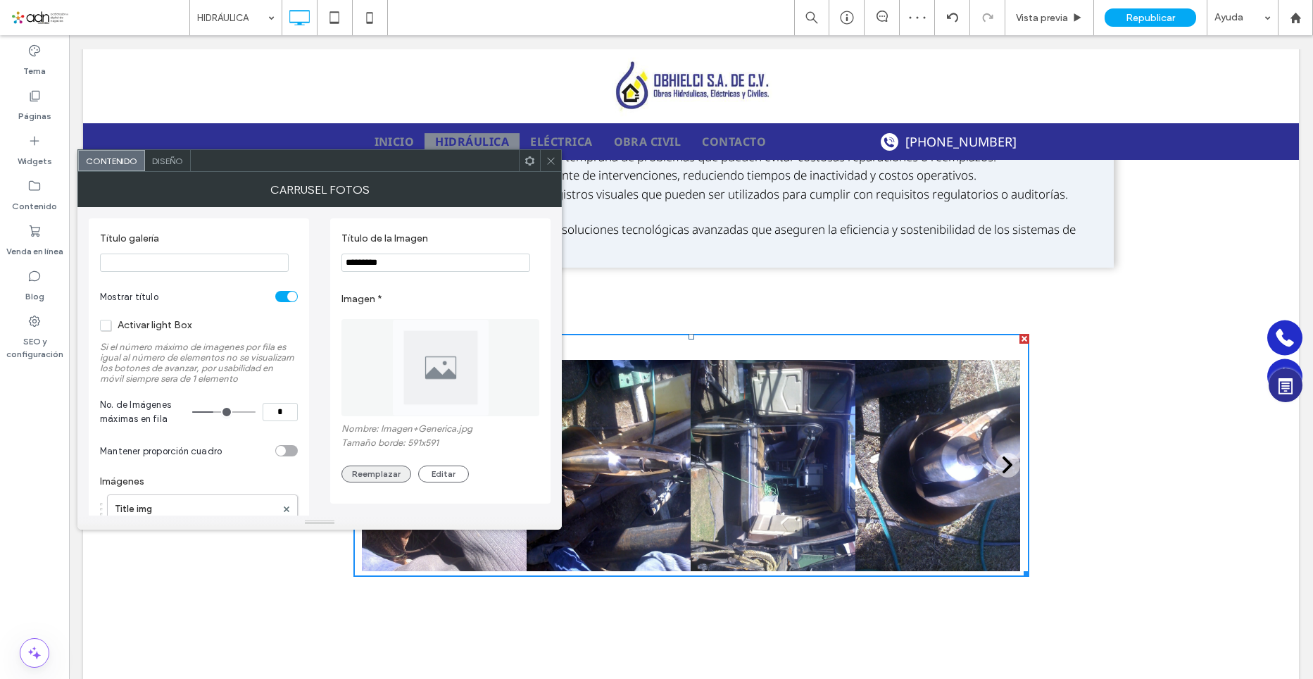
click at [391, 478] on button "Reemplazar" at bounding box center [377, 474] width 70 height 17
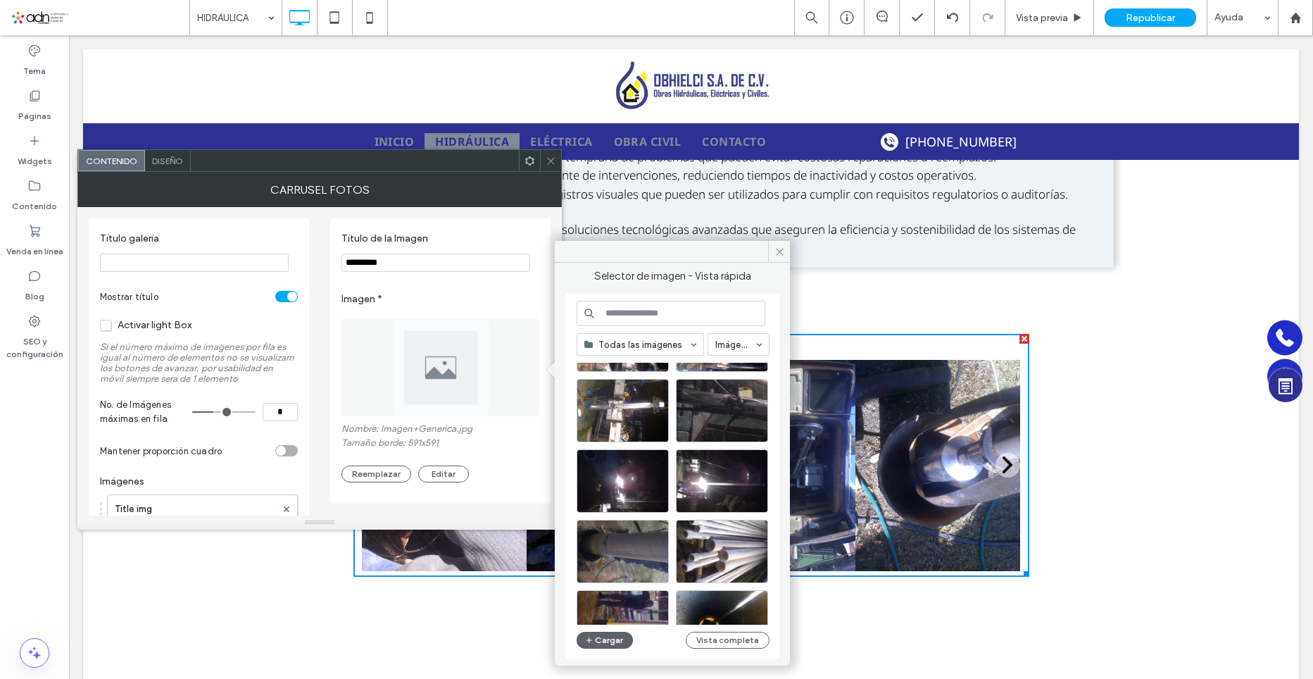
scroll to position [141, 0]
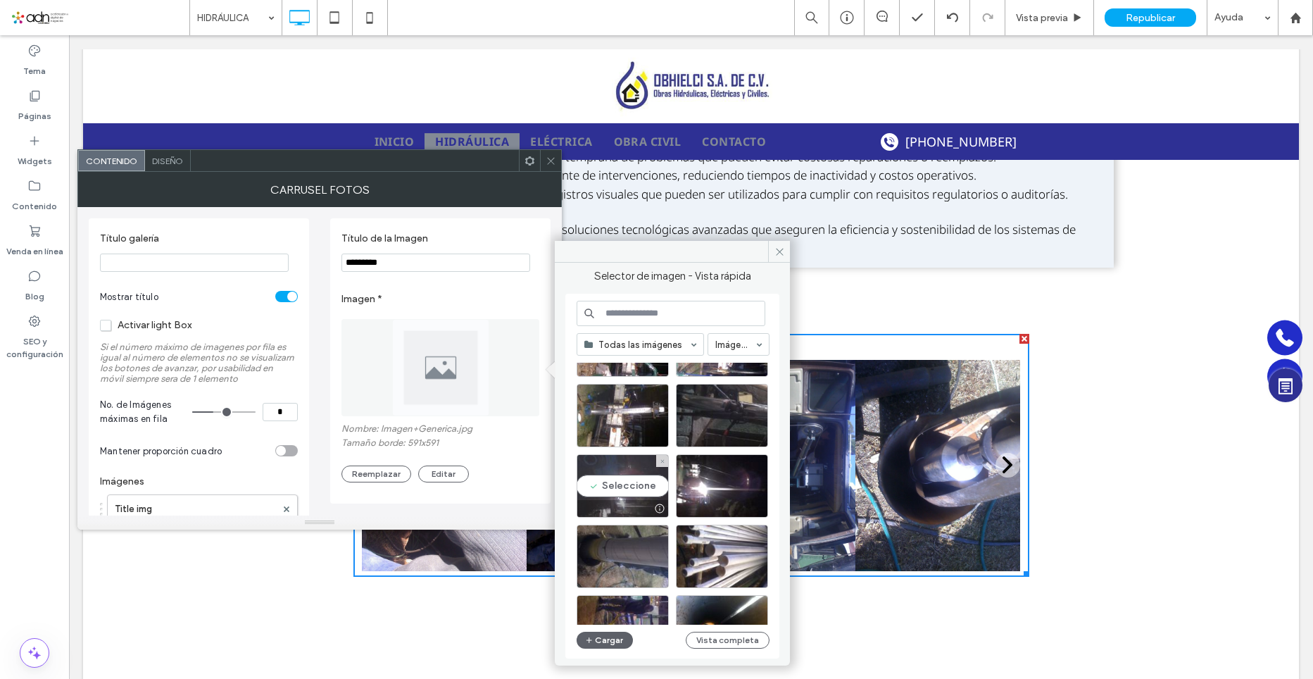
click at [619, 497] on div "Seleccione" at bounding box center [623, 485] width 92 height 63
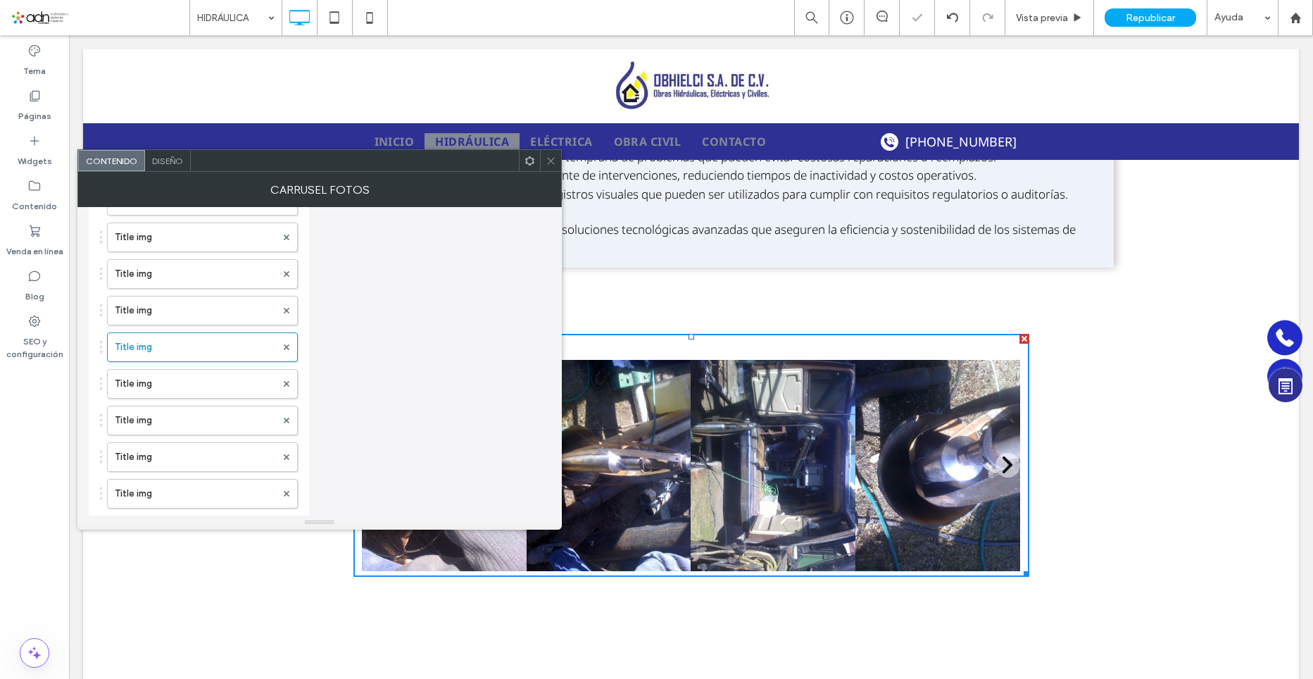
scroll to position [563, 0]
click at [130, 351] on label "Title img" at bounding box center [195, 349] width 161 height 28
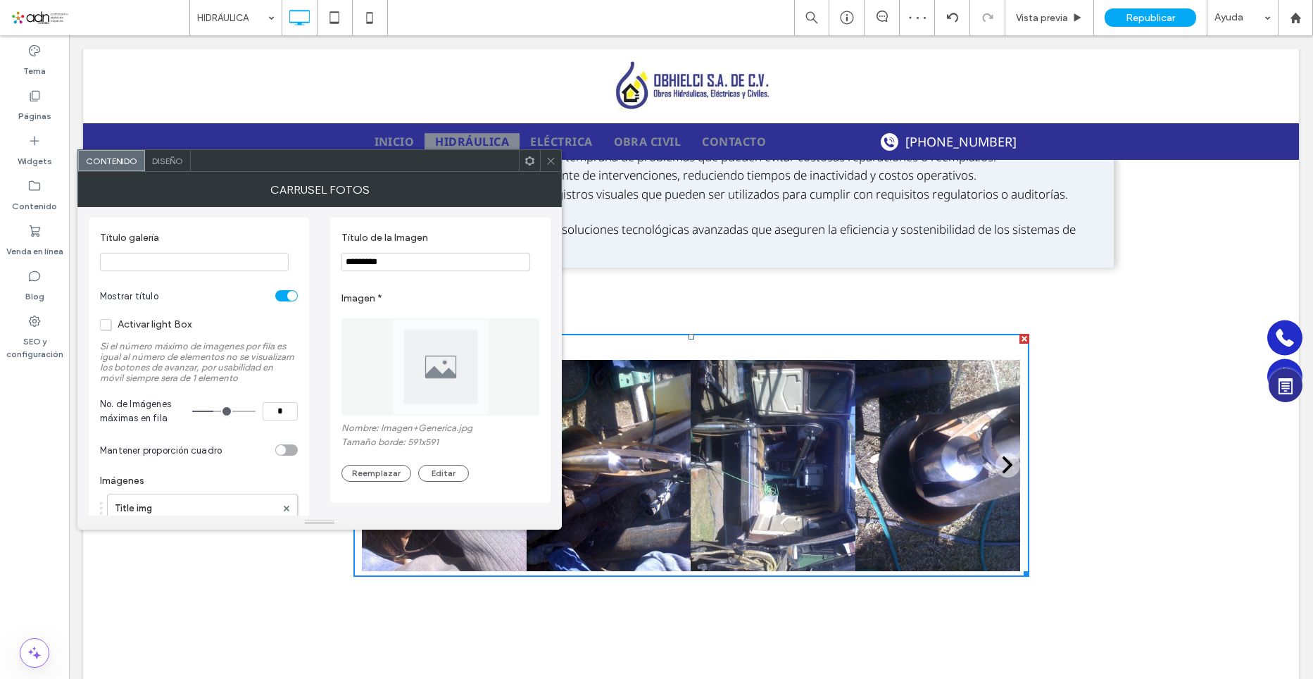
scroll to position [0, 0]
click at [389, 472] on button "Reemplazar" at bounding box center [377, 474] width 70 height 17
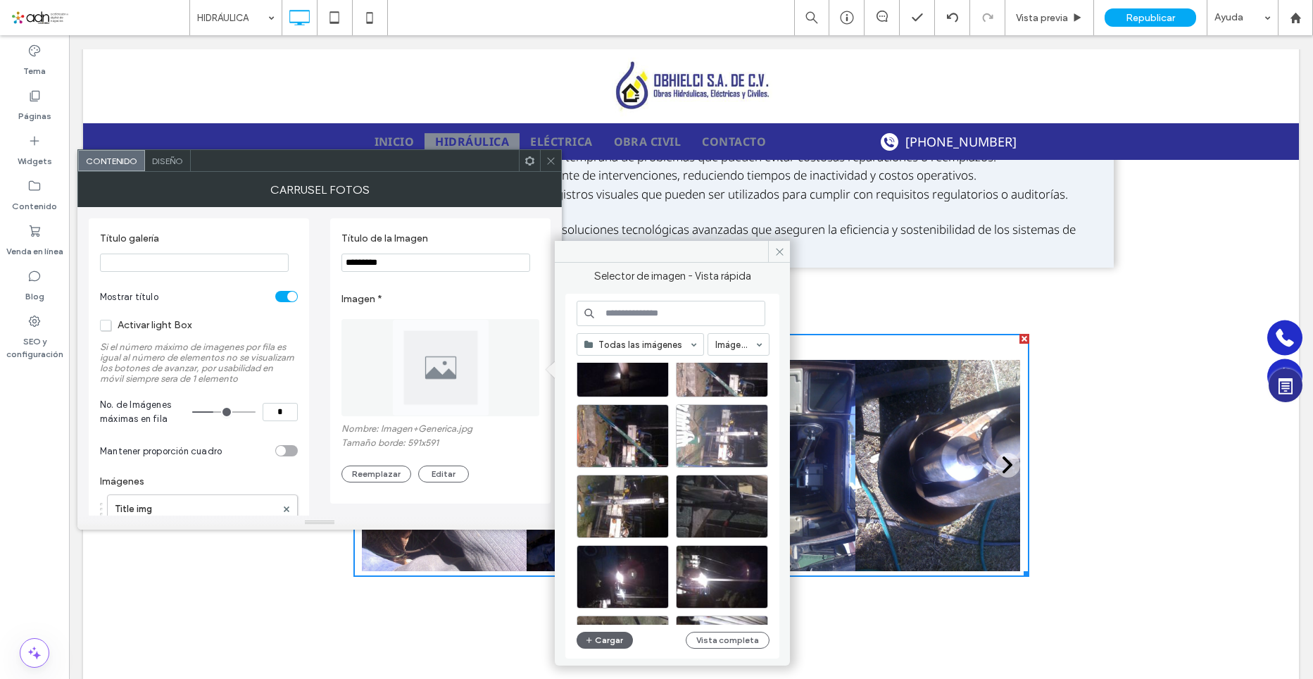
scroll to position [41, 0]
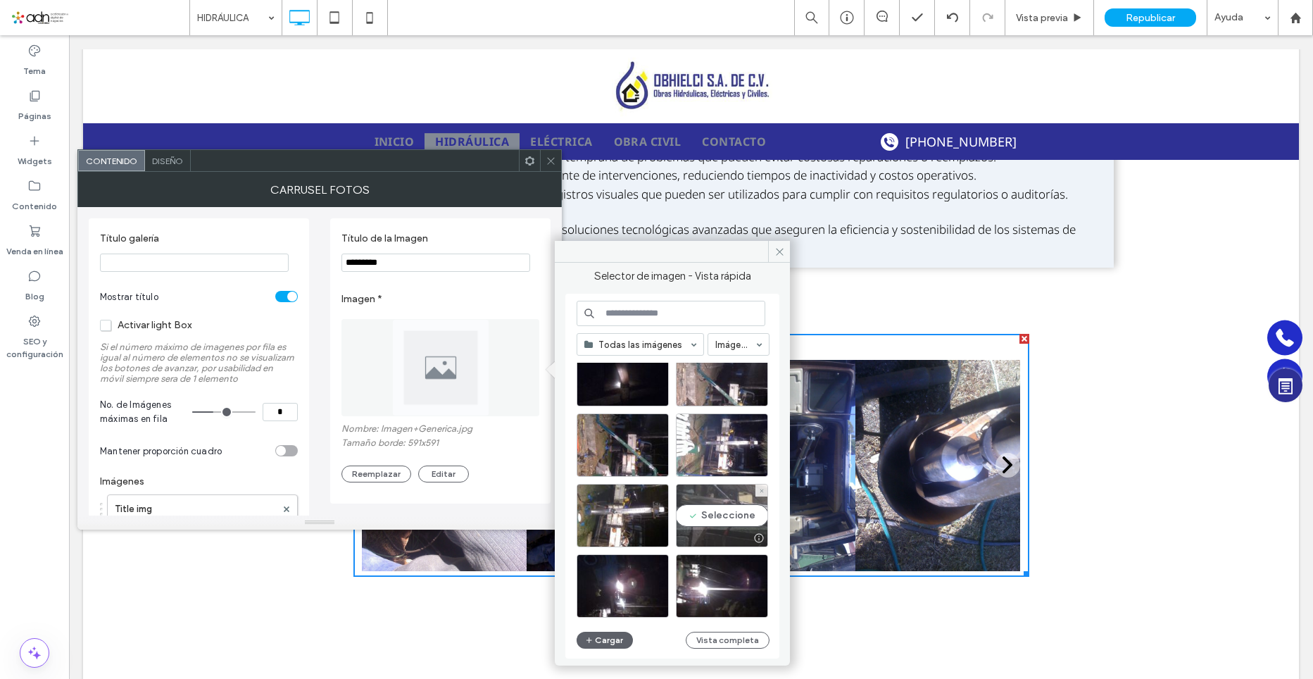
click at [716, 513] on div "Seleccione" at bounding box center [722, 515] width 92 height 63
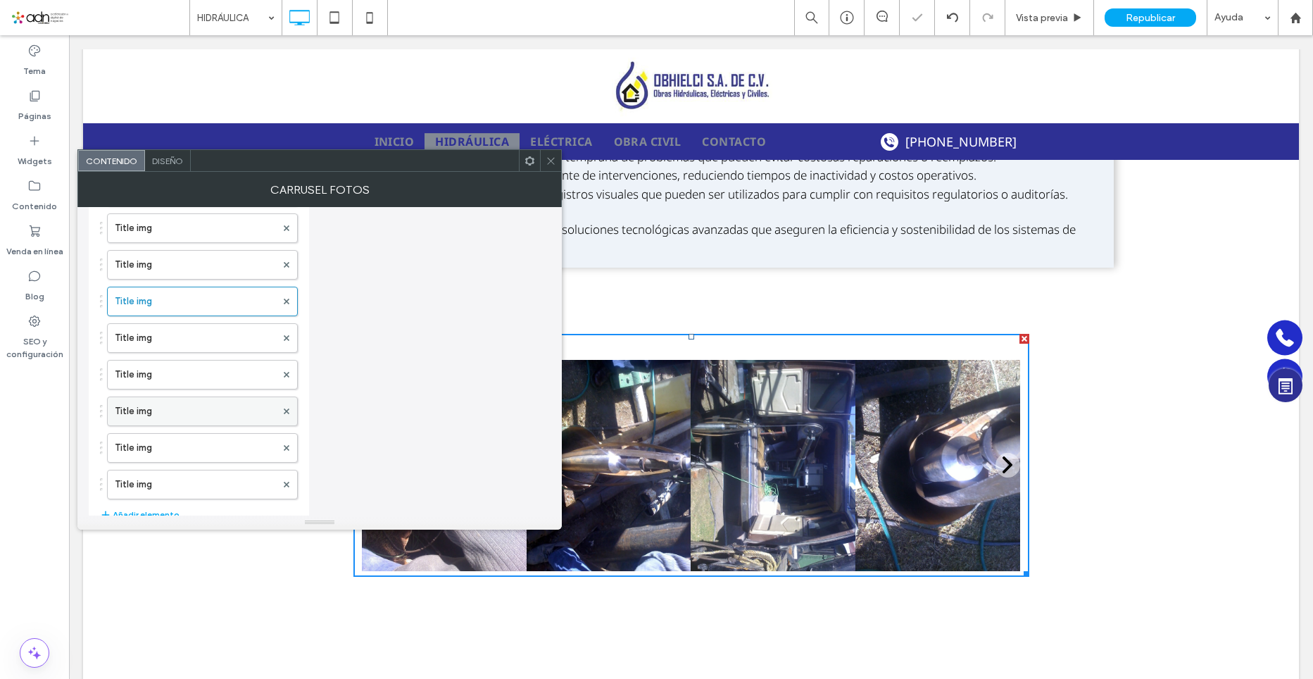
scroll to position [634, 0]
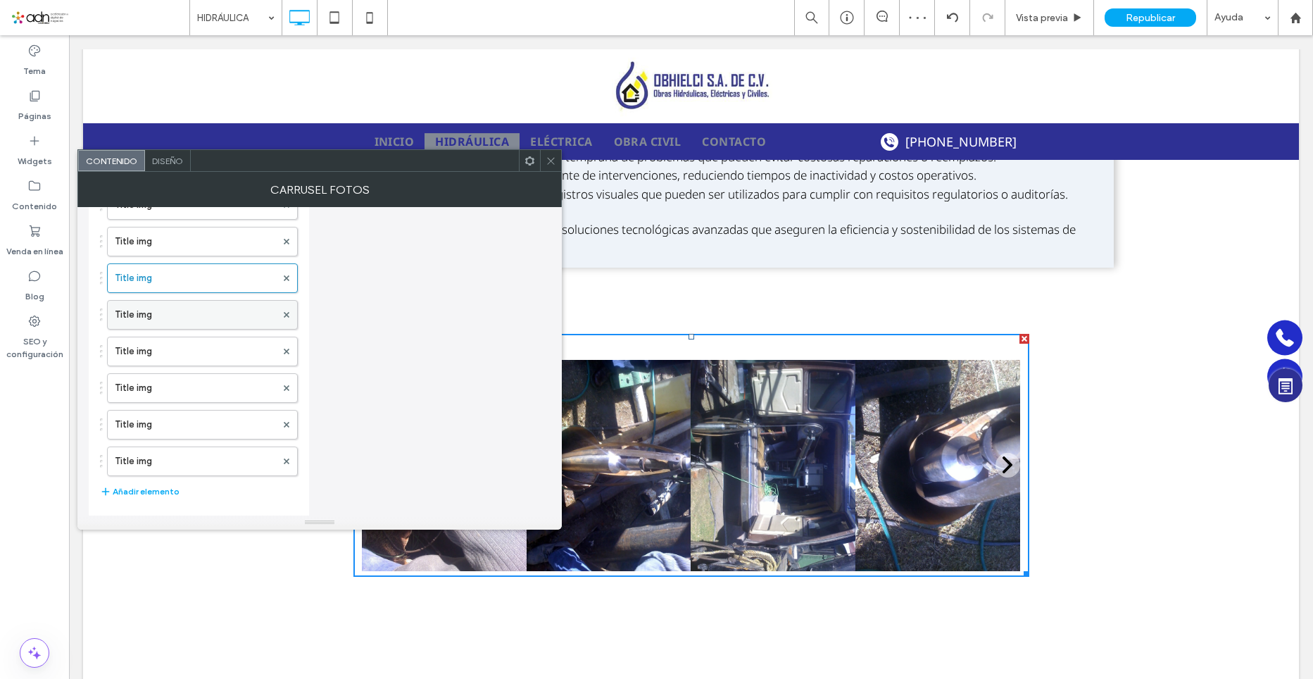
click at [153, 321] on label "Title img" at bounding box center [195, 315] width 161 height 28
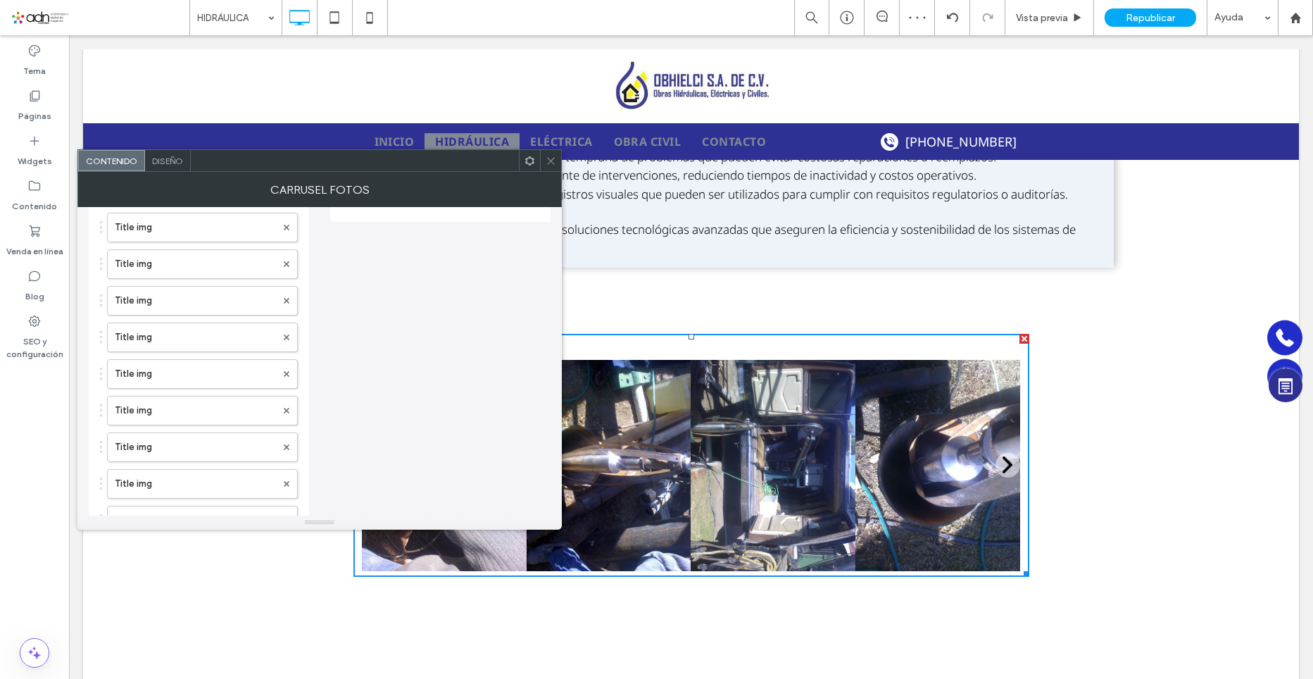
scroll to position [0, 0]
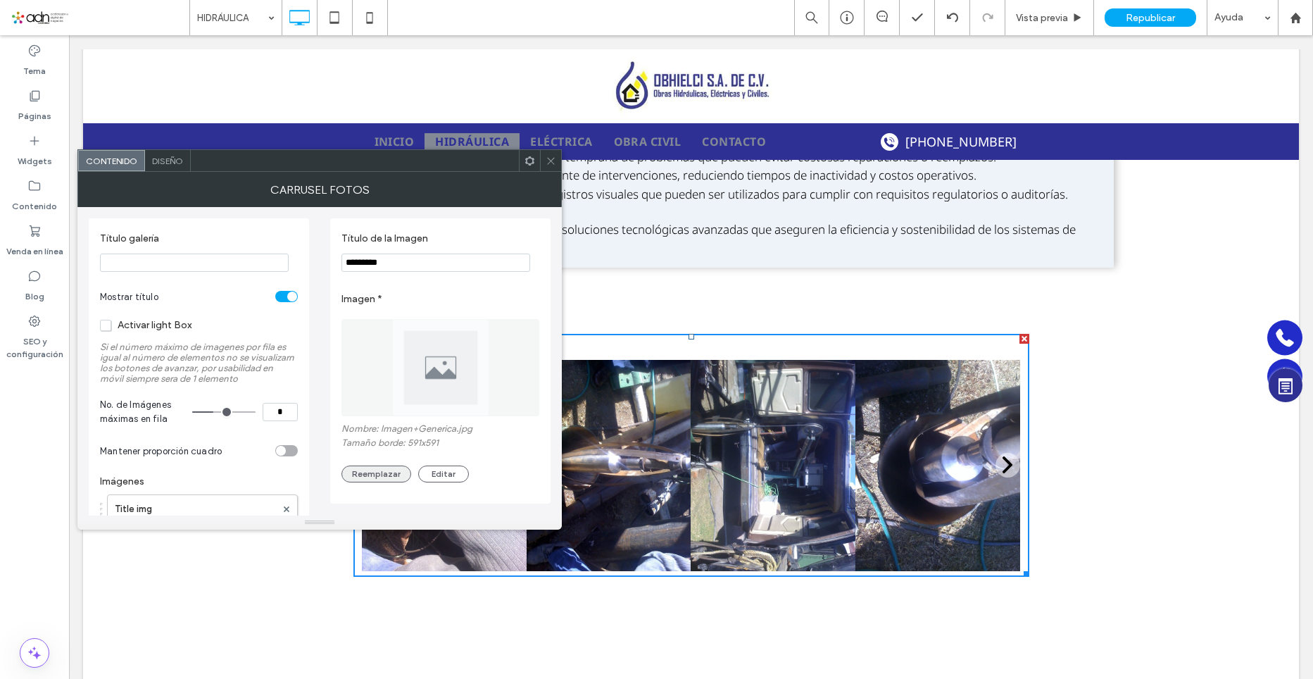
click at [394, 468] on button "Reemplazar" at bounding box center [377, 474] width 70 height 17
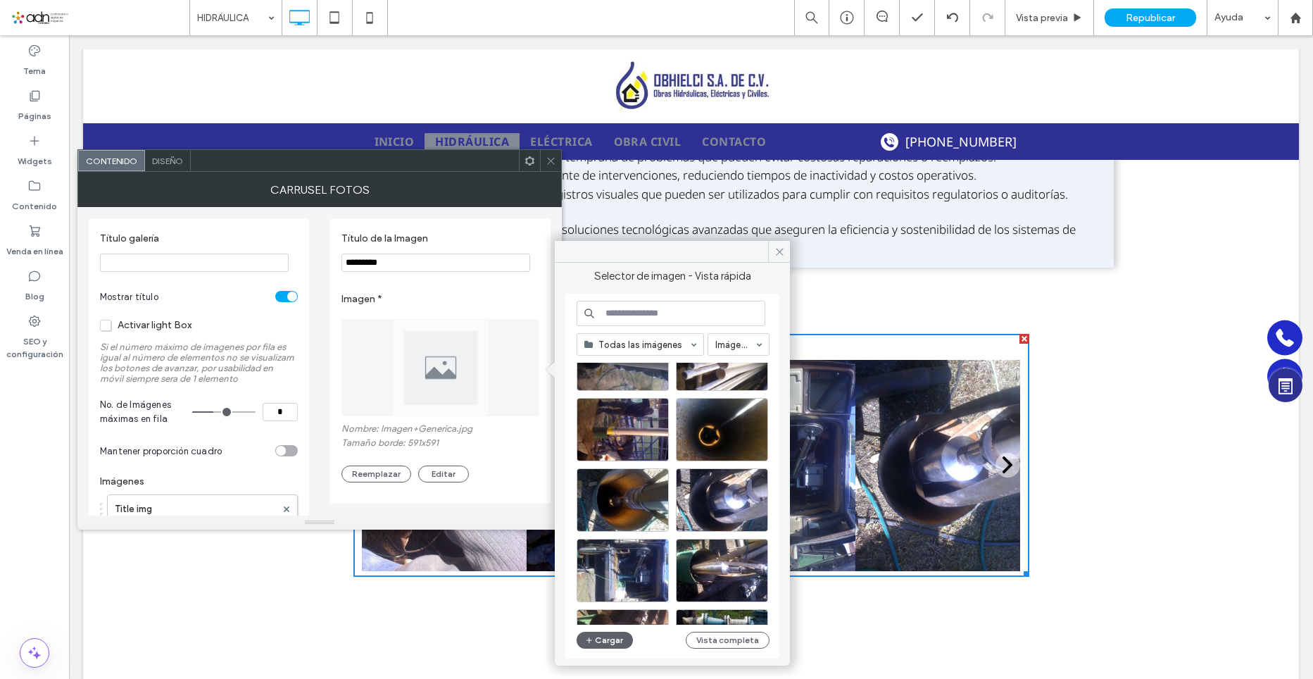
scroll to position [323, 0]
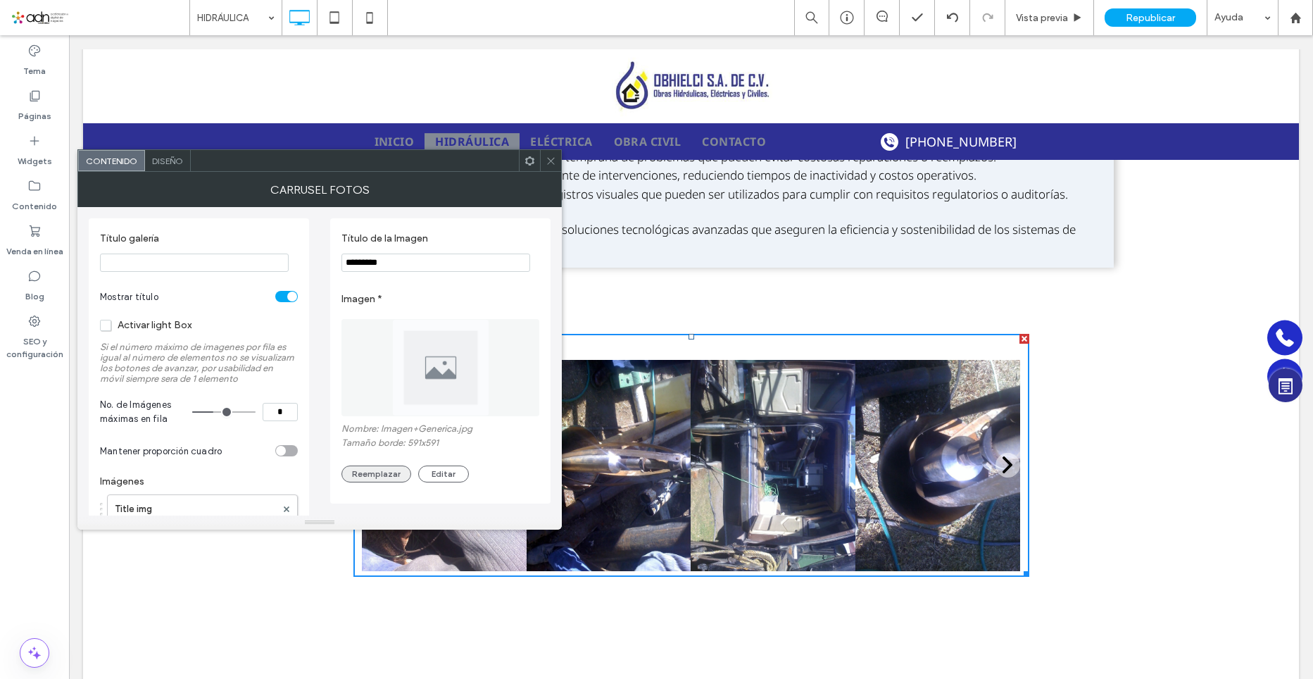
click at [378, 471] on button "Reemplazar" at bounding box center [377, 474] width 70 height 17
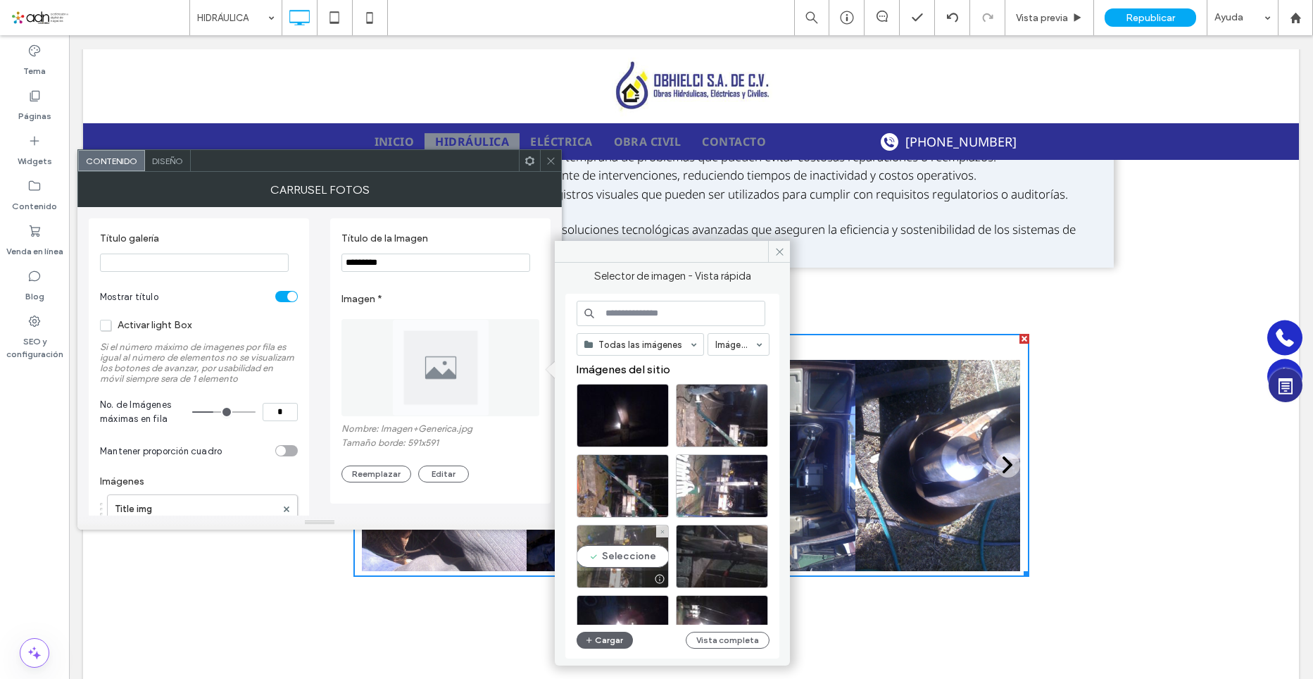
click at [633, 554] on div "Seleccione" at bounding box center [623, 556] width 92 height 63
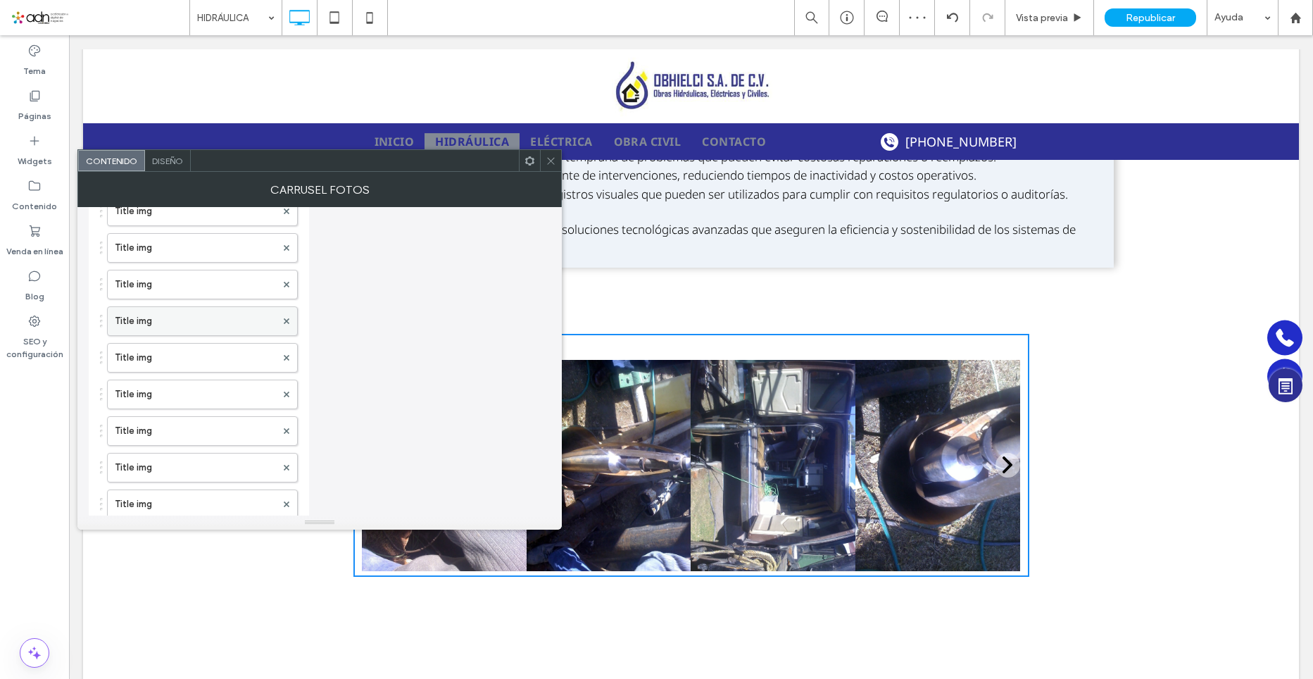
scroll to position [423, 0]
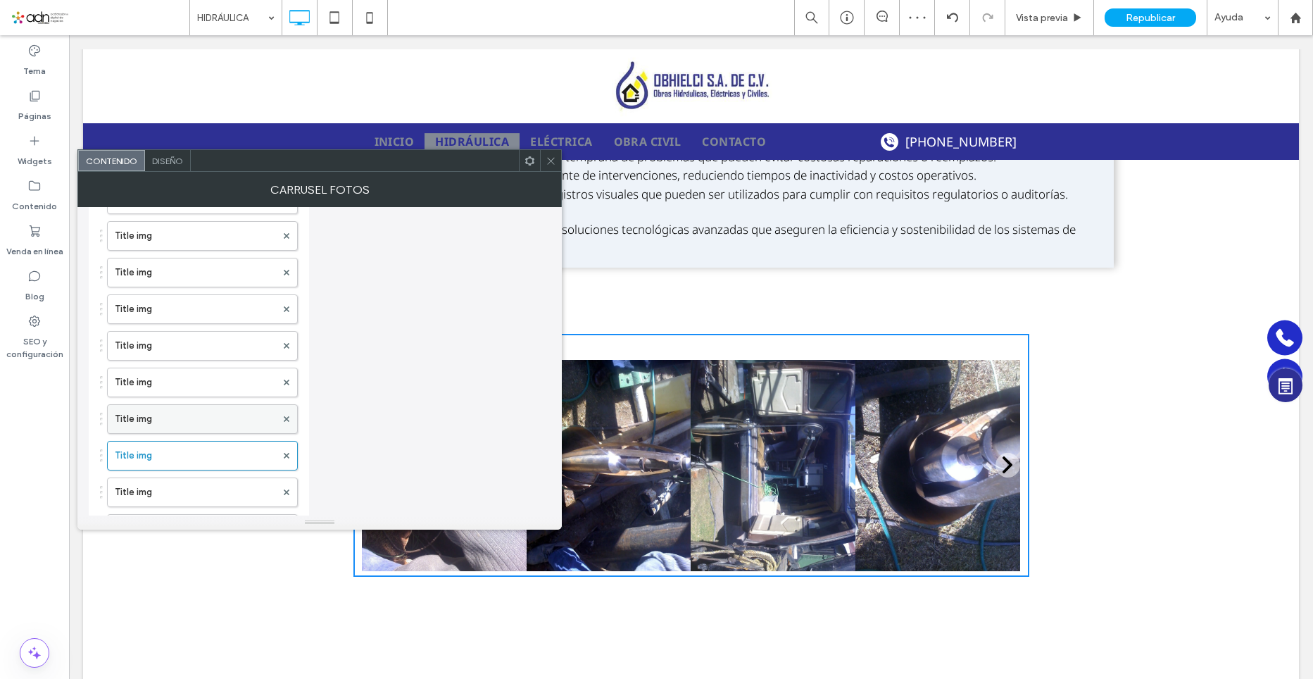
click at [137, 416] on label "Title img" at bounding box center [195, 419] width 161 height 28
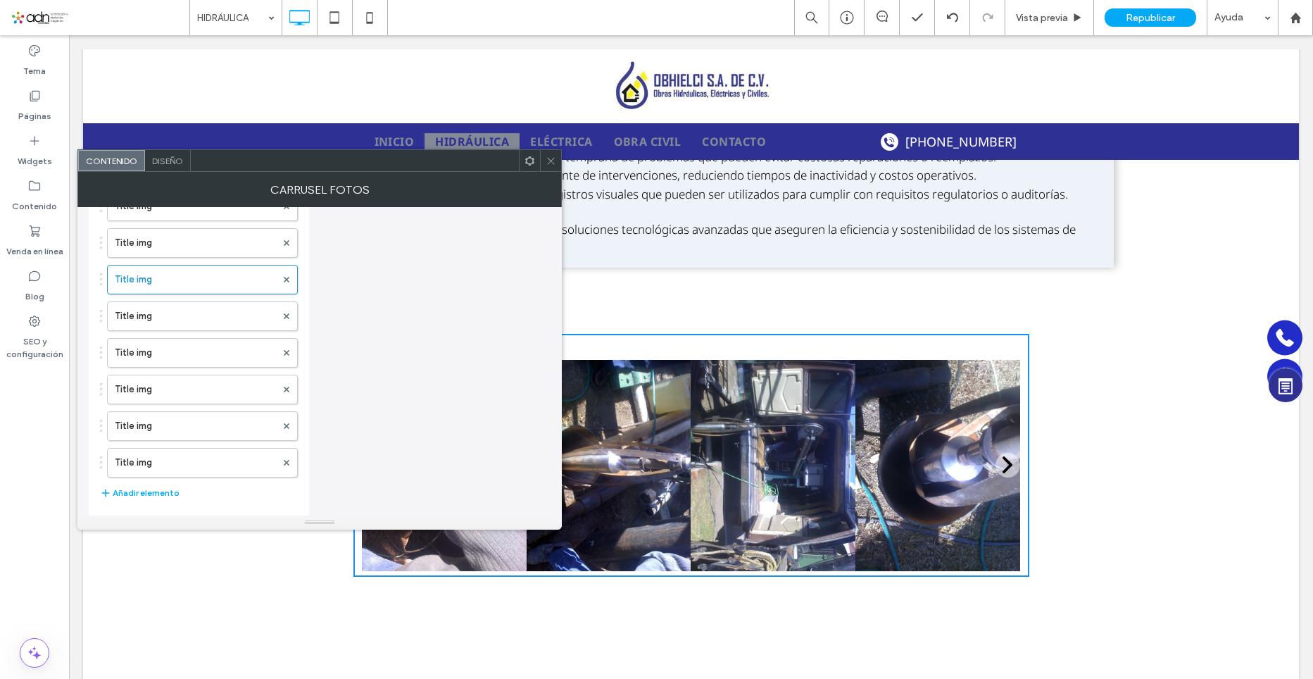
scroll to position [634, 0]
click at [167, 313] on label "Title img" at bounding box center [195, 315] width 161 height 28
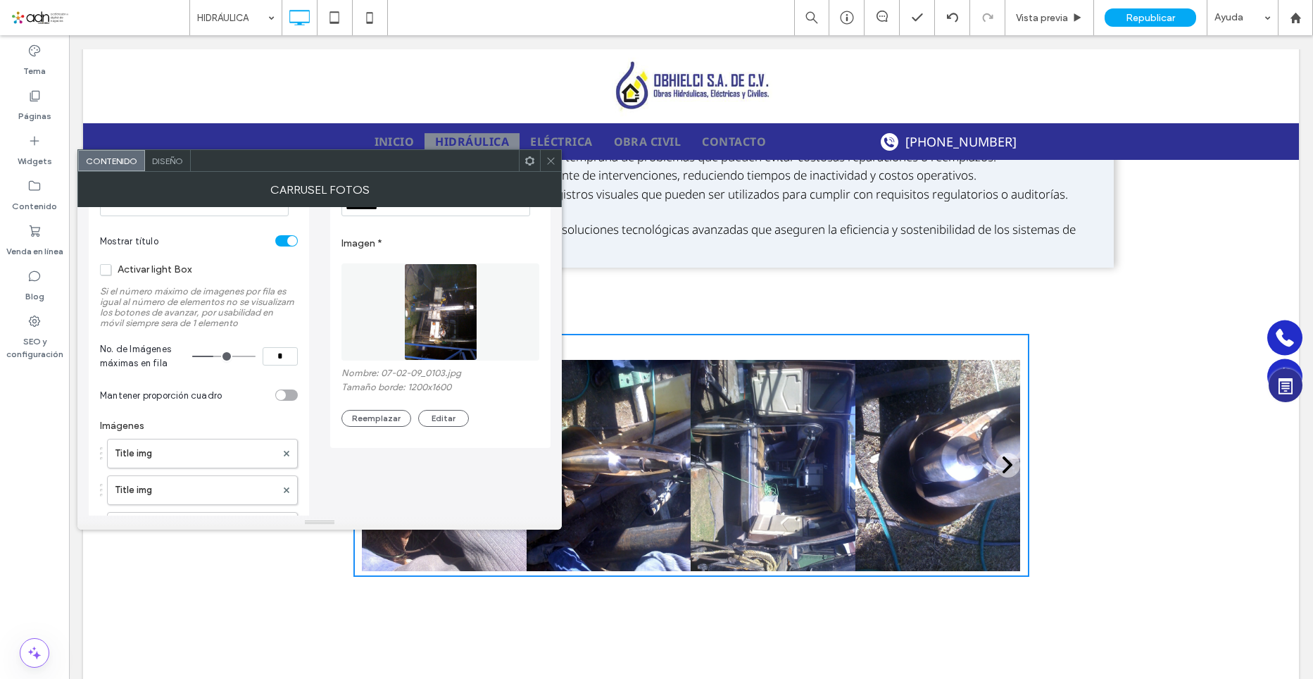
scroll to position [0, 0]
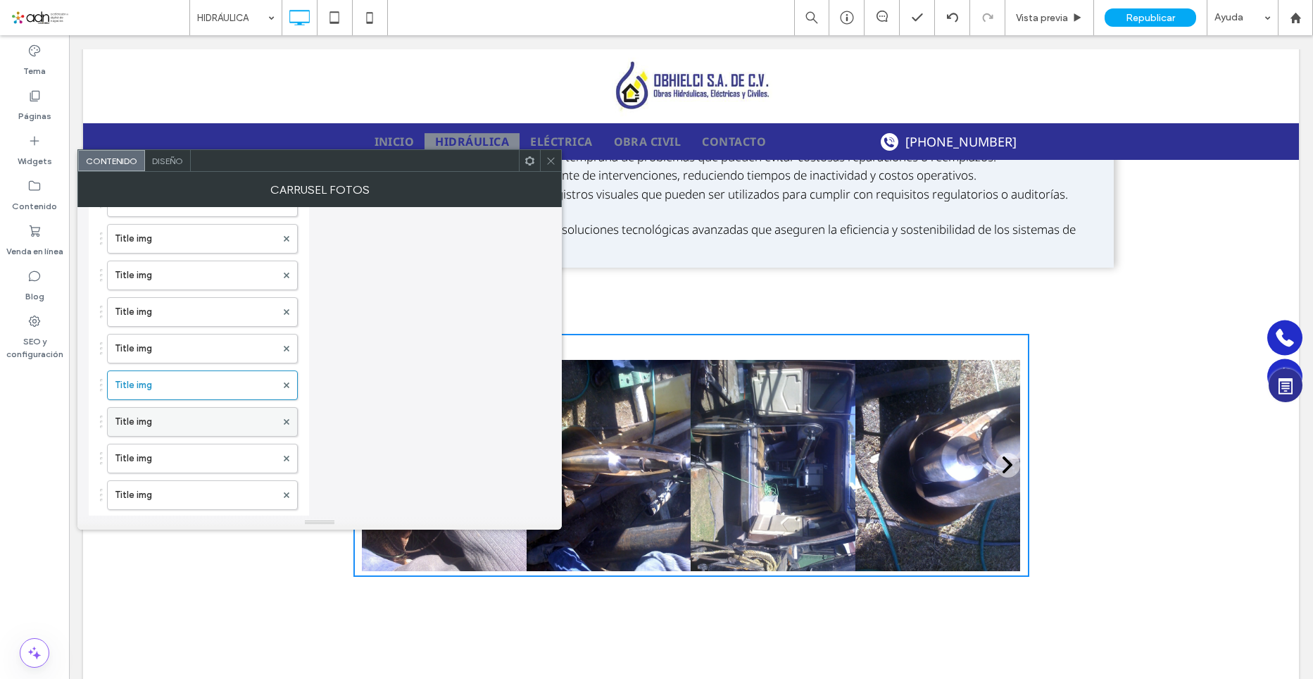
click at [146, 416] on label "Title img" at bounding box center [195, 422] width 161 height 28
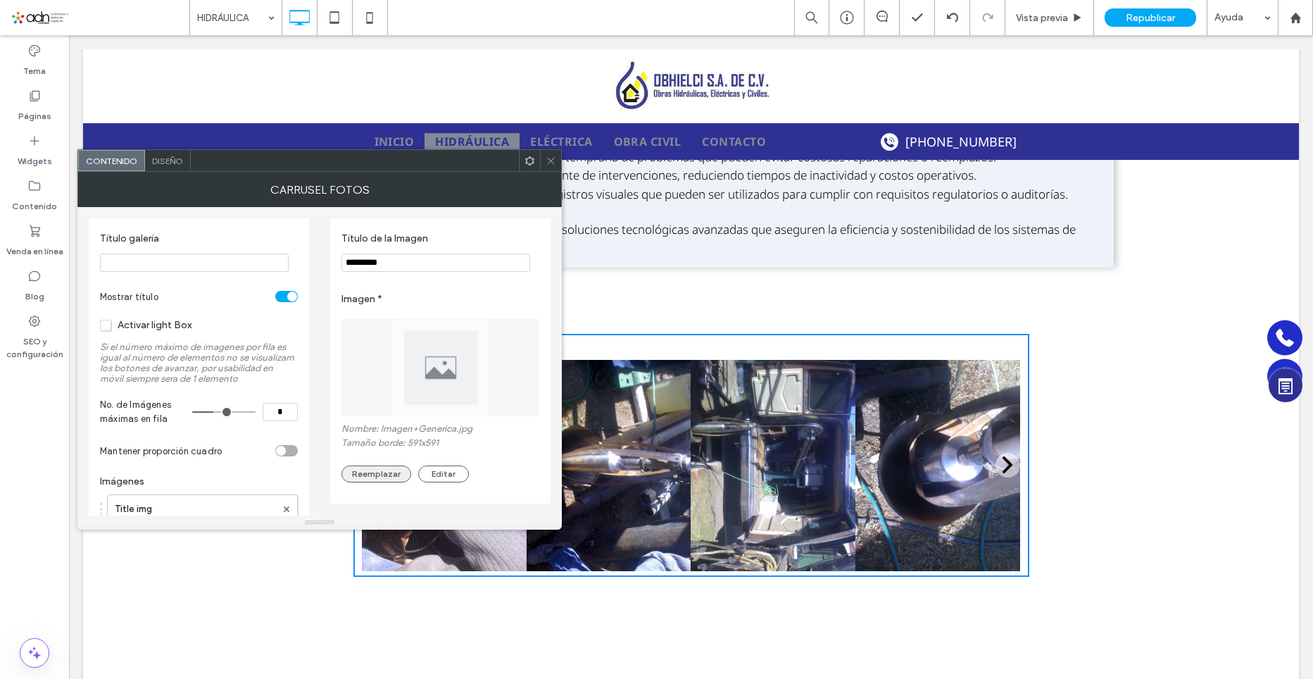
click at [395, 473] on button "Reemplazar" at bounding box center [377, 474] width 70 height 17
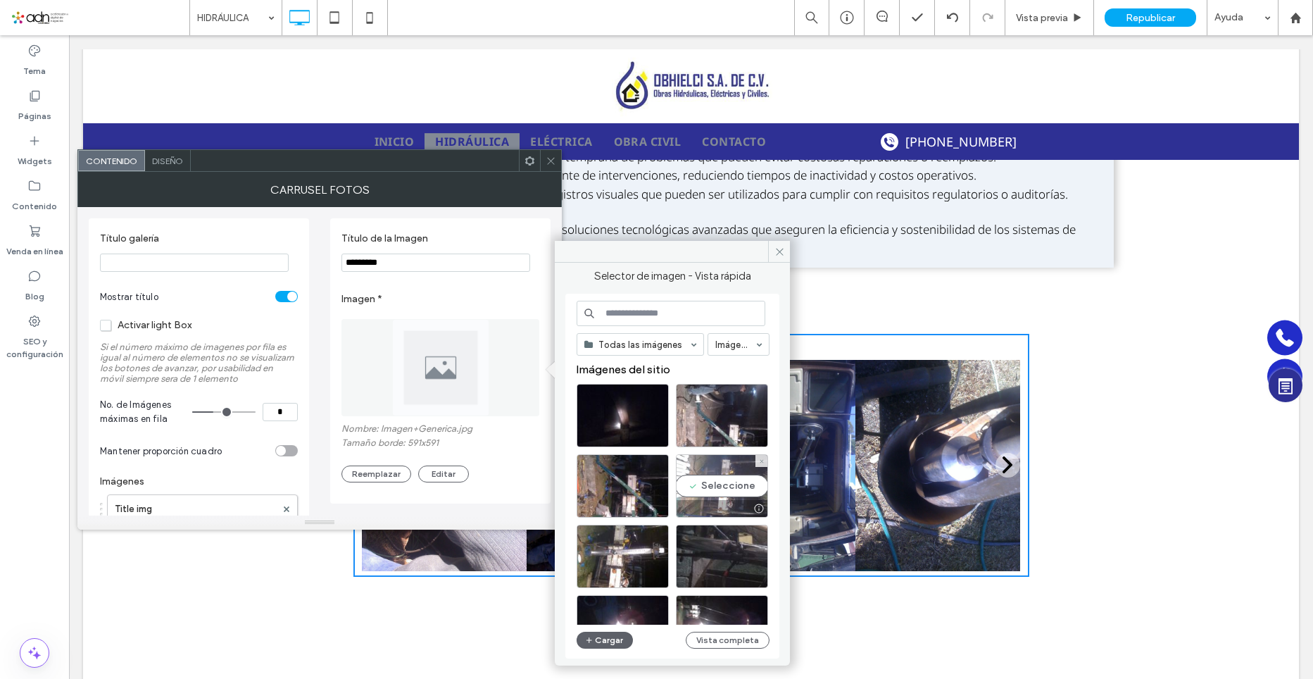
click at [707, 491] on div "Seleccione" at bounding box center [722, 485] width 92 height 63
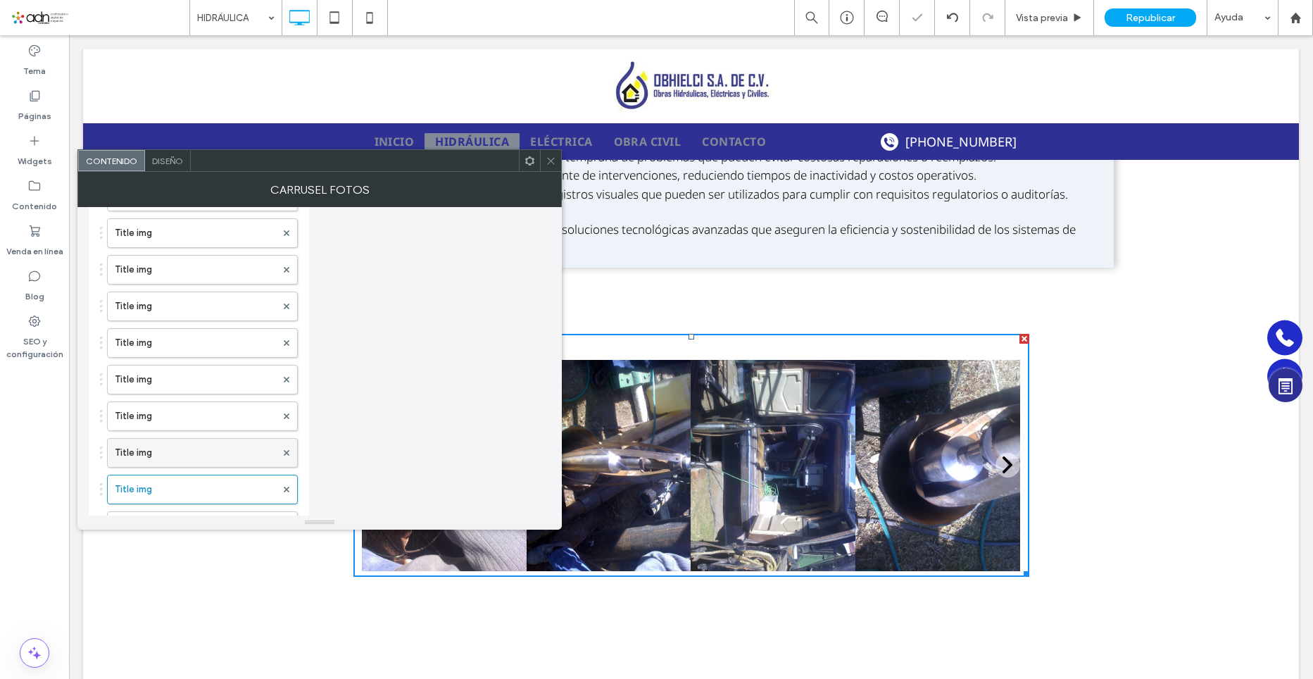
scroll to position [775, 0]
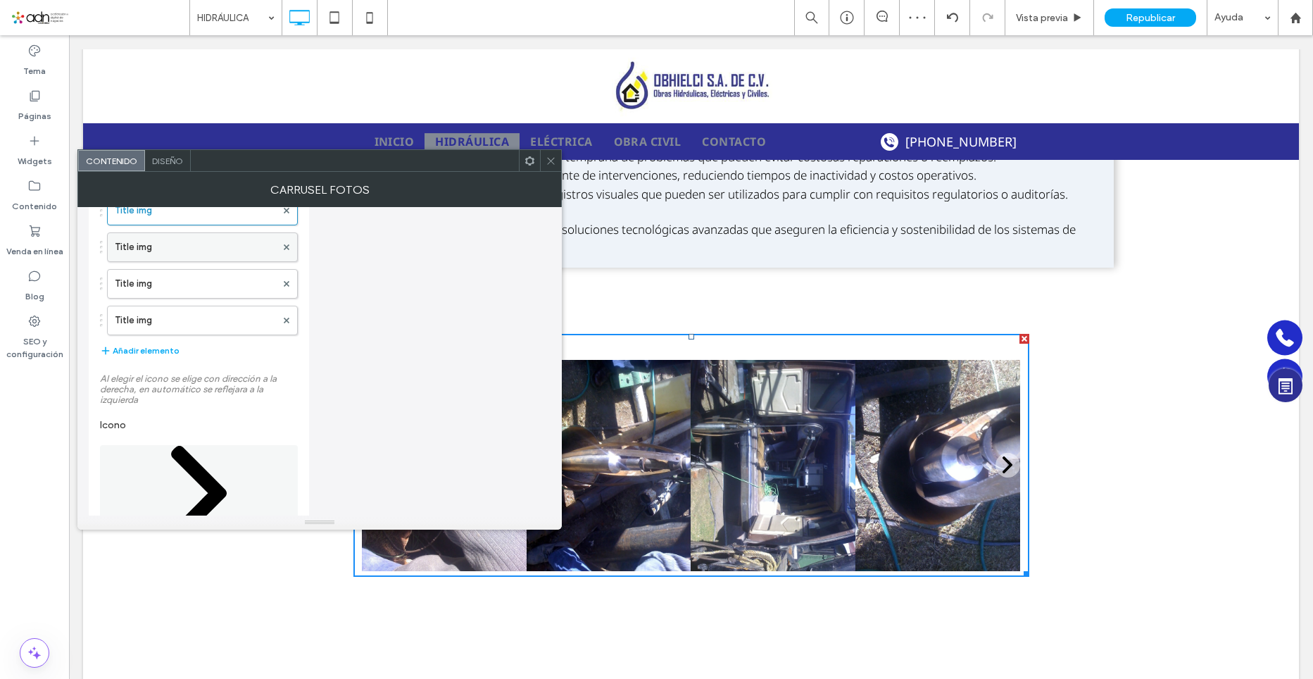
click at [163, 254] on label "Title img" at bounding box center [195, 247] width 161 height 28
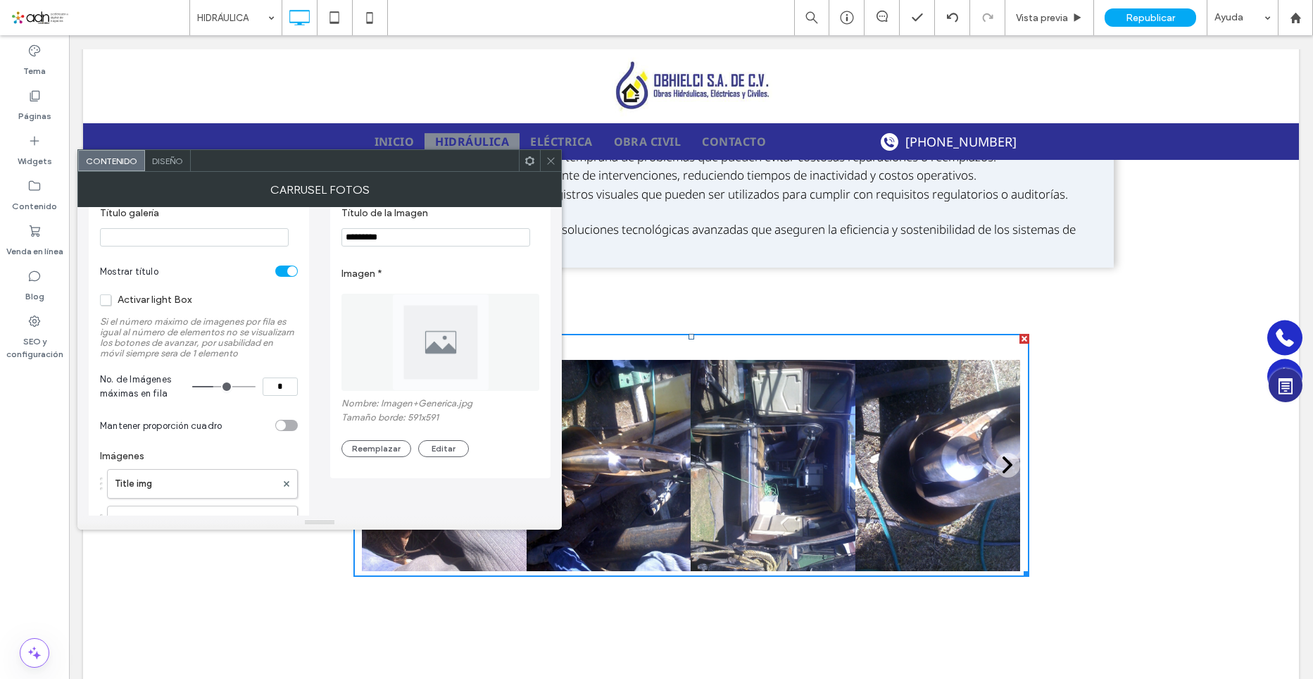
scroll to position [0, 0]
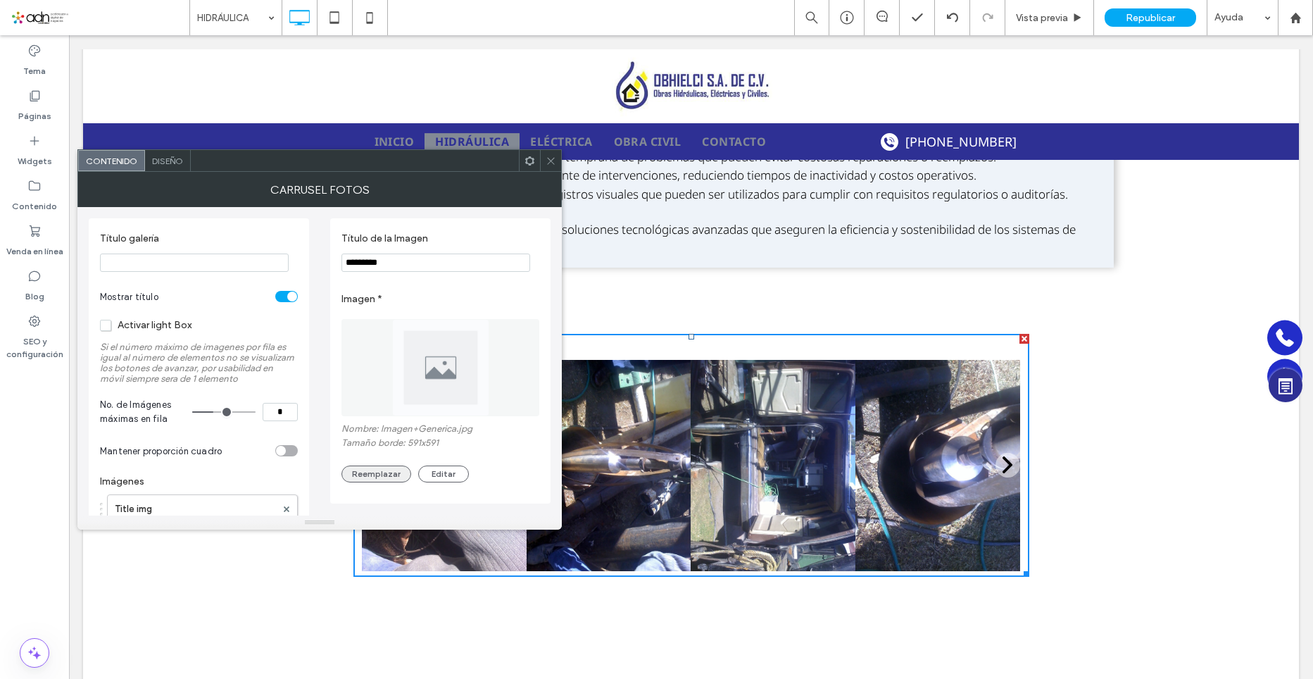
click at [379, 477] on button "Reemplazar" at bounding box center [377, 474] width 70 height 17
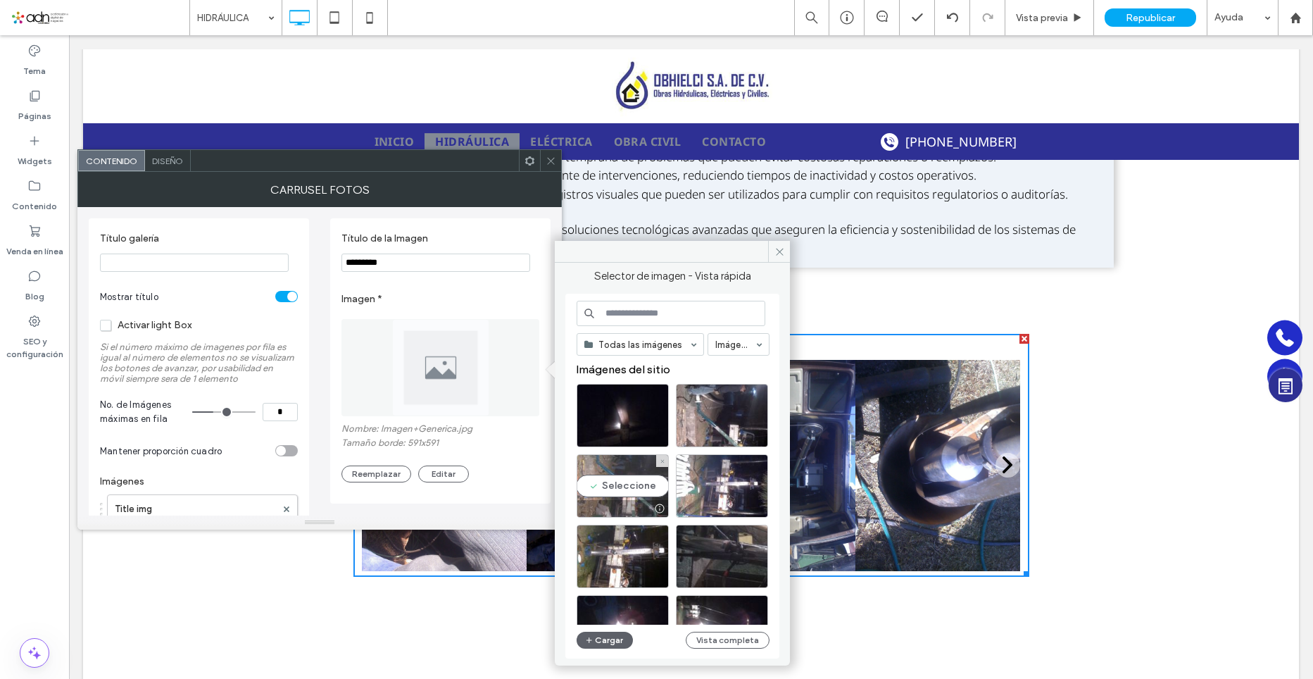
click at [618, 490] on div "Seleccione" at bounding box center [623, 485] width 92 height 63
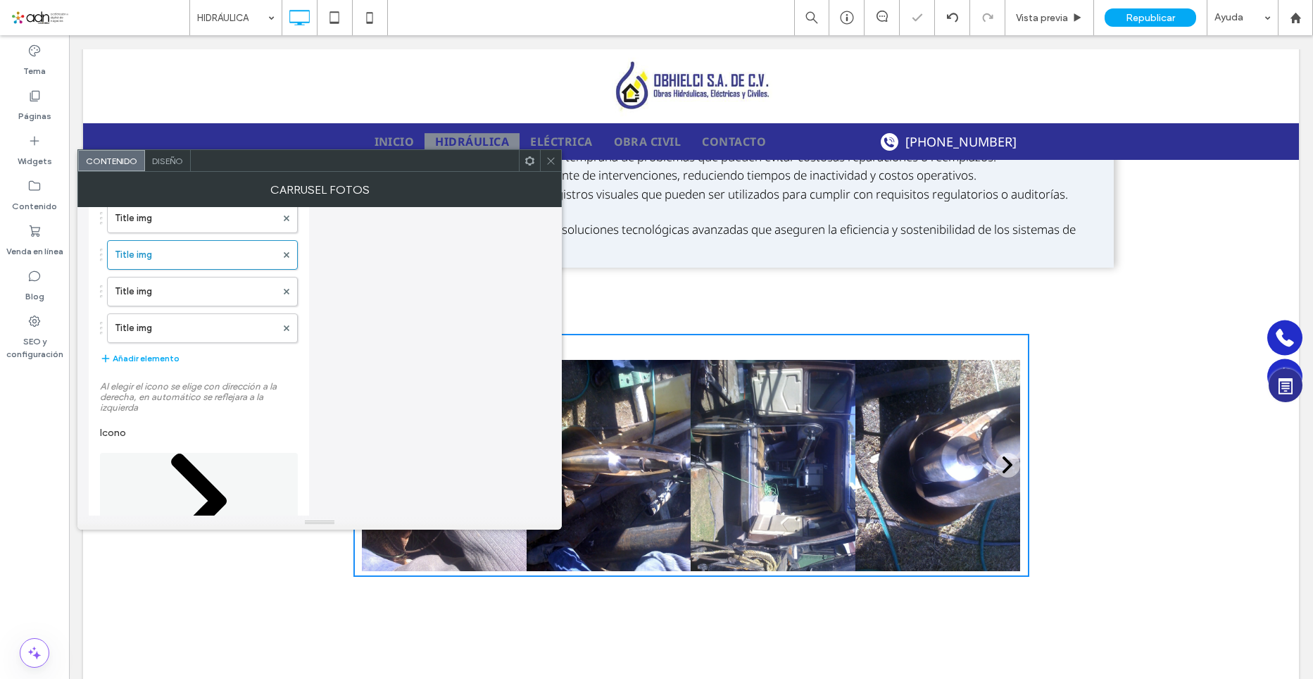
scroll to position [699, 0]
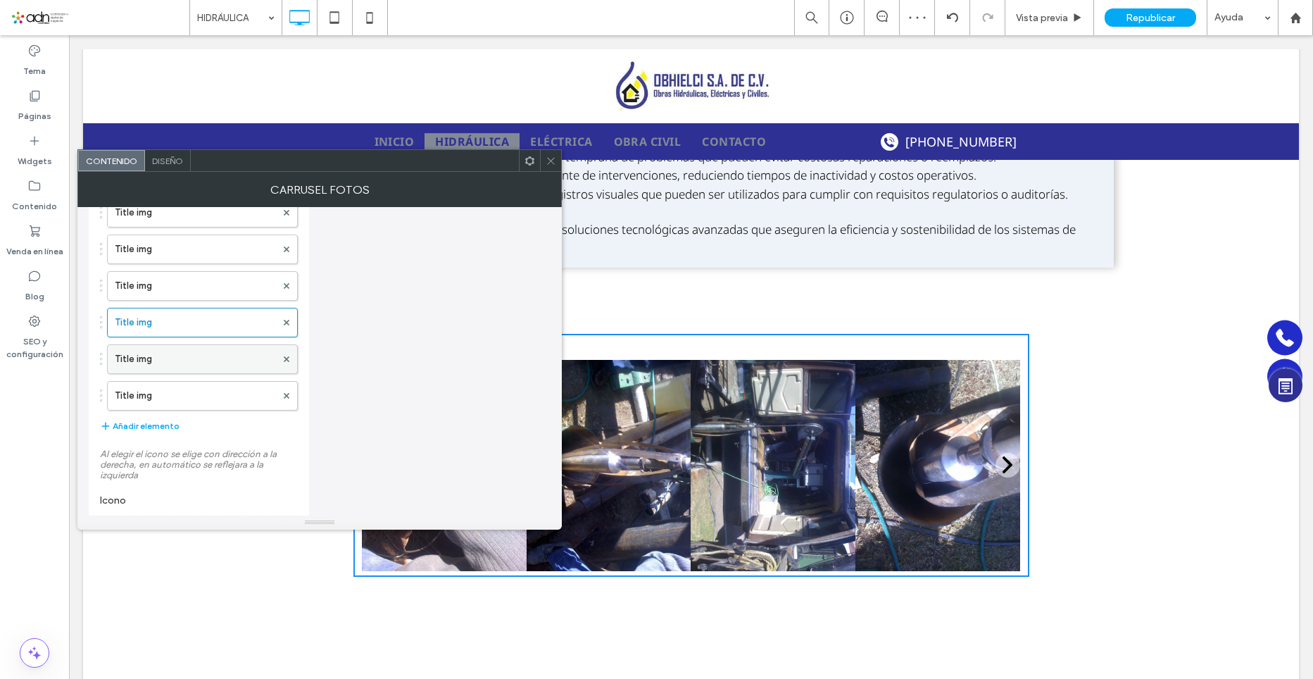
click at [149, 369] on label "Title img" at bounding box center [195, 359] width 161 height 28
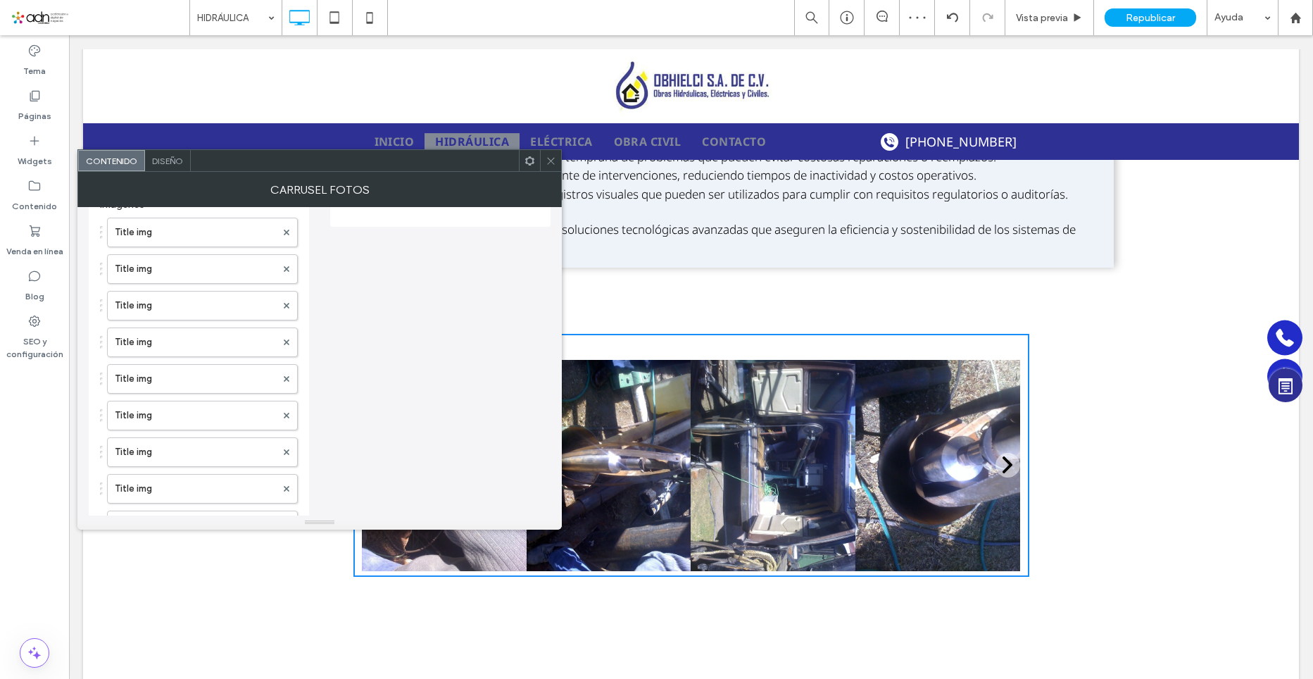
scroll to position [0, 0]
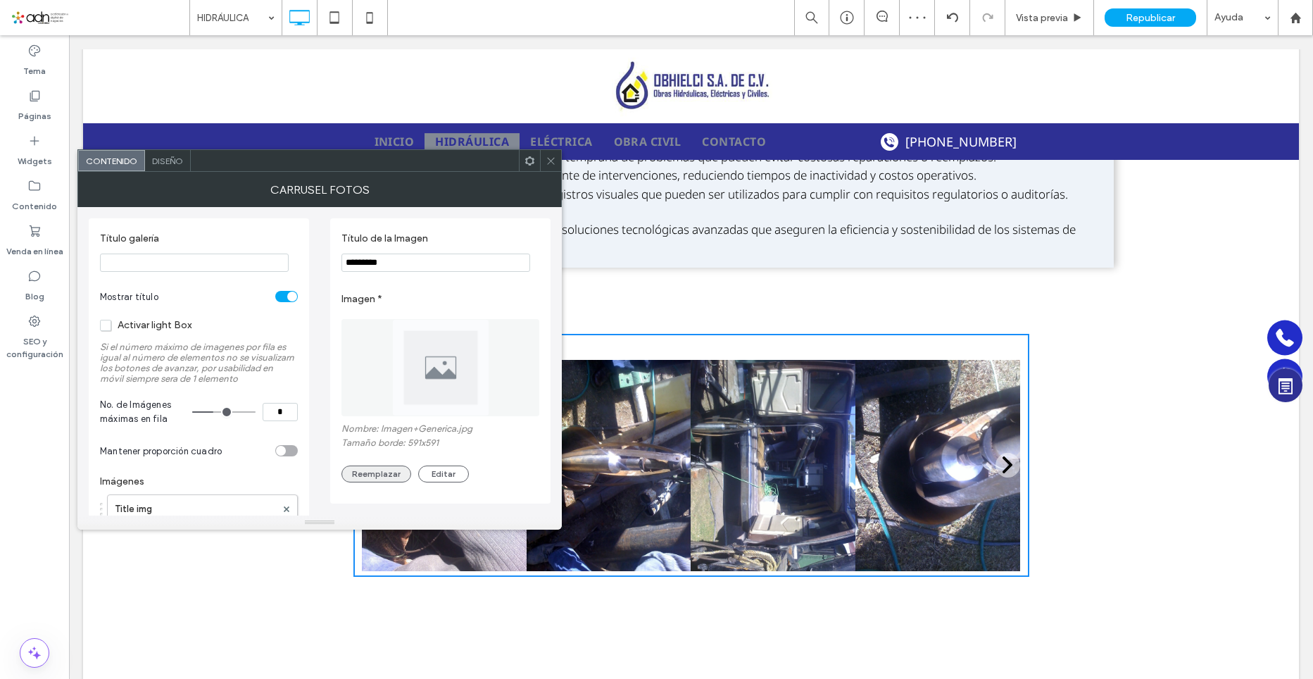
click at [383, 475] on button "Reemplazar" at bounding box center [377, 474] width 70 height 17
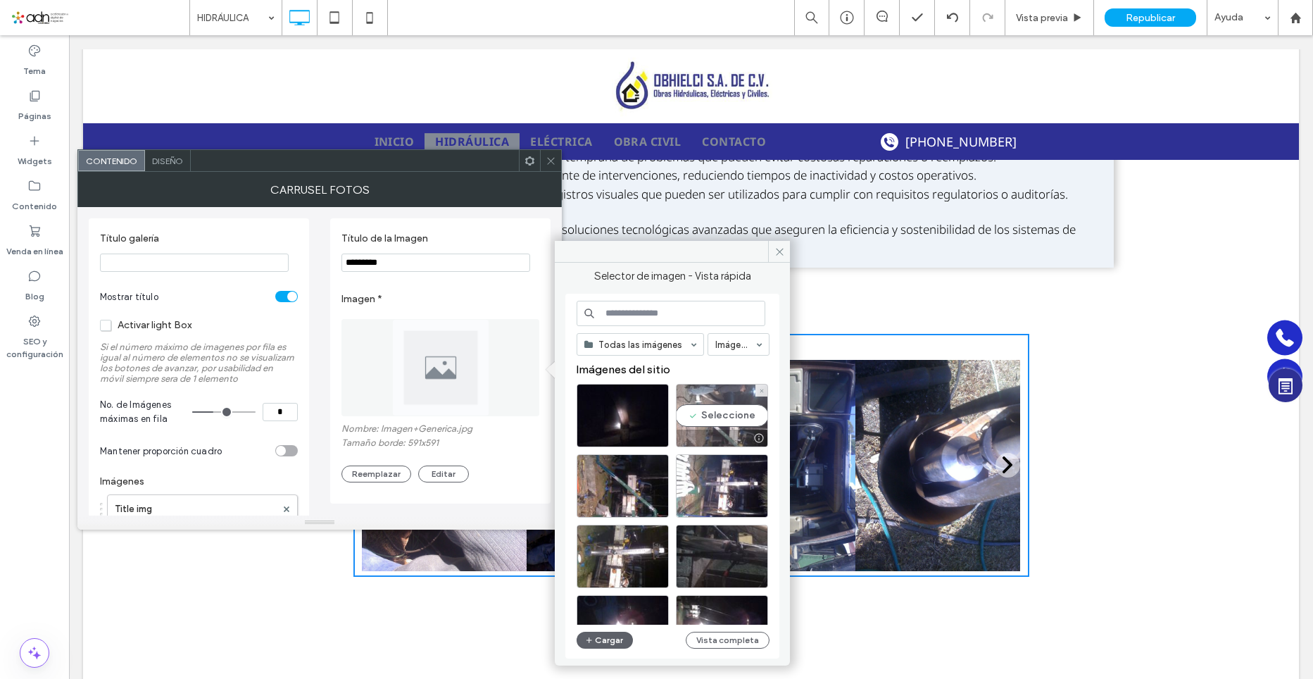
click at [734, 419] on div "Seleccione" at bounding box center [722, 415] width 92 height 63
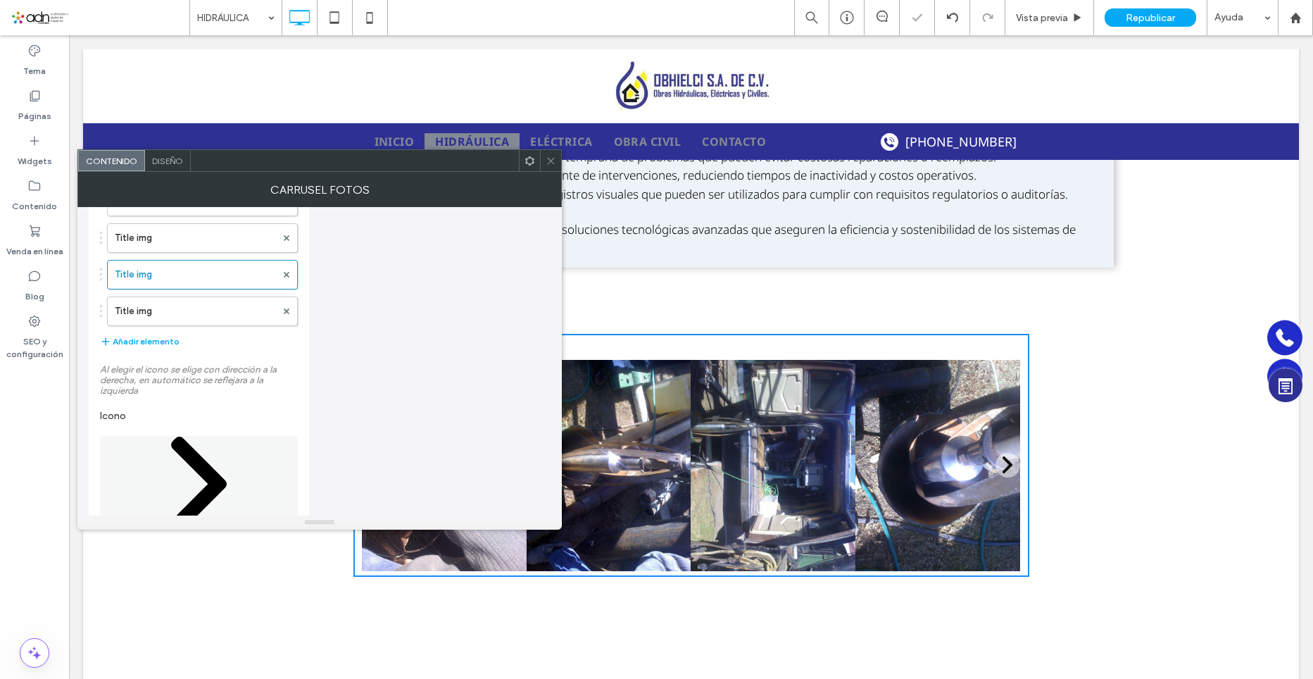
scroll to position [840, 0]
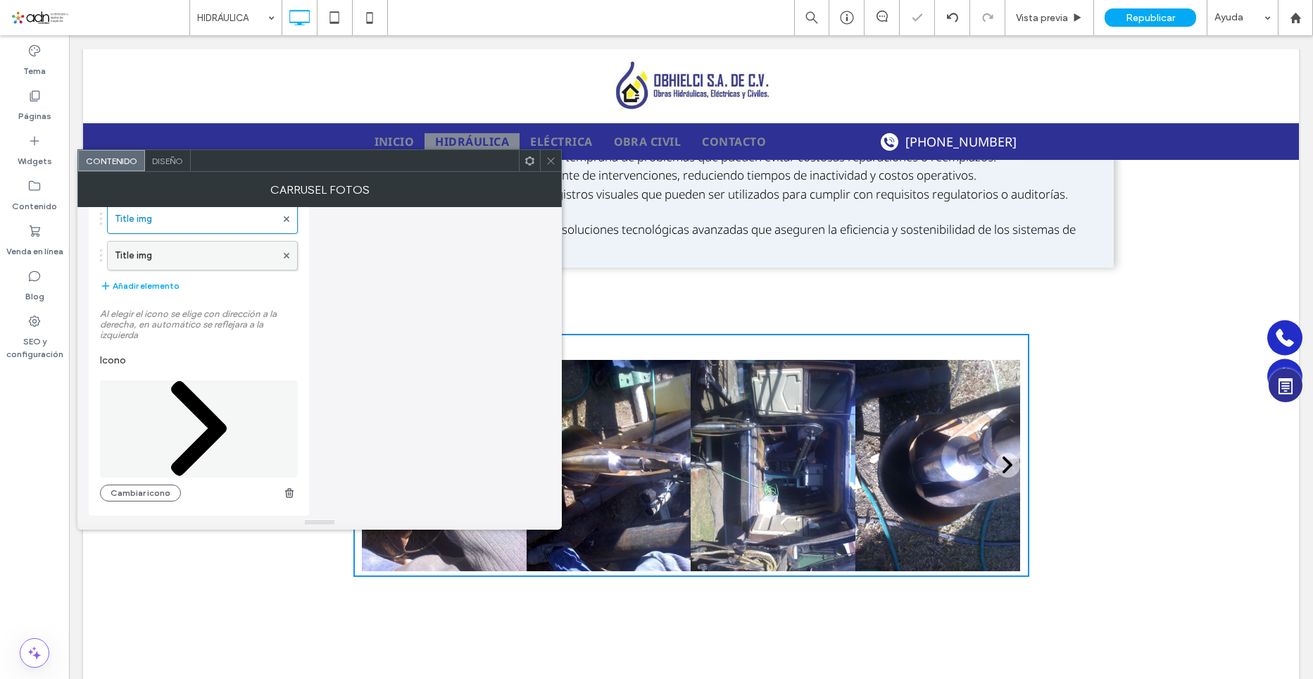
click at [154, 262] on label "Title img" at bounding box center [195, 256] width 161 height 28
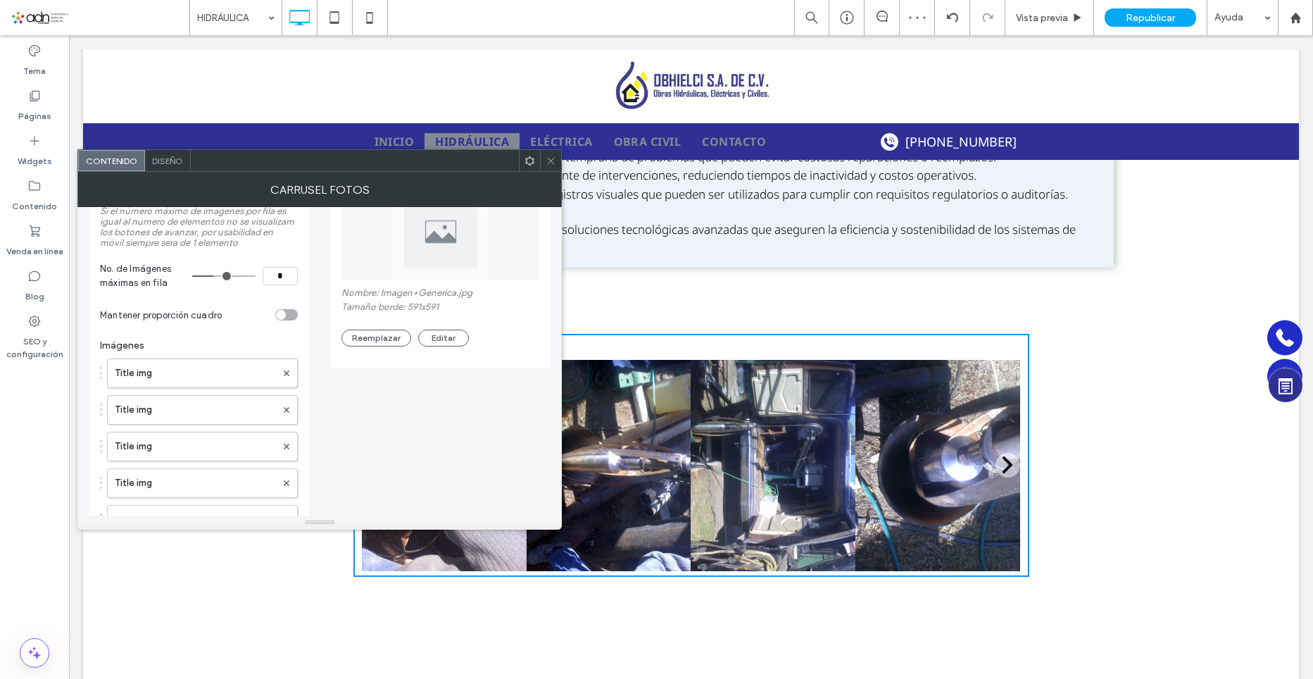
scroll to position [0, 0]
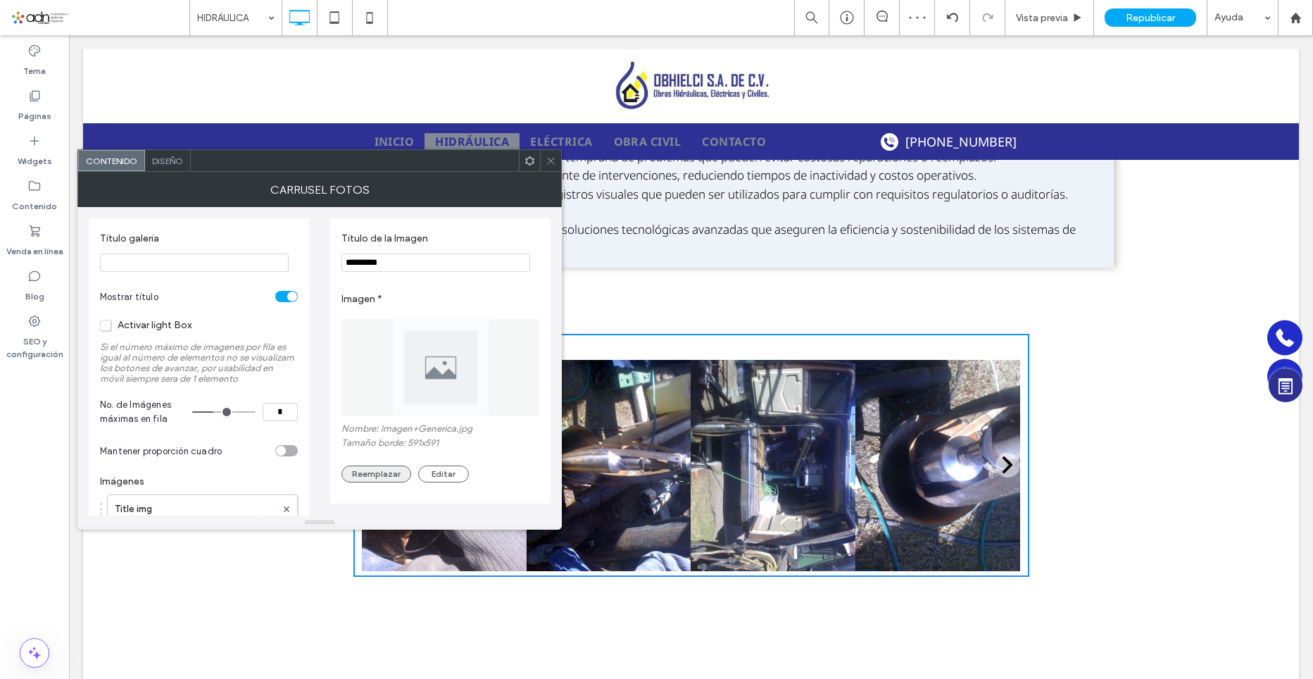
click at [405, 477] on button "Reemplazar" at bounding box center [377, 474] width 70 height 17
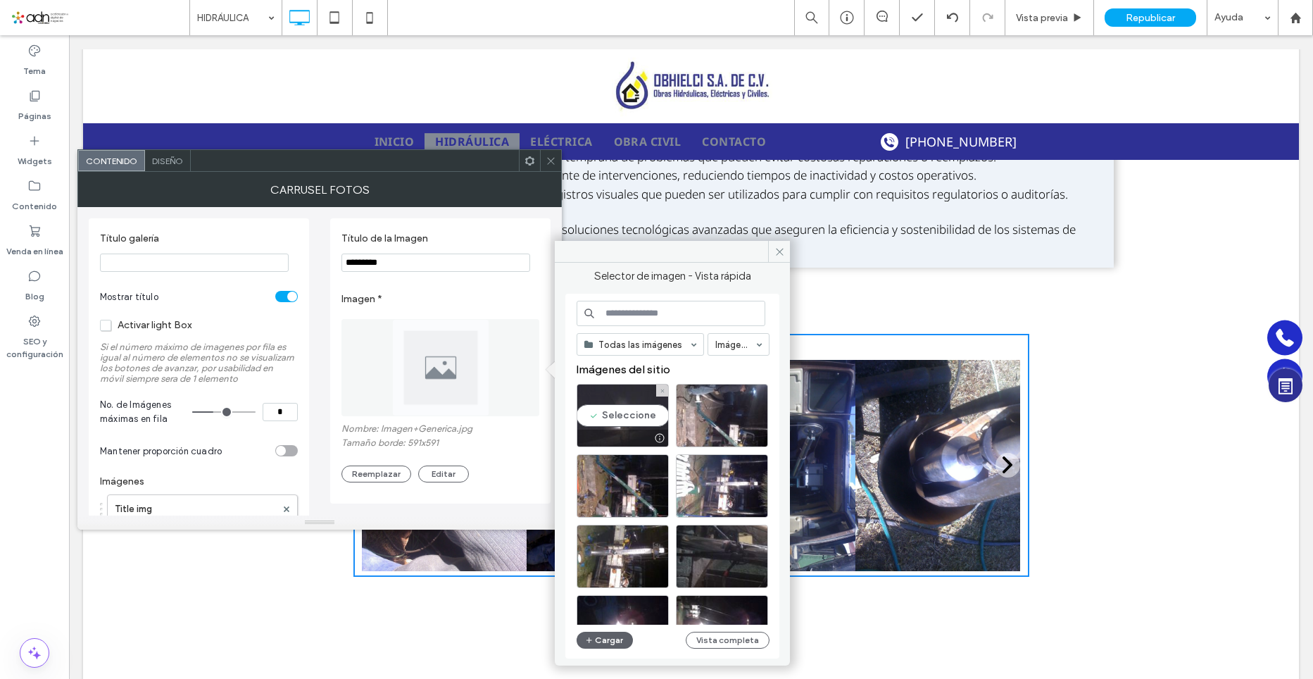
click at [622, 411] on div "Seleccione" at bounding box center [623, 415] width 92 height 63
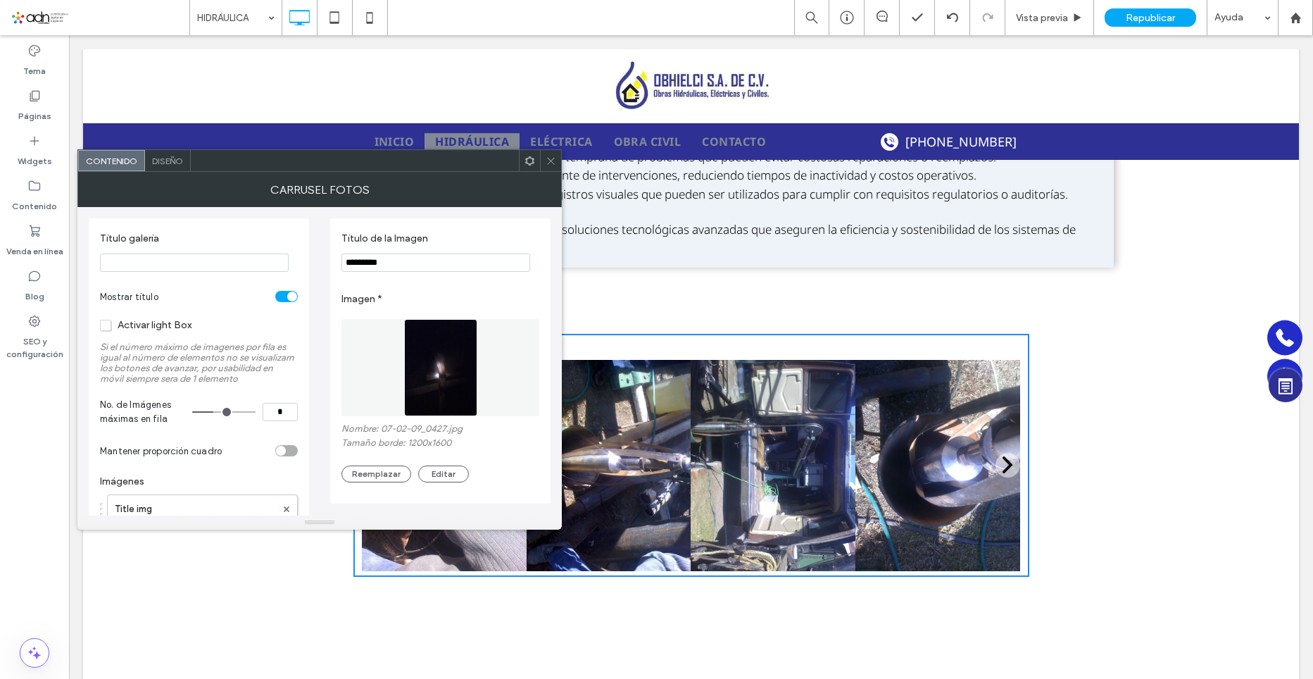
click at [292, 454] on div "toggle" at bounding box center [286, 450] width 23 height 11
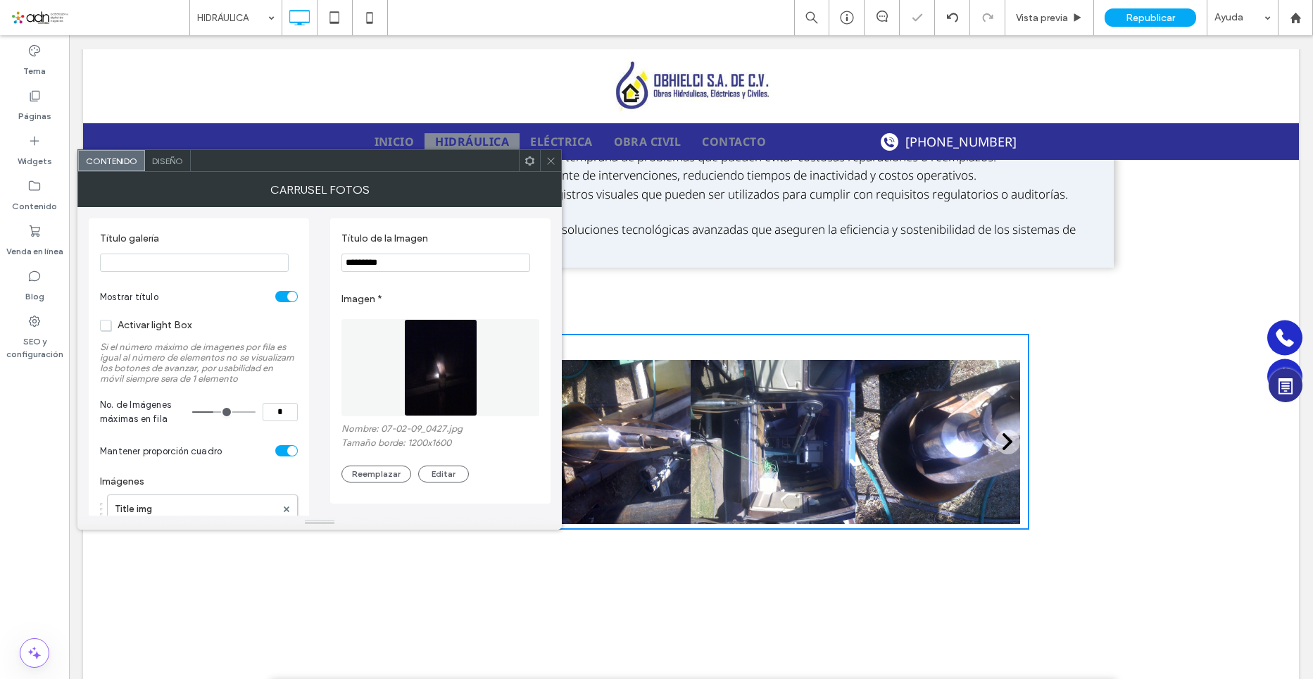
click at [167, 147] on div at bounding box center [691, 104] width 1216 height 111
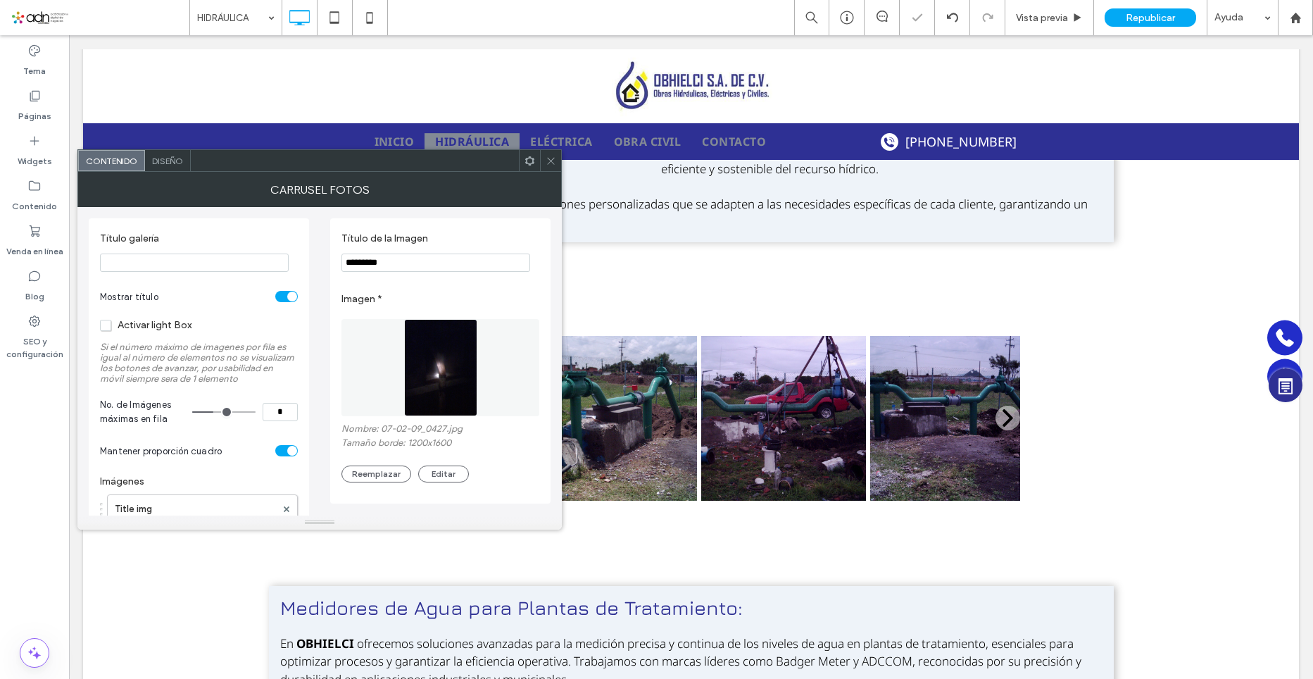
scroll to position [130, 0]
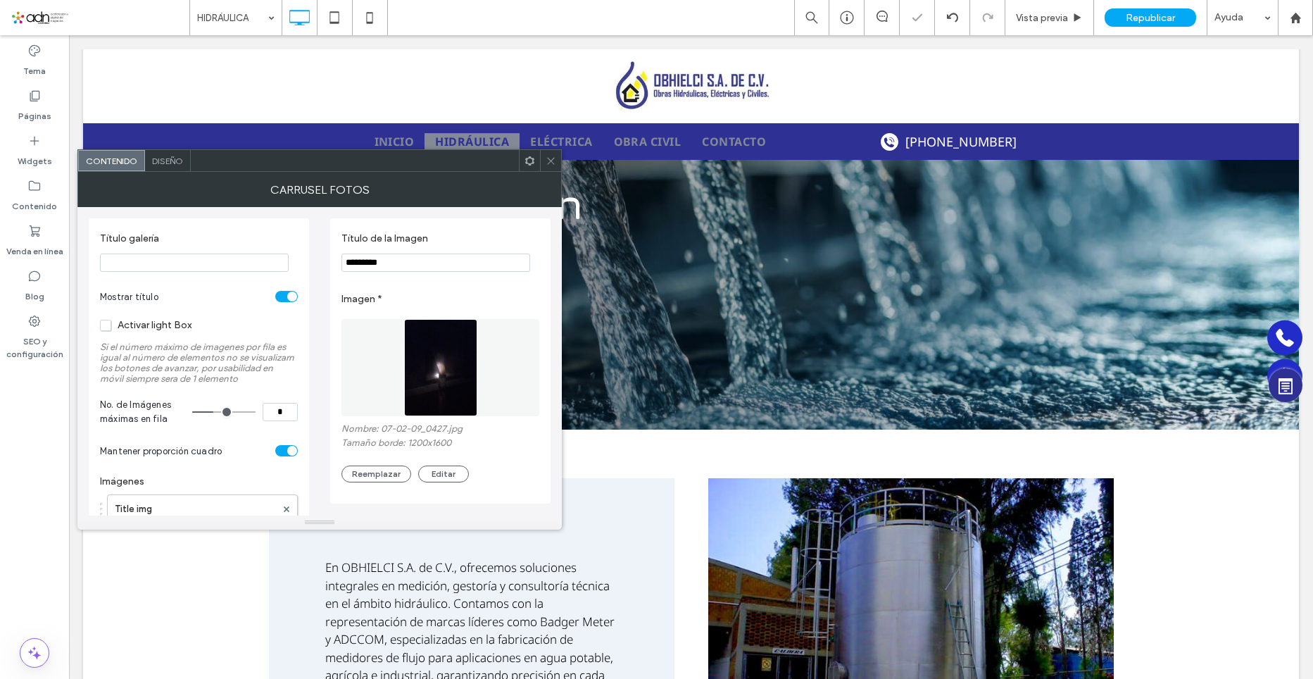
click at [177, 163] on span "Diseño" at bounding box center [167, 161] width 31 height 11
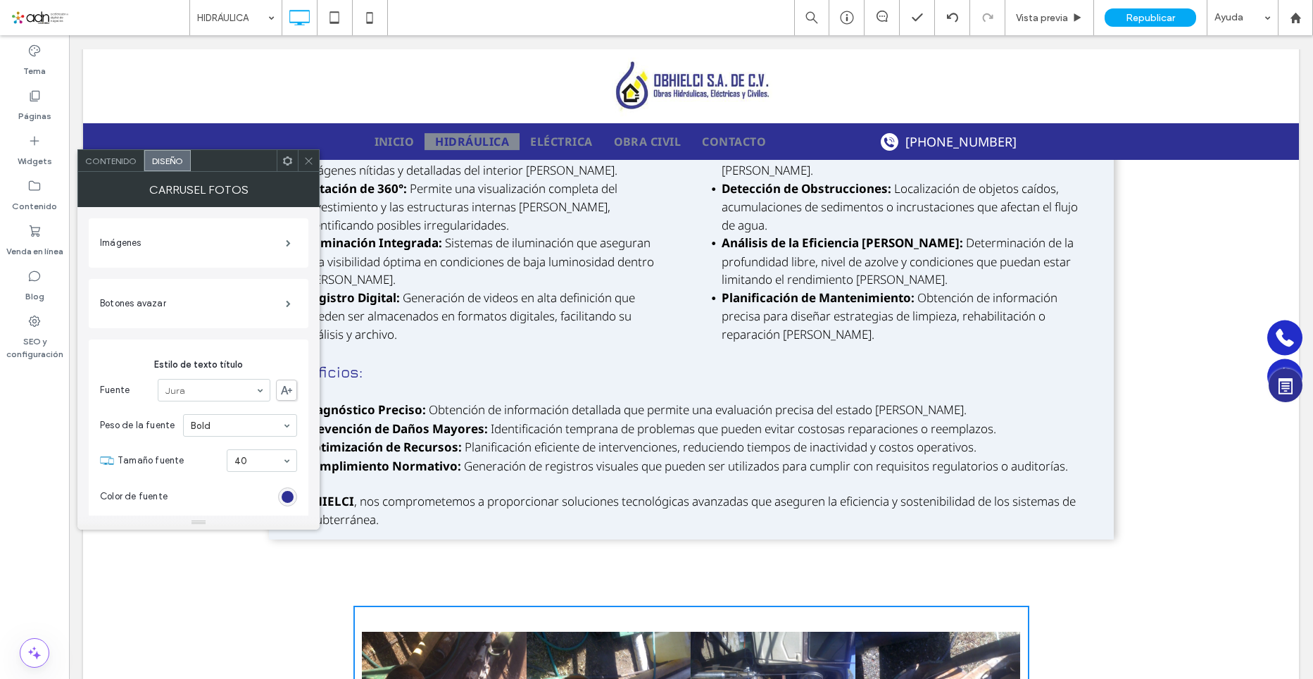
scroll to position [4718, 0]
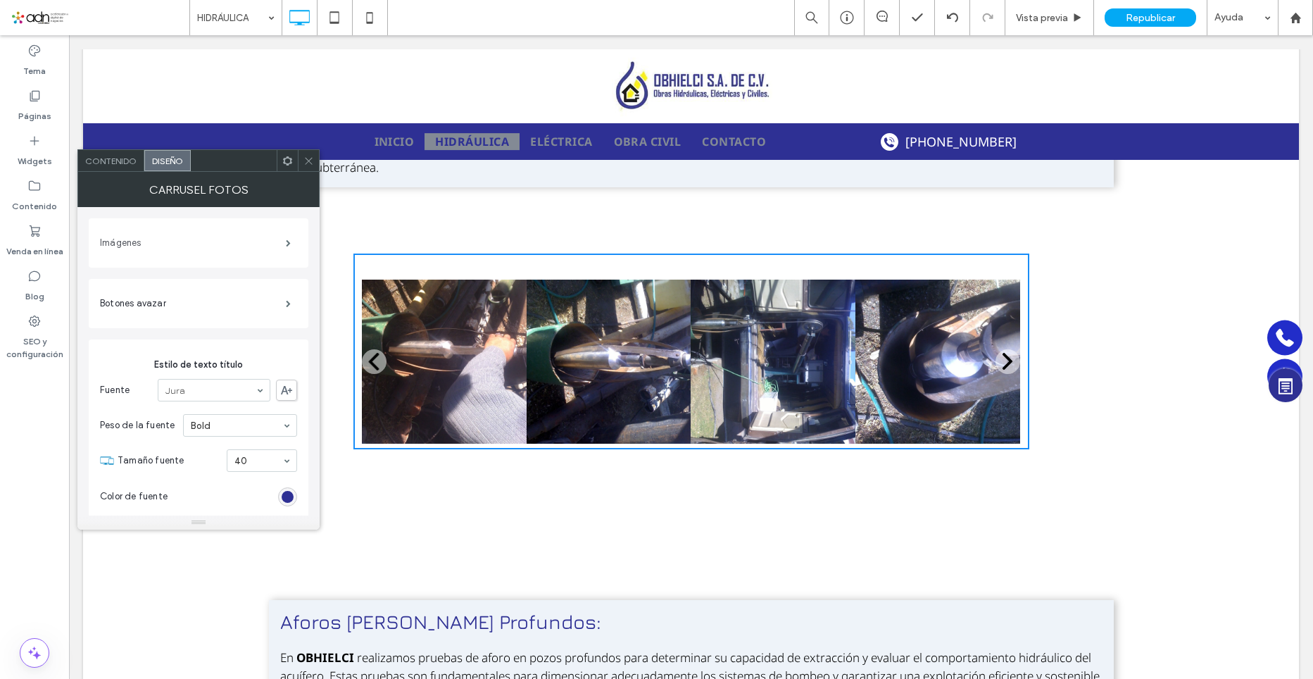
click at [201, 237] on label "Imágenes" at bounding box center [193, 243] width 186 height 28
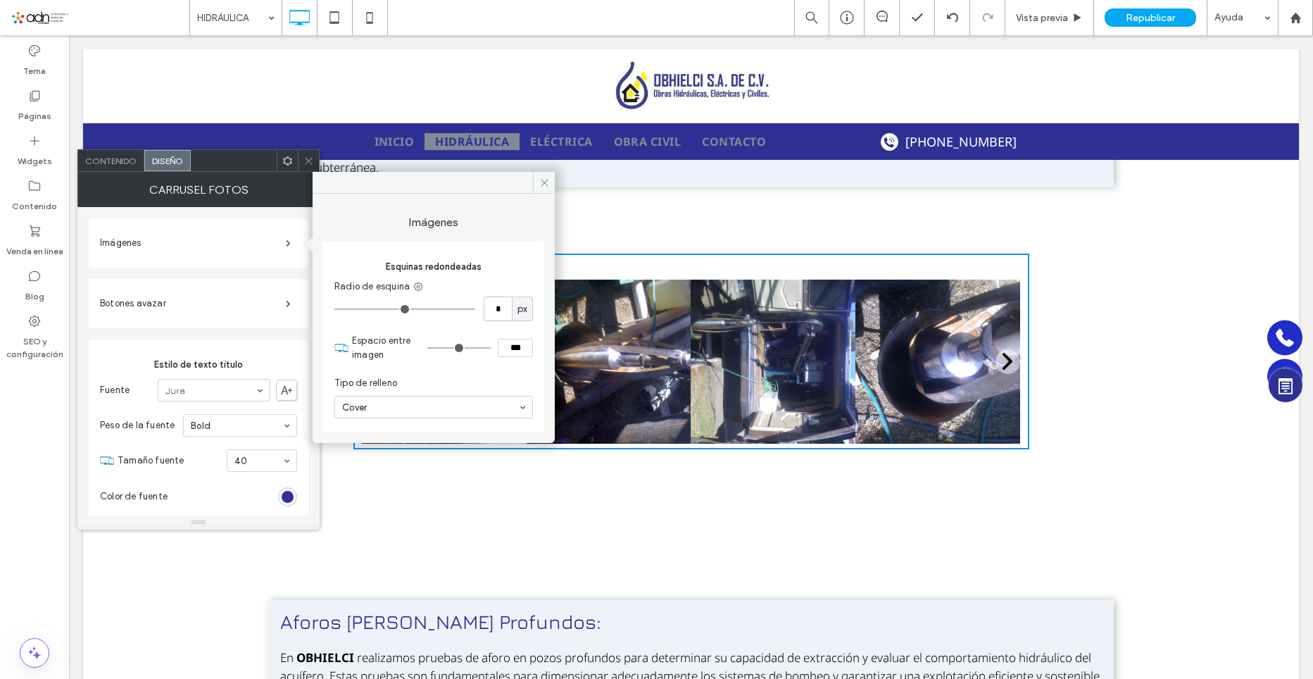
type input "*"
type input "***"
type input "*"
type input "***"
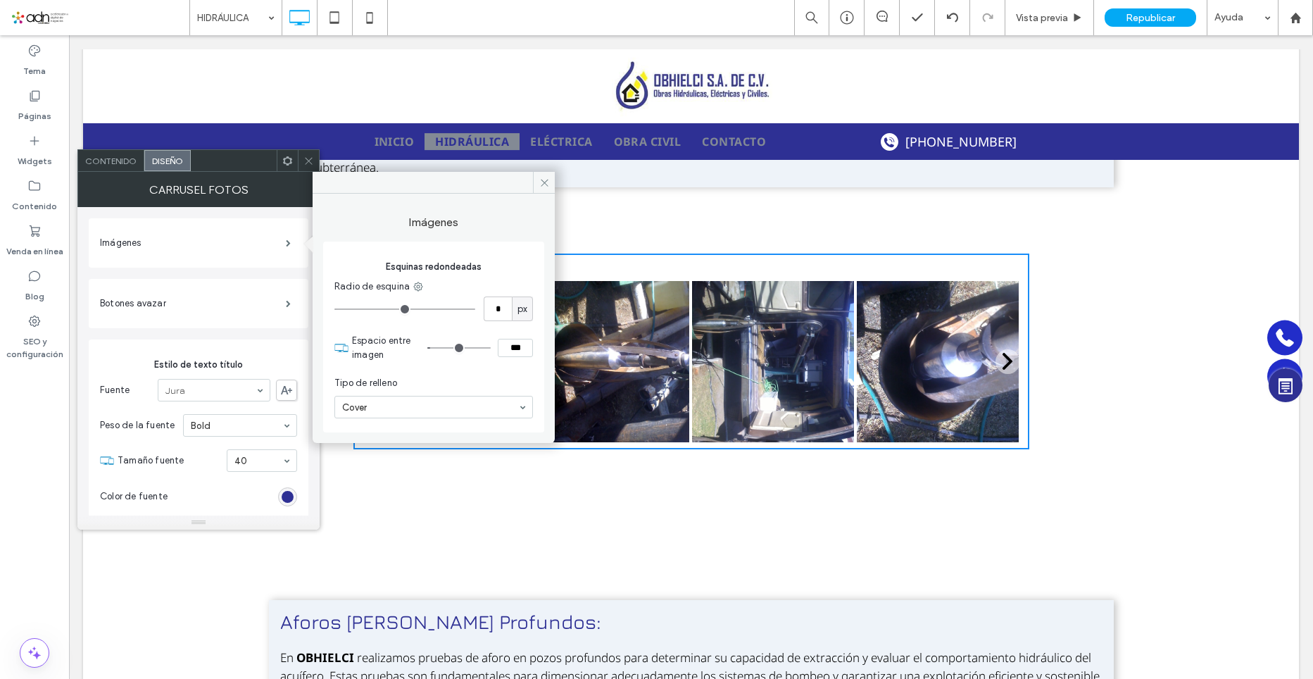
type input "*"
type input "***"
type input "*"
type input "***"
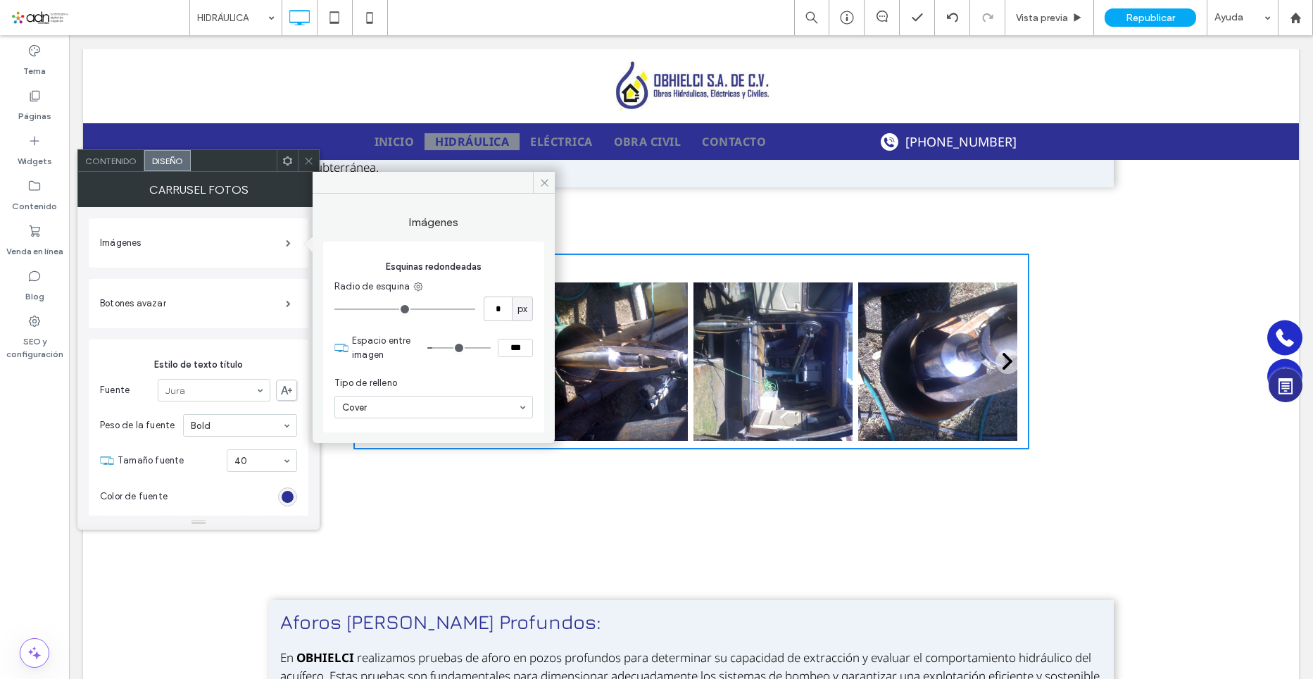
type input "*"
click at [437, 349] on input "range" at bounding box center [458, 347] width 63 height 1
click at [546, 182] on icon at bounding box center [544, 182] width 11 height 11
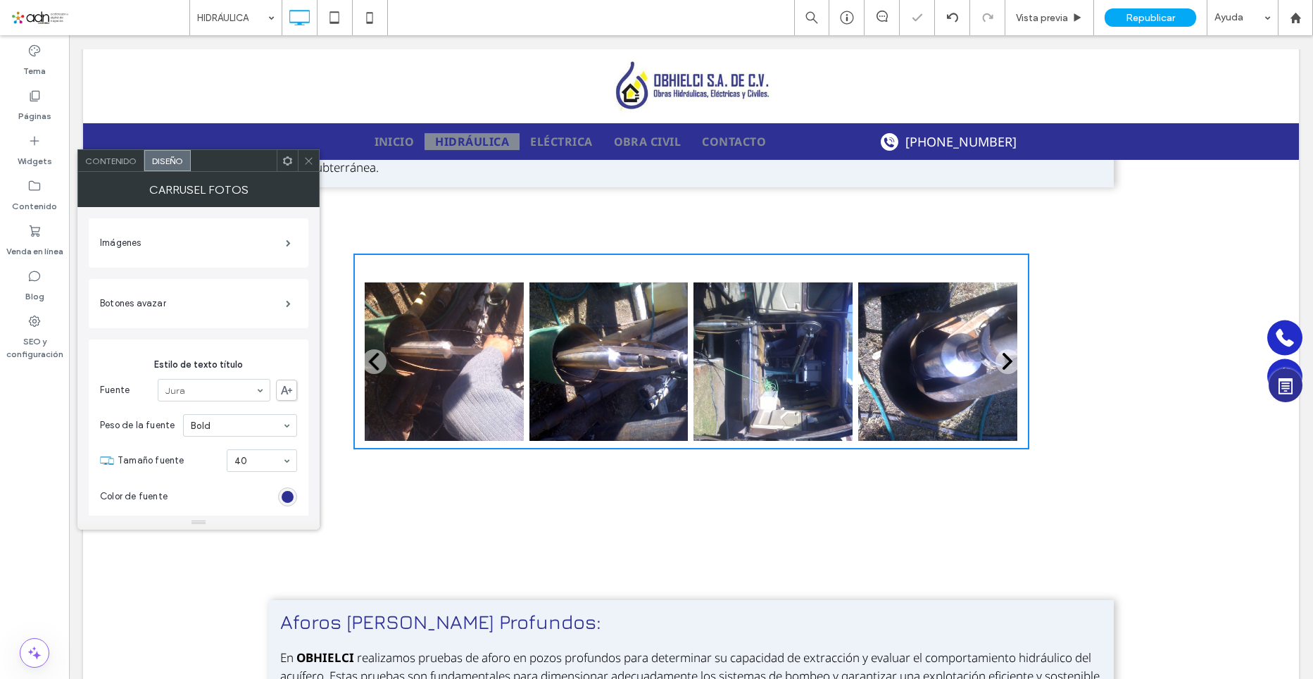
click at [308, 162] on use at bounding box center [308, 160] width 7 height 7
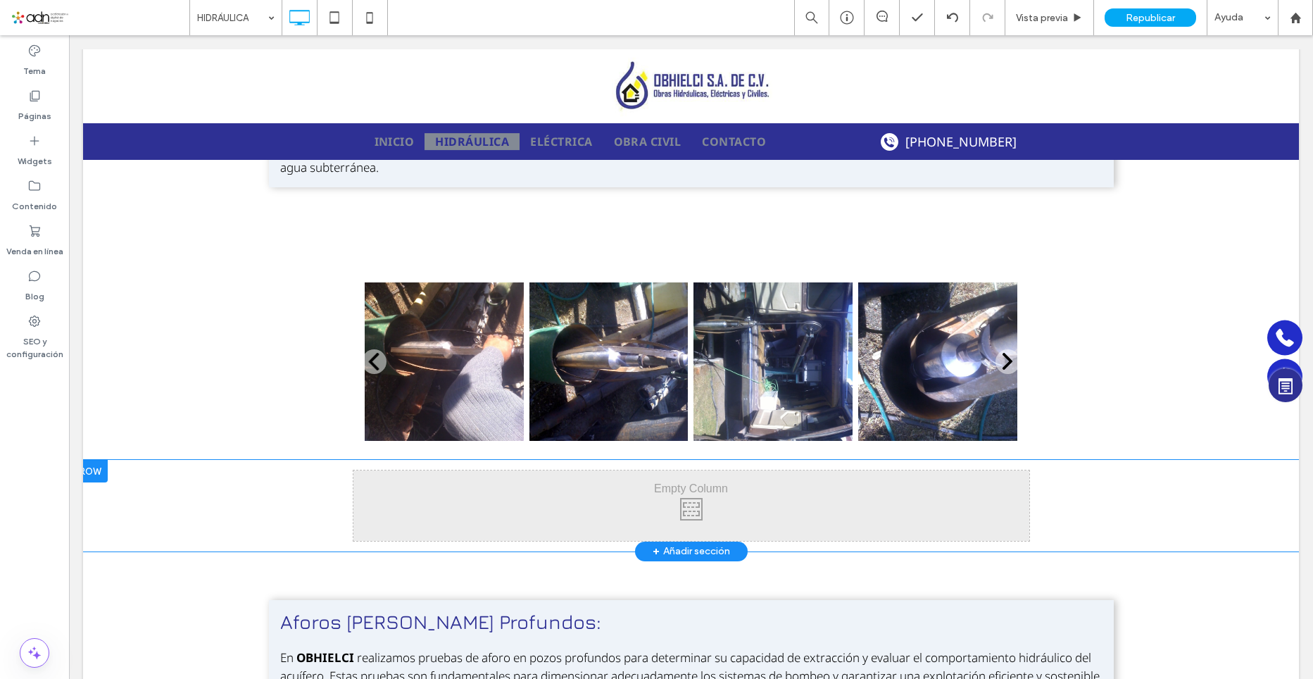
click at [1189, 492] on div "Click To Paste Click To Paste Fila + Añadir sección" at bounding box center [691, 506] width 1216 height 92
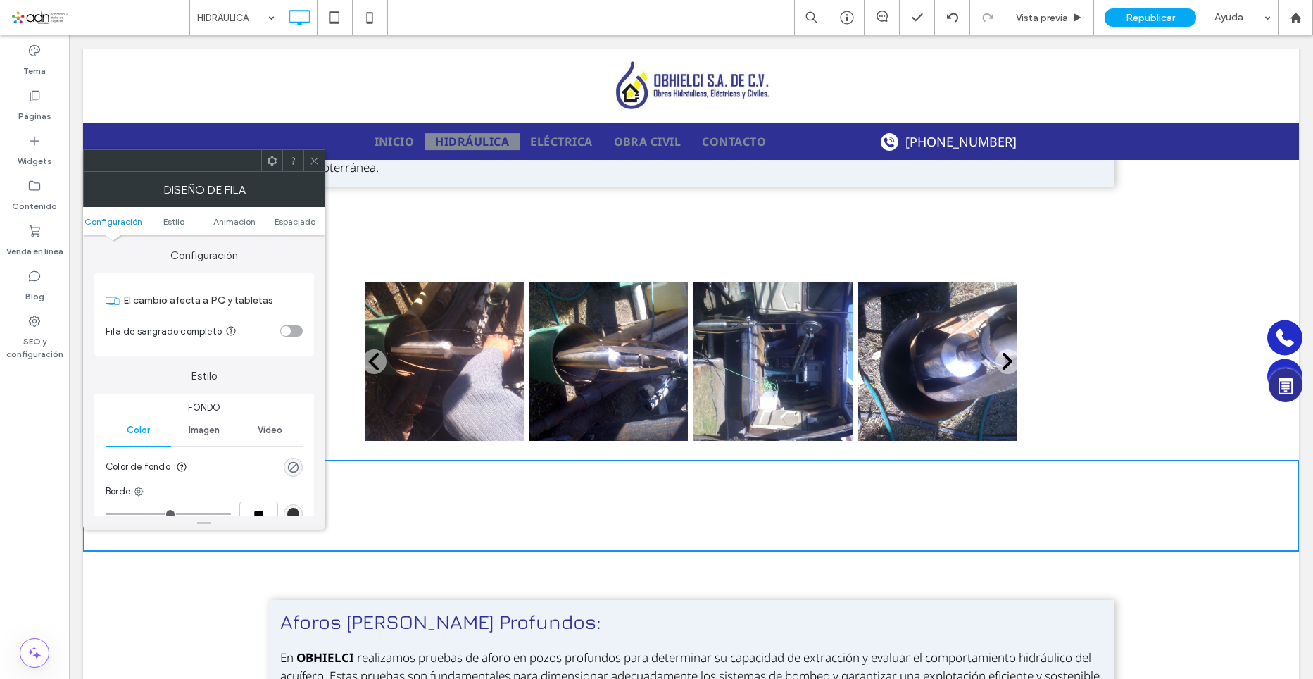
click at [317, 157] on icon at bounding box center [314, 161] width 11 height 11
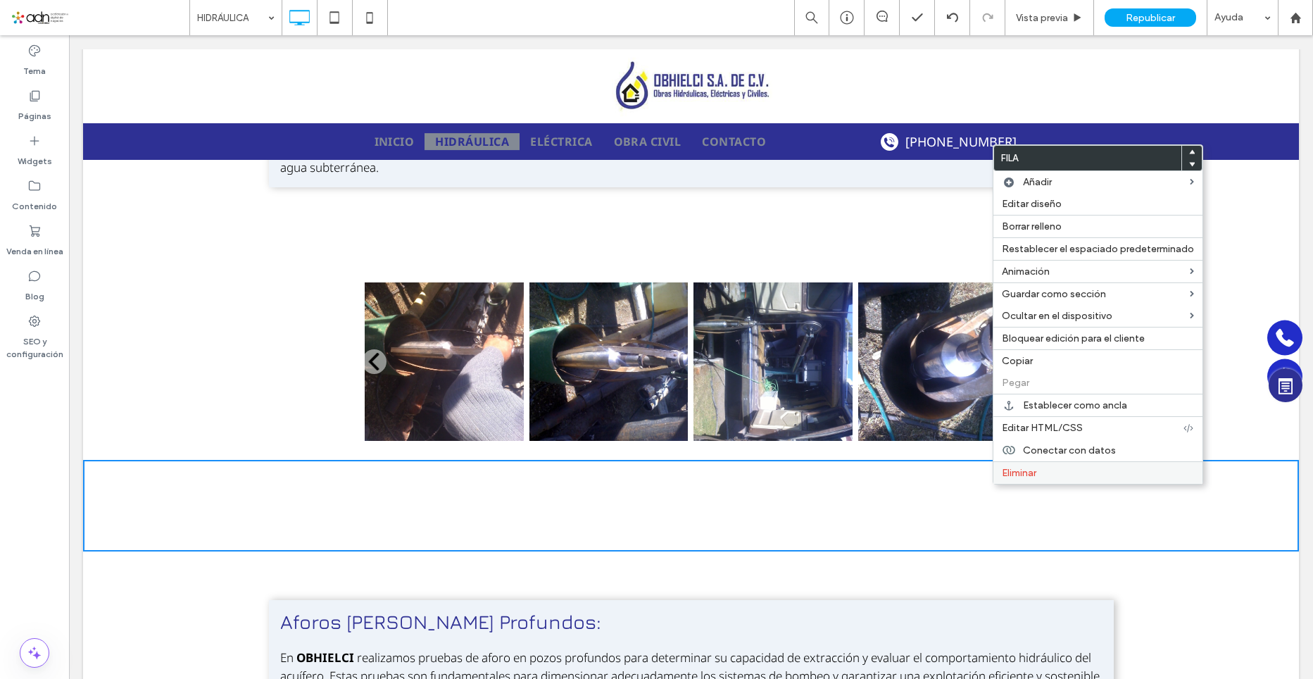
click at [1056, 470] on label "Eliminar" at bounding box center [1098, 473] width 192 height 12
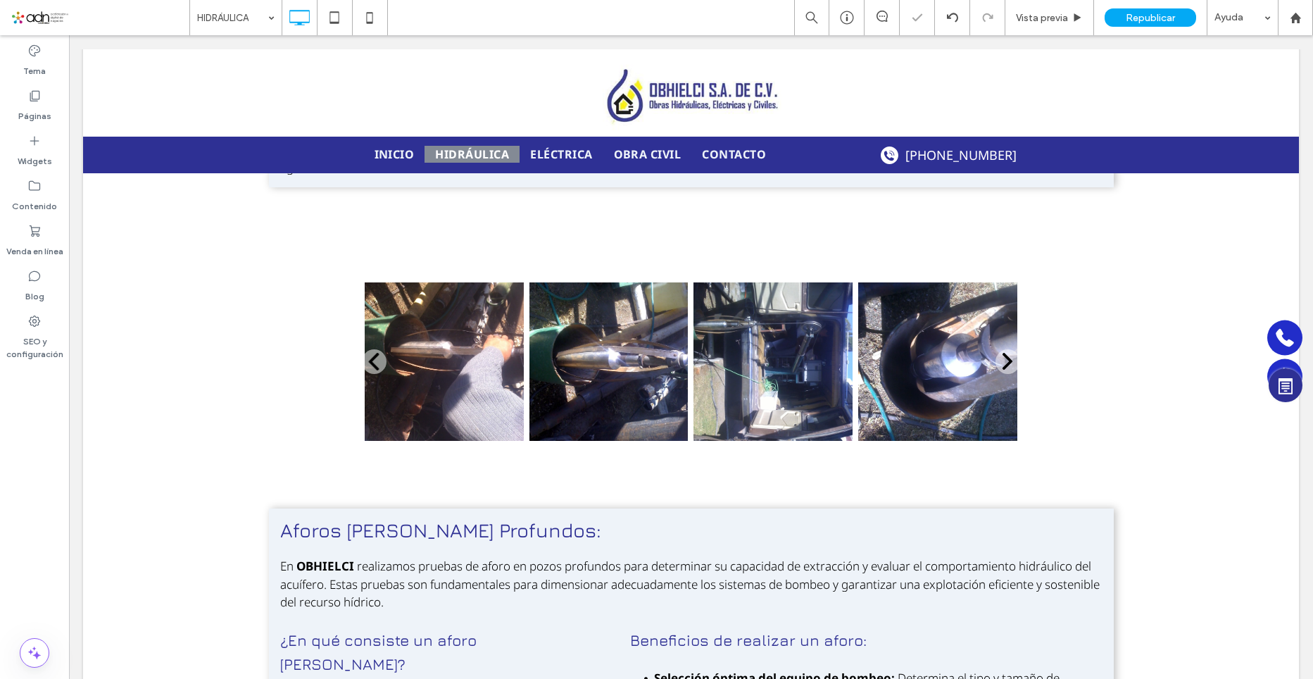
scroll to position [4731, 0]
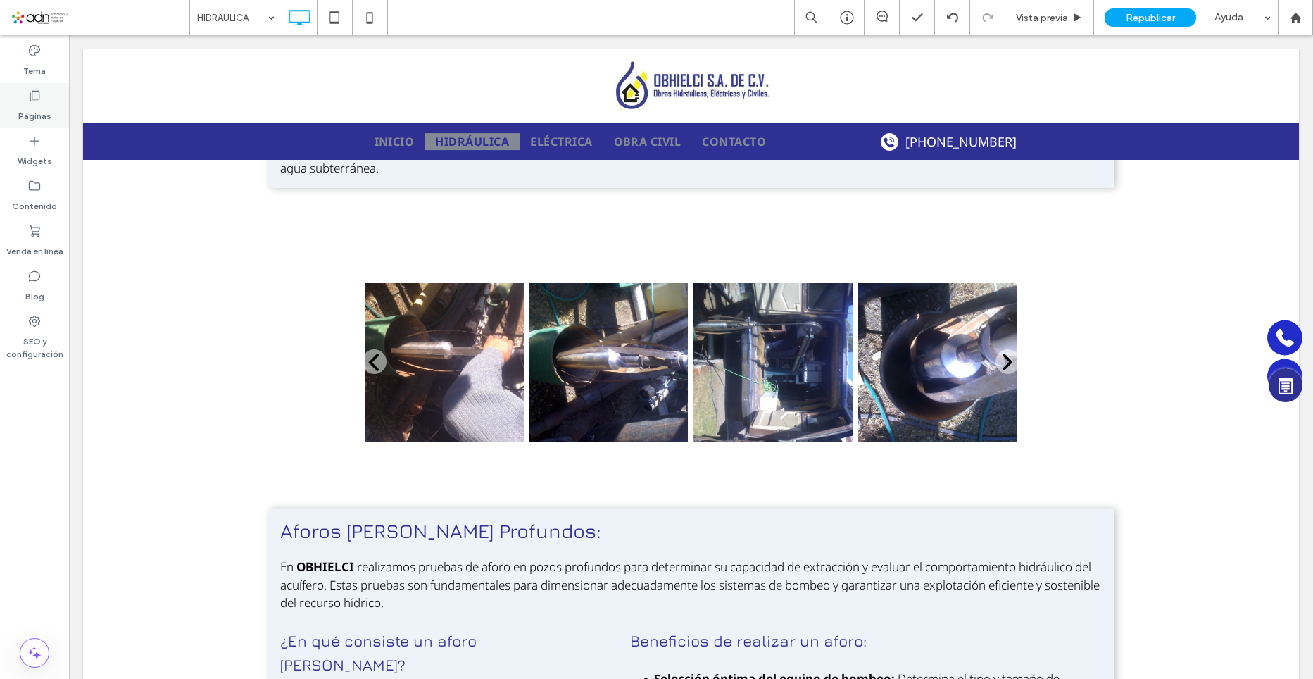
click at [37, 127] on div "Páginas" at bounding box center [34, 105] width 69 height 45
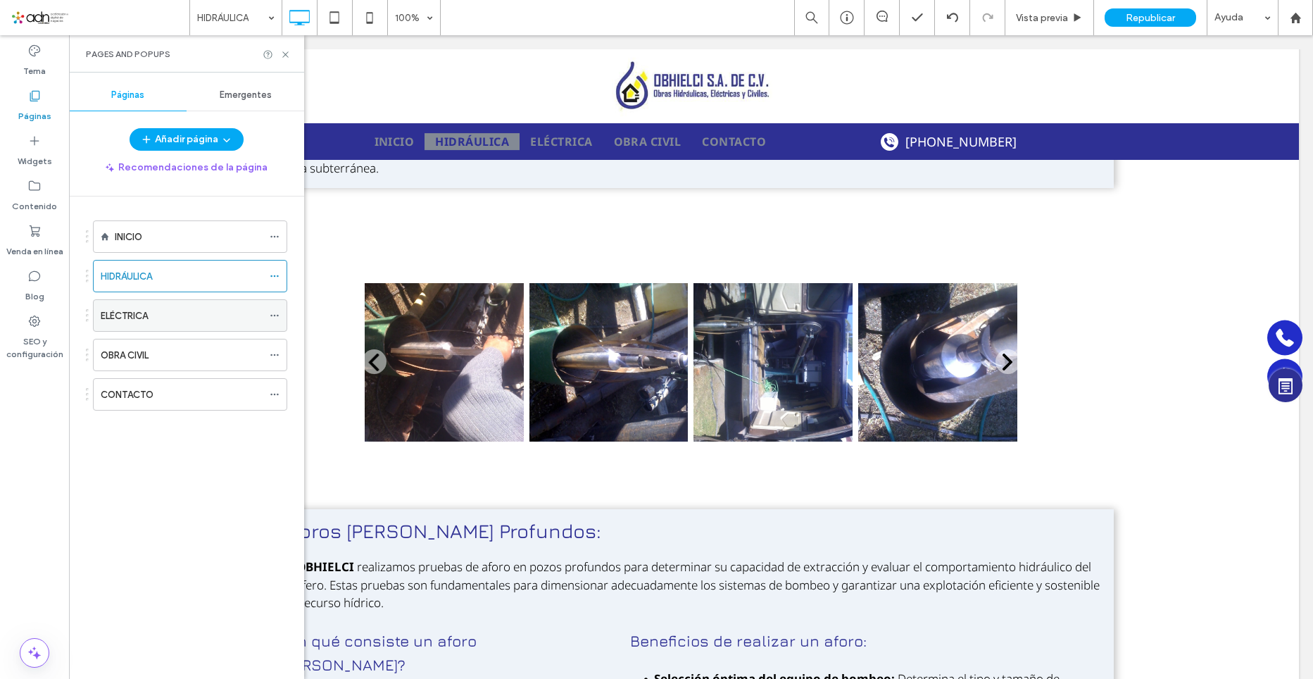
click at [154, 314] on div "ELÉCTRICA" at bounding box center [182, 315] width 162 height 15
click at [285, 51] on icon at bounding box center [285, 54] width 11 height 11
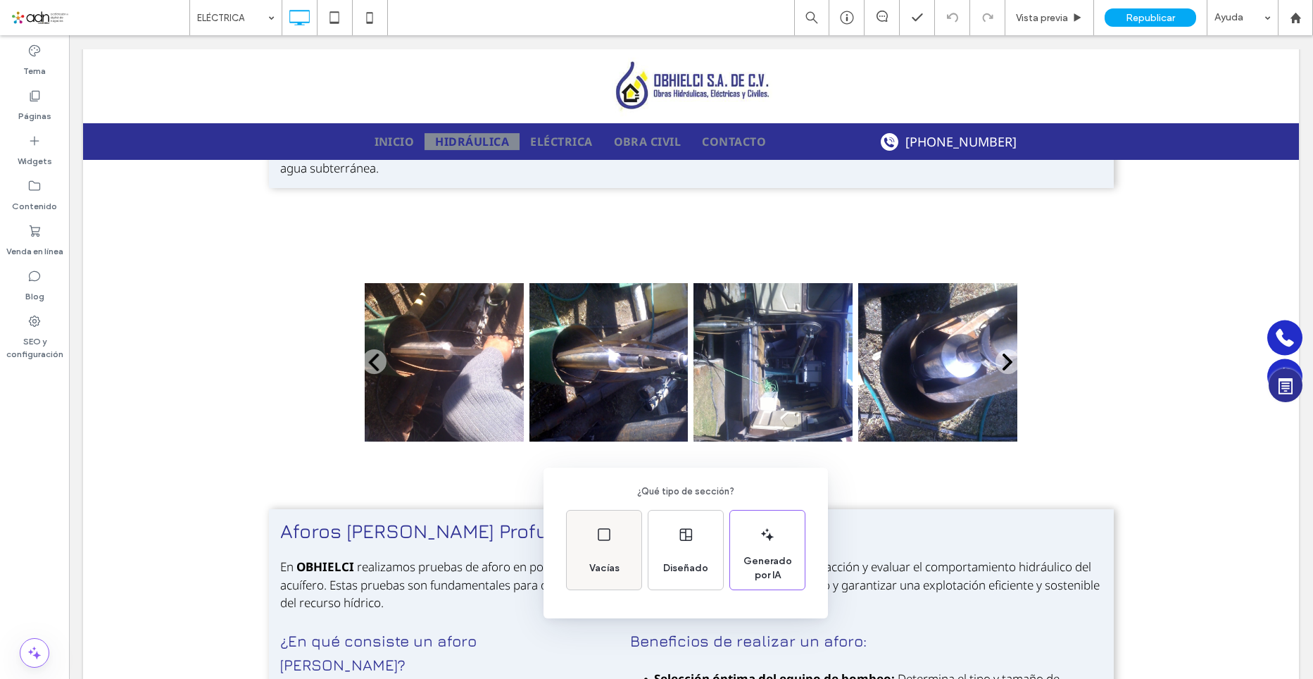
click at [604, 555] on div "Vacías" at bounding box center [605, 568] width 42 height 31
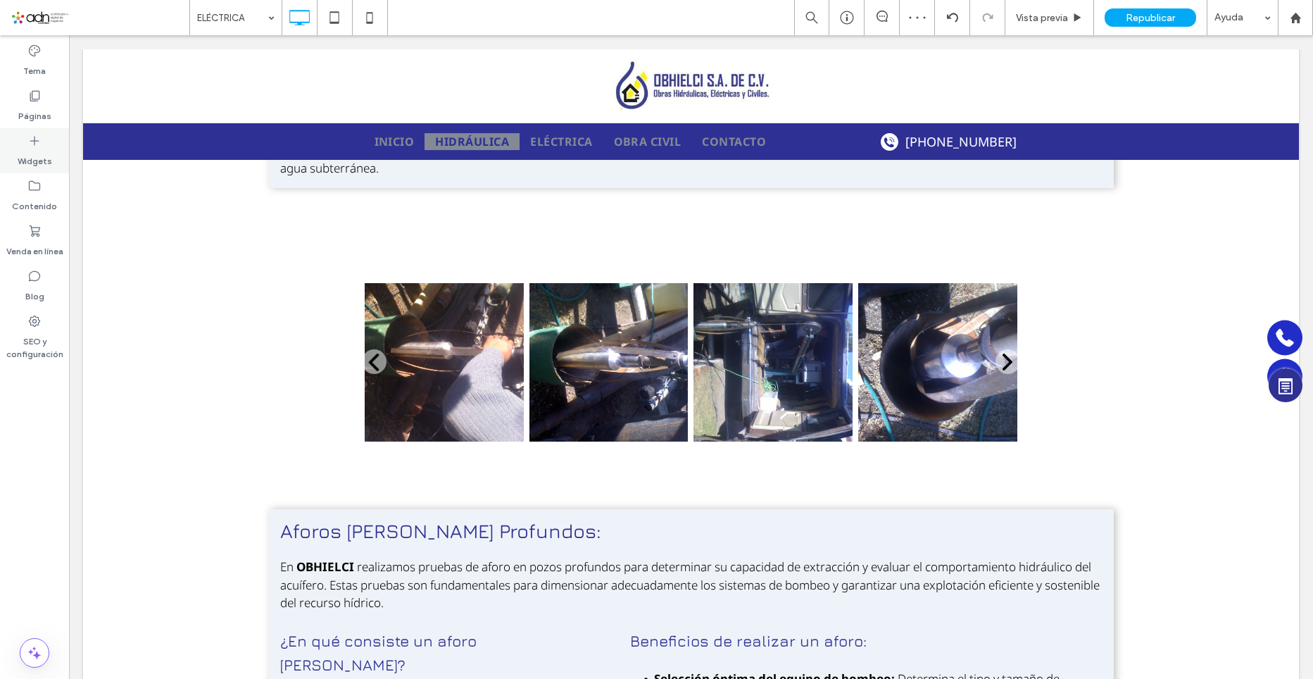
click at [41, 142] on icon at bounding box center [34, 141] width 14 height 14
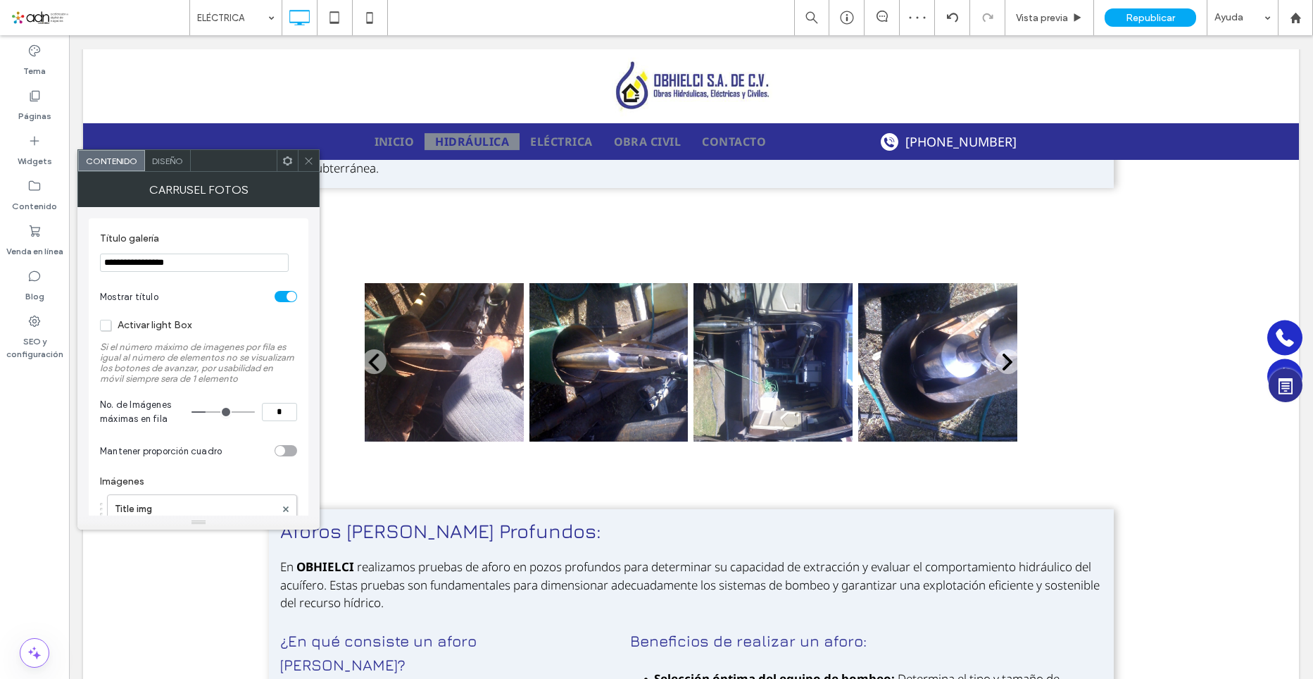
drag, startPoint x: 141, startPoint y: 265, endPoint x: 90, endPoint y: 259, distance: 51.0
click at [90, 259] on div "**********" at bounding box center [199, 548] width 220 height 661
drag, startPoint x: 278, startPoint y: 409, endPoint x: 289, endPoint y: 412, distance: 10.9
click at [289, 412] on input "*" at bounding box center [279, 412] width 35 height 18
type input "*"
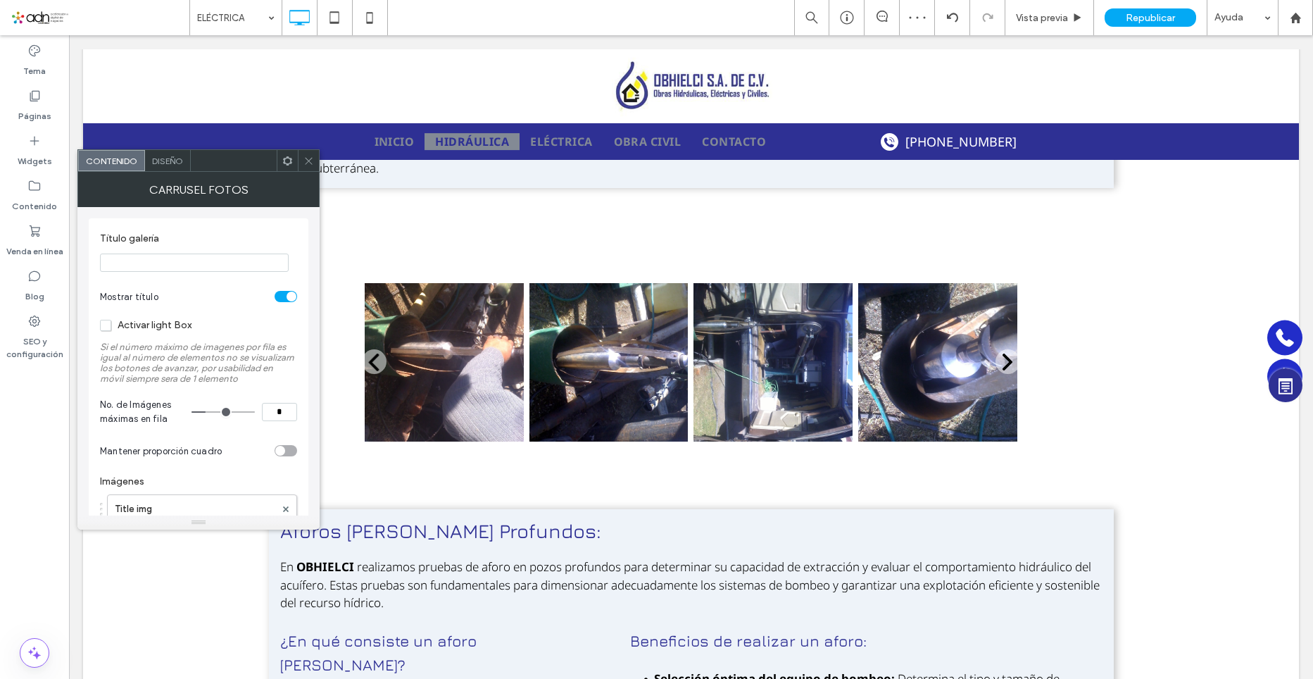
type input "*"
click at [291, 377] on label "Si el número máximo de imagenes por fila es igual al número de elementos no se …" at bounding box center [198, 363] width 197 height 56
drag, startPoint x: 283, startPoint y: 442, endPoint x: 289, endPoint y: 446, distance: 7.3
click at [286, 444] on section "Mantener proporción cuadro" at bounding box center [198, 450] width 197 height 35
click at [290, 446] on div "toggle" at bounding box center [286, 450] width 23 height 11
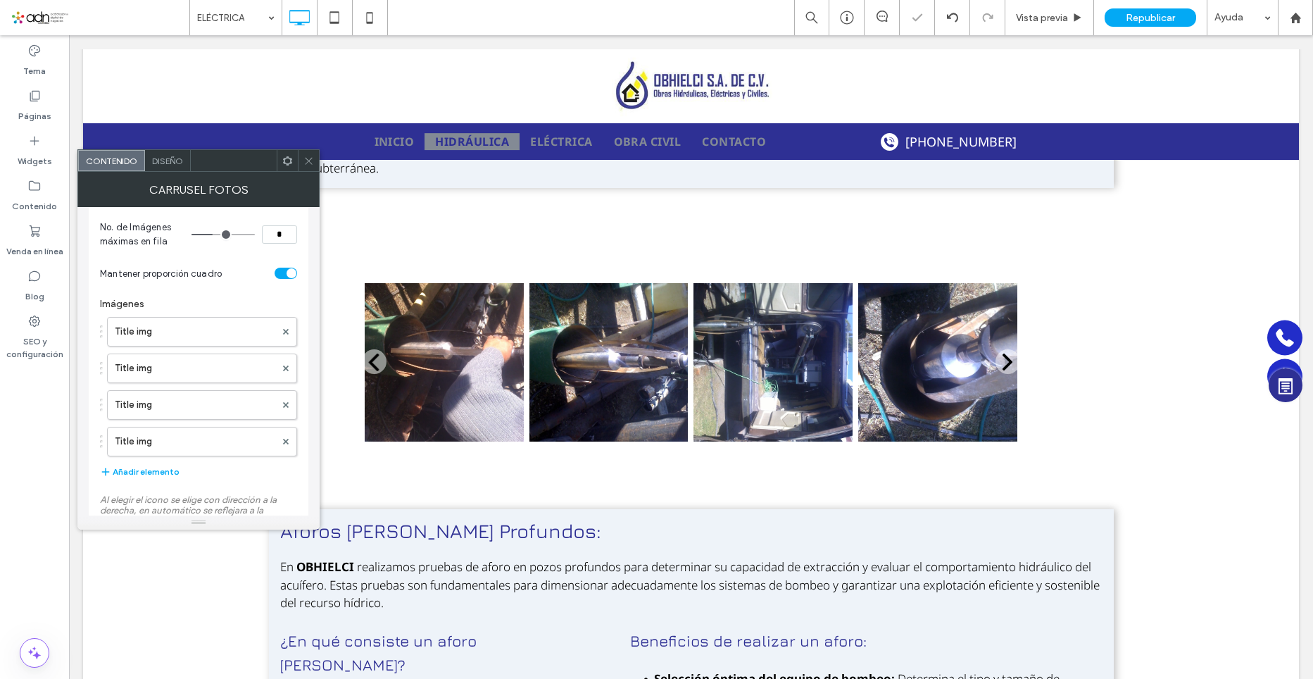
scroll to position [211, 0]
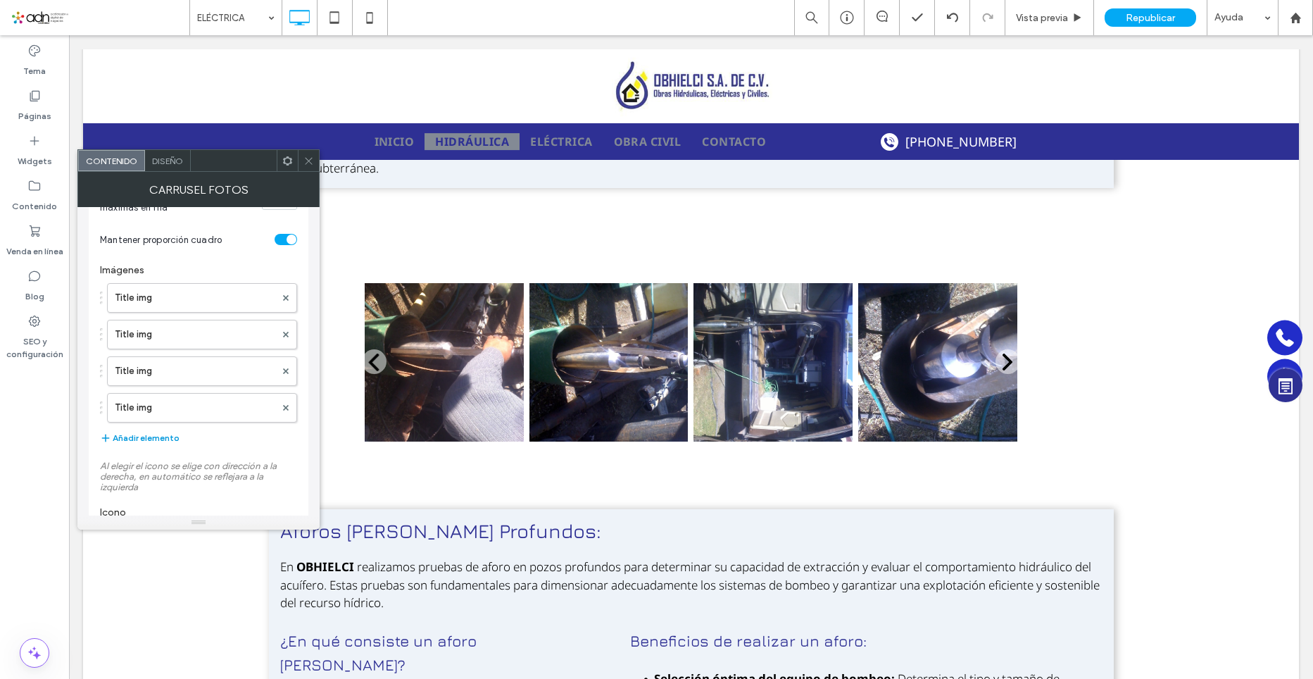
click at [158, 440] on button "Añadir elemento" at bounding box center [140, 438] width 80 height 17
click at [168, 473] on button "Añadir elemento" at bounding box center [140, 474] width 80 height 17
click at [164, 502] on div "Title img Title img Title img Title img Title img Title img Añadir elemento" at bounding box center [198, 401] width 197 height 251
click at [164, 508] on button "Añadir elemento" at bounding box center [140, 511] width 80 height 17
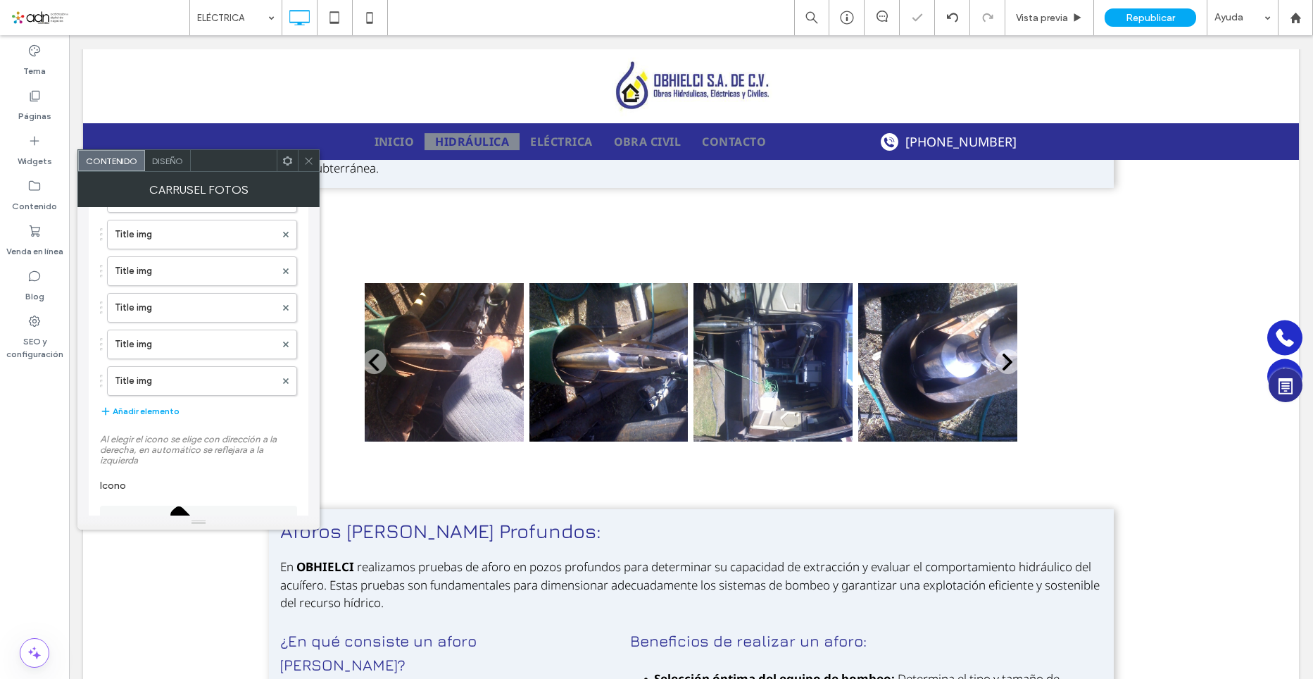
scroll to position [423, 0]
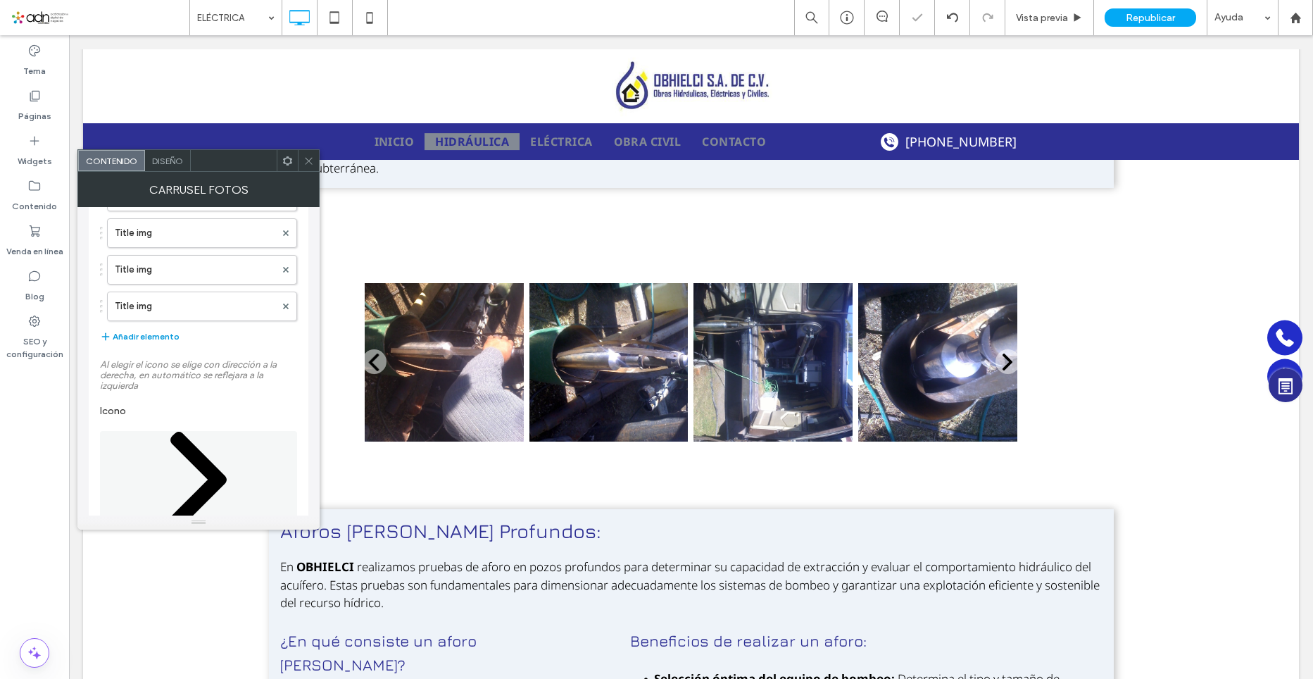
click at [149, 333] on button "Añadir elemento" at bounding box center [140, 336] width 80 height 17
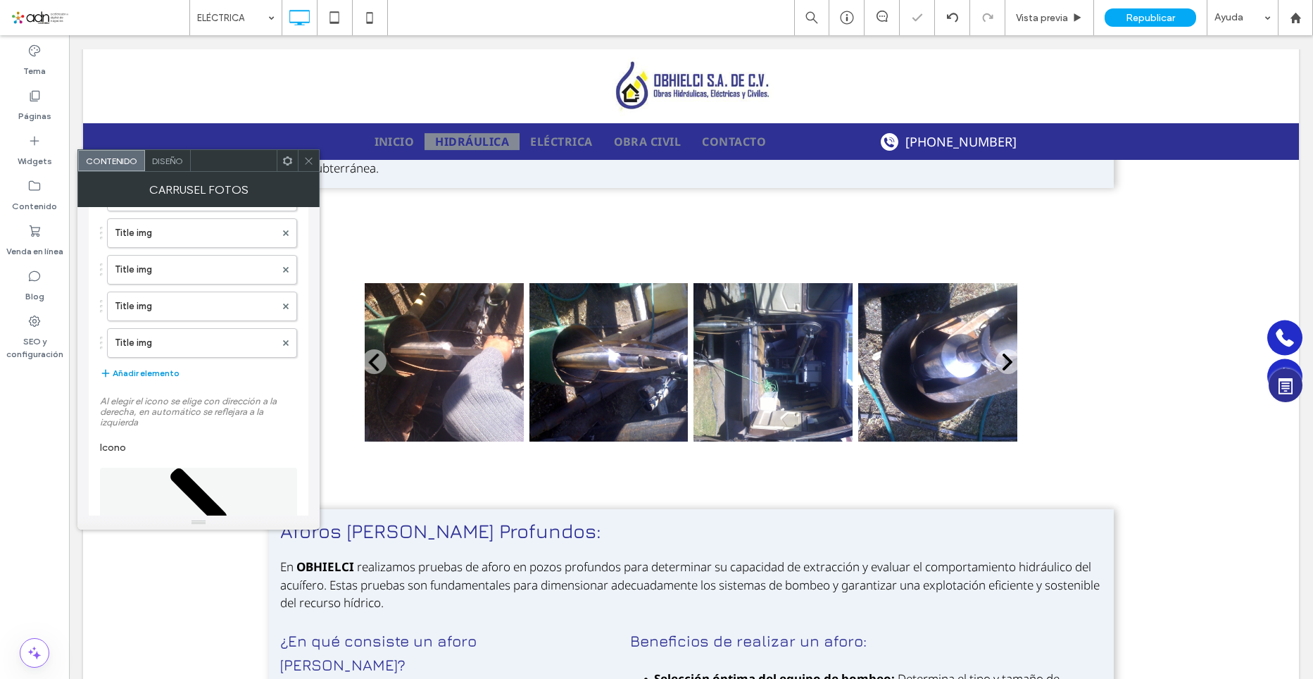
click at [146, 381] on button "Añadir elemento" at bounding box center [140, 373] width 80 height 17
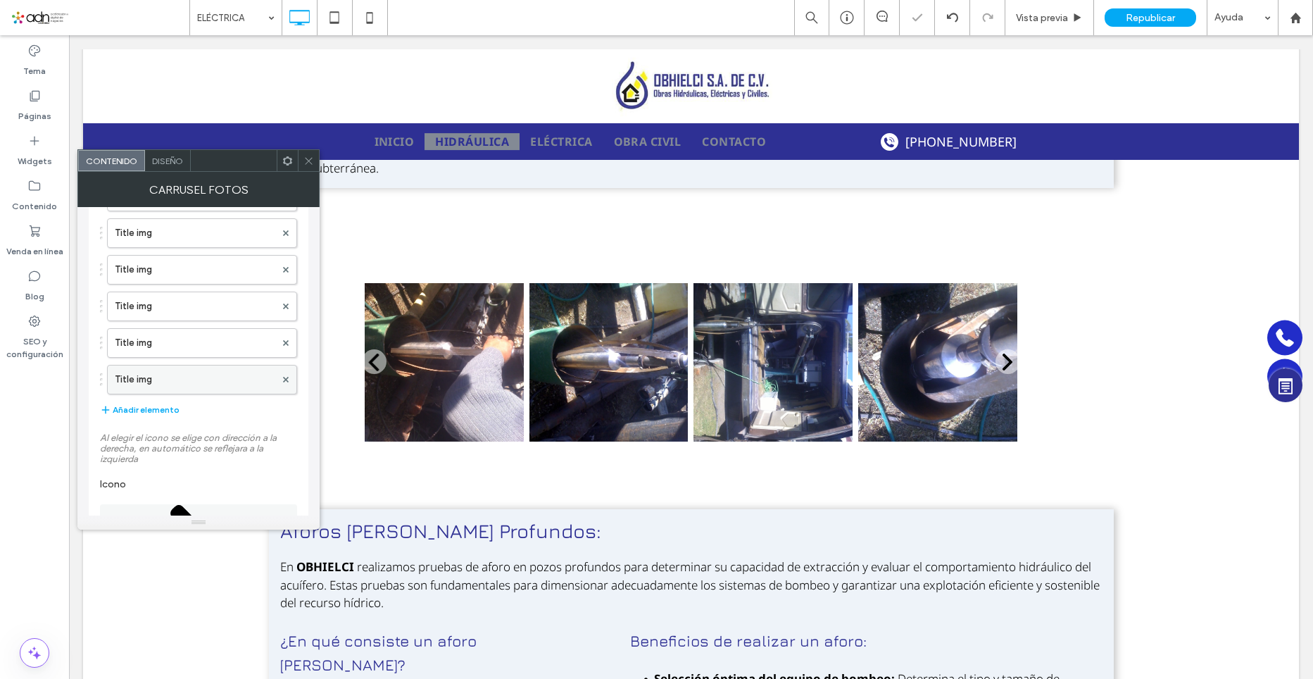
click at [150, 377] on label "Title img" at bounding box center [195, 380] width 161 height 28
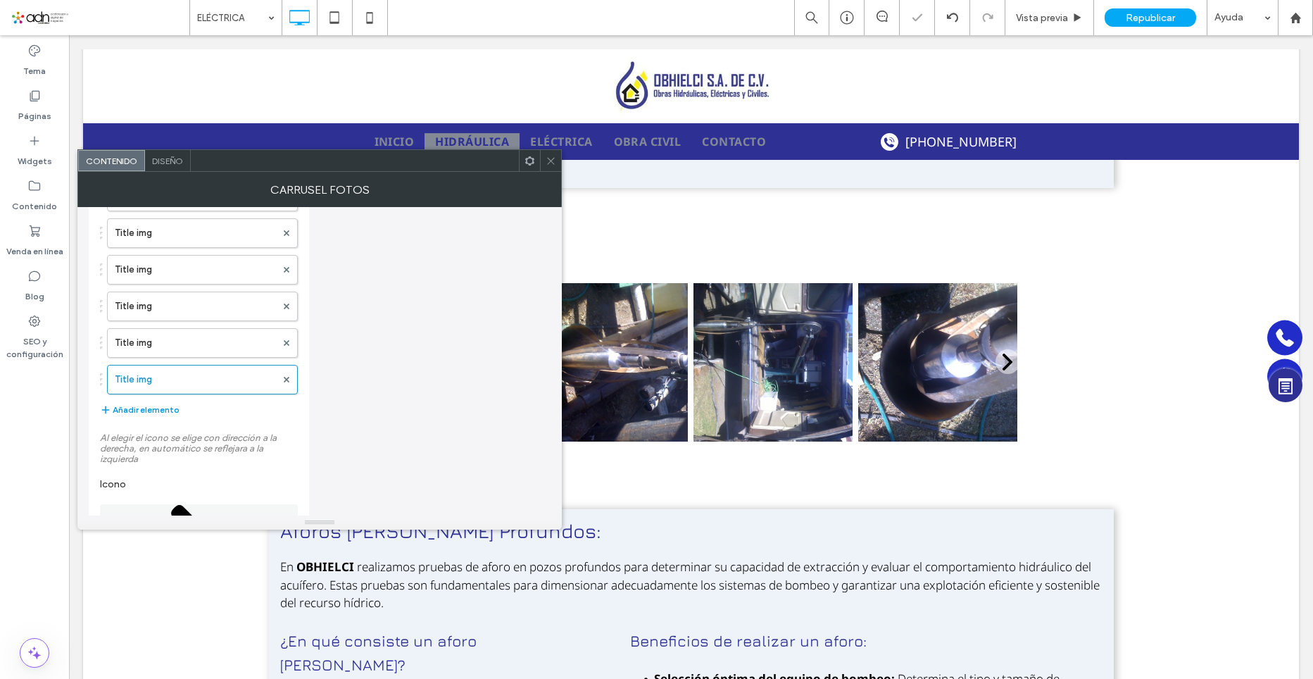
click at [157, 404] on button "Añadir elemento" at bounding box center [140, 409] width 80 height 17
click at [156, 439] on button "Añadir elemento" at bounding box center [140, 446] width 80 height 17
click at [163, 479] on button "Añadir elemento" at bounding box center [140, 483] width 80 height 17
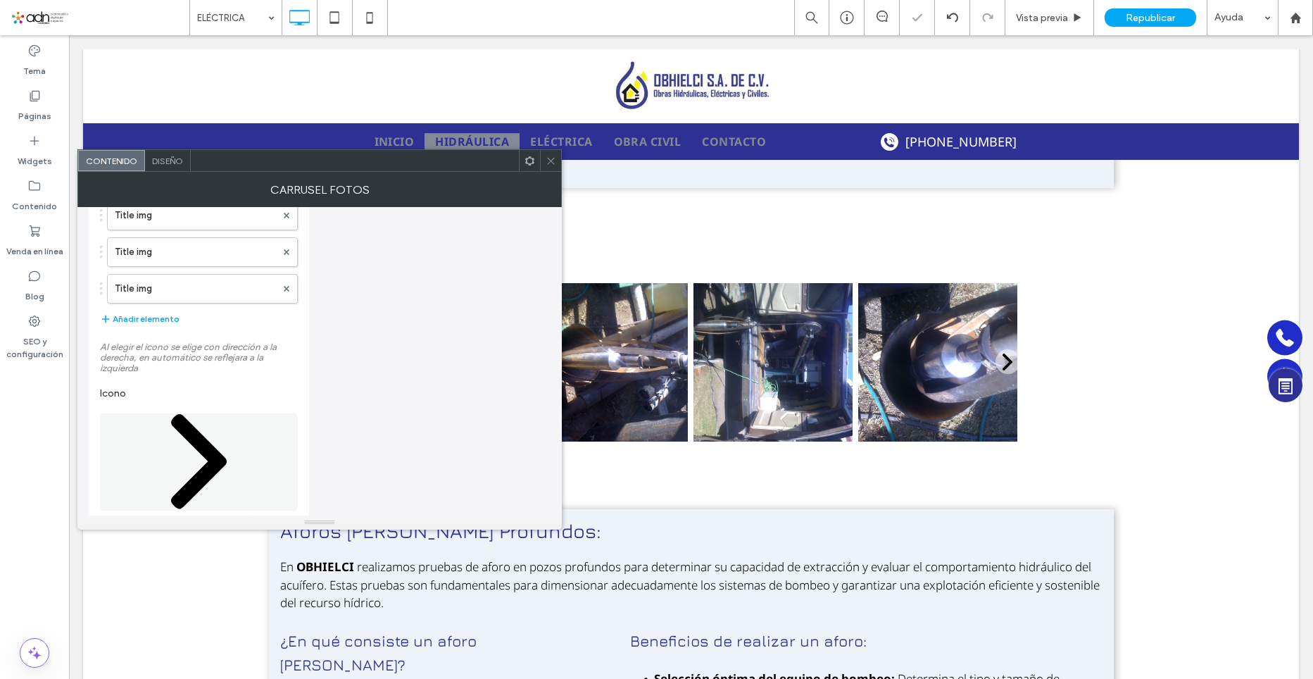
scroll to position [634, 0]
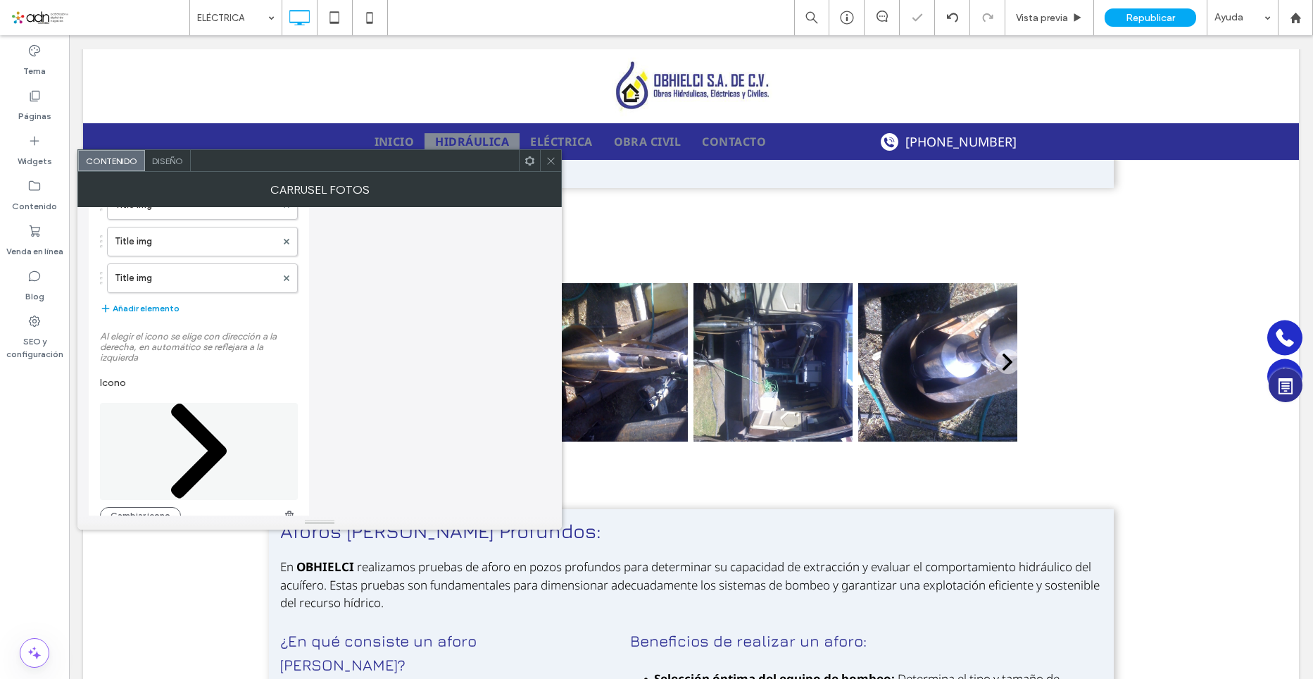
click at [147, 312] on button "Añadir elemento" at bounding box center [140, 308] width 80 height 17
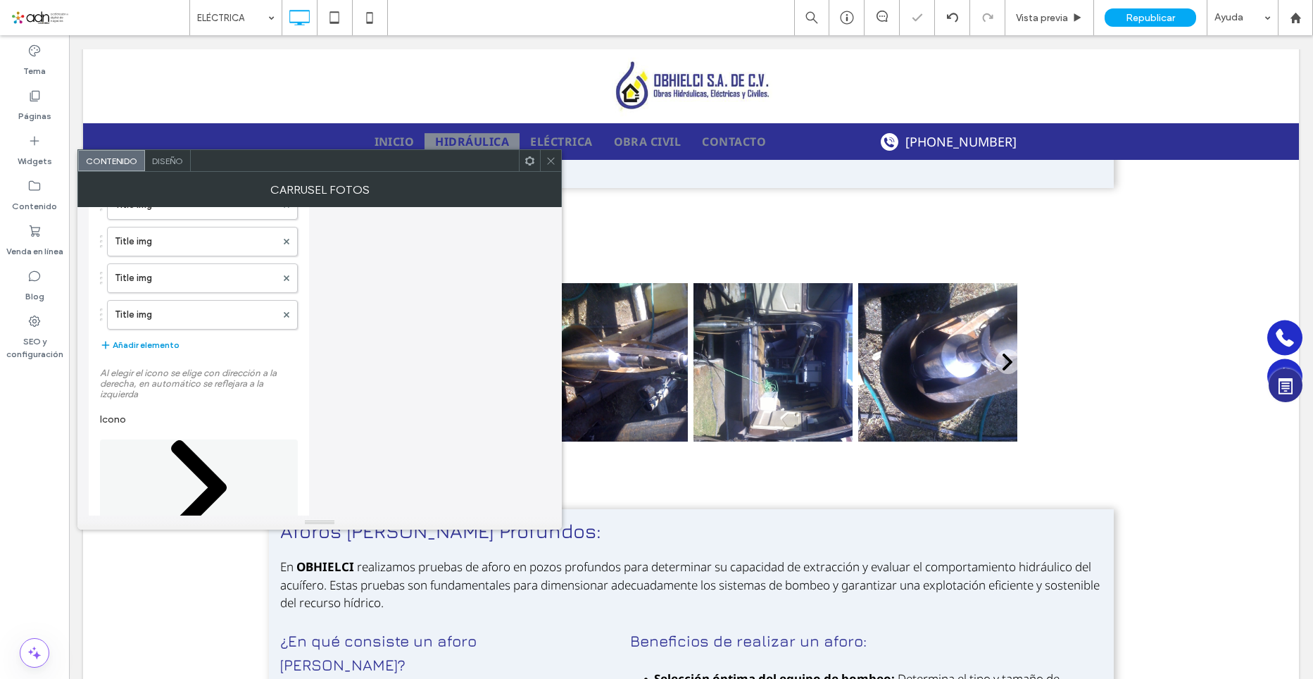
click at [149, 345] on button "Añadir elemento" at bounding box center [140, 345] width 80 height 17
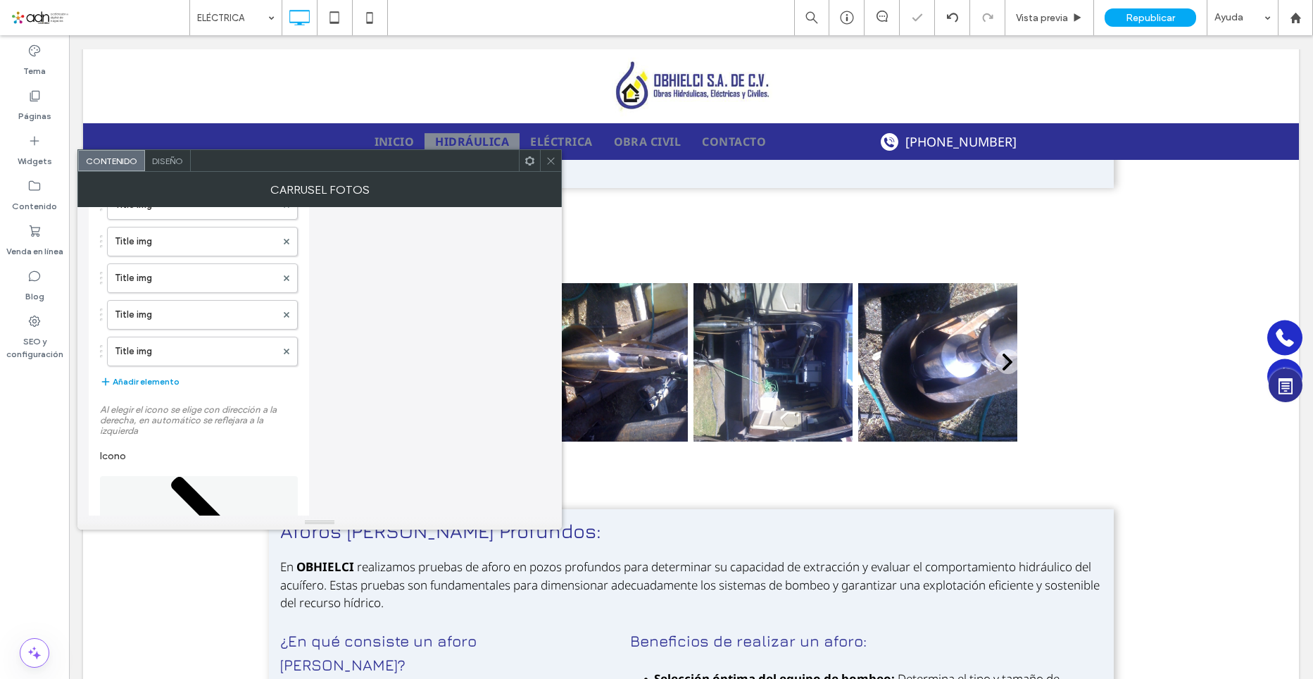
click at [148, 385] on button "Añadir elemento" at bounding box center [140, 381] width 80 height 17
click at [149, 416] on button "Añadir elemento" at bounding box center [140, 418] width 80 height 17
click at [159, 450] on button "Añadir elemento" at bounding box center [140, 454] width 80 height 17
click at [160, 492] on button "Añadir elemento" at bounding box center [140, 491] width 80 height 17
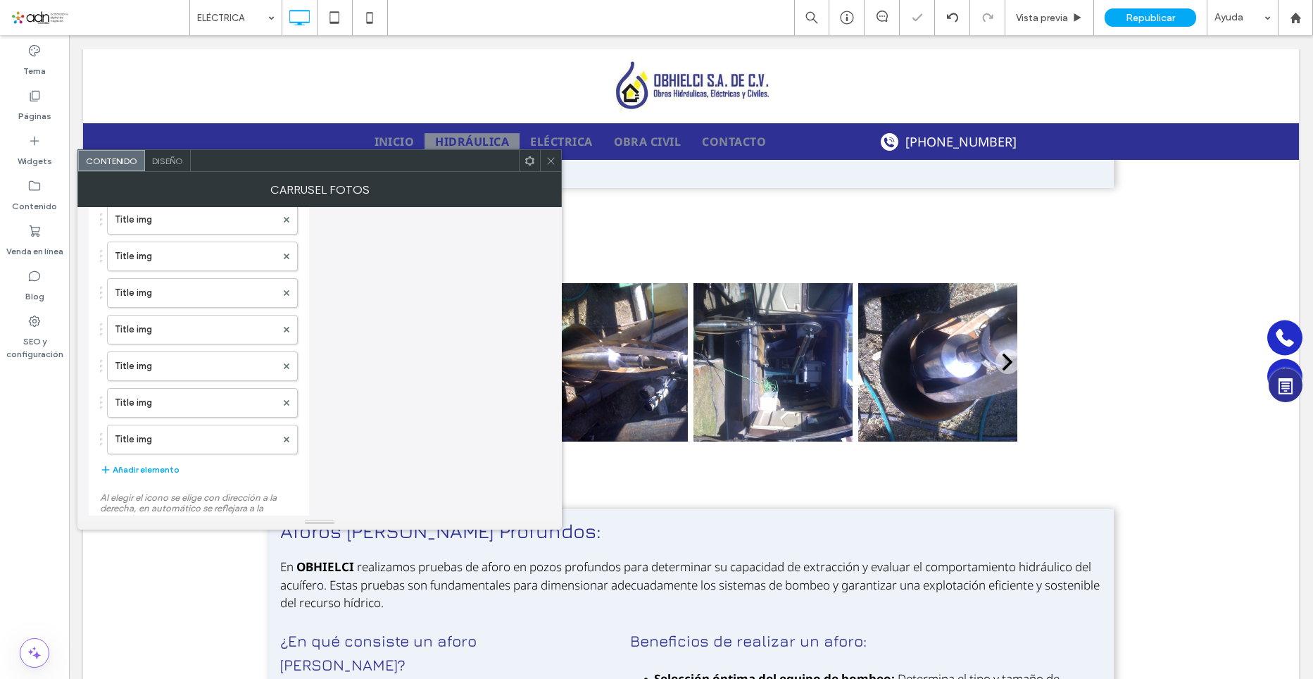
scroll to position [775, 0]
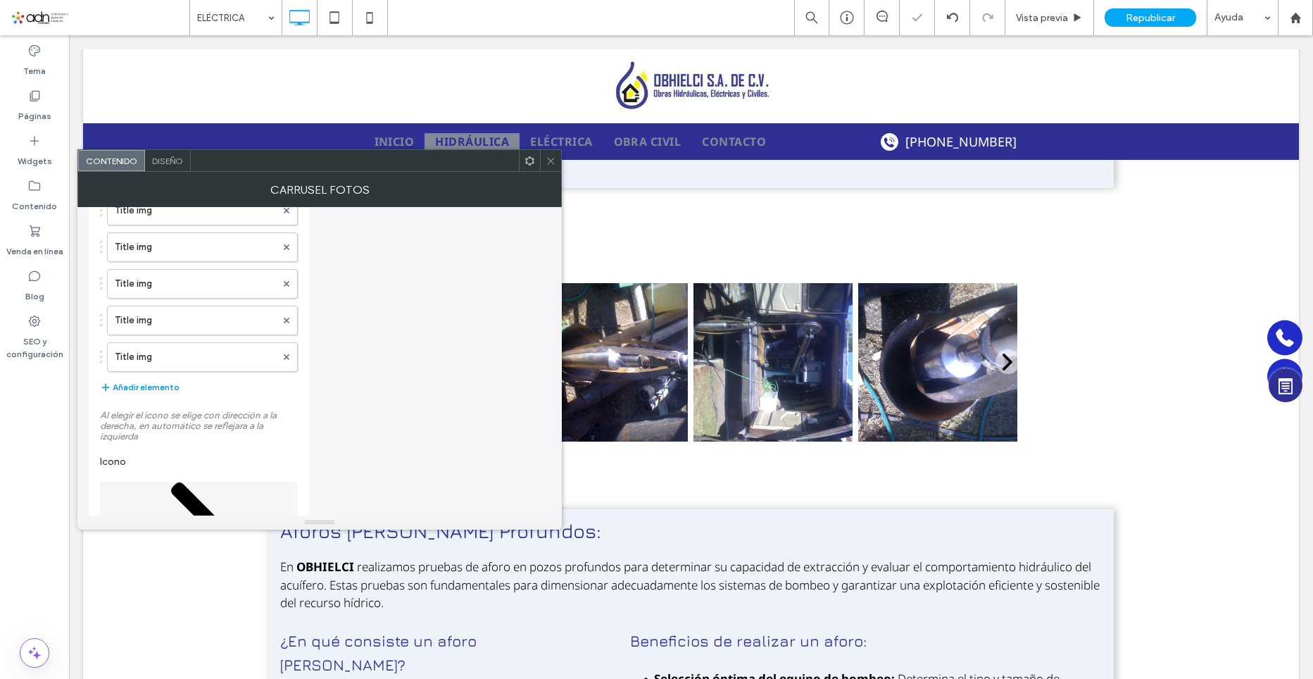
click at [158, 380] on button "Añadir elemento" at bounding box center [140, 387] width 80 height 17
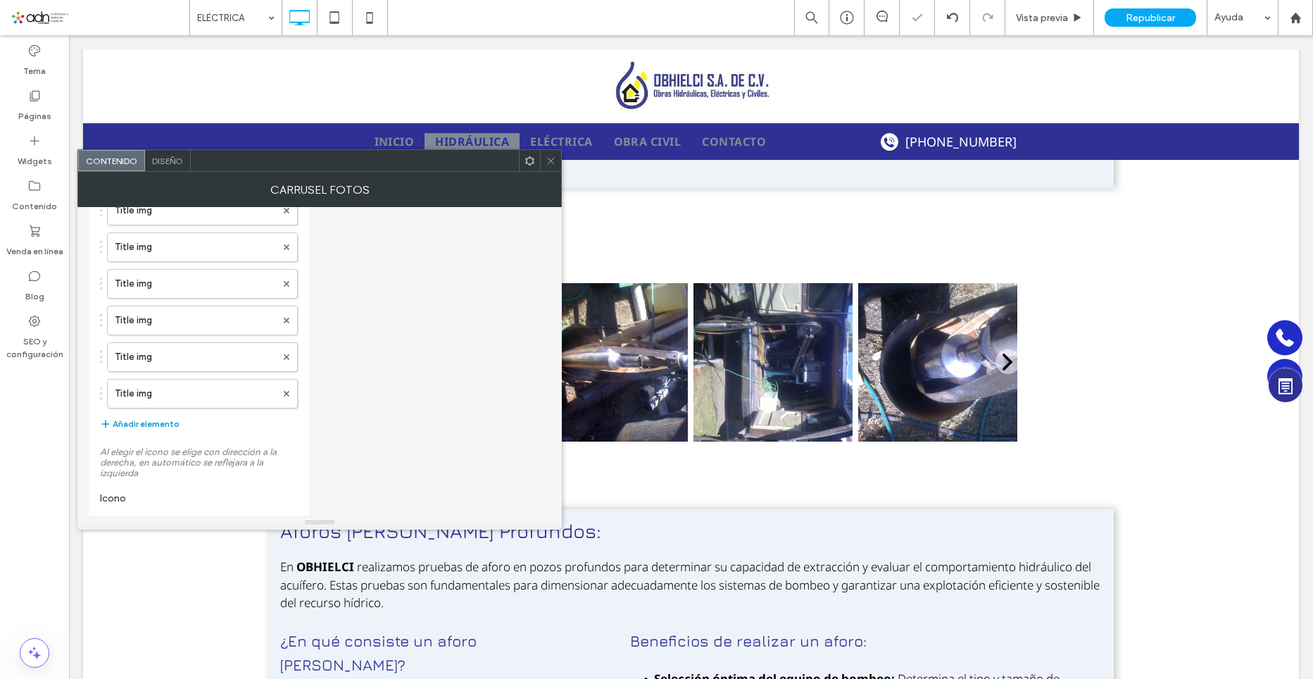
click at [156, 432] on button "Añadir elemento" at bounding box center [140, 424] width 80 height 17
click at [157, 457] on button "Añadir elemento" at bounding box center [140, 460] width 80 height 17
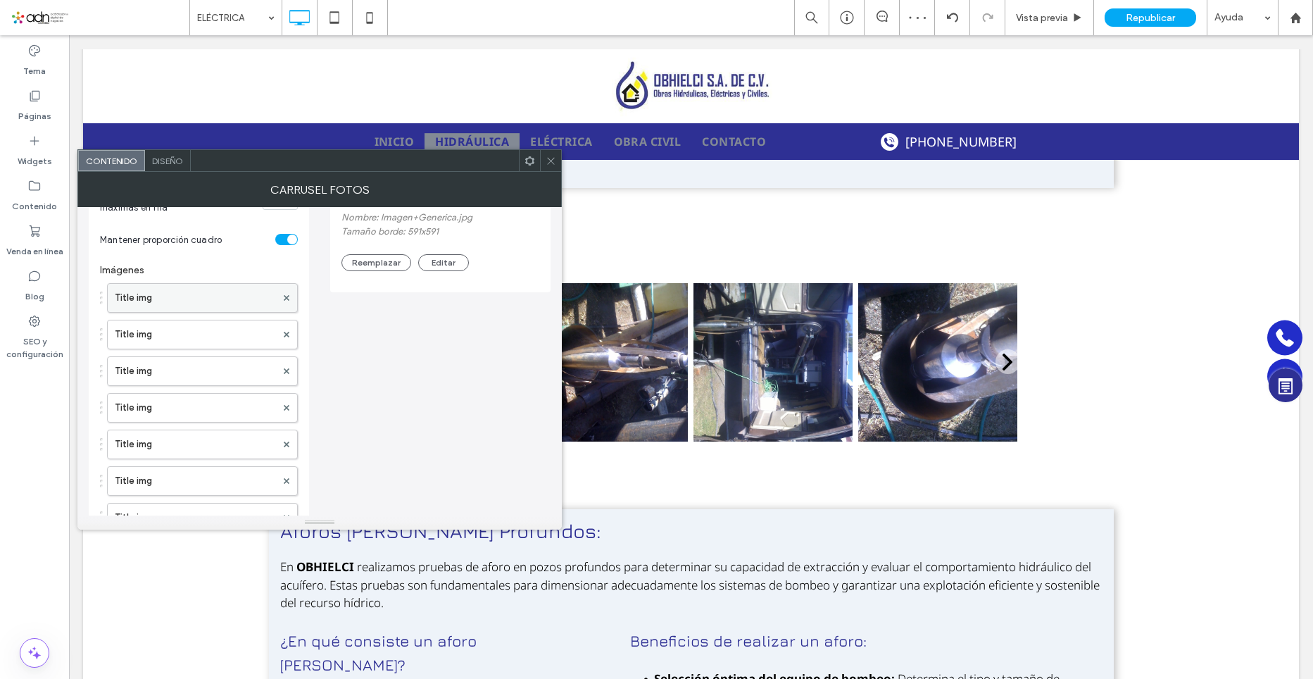
click at [137, 297] on label "Title img" at bounding box center [195, 298] width 161 height 28
click at [146, 332] on label "Title img" at bounding box center [195, 334] width 161 height 28
click at [156, 373] on label "Title img" at bounding box center [195, 371] width 161 height 28
click at [163, 401] on label "Title img" at bounding box center [195, 408] width 161 height 28
click at [172, 440] on label "Title img" at bounding box center [195, 444] width 161 height 28
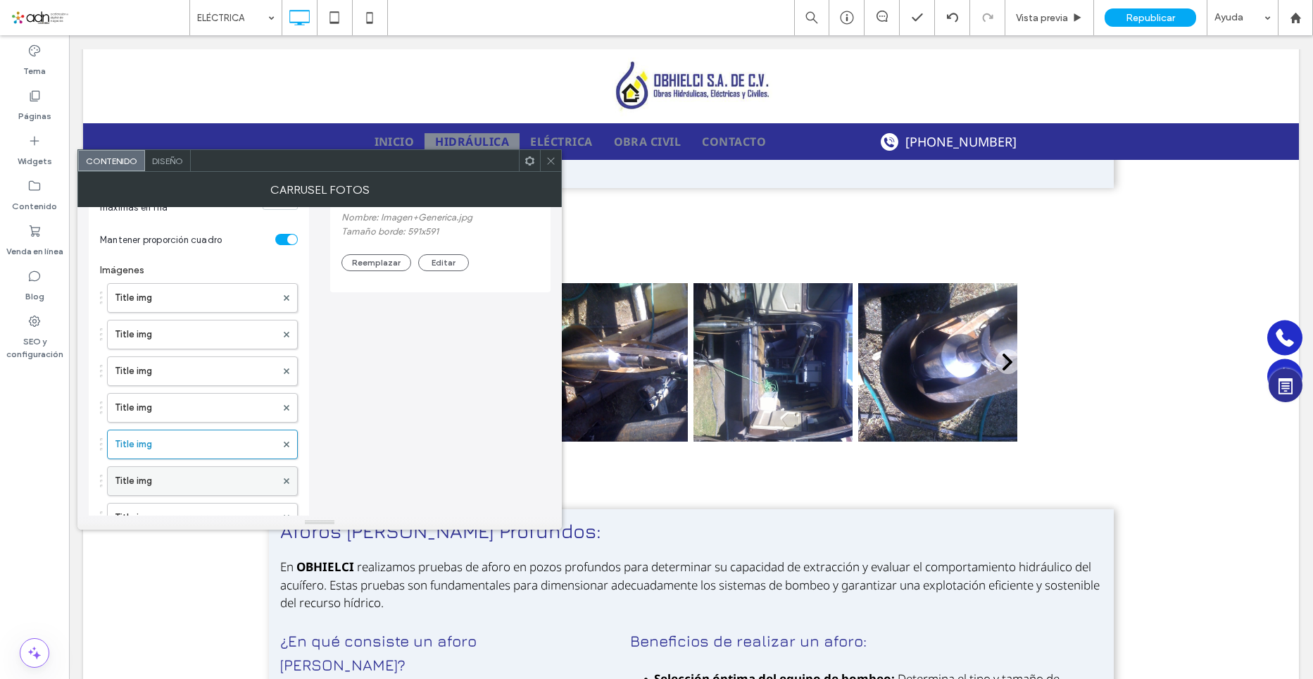
click at [173, 478] on label "Title img" at bounding box center [195, 481] width 161 height 28
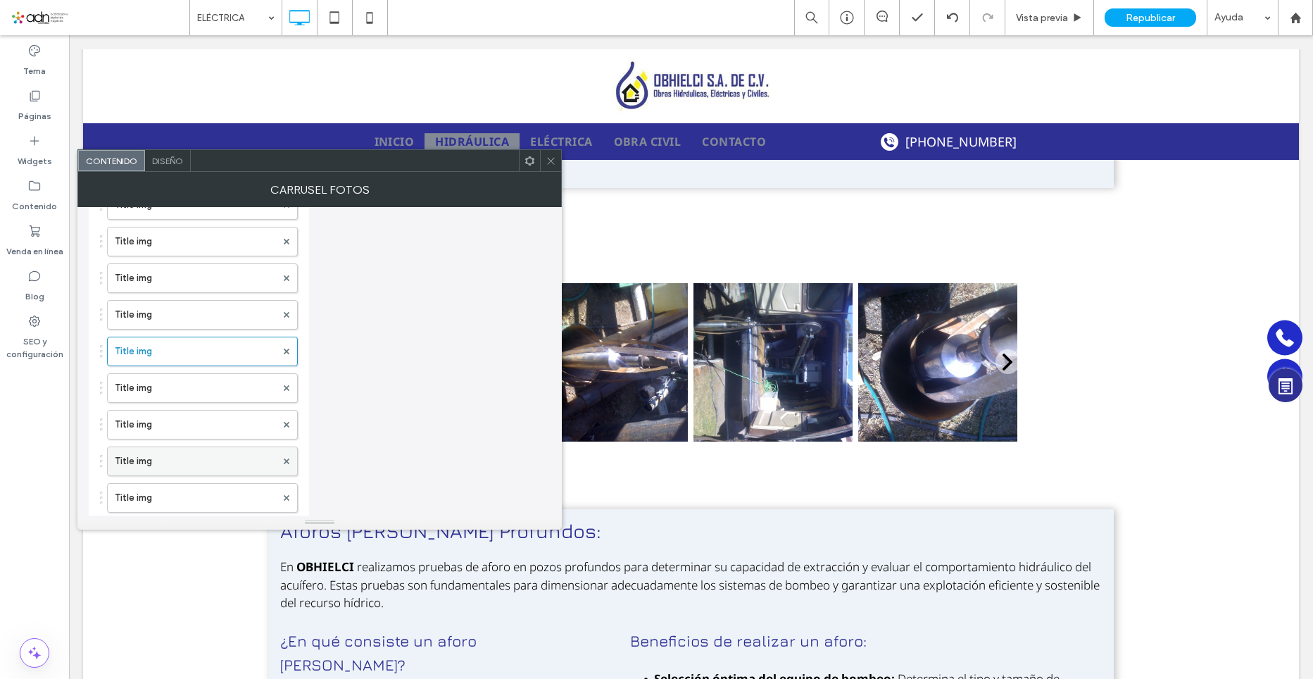
scroll to position [352, 0]
click at [159, 378] on label "Title img" at bounding box center [195, 377] width 161 height 28
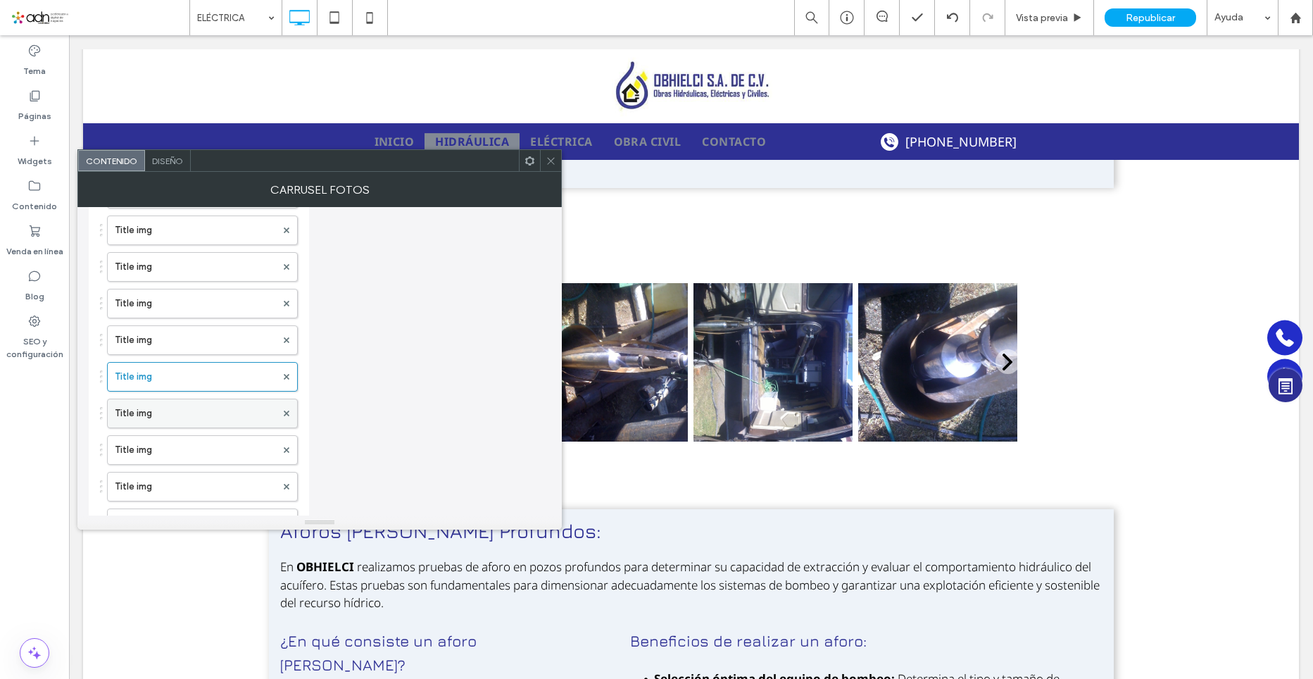
click at [162, 411] on label "Title img" at bounding box center [195, 413] width 161 height 28
click at [176, 450] on label "Title img" at bounding box center [195, 450] width 161 height 28
click at [176, 488] on label "Title img" at bounding box center [195, 487] width 161 height 28
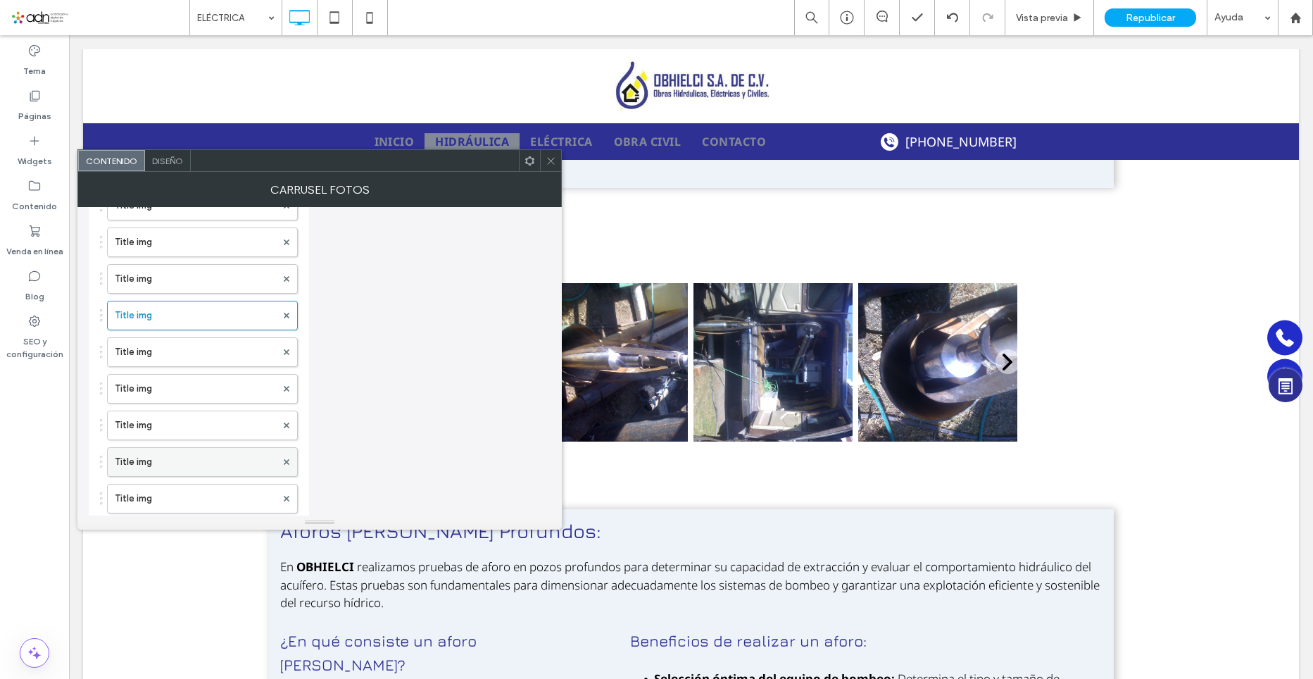
scroll to position [563, 0]
click at [139, 311] on label "Title img" at bounding box center [195, 312] width 161 height 28
click at [149, 349] on label "Title img" at bounding box center [195, 349] width 161 height 28
click at [161, 392] on label "Title img" at bounding box center [195, 385] width 161 height 28
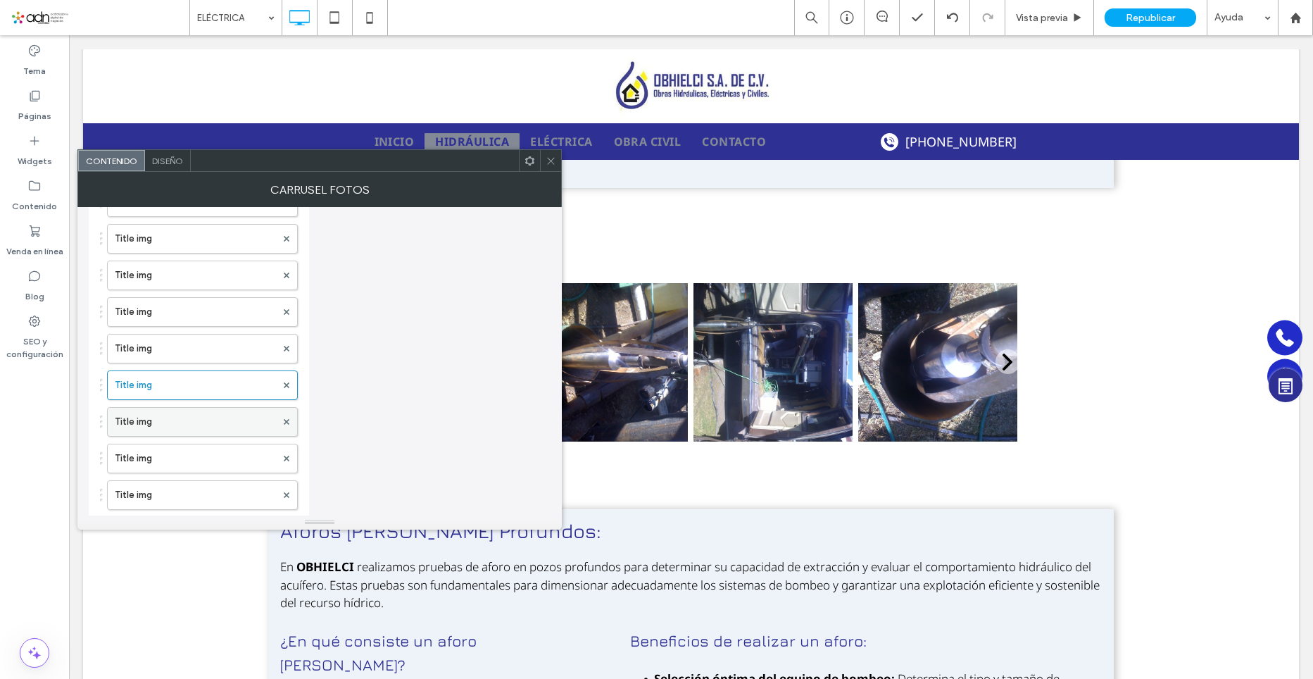
click at [161, 416] on label "Title img" at bounding box center [195, 422] width 161 height 28
click at [162, 451] on label "Title img" at bounding box center [195, 458] width 161 height 28
click at [165, 491] on label "Title img" at bounding box center [195, 495] width 161 height 28
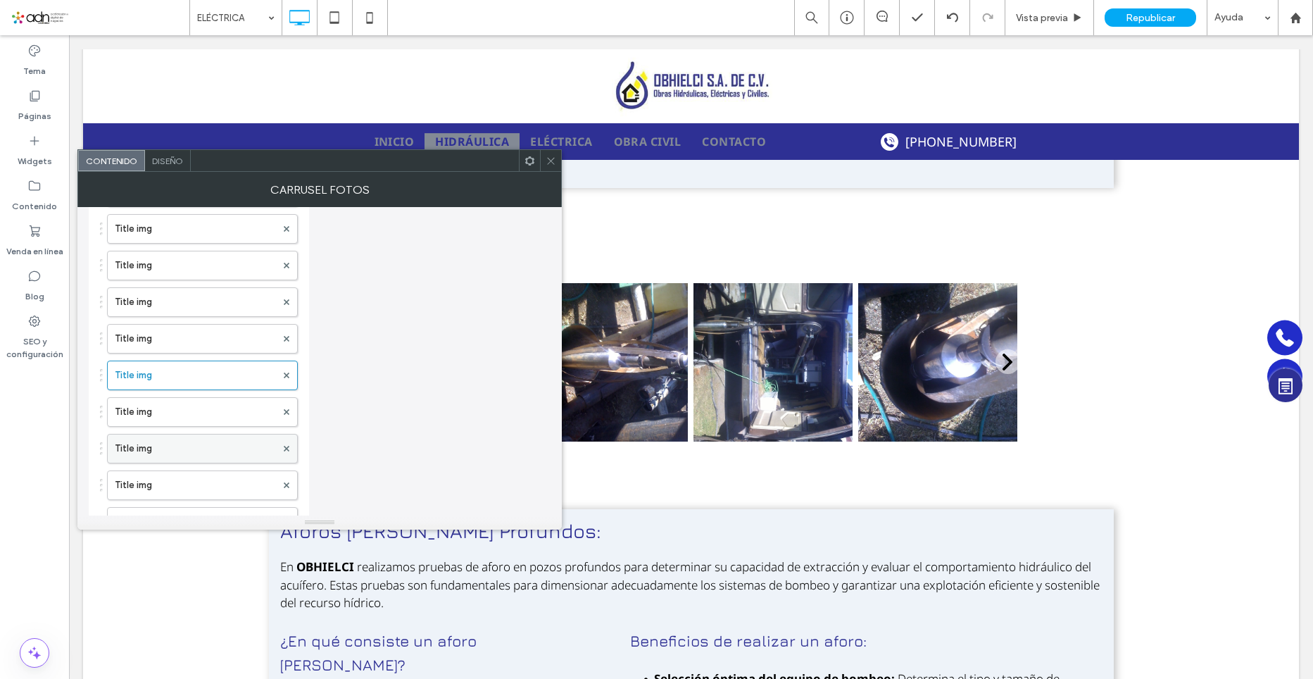
scroll to position [704, 0]
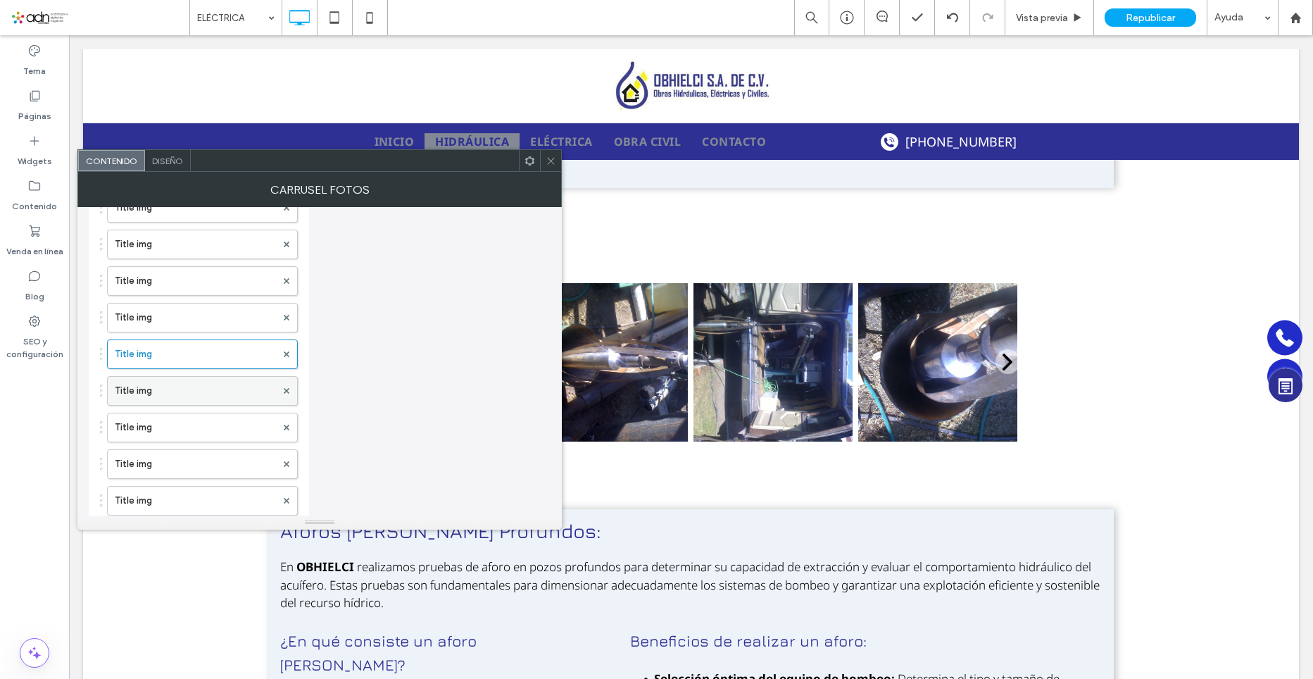
click at [156, 390] on label "Title img" at bounding box center [195, 391] width 161 height 28
click at [156, 430] on label "Title img" at bounding box center [195, 427] width 161 height 28
click at [158, 458] on label "Title img" at bounding box center [195, 464] width 161 height 28
click at [158, 424] on label "Title img" at bounding box center [195, 430] width 161 height 28
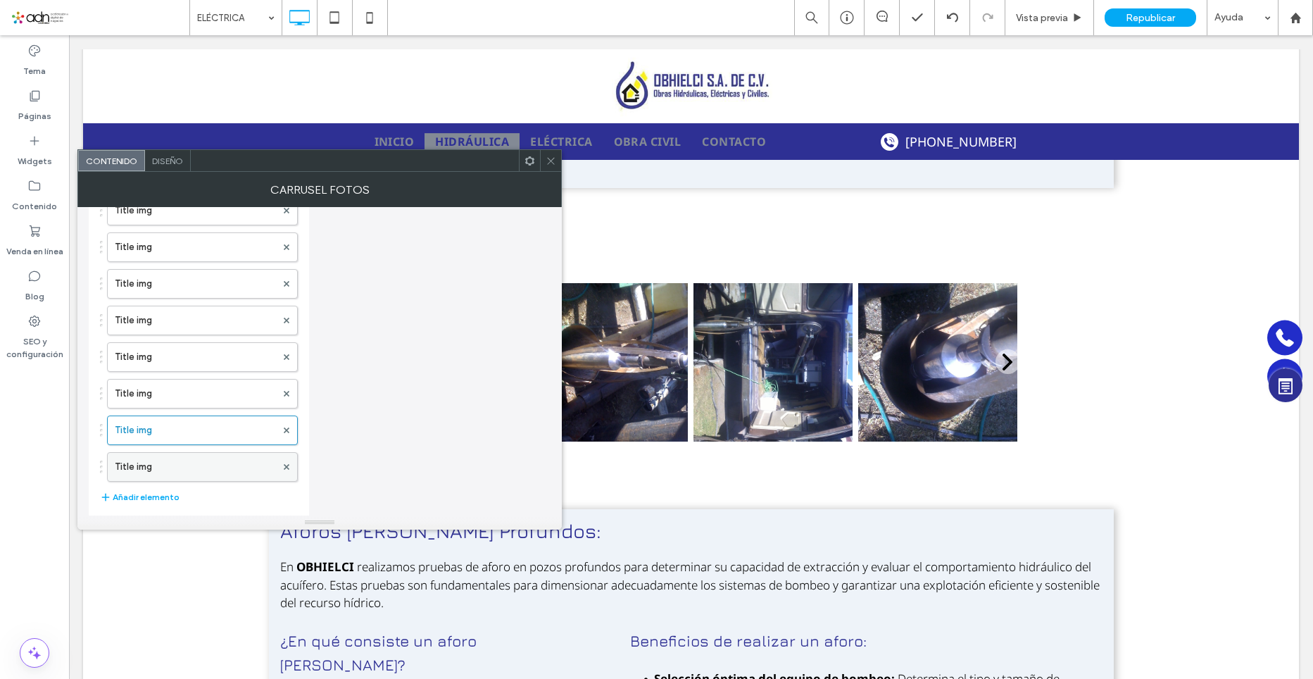
click at [170, 466] on label "Title img" at bounding box center [195, 467] width 161 height 28
click at [163, 496] on button "Añadir elemento" at bounding box center [140, 497] width 80 height 17
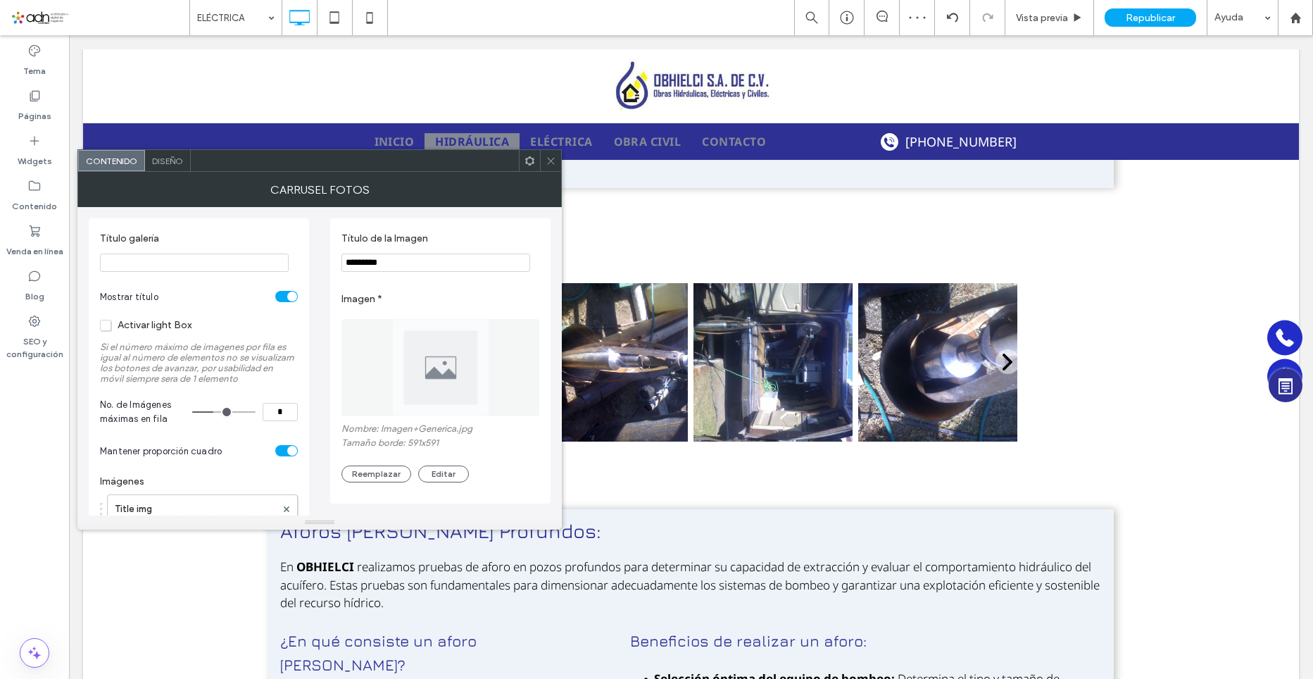
scroll to position [70, 0]
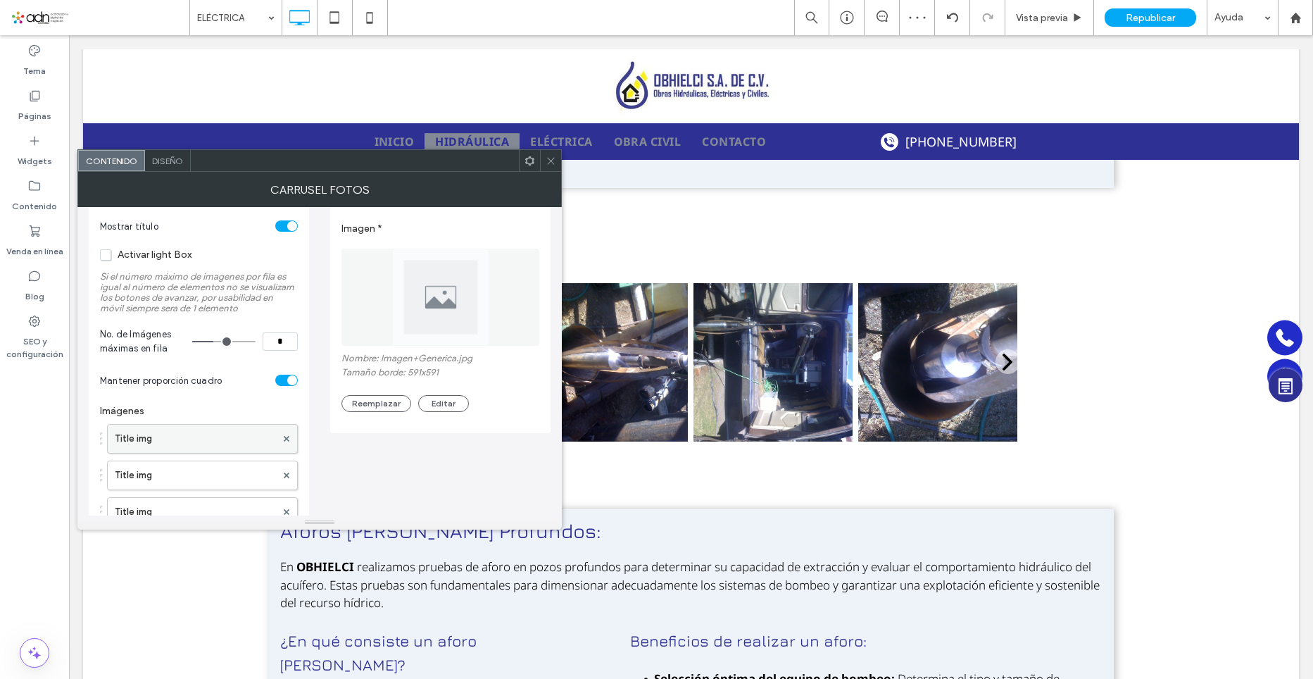
click at [172, 432] on label "Title img" at bounding box center [195, 439] width 161 height 28
click at [386, 402] on button "Reemplazar" at bounding box center [377, 403] width 70 height 17
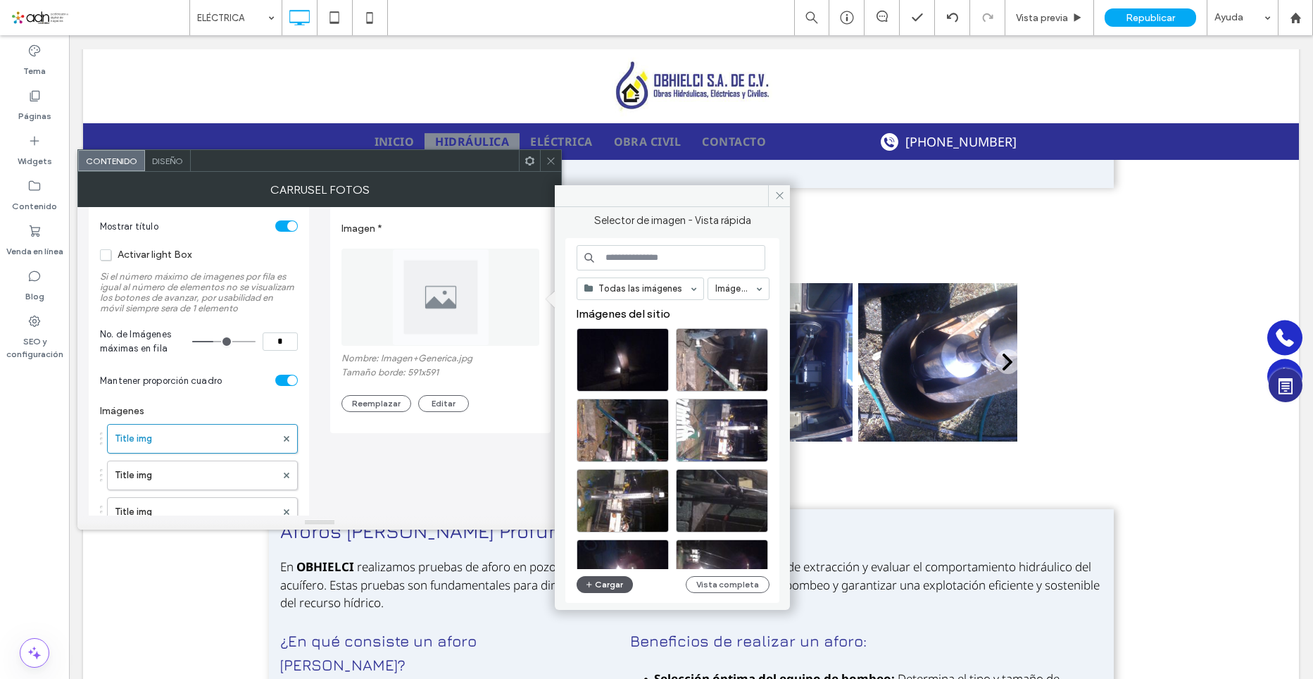
click at [617, 586] on button "Cargar" at bounding box center [605, 584] width 56 height 17
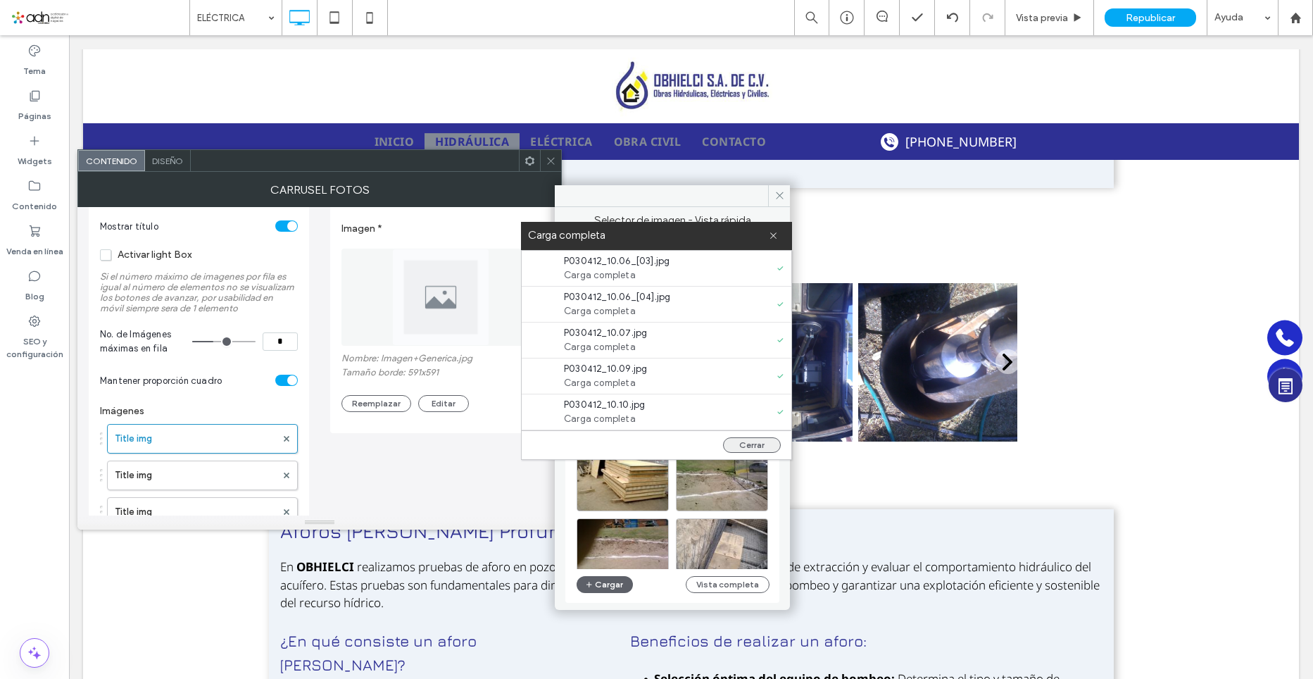
click at [749, 440] on button "Cerrar" at bounding box center [752, 444] width 58 height 15
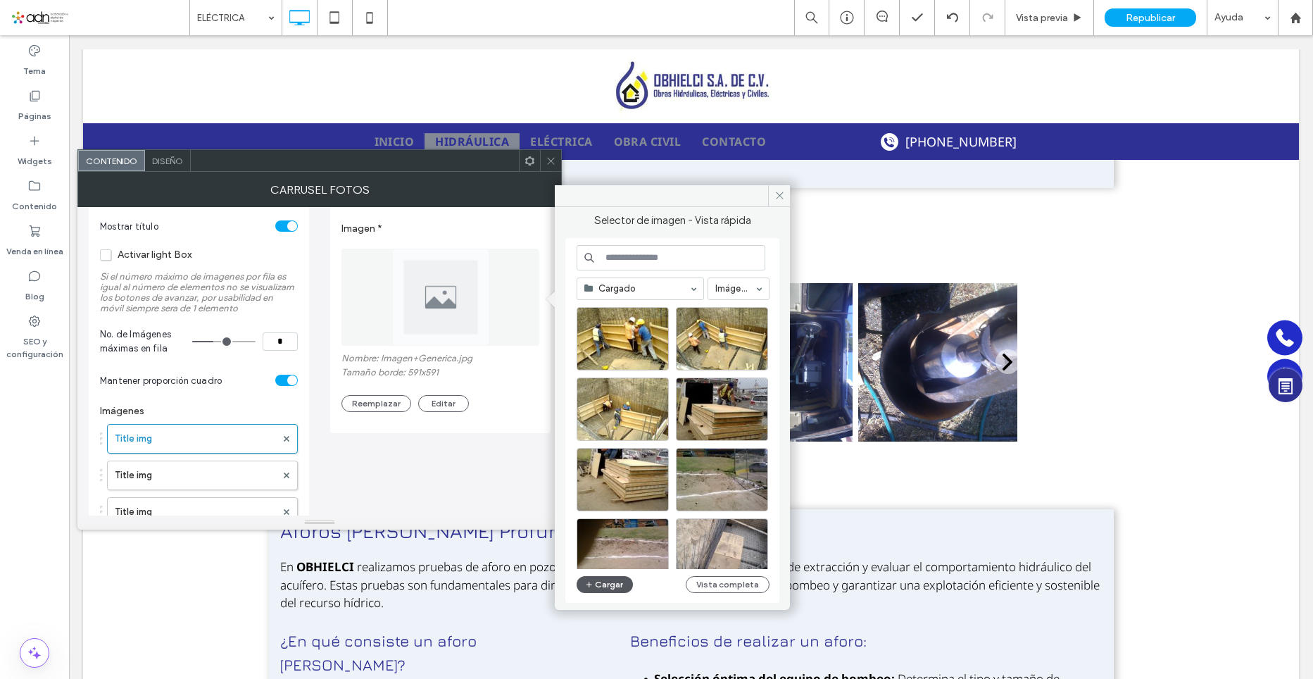
click at [625, 590] on button "Cargar" at bounding box center [605, 584] width 56 height 17
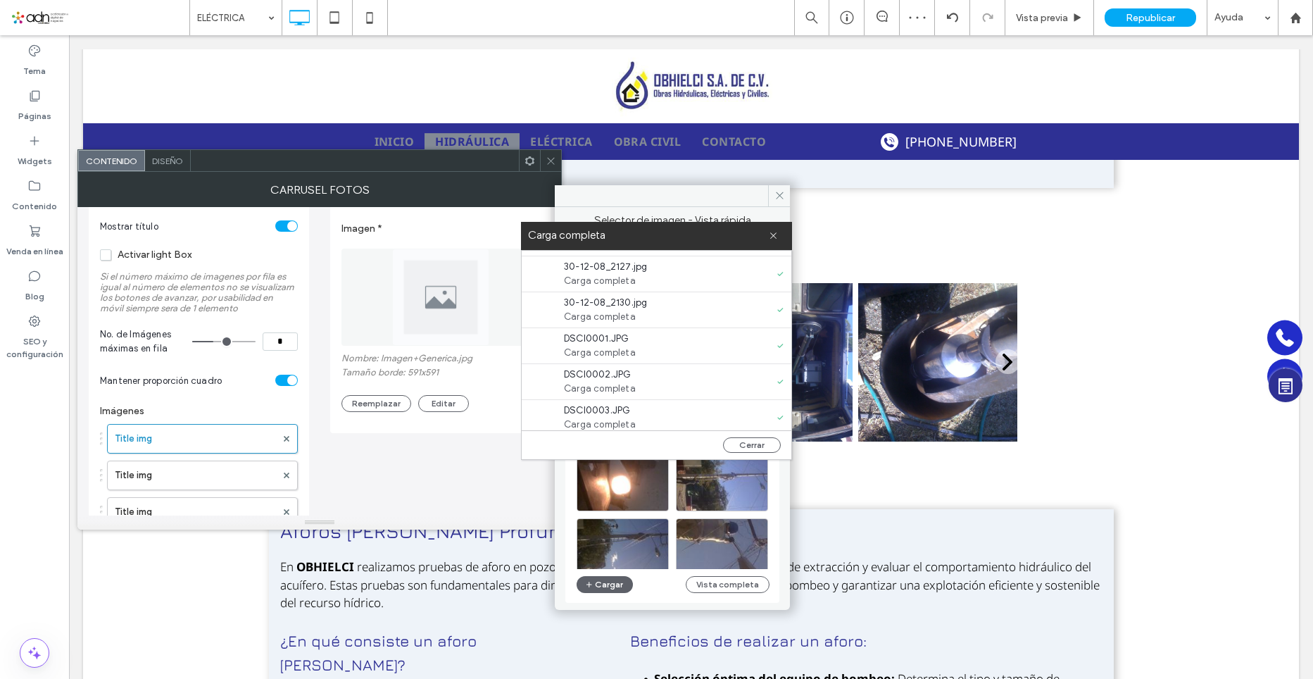
scroll to position [611, 0]
click at [752, 446] on button "Cerrar" at bounding box center [752, 444] width 58 height 15
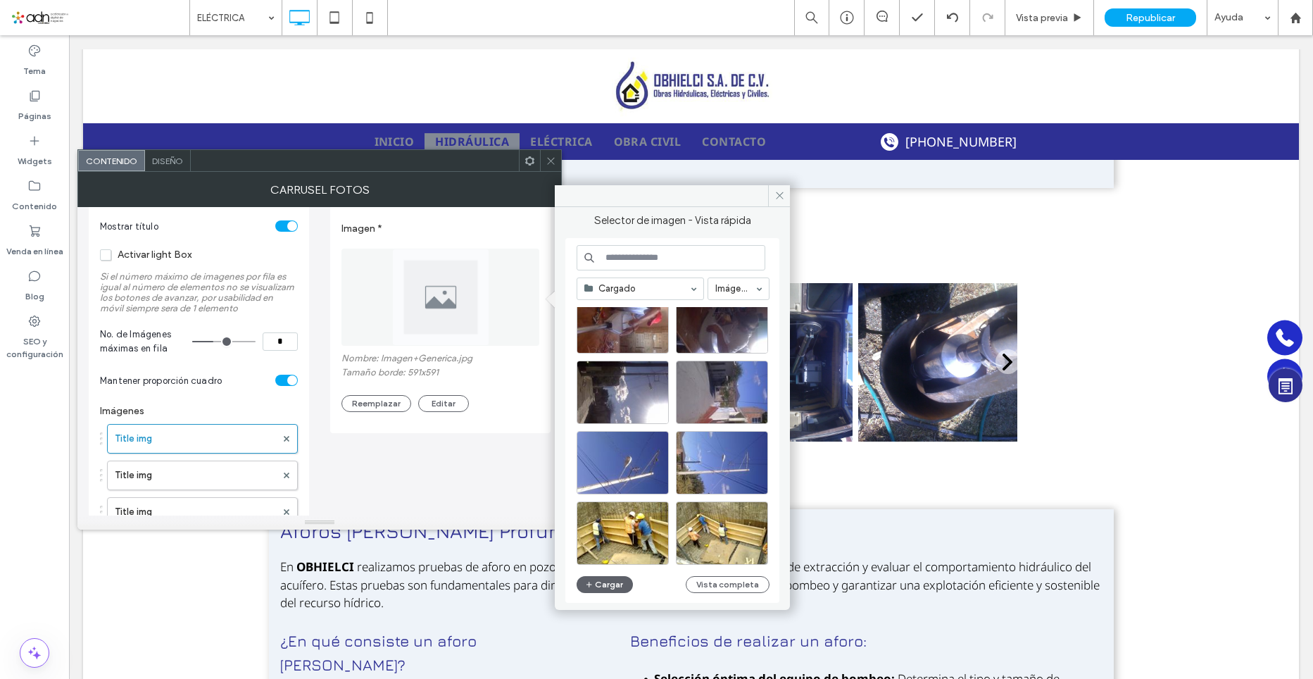
scroll to position [596, 0]
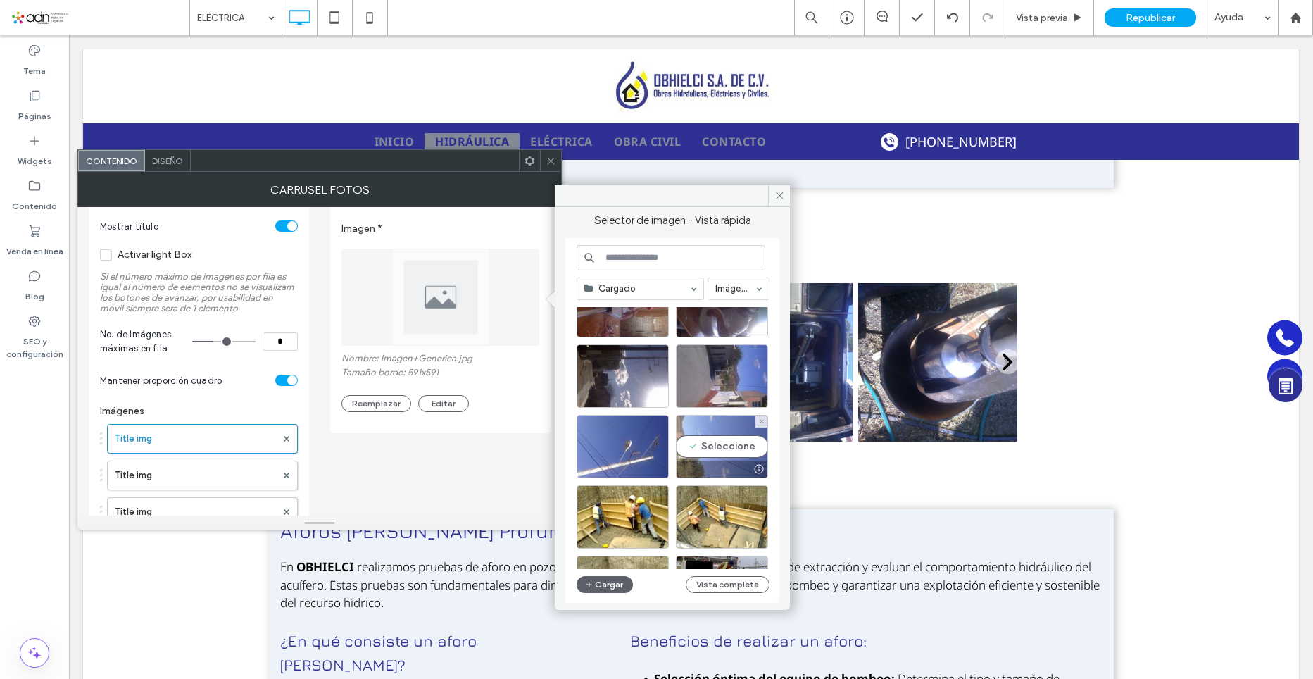
click at [713, 444] on div "Seleccione" at bounding box center [722, 446] width 92 height 63
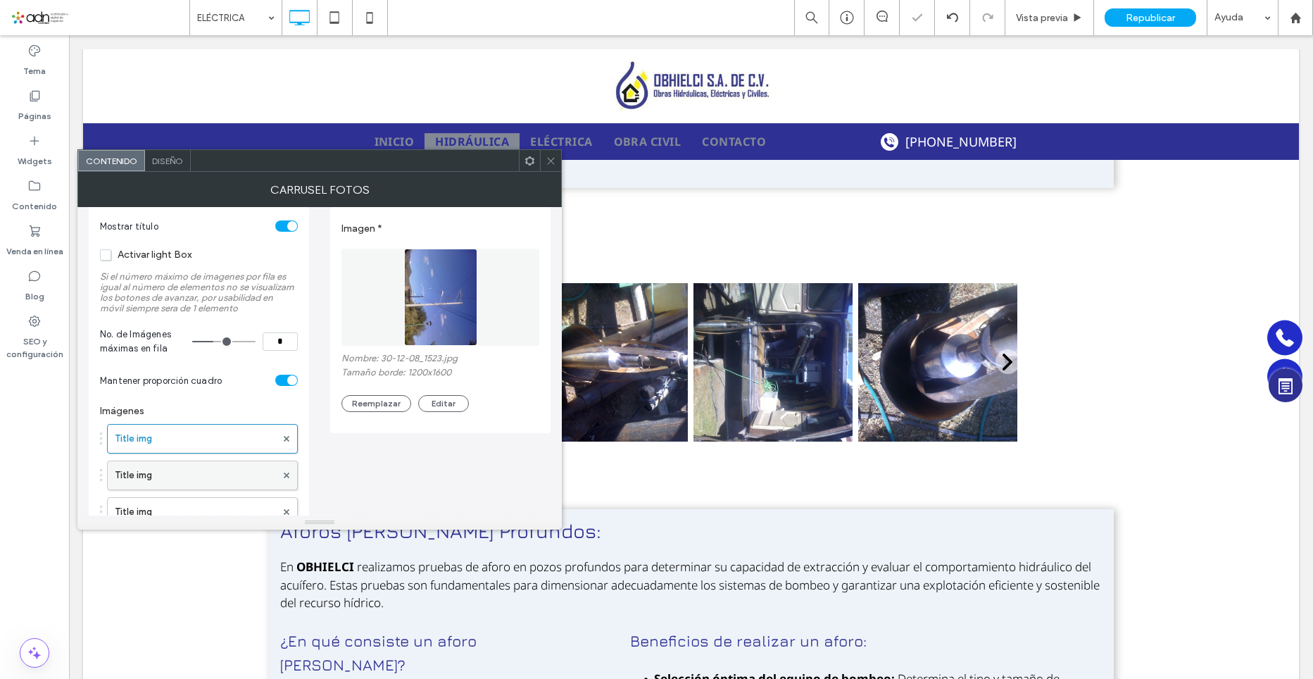
click at [177, 478] on label "Title img" at bounding box center [195, 475] width 161 height 28
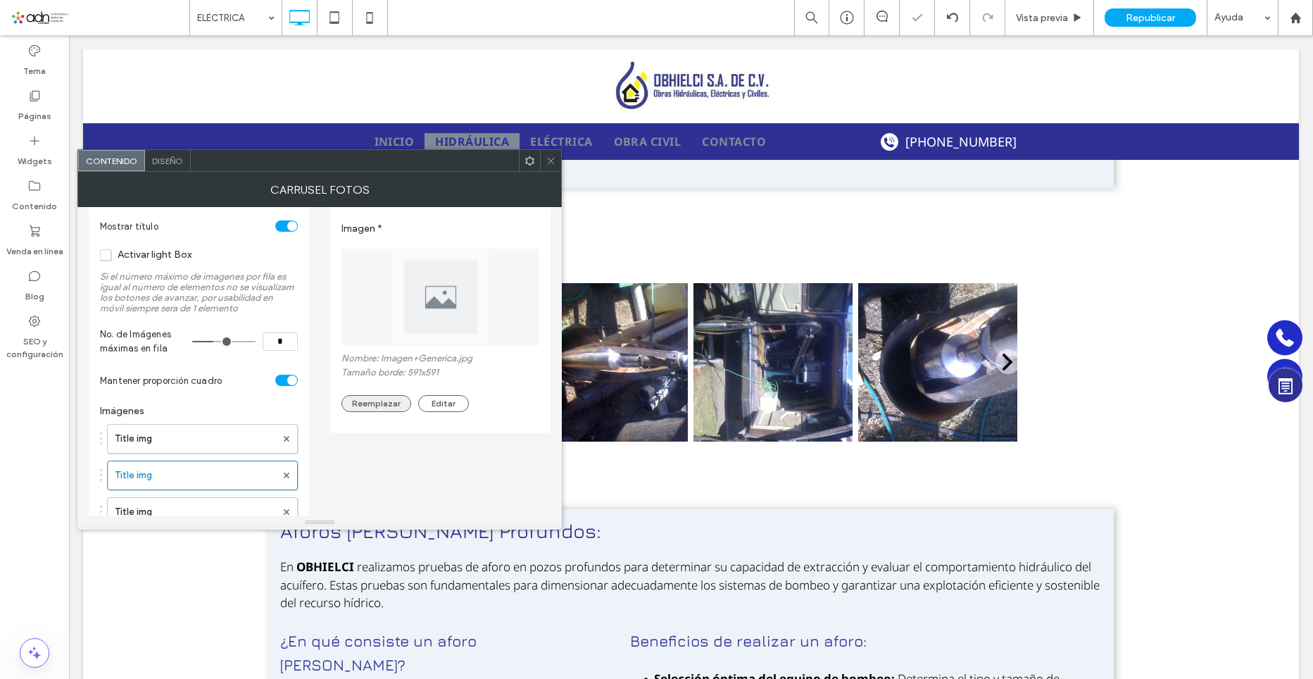
click at [376, 401] on button "Reemplazar" at bounding box center [377, 403] width 70 height 17
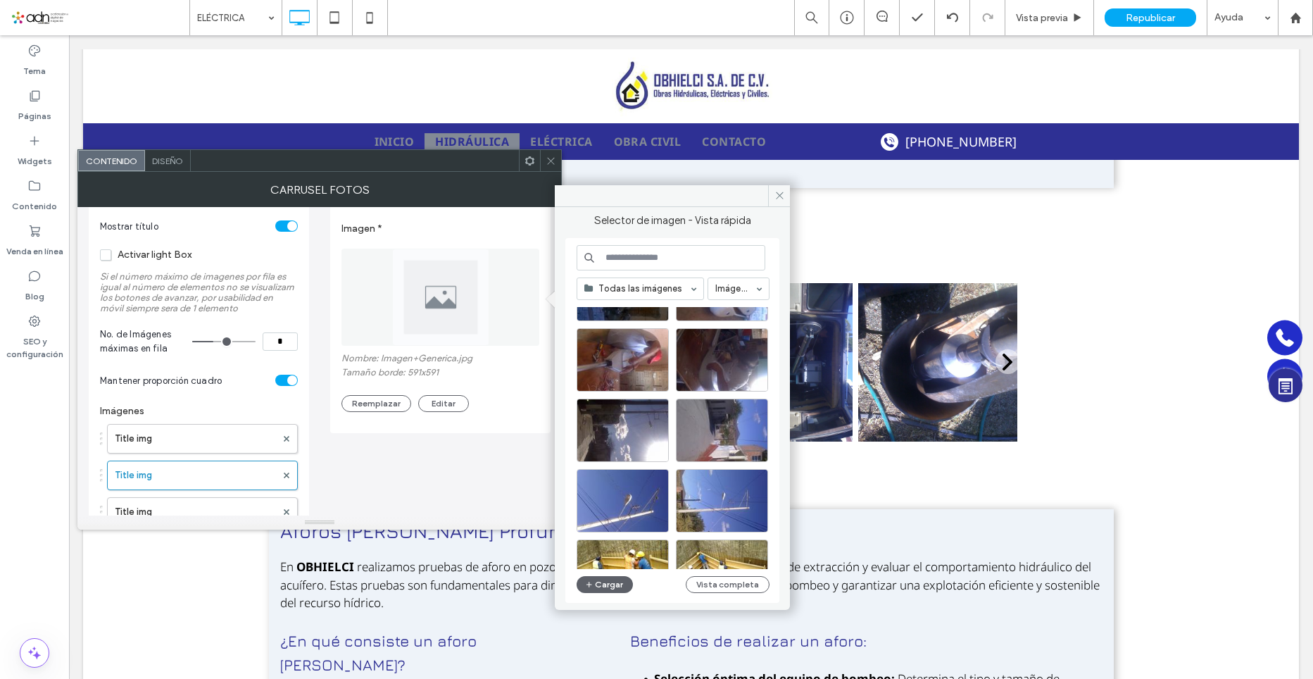
scroll to position [604, 0]
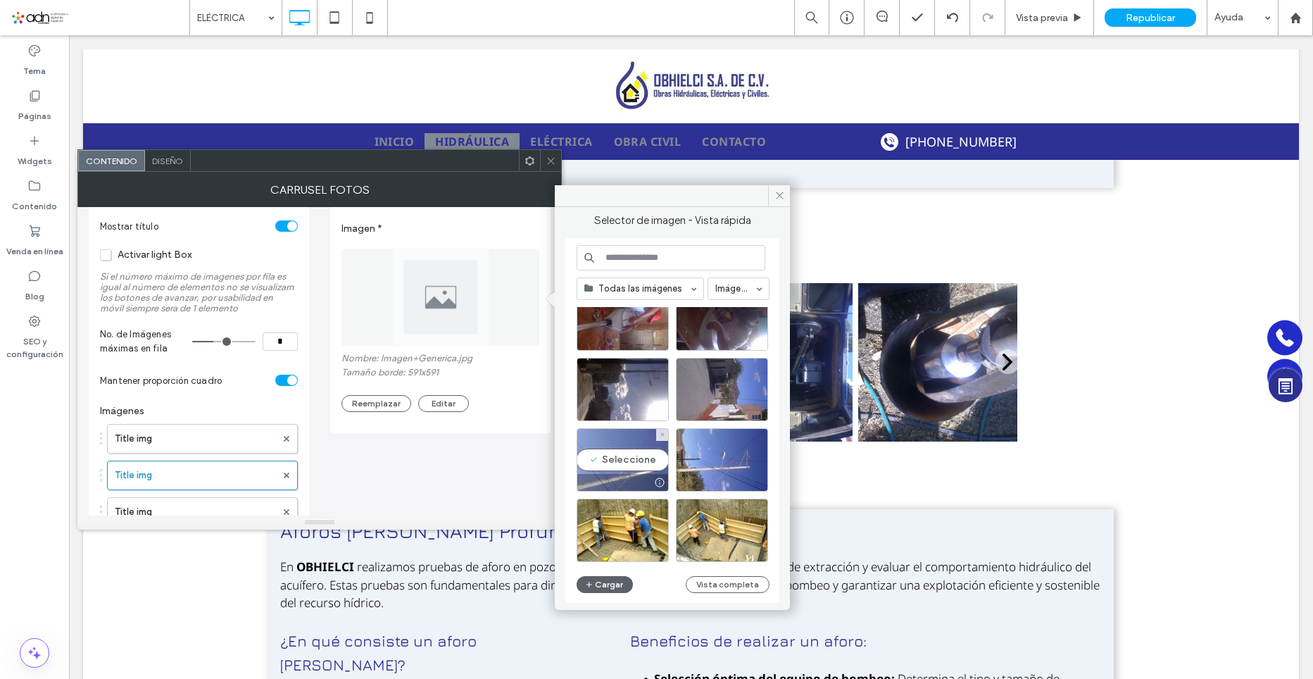
click at [622, 461] on div "Seleccione" at bounding box center [623, 459] width 92 height 63
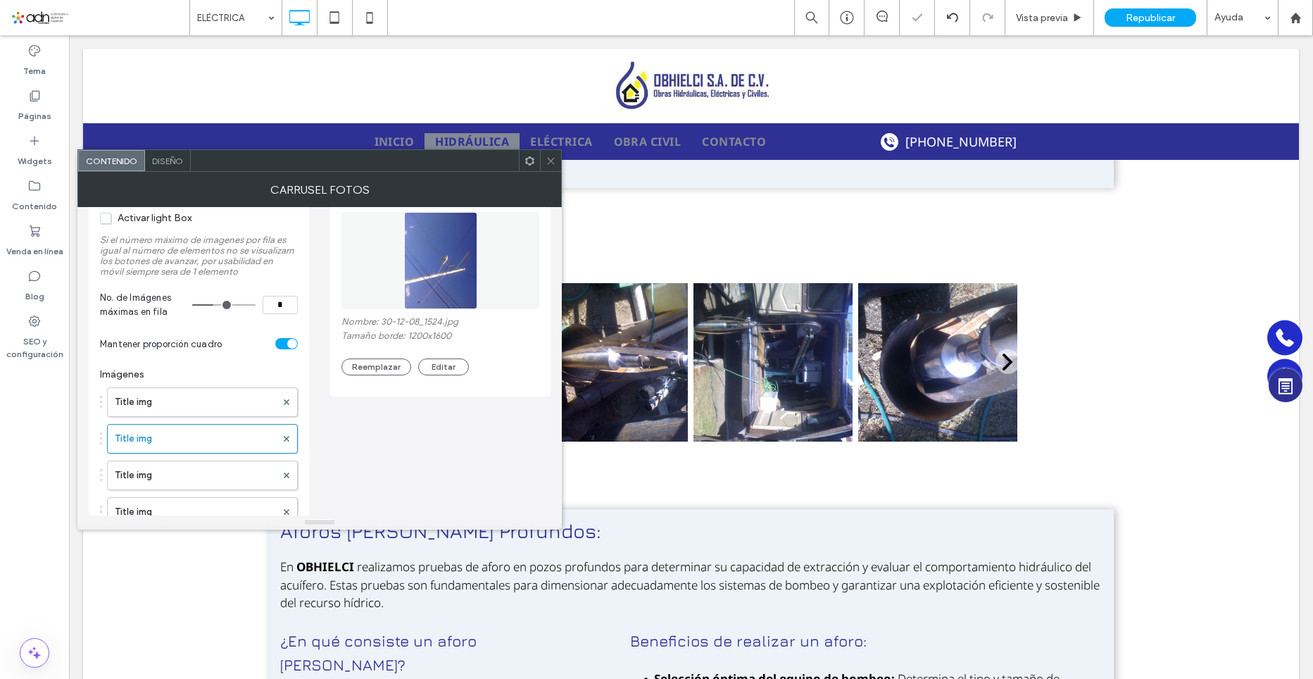
scroll to position [141, 0]
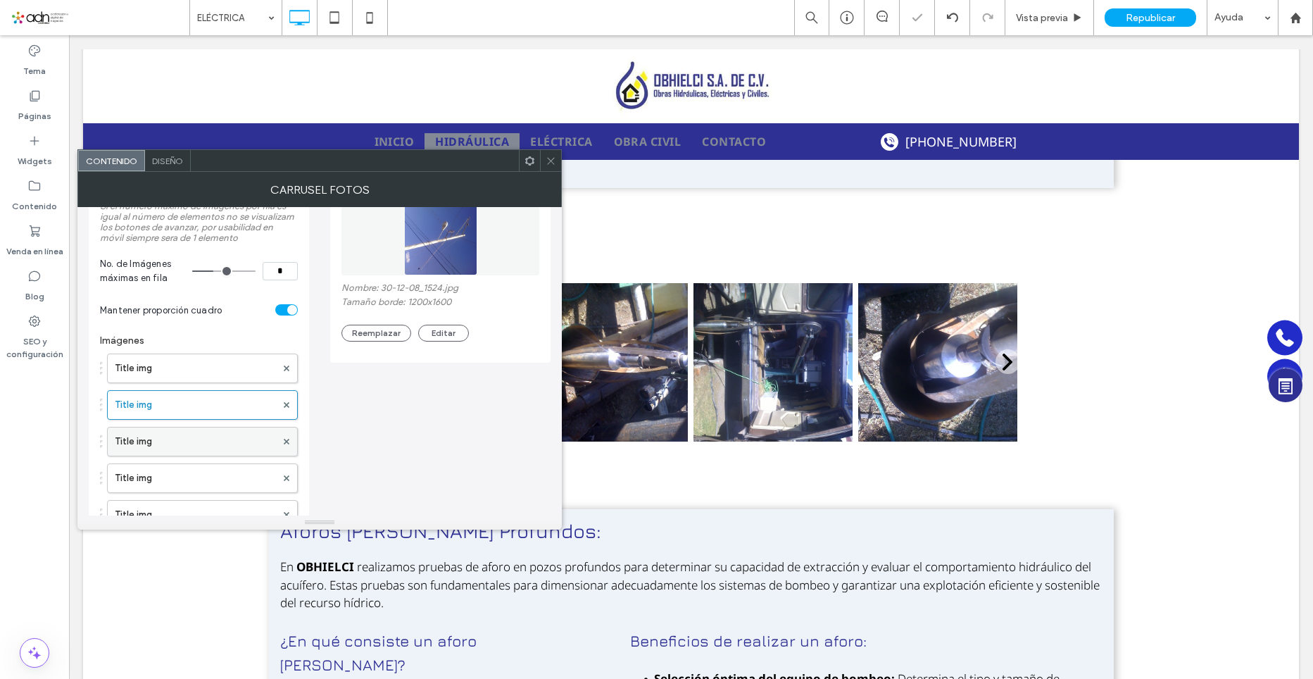
click at [161, 439] on label "Title img" at bounding box center [195, 441] width 161 height 28
click at [358, 335] on button "Reemplazar" at bounding box center [377, 333] width 70 height 17
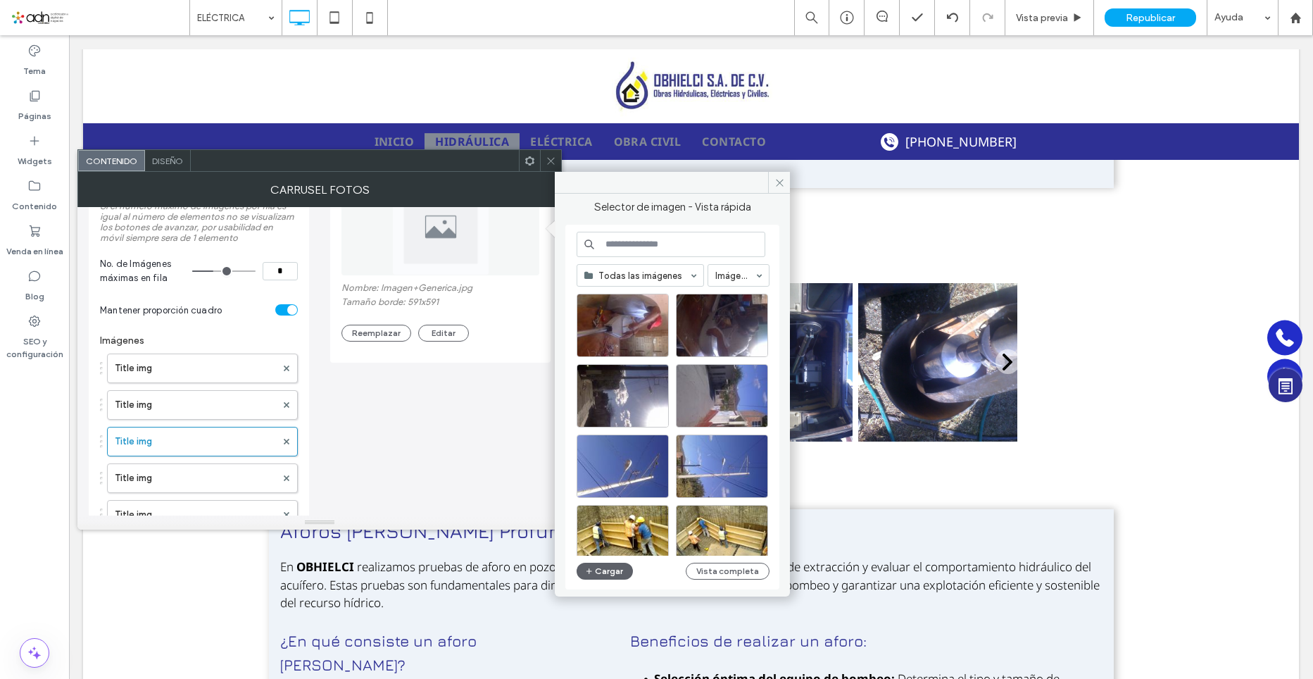
scroll to position [604, 0]
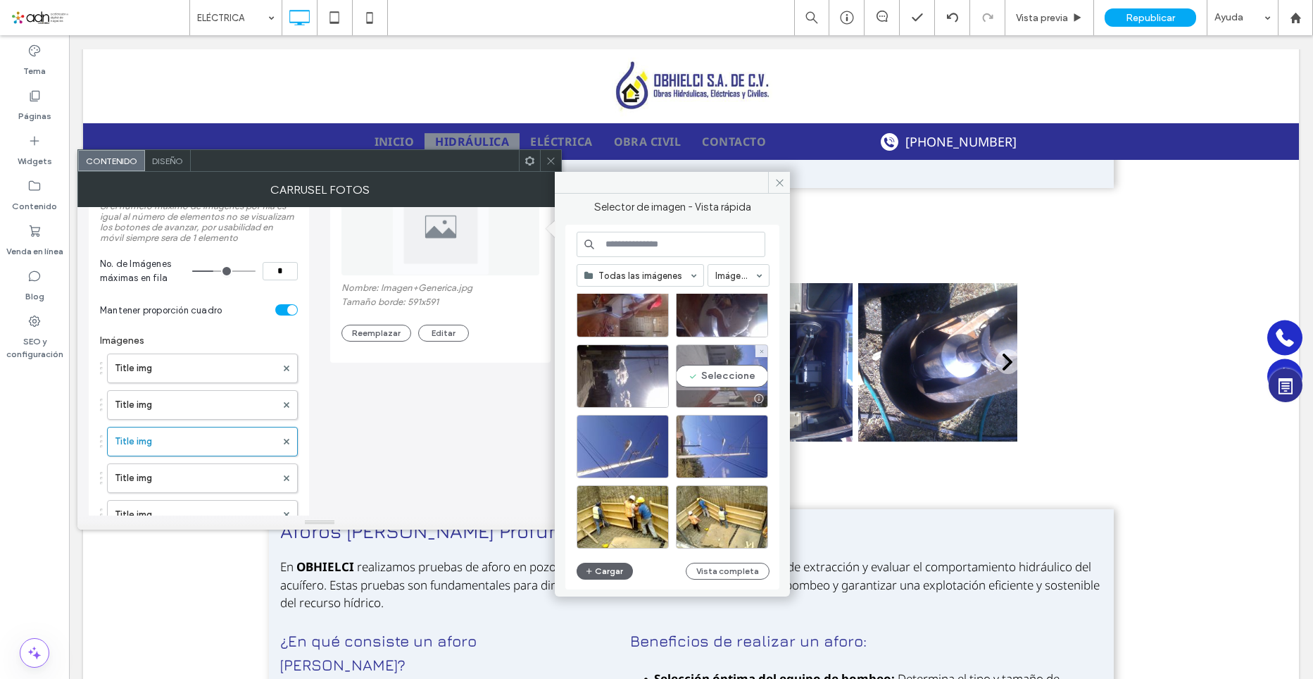
click at [726, 385] on div "Seleccione" at bounding box center [722, 375] width 92 height 63
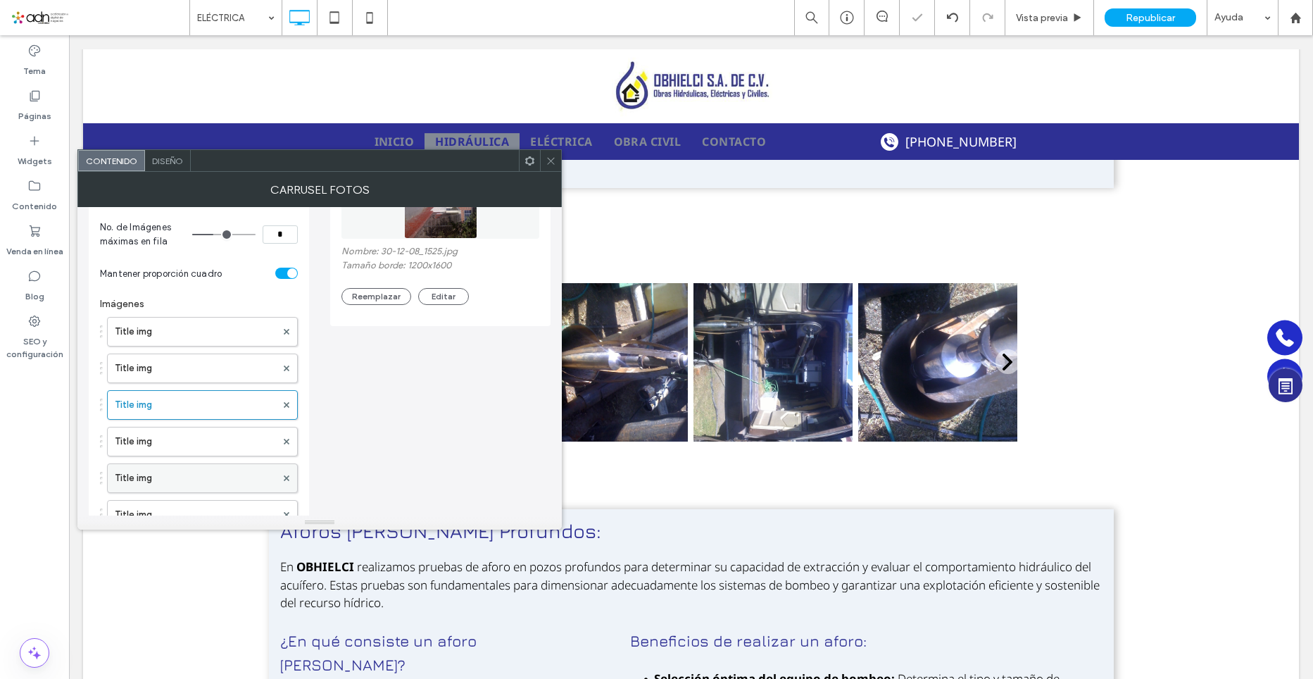
scroll to position [211, 0]
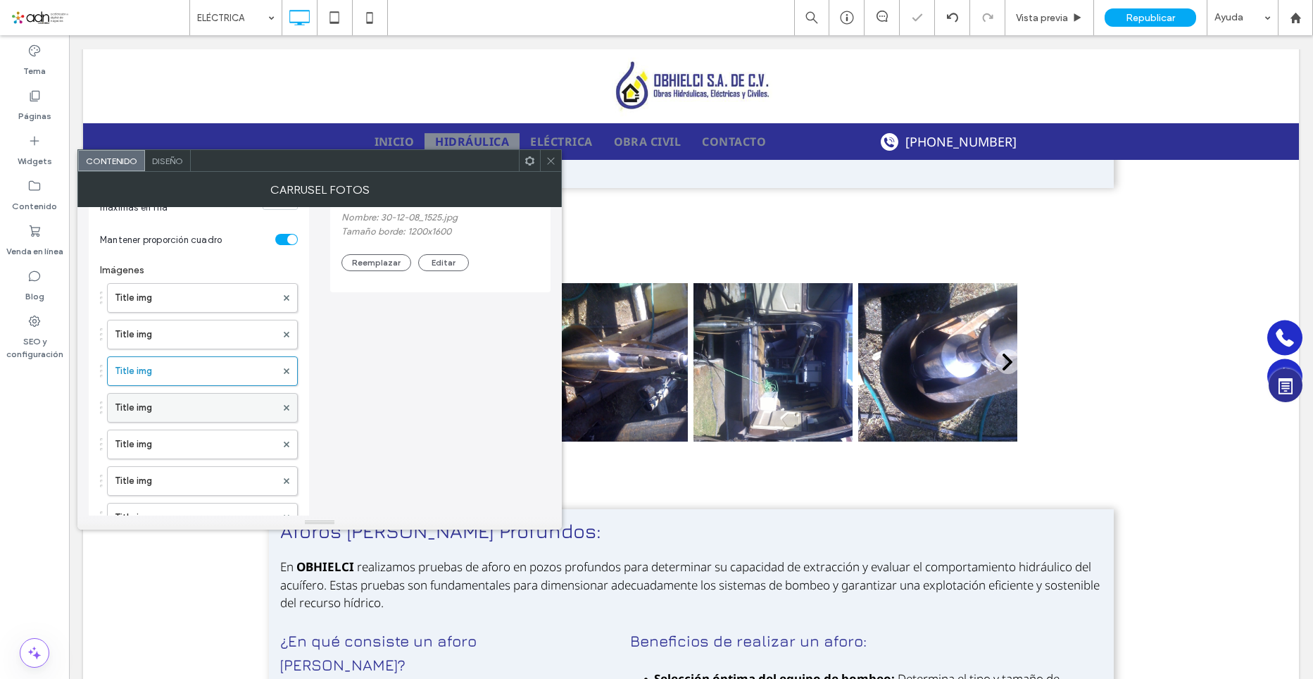
click at [172, 408] on label "Title img" at bounding box center [195, 408] width 161 height 28
click at [361, 268] on button "Reemplazar" at bounding box center [377, 262] width 70 height 17
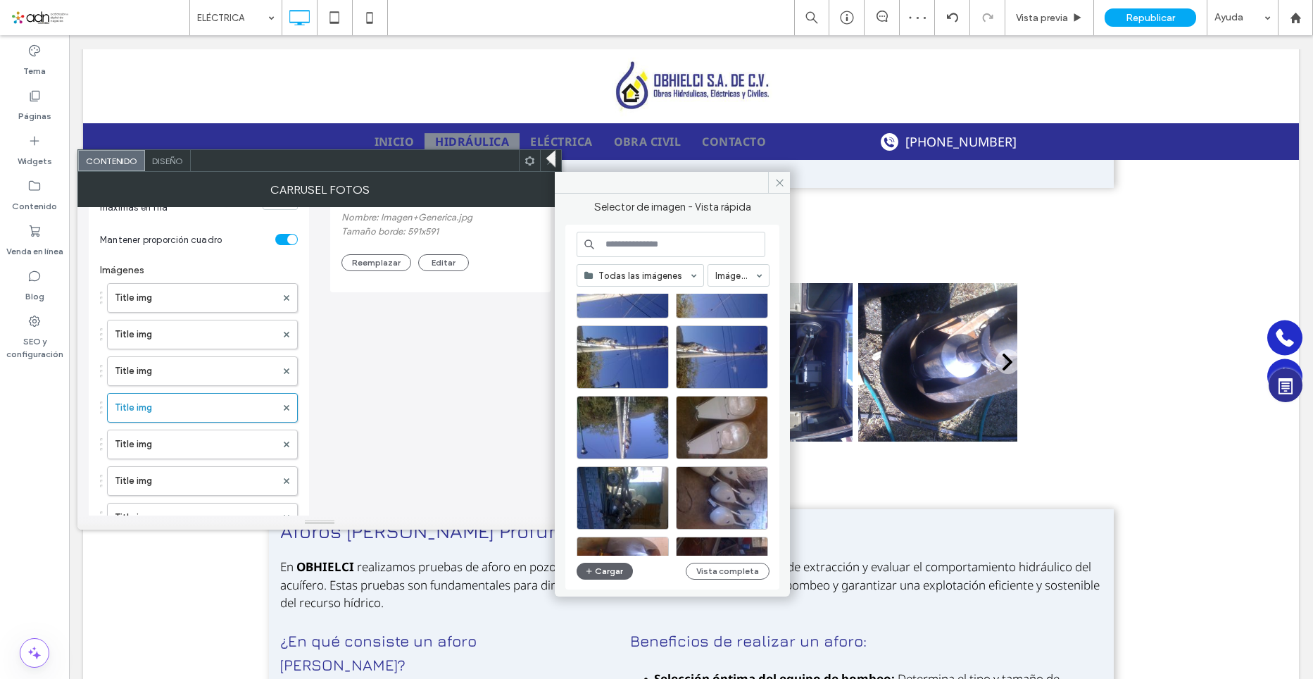
scroll to position [563, 0]
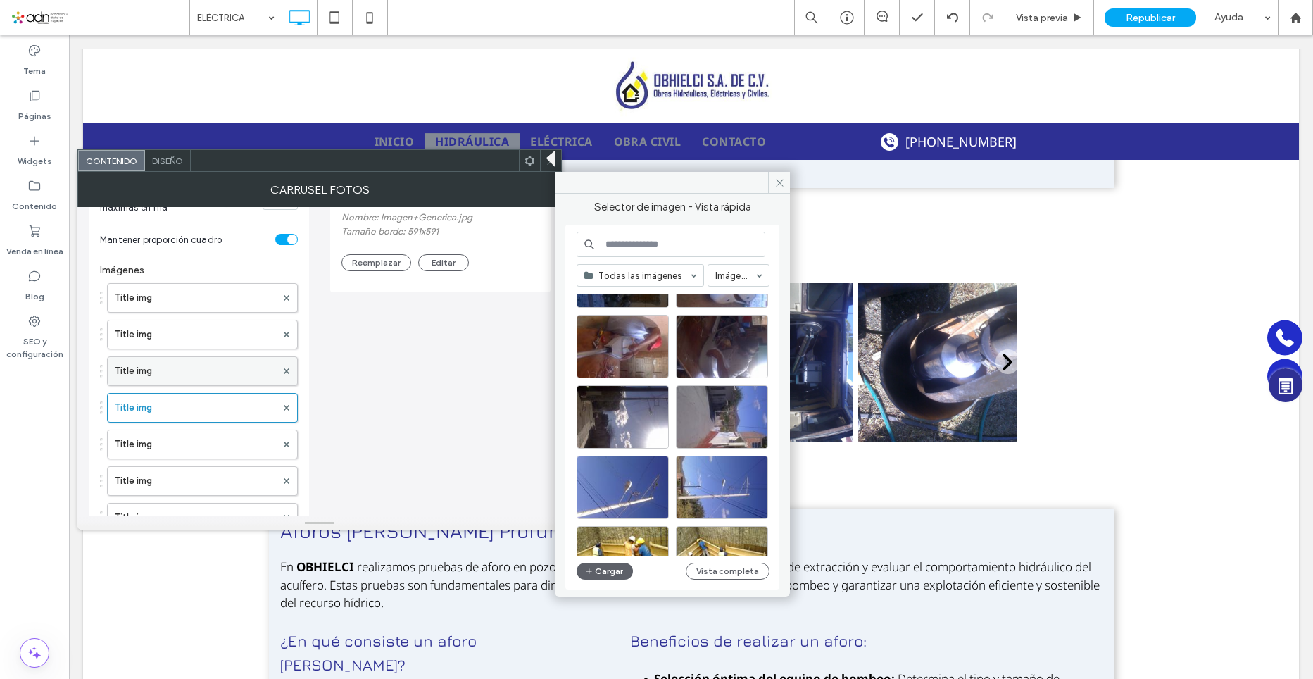
click at [201, 374] on label "Title img" at bounding box center [195, 371] width 161 height 28
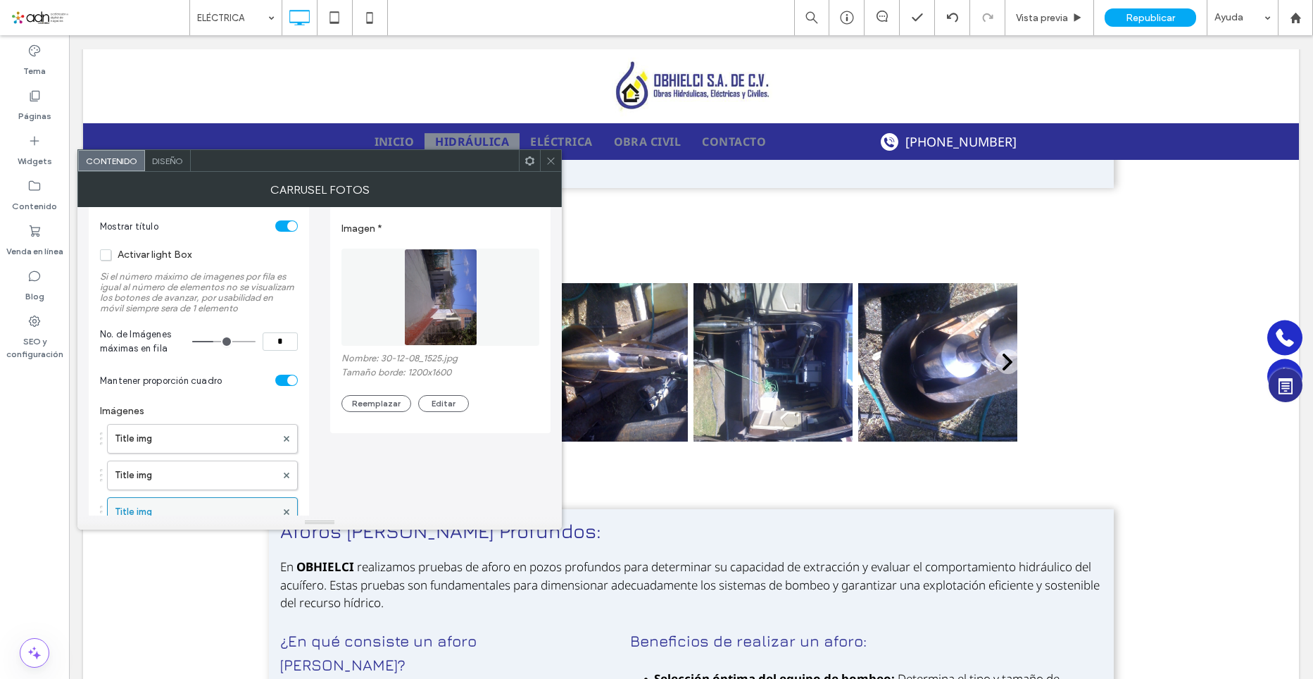
scroll to position [141, 0]
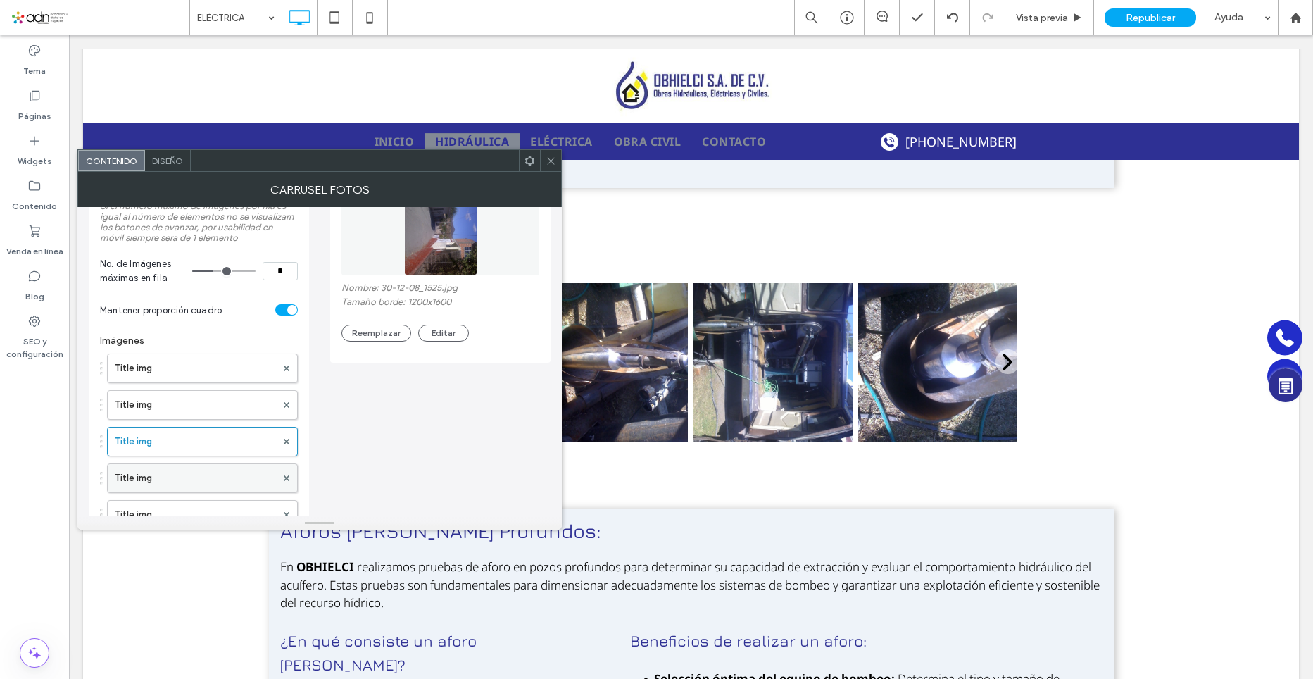
click at [192, 480] on label "Title img" at bounding box center [195, 478] width 161 height 28
click at [361, 323] on div "Nombre: Imagen+Generica.jpg Tamaño borde: 591x591 Reemplazar Editar" at bounding box center [441, 311] width 198 height 59
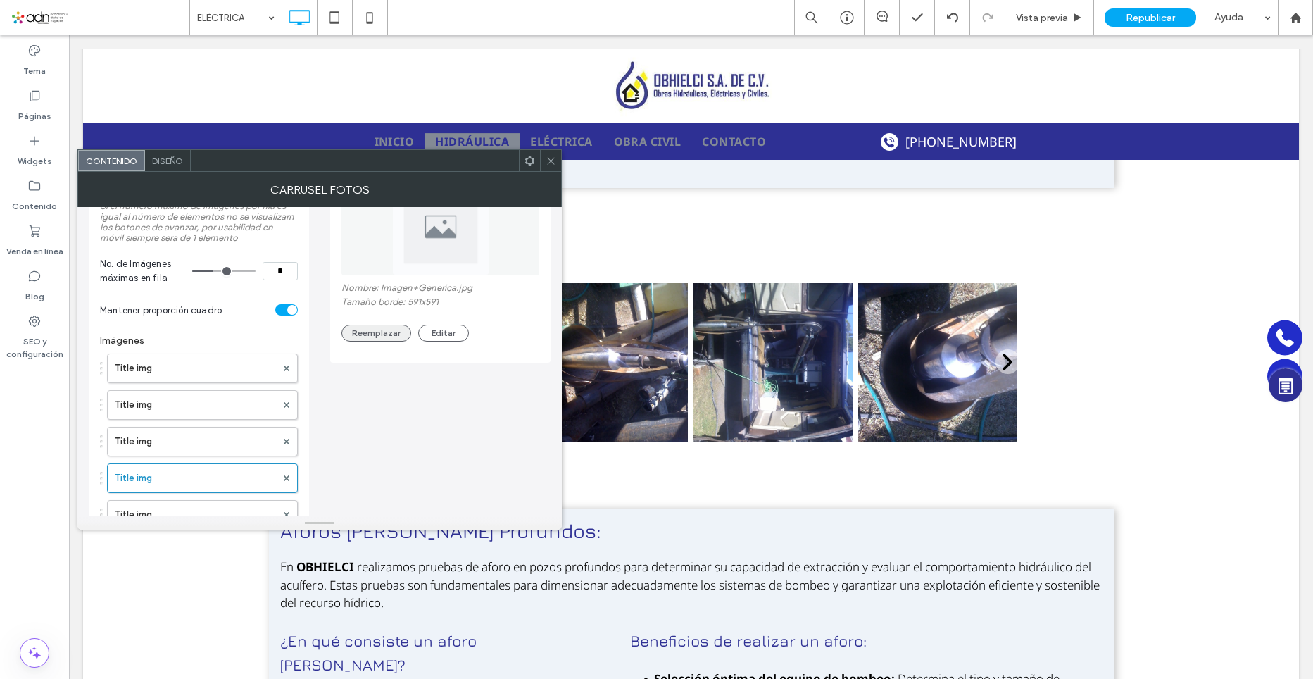
click at [375, 335] on button "Reemplazar" at bounding box center [377, 333] width 70 height 17
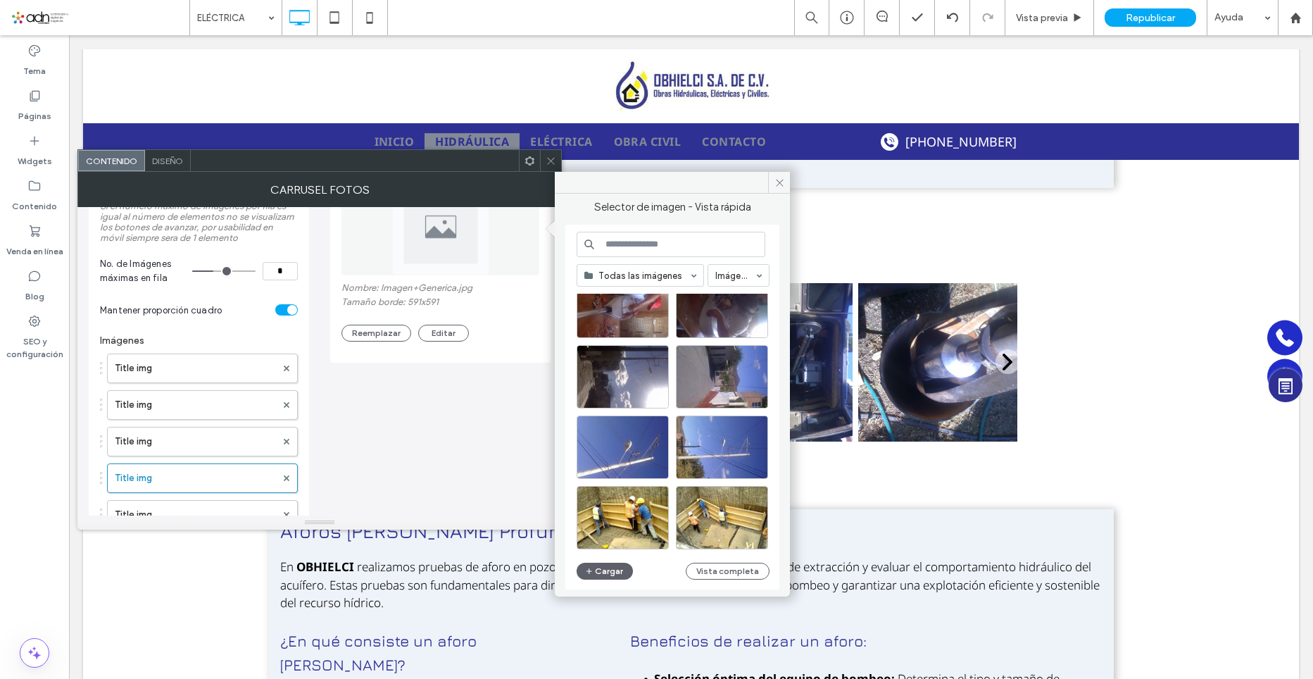
scroll to position [604, 0]
click at [601, 384] on div "Seleccione" at bounding box center [623, 375] width 92 height 63
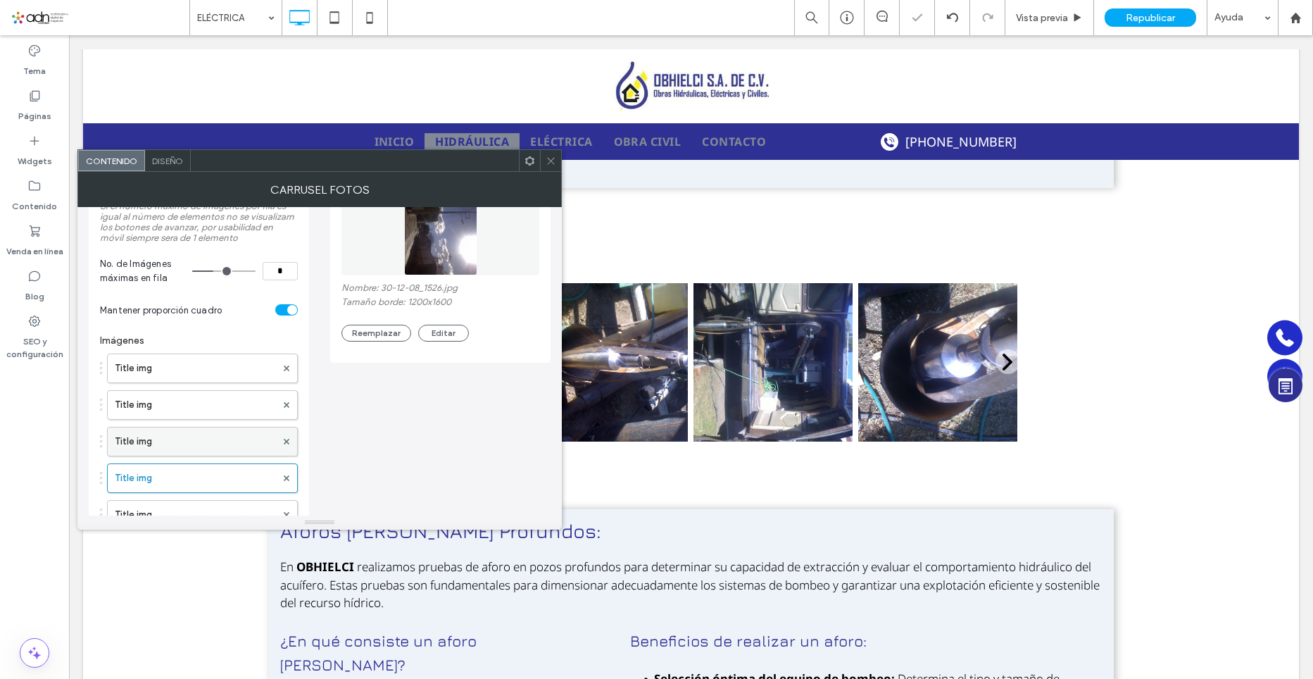
scroll to position [211, 0]
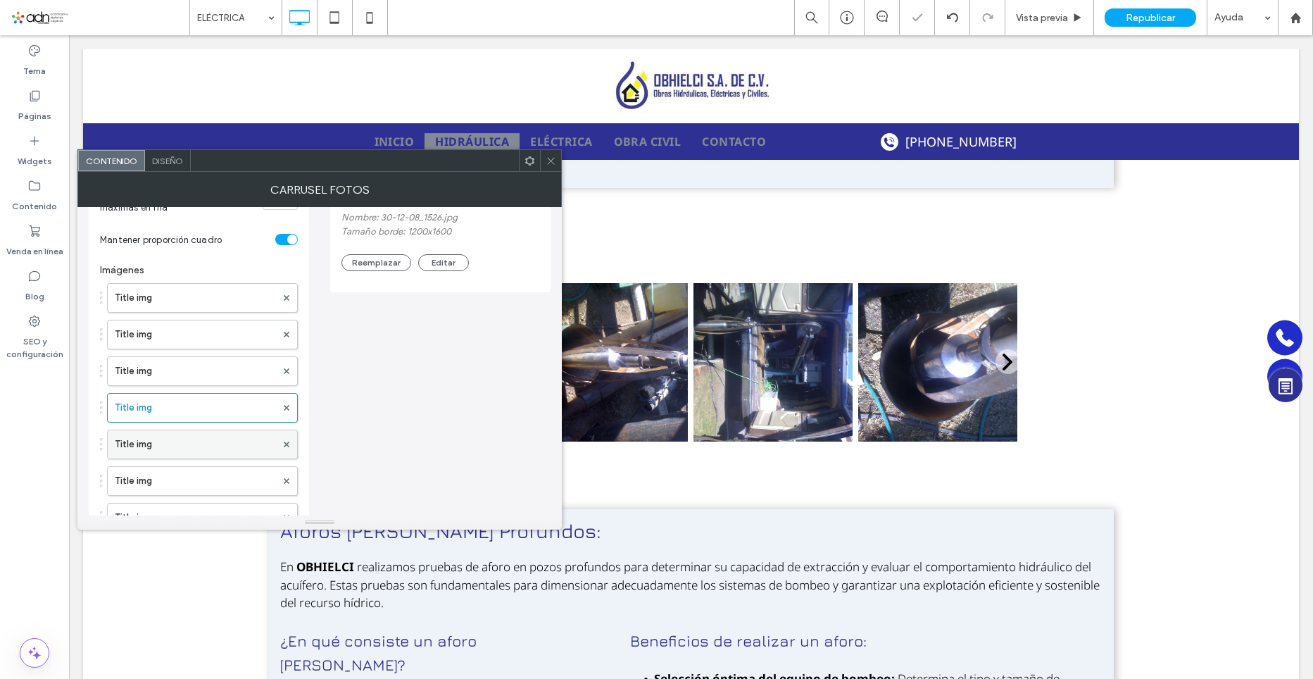
click at [142, 442] on label "Title img" at bounding box center [195, 444] width 161 height 28
click at [373, 264] on button "Reemplazar" at bounding box center [377, 262] width 70 height 17
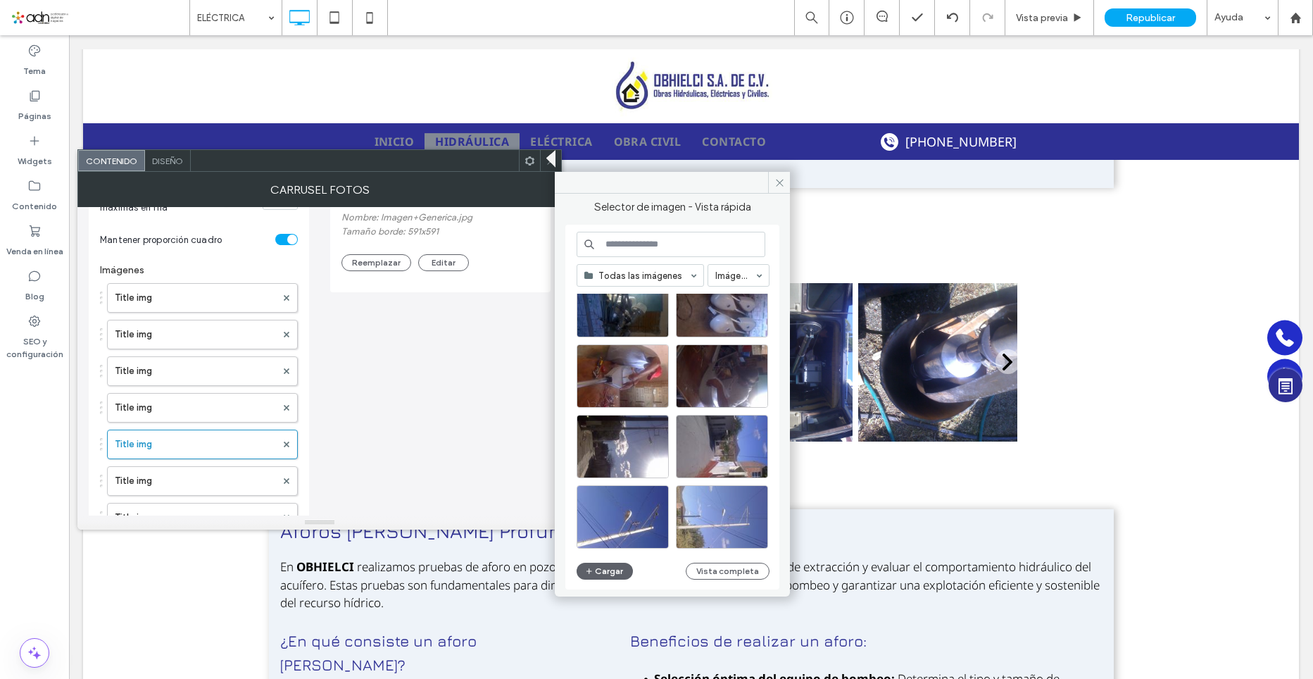
scroll to position [463, 0]
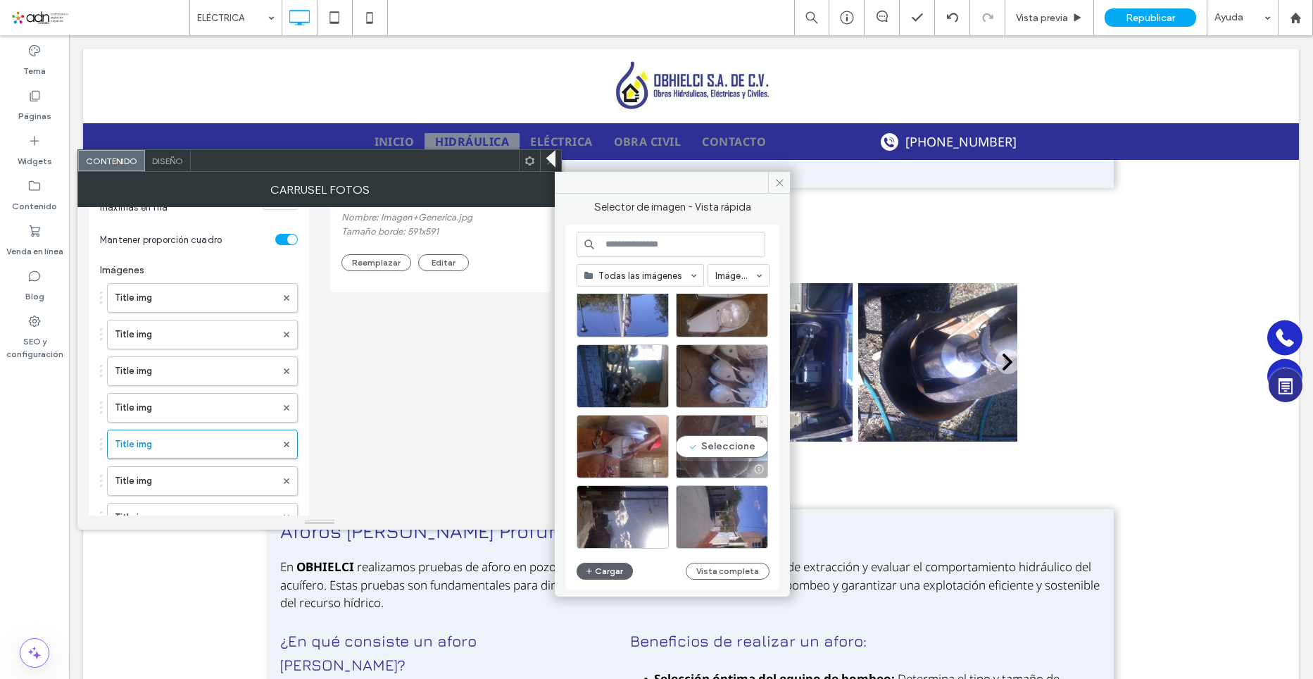
click at [727, 454] on div "Seleccione" at bounding box center [722, 446] width 92 height 63
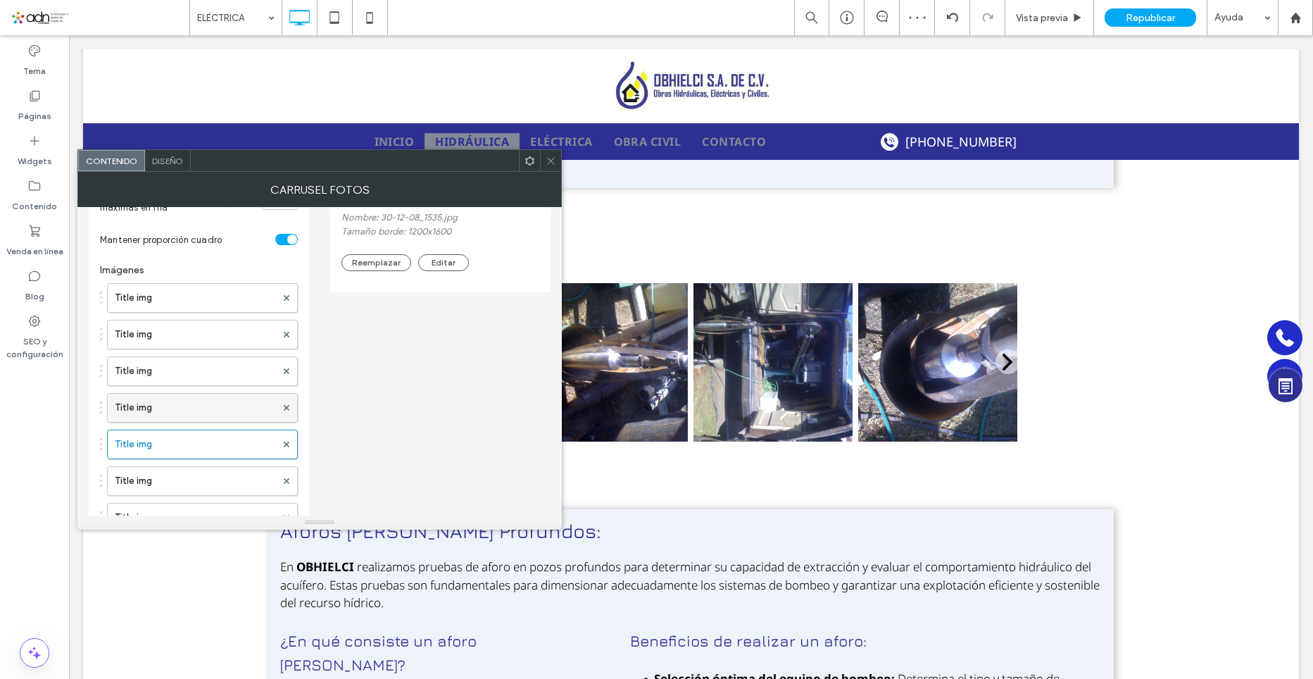
click at [165, 420] on label "Title img" at bounding box center [195, 408] width 161 height 28
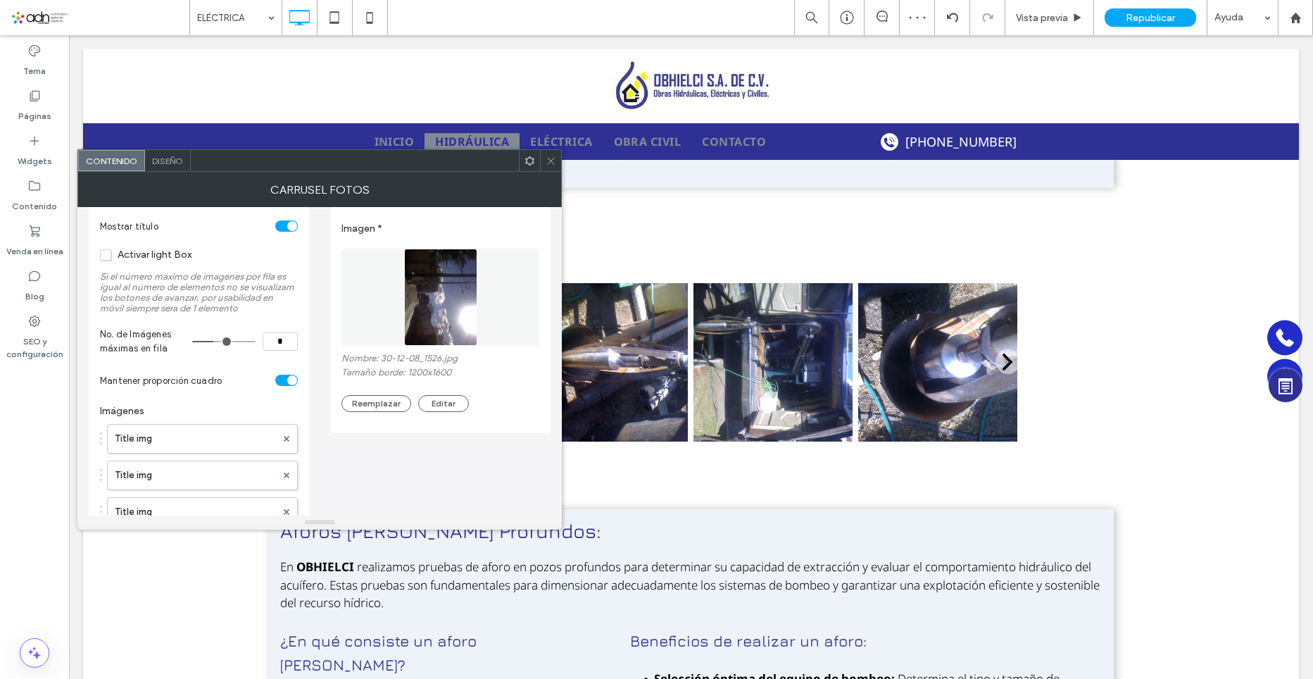
scroll to position [141, 0]
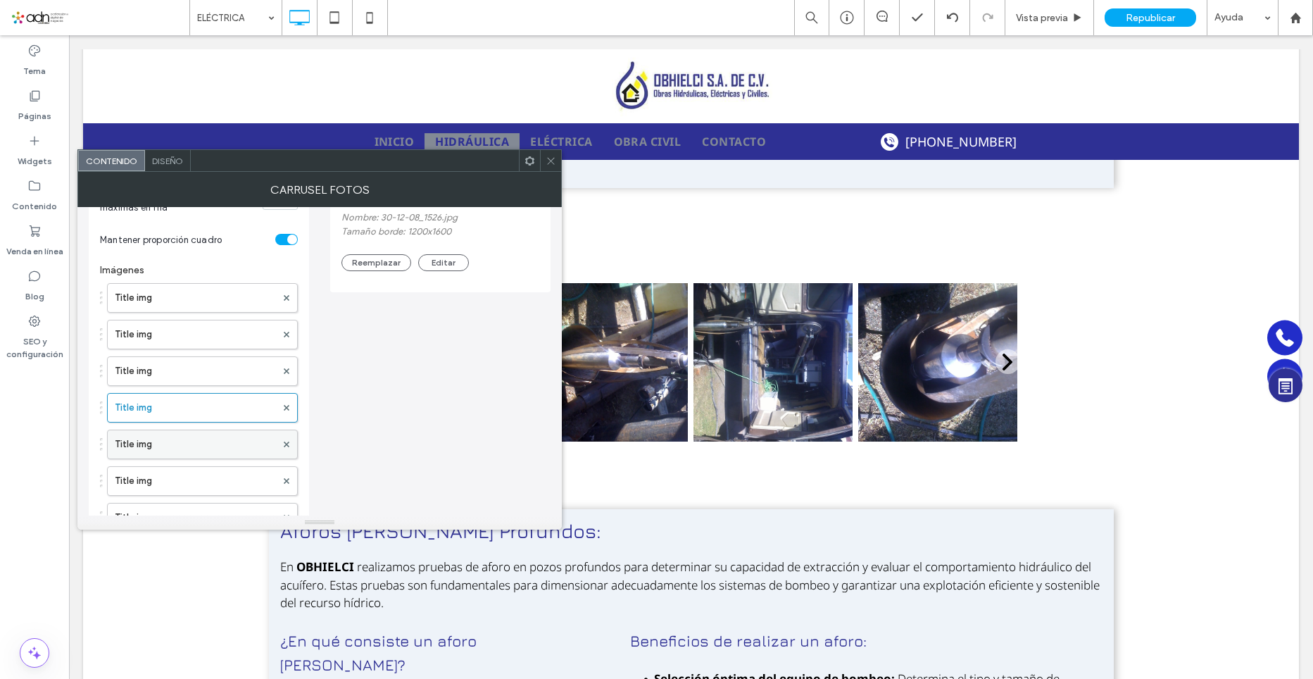
click at [158, 452] on label "Title img" at bounding box center [195, 444] width 161 height 28
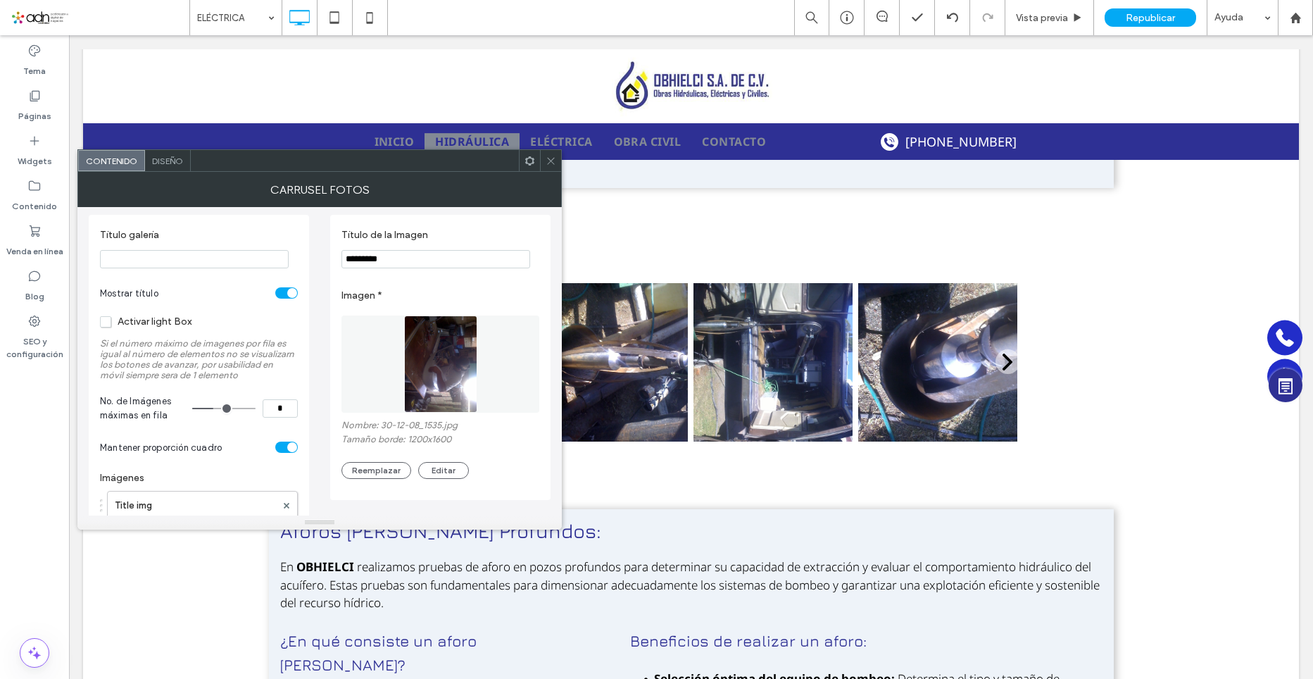
scroll to position [0, 0]
click at [385, 471] on button "Reemplazar" at bounding box center [377, 474] width 70 height 17
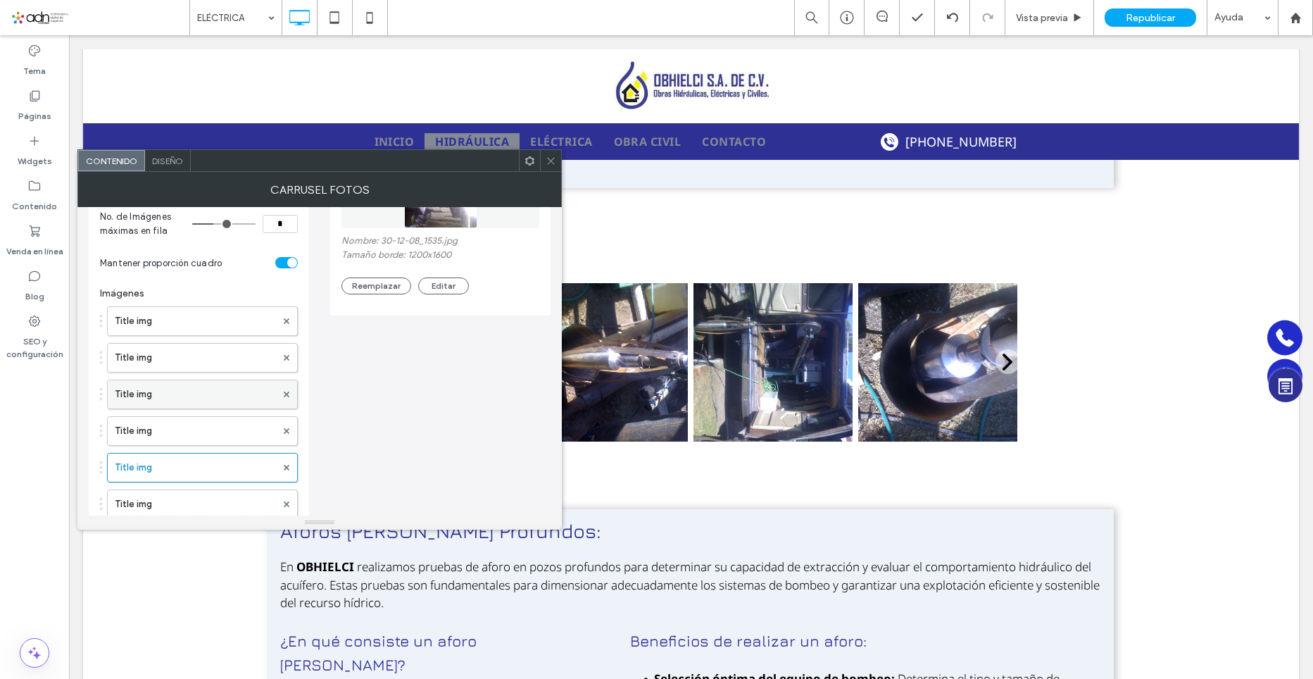
scroll to position [211, 0]
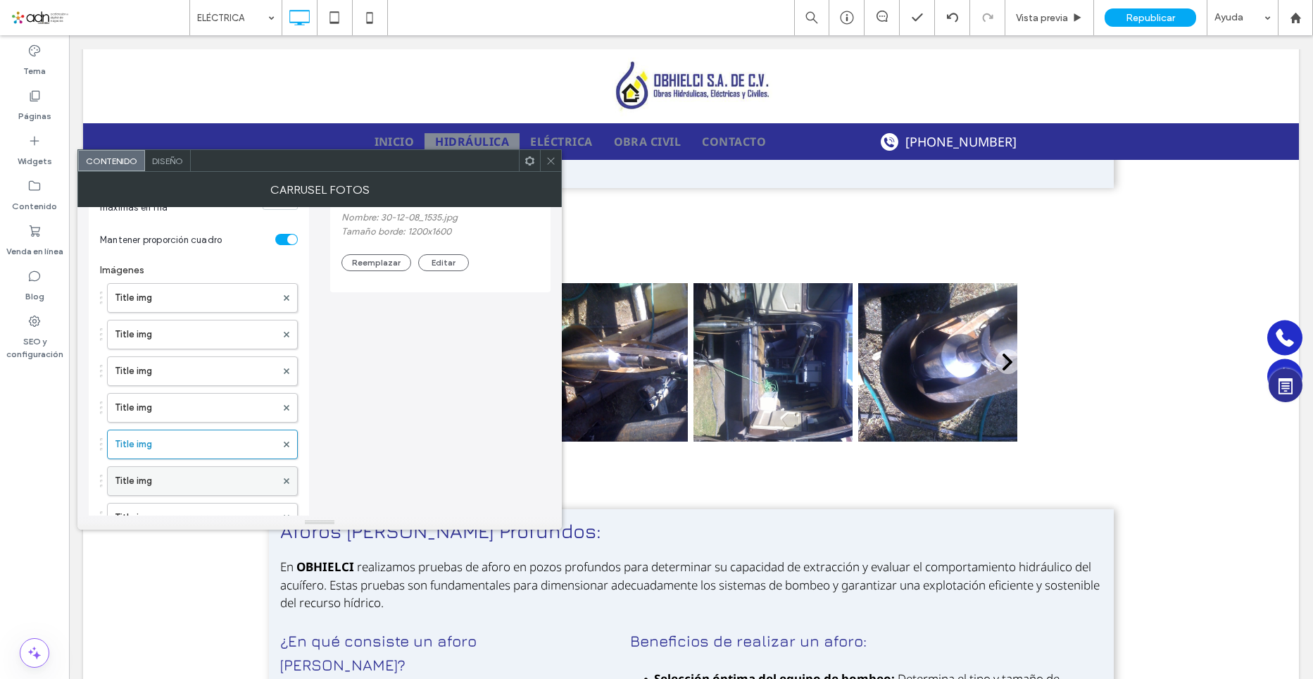
click at [156, 485] on label "Title img" at bounding box center [195, 481] width 161 height 28
click at [370, 261] on button "Reemplazar" at bounding box center [377, 262] width 70 height 17
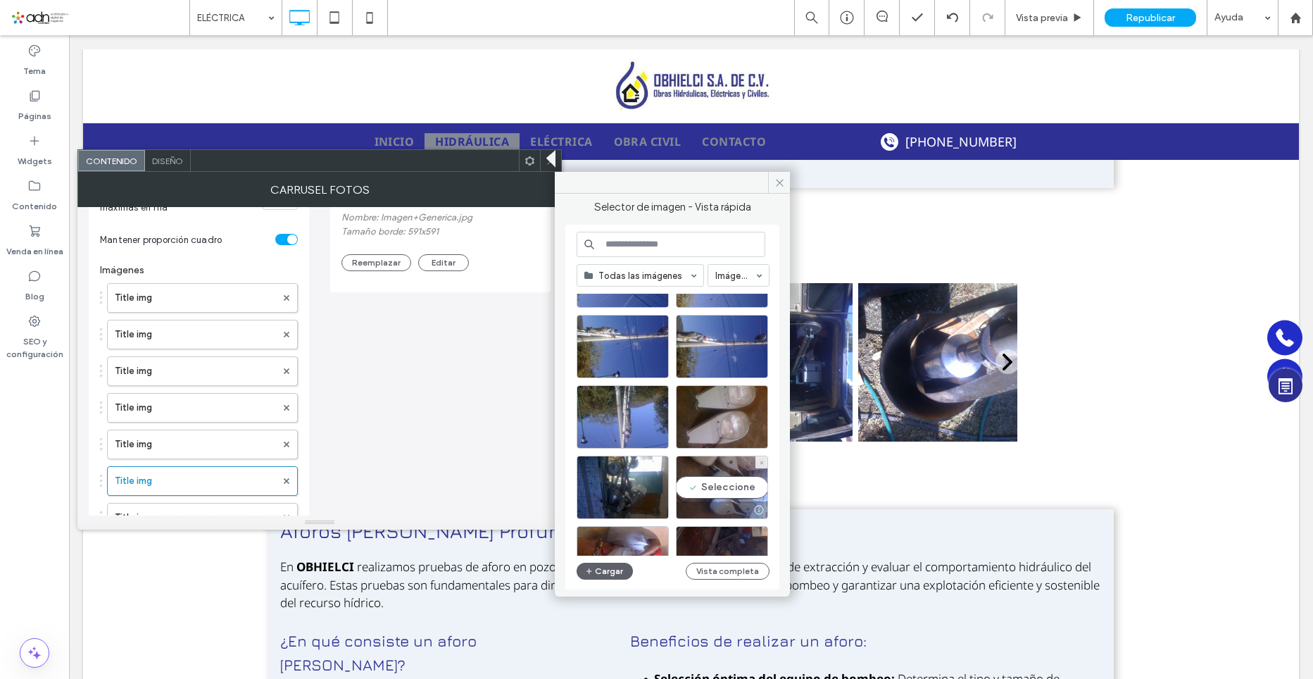
scroll to position [563, 0]
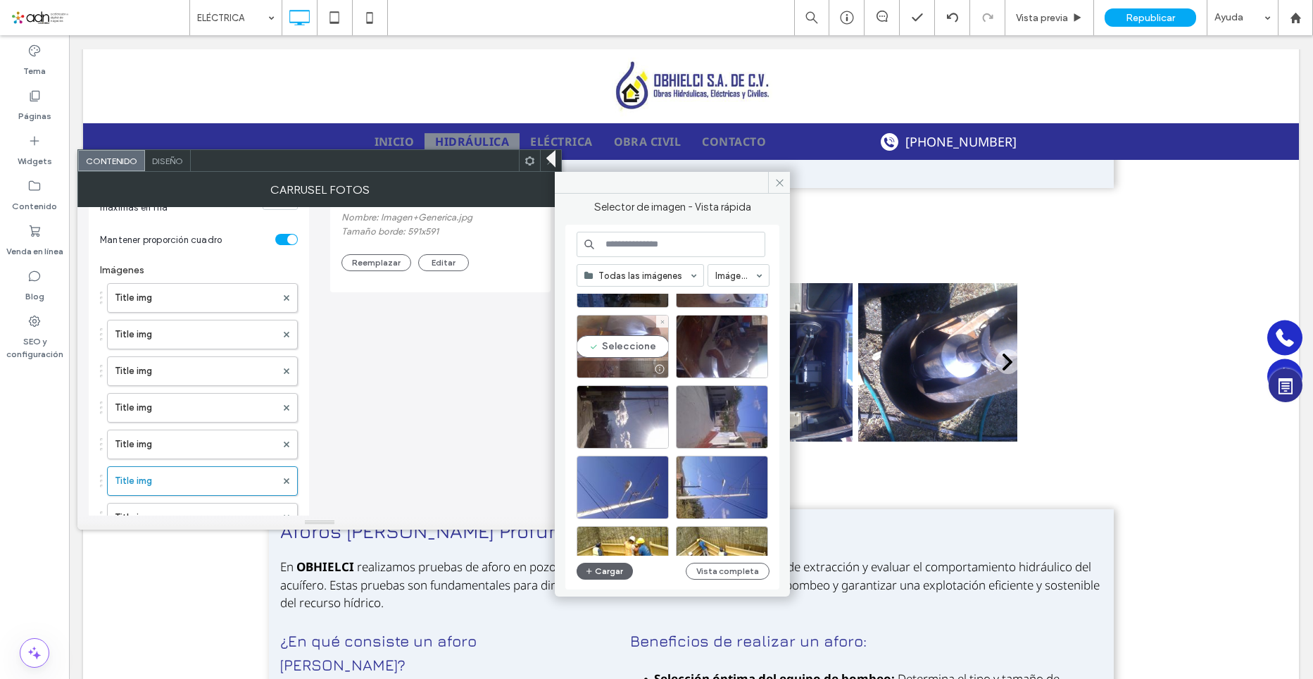
click at [626, 349] on div "Seleccione" at bounding box center [623, 346] width 92 height 63
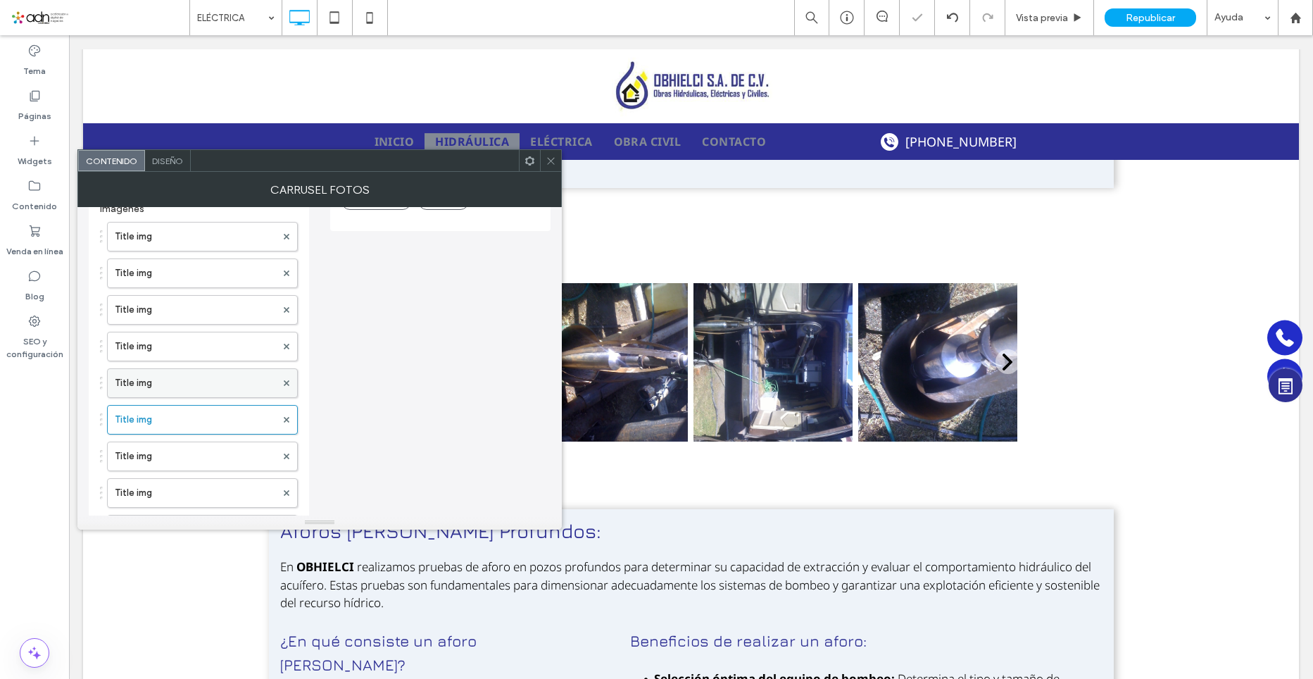
scroll to position [352, 0]
click at [132, 375] on label "Title img" at bounding box center [195, 377] width 161 height 28
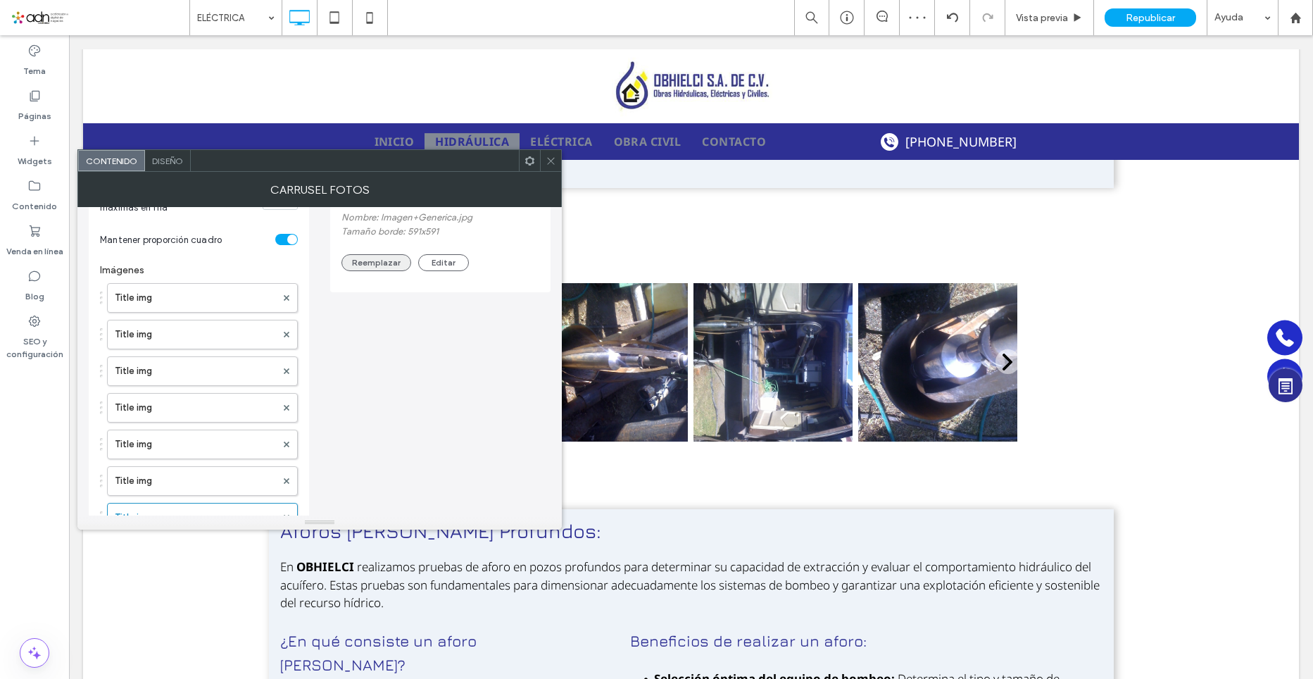
click at [387, 266] on button "Reemplazar" at bounding box center [377, 262] width 70 height 17
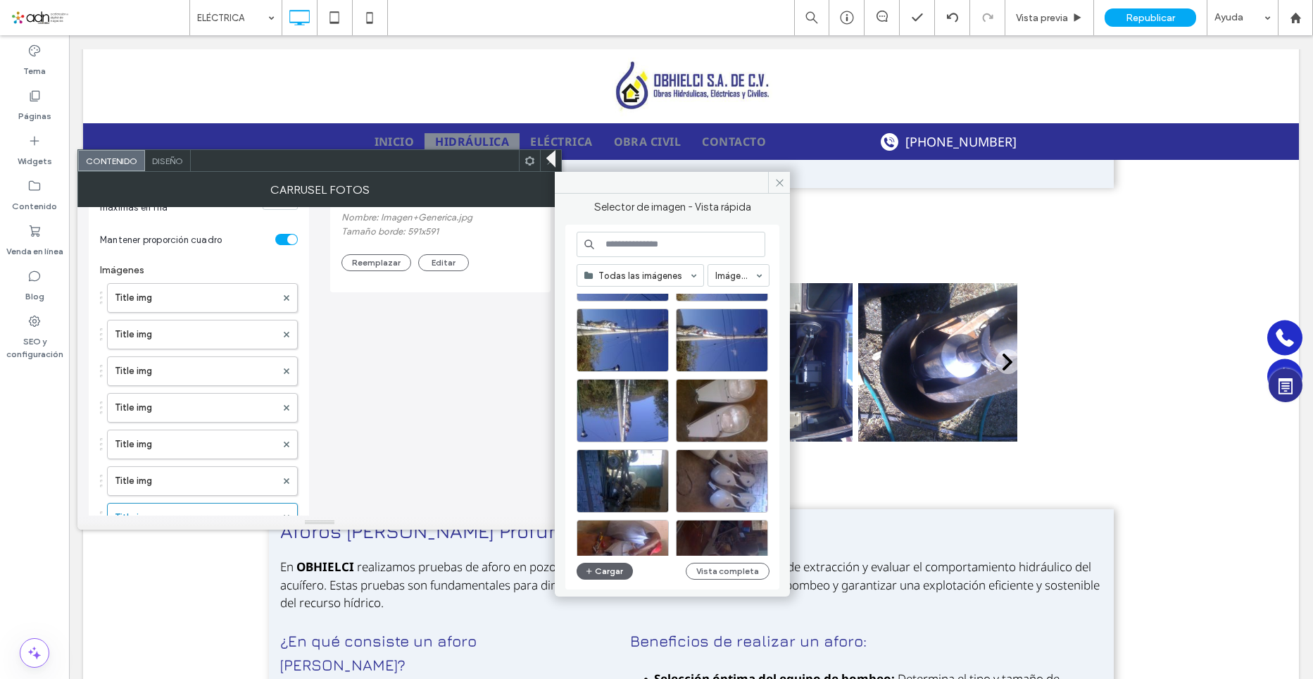
scroll to position [352, 0]
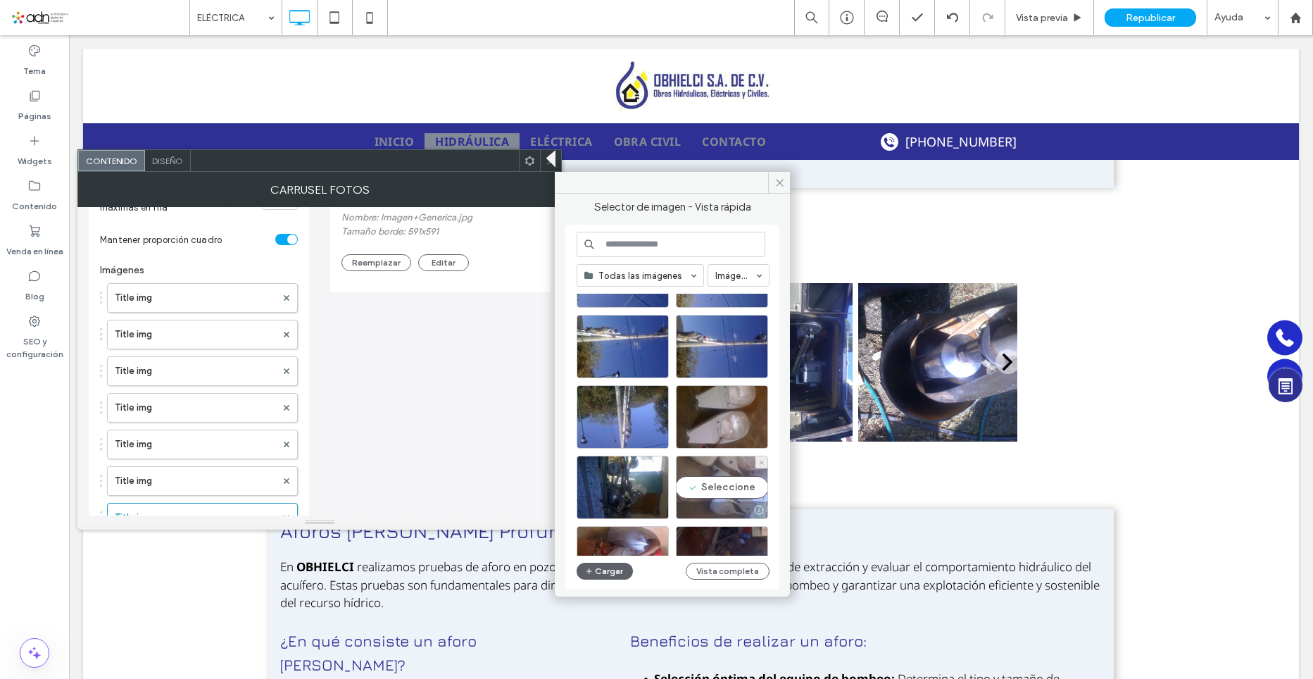
click at [724, 488] on div "Seleccione" at bounding box center [722, 487] width 92 height 63
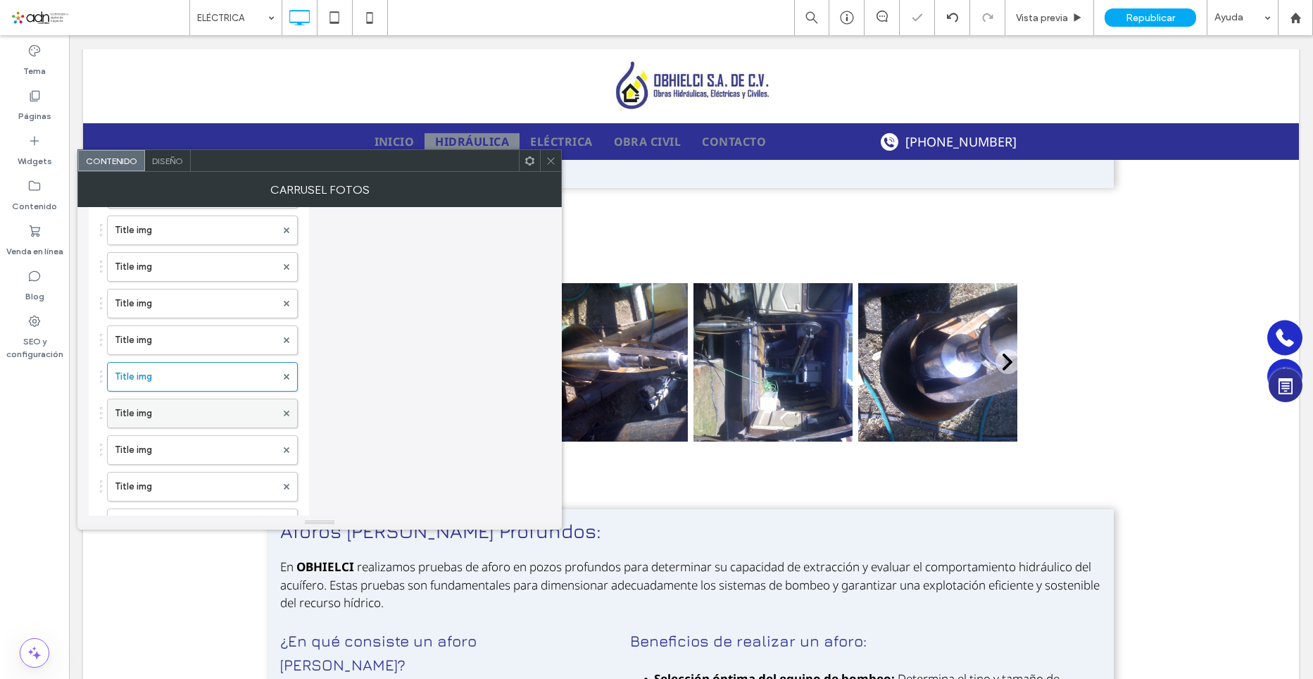
click at [158, 422] on label "Title img" at bounding box center [195, 413] width 161 height 28
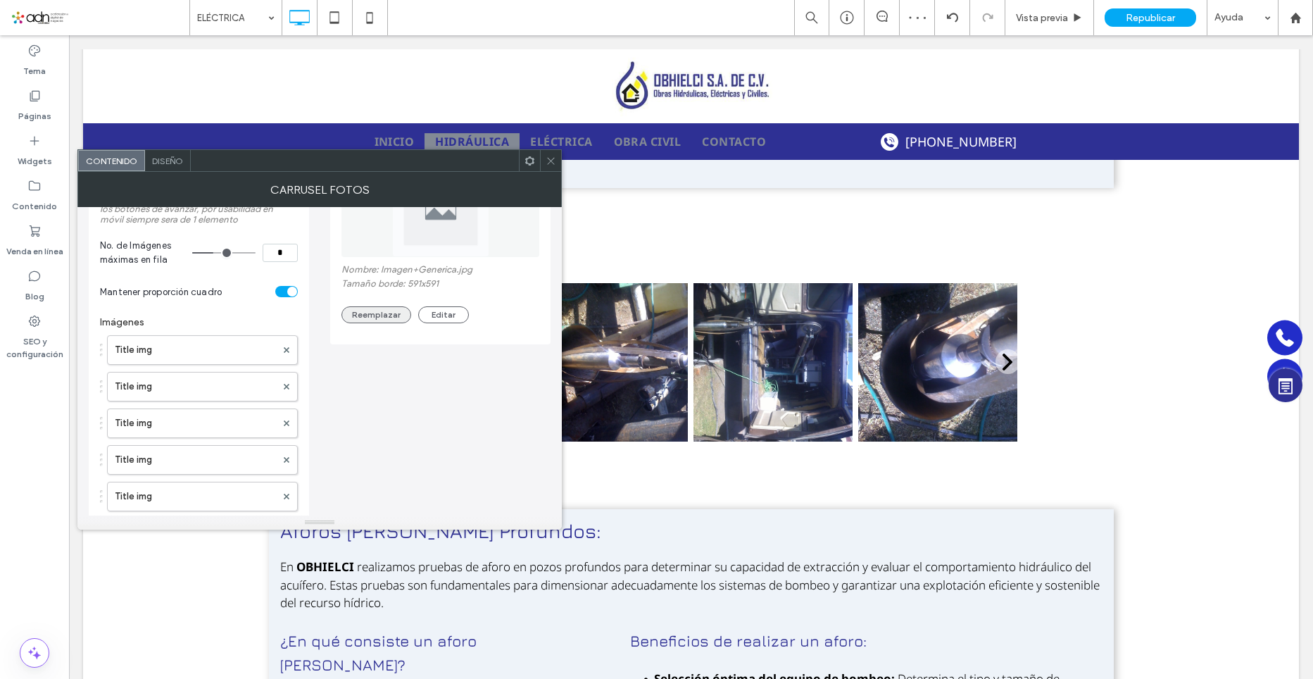
scroll to position [141, 0]
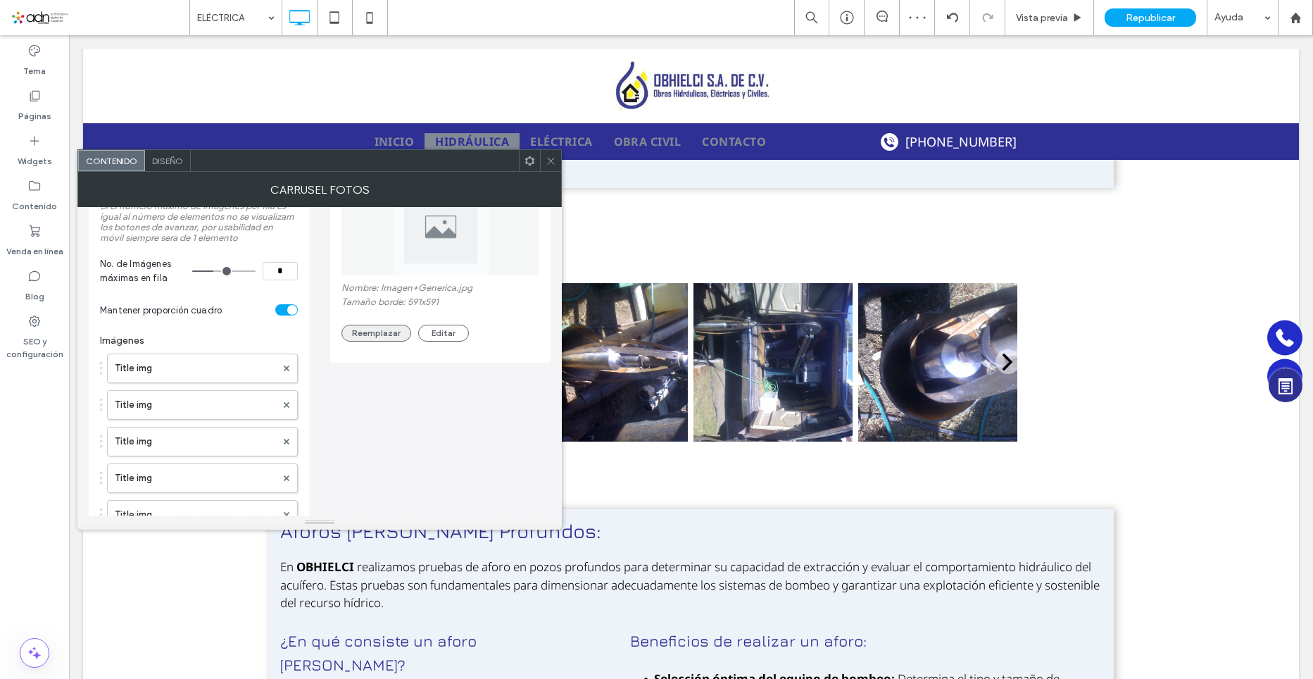
click at [390, 336] on button "Reemplazar" at bounding box center [377, 333] width 70 height 17
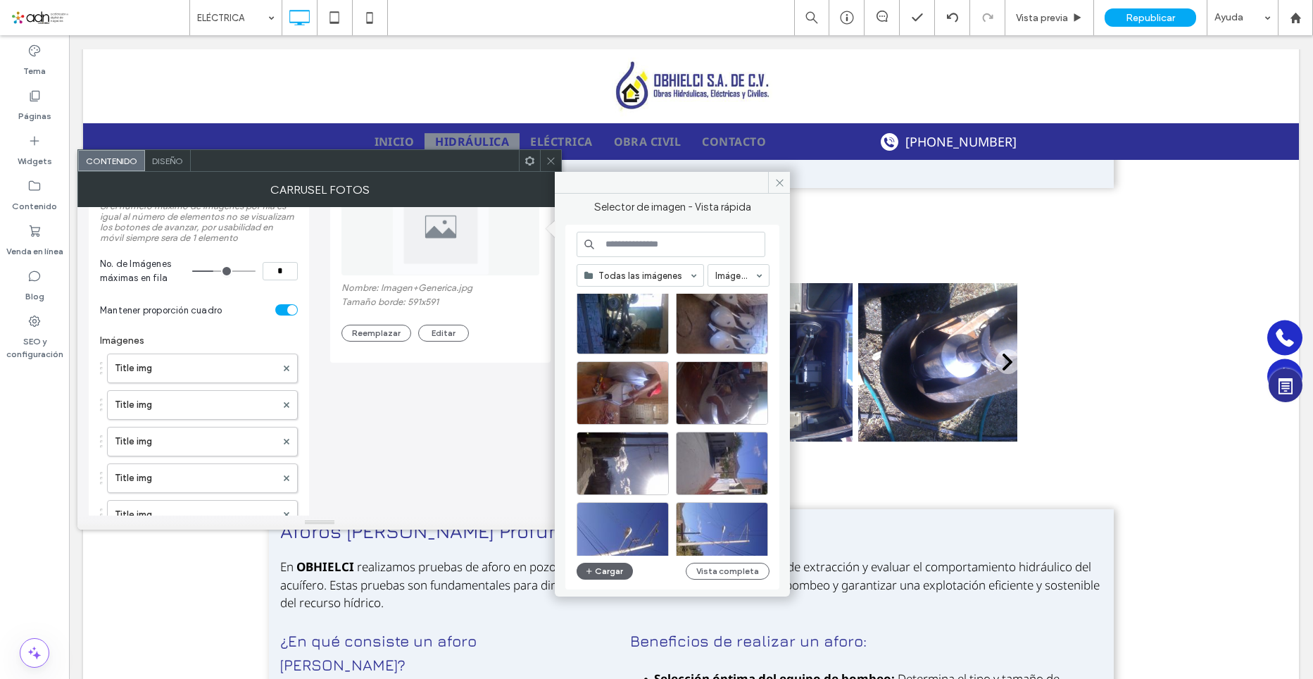
scroll to position [493, 0]
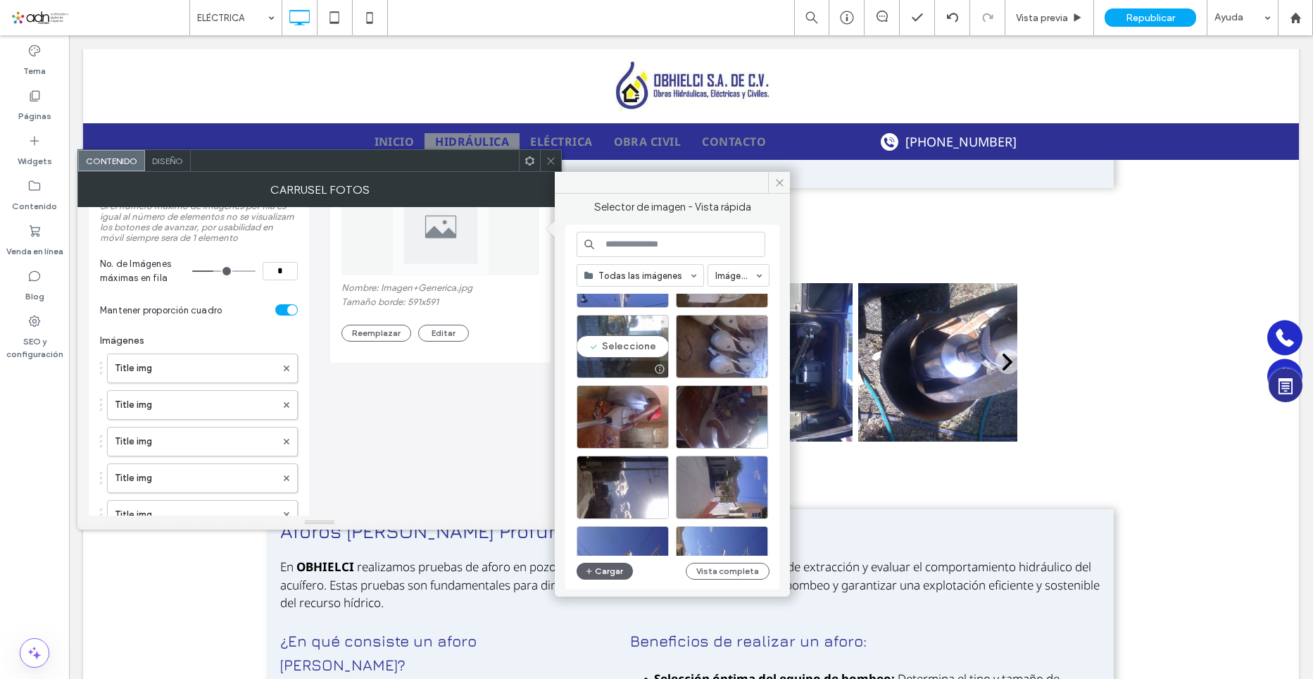
click at [632, 346] on div "Seleccione" at bounding box center [623, 346] width 92 height 63
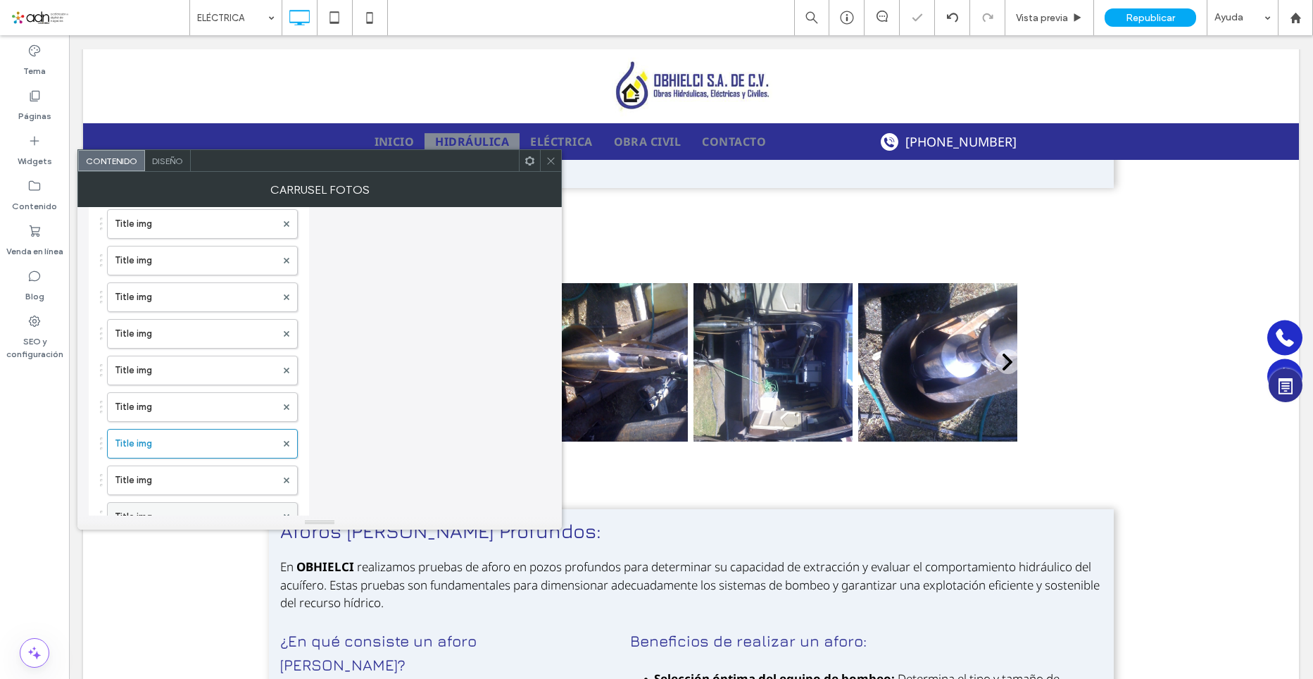
scroll to position [352, 0]
click at [172, 383] on label "Title img" at bounding box center [195, 377] width 161 height 28
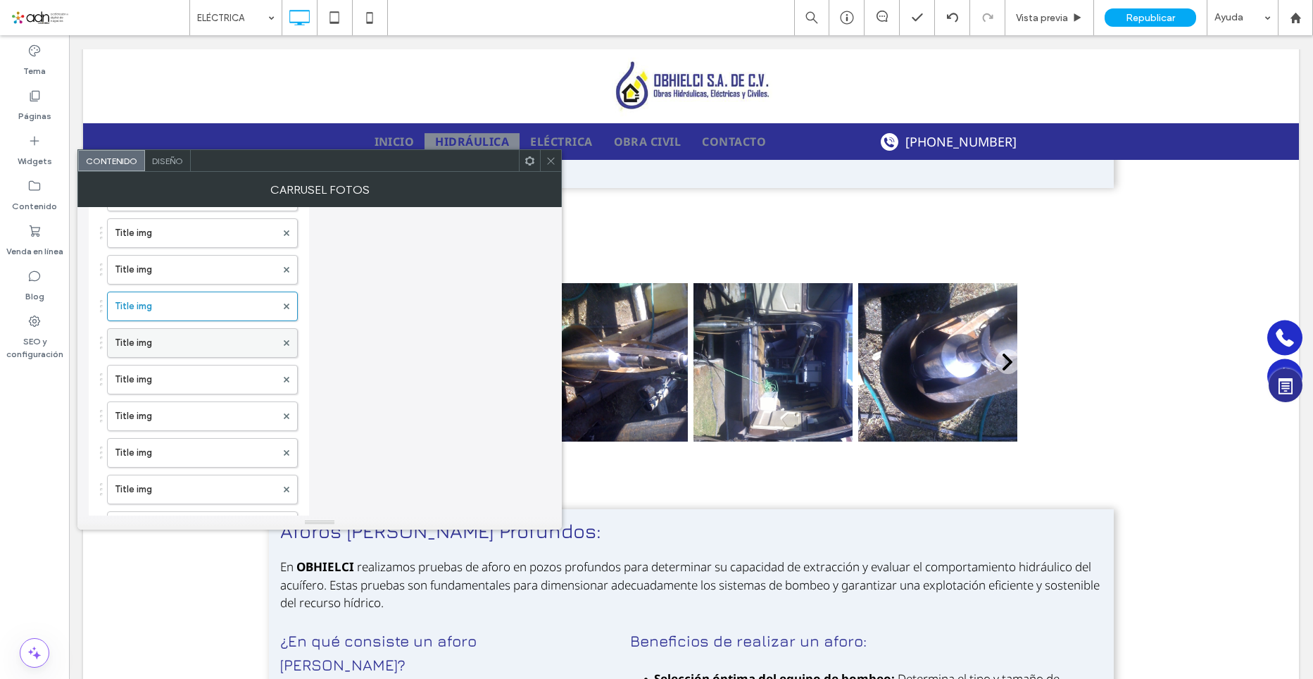
click at [142, 347] on label "Title img" at bounding box center [195, 343] width 161 height 28
click at [163, 378] on label "Title img" at bounding box center [195, 380] width 161 height 28
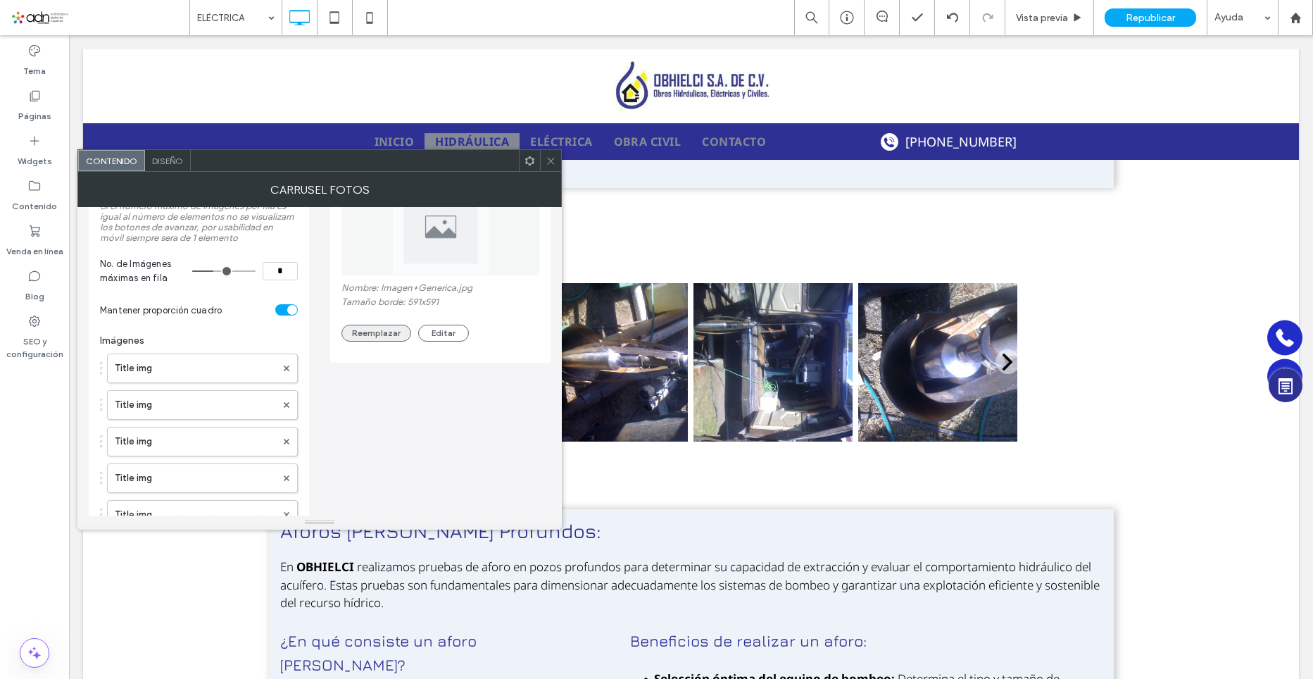
click at [395, 341] on button "Reemplazar" at bounding box center [377, 333] width 70 height 17
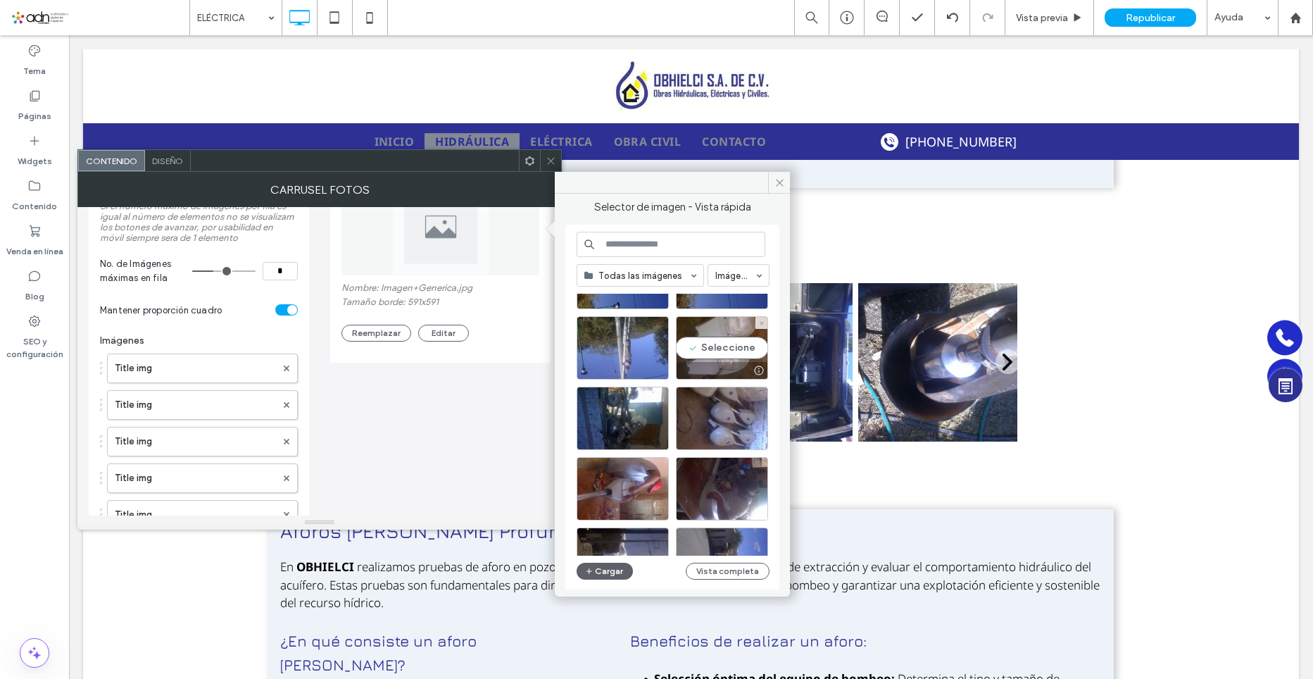
scroll to position [423, 0]
click at [724, 344] on div "Seleccione" at bounding box center [722, 346] width 92 height 63
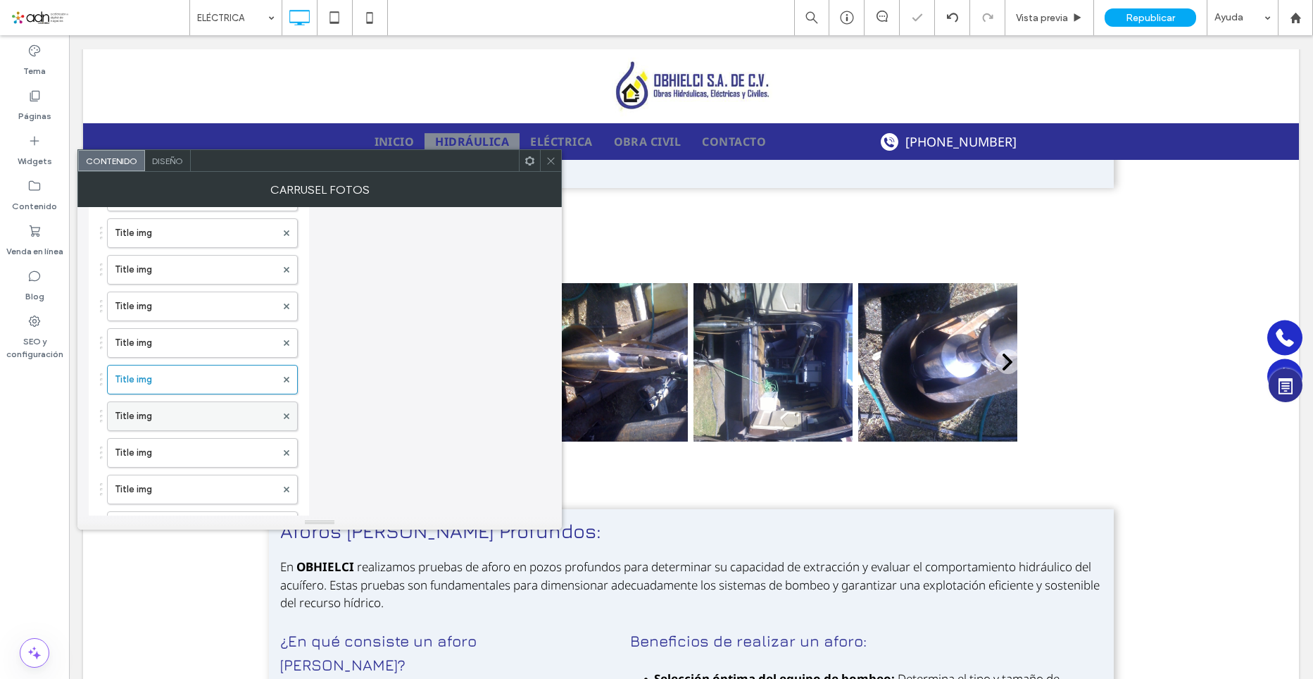
click at [192, 422] on label "Title img" at bounding box center [195, 416] width 161 height 28
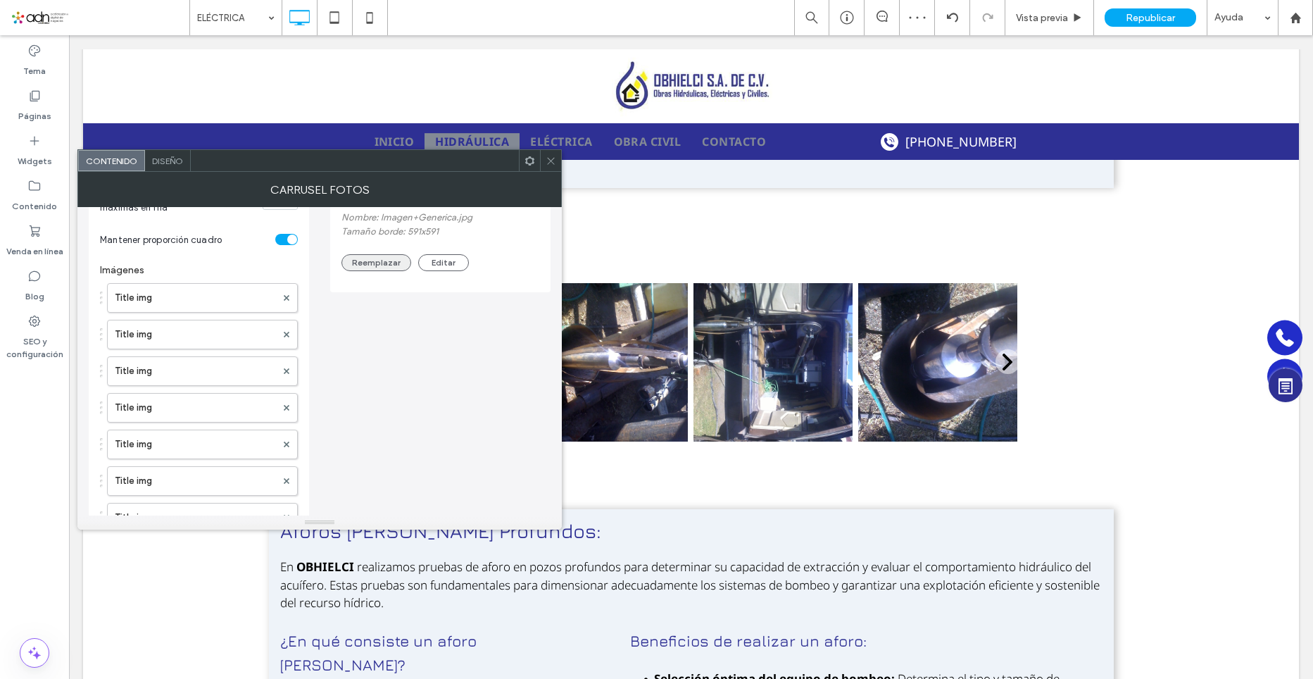
click at [380, 269] on button "Reemplazar" at bounding box center [377, 262] width 70 height 17
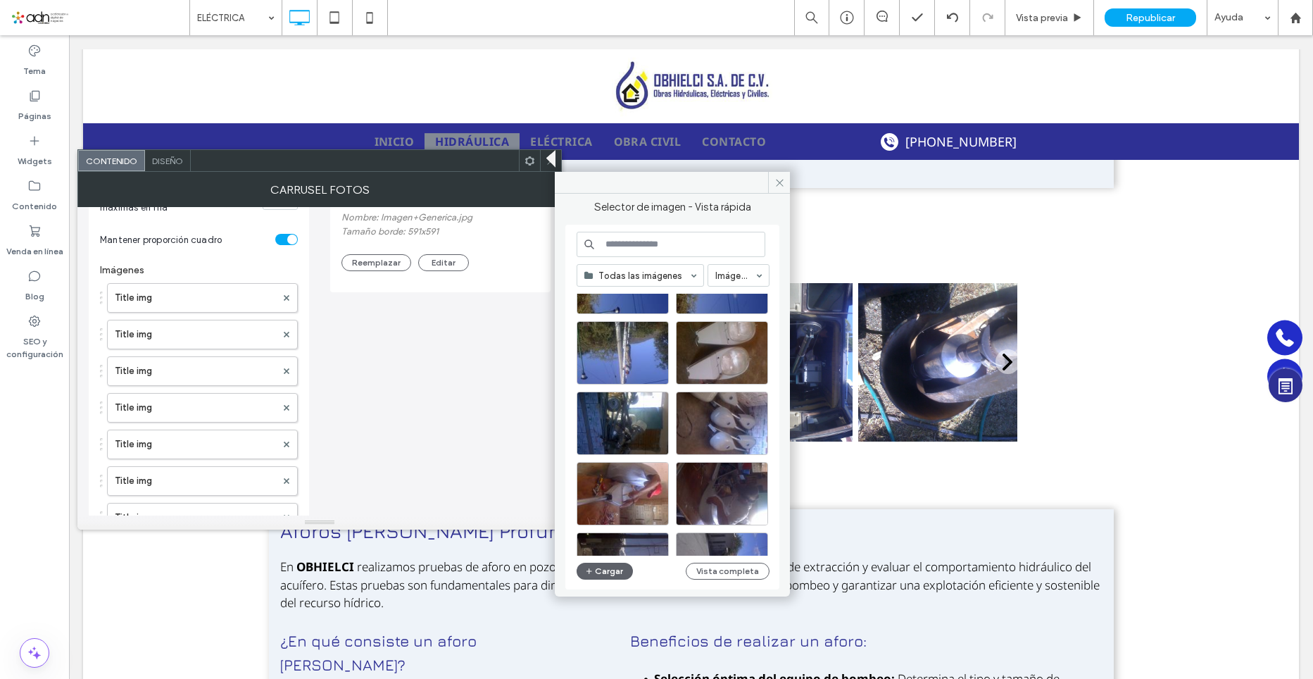
scroll to position [423, 0]
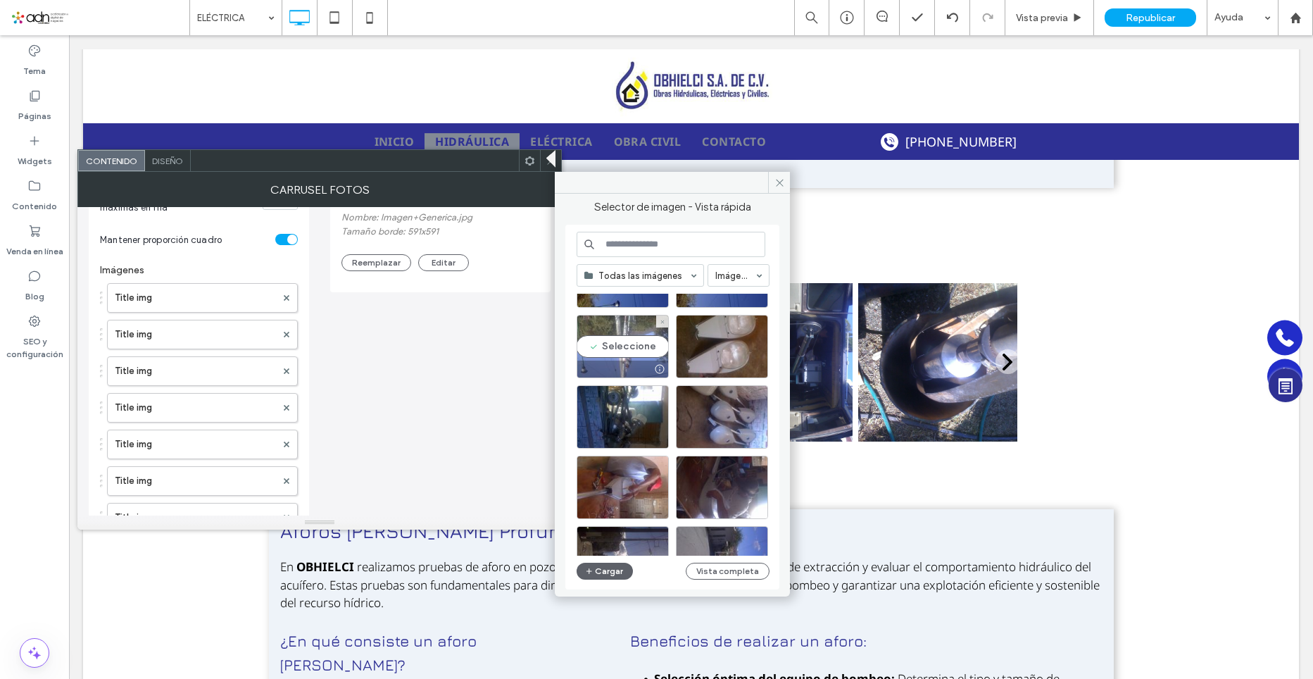
click at [609, 342] on div "Seleccione" at bounding box center [623, 346] width 92 height 63
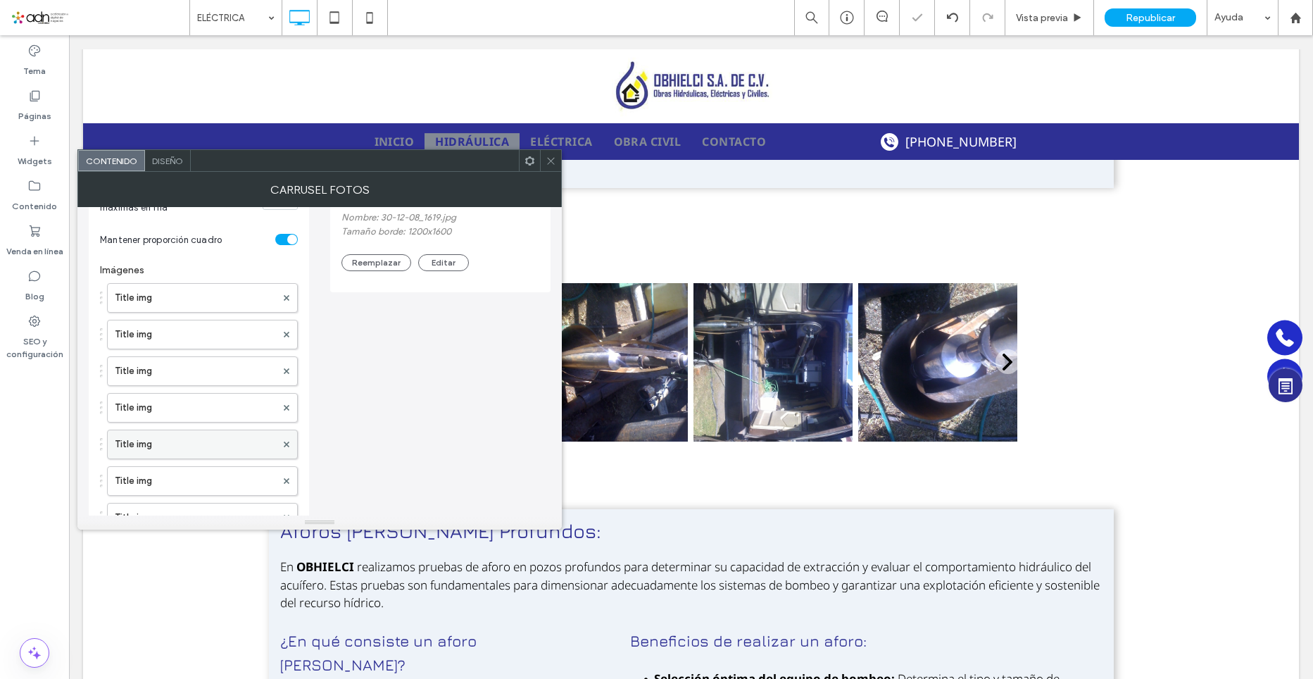
scroll to position [493, 0]
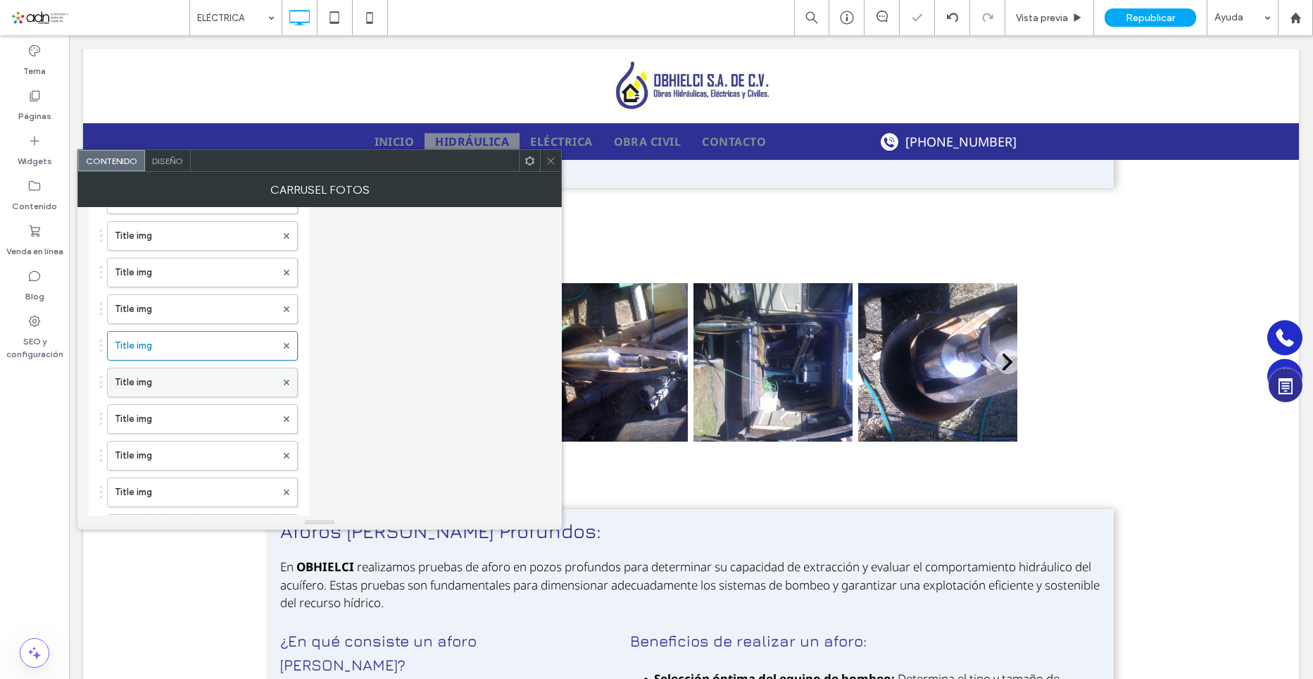
click at [153, 393] on label "Title img" at bounding box center [195, 382] width 161 height 28
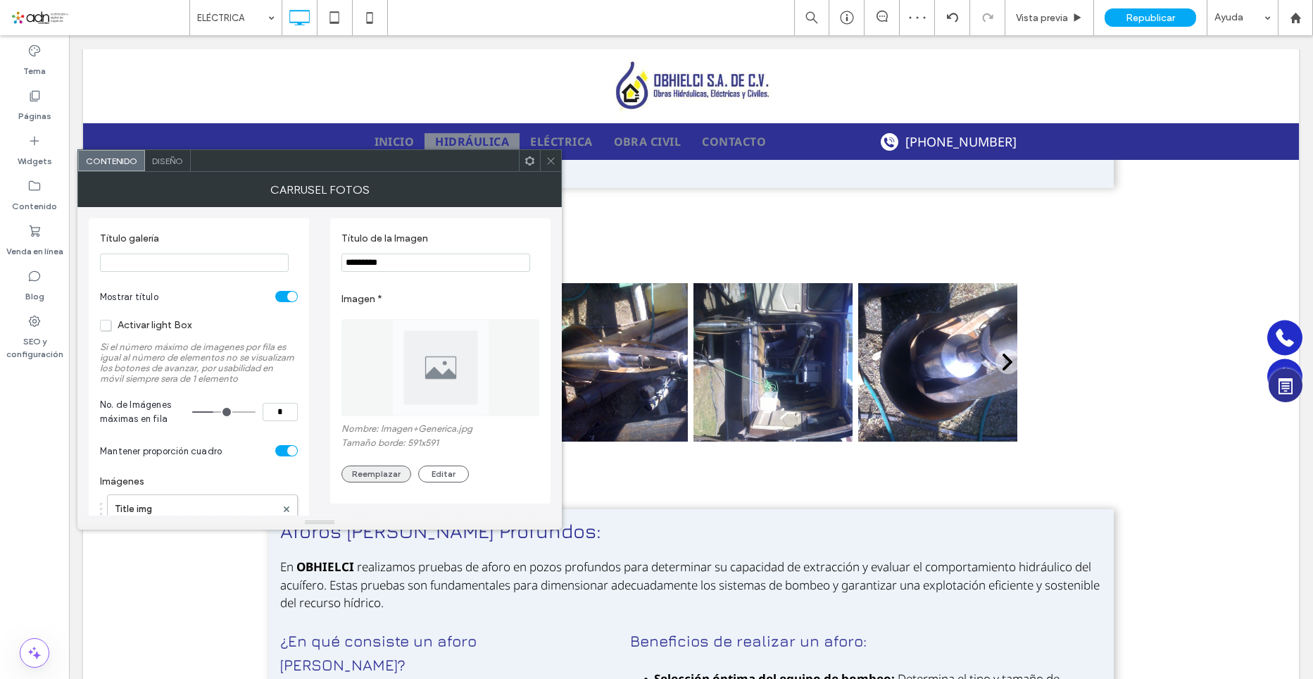
click at [388, 470] on button "Reemplazar" at bounding box center [377, 474] width 70 height 17
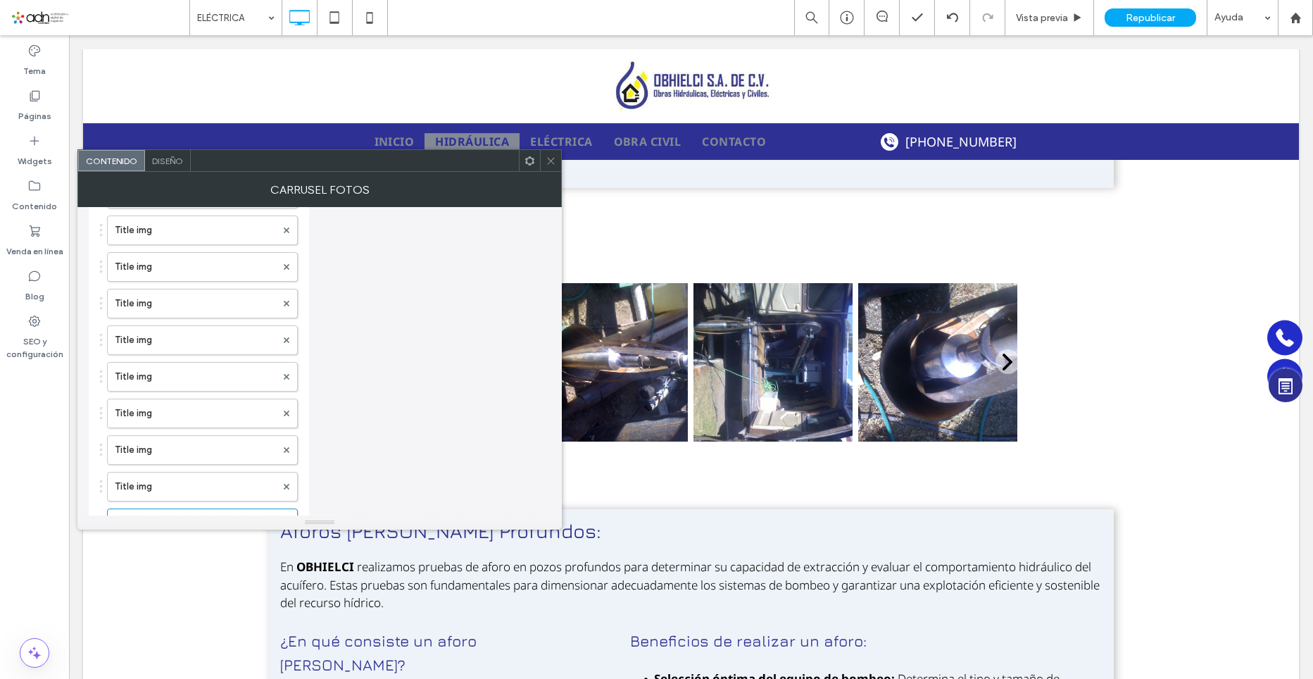
scroll to position [493, 0]
click at [142, 350] on label "Title img" at bounding box center [195, 346] width 161 height 28
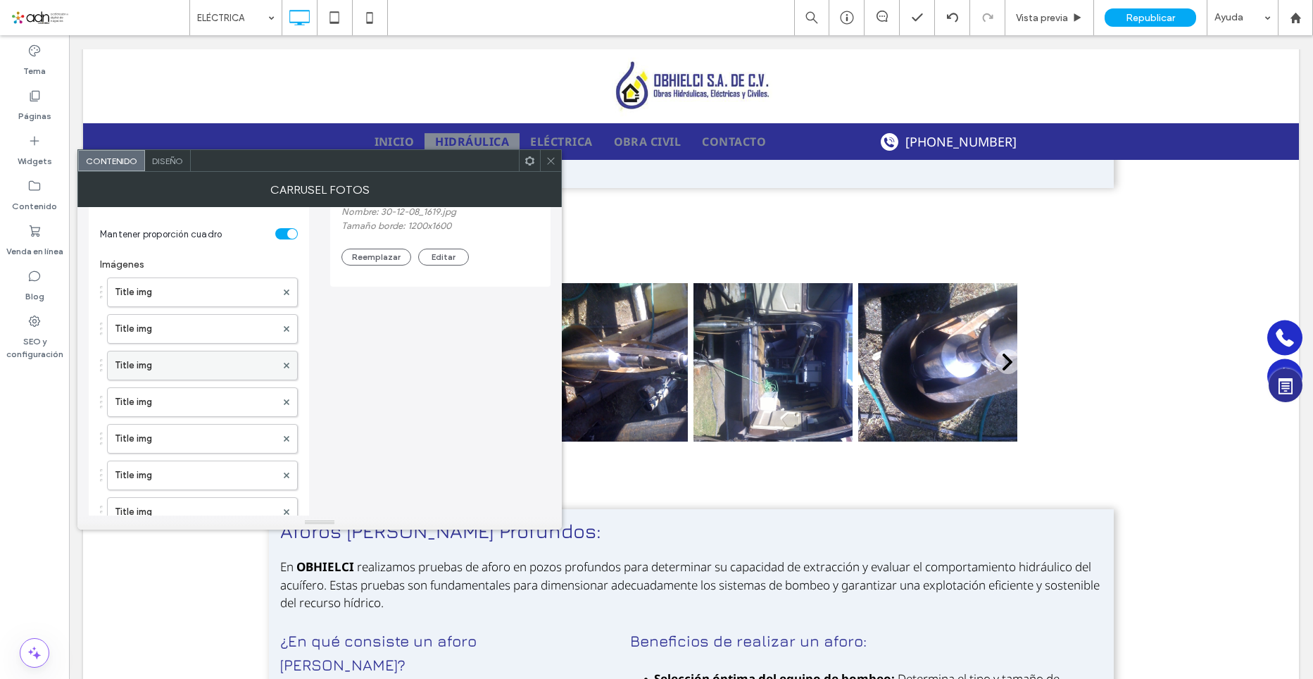
scroll to position [352, 0]
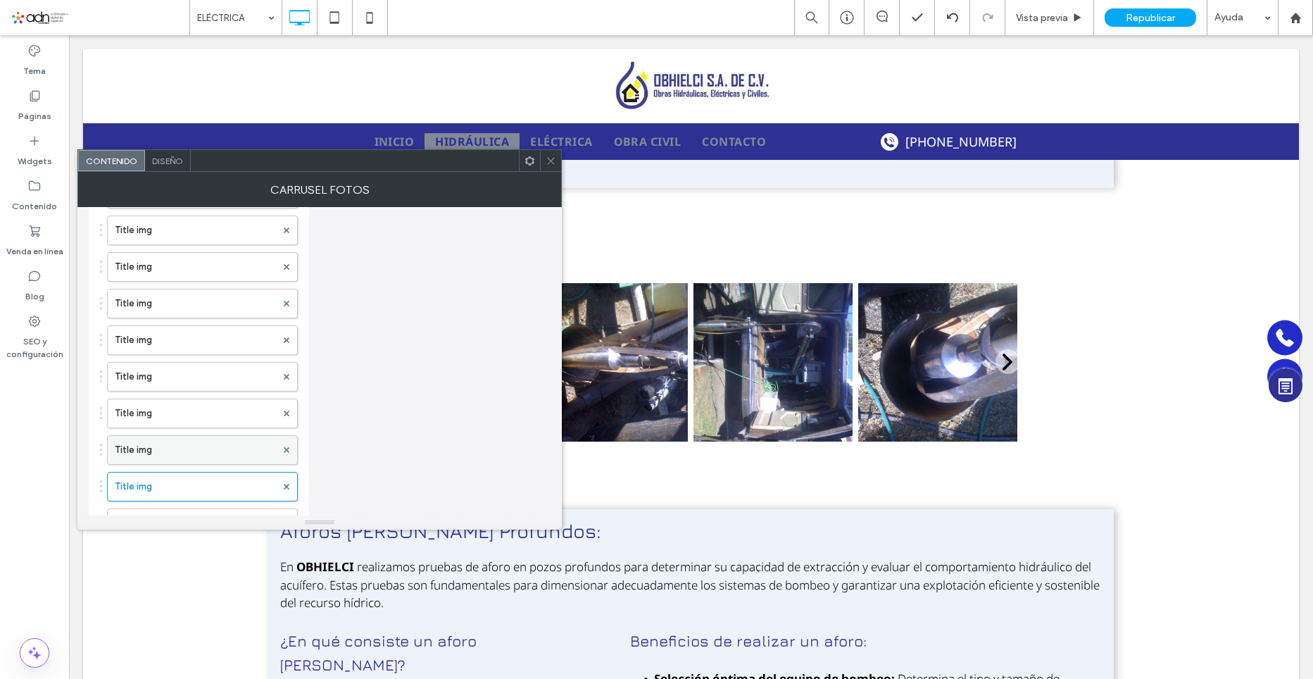
click at [157, 452] on label "Title img" at bounding box center [195, 450] width 161 height 28
click at [132, 413] on label "Title img" at bounding box center [195, 416] width 161 height 28
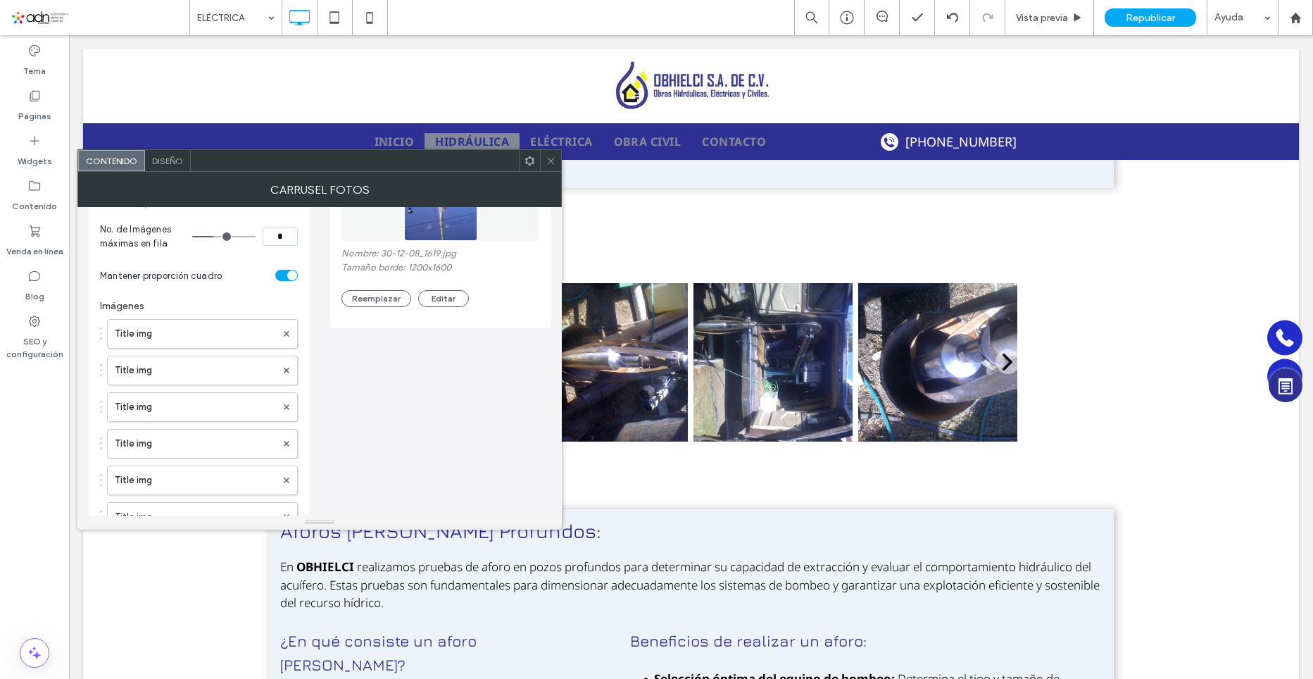
scroll to position [0, 0]
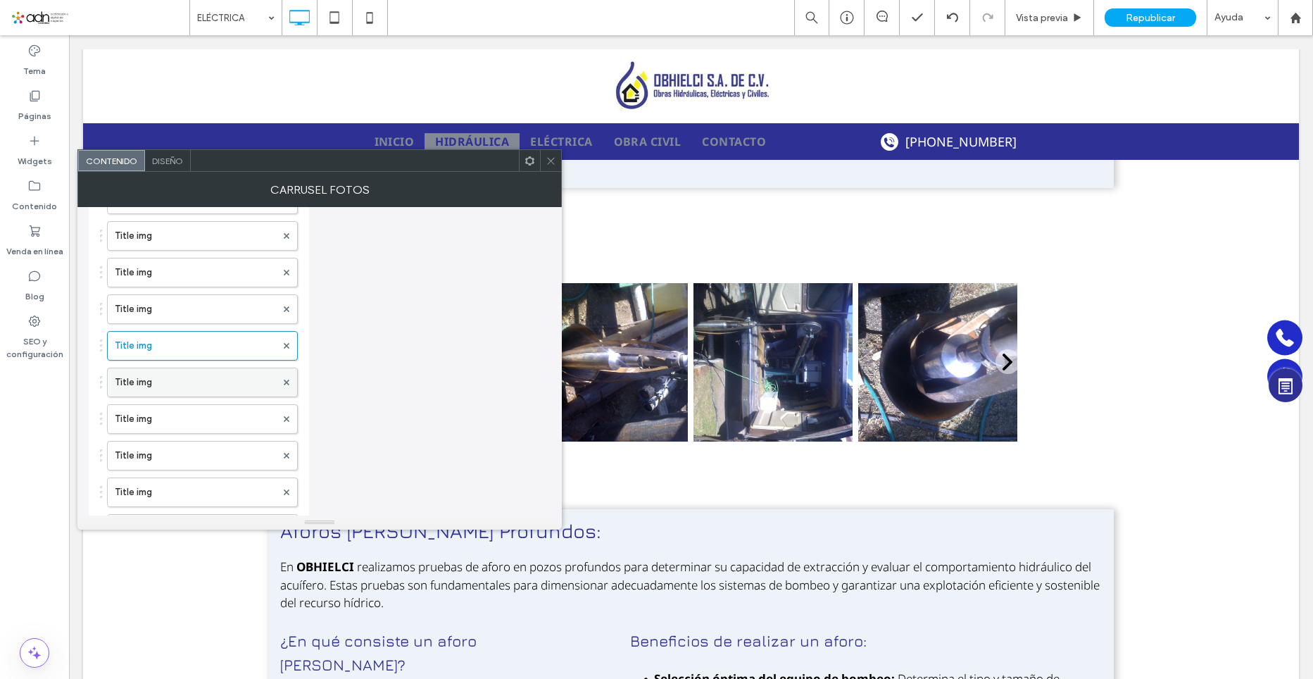
click at [157, 387] on label "Title img" at bounding box center [195, 382] width 161 height 28
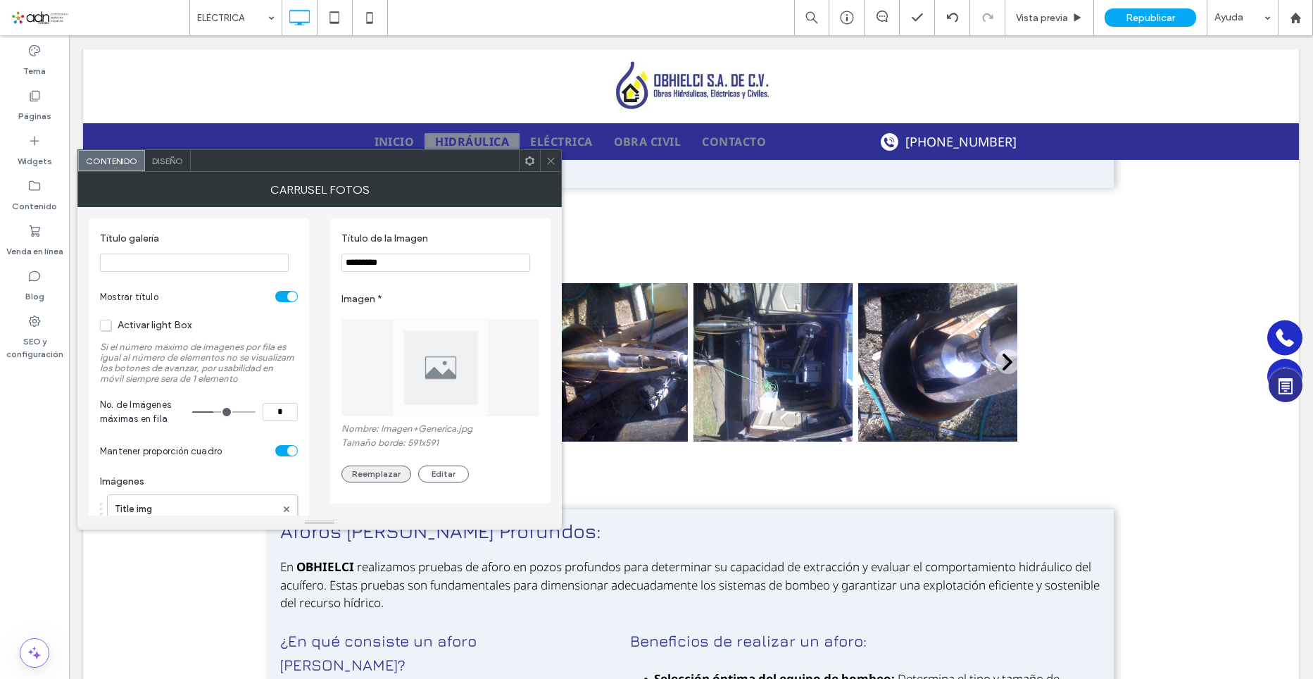
click at [385, 470] on button "Reemplazar" at bounding box center [377, 474] width 70 height 17
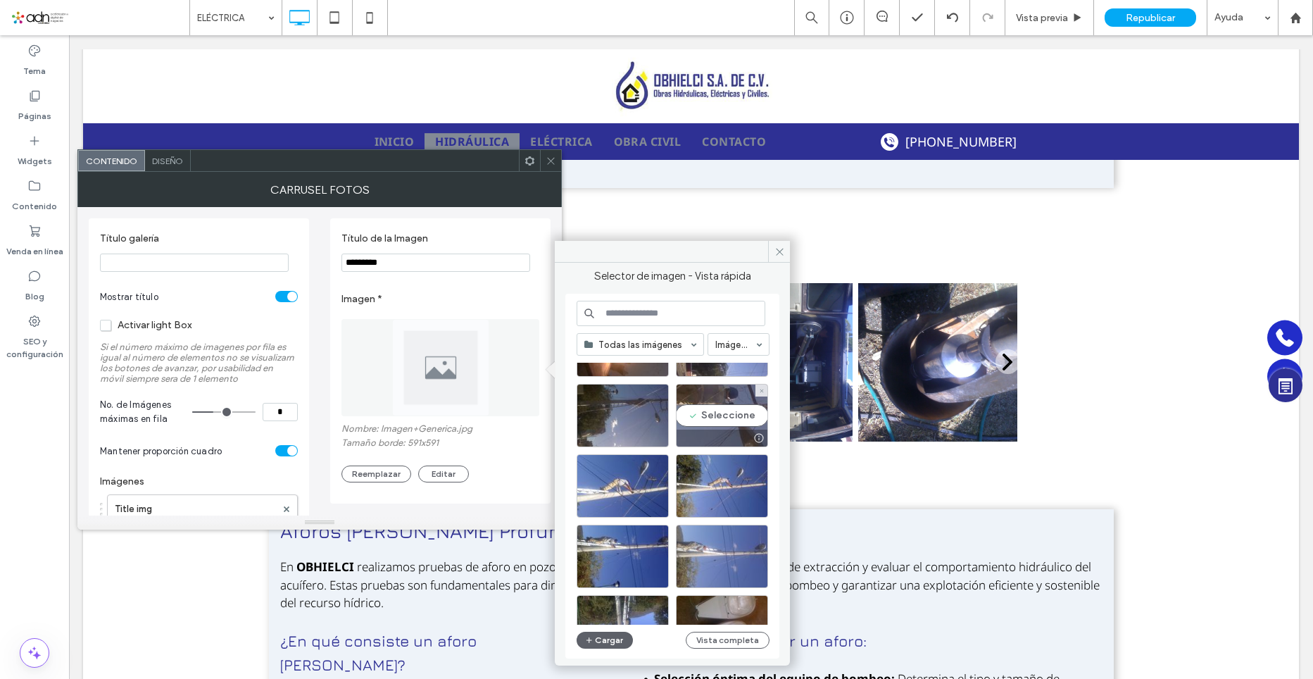
scroll to position [282, 0]
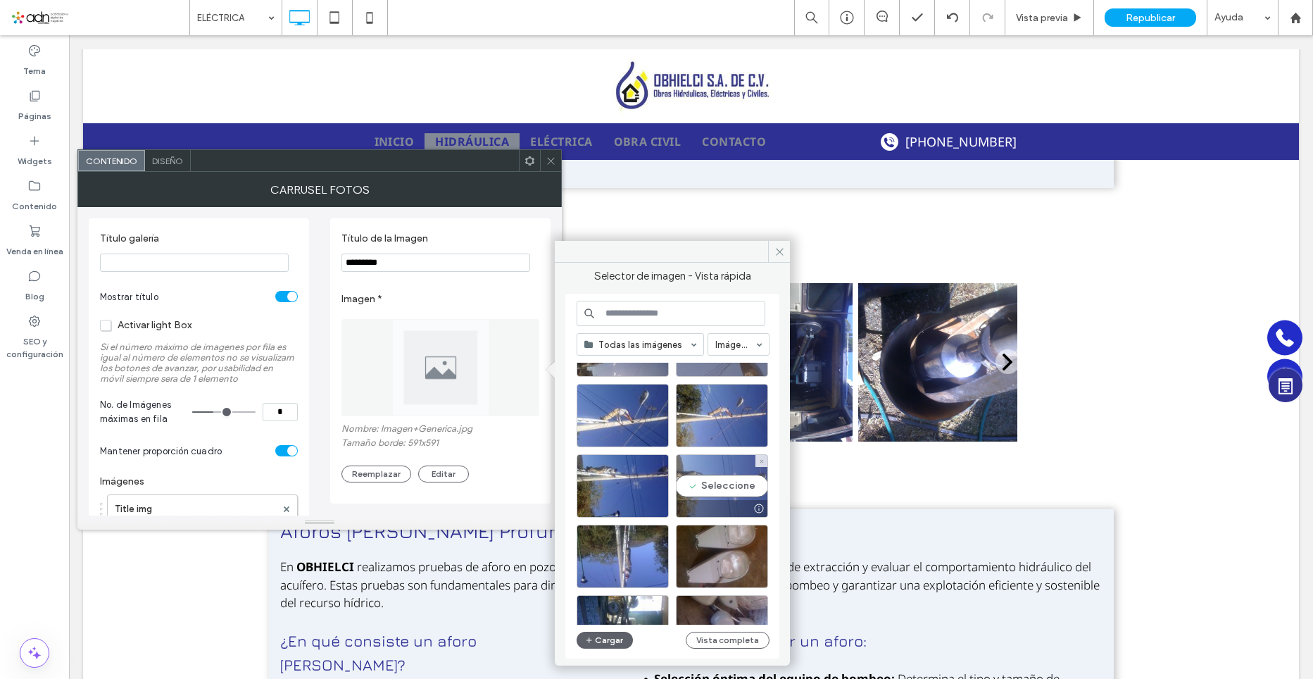
click at [720, 482] on div "Seleccione" at bounding box center [722, 485] width 92 height 63
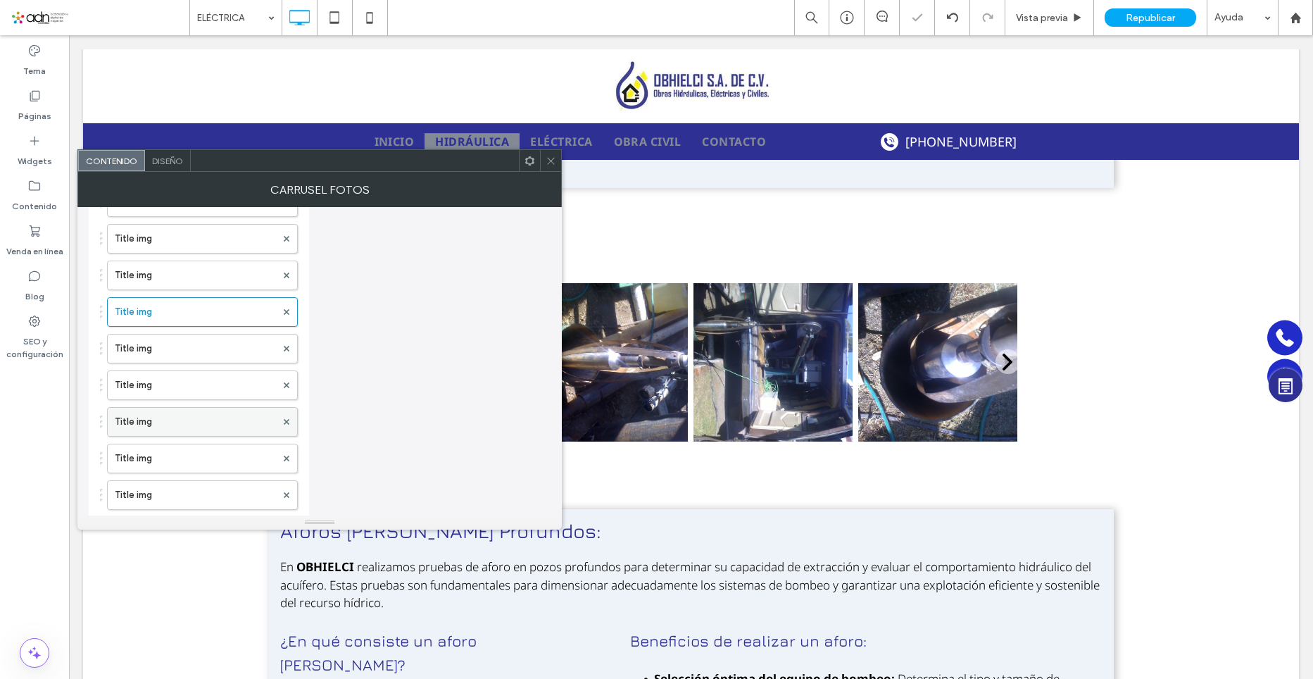
scroll to position [423, 0]
click at [173, 494] on label "Title img" at bounding box center [195, 489] width 161 height 28
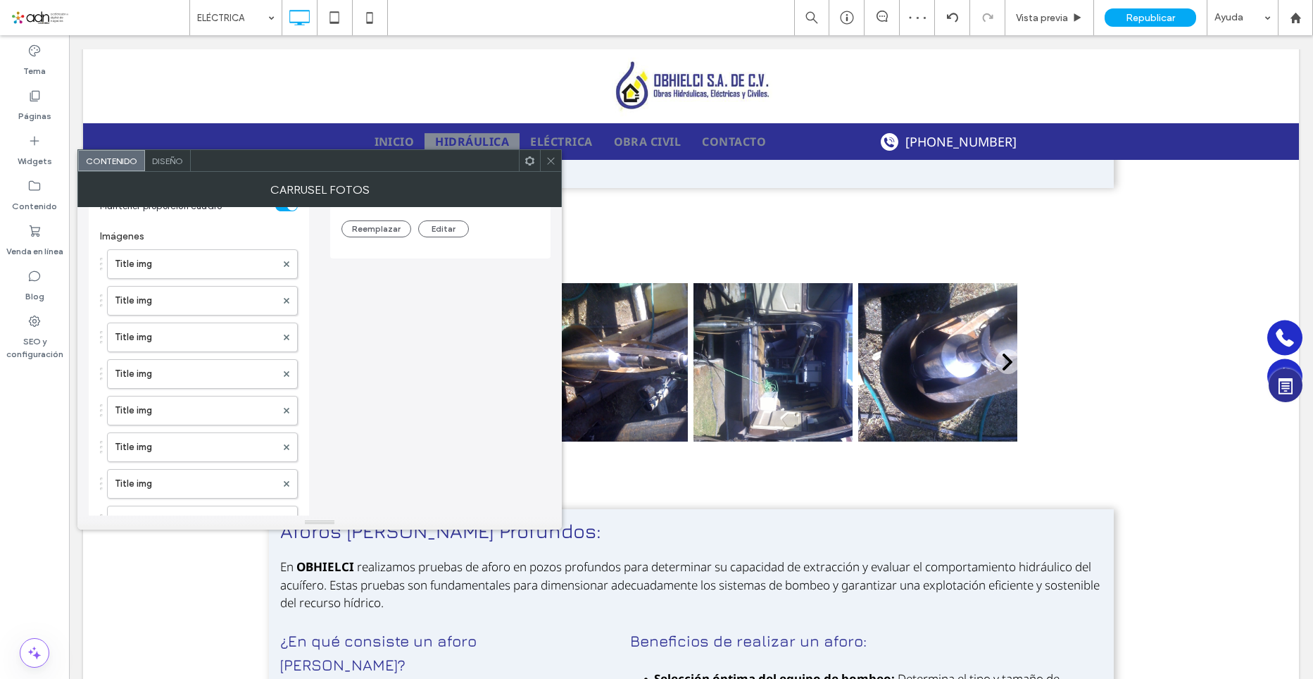
scroll to position [70, 0]
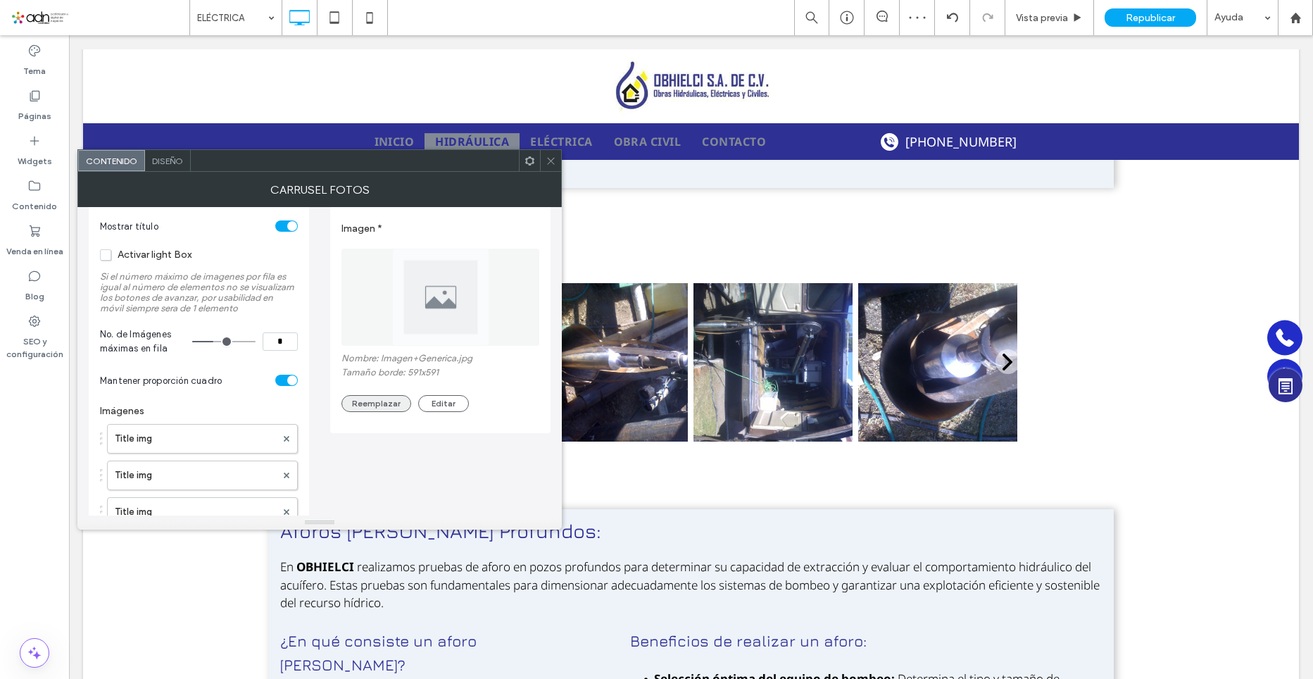
click at [385, 408] on button "Reemplazar" at bounding box center [377, 403] width 70 height 17
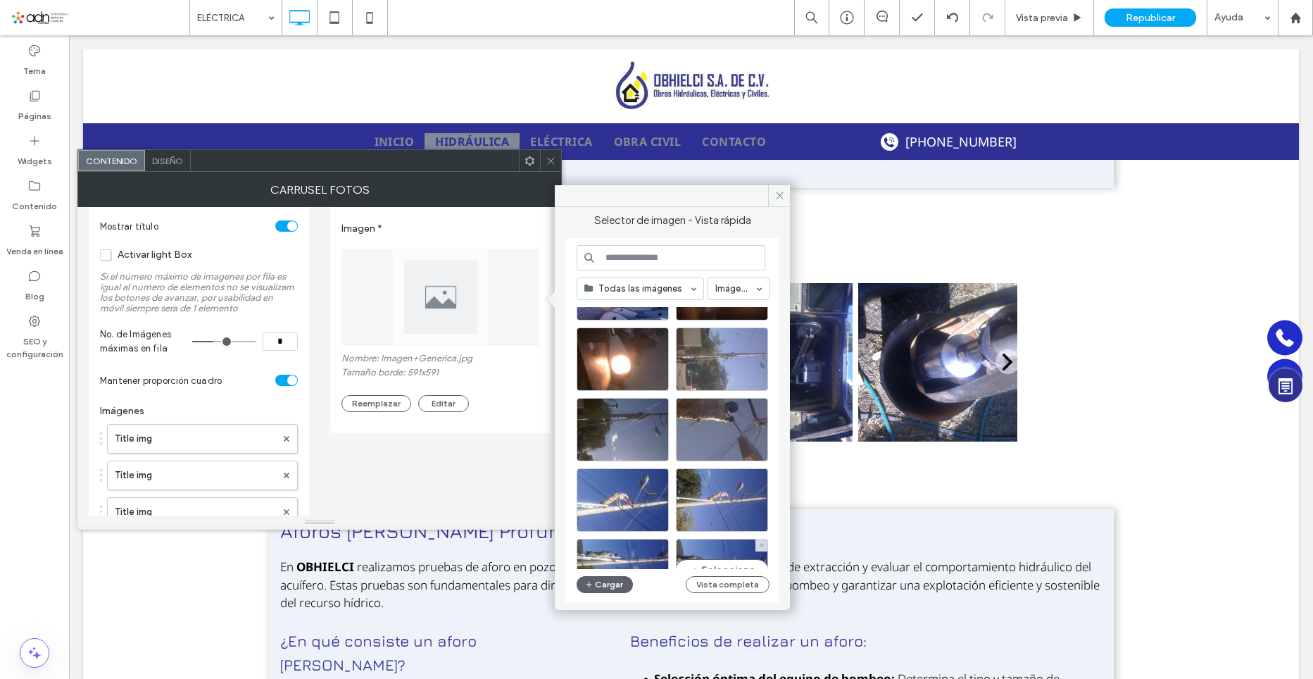
scroll to position [141, 0]
click at [782, 193] on icon at bounding box center [780, 195] width 11 height 11
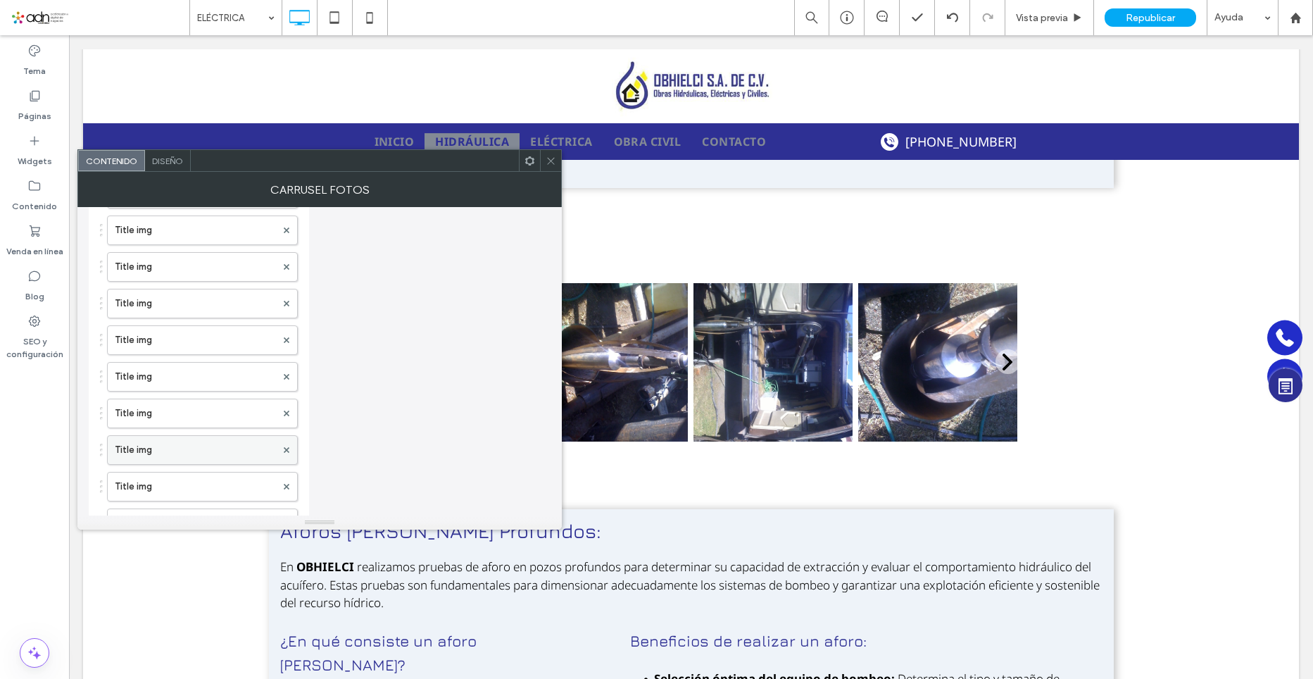
scroll to position [423, 0]
click at [165, 423] on label "Title img" at bounding box center [195, 416] width 161 height 28
click at [163, 450] on label "Title img" at bounding box center [195, 453] width 161 height 28
click at [164, 482] on label "Title img" at bounding box center [195, 489] width 161 height 28
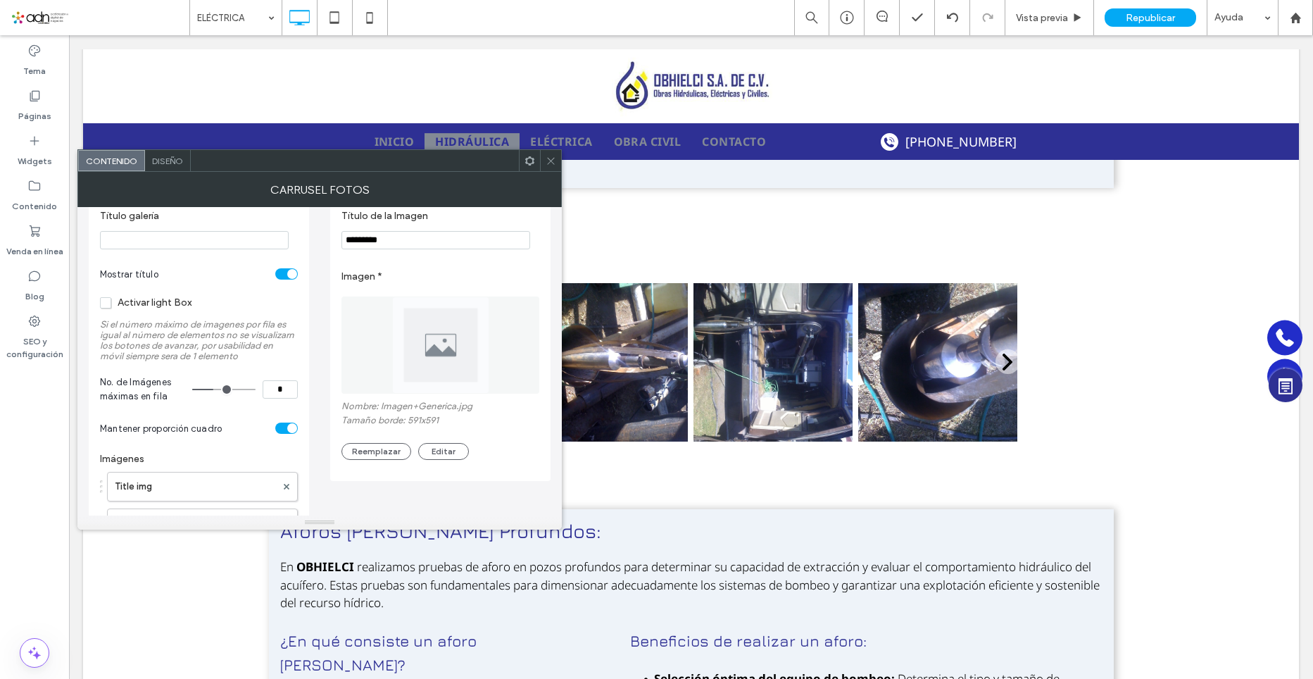
scroll to position [0, 0]
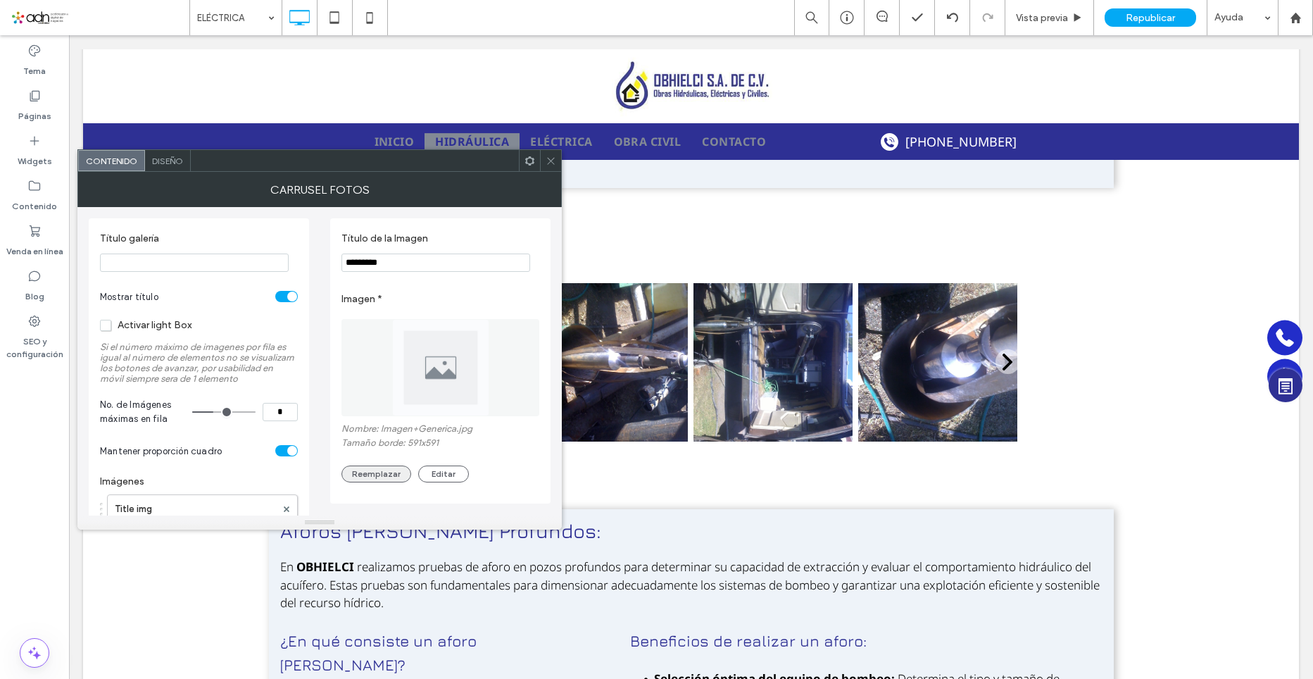
click at [392, 480] on button "Reemplazar" at bounding box center [377, 474] width 70 height 17
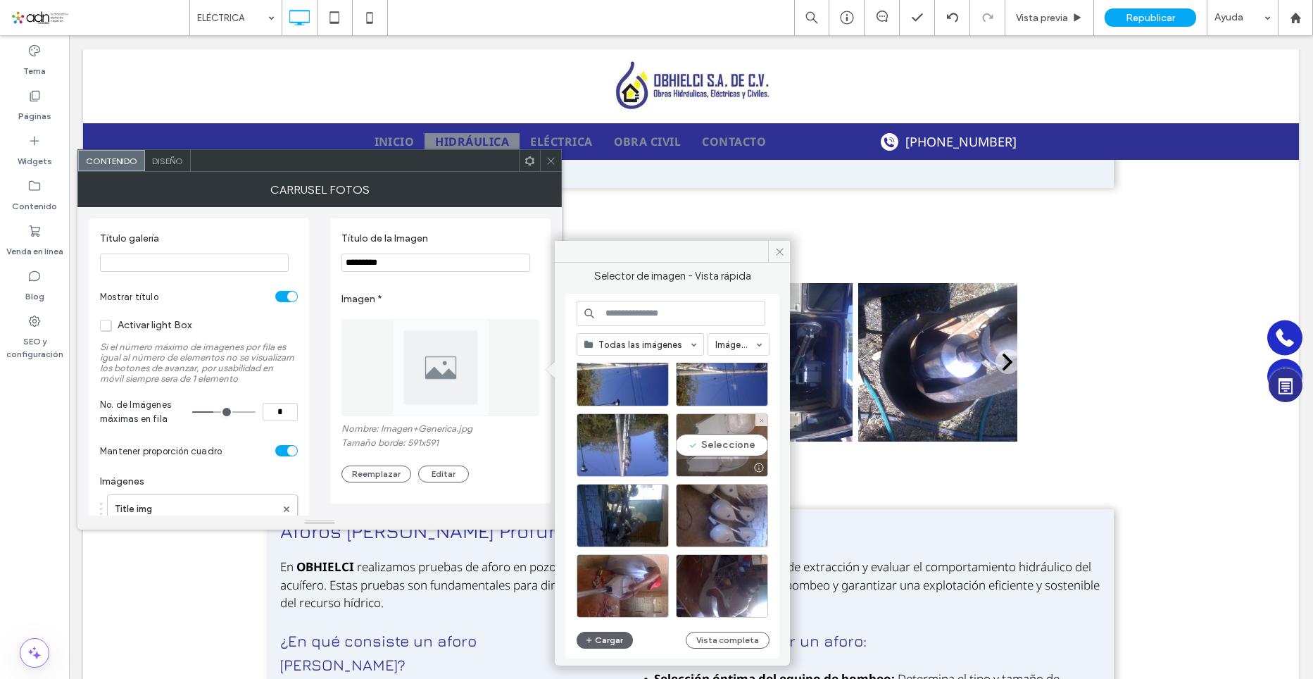
scroll to position [323, 0]
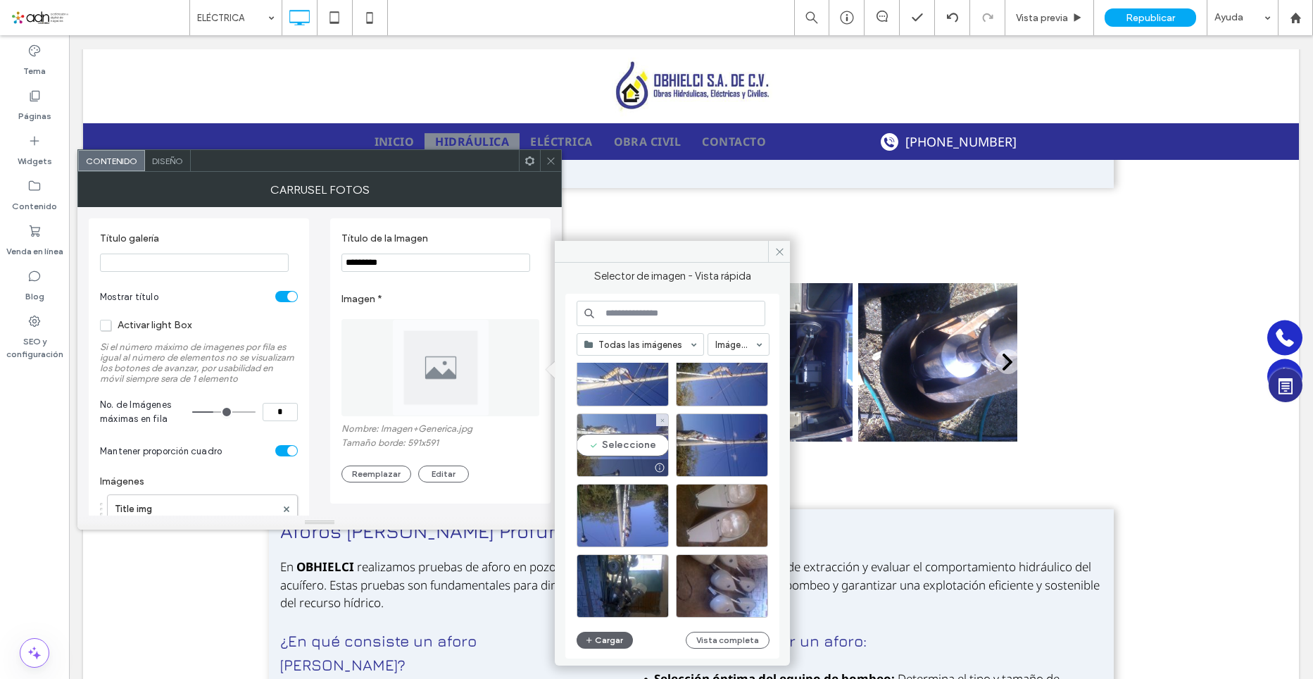
click at [601, 444] on div "Seleccione" at bounding box center [623, 444] width 92 height 63
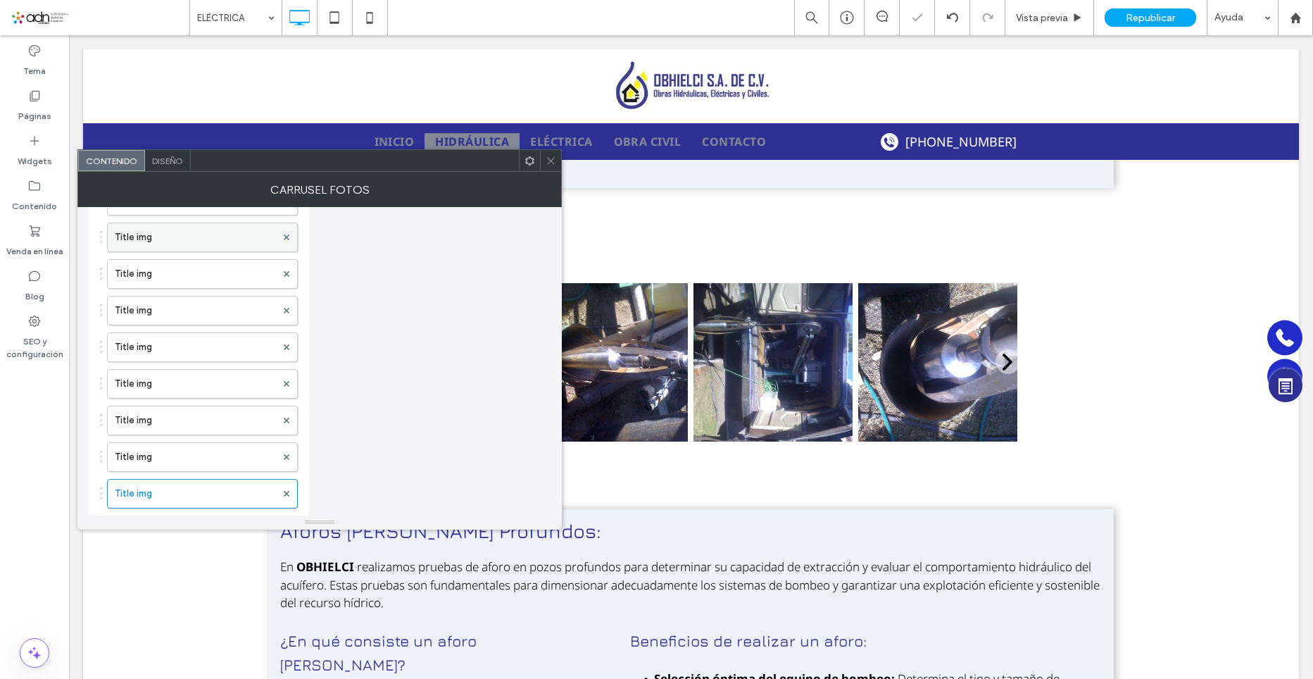
scroll to position [493, 0]
click at [184, 456] on label "Title img" at bounding box center [195, 456] width 161 height 28
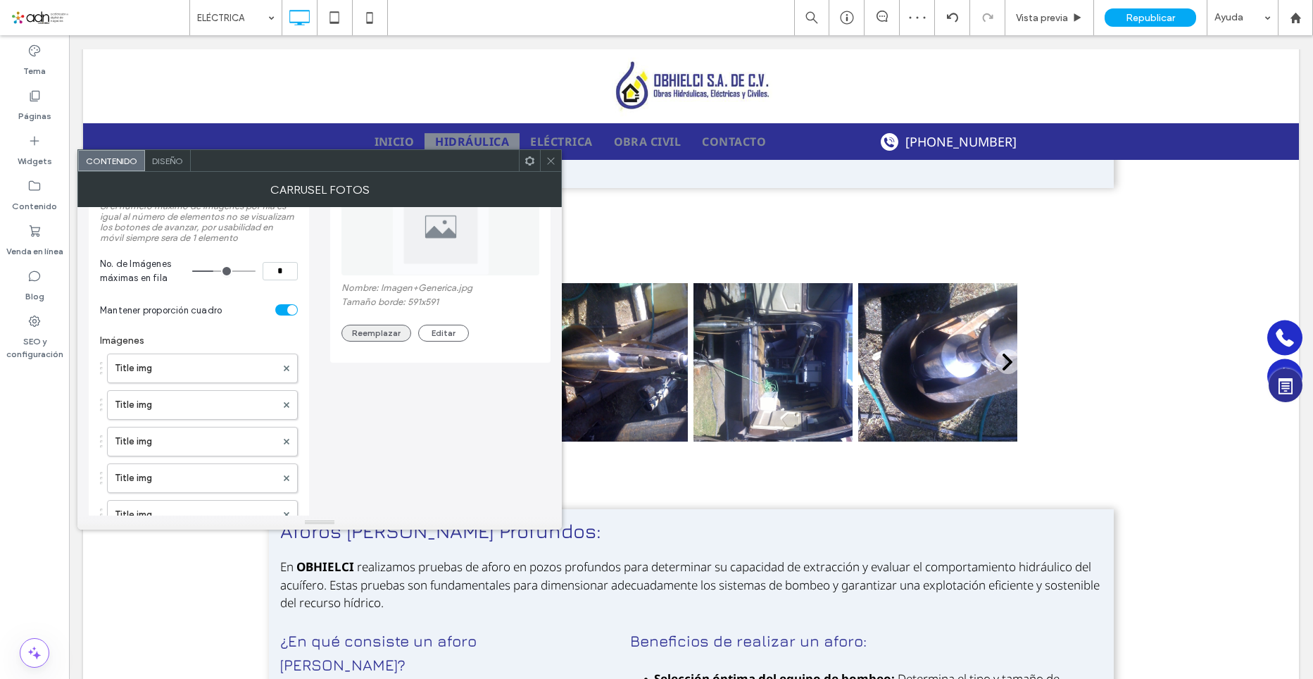
click at [386, 326] on button "Reemplazar" at bounding box center [377, 333] width 70 height 17
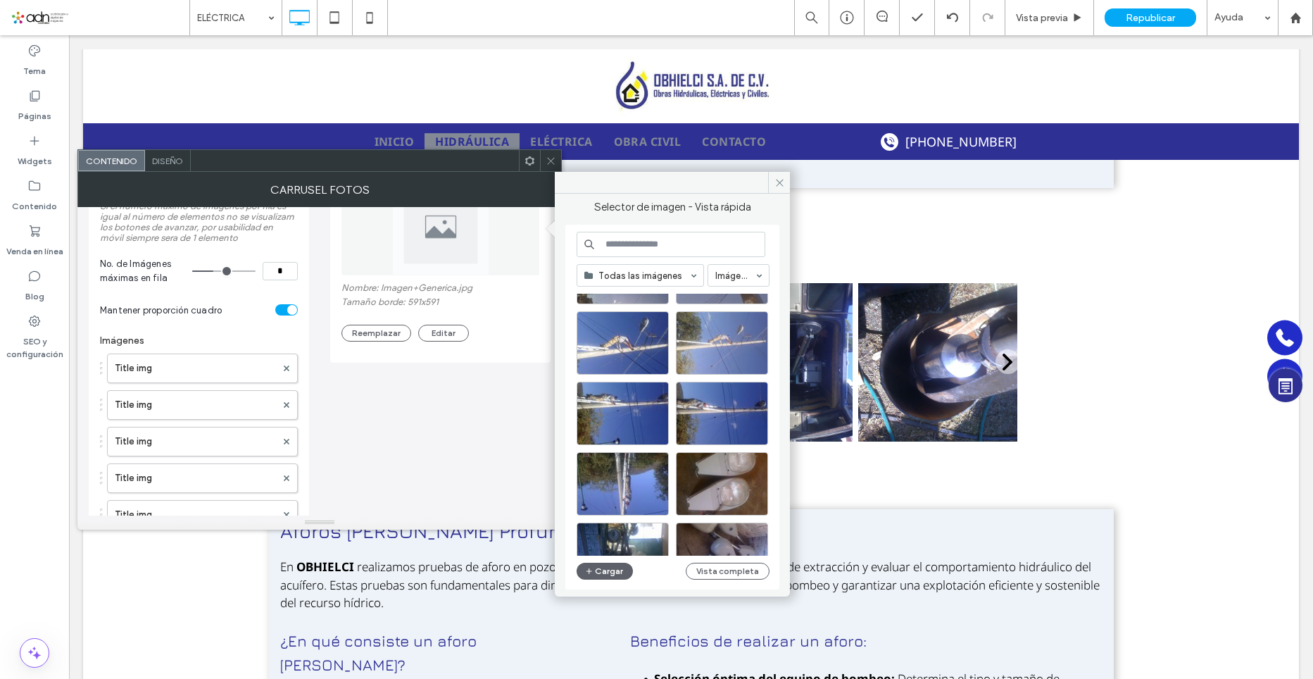
scroll to position [252, 0]
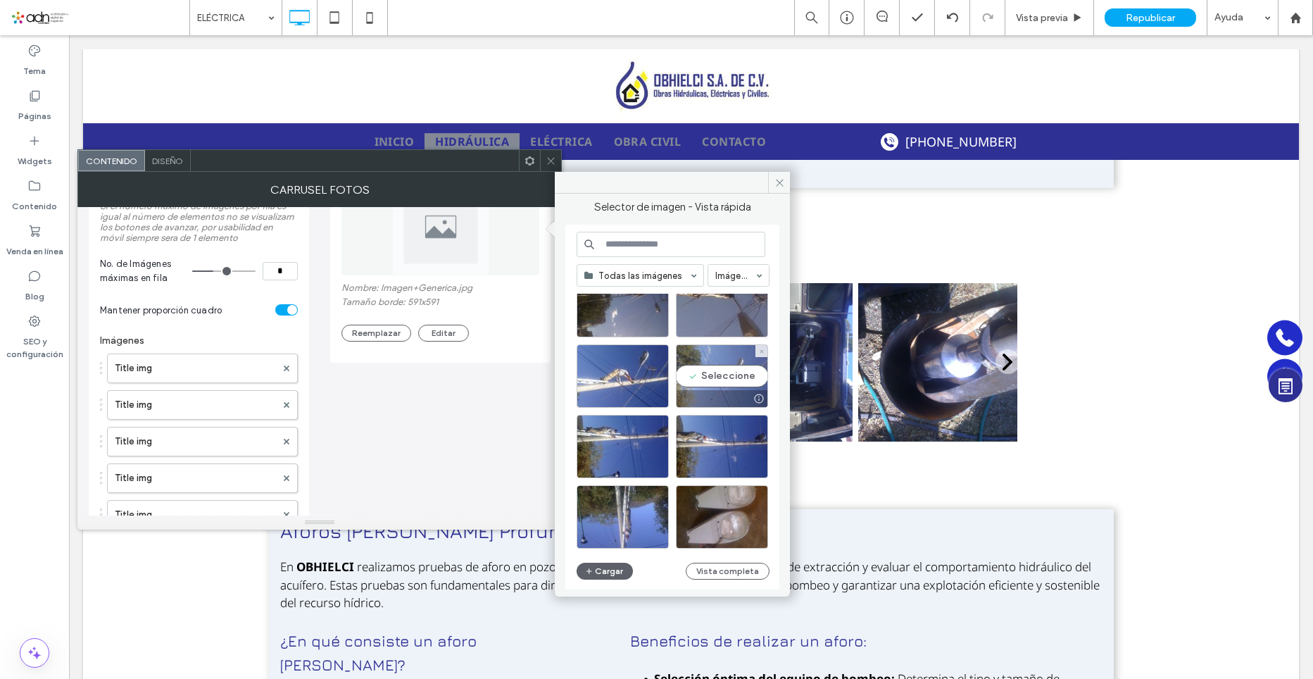
click at [725, 376] on div "Seleccione" at bounding box center [722, 375] width 92 height 63
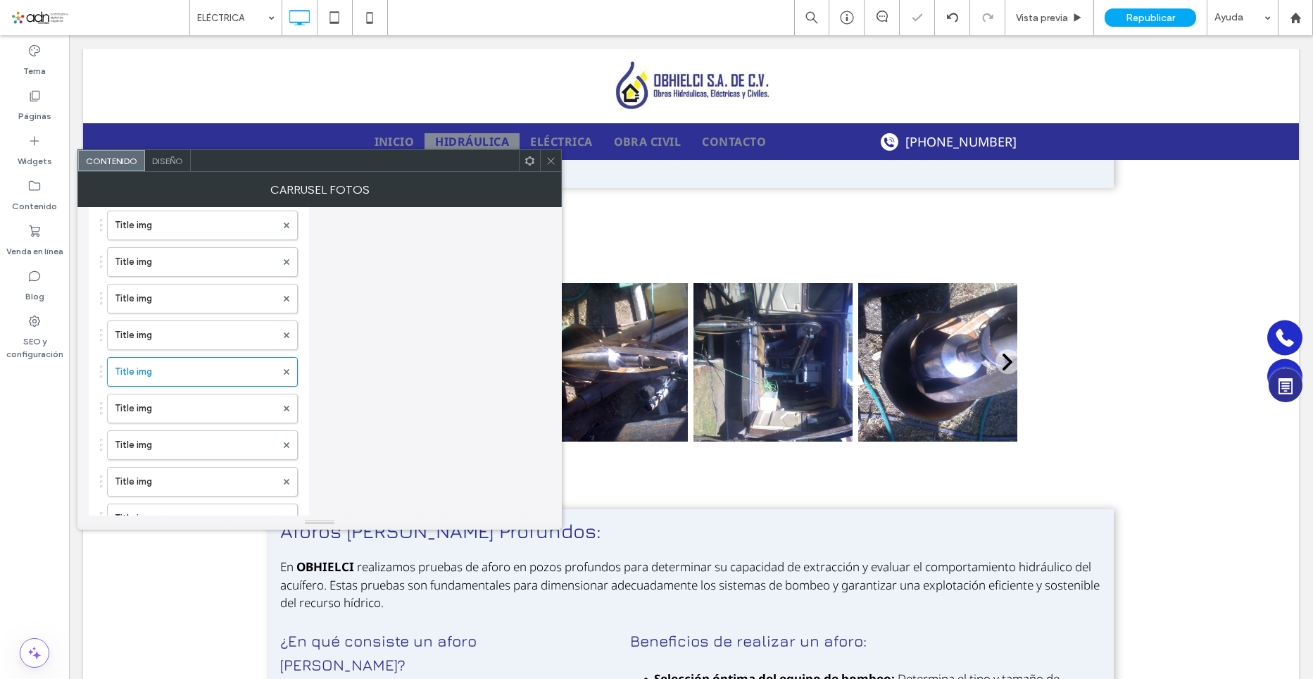
scroll to position [563, 0]
click at [177, 429] on label "Title img" at bounding box center [195, 422] width 161 height 28
click at [377, 268] on button "Reemplazar" at bounding box center [377, 262] width 70 height 17
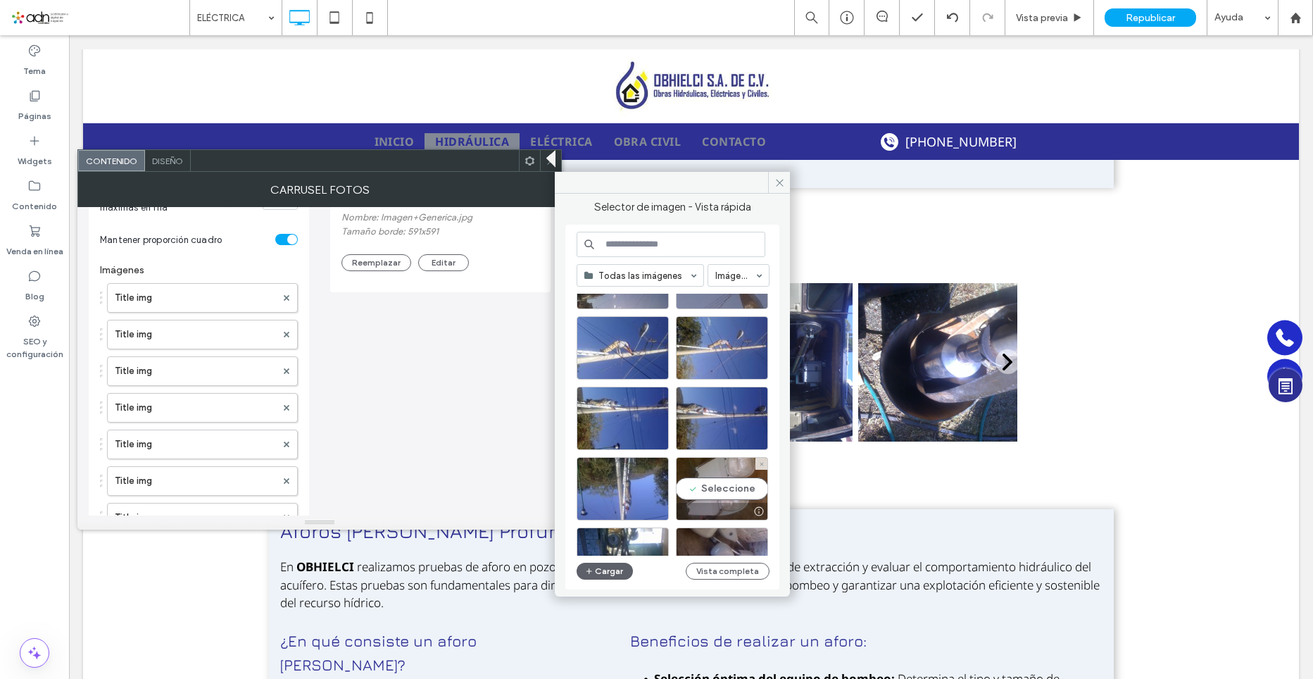
scroll to position [266, 0]
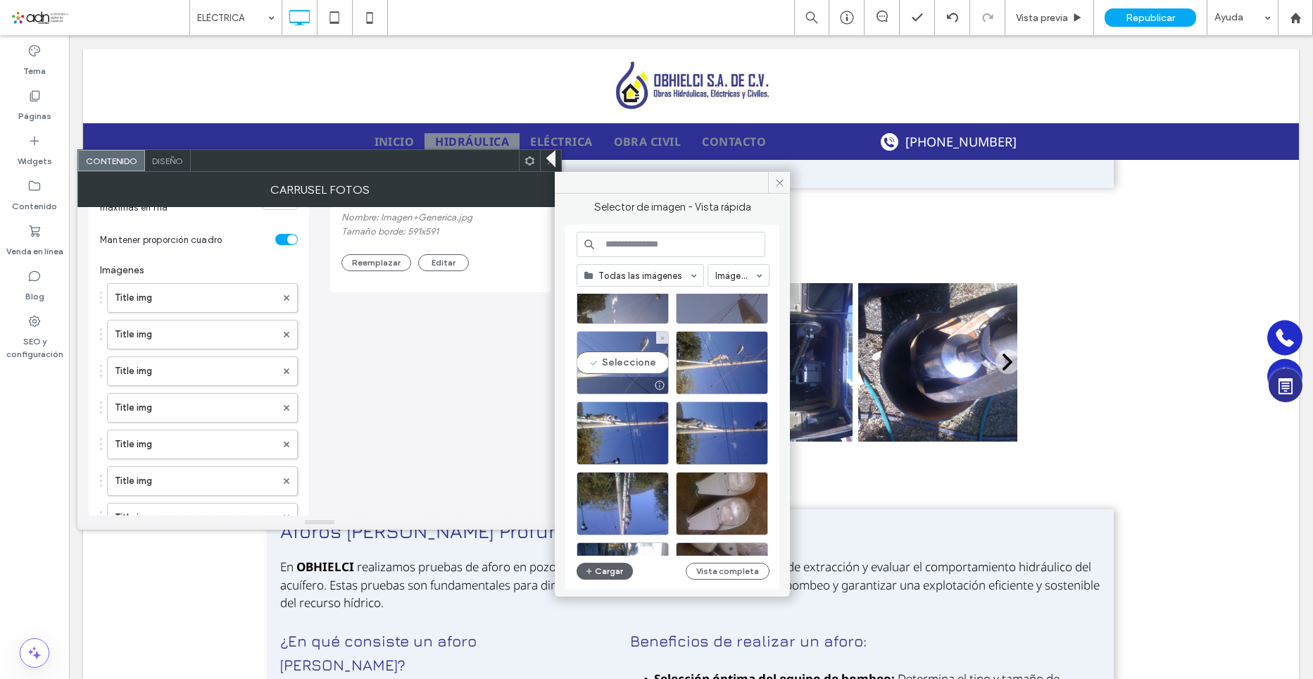
click at [633, 367] on div "Seleccione" at bounding box center [623, 362] width 92 height 63
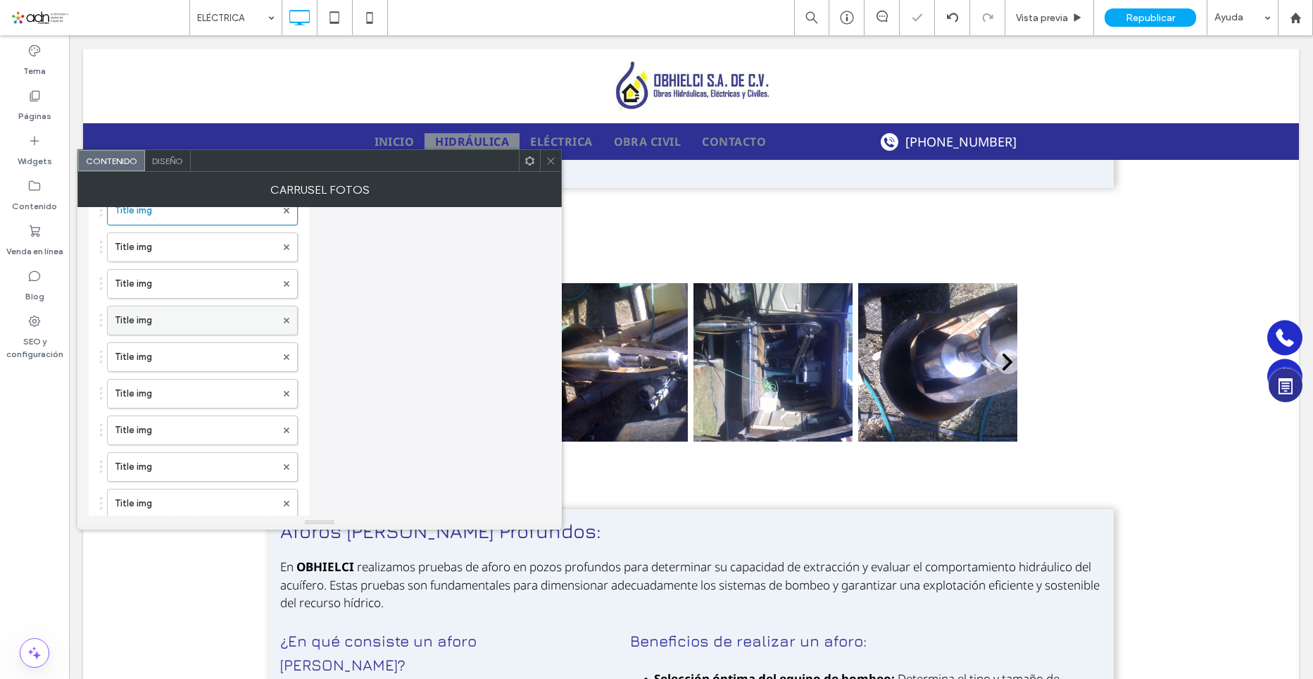
scroll to position [704, 0]
click at [157, 351] on label "Title img" at bounding box center [195, 354] width 161 height 28
click at [166, 325] on label "Title img" at bounding box center [195, 318] width 161 height 28
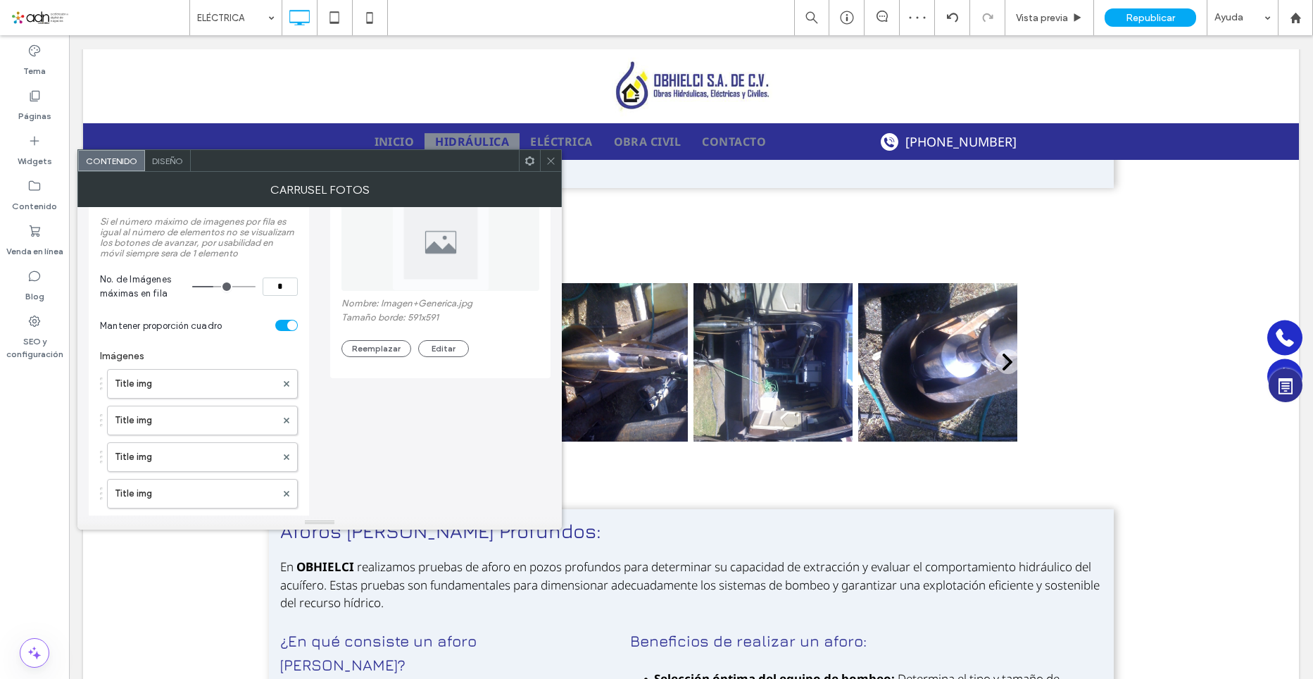
scroll to position [0, 0]
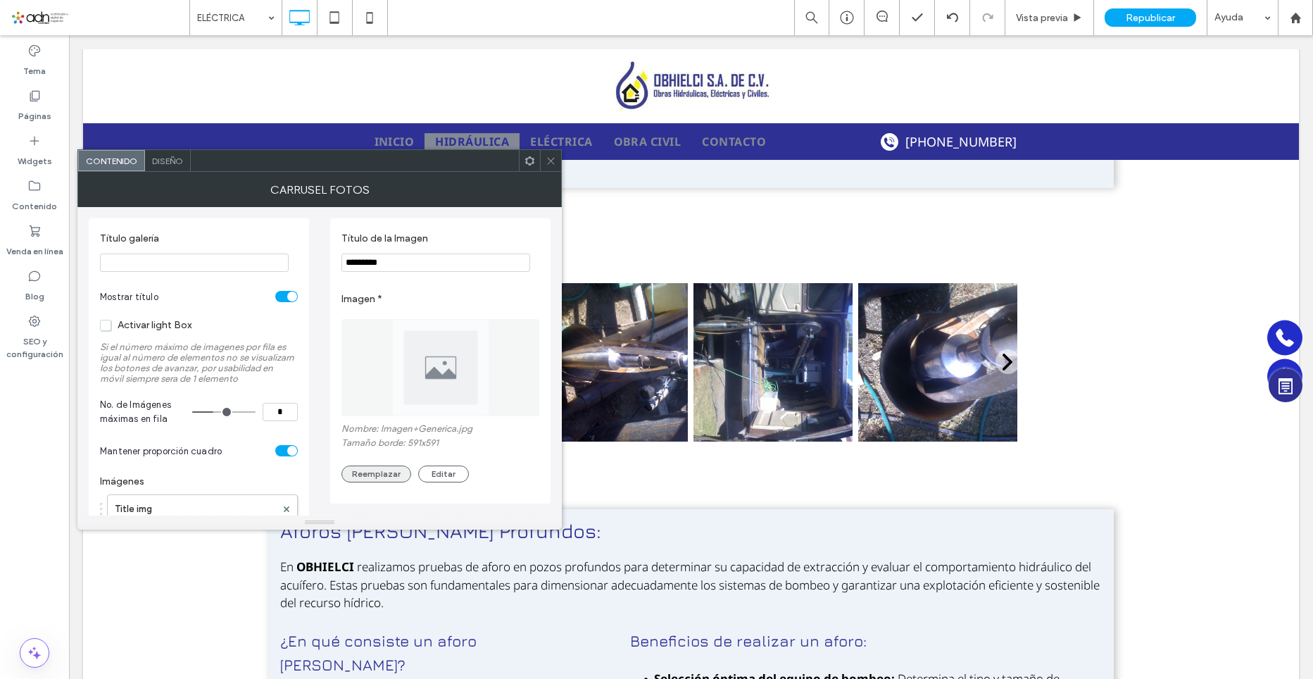
click at [394, 482] on button "Reemplazar" at bounding box center [377, 474] width 70 height 17
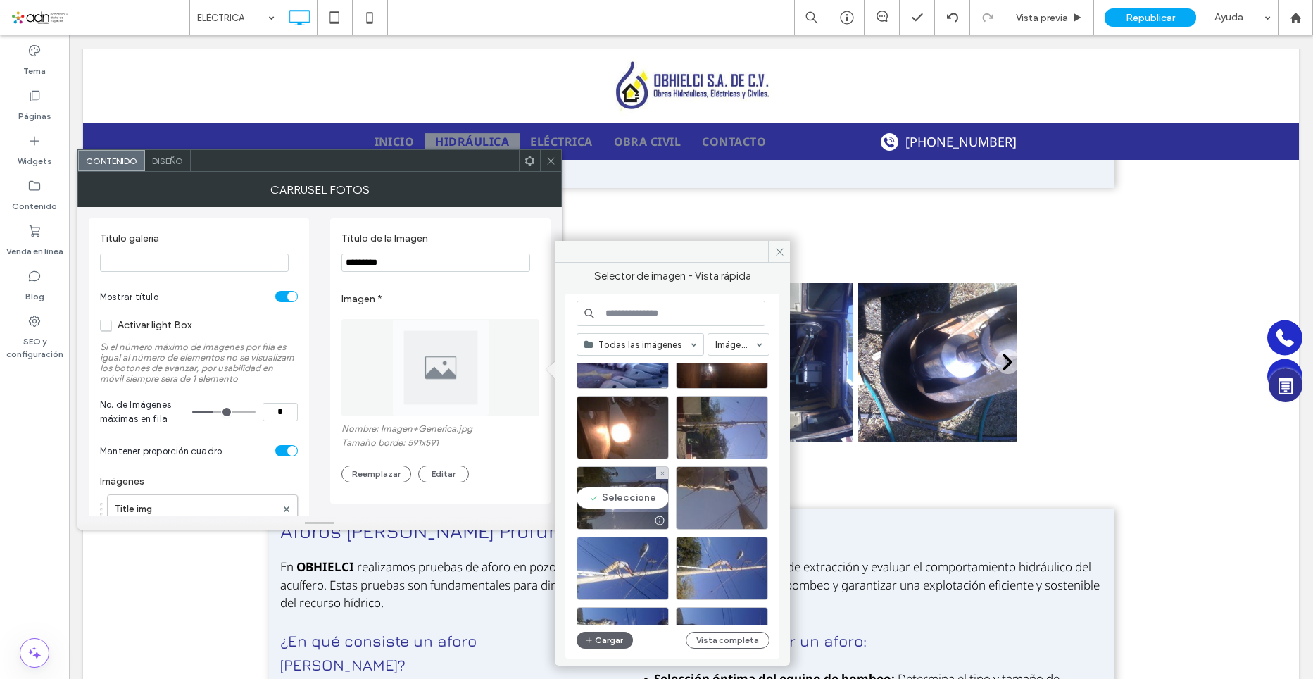
scroll to position [111, 0]
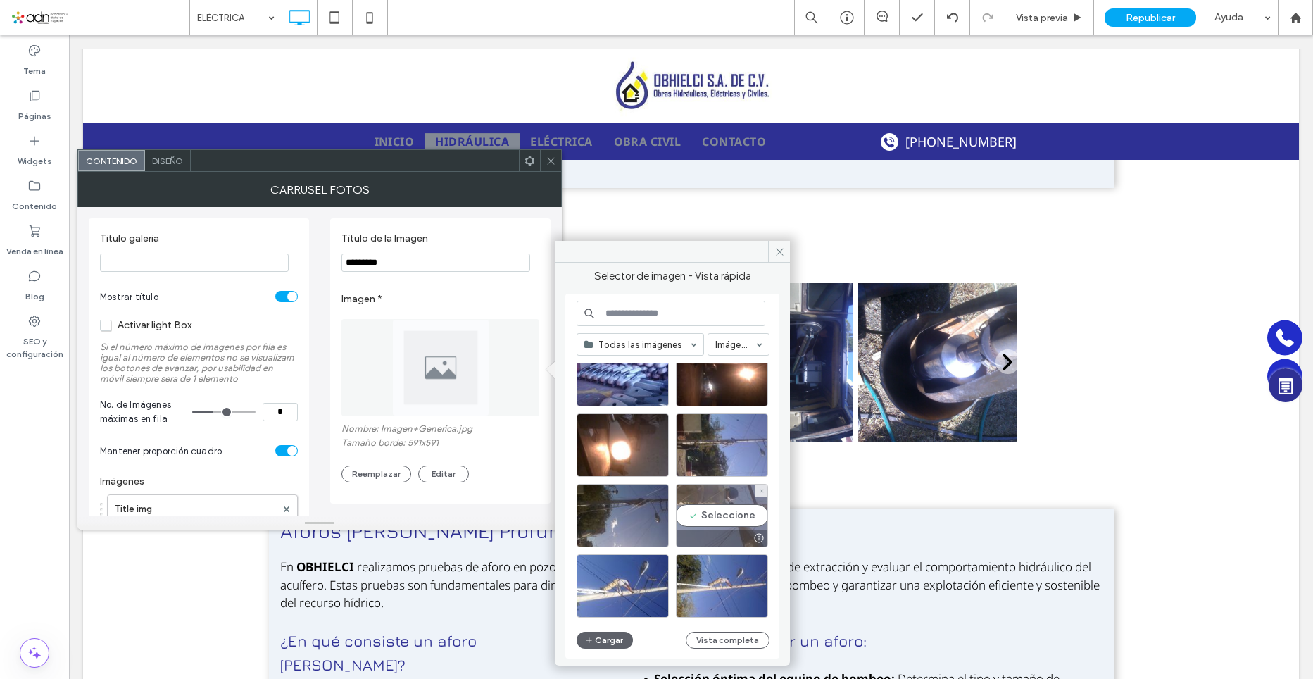
click at [724, 511] on div "Seleccione" at bounding box center [722, 515] width 92 height 63
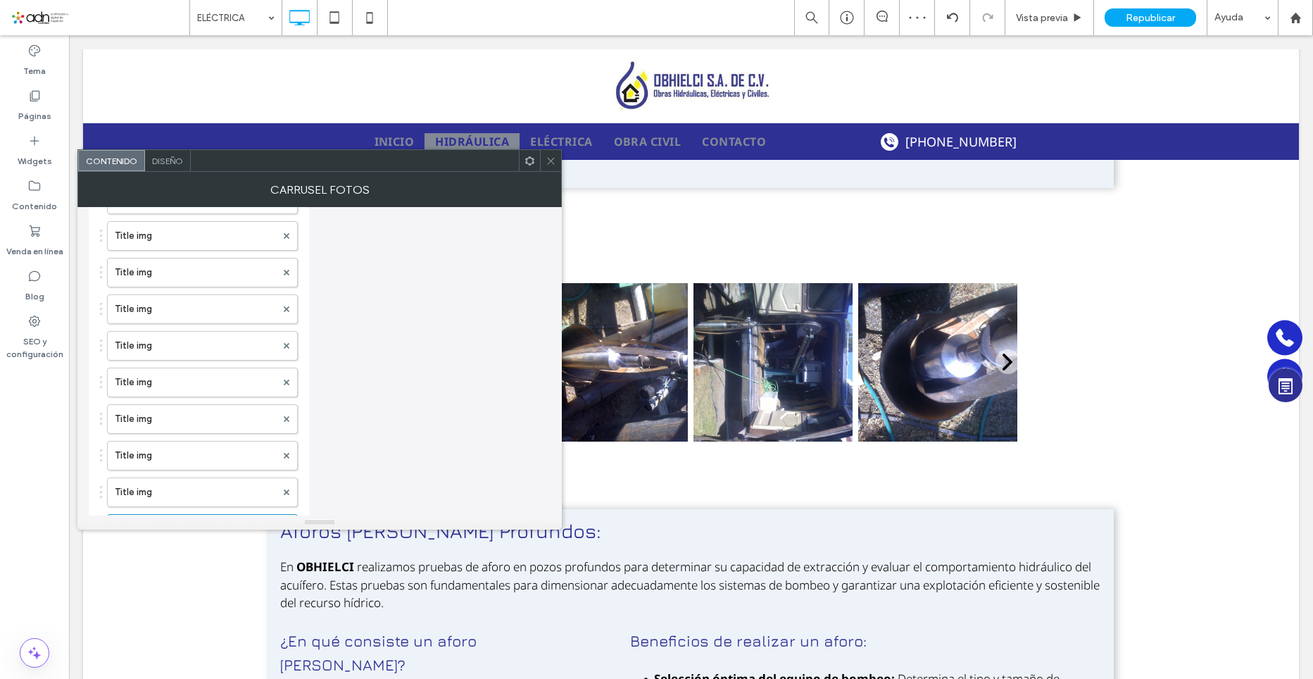
scroll to position [634, 0]
click at [143, 363] on label "Title img" at bounding box center [195, 351] width 161 height 28
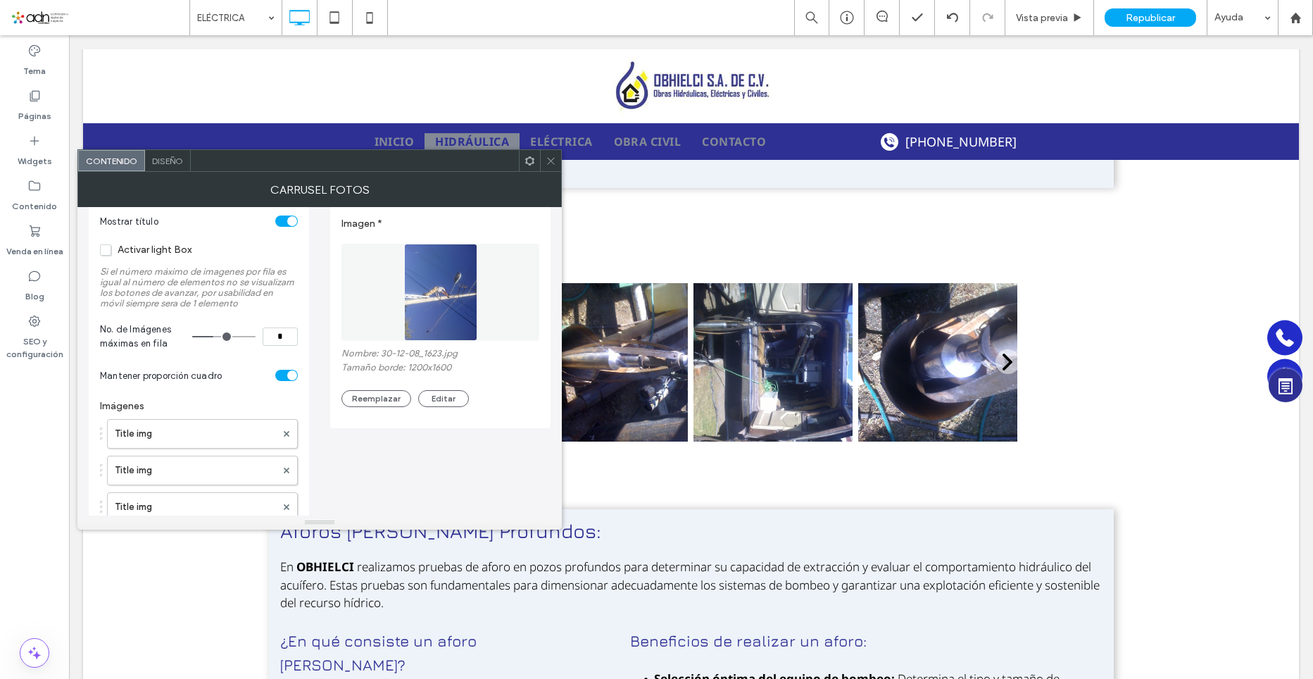
scroll to position [0, 0]
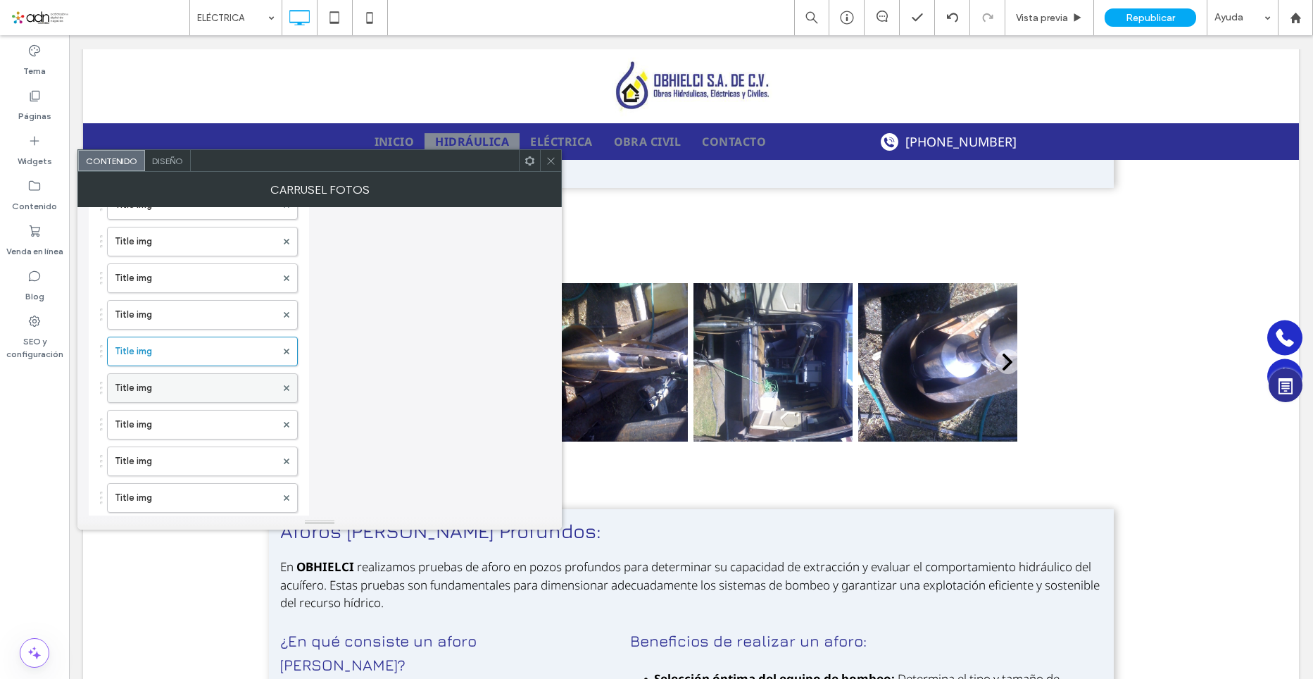
click at [161, 375] on label "Title img" at bounding box center [195, 388] width 161 height 28
click at [158, 364] on label "Title img" at bounding box center [195, 354] width 161 height 28
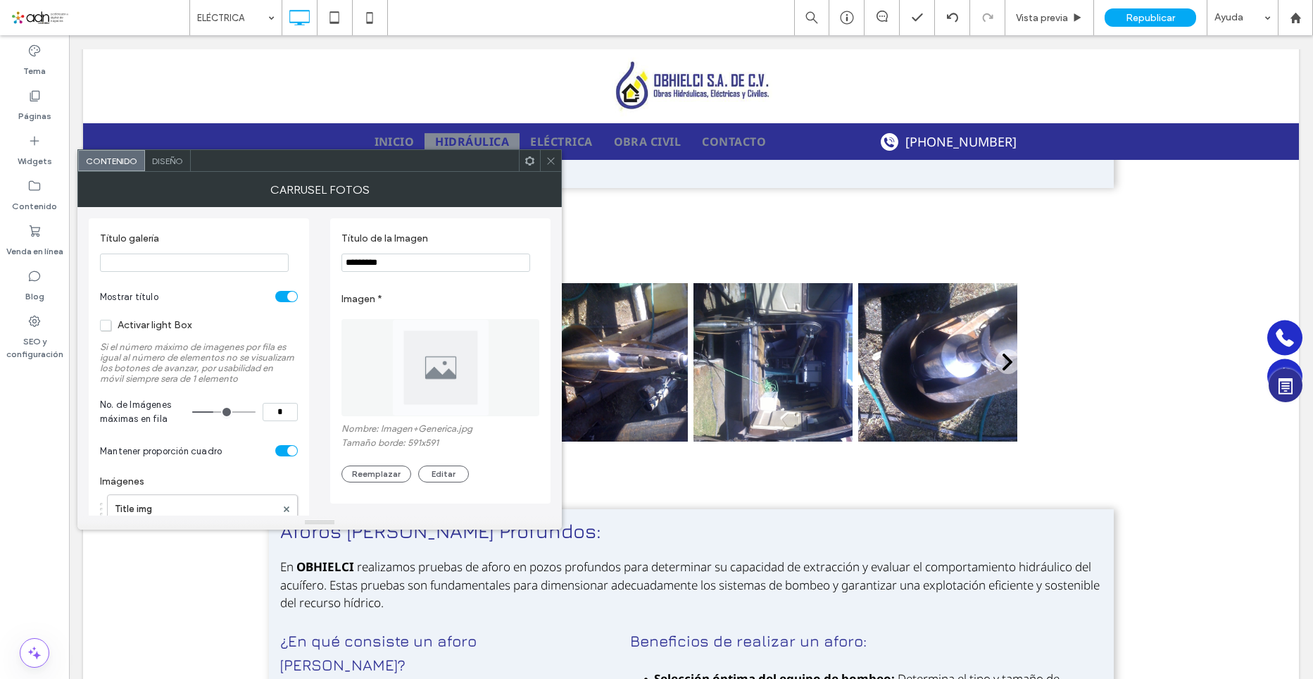
scroll to position [141, 0]
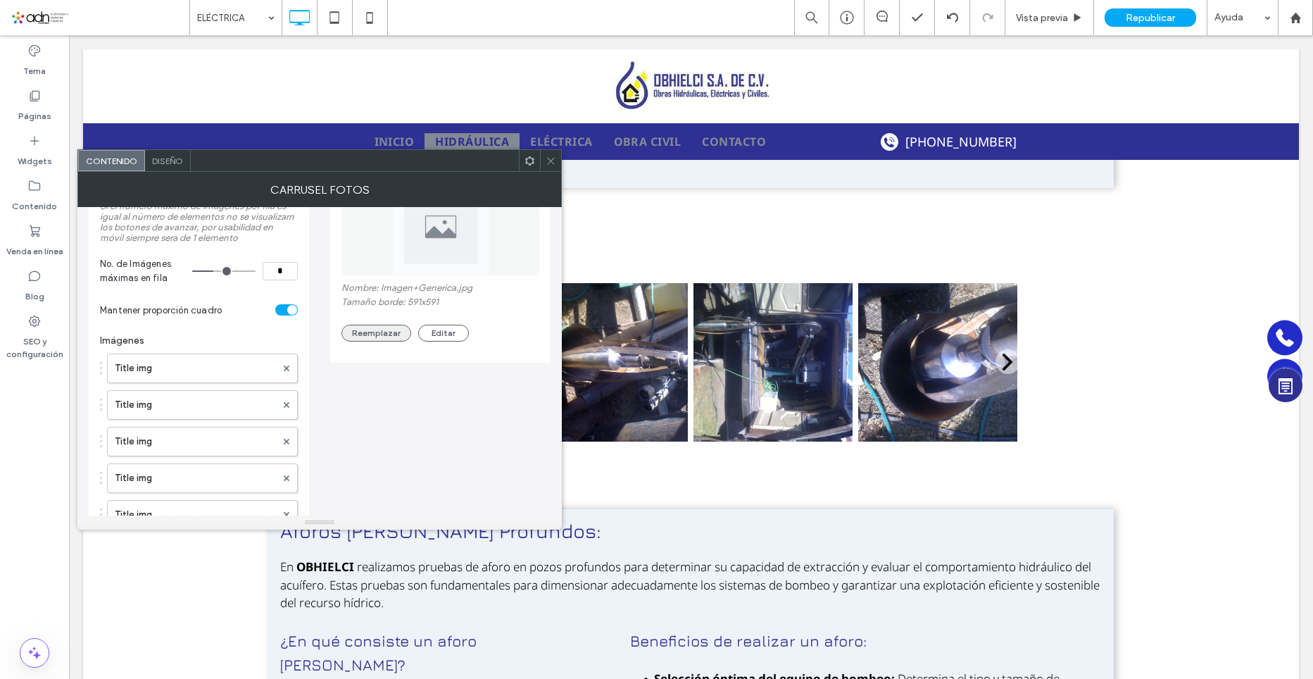
click at [377, 340] on button "Reemplazar" at bounding box center [377, 333] width 70 height 17
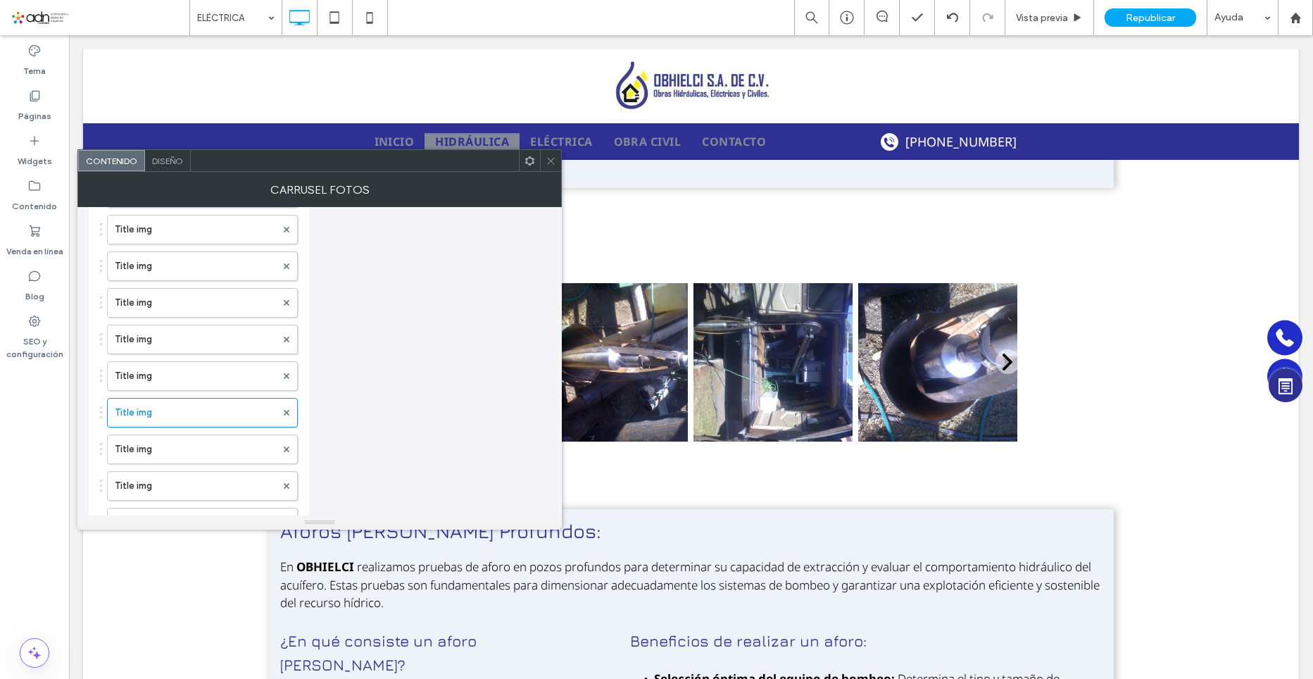
scroll to position [704, 0]
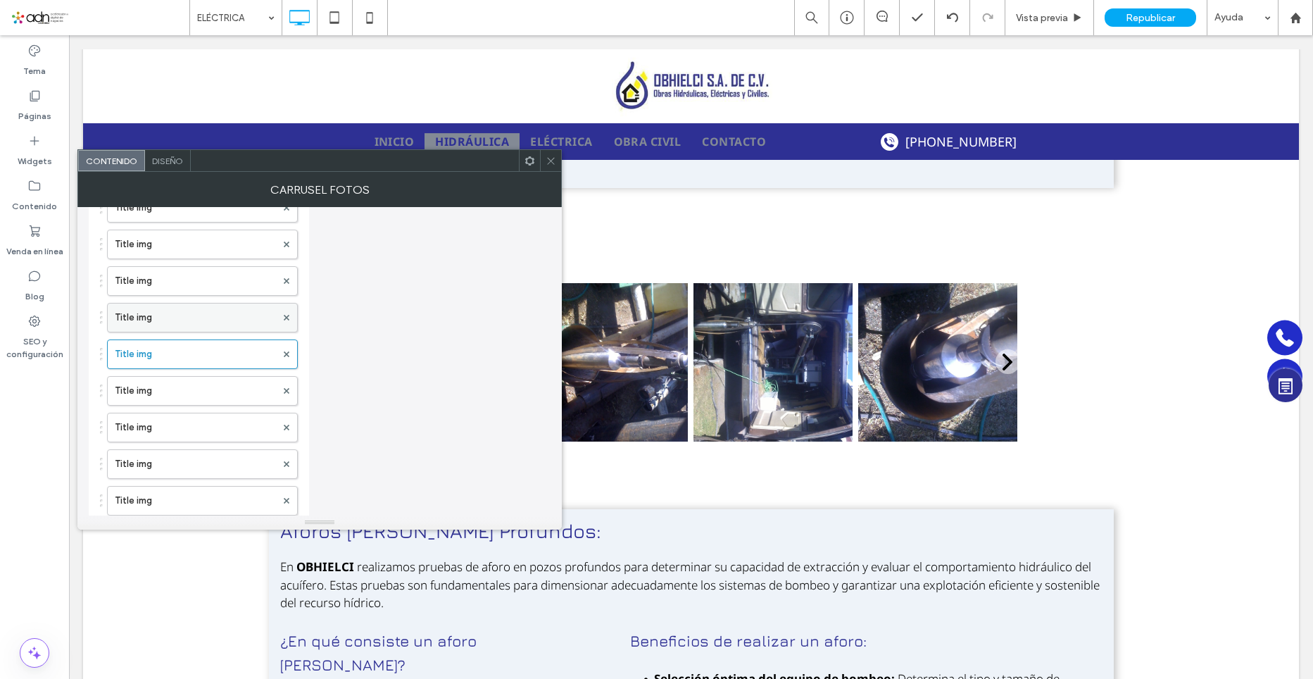
click at [173, 323] on label "Title img" at bounding box center [195, 318] width 161 height 28
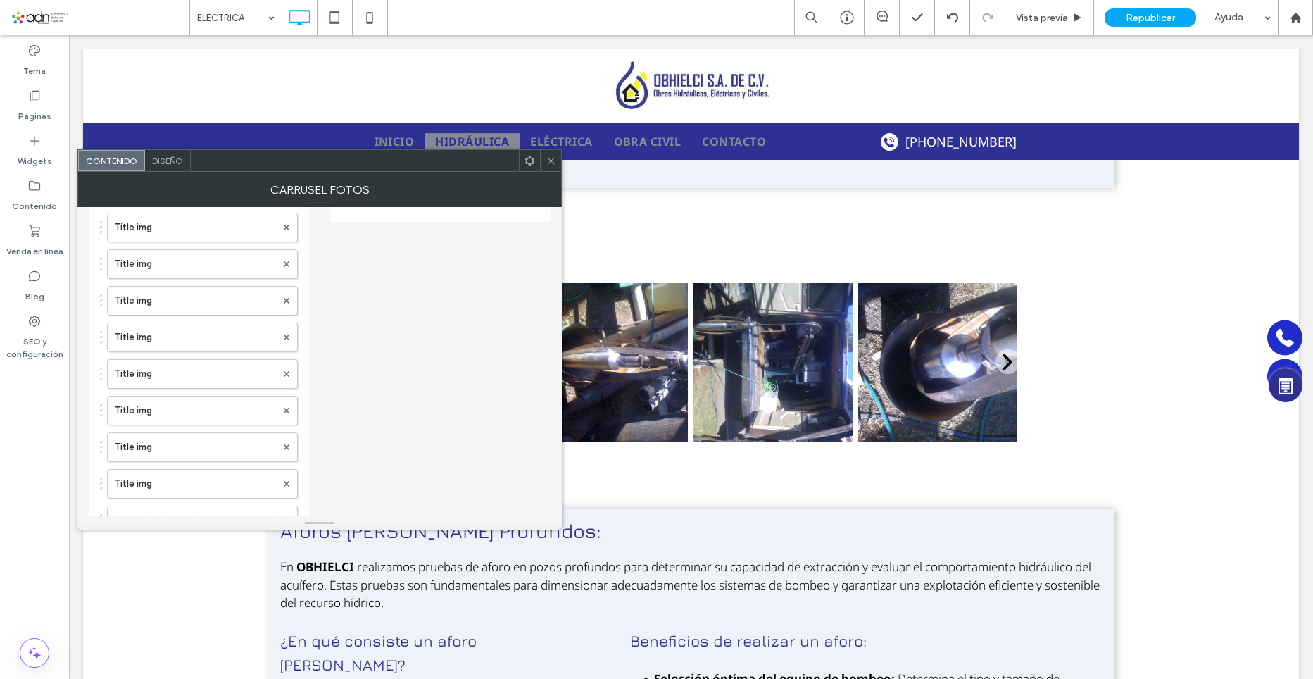
scroll to position [0, 0]
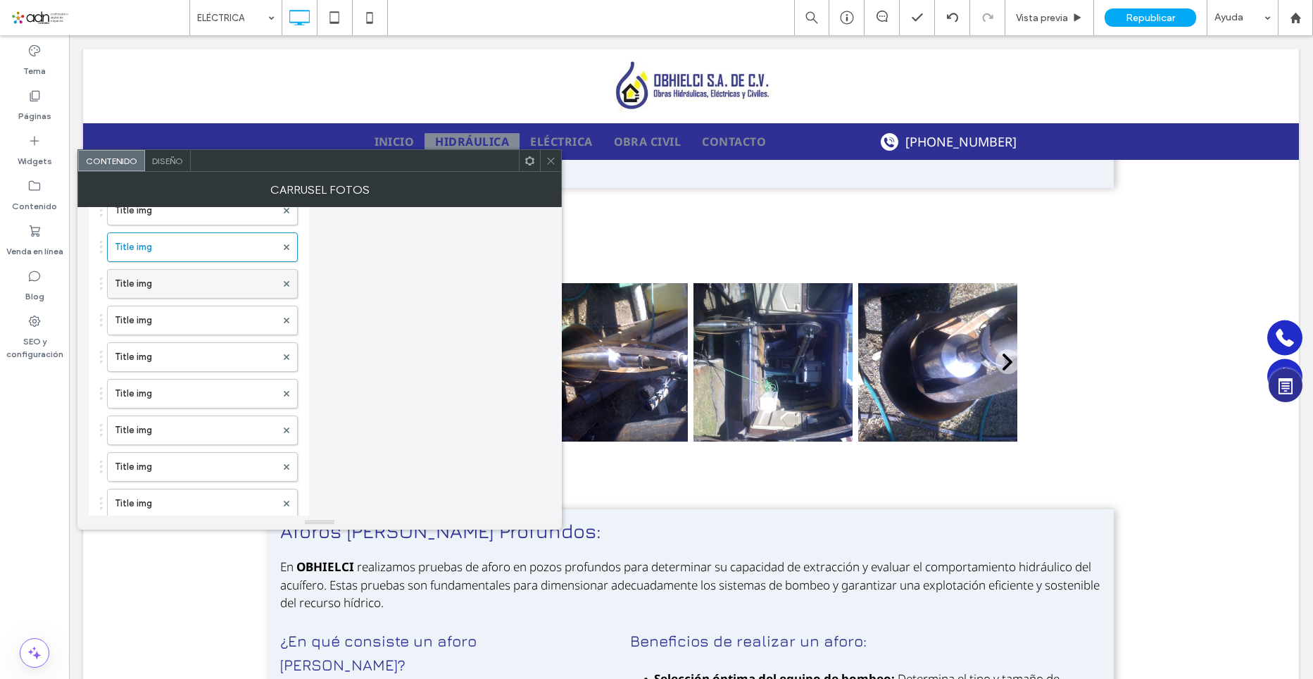
click at [151, 293] on label "Title img" at bounding box center [195, 284] width 161 height 28
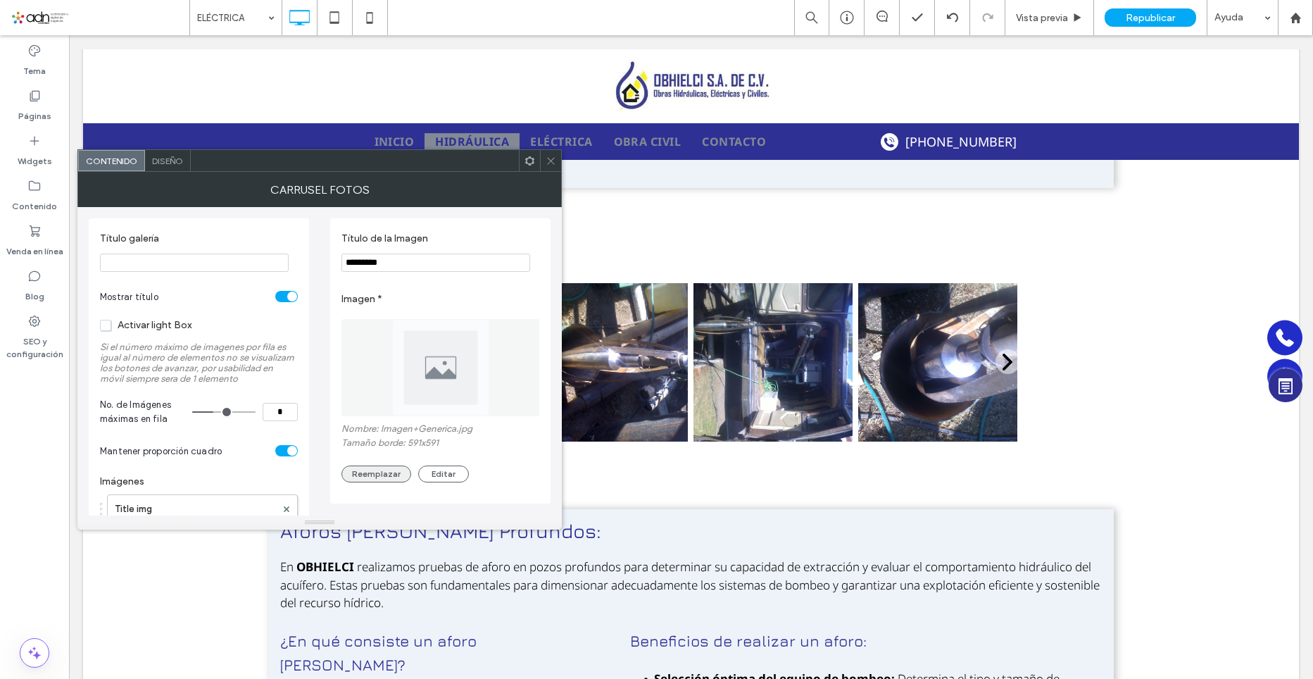
click at [383, 478] on button "Reemplazar" at bounding box center [377, 474] width 70 height 17
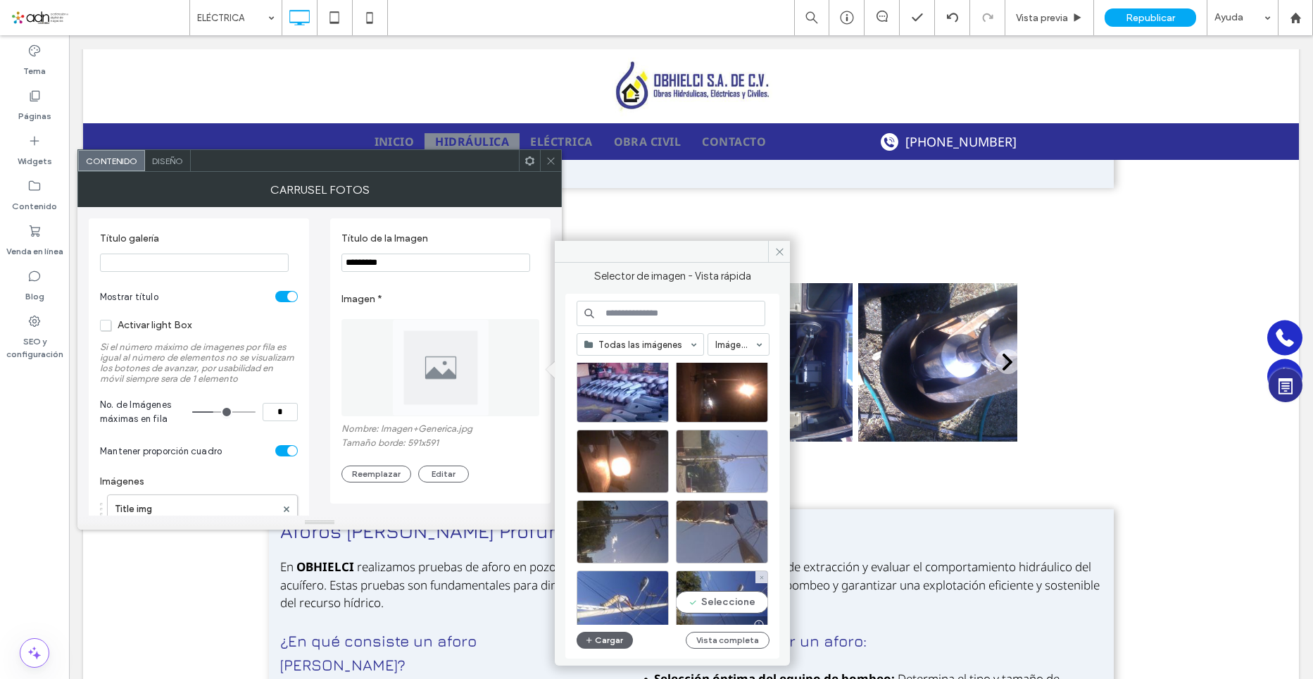
scroll to position [41, 0]
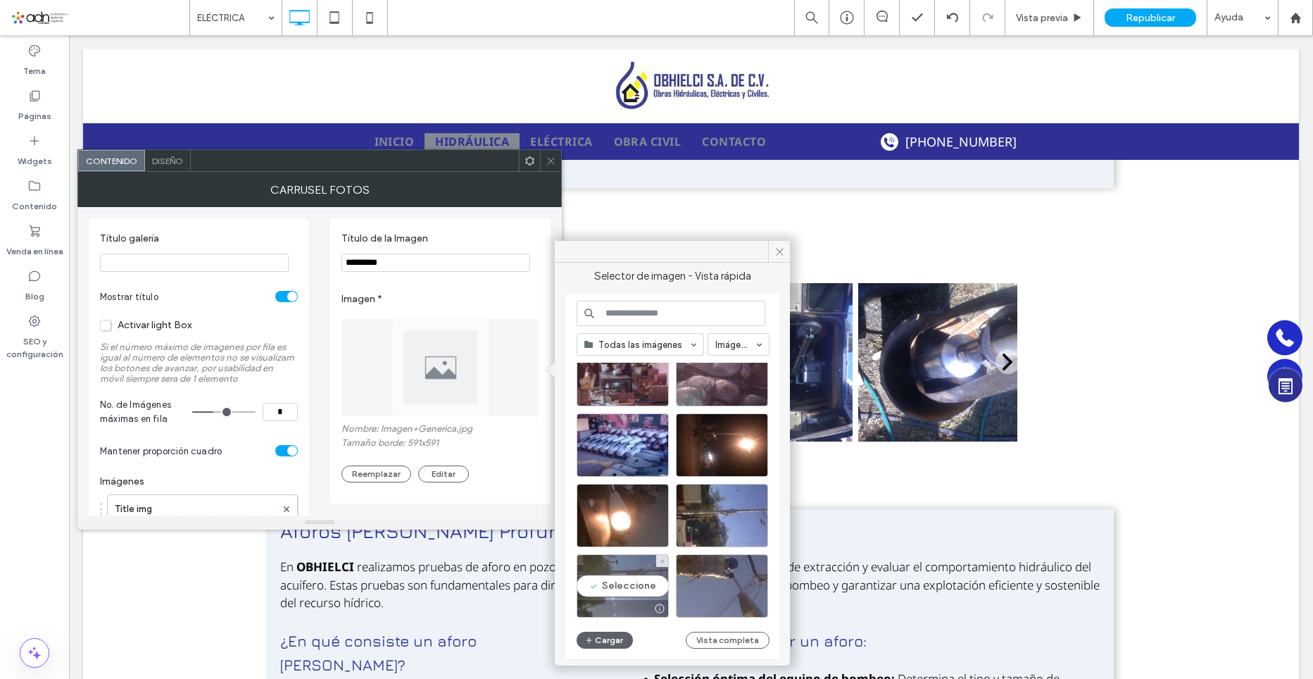
click at [622, 594] on div "Seleccione" at bounding box center [623, 585] width 92 height 63
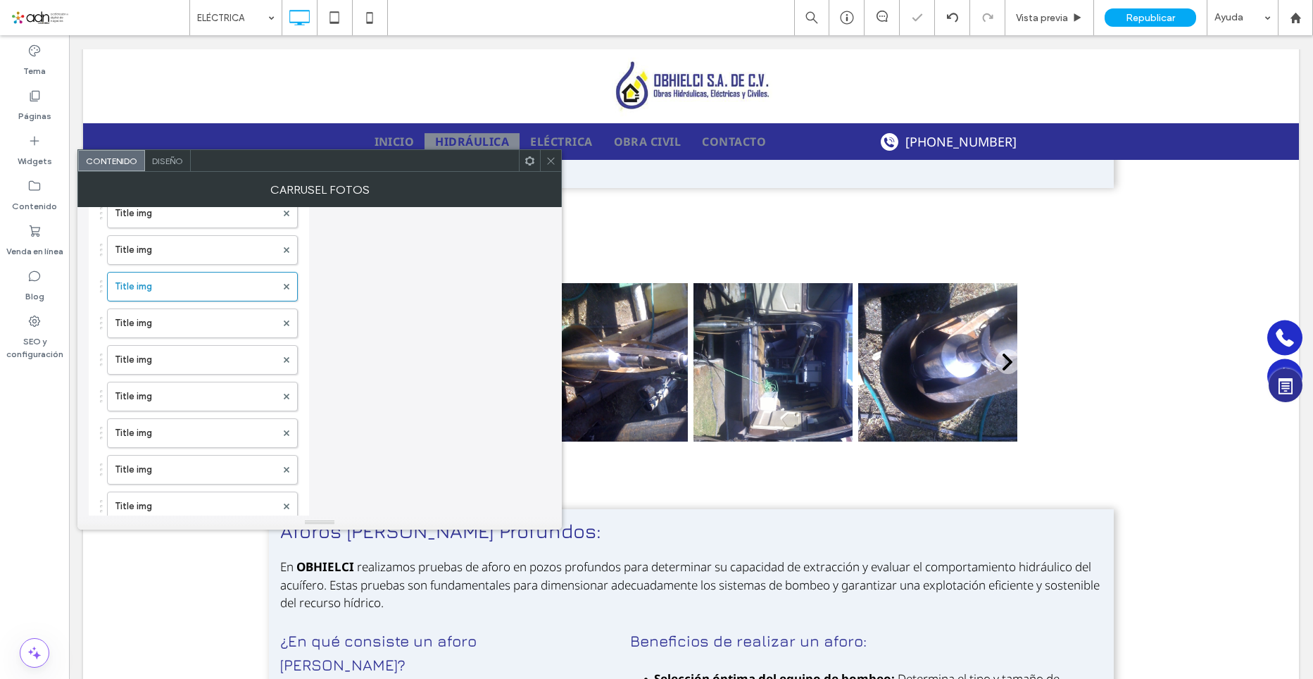
scroll to position [845, 0]
click at [157, 260] on label "Title img" at bounding box center [195, 250] width 161 height 28
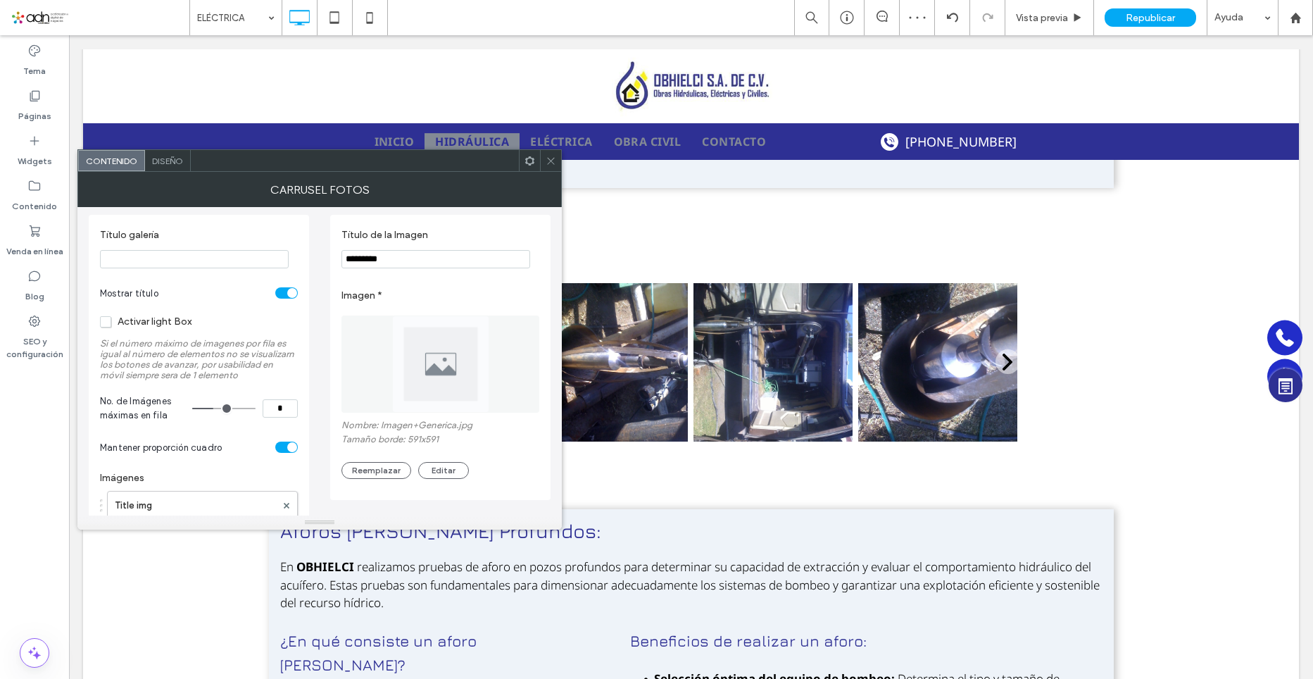
scroll to position [0, 0]
click at [388, 482] on button "Reemplazar" at bounding box center [377, 474] width 70 height 17
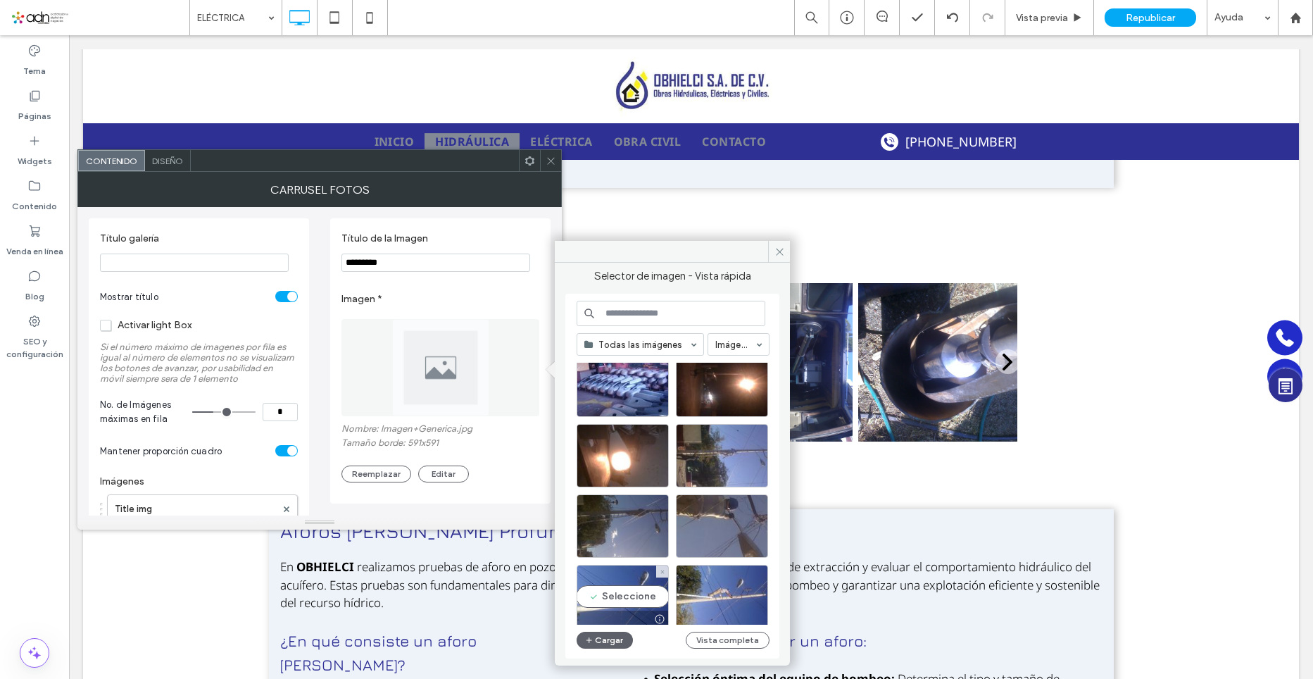
scroll to position [70, 0]
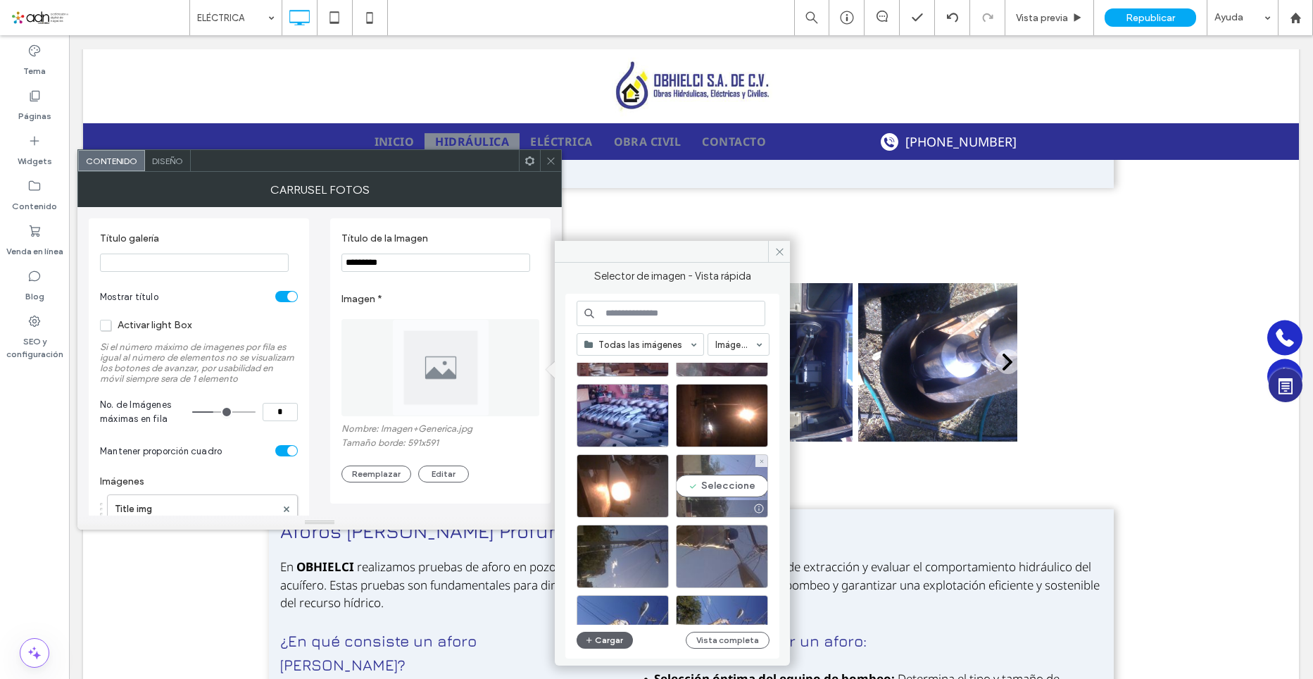
click at [693, 498] on div "Seleccione" at bounding box center [722, 485] width 92 height 63
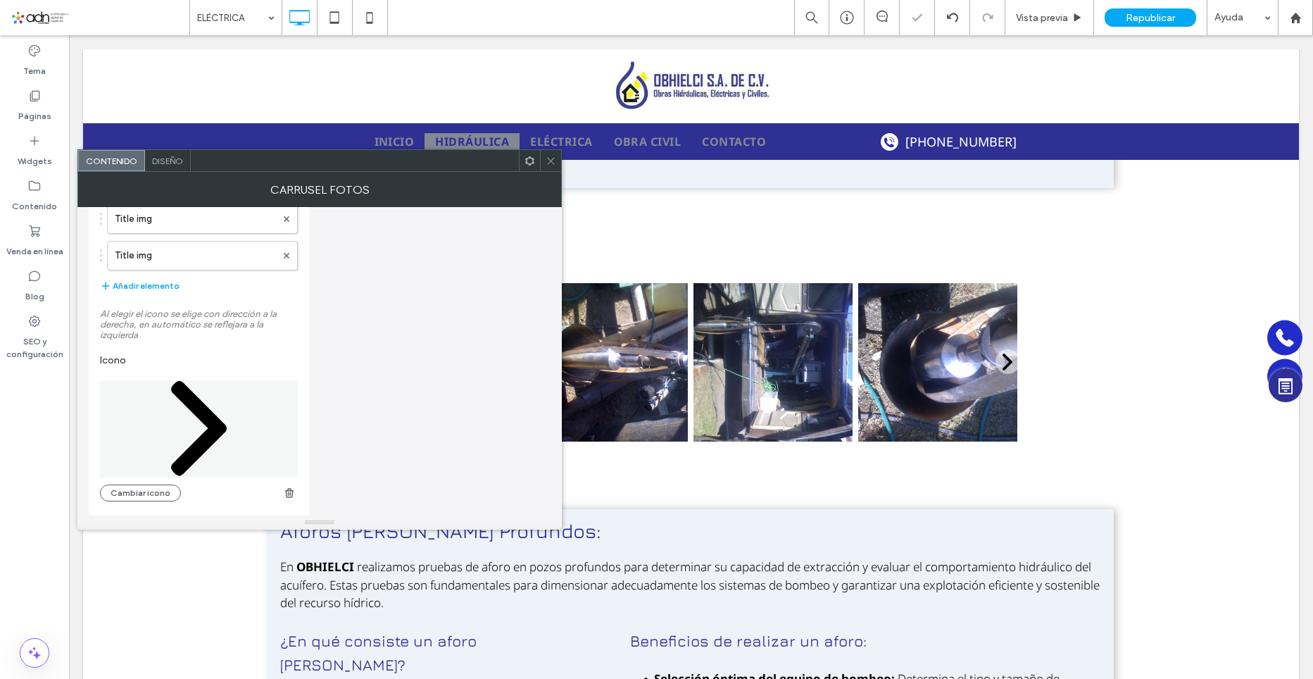
scroll to position [882, 0]
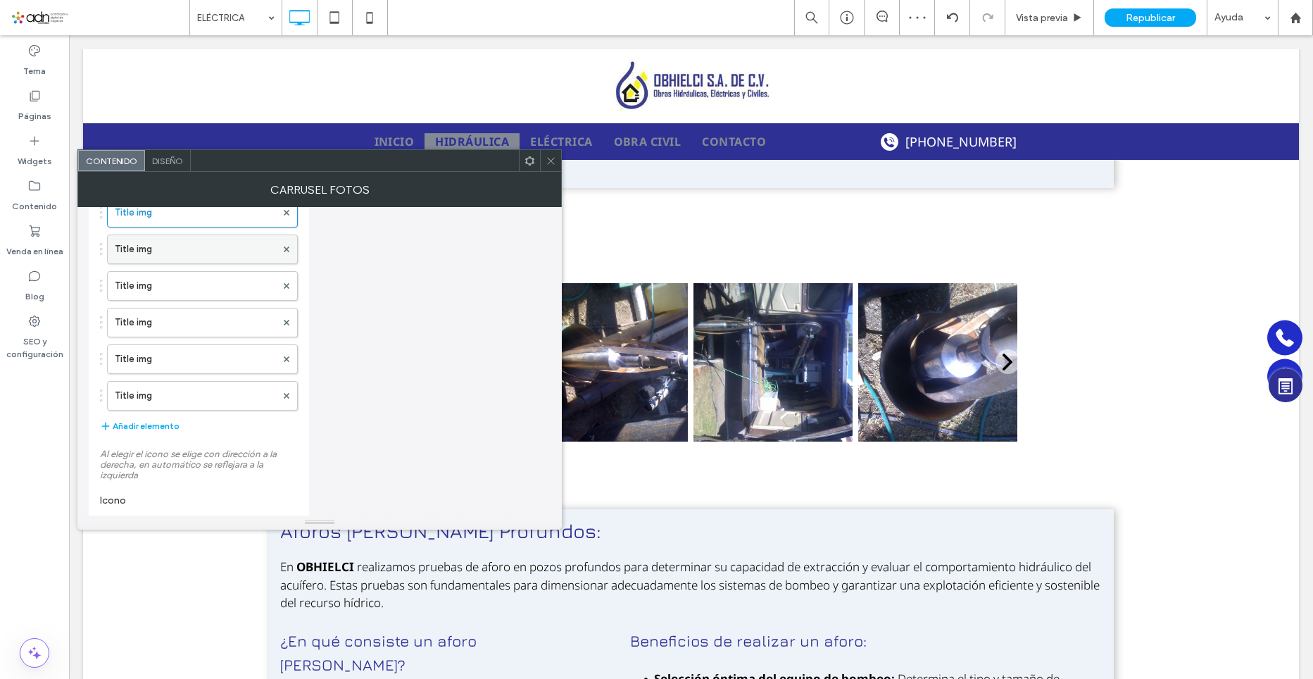
click at [146, 256] on label "Title img" at bounding box center [195, 249] width 161 height 28
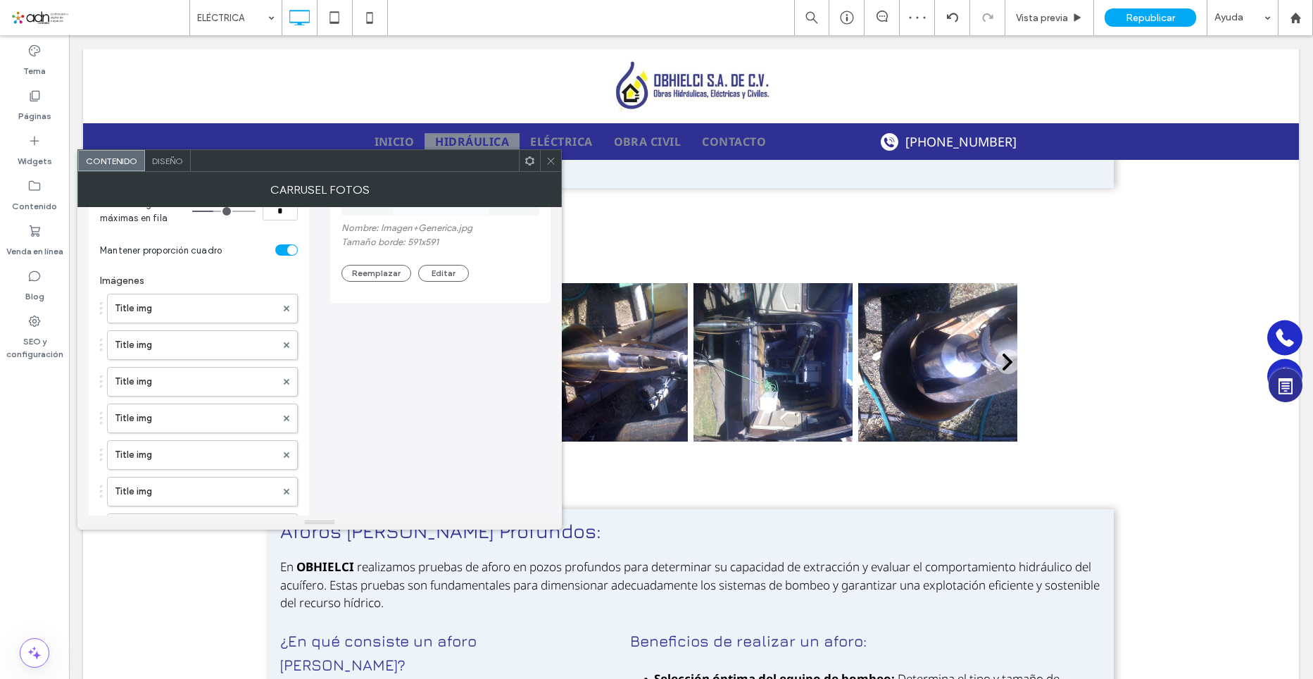
scroll to position [178, 0]
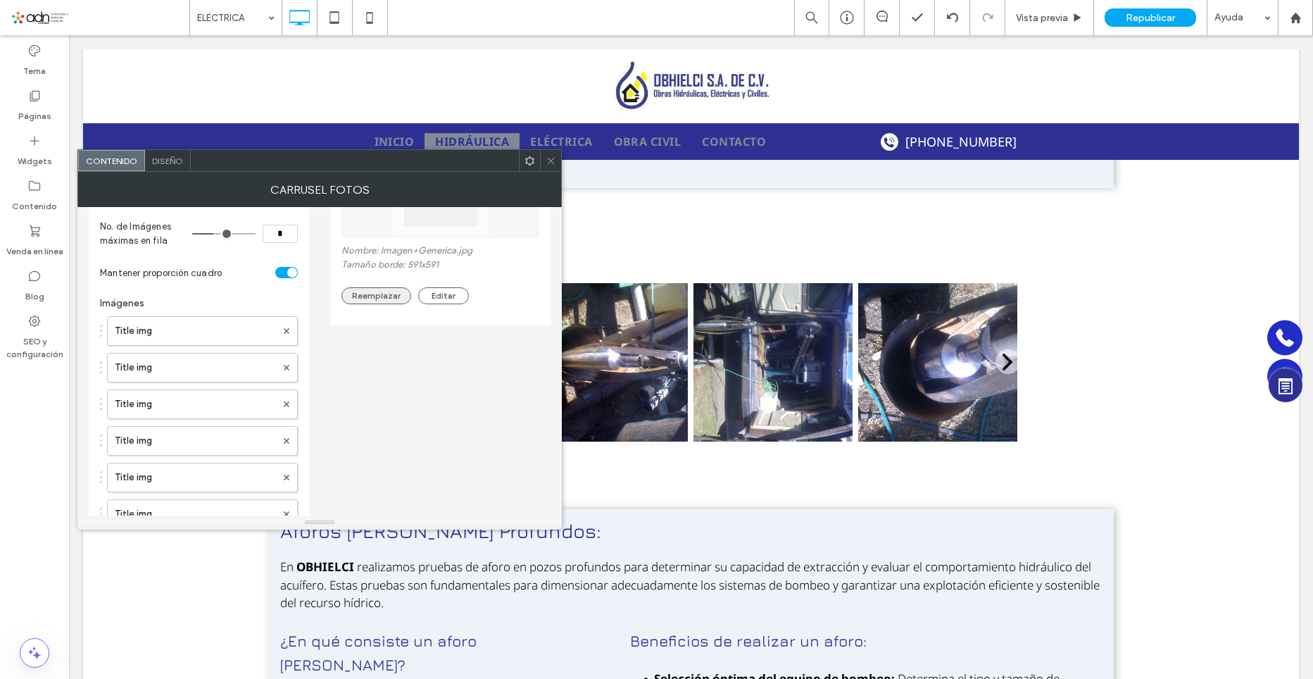
click at [375, 304] on button "Reemplazar" at bounding box center [377, 295] width 70 height 17
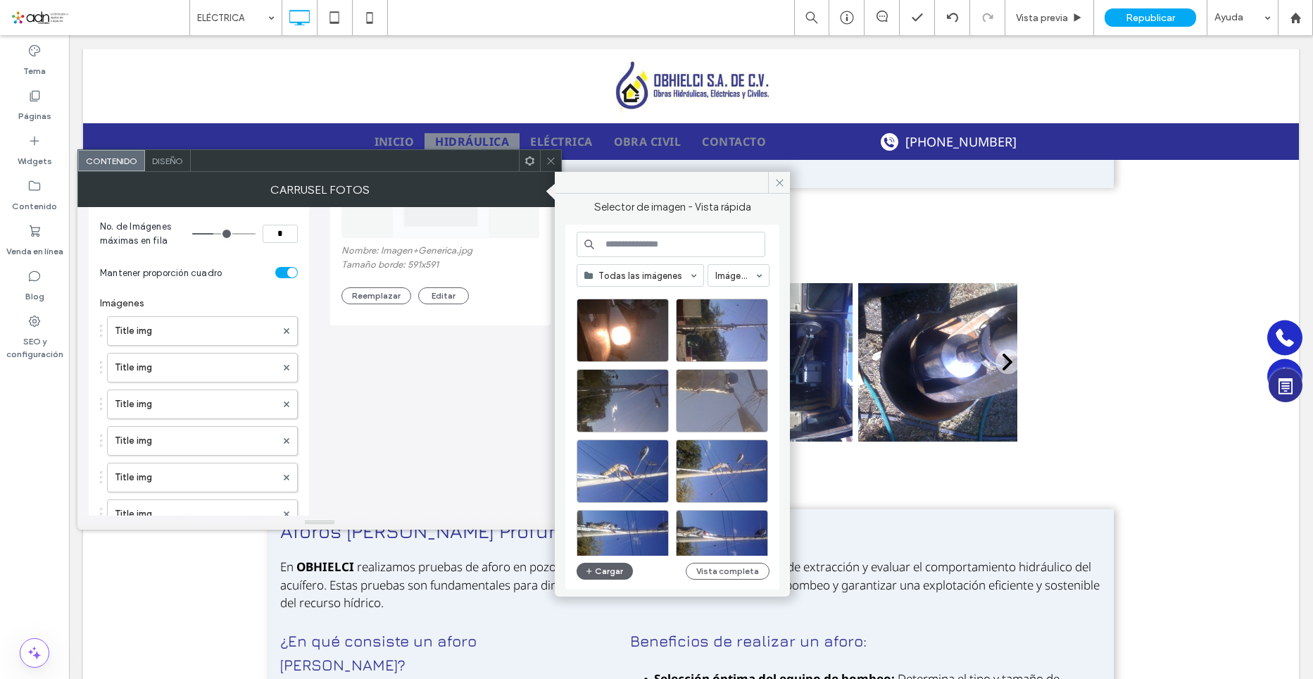
scroll to position [37, 0]
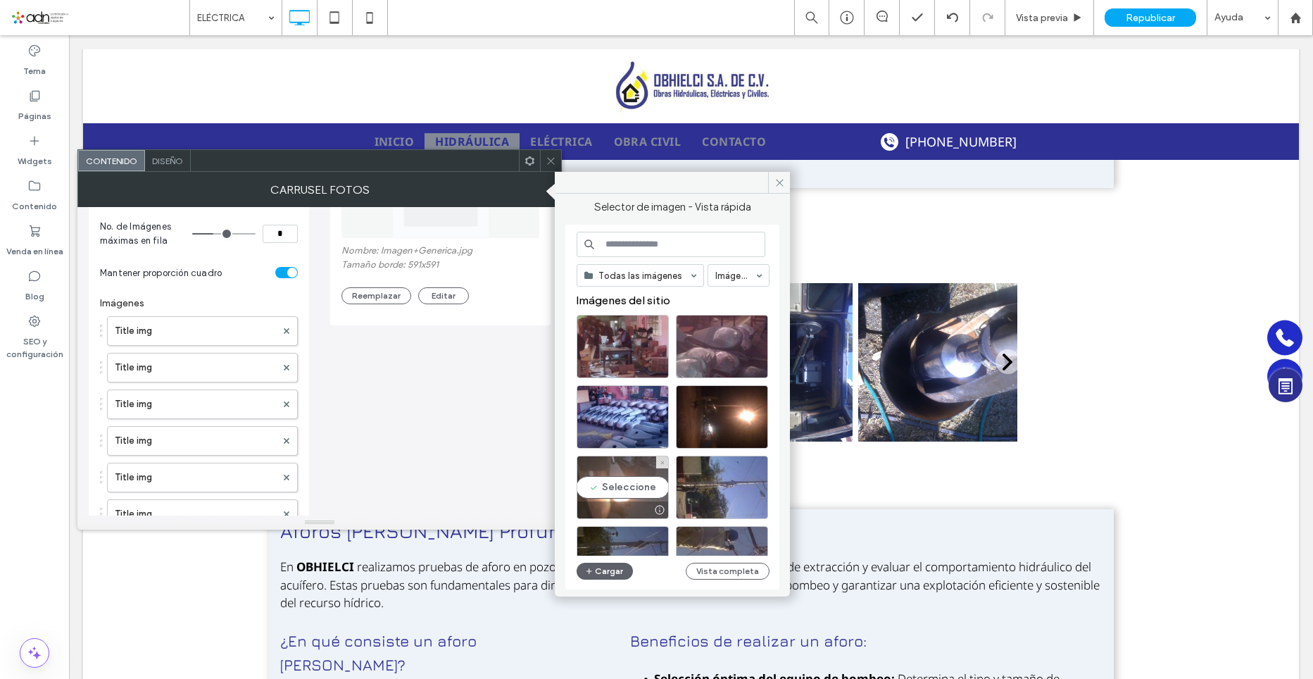
click at [609, 488] on div "Seleccione" at bounding box center [623, 487] width 92 height 63
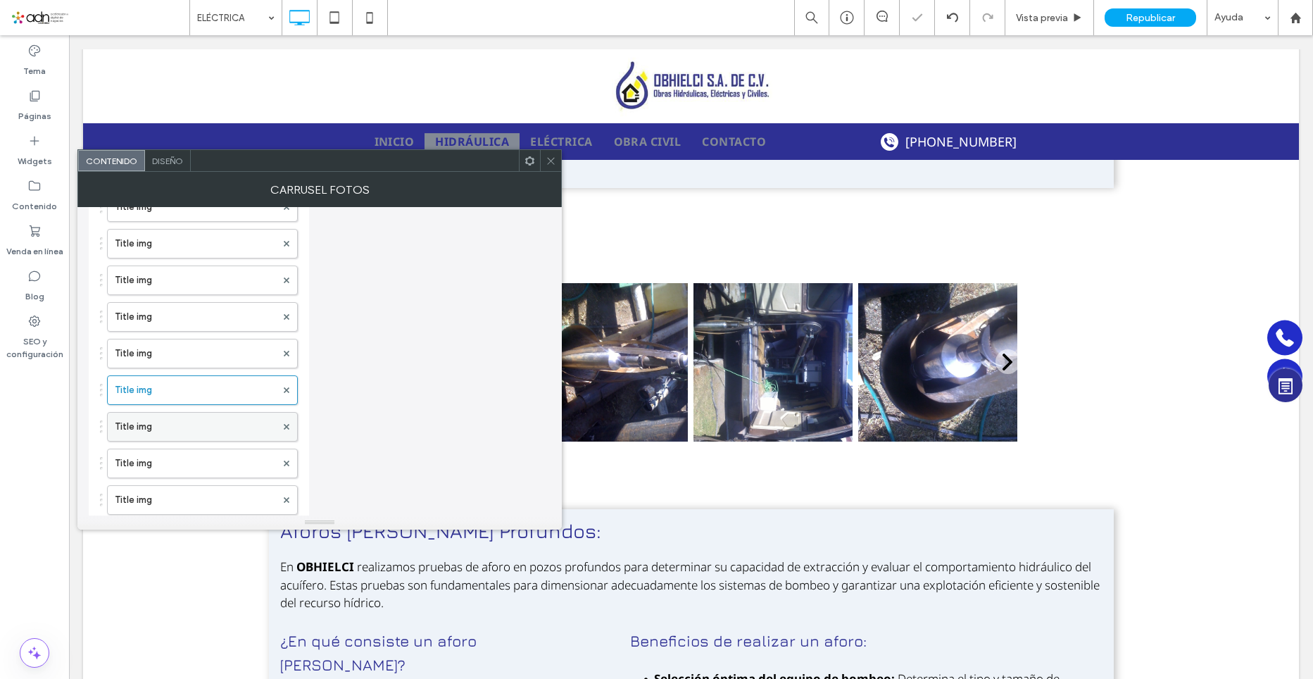
click at [150, 425] on label "Title img" at bounding box center [195, 427] width 161 height 28
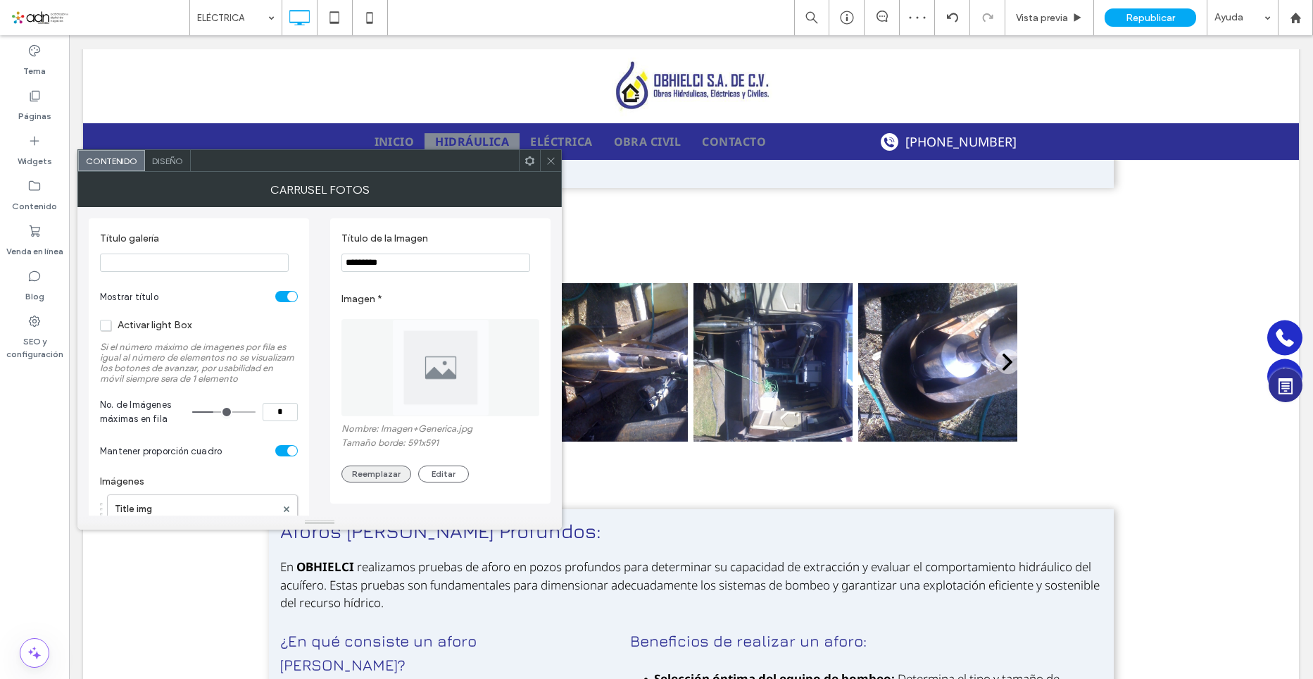
click at [364, 471] on button "Reemplazar" at bounding box center [377, 474] width 70 height 17
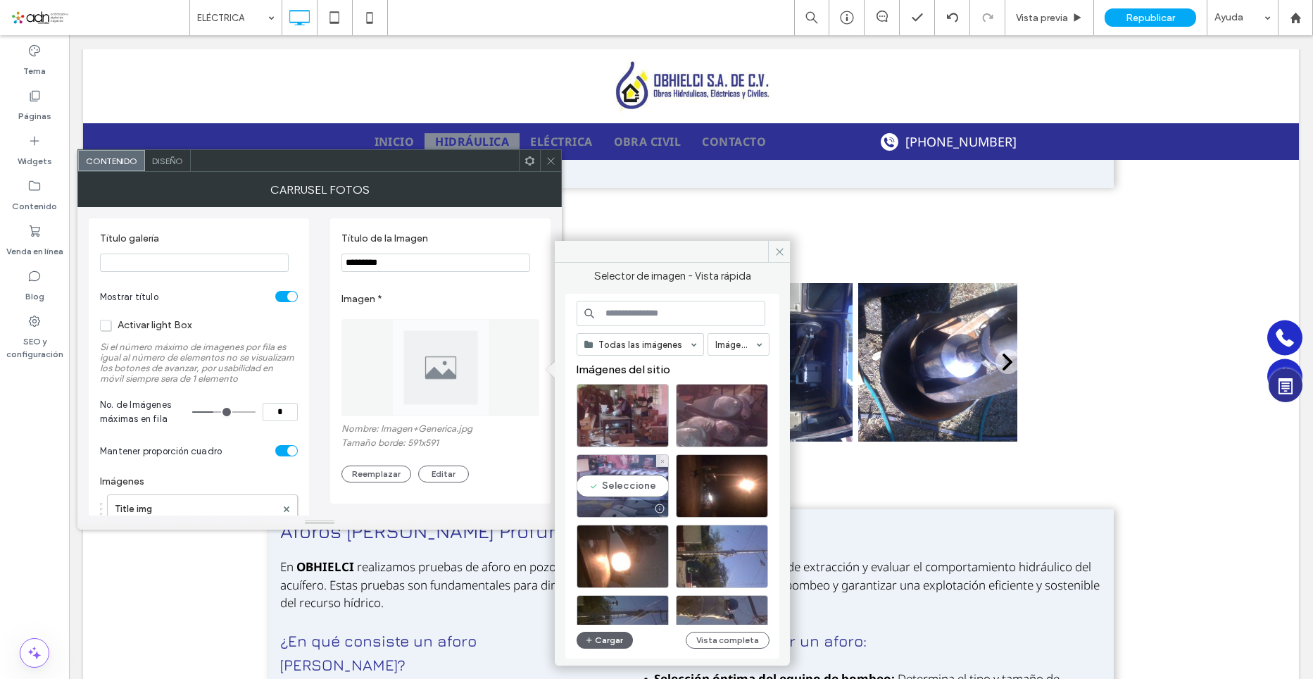
click at [629, 485] on div "Seleccione" at bounding box center [623, 485] width 92 height 63
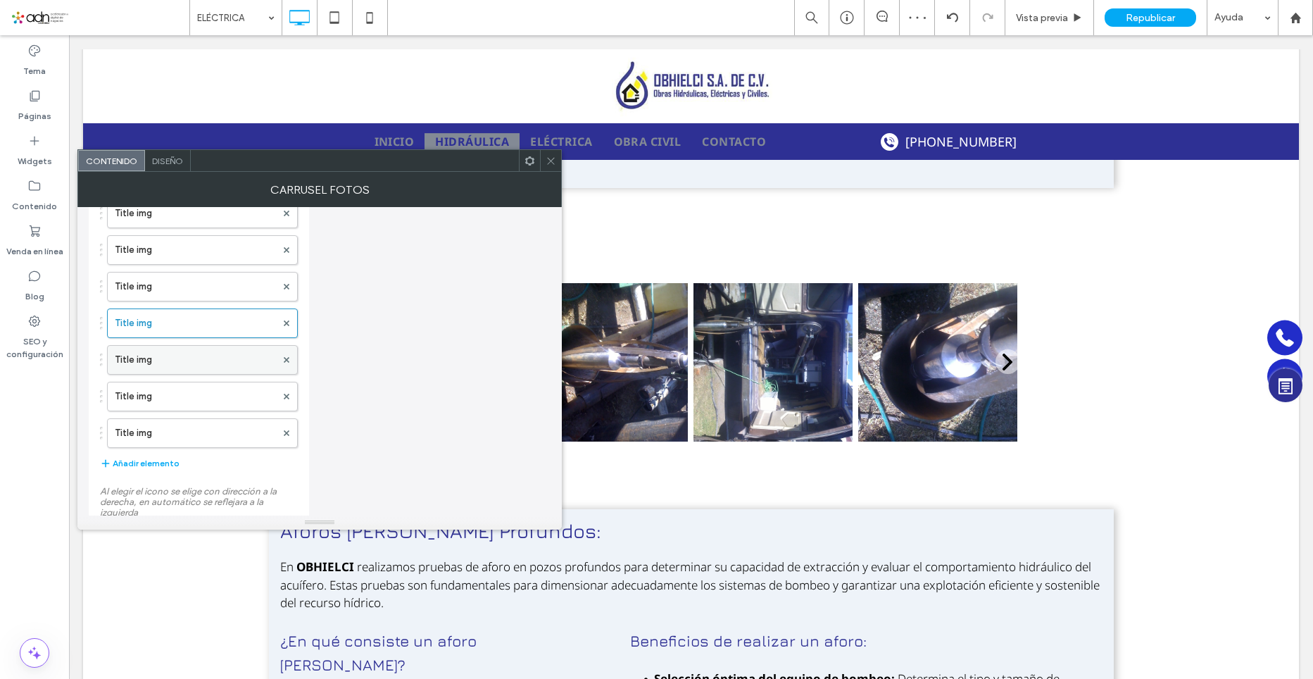
click at [175, 366] on label "Title img" at bounding box center [195, 360] width 161 height 28
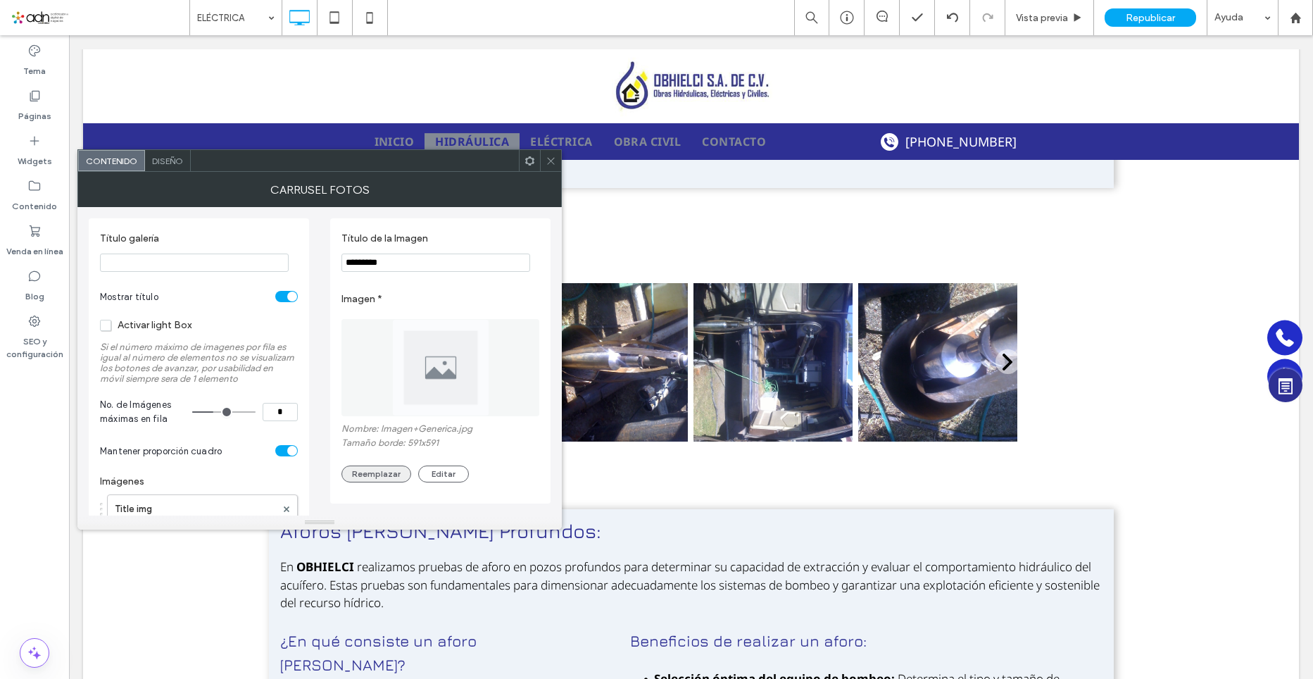
click at [394, 473] on button "Reemplazar" at bounding box center [377, 474] width 70 height 17
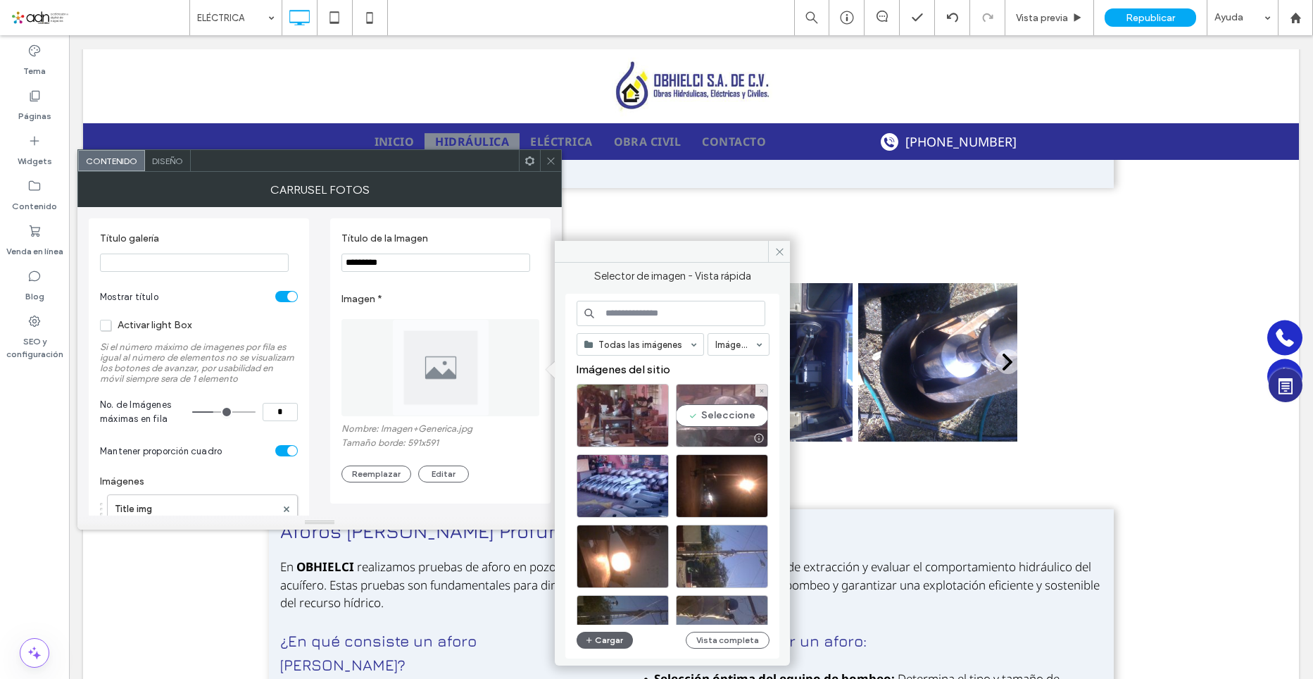
click at [695, 401] on div "Seleccione" at bounding box center [722, 415] width 92 height 63
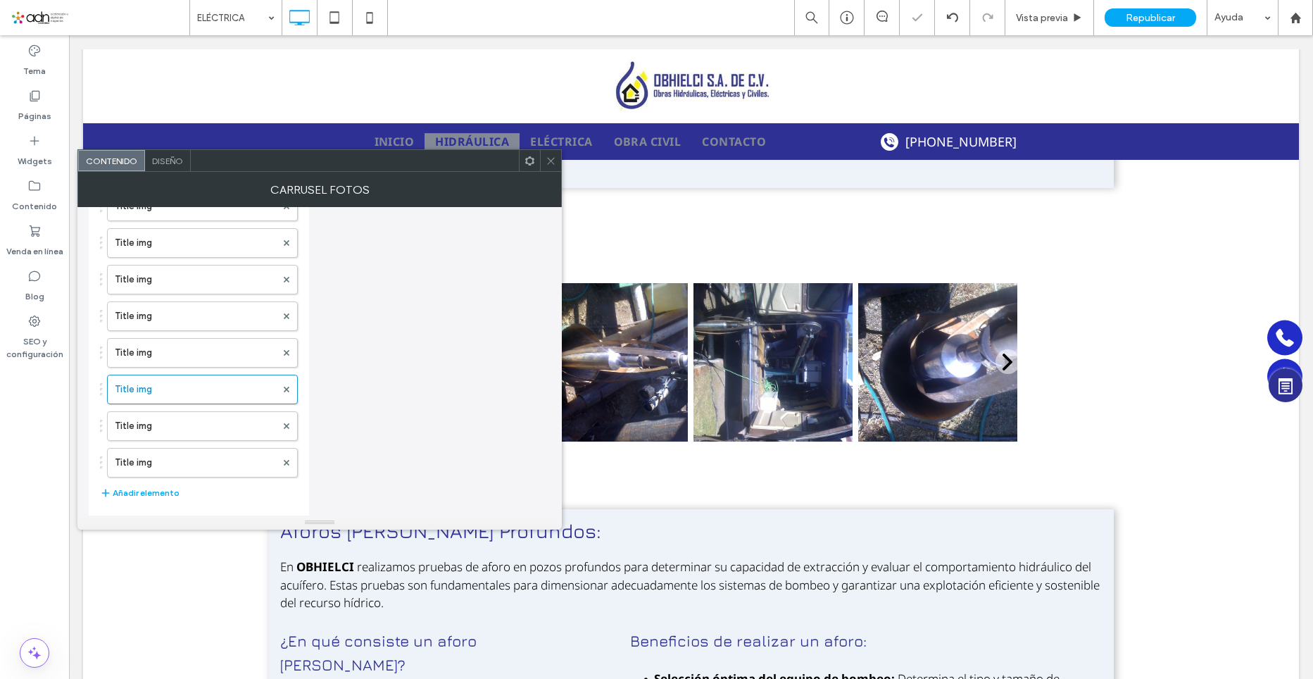
scroll to position [812, 0]
click at [171, 370] on label "Title img" at bounding box center [195, 356] width 161 height 28
click at [170, 459] on label "Title img" at bounding box center [195, 463] width 161 height 28
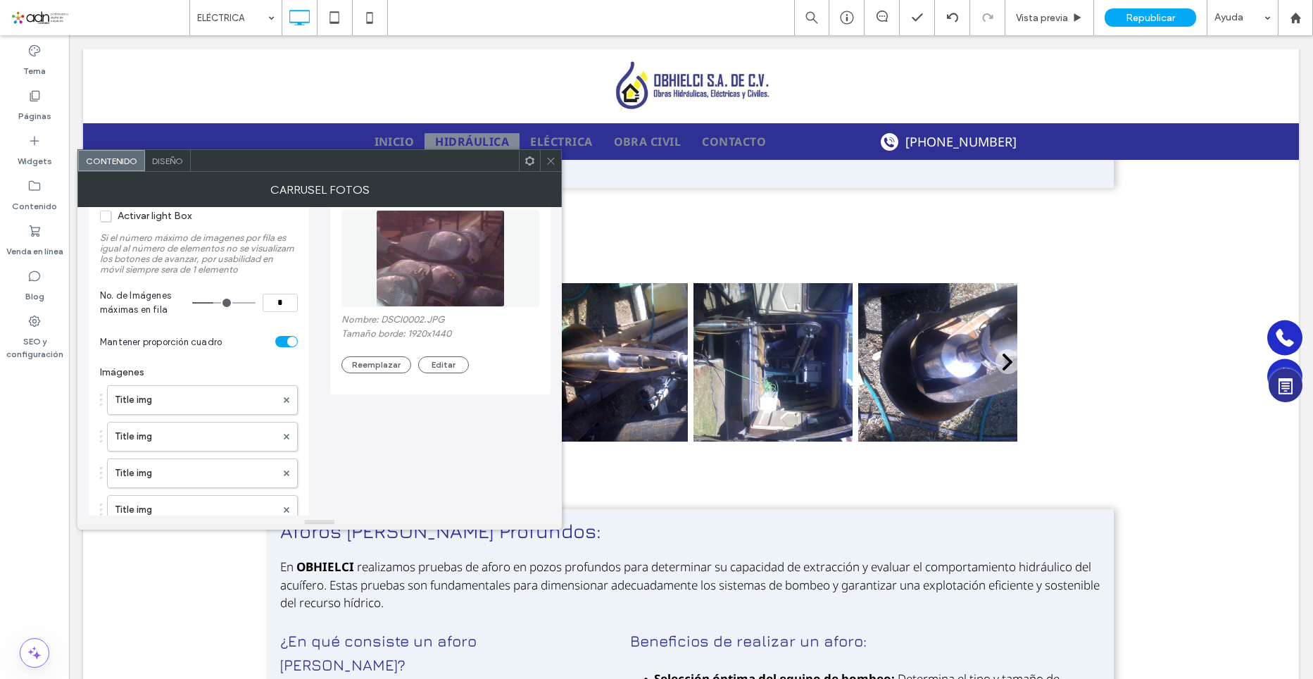
scroll to position [0, 0]
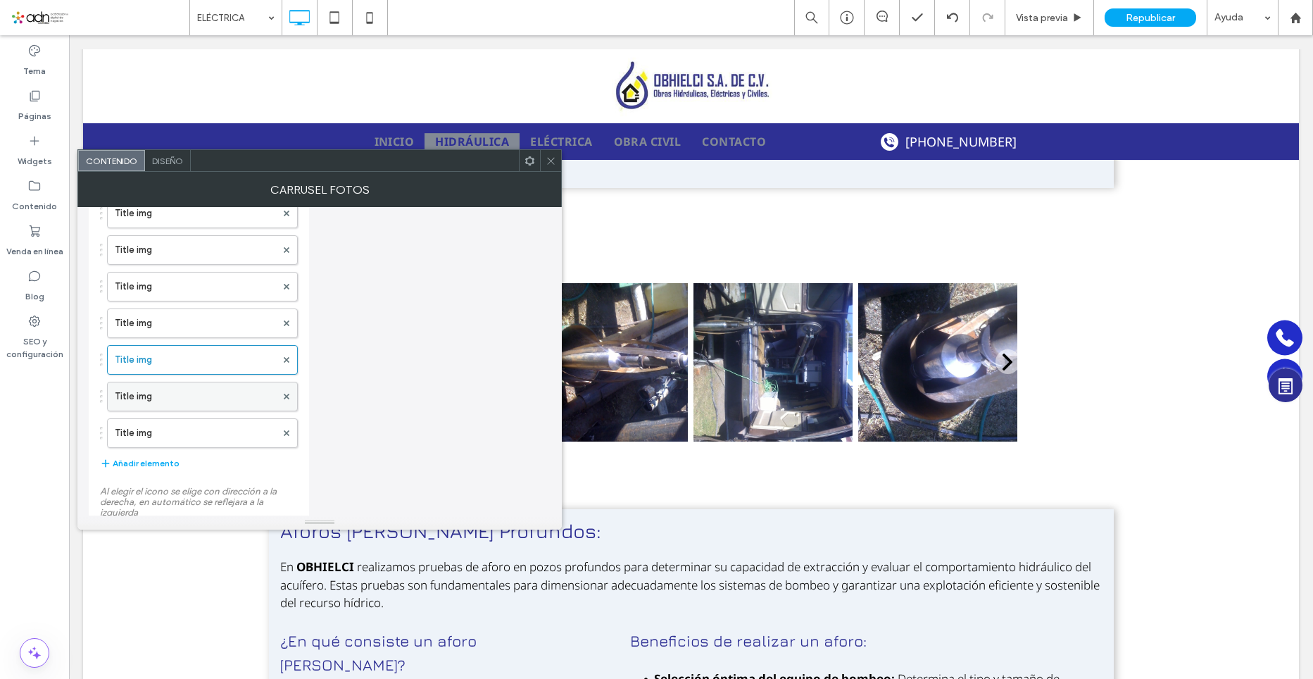
click at [142, 398] on label "Title img" at bounding box center [195, 396] width 161 height 28
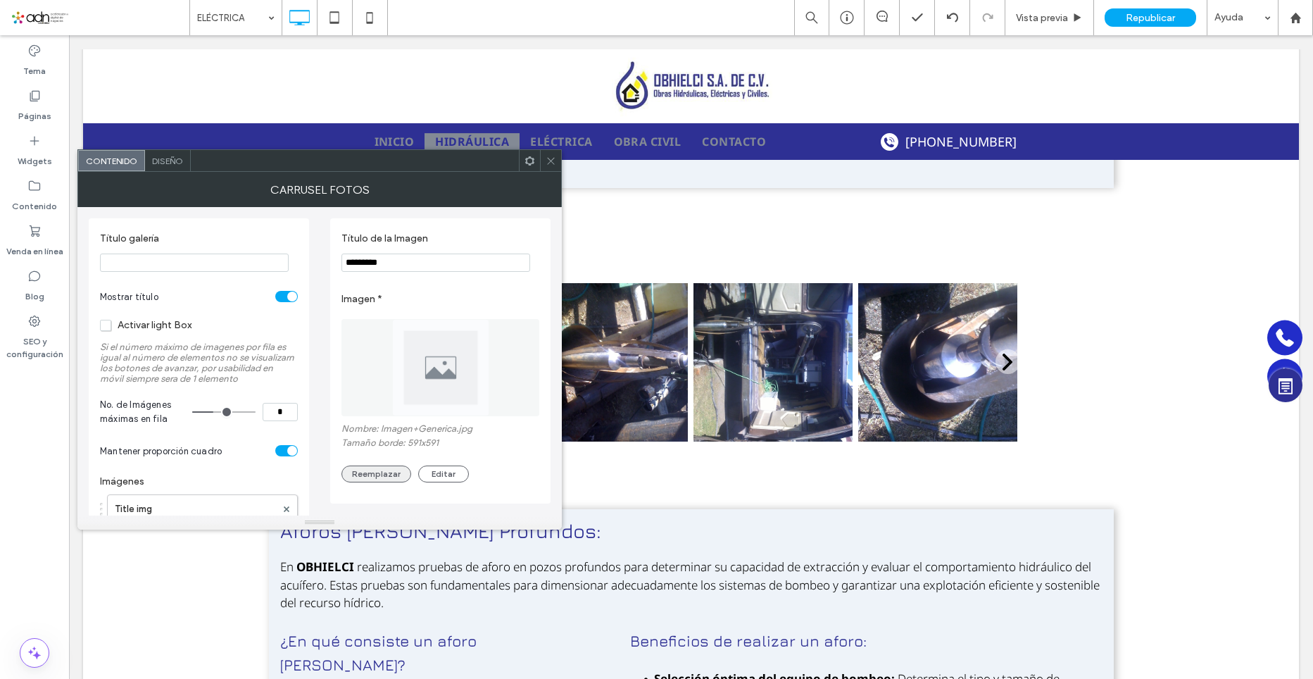
click at [371, 473] on button "Reemplazar" at bounding box center [377, 474] width 70 height 17
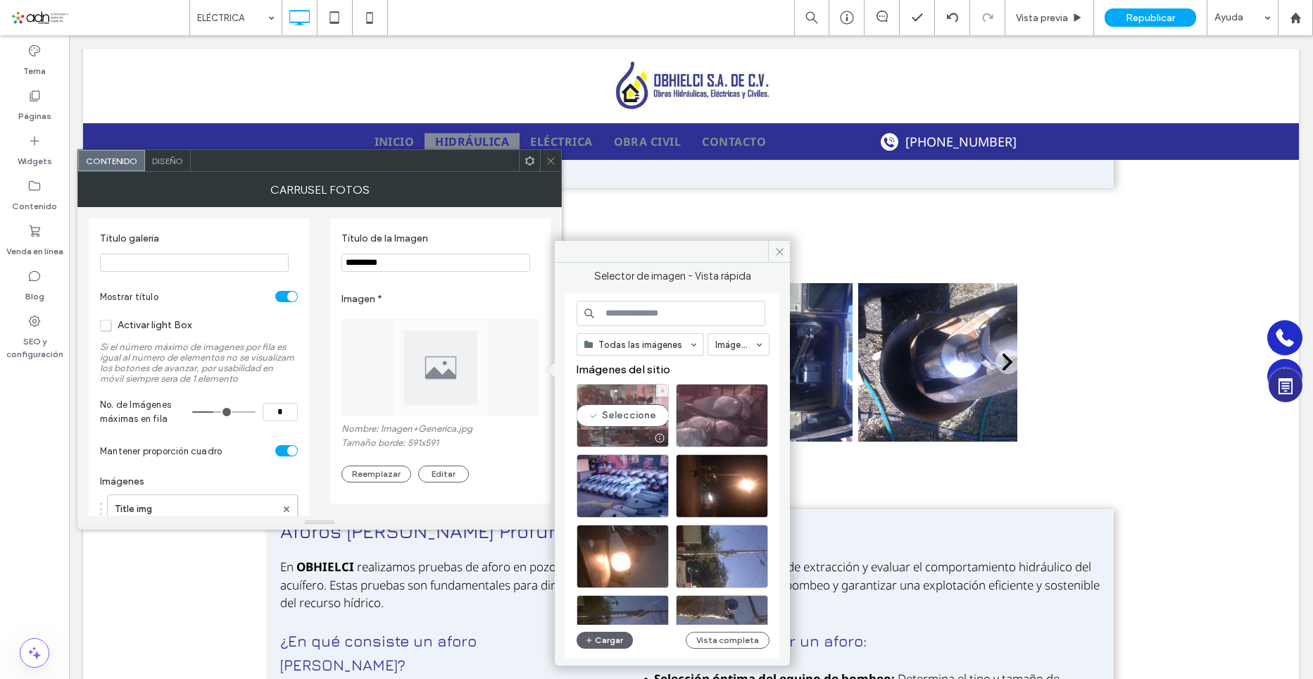
click at [628, 418] on div "Seleccione" at bounding box center [623, 415] width 92 height 63
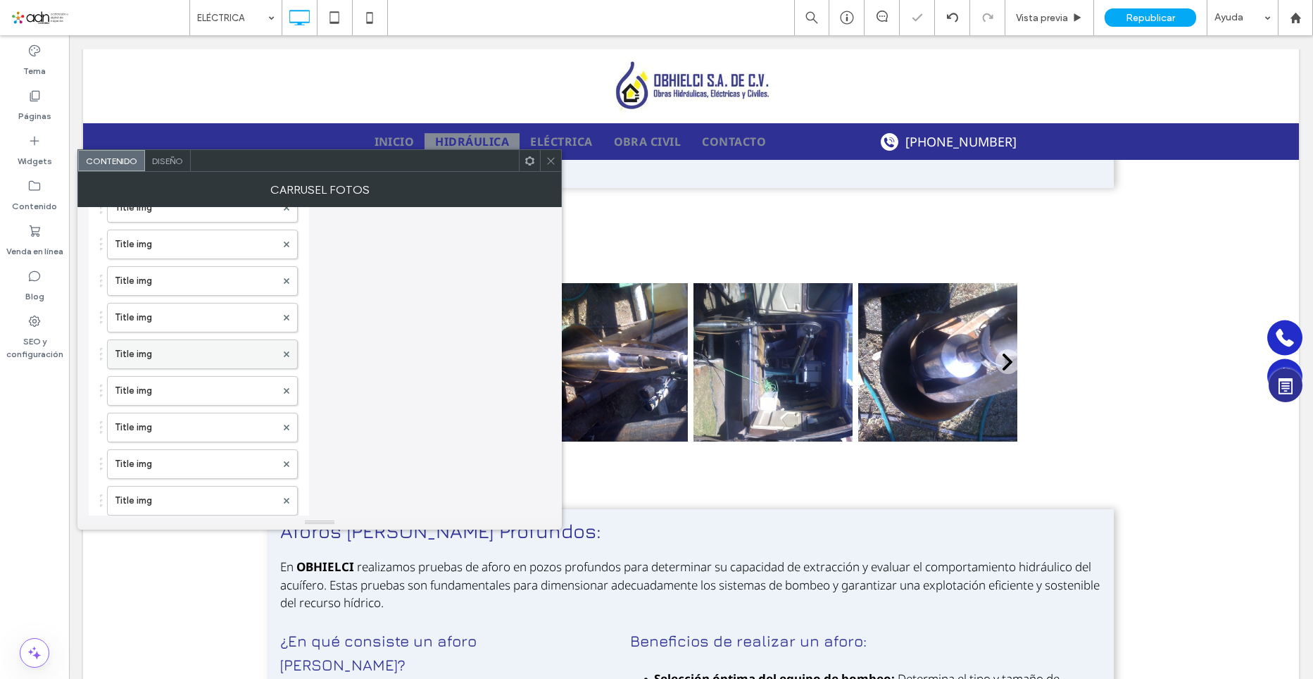
scroll to position [1023, 0]
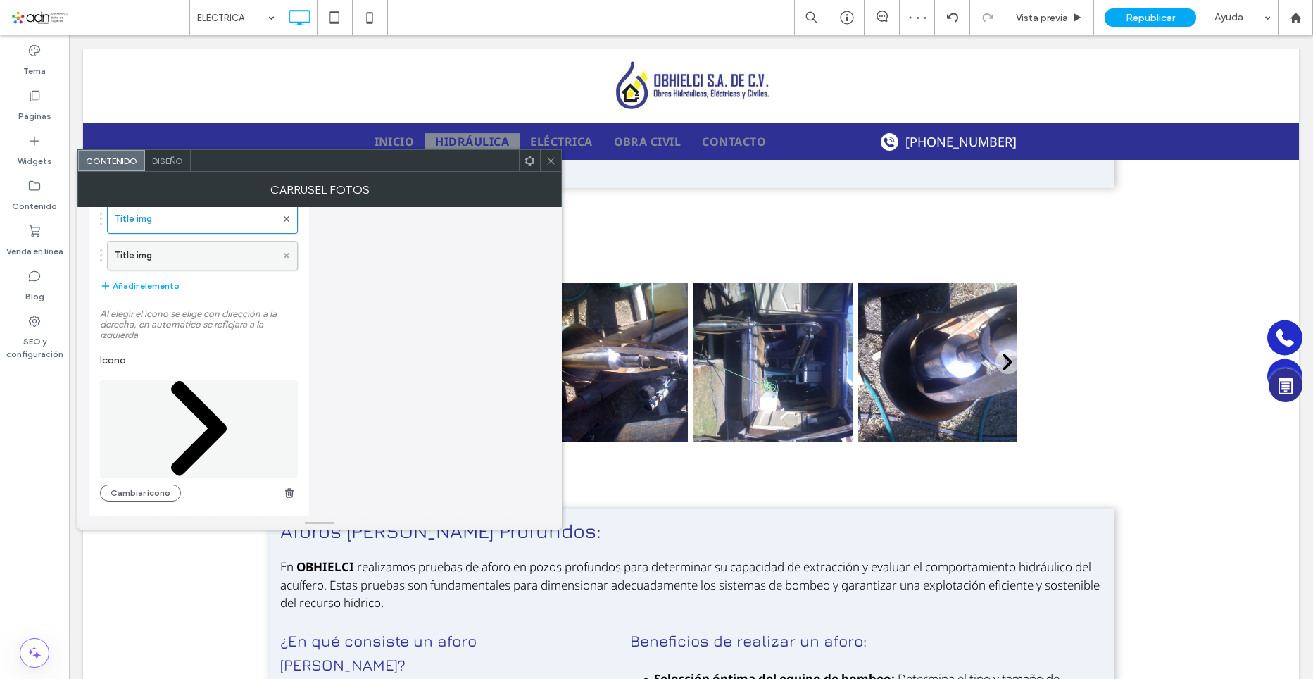
click at [287, 258] on span at bounding box center [287, 255] width 6 height 21
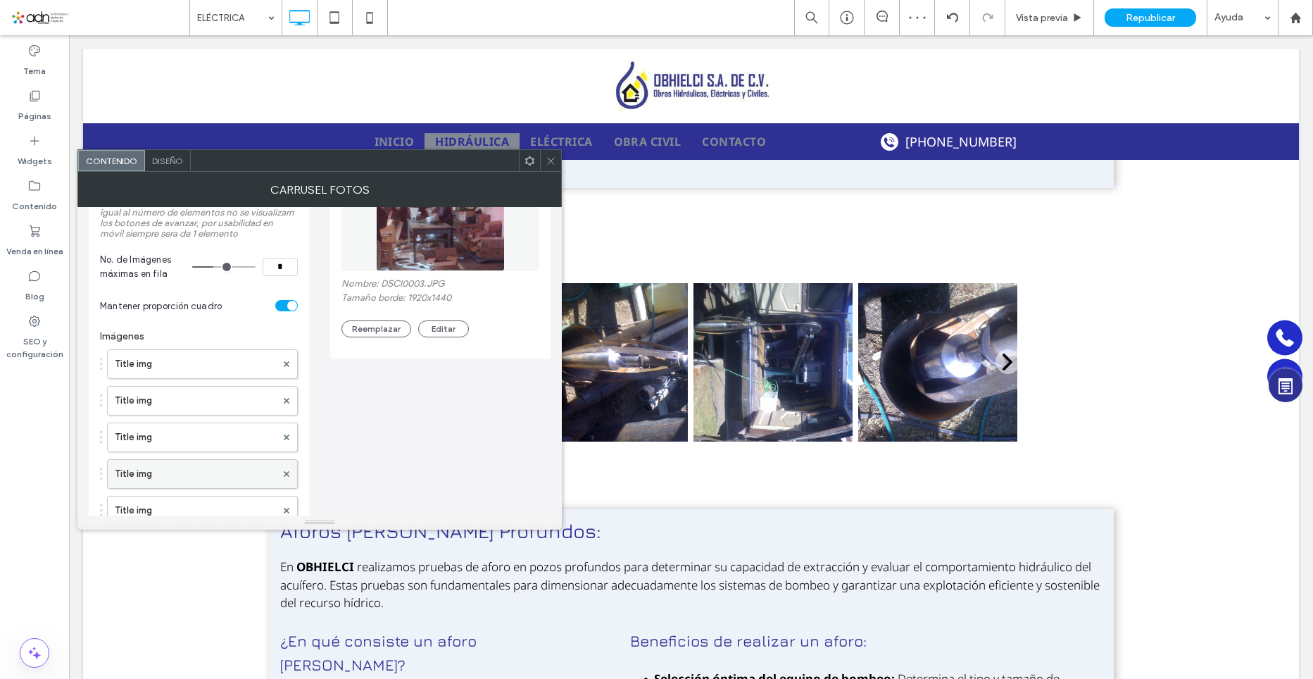
scroll to position [0, 0]
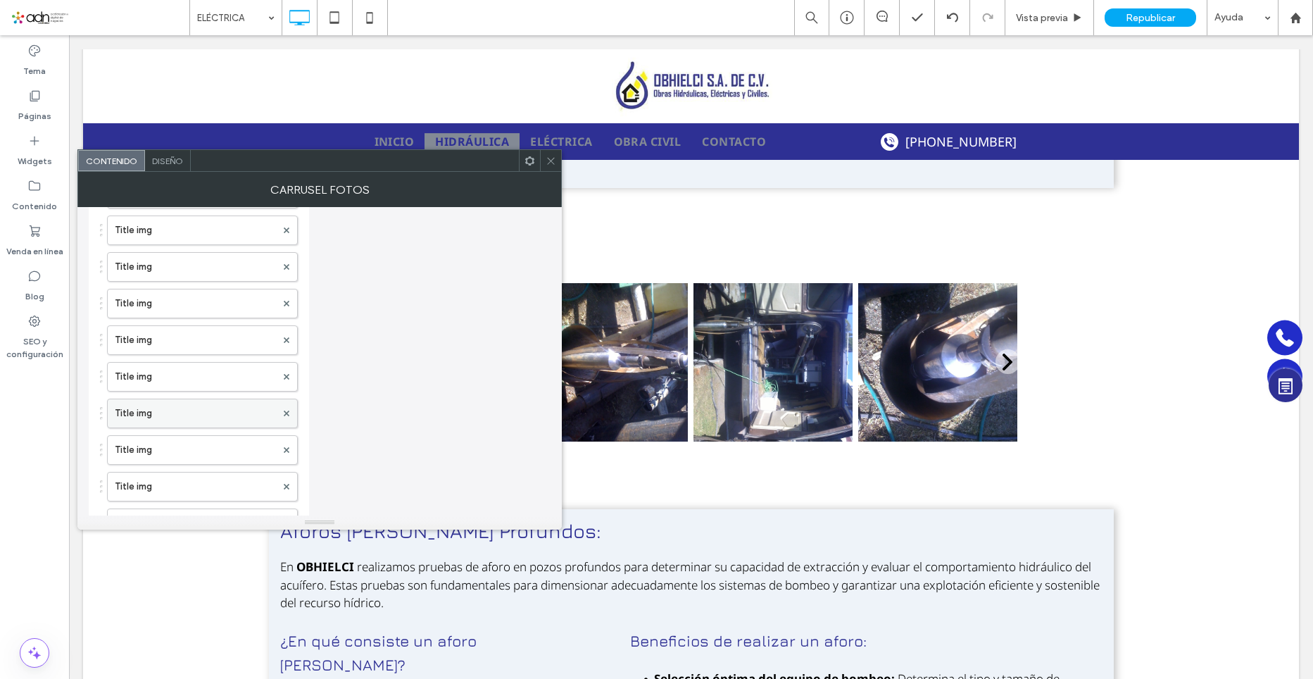
click at [159, 404] on label "Title img" at bounding box center [195, 413] width 161 height 28
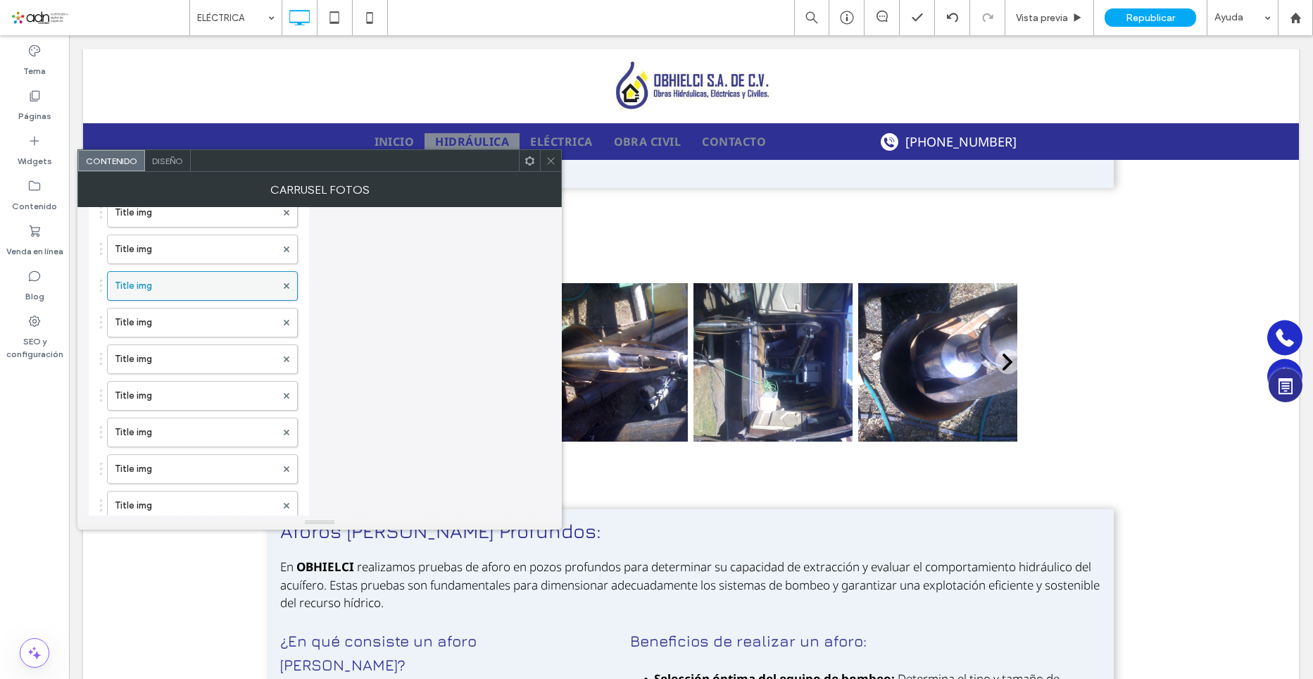
scroll to position [493, 0]
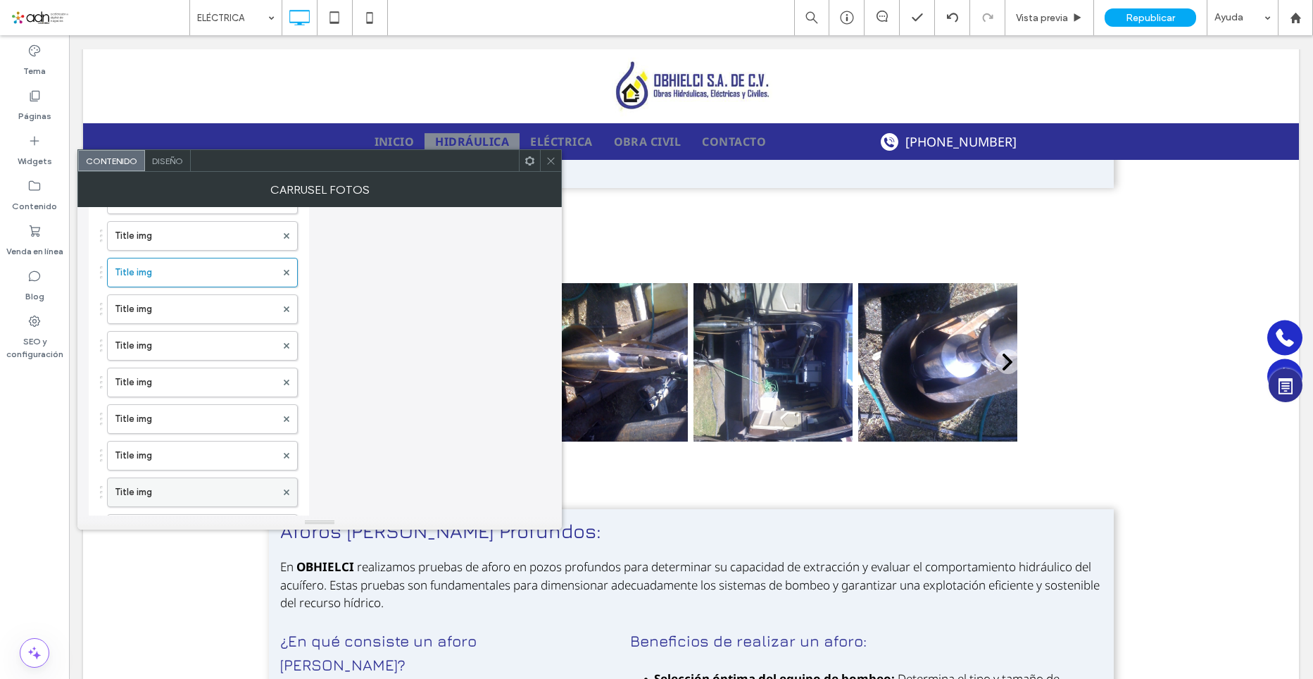
click at [164, 489] on label "Title img" at bounding box center [195, 492] width 161 height 28
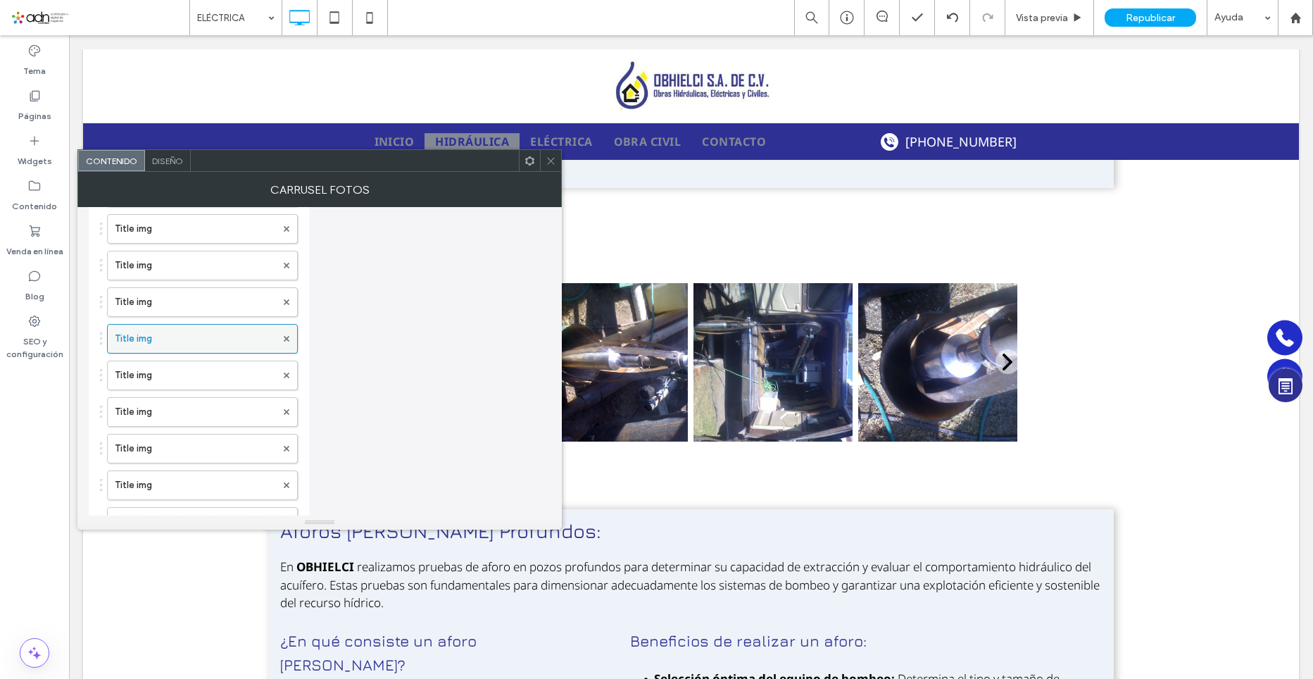
scroll to position [704, 0]
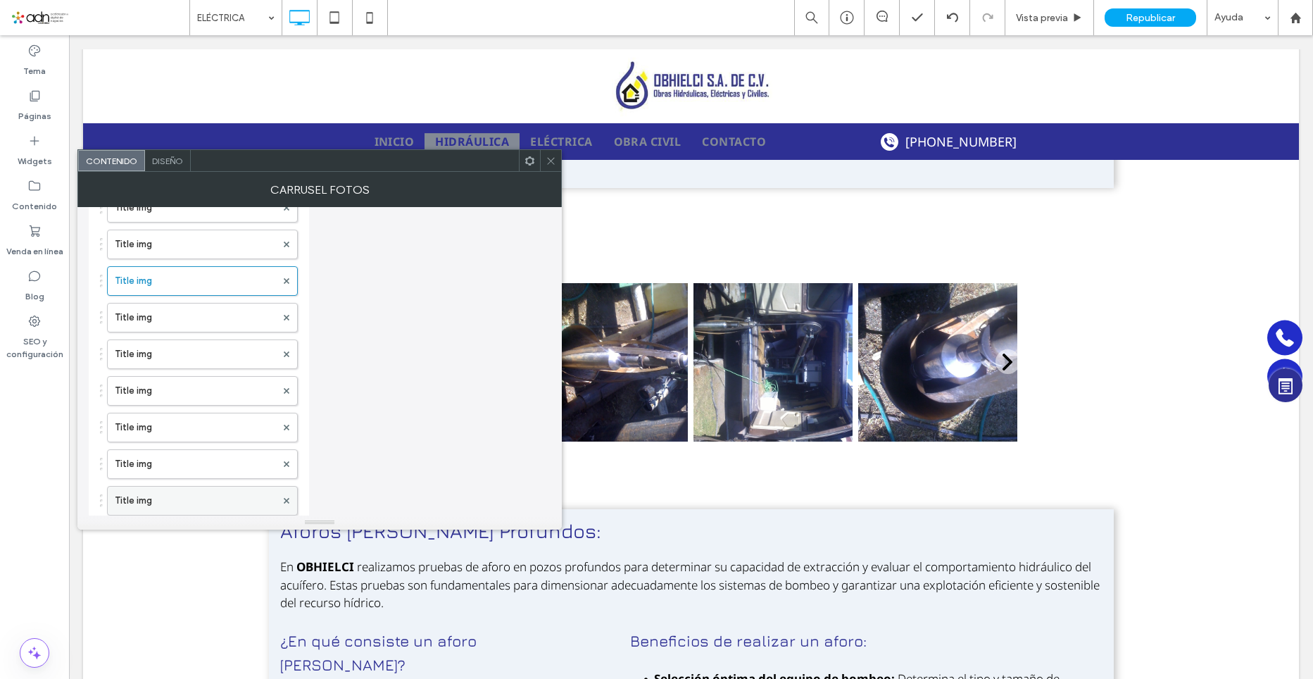
click at [163, 496] on label "Title img" at bounding box center [195, 501] width 161 height 28
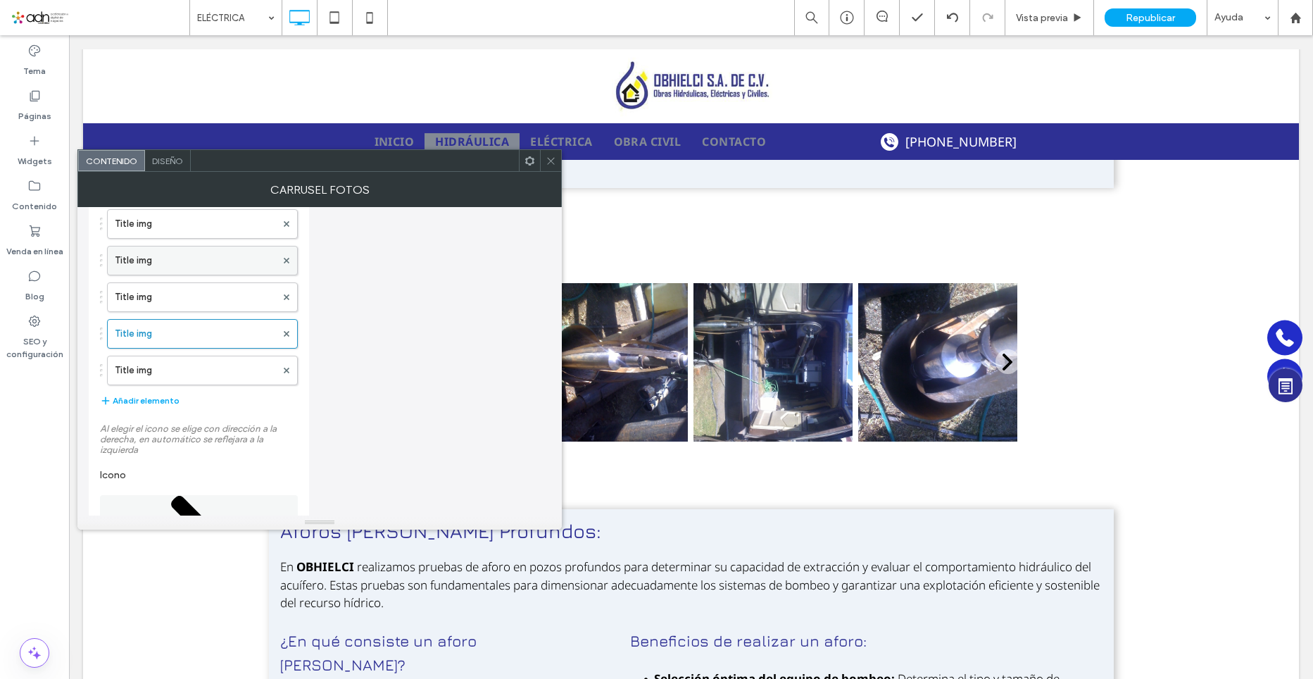
scroll to position [916, 0]
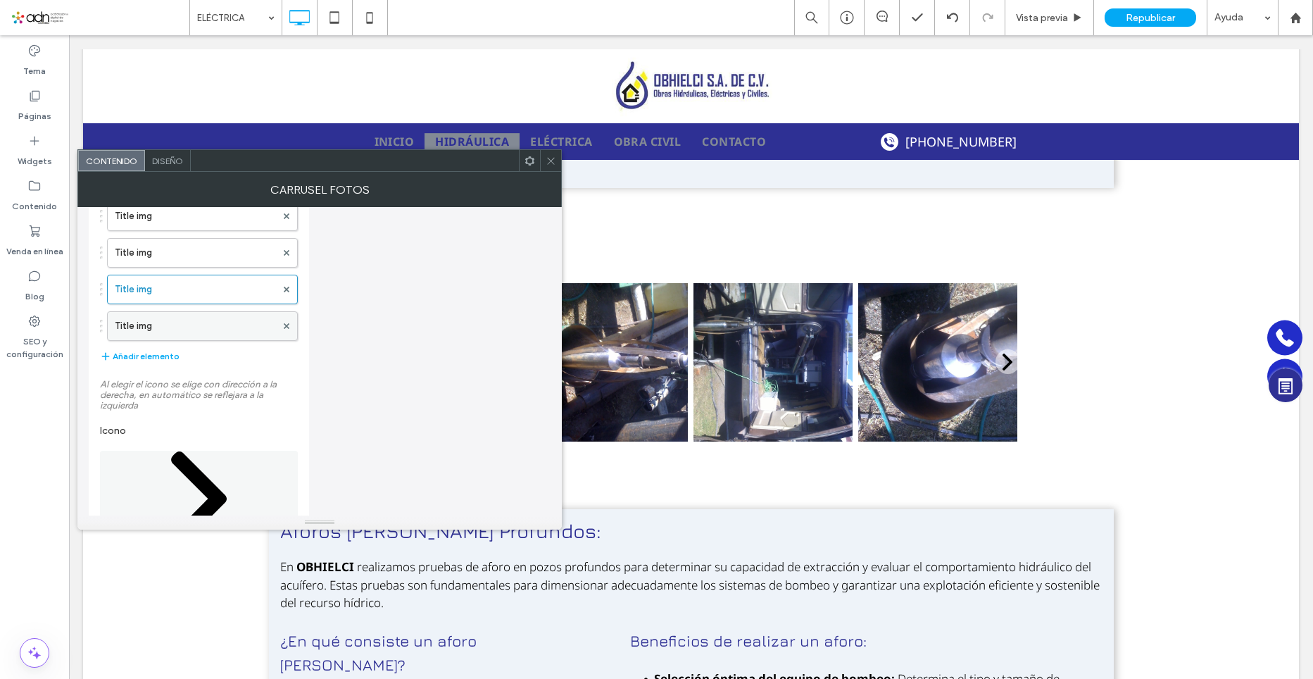
click at [159, 329] on label "Title img" at bounding box center [195, 326] width 161 height 28
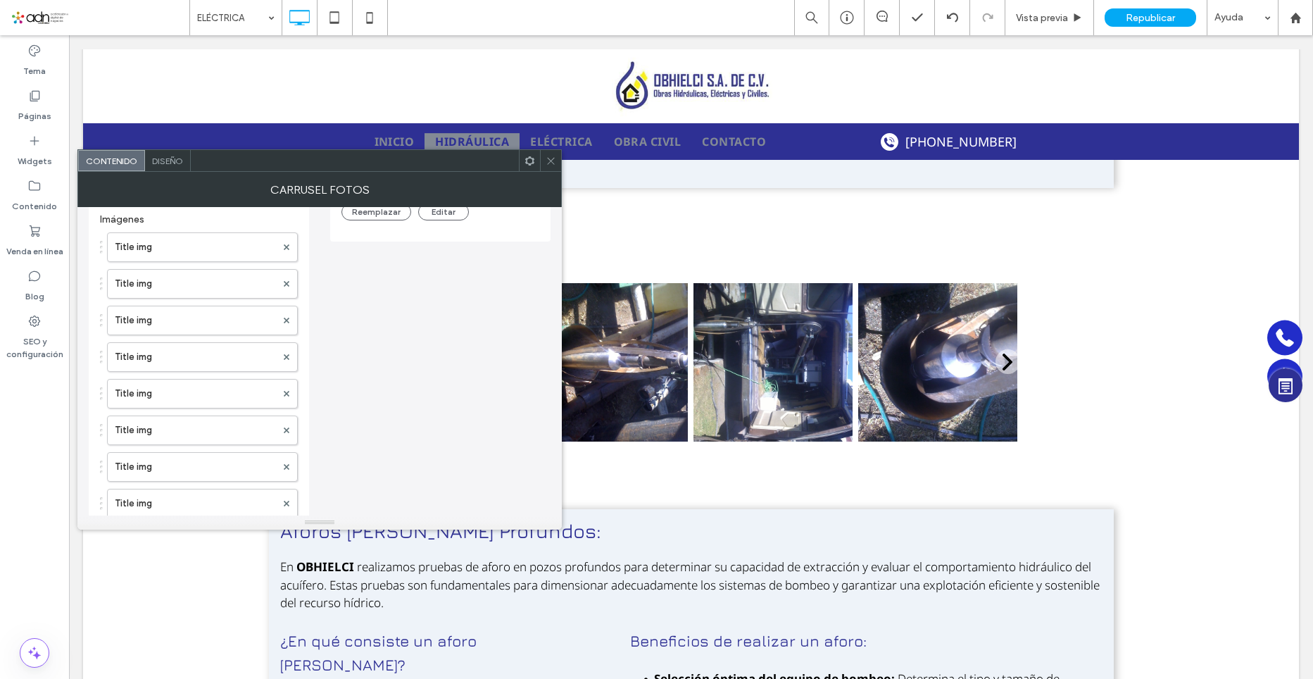
scroll to position [141, 0]
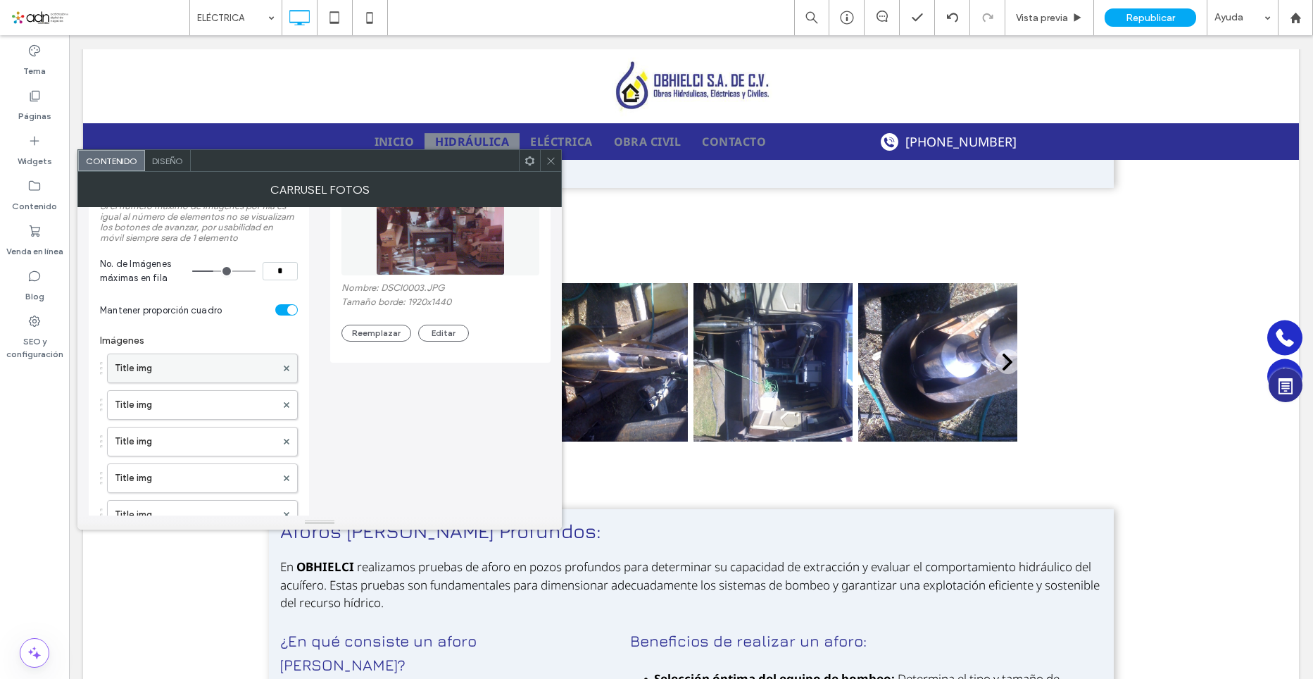
click at [151, 373] on label "Title img" at bounding box center [195, 368] width 161 height 28
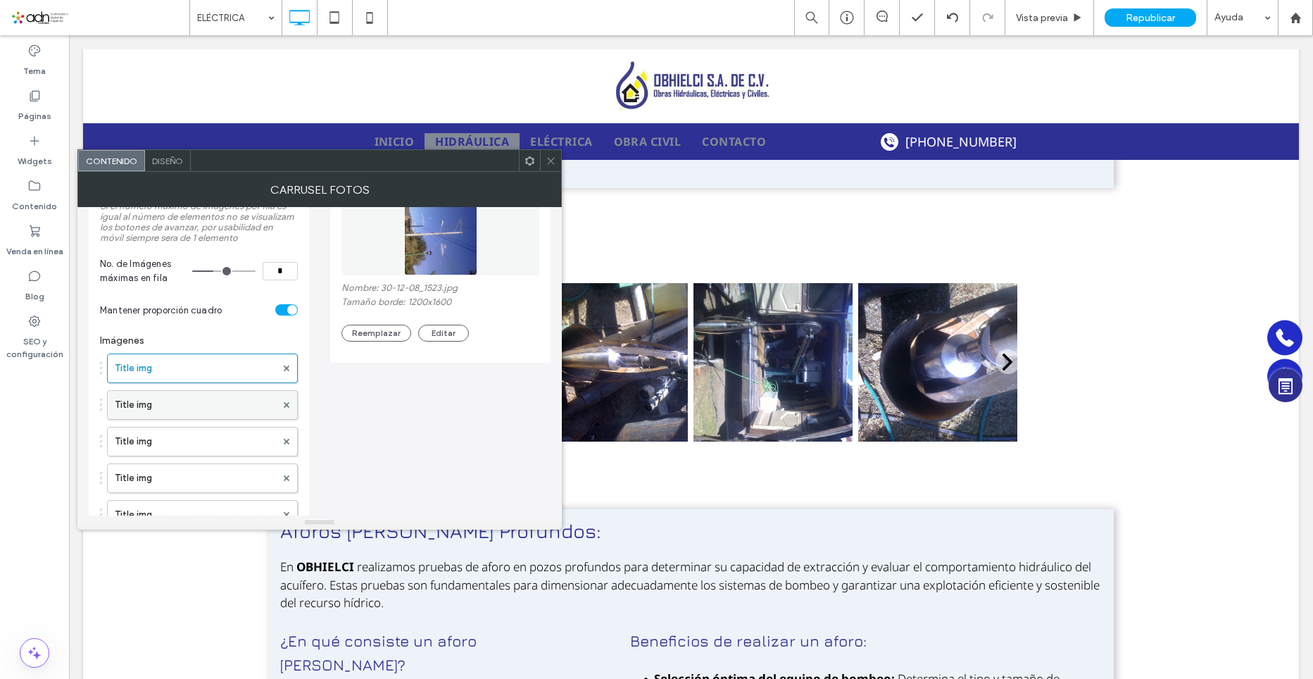
click at [191, 411] on label "Title img" at bounding box center [195, 405] width 161 height 28
click at [156, 441] on label "Title img" at bounding box center [195, 441] width 161 height 28
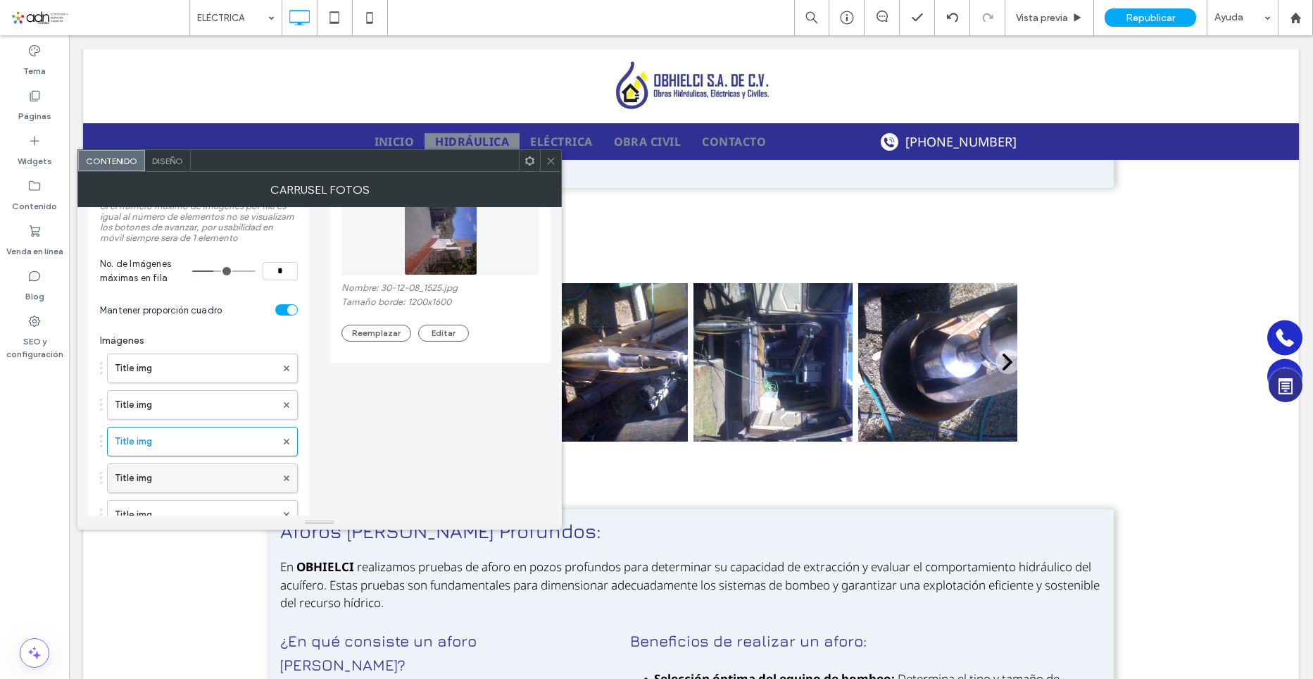
click at [165, 477] on label "Title img" at bounding box center [195, 478] width 161 height 28
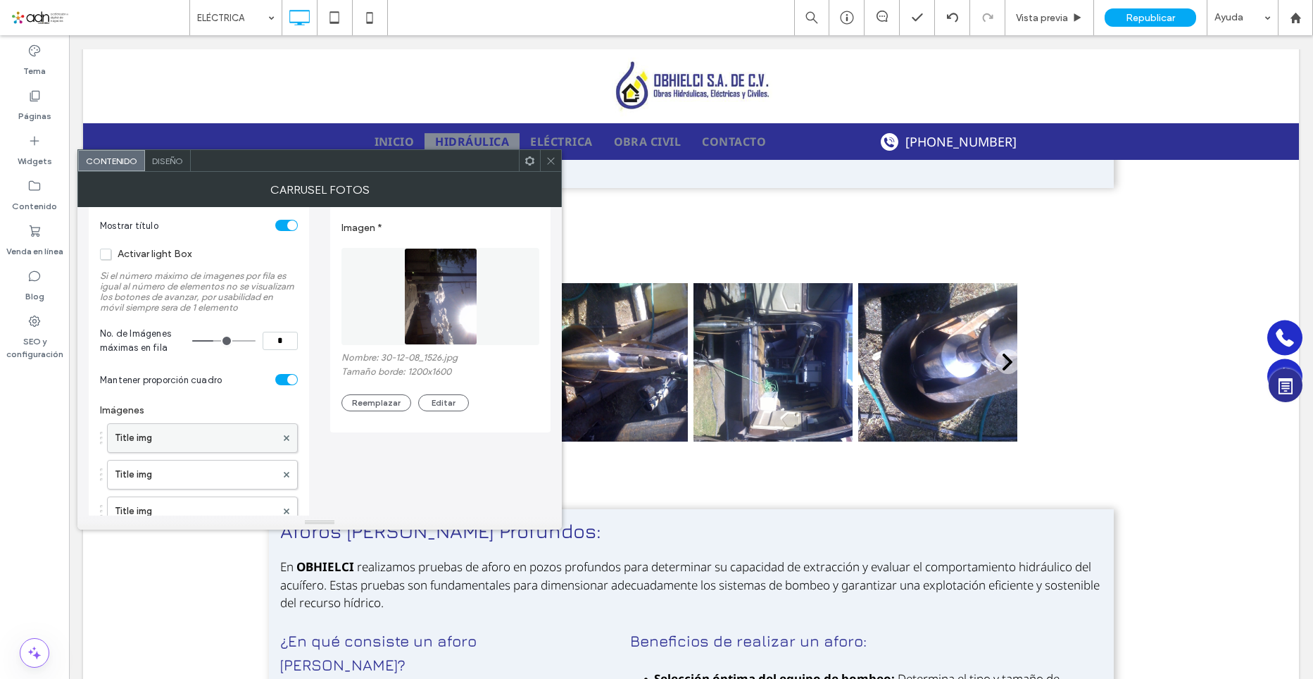
scroll to position [70, 0]
click at [154, 160] on span "Diseño" at bounding box center [167, 161] width 31 height 11
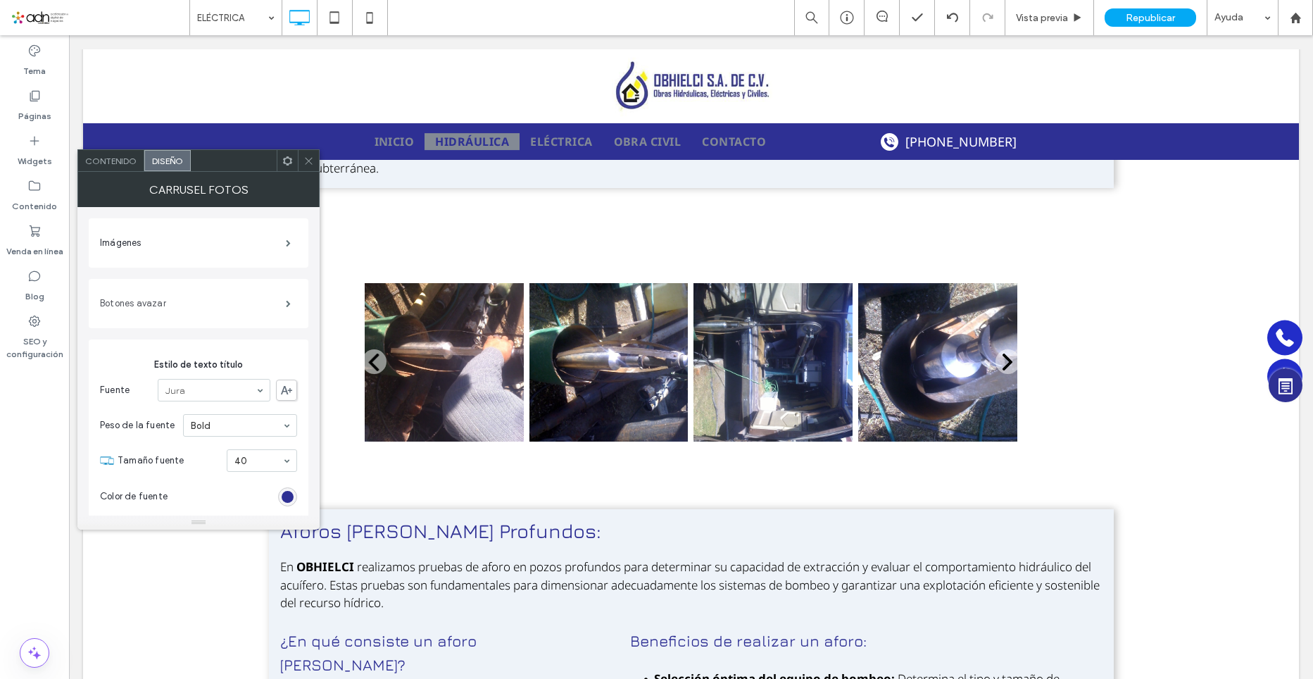
click at [274, 304] on label "Botones avazar" at bounding box center [193, 303] width 186 height 28
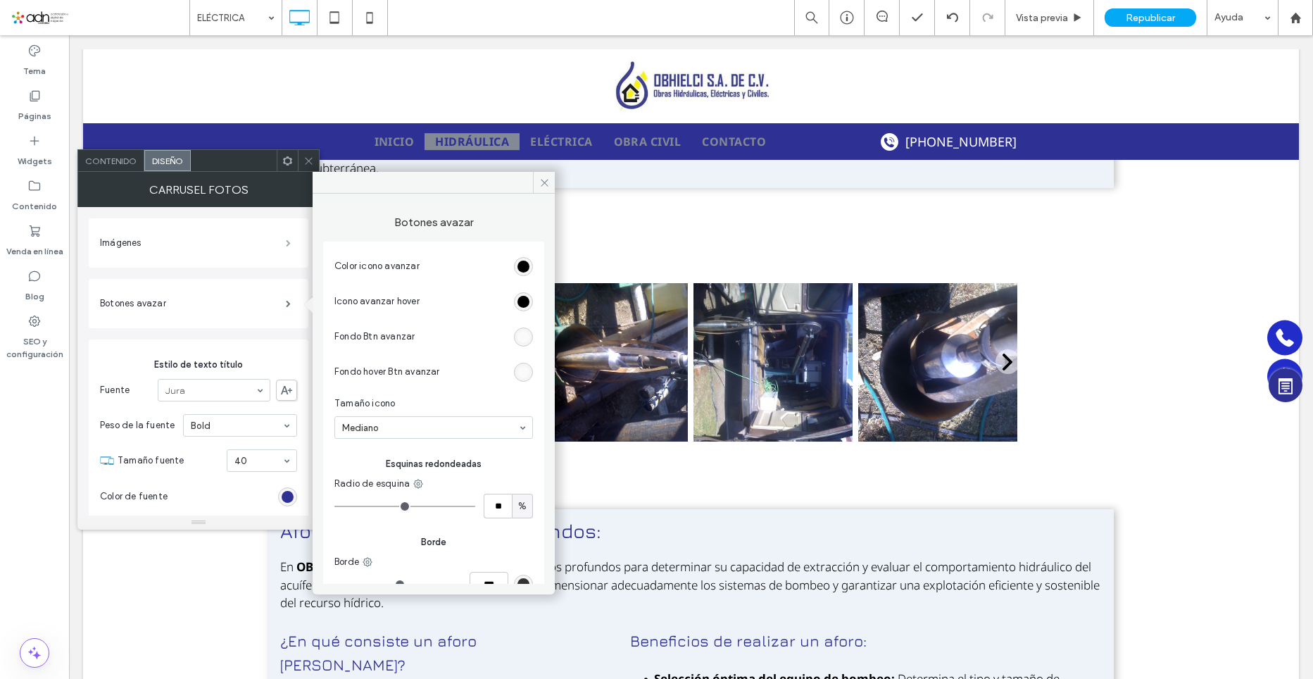
click at [286, 246] on span at bounding box center [288, 242] width 5 height 7
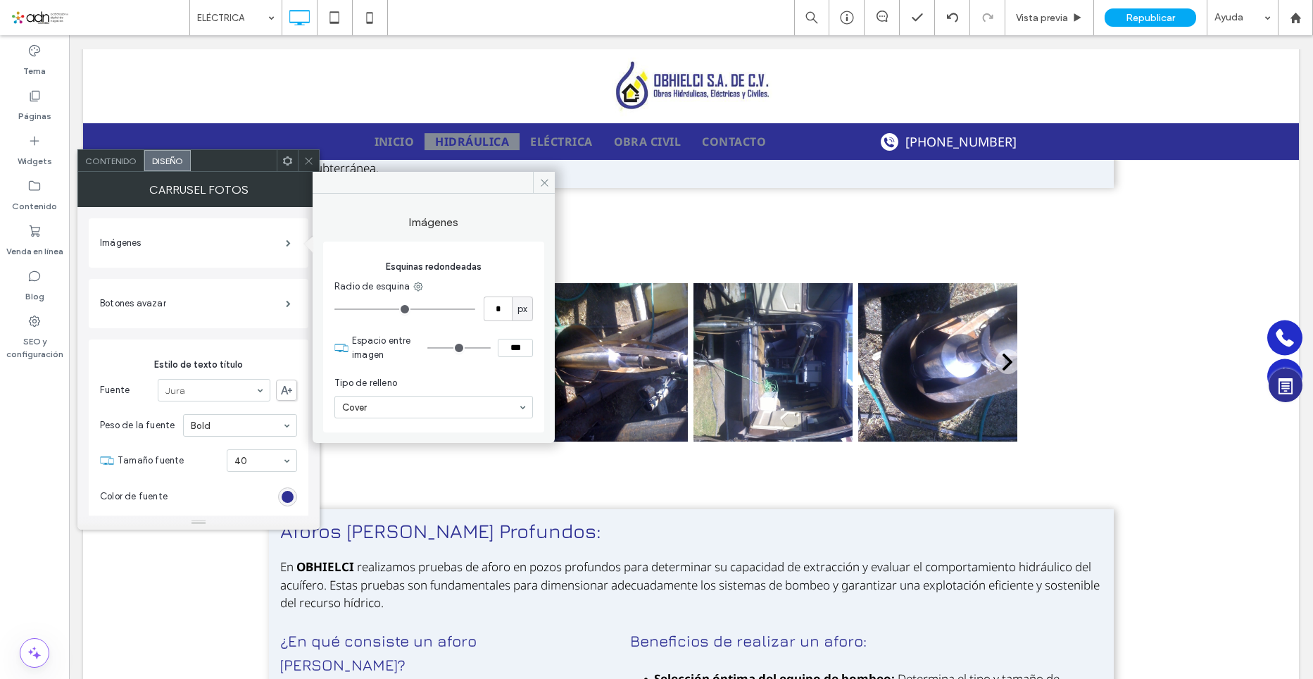
click at [437, 349] on input "range" at bounding box center [458, 347] width 63 height 1
type input "*"
type input "***"
type input "*"
click at [439, 349] on input "range" at bounding box center [458, 347] width 63 height 1
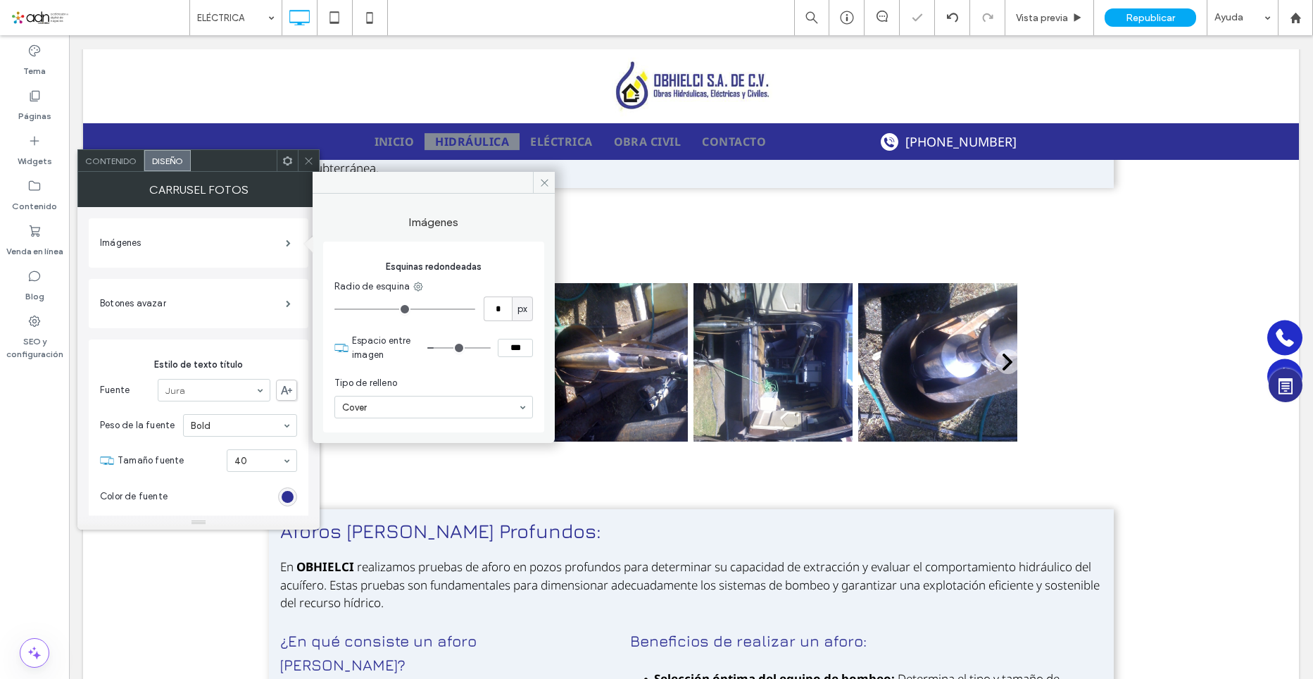
click at [105, 166] on div "Contenido" at bounding box center [111, 160] width 66 height 21
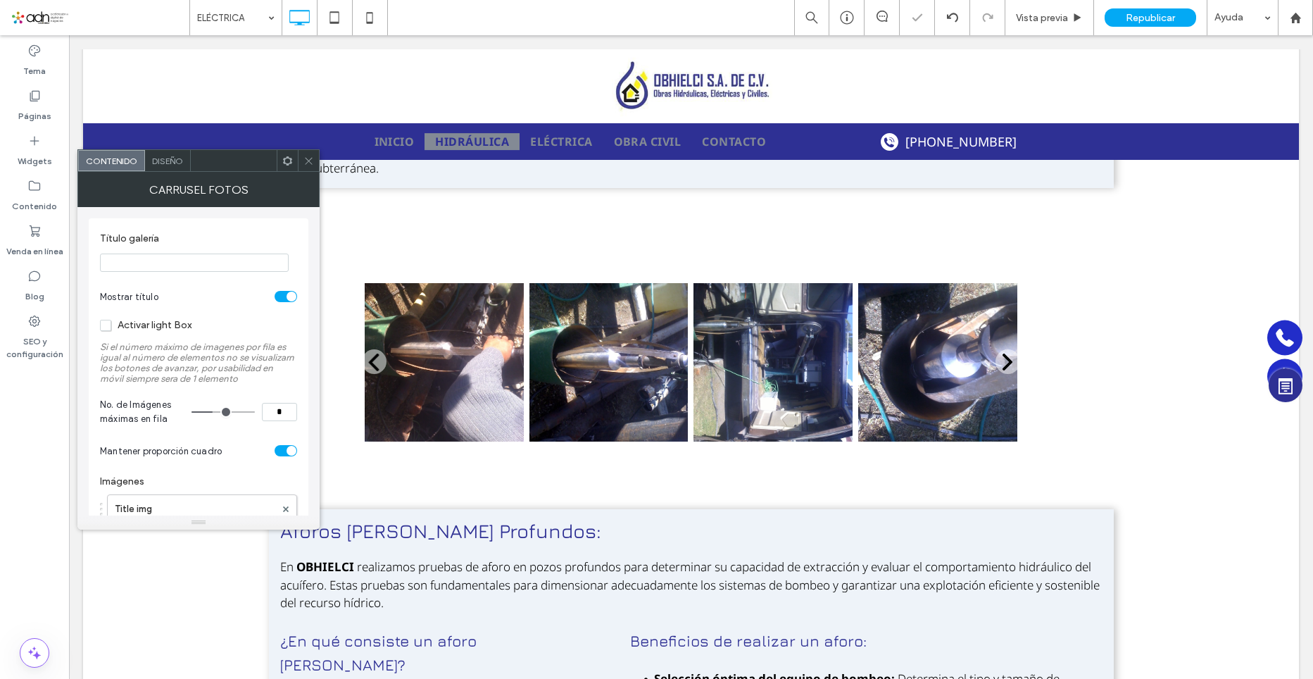
click at [303, 162] on div at bounding box center [308, 160] width 21 height 21
click at [310, 161] on div at bounding box center [303, 160] width 21 height 21
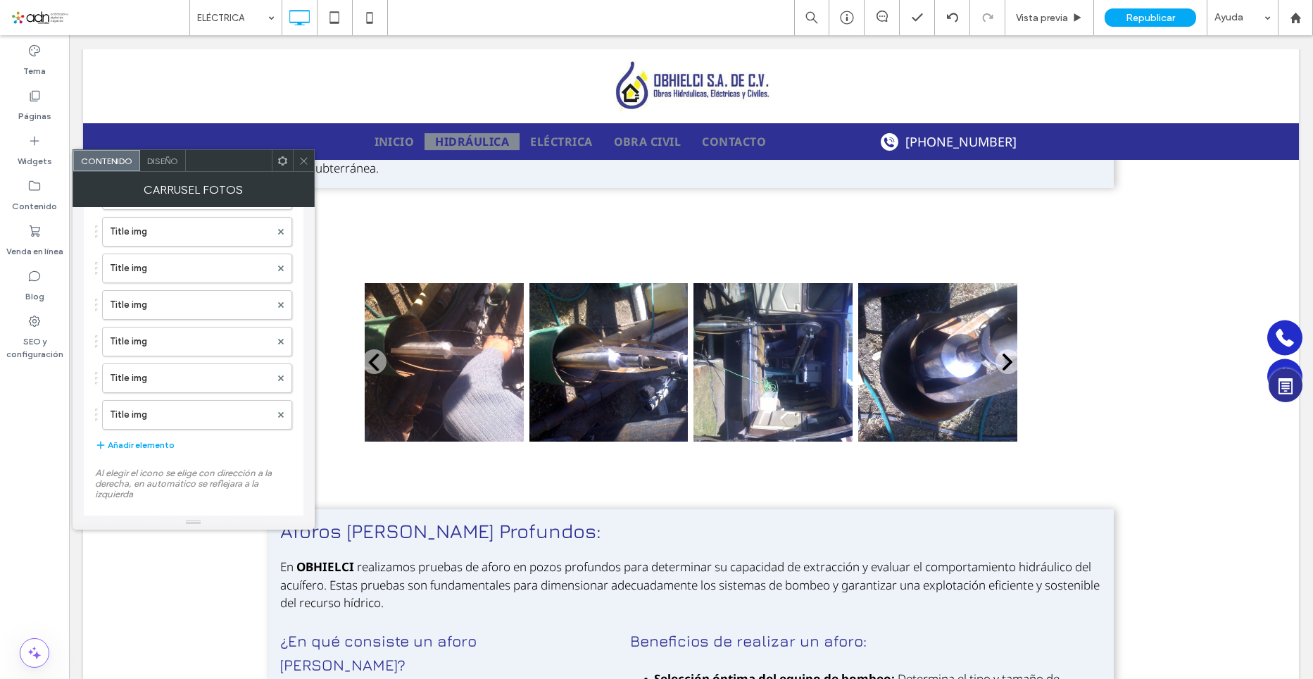
scroll to position [845, 0]
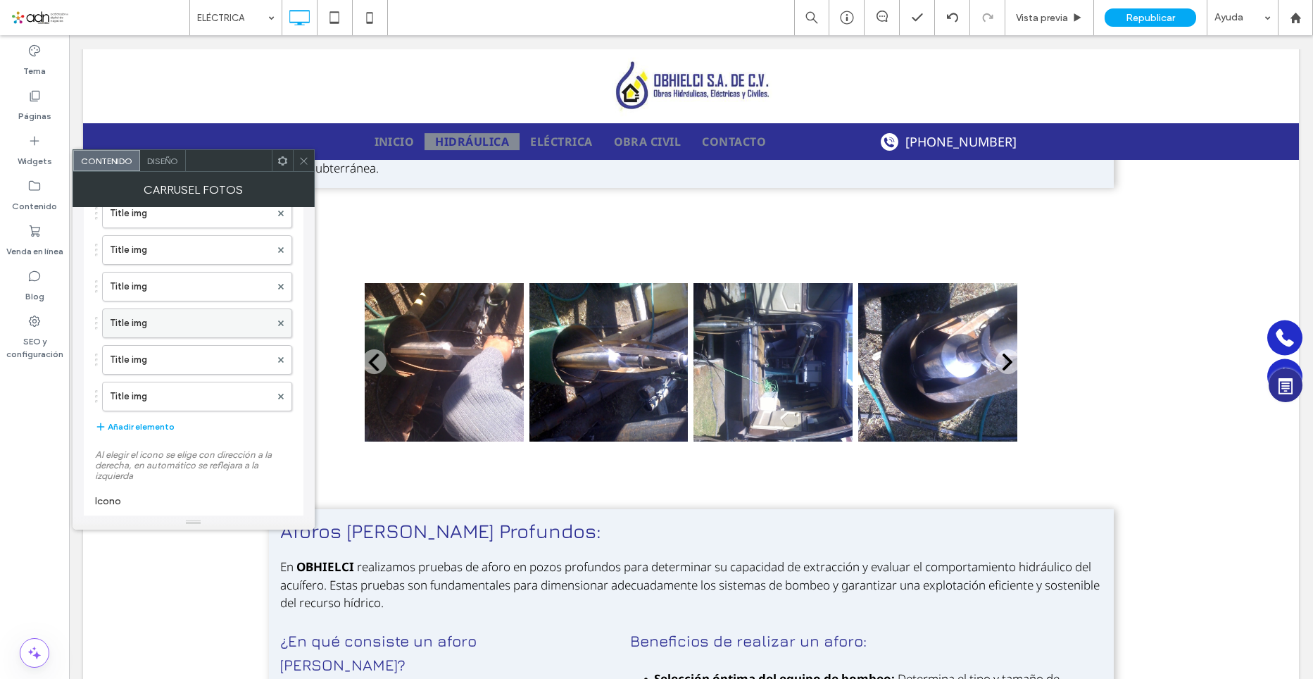
click at [145, 330] on label "Title img" at bounding box center [190, 323] width 161 height 28
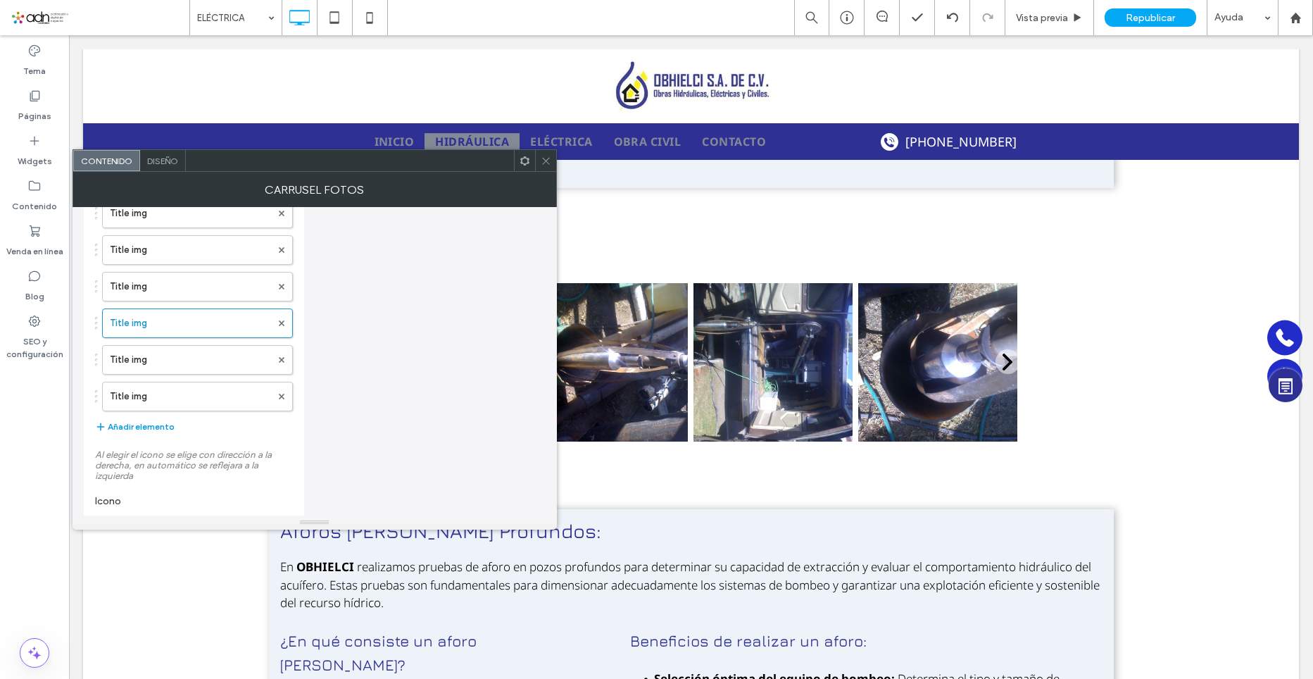
click at [151, 430] on button "Añadir elemento" at bounding box center [135, 426] width 80 height 17
drag, startPoint x: 156, startPoint y: 441, endPoint x: 162, endPoint y: 307, distance: 133.9
click at [151, 360] on label "Title img" at bounding box center [190, 360] width 161 height 28
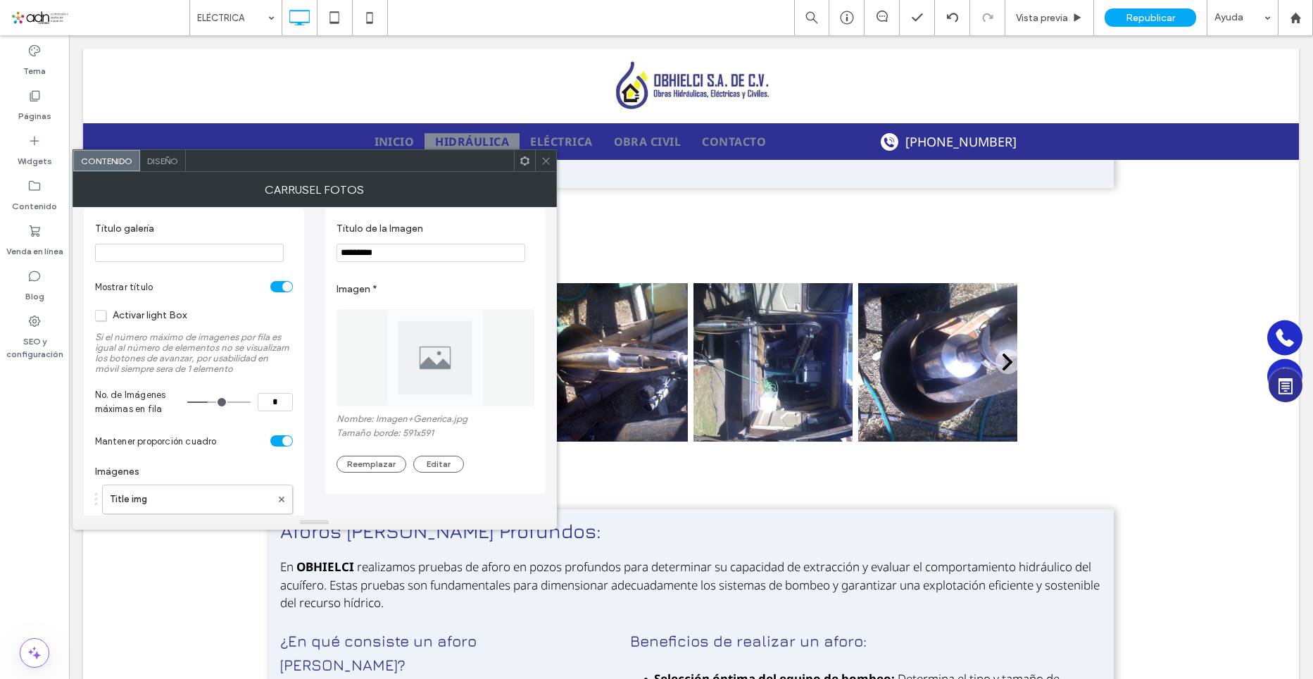
scroll to position [0, 0]
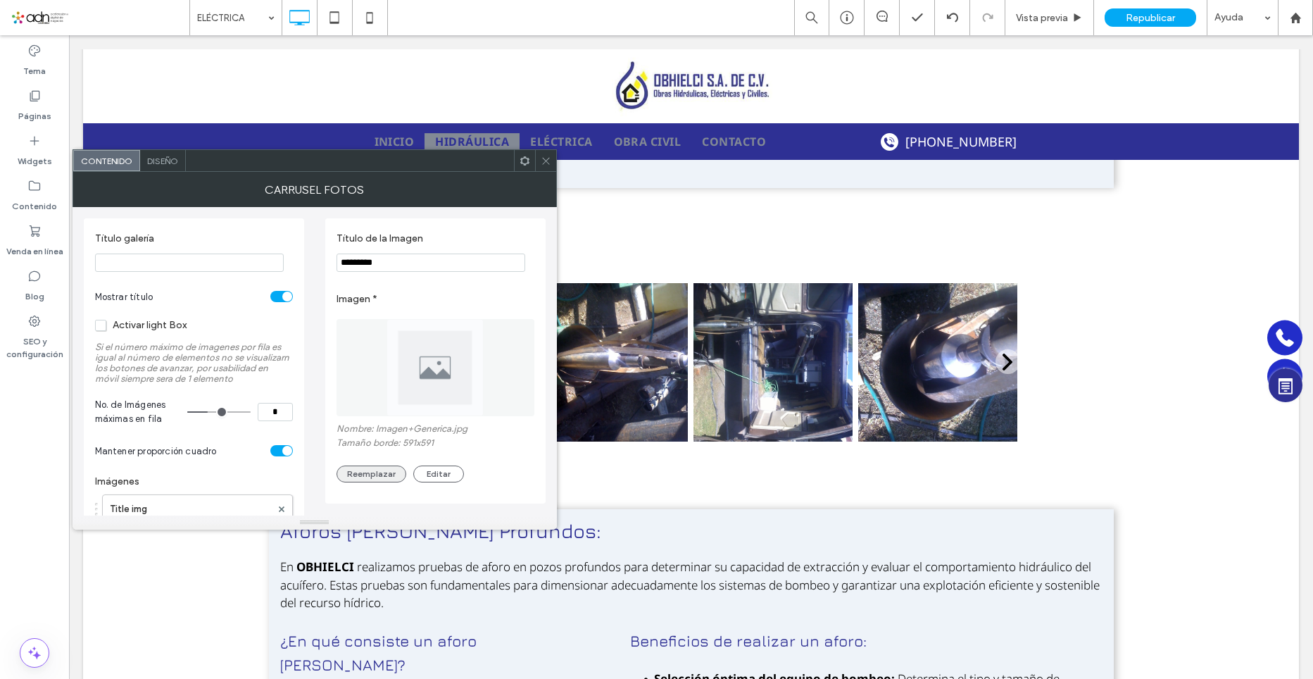
click at [383, 469] on button "Reemplazar" at bounding box center [372, 474] width 70 height 17
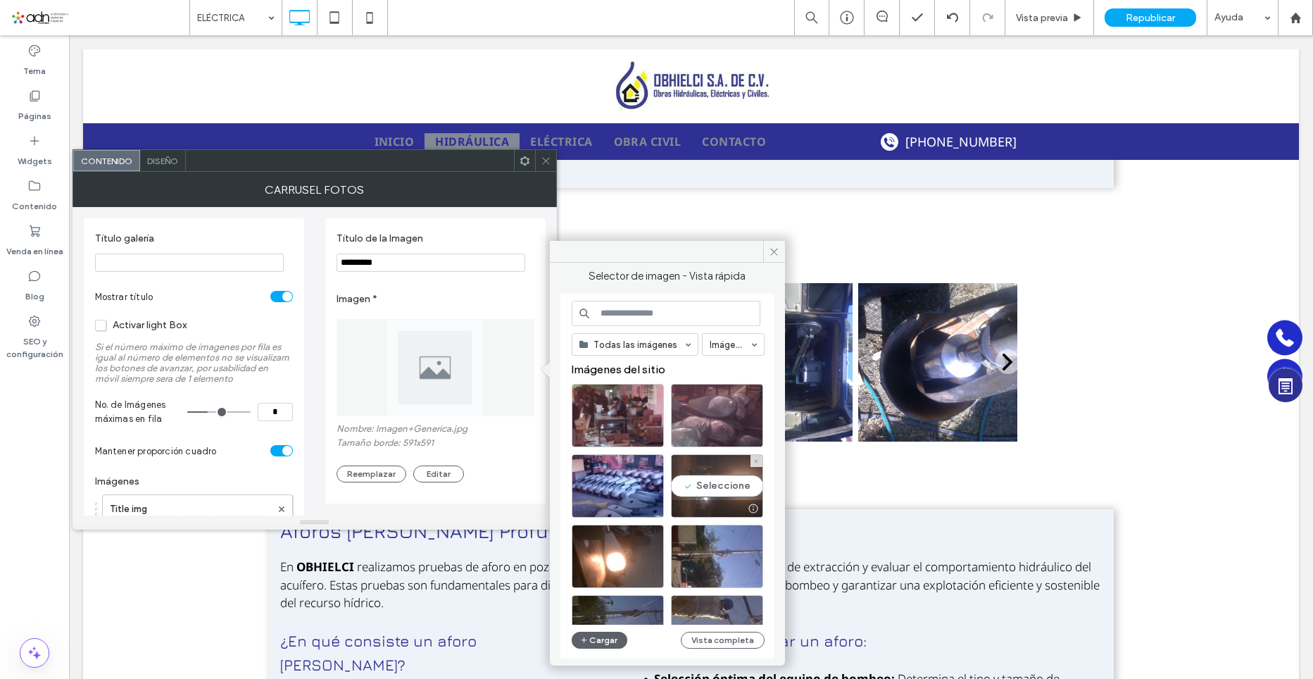
click at [735, 487] on div "Seleccione" at bounding box center [717, 485] width 92 height 63
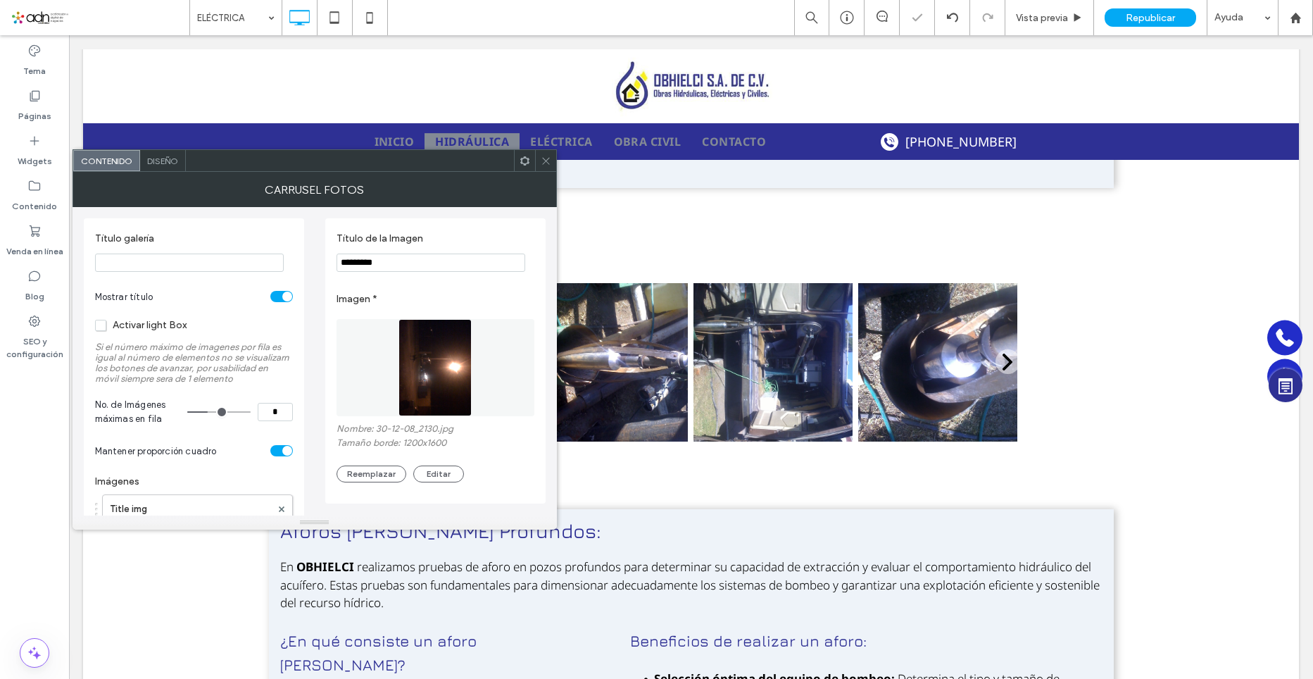
click at [542, 164] on icon at bounding box center [546, 161] width 11 height 11
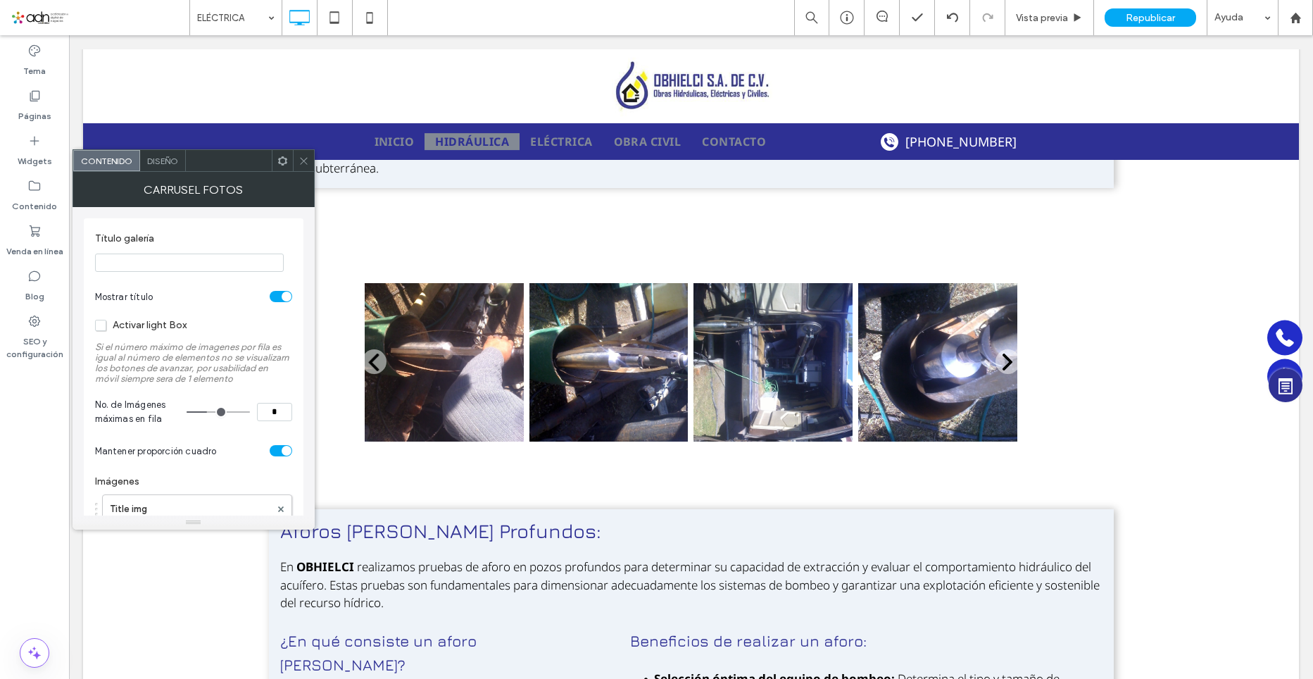
click at [309, 165] on div at bounding box center [303, 160] width 21 height 21
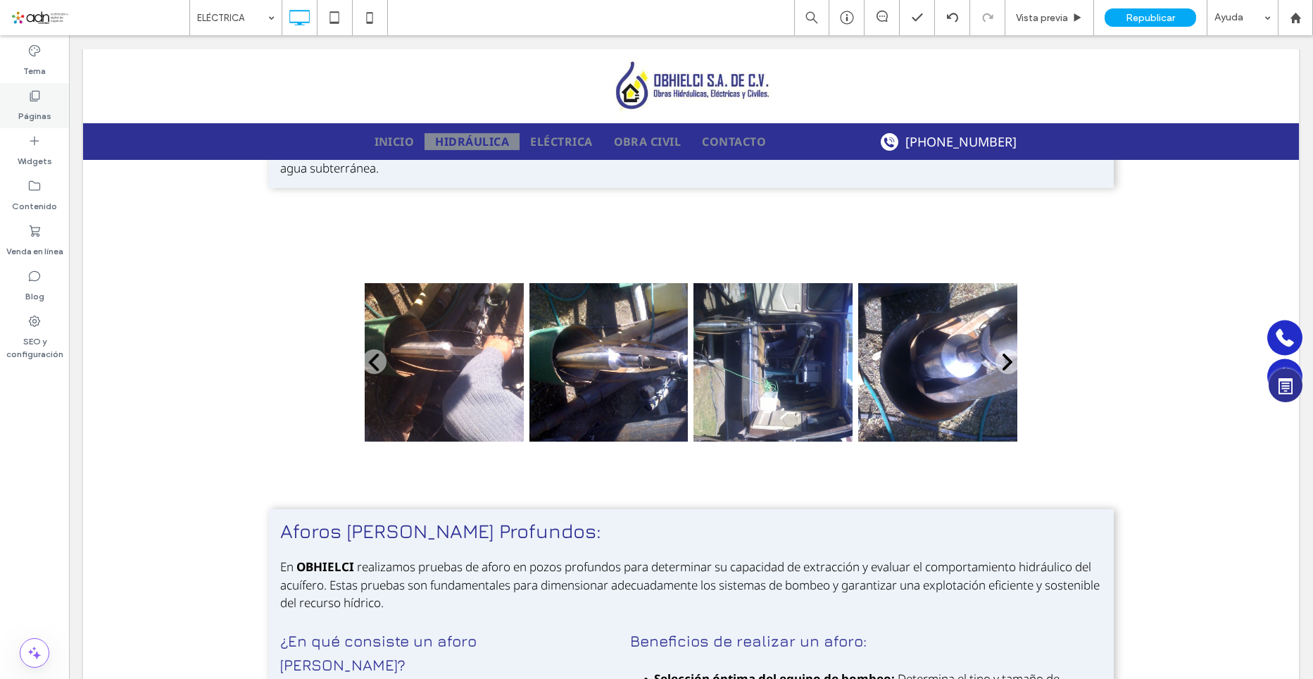
click at [37, 112] on label "Páginas" at bounding box center [34, 113] width 33 height 20
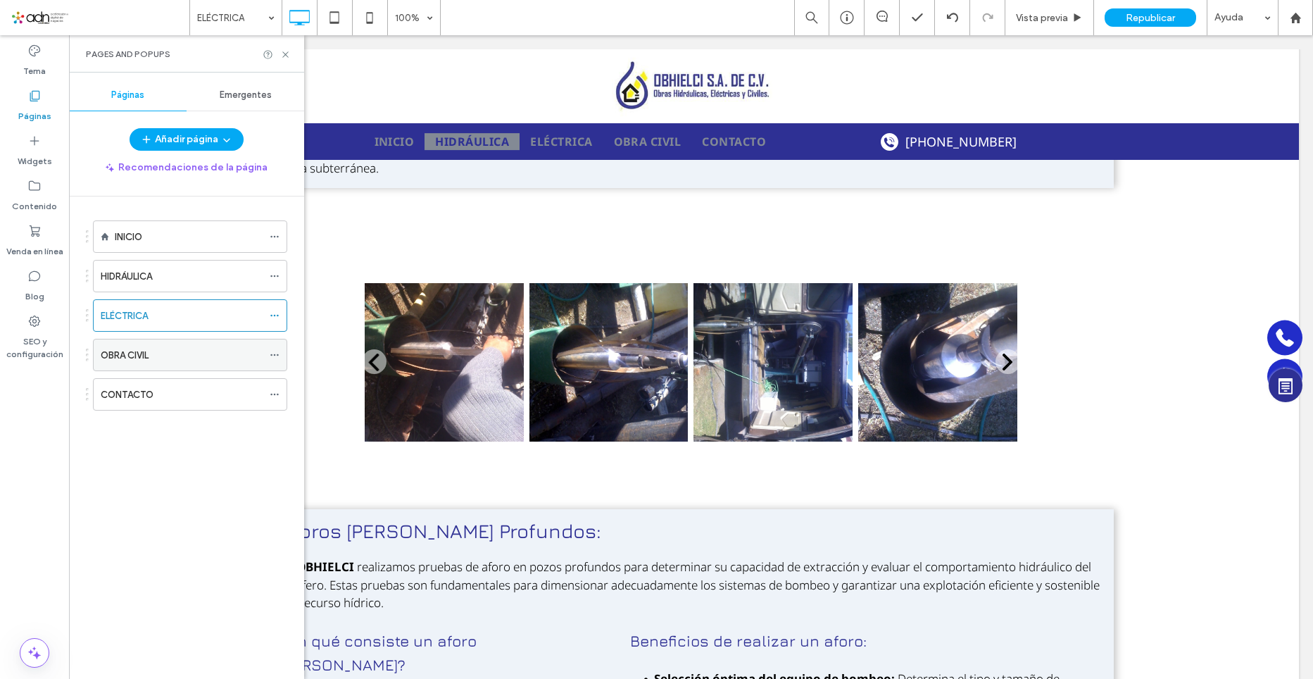
click at [136, 361] on label "OBRA CIVIL" at bounding box center [125, 355] width 48 height 25
click at [286, 53] on icon at bounding box center [285, 54] width 11 height 11
